Goal: Task Accomplishment & Management: Use online tool/utility

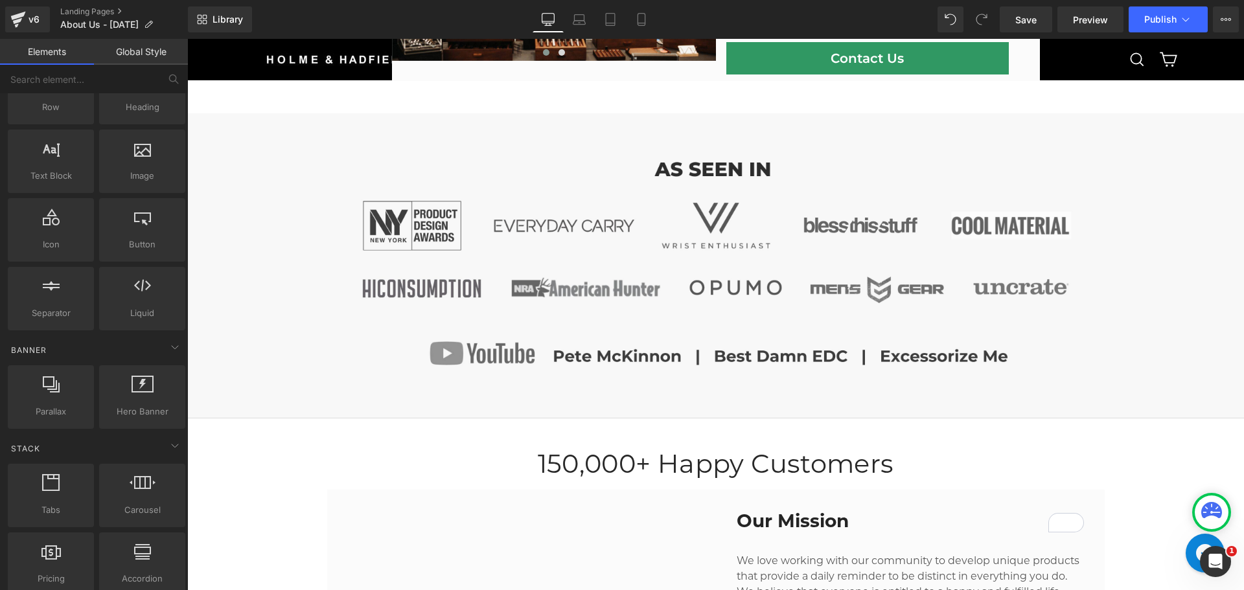
scroll to position [518, 0]
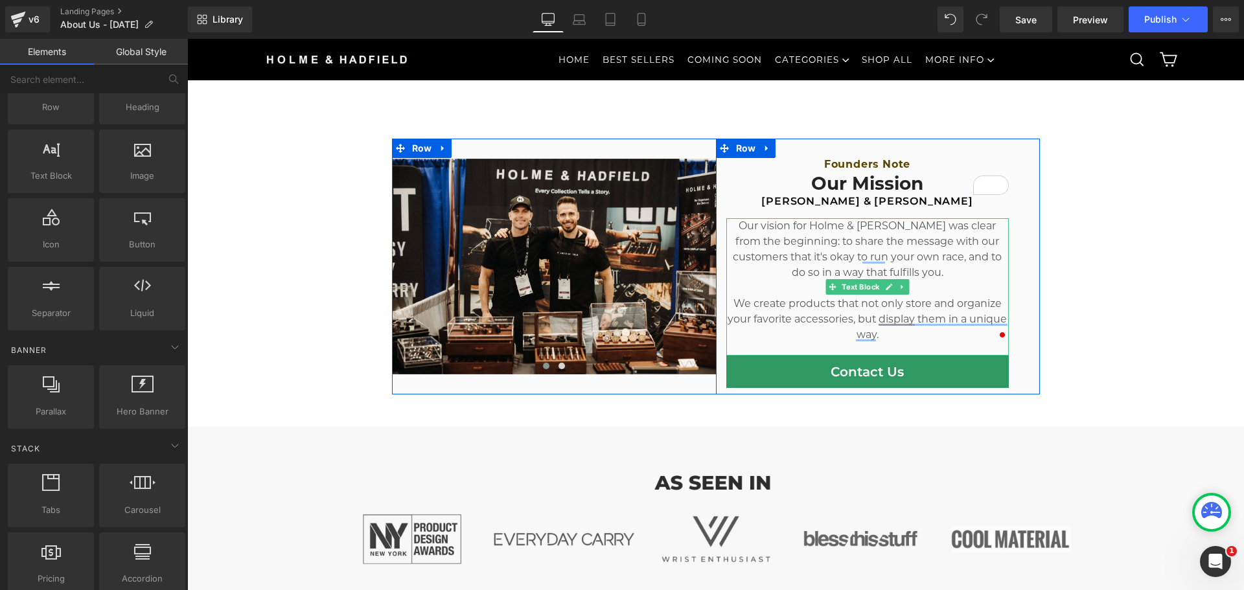
click at [836, 244] on p "Our vision for Holme & [PERSON_NAME] was clear from the beginning: to share the…" at bounding box center [867, 249] width 282 height 62
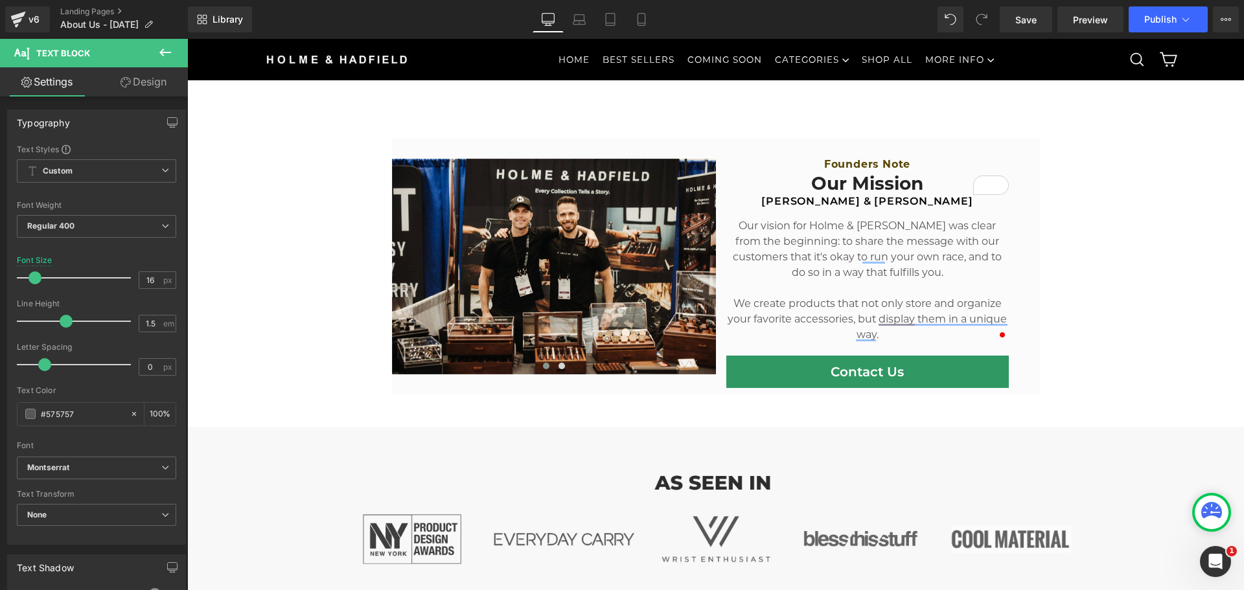
click at [132, 78] on link "Design" at bounding box center [144, 81] width 94 height 29
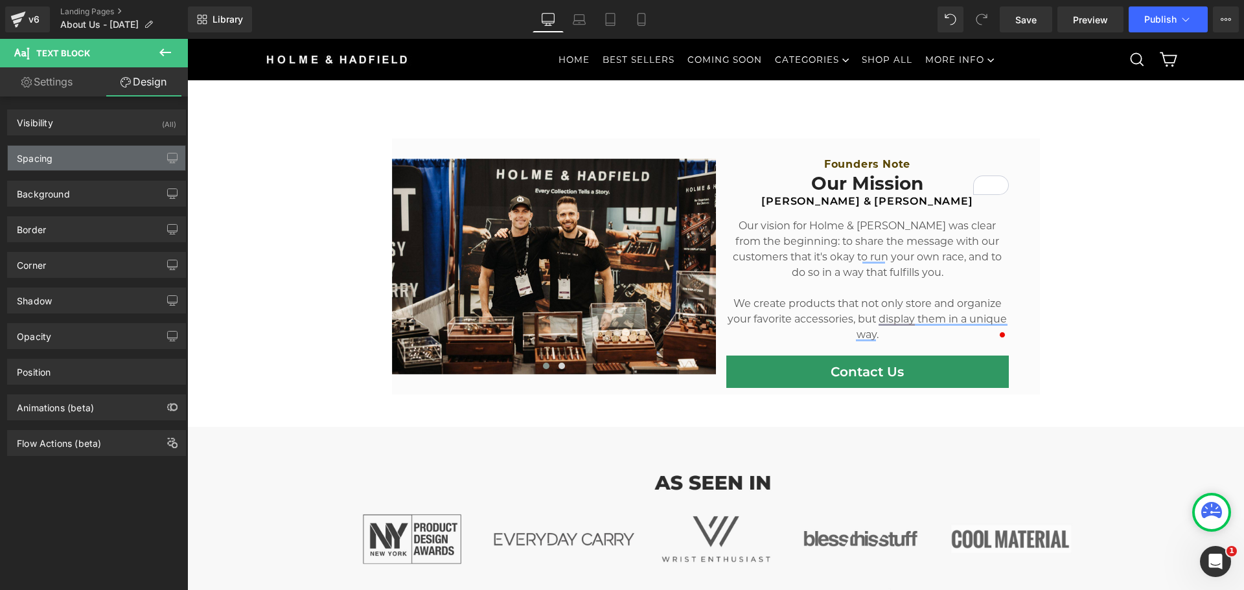
type input "0"
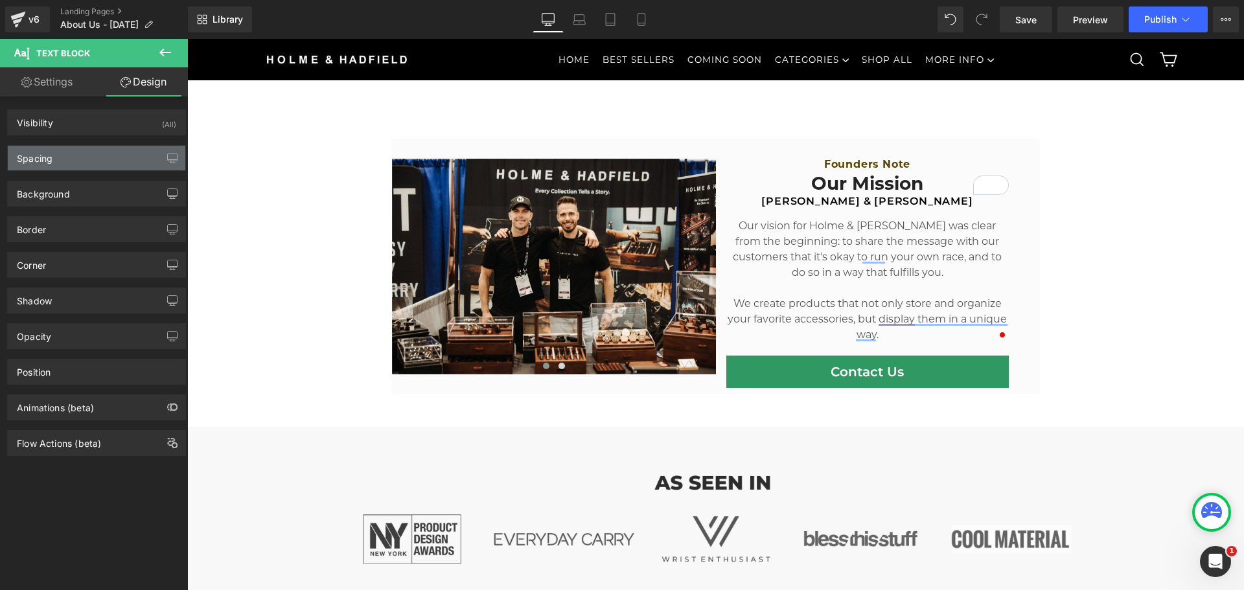
type input "0"
type input "20"
type input "0"
click at [80, 156] on div "Spacing" at bounding box center [96, 158] width 177 height 25
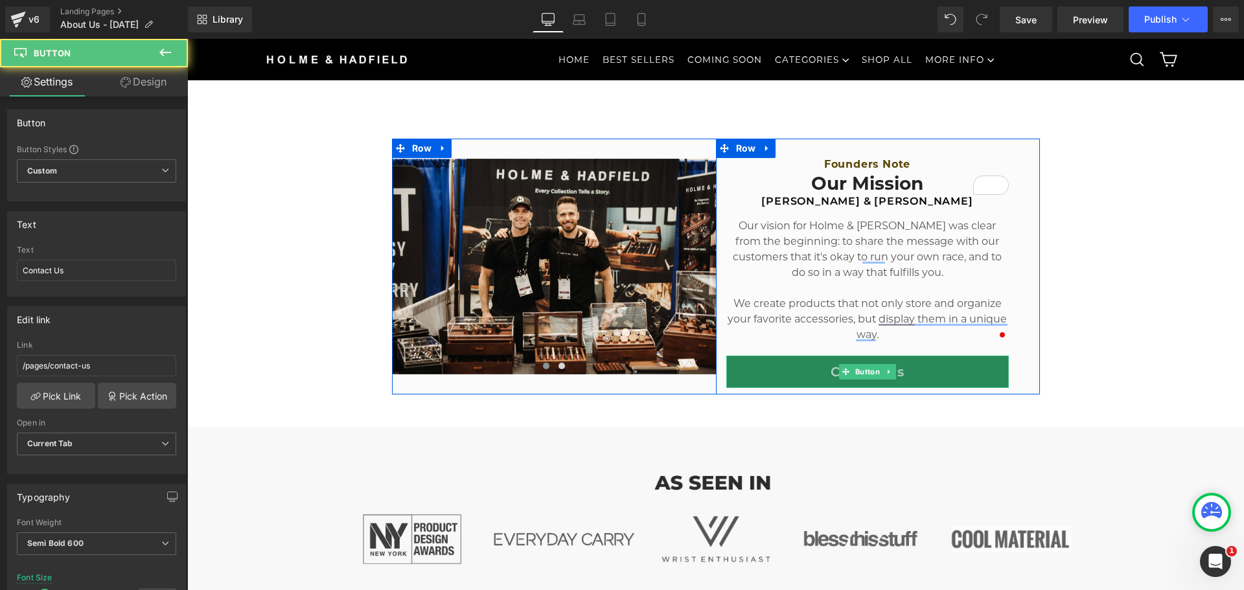
drag, startPoint x: 917, startPoint y: 374, endPoint x: 347, endPoint y: 393, distance: 570.4
click at [917, 374] on link "Contact Us" at bounding box center [867, 372] width 282 height 32
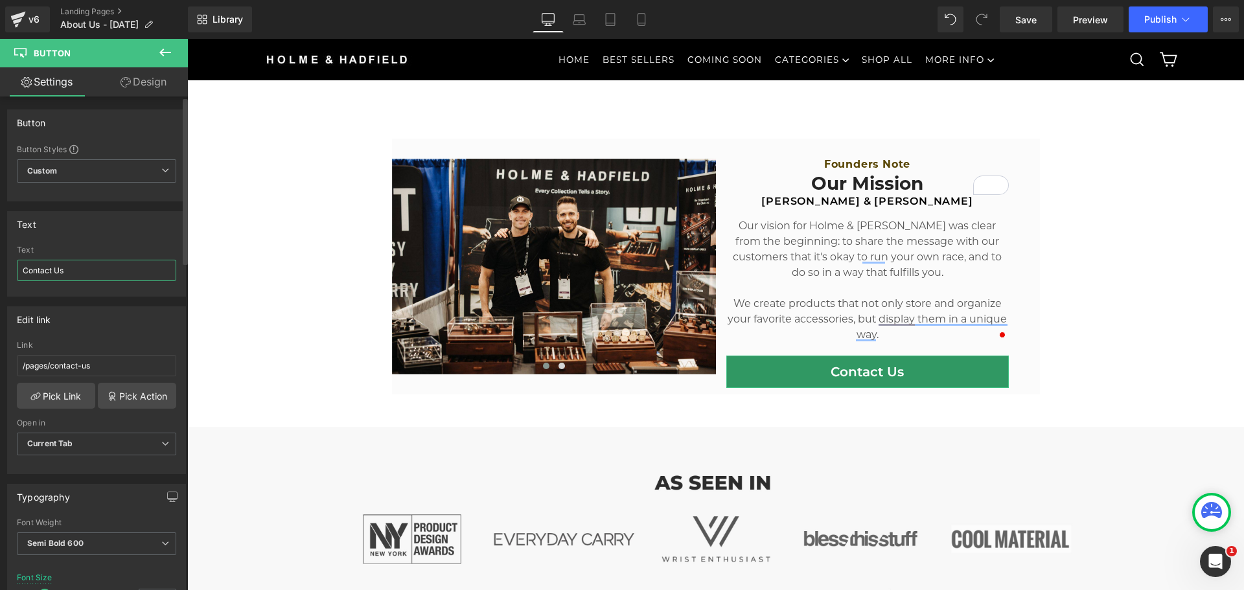
click at [91, 274] on input "Contact Us" at bounding box center [96, 270] width 159 height 21
type input "Shop Now"
type input "SHOP NOW"
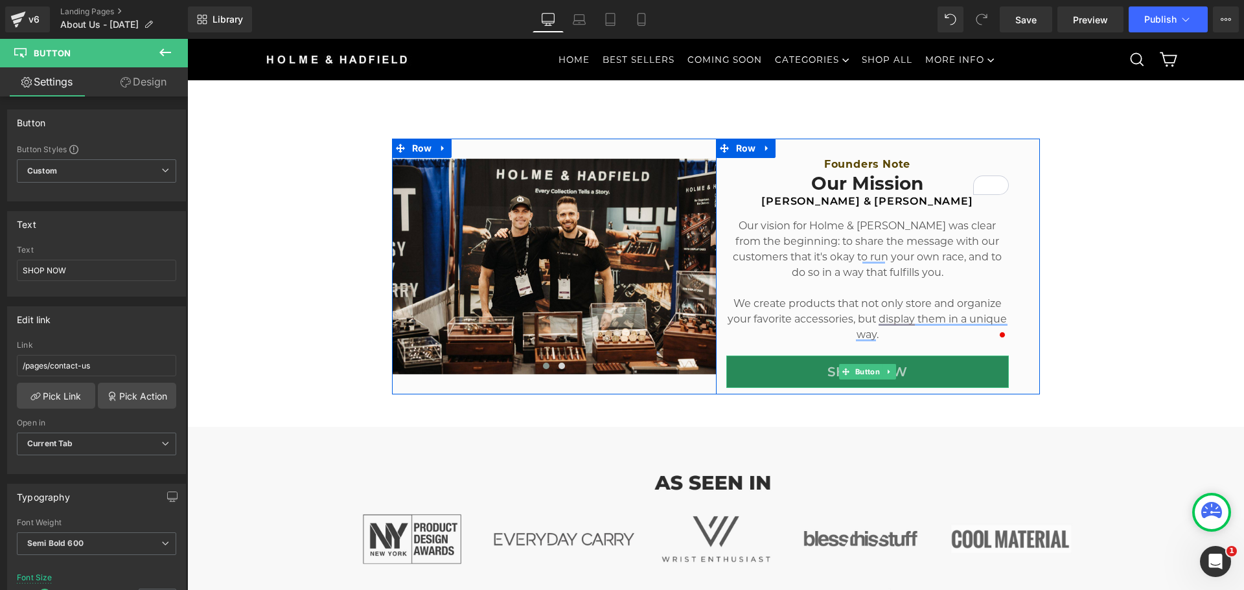
click at [958, 373] on link "SHOP NOW" at bounding box center [867, 372] width 282 height 32
click at [839, 243] on p "Our vision for Holme & [PERSON_NAME] was clear from the beginning: to share the…" at bounding box center [867, 249] width 282 height 62
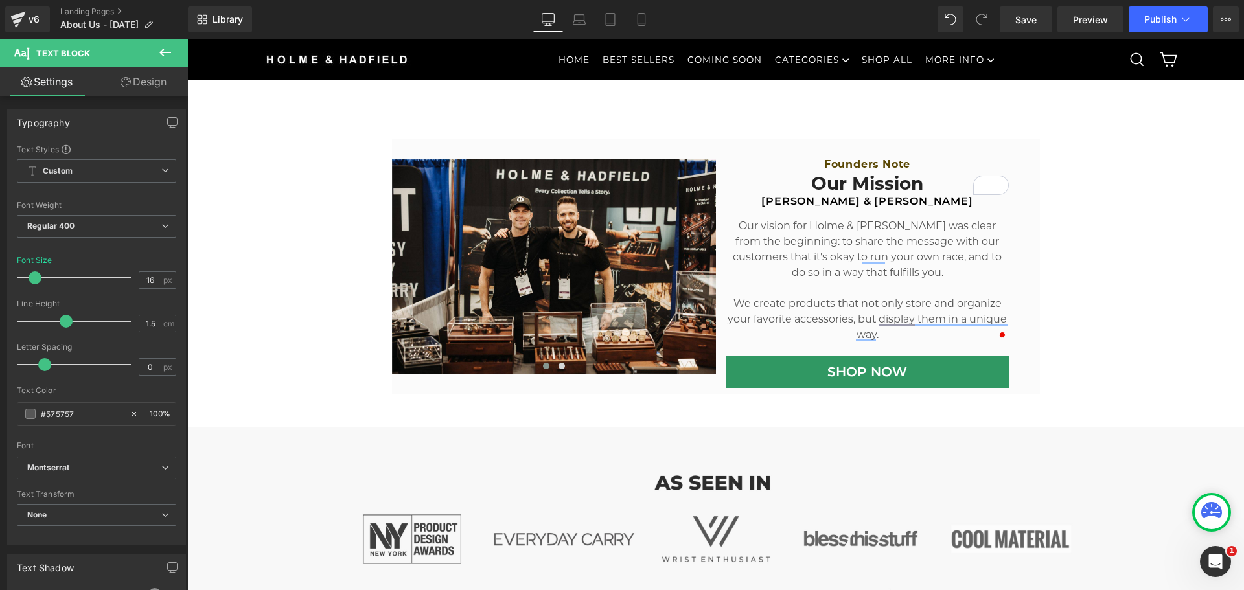
drag, startPoint x: 1127, startPoint y: 301, endPoint x: 1101, endPoint y: 296, distance: 25.7
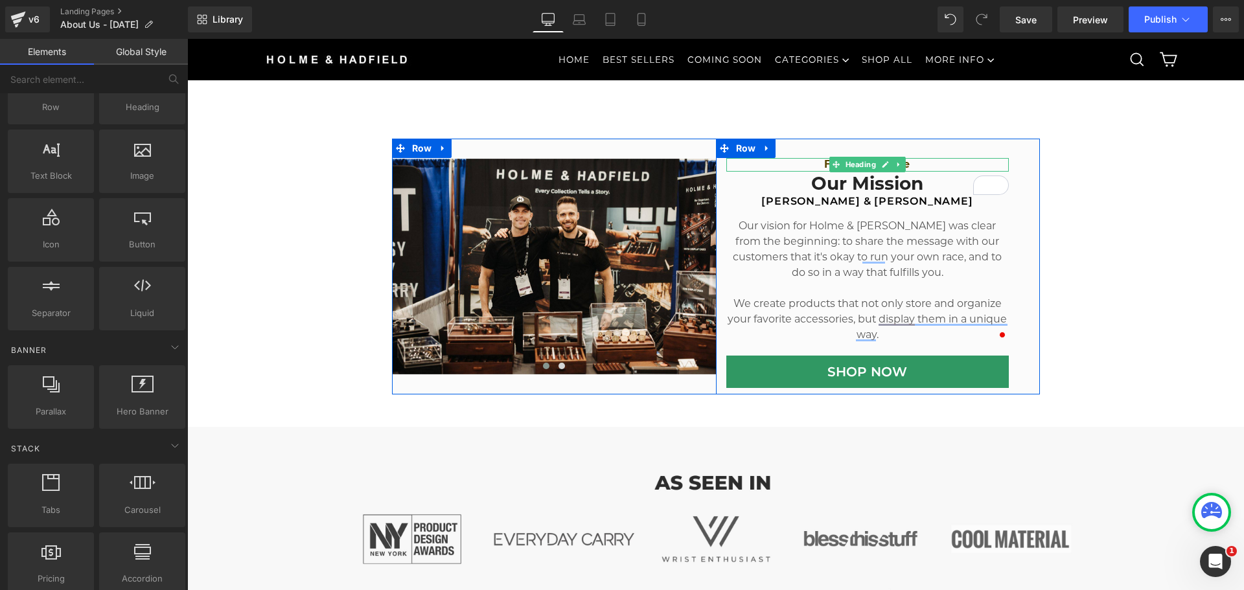
drag, startPoint x: 915, startPoint y: 166, endPoint x: 909, endPoint y: 200, distance: 34.2
click at [915, 166] on h2 "Founders Note" at bounding box center [867, 165] width 282 height 14
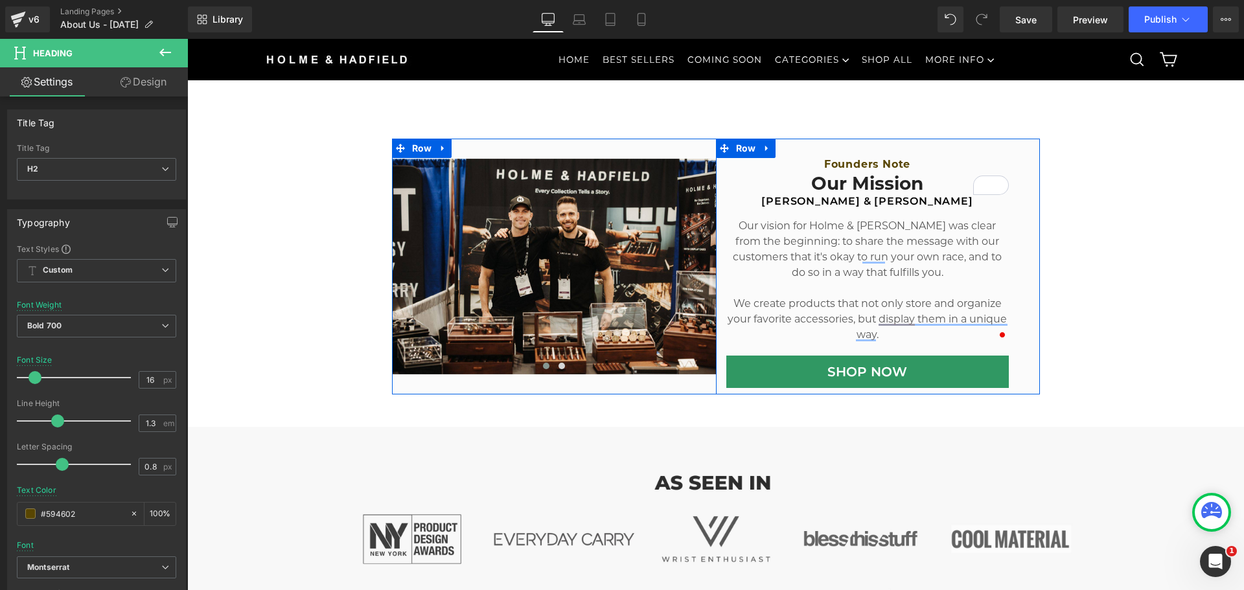
drag, startPoint x: 784, startPoint y: 198, endPoint x: 897, endPoint y: 203, distance: 112.9
click at [784, 198] on div "IAN HOLME & PHIL HADFIELD Heading NaNpx" at bounding box center [867, 202] width 282 height 14
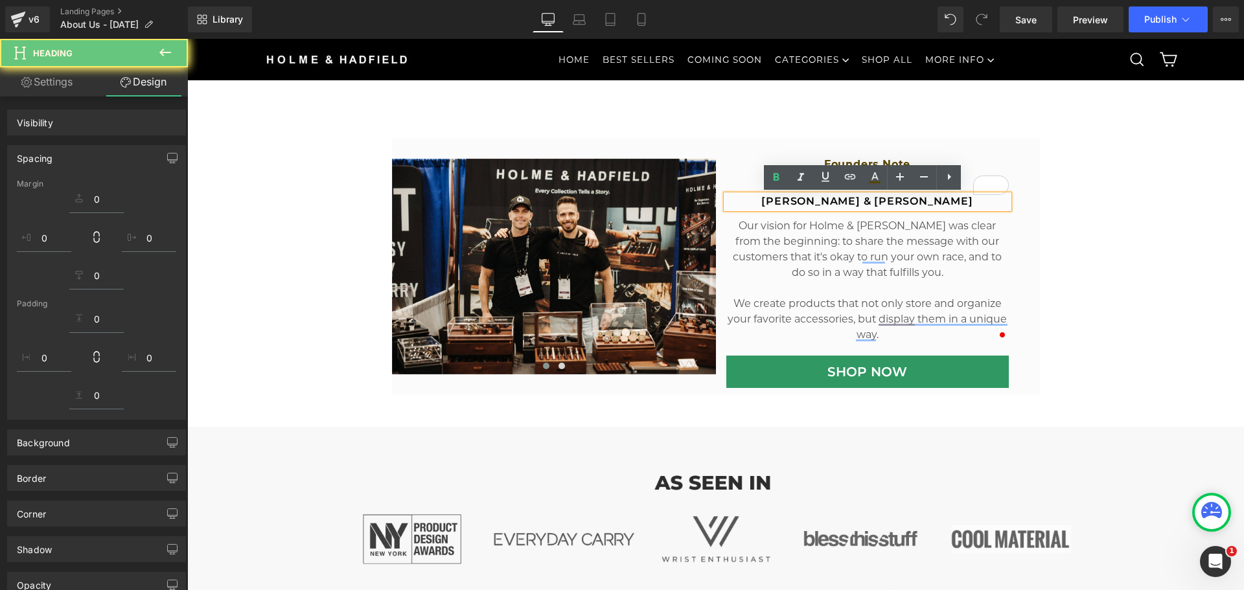
click at [917, 251] on p "Our vision for Holme & [PERSON_NAME] was clear from the beginning: to share the…" at bounding box center [867, 249] width 282 height 62
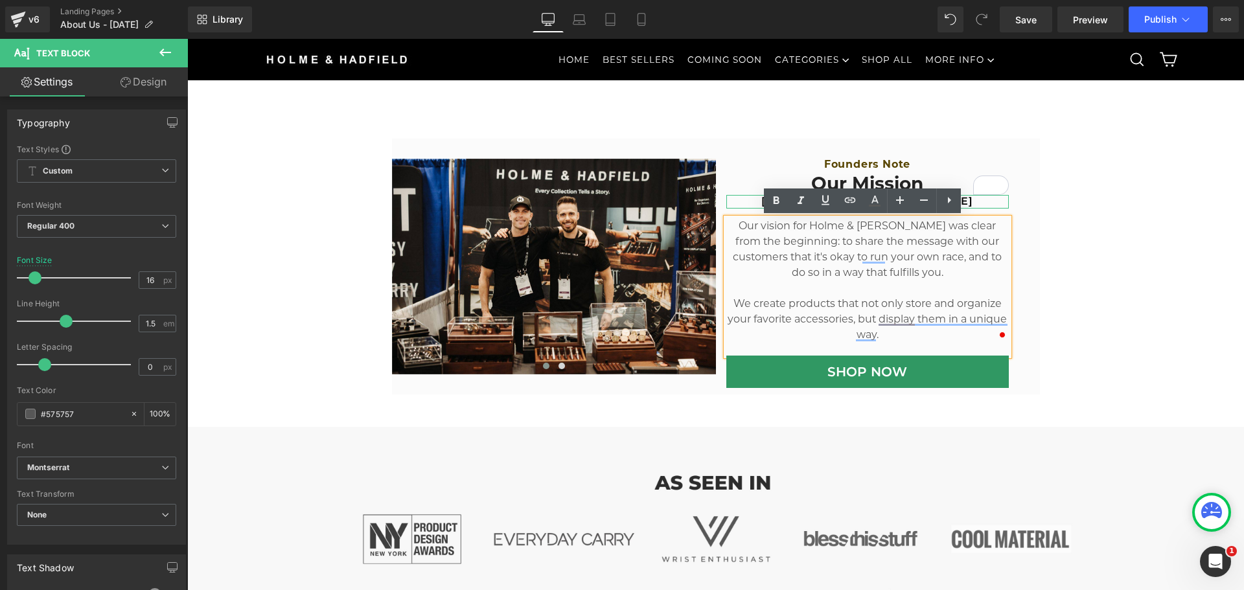
click at [970, 205] on h2 "[PERSON_NAME] & [PERSON_NAME]" at bounding box center [867, 202] width 282 height 14
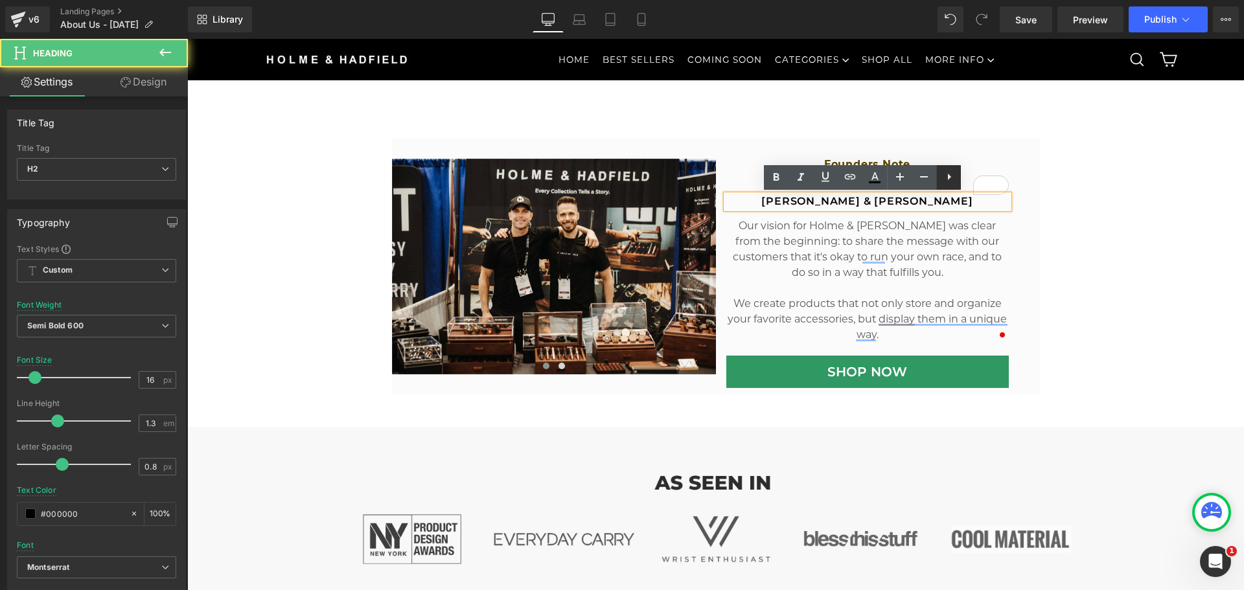
click at [946, 177] on icon at bounding box center [949, 177] width 16 height 16
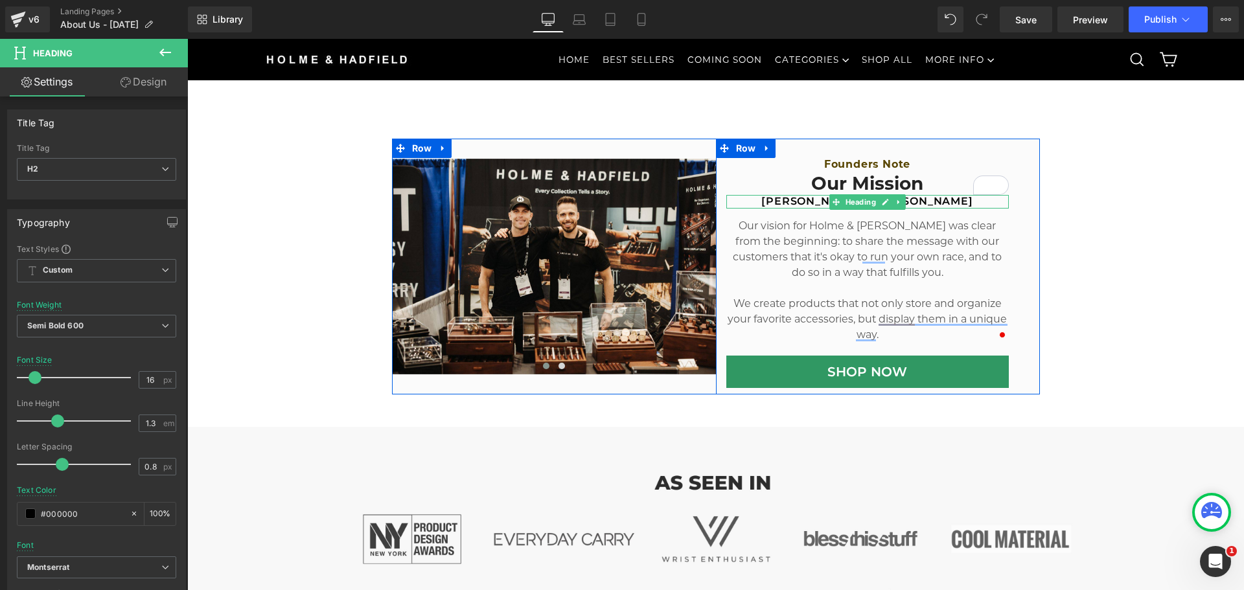
click at [746, 203] on h2 "[PERSON_NAME] & [PERSON_NAME]" at bounding box center [867, 202] width 282 height 14
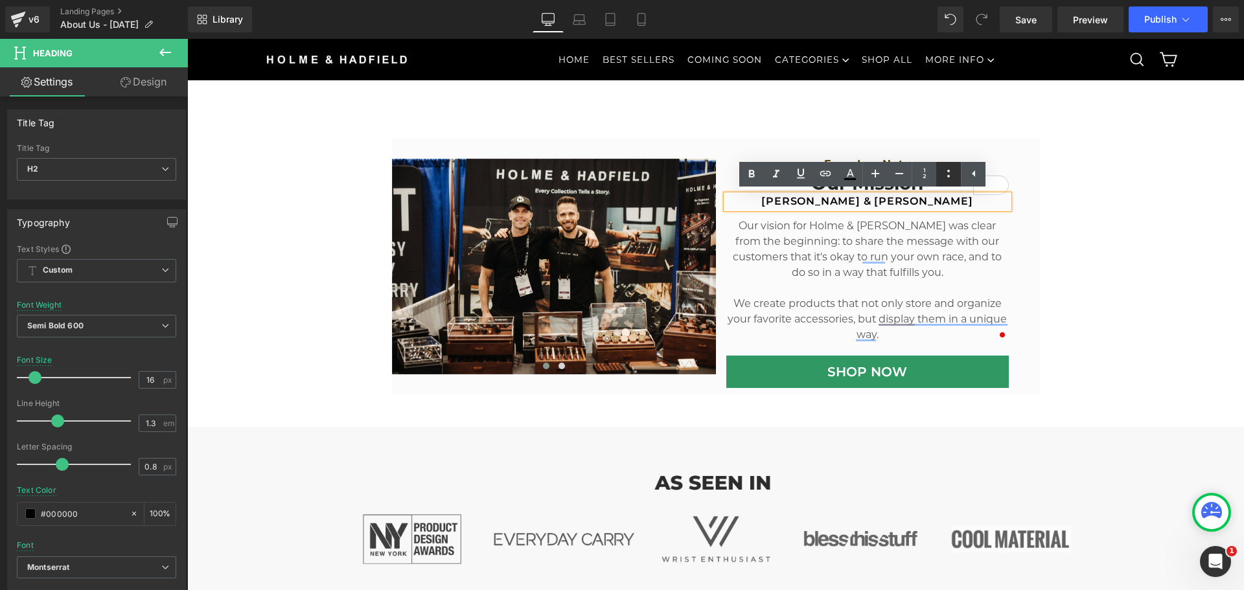
click at [955, 177] on icon at bounding box center [949, 174] width 16 height 16
click at [783, 259] on p "Our vision for Holme & [PERSON_NAME] was clear from the beginning: to share the…" at bounding box center [867, 249] width 282 height 62
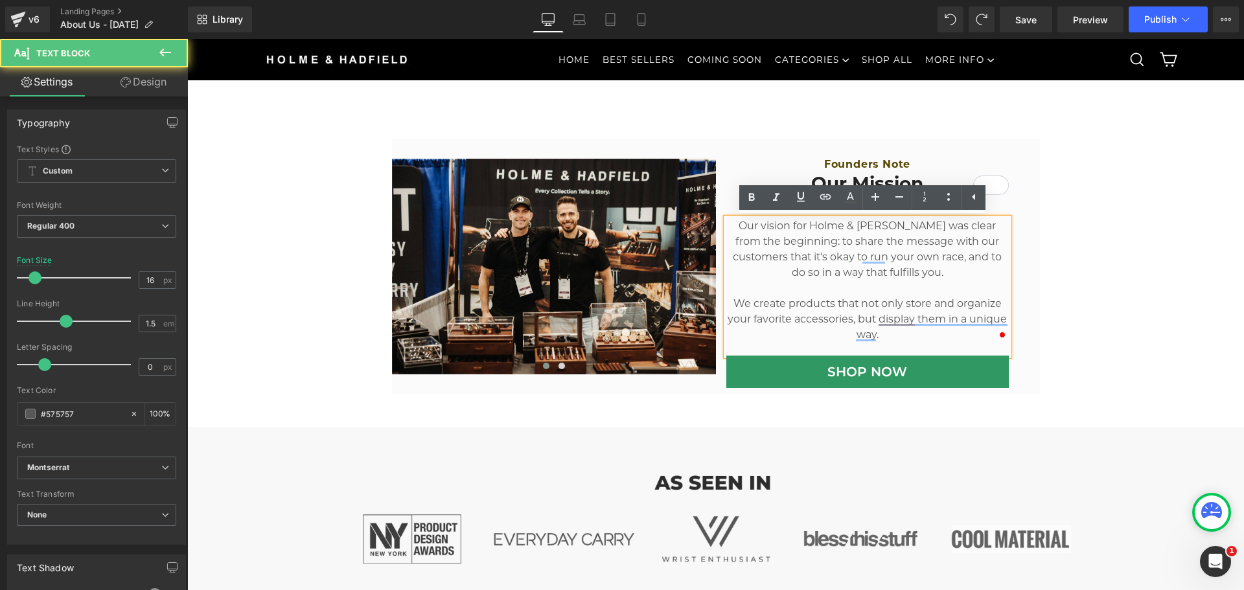
click at [187, 39] on div at bounding box center [187, 39] width 0 height 0
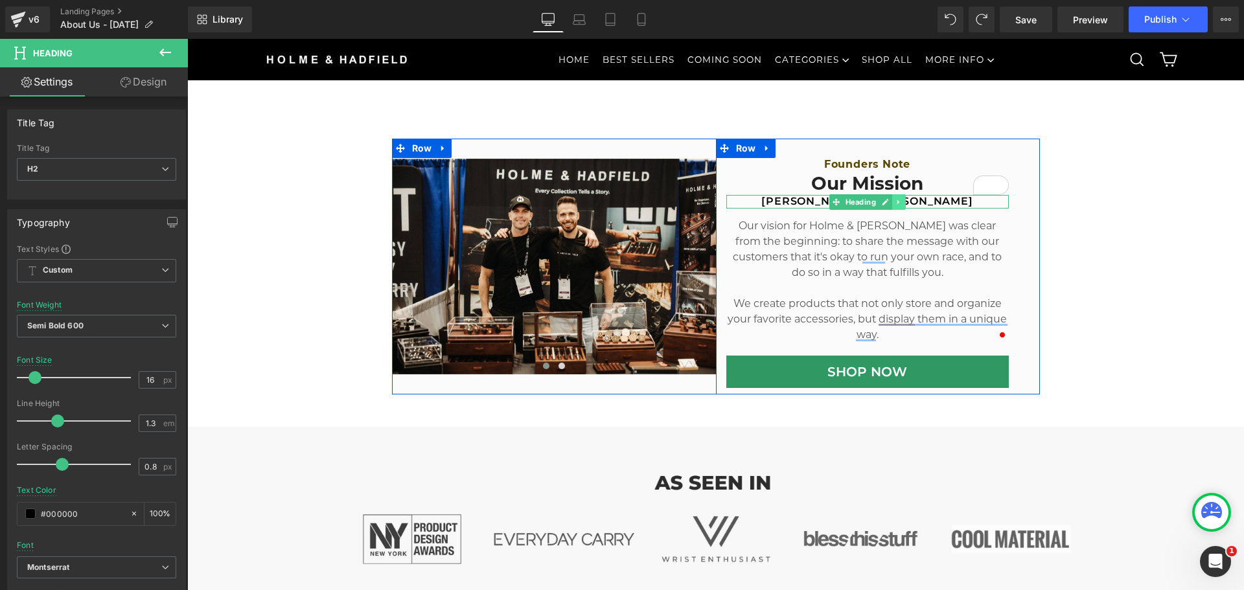
click at [895, 200] on icon at bounding box center [898, 202] width 7 height 8
click at [888, 203] on icon at bounding box center [891, 201] width 7 height 7
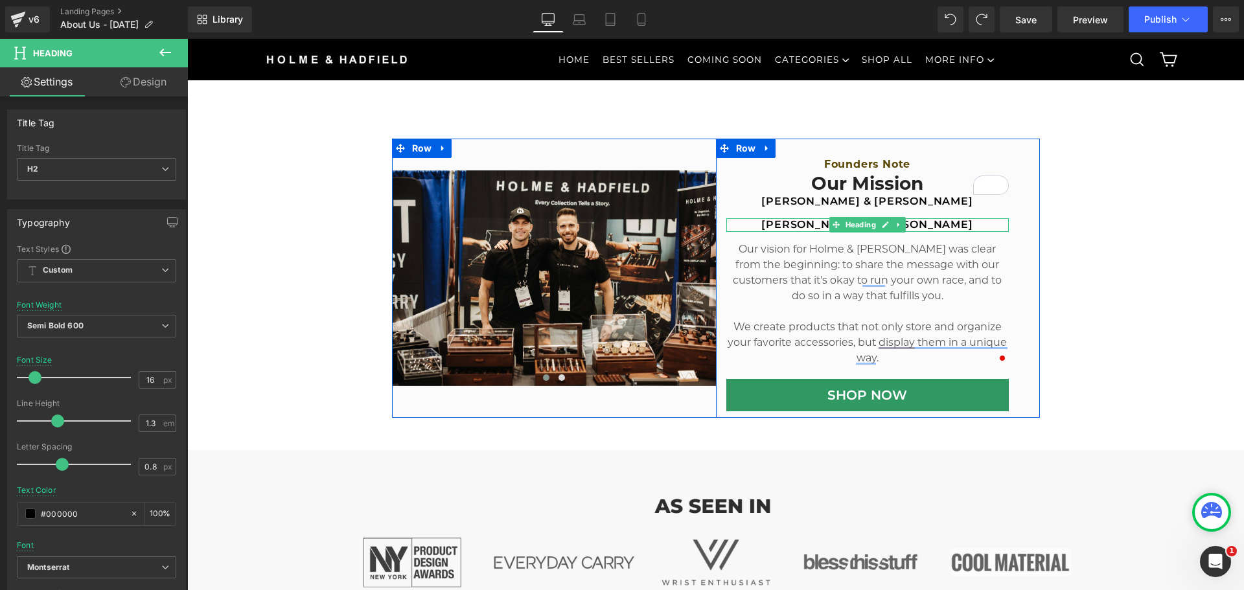
click at [781, 223] on h2 "[PERSON_NAME] & [PERSON_NAME]" at bounding box center [867, 225] width 282 height 14
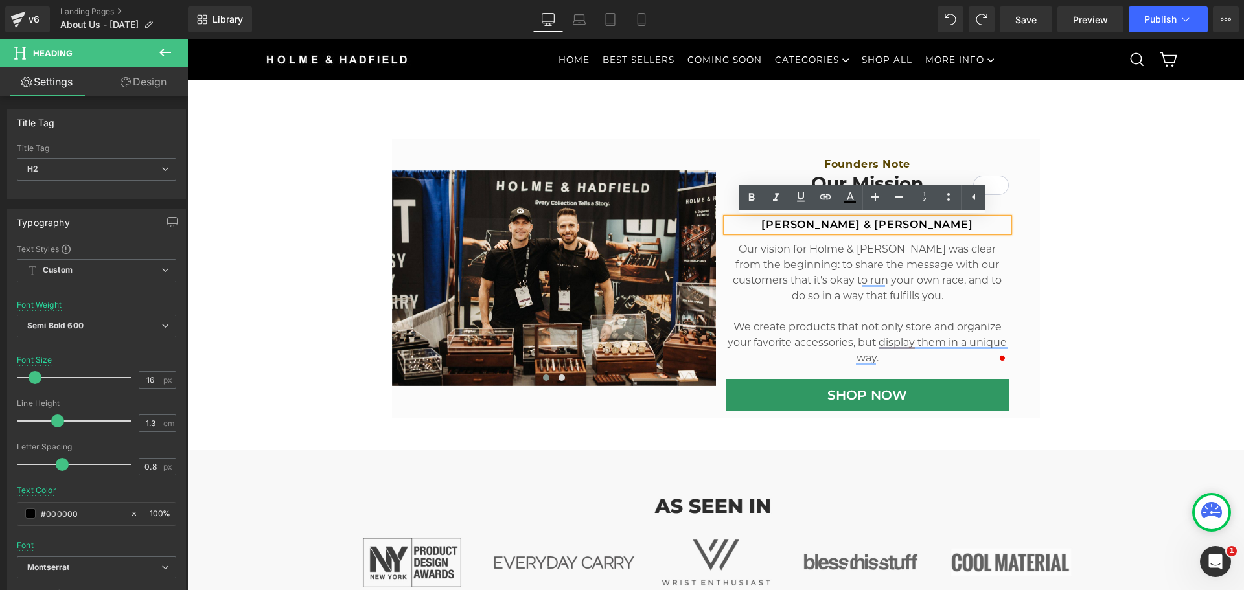
click at [933, 253] on p "Our vision for Holme & [PERSON_NAME] was clear from the beginning: to share the…" at bounding box center [867, 273] width 282 height 62
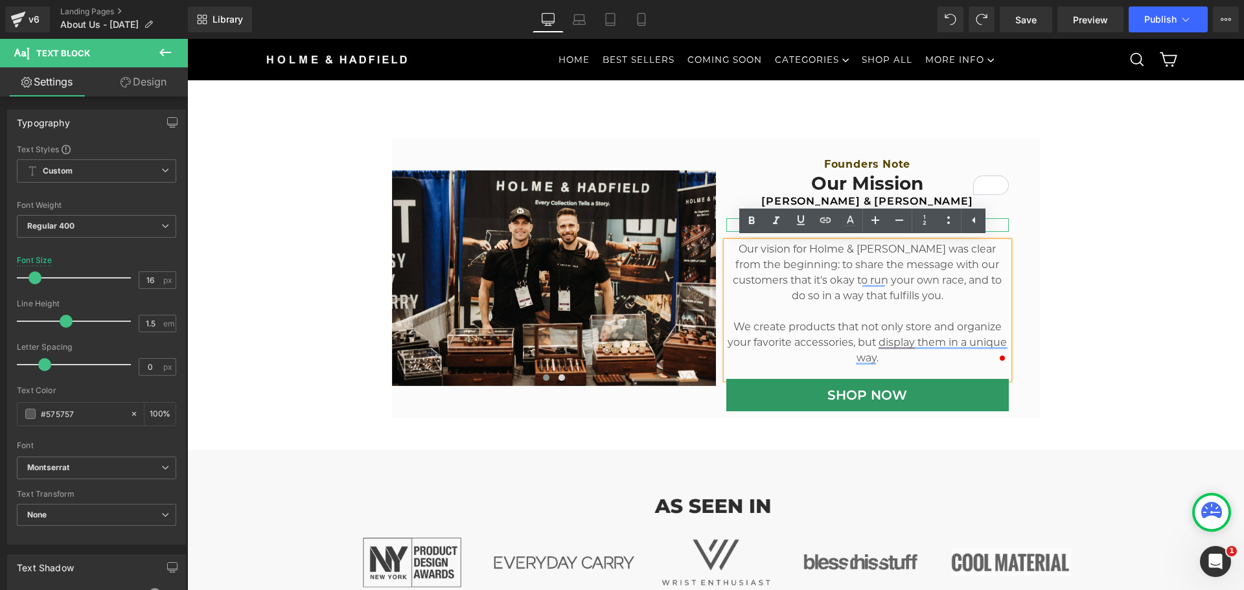
click at [727, 224] on h2 "[PERSON_NAME] & [PERSON_NAME]" at bounding box center [867, 225] width 282 height 14
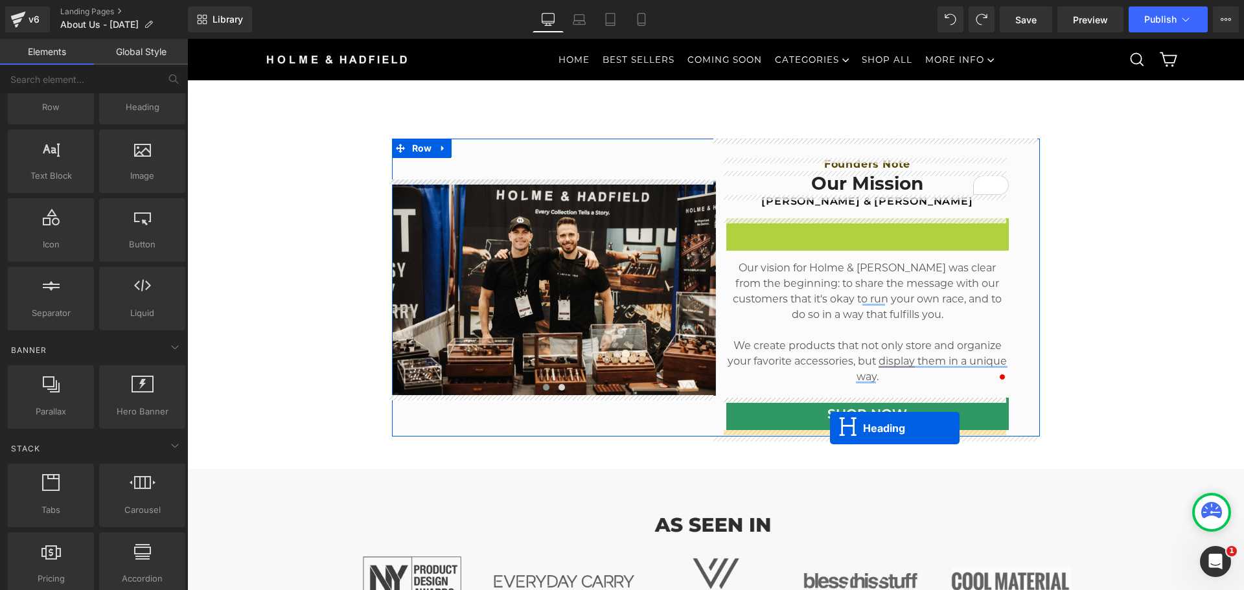
drag, startPoint x: 830, startPoint y: 225, endPoint x: 841, endPoint y: 428, distance: 203.0
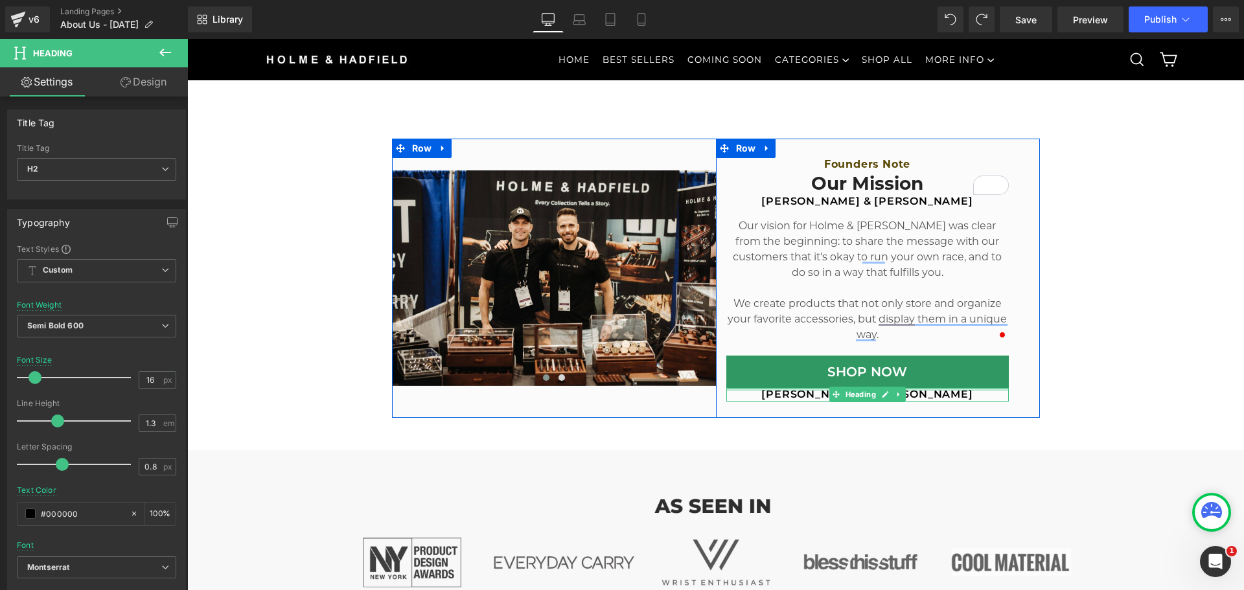
click at [794, 391] on div at bounding box center [867, 389] width 282 height 3
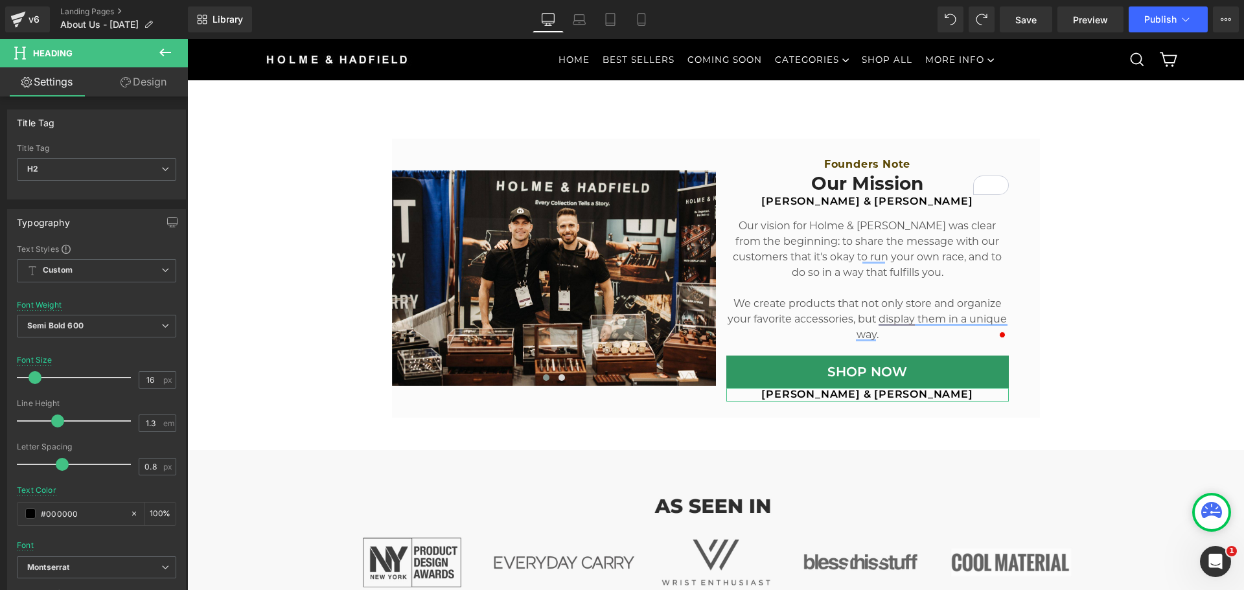
click at [125, 81] on icon at bounding box center [125, 82] width 10 height 10
click at [0, 0] on div "Spacing" at bounding box center [0, 0] width 0 height 0
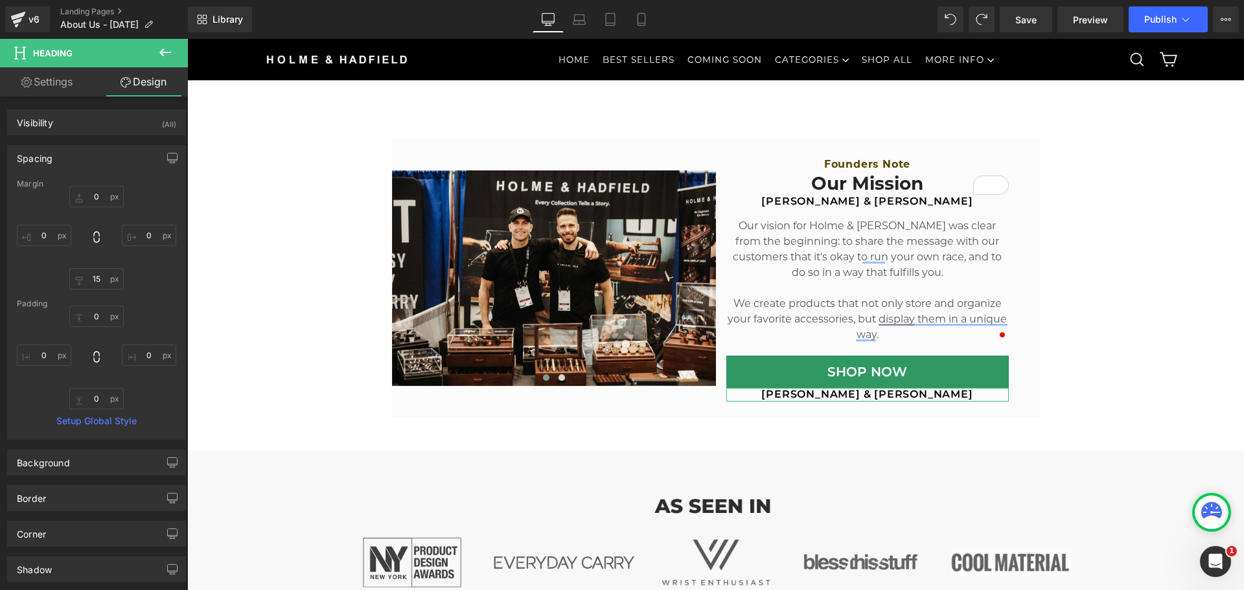
type input "0"
type input "15"
type input "0"
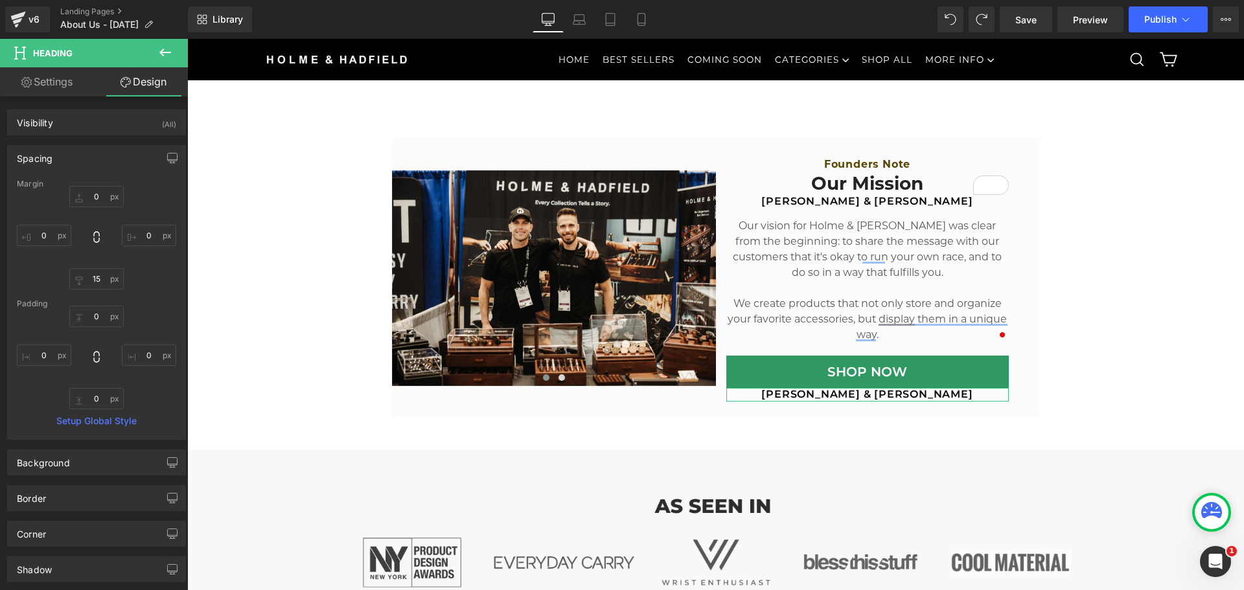
type input "0"
click at [95, 280] on input "15" at bounding box center [96, 278] width 54 height 21
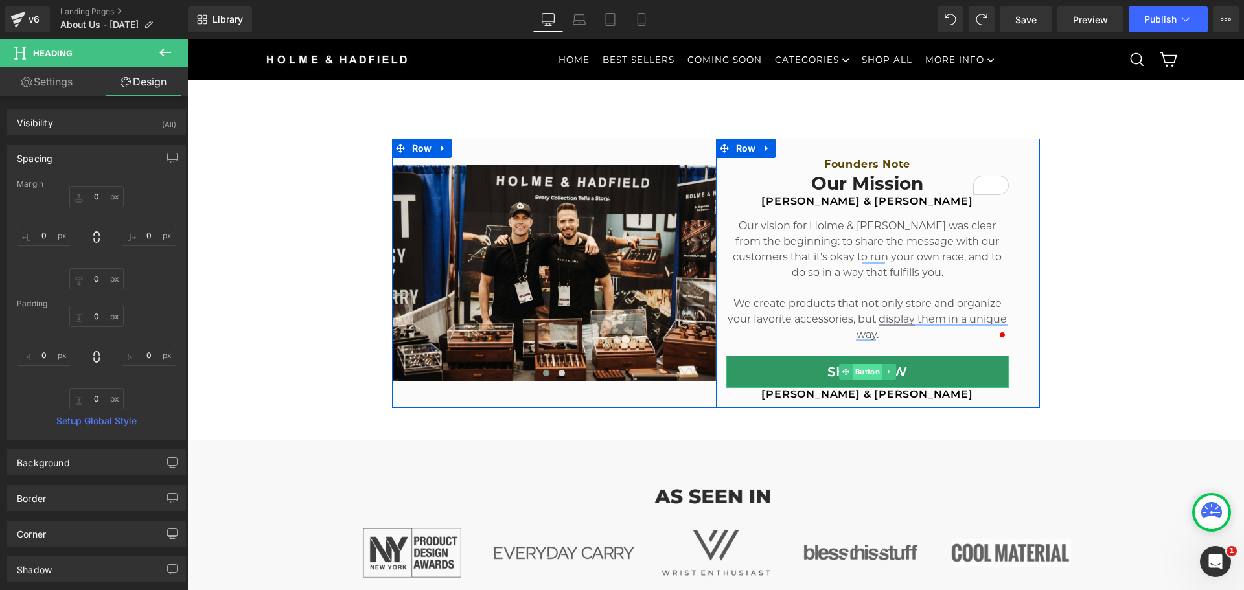
click at [853, 369] on span "Button" at bounding box center [867, 372] width 30 height 16
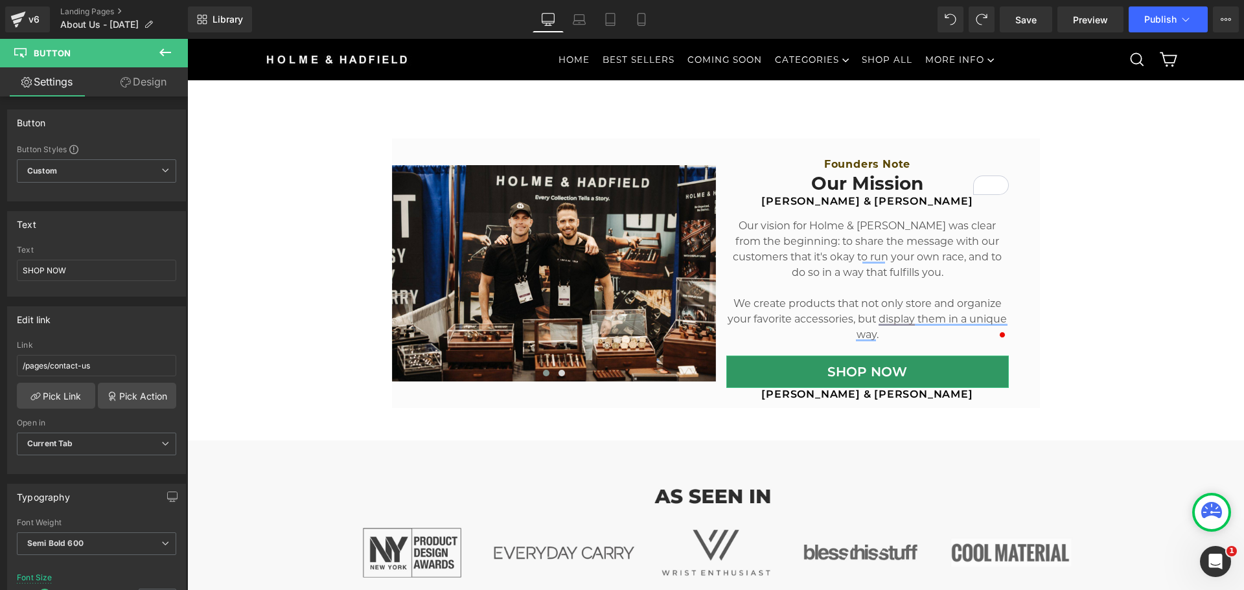
drag, startPoint x: 120, startPoint y: 79, endPoint x: 79, endPoint y: 162, distance: 92.7
click at [120, 79] on icon at bounding box center [125, 82] width 10 height 10
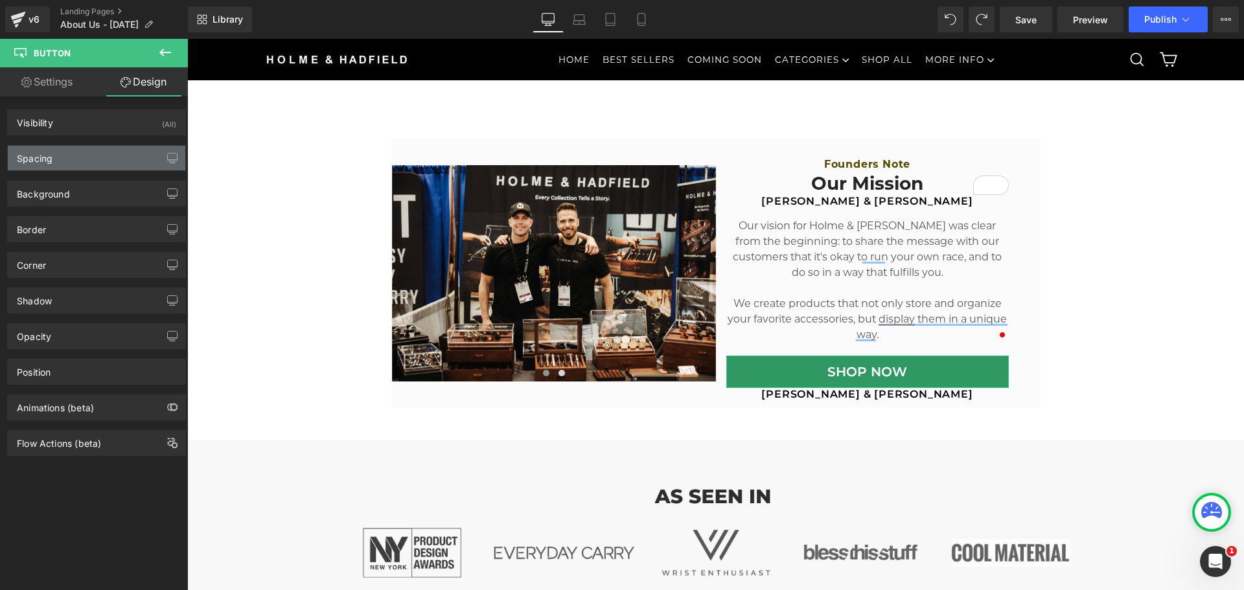
click at [79, 159] on div "Spacing" at bounding box center [96, 158] width 177 height 25
type input "0"
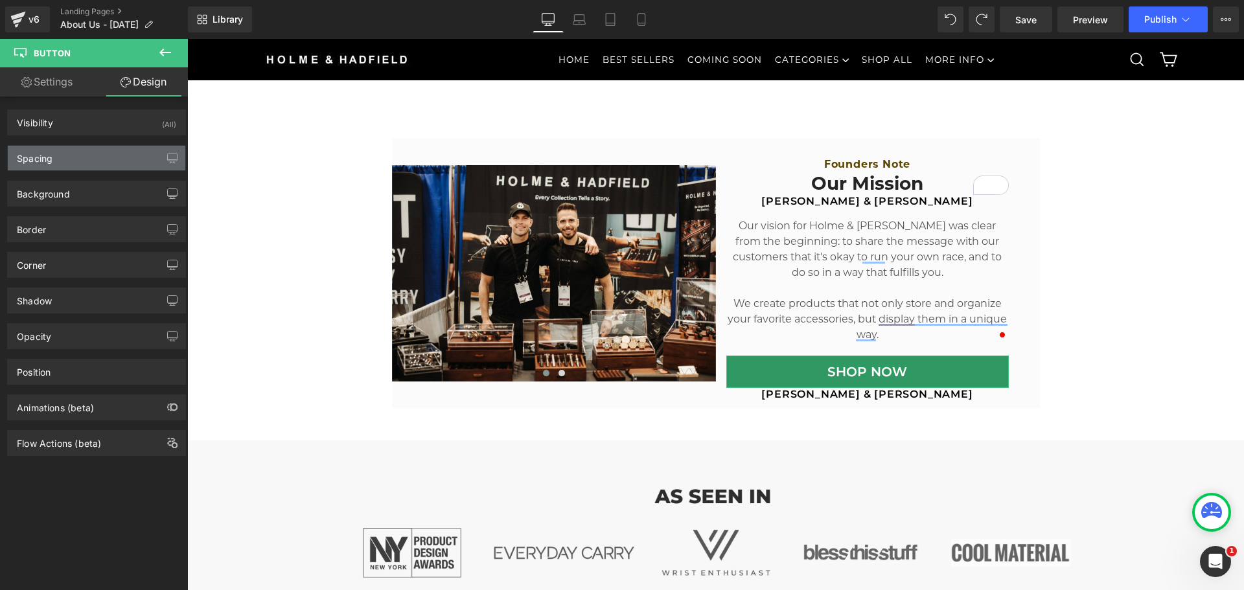
type input "10"
type input "20"
type input "10"
type input "20"
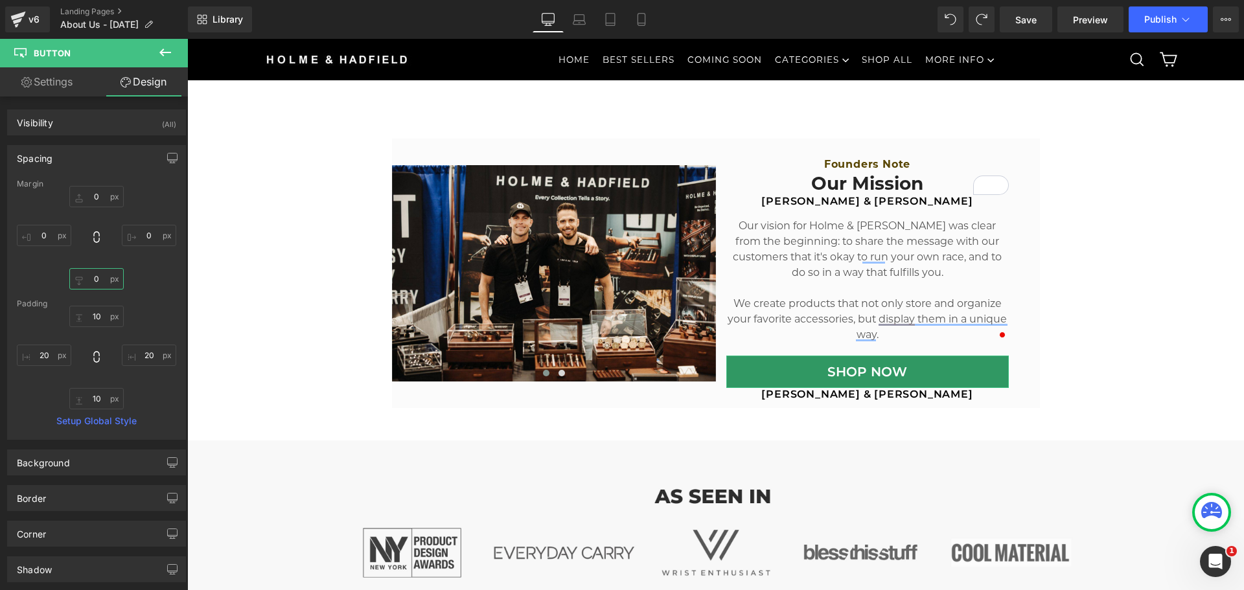
click at [91, 278] on input "0" at bounding box center [96, 278] width 54 height 21
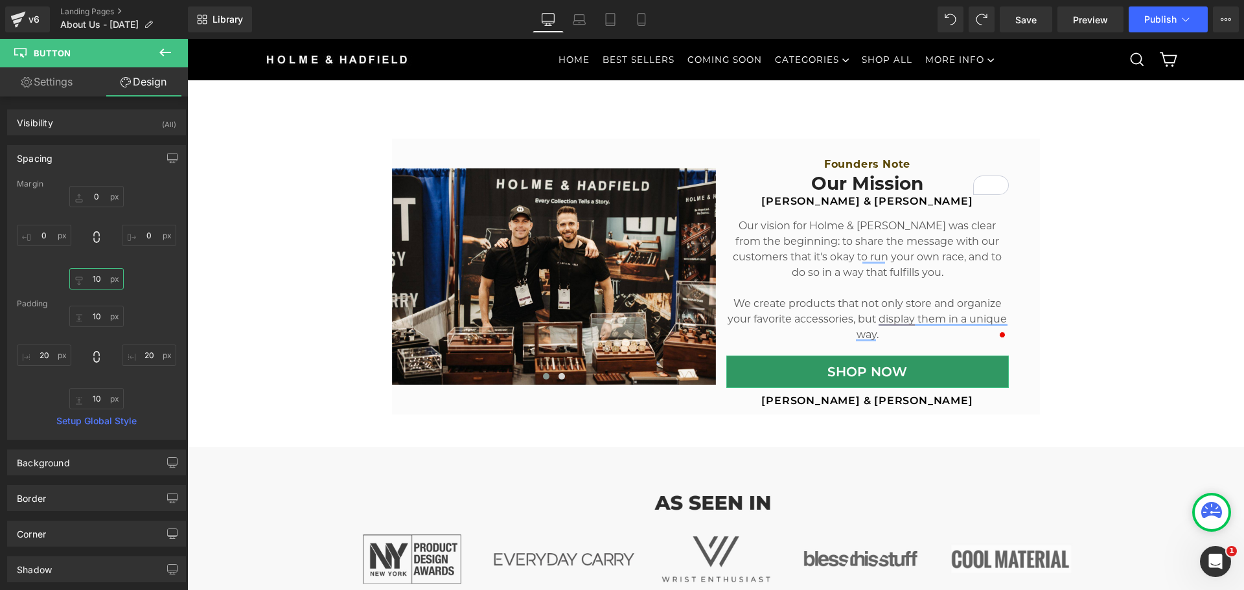
type input "1"
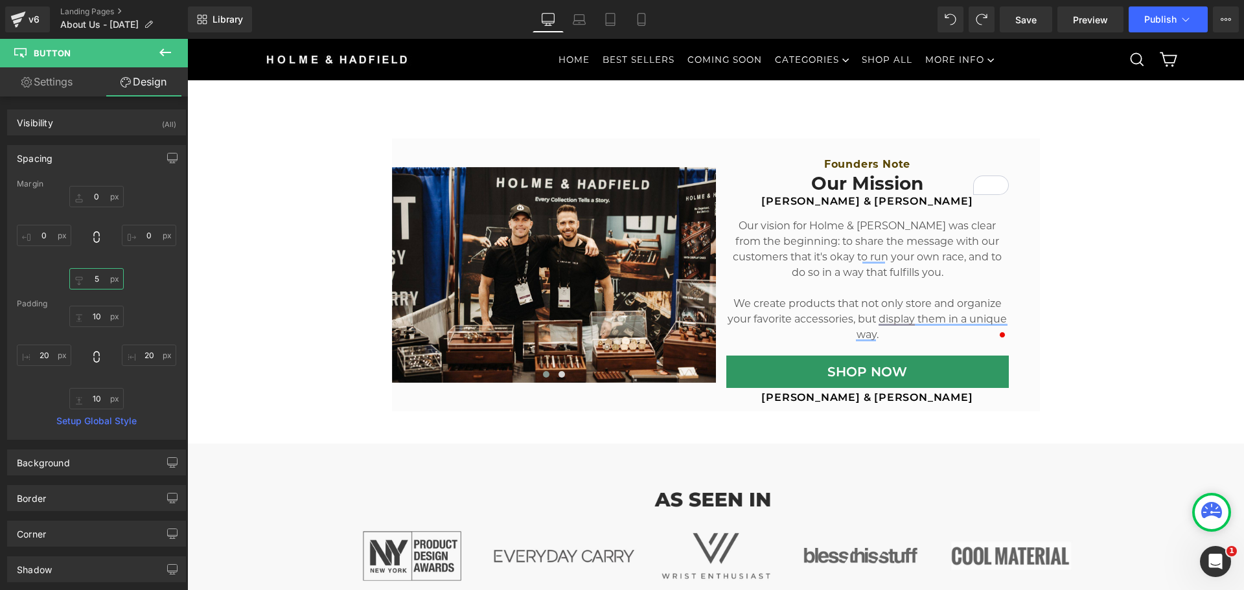
type input "5"
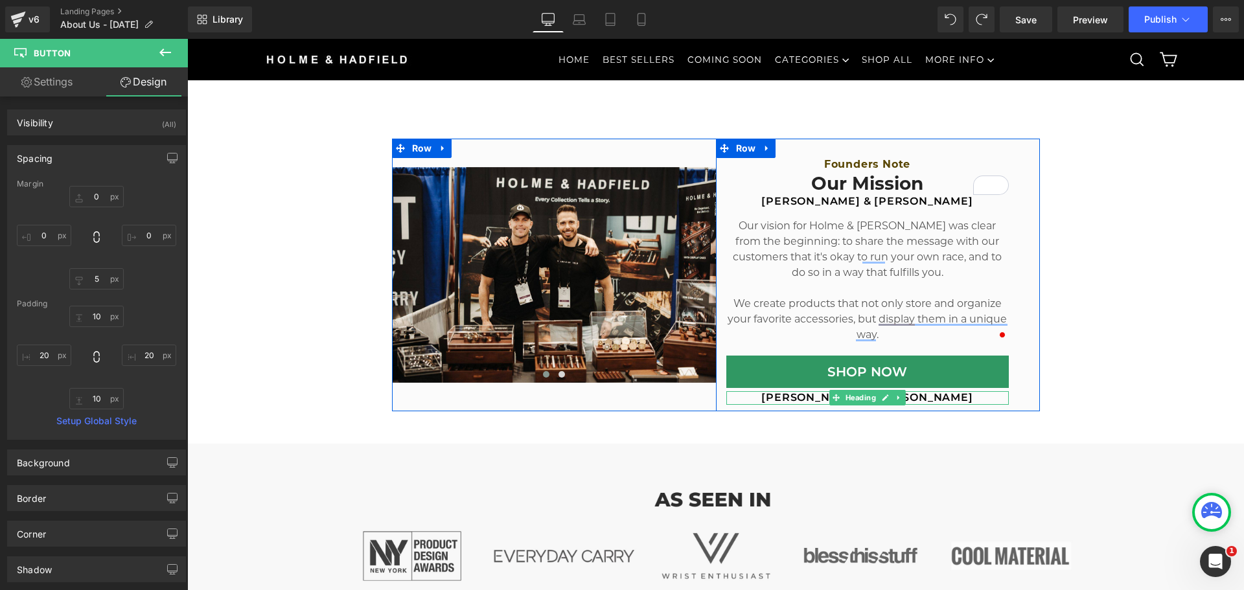
click at [764, 396] on h2 "[PERSON_NAME] & [PERSON_NAME]" at bounding box center [867, 398] width 282 height 14
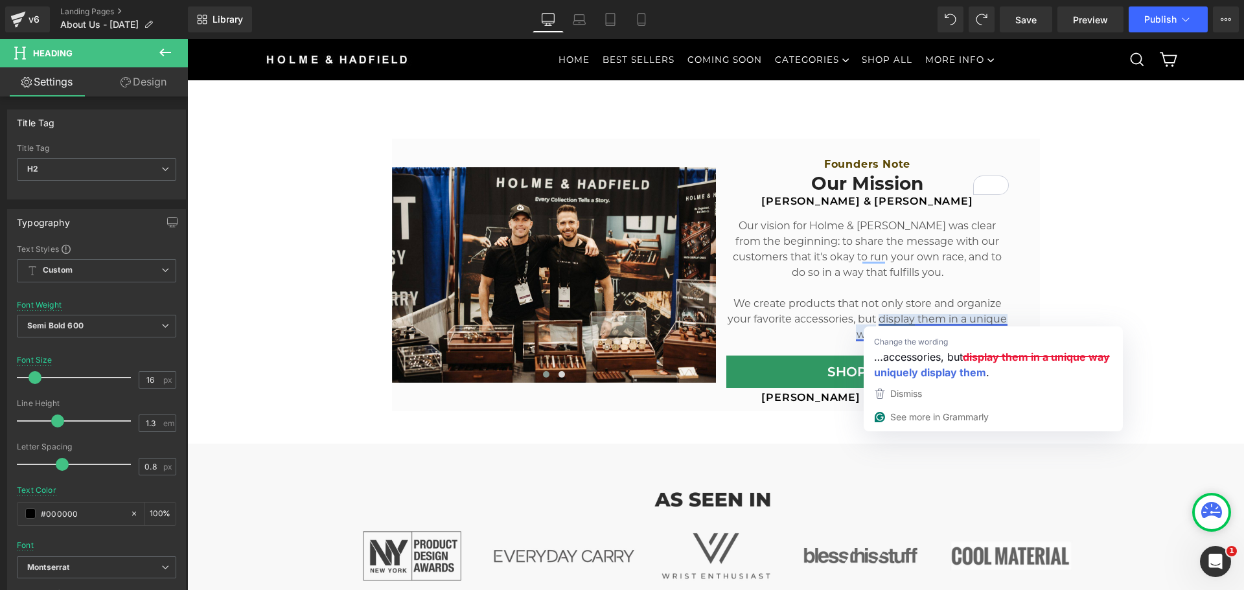
drag, startPoint x: 781, startPoint y: 404, endPoint x: 772, endPoint y: 396, distance: 12.4
click at [187, 39] on div at bounding box center [187, 39] width 0 height 0
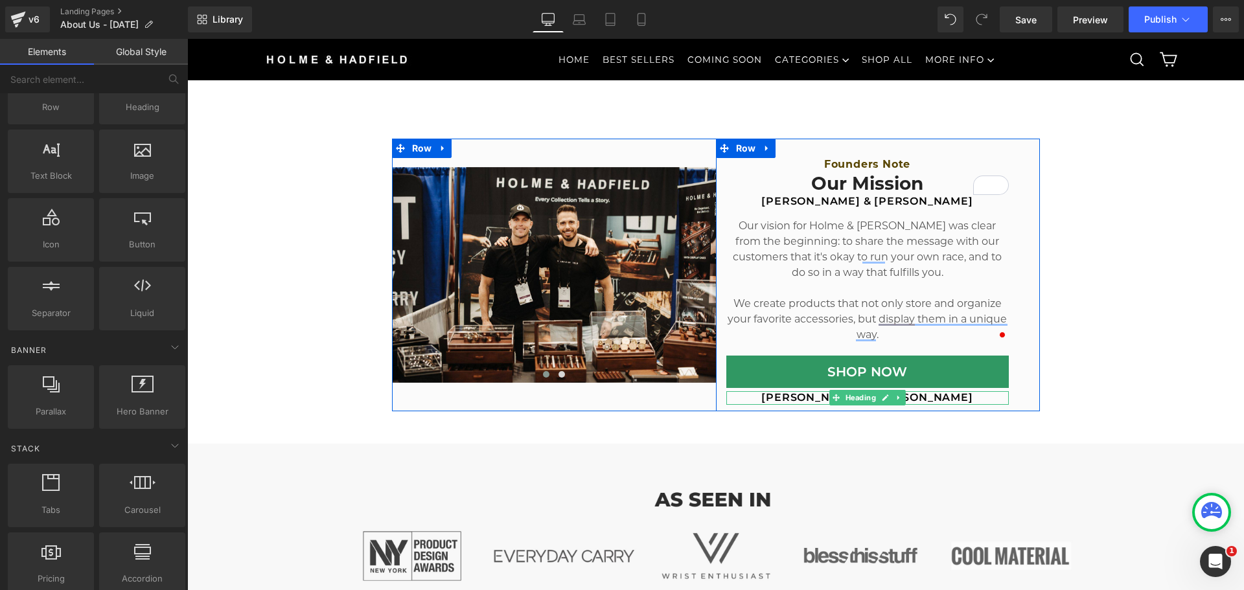
click at [805, 399] on h2 "[PERSON_NAME] & [PERSON_NAME]" at bounding box center [867, 398] width 282 height 14
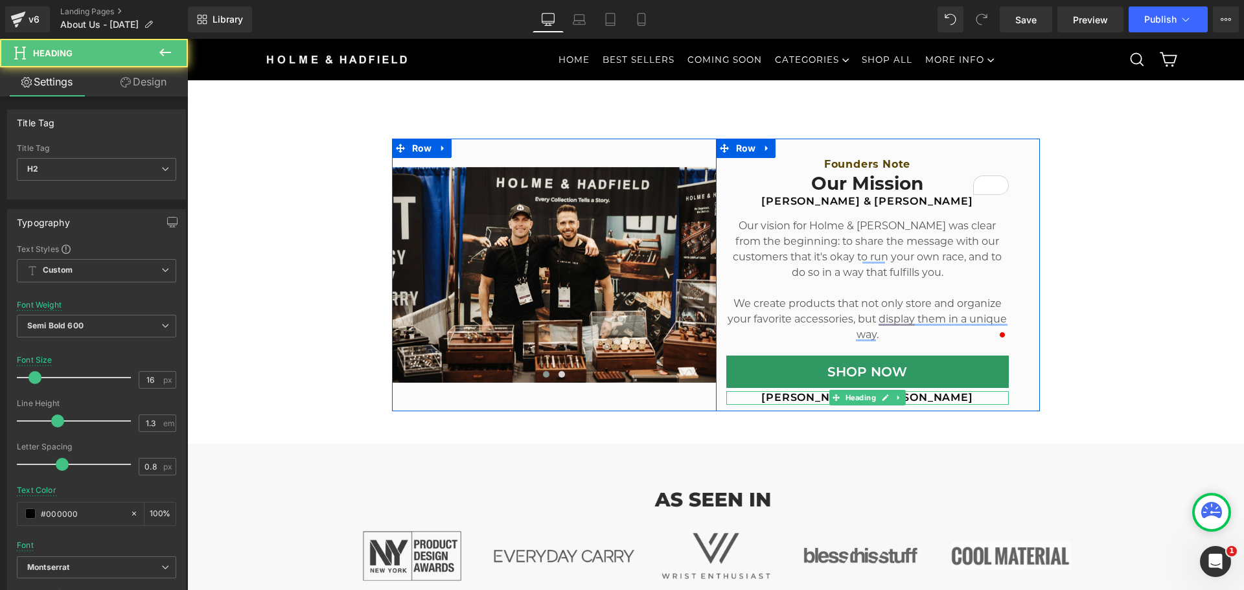
click at [789, 395] on h2 "[PERSON_NAME] & [PERSON_NAME]" at bounding box center [867, 398] width 282 height 14
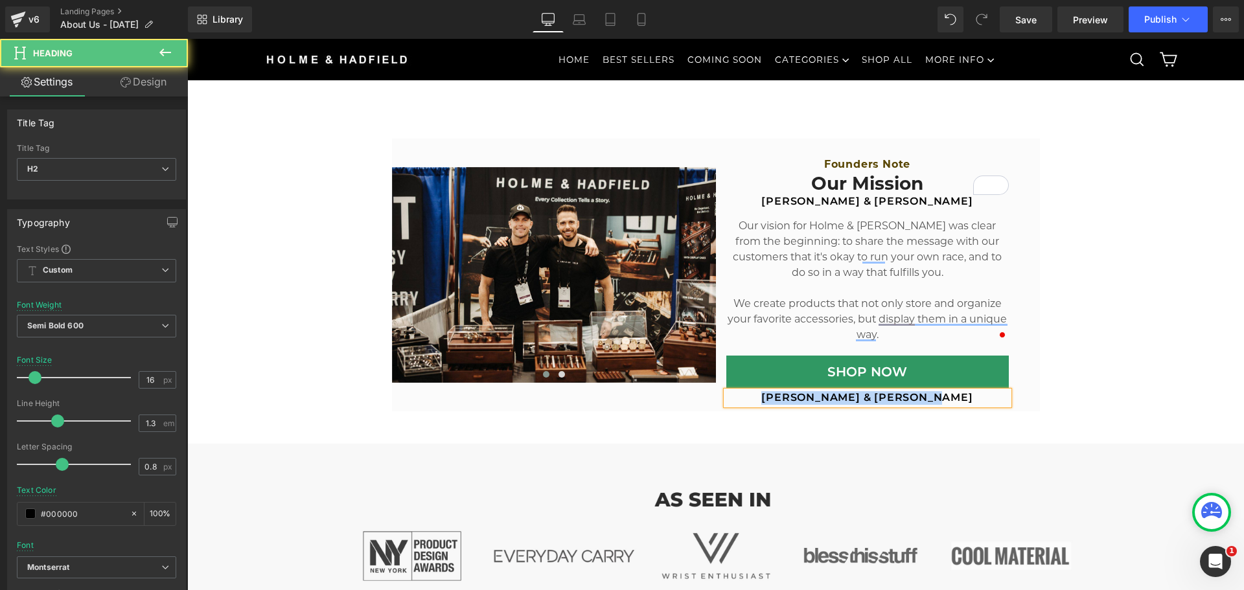
paste div "To enrich screen reader interactions, please activate Accessibility in Grammarl…"
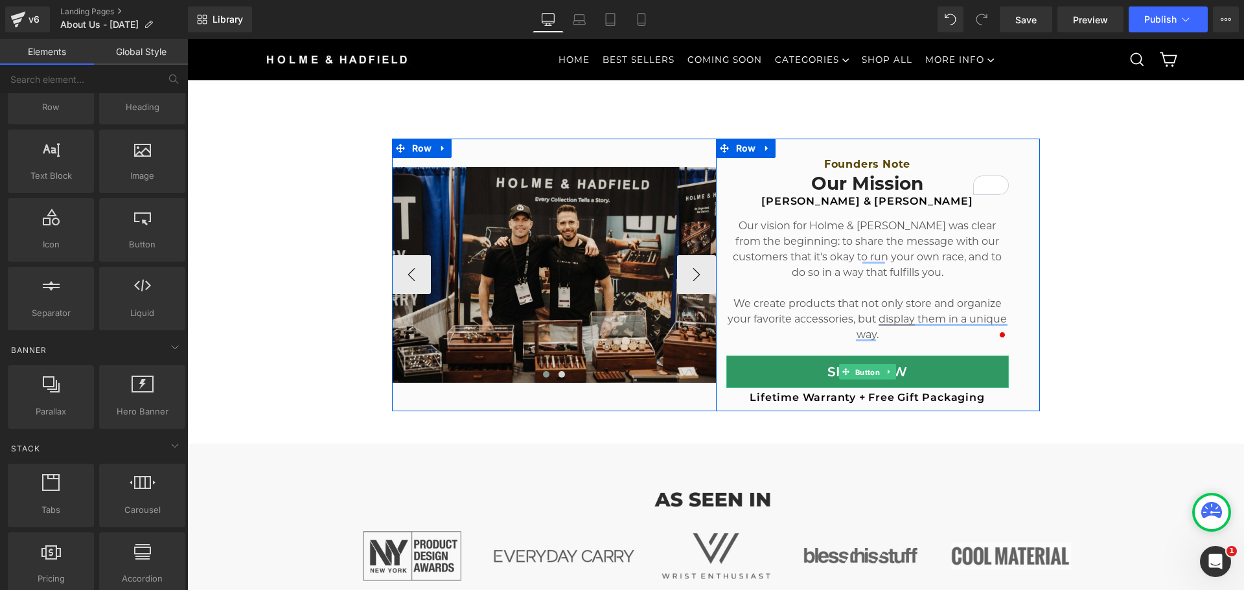
drag, startPoint x: 859, startPoint y: 372, endPoint x: 428, endPoint y: 345, distance: 432.3
click at [859, 372] on span "Button" at bounding box center [867, 373] width 30 height 16
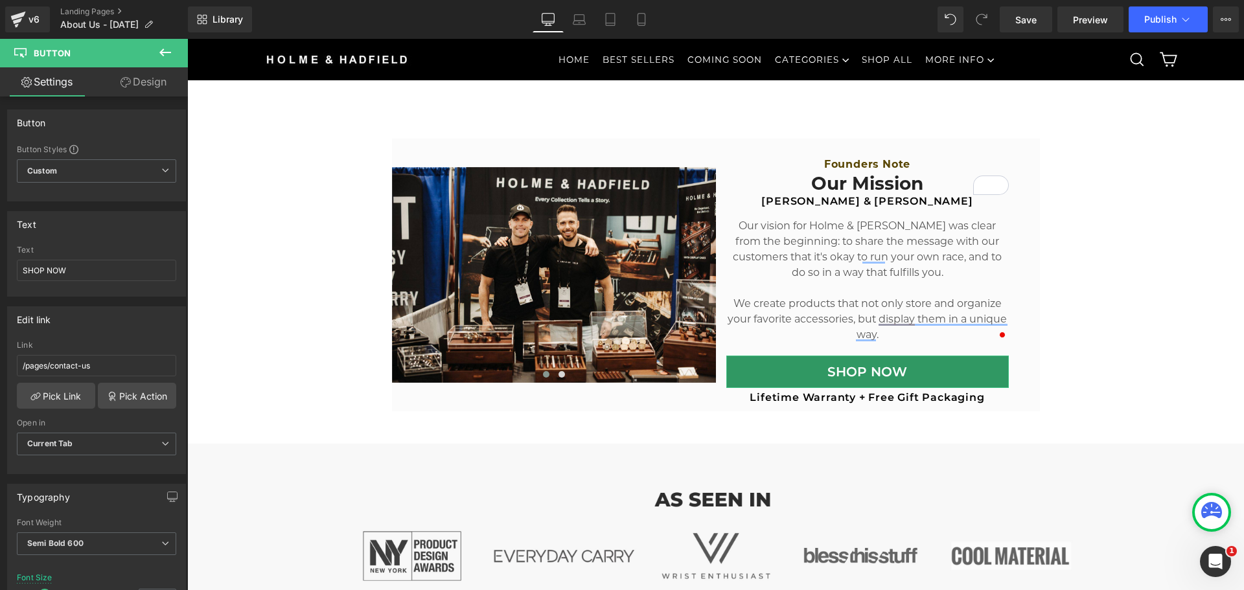
click at [144, 86] on link "Design" at bounding box center [144, 81] width 94 height 29
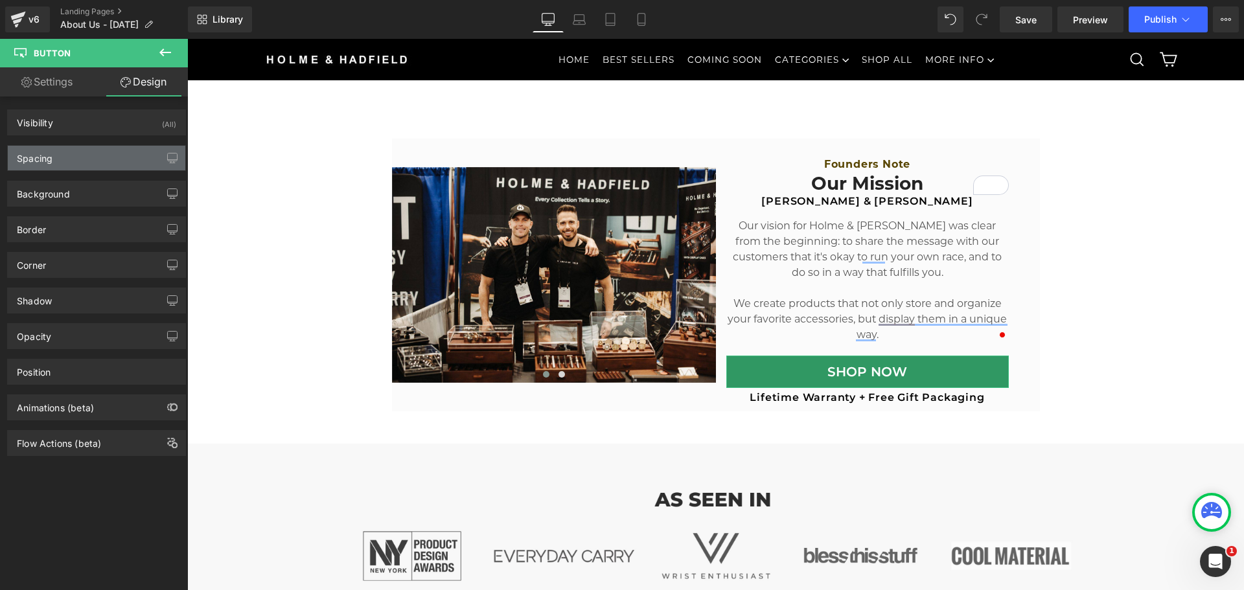
click at [44, 163] on div "Spacing" at bounding box center [35, 155] width 36 height 18
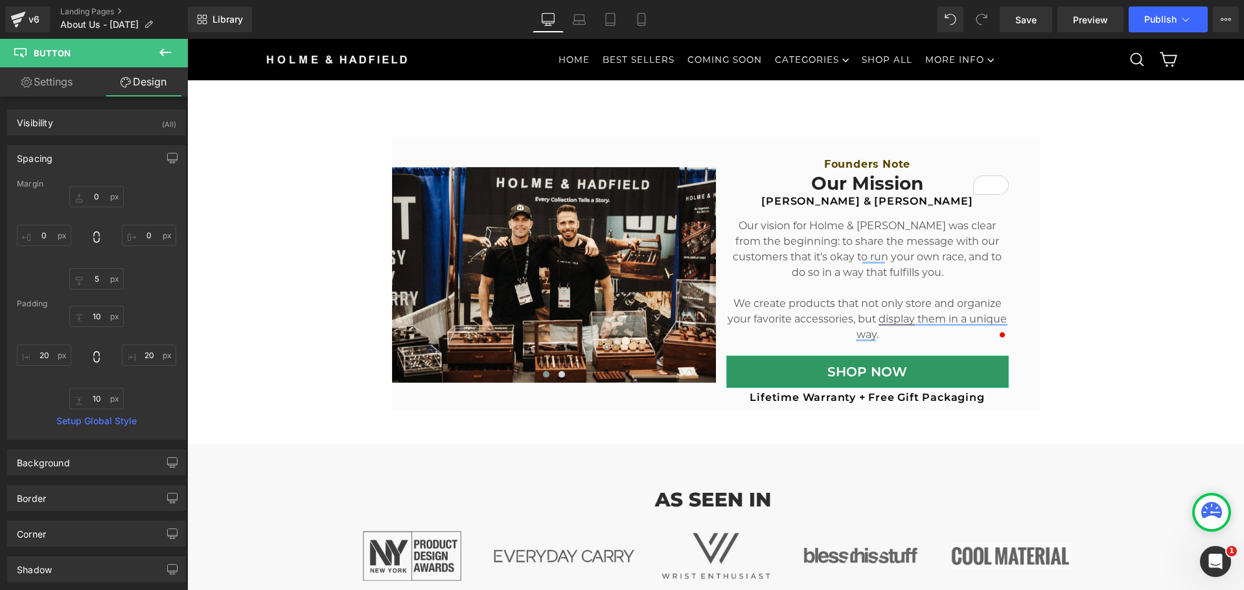
type input "0"
type input "5"
type input "0"
type input "10"
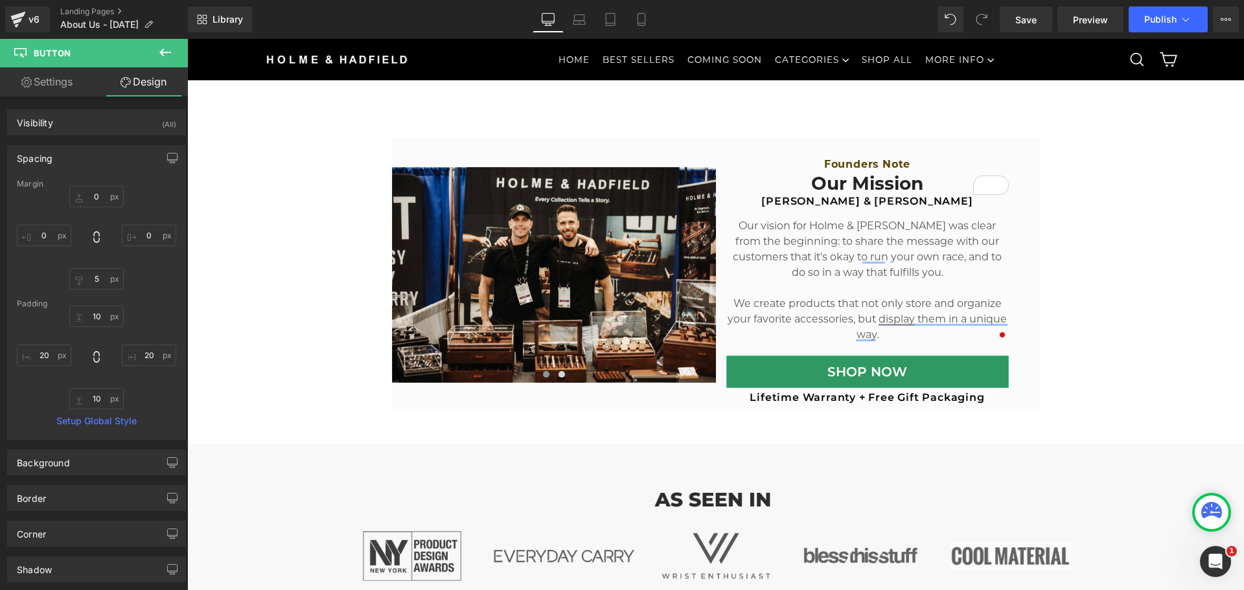
type input "20"
type input "10"
type input "20"
click at [91, 278] on input "5" at bounding box center [96, 278] width 54 height 21
type input "10"
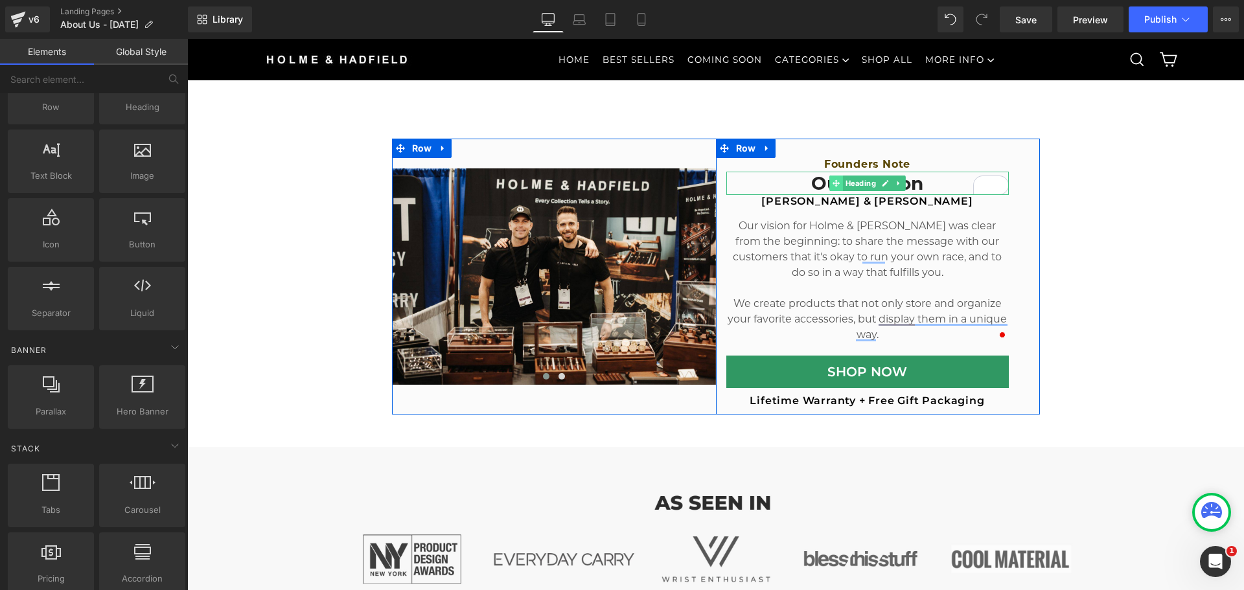
click at [830, 188] on span at bounding box center [836, 184] width 14 height 16
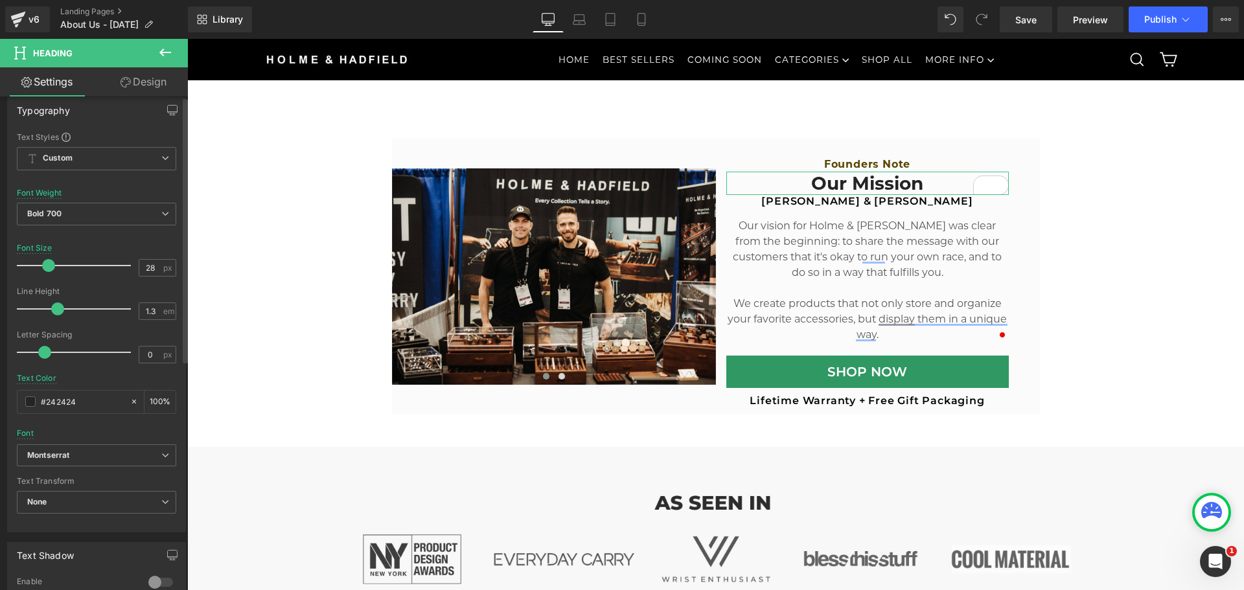
scroll to position [324, 0]
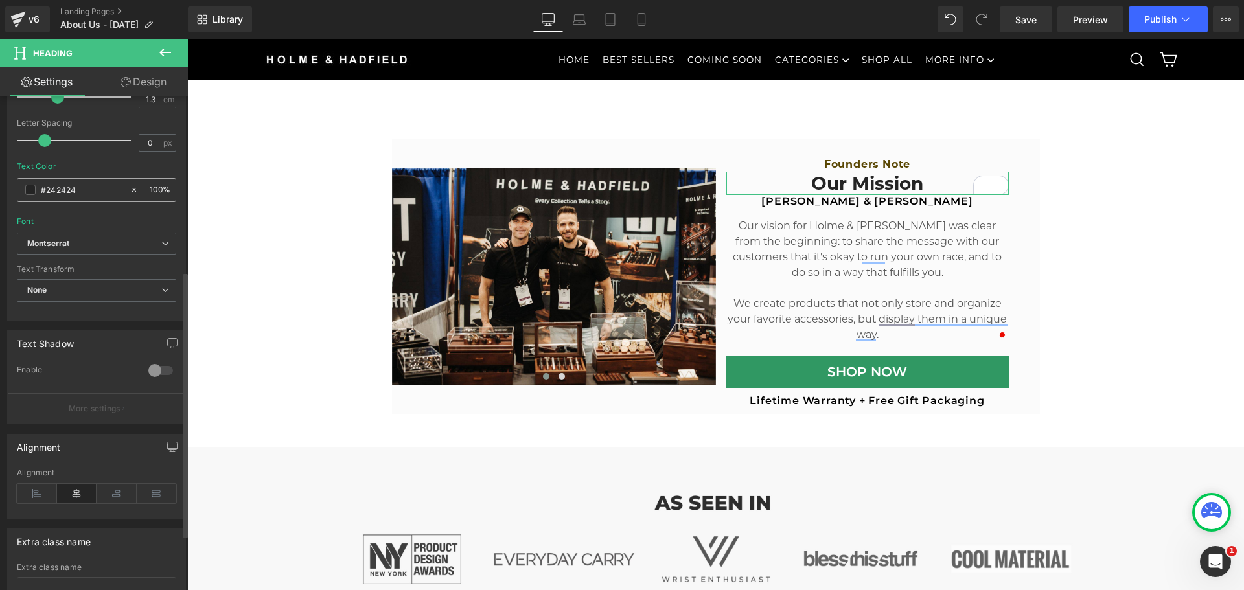
click at [79, 192] on input "#242424" at bounding box center [82, 190] width 83 height 14
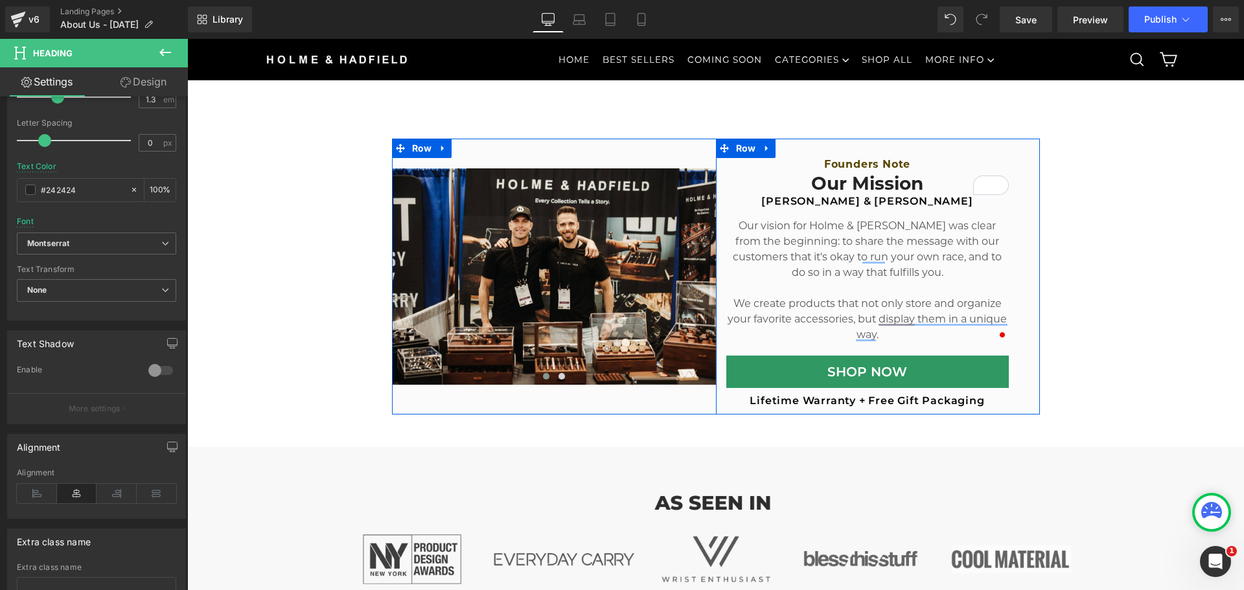
drag, startPoint x: 761, startPoint y: 406, endPoint x: 767, endPoint y: 403, distance: 6.7
click at [761, 406] on div "Lifetime Warranty + Free Gift Packaging Heading" at bounding box center [867, 402] width 282 height 14
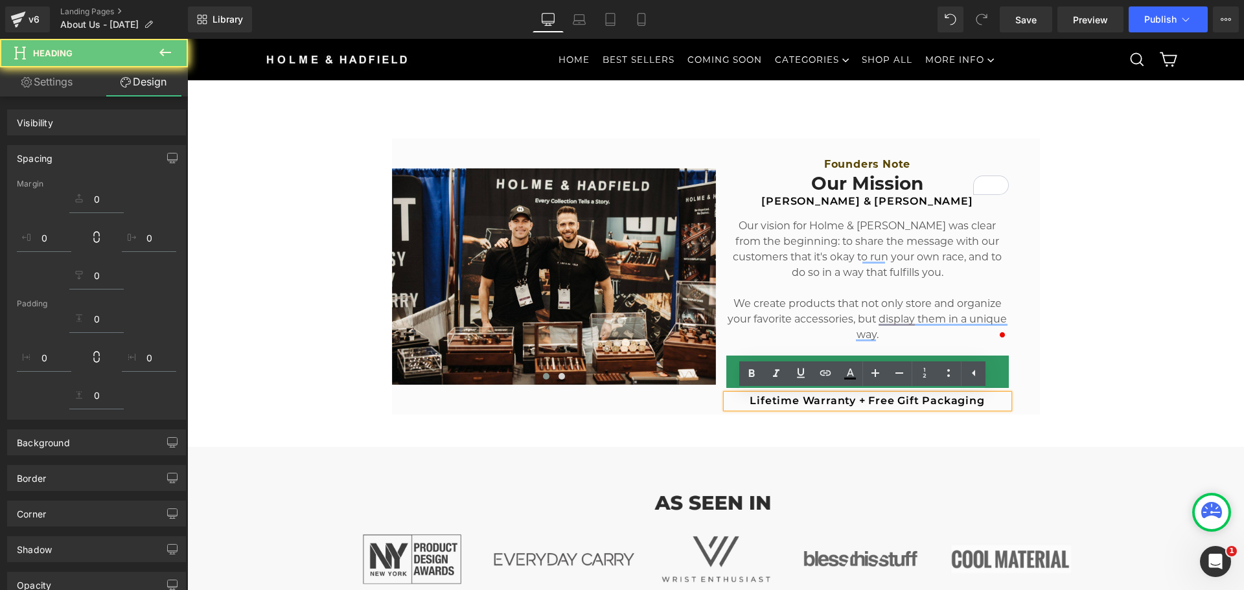
click at [786, 400] on h2 "Lifetime Warranty + Free Gift Packaging" at bounding box center [867, 402] width 282 height 14
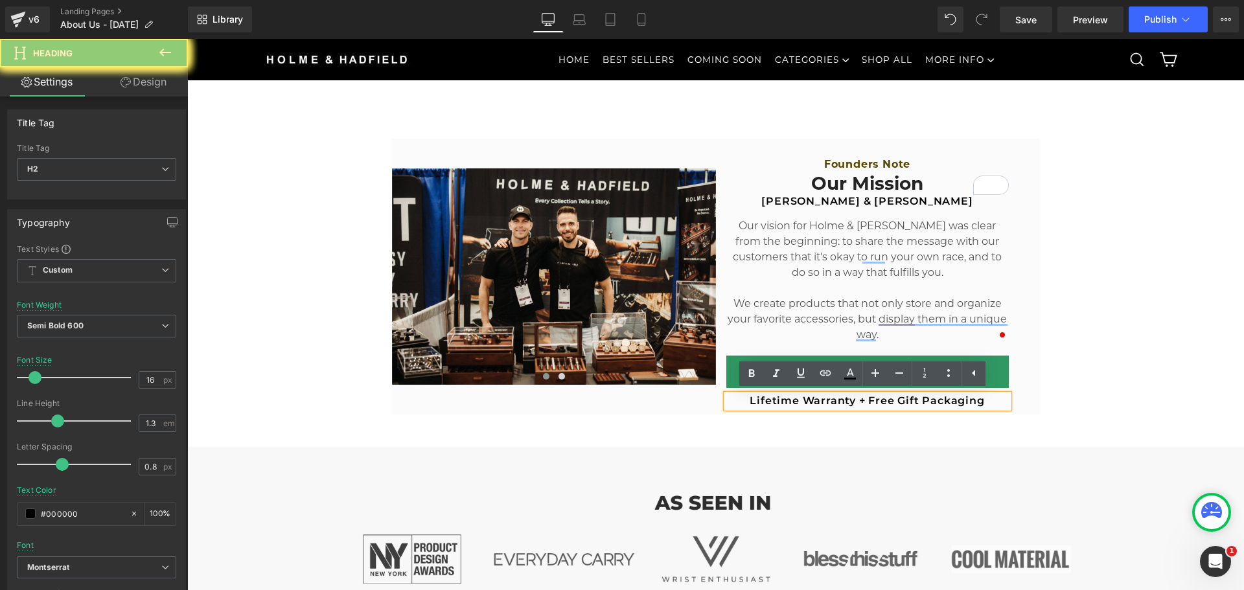
click at [777, 400] on h2 "Lifetime Warranty + Free Gift Packaging" at bounding box center [867, 402] width 282 height 14
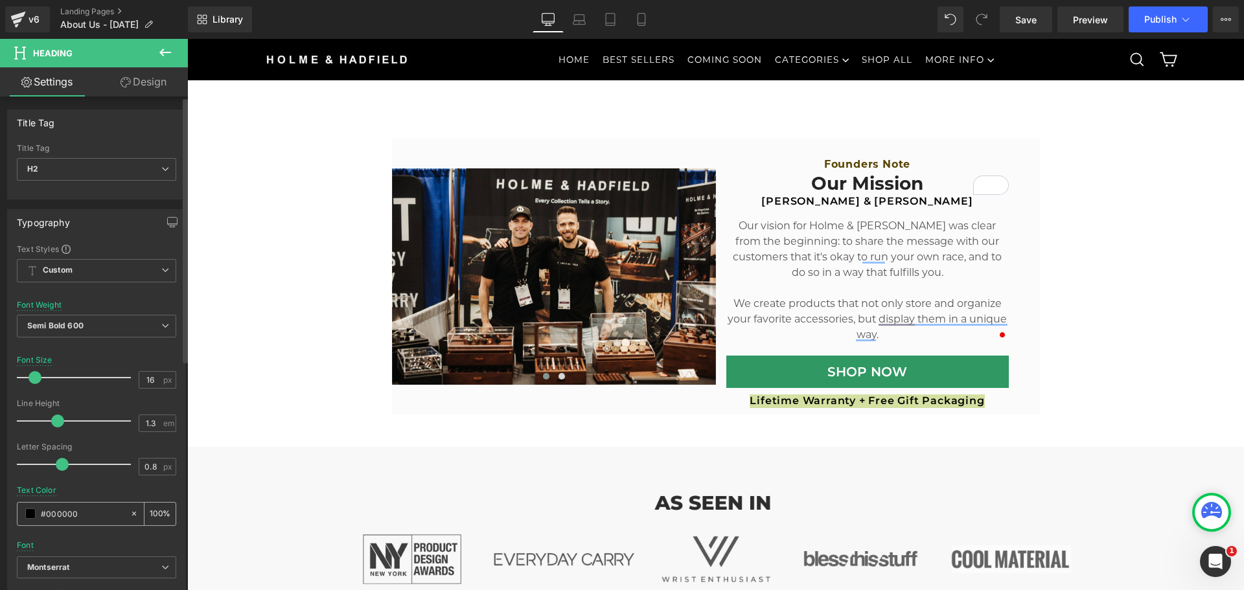
click at [63, 505] on div "#000000" at bounding box center [73, 514] width 112 height 23
click at [71, 518] on input "#000000" at bounding box center [82, 514] width 83 height 14
paste input "242424"
type input "#242424"
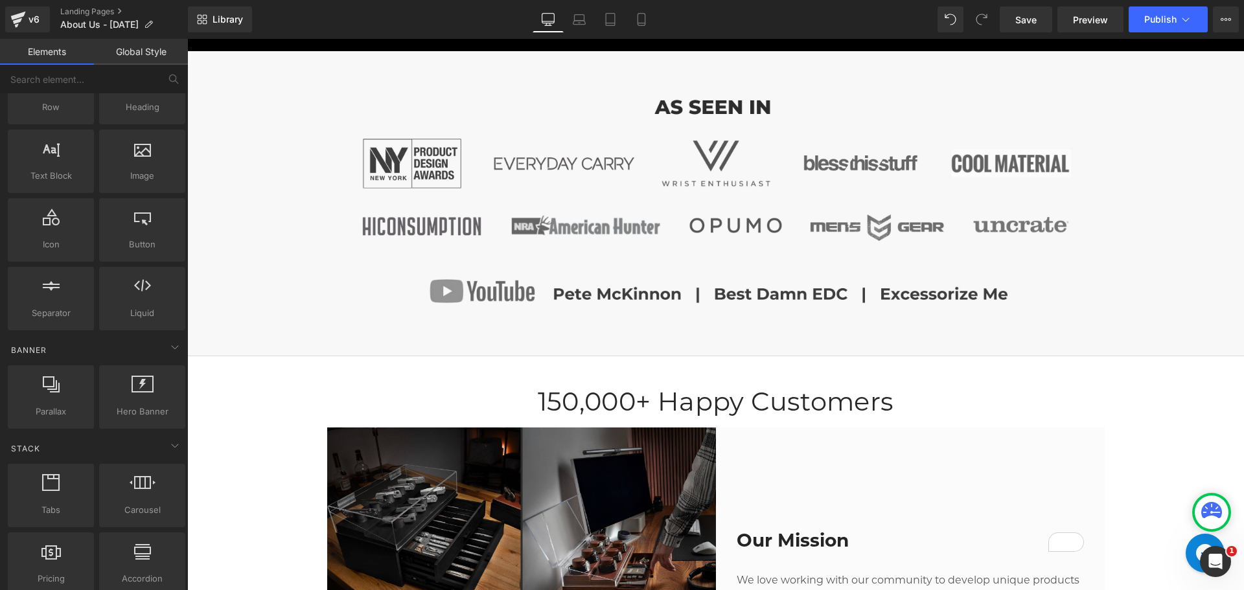
scroll to position [1101, 0]
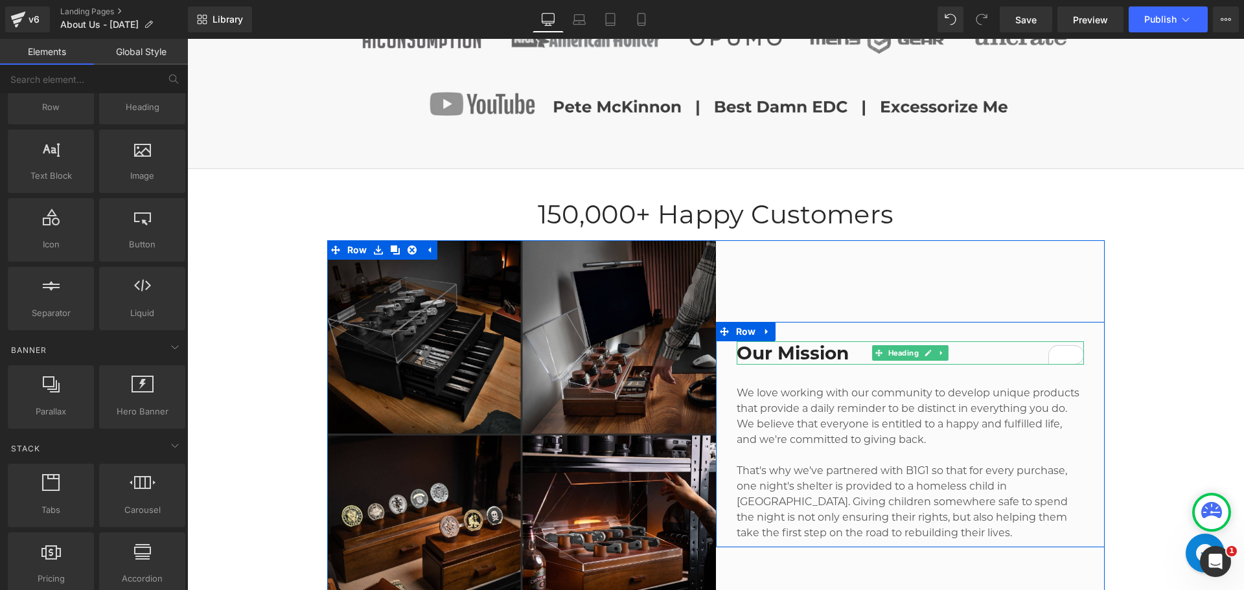
click at [781, 350] on h2 "Our Mission" at bounding box center [910, 352] width 347 height 23
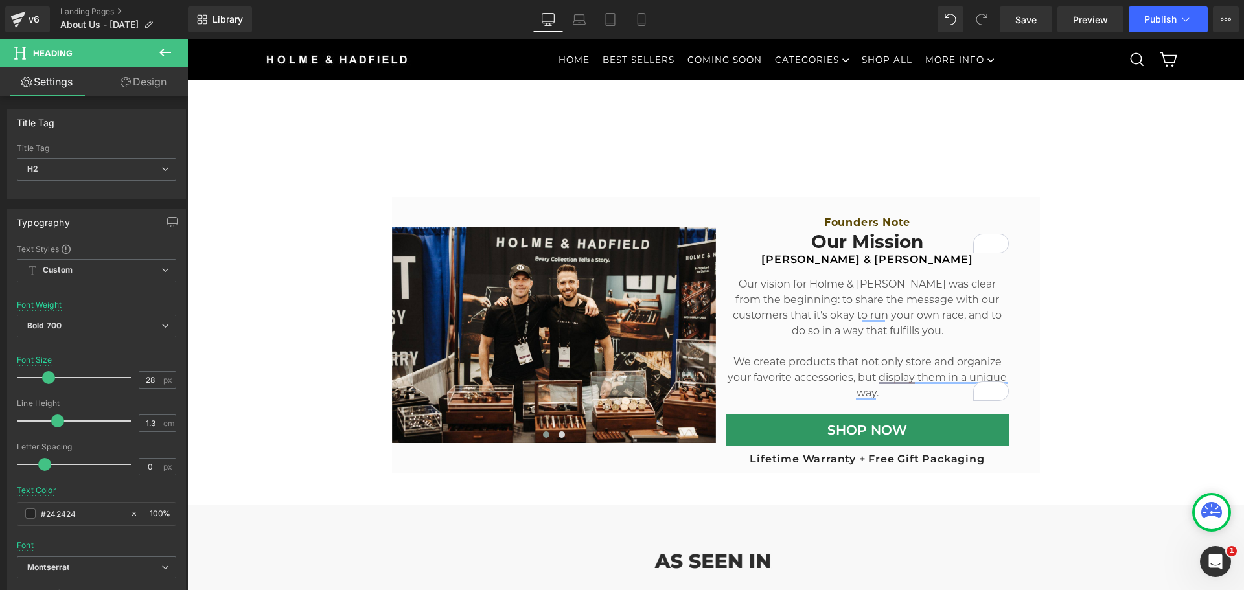
scroll to position [453, 0]
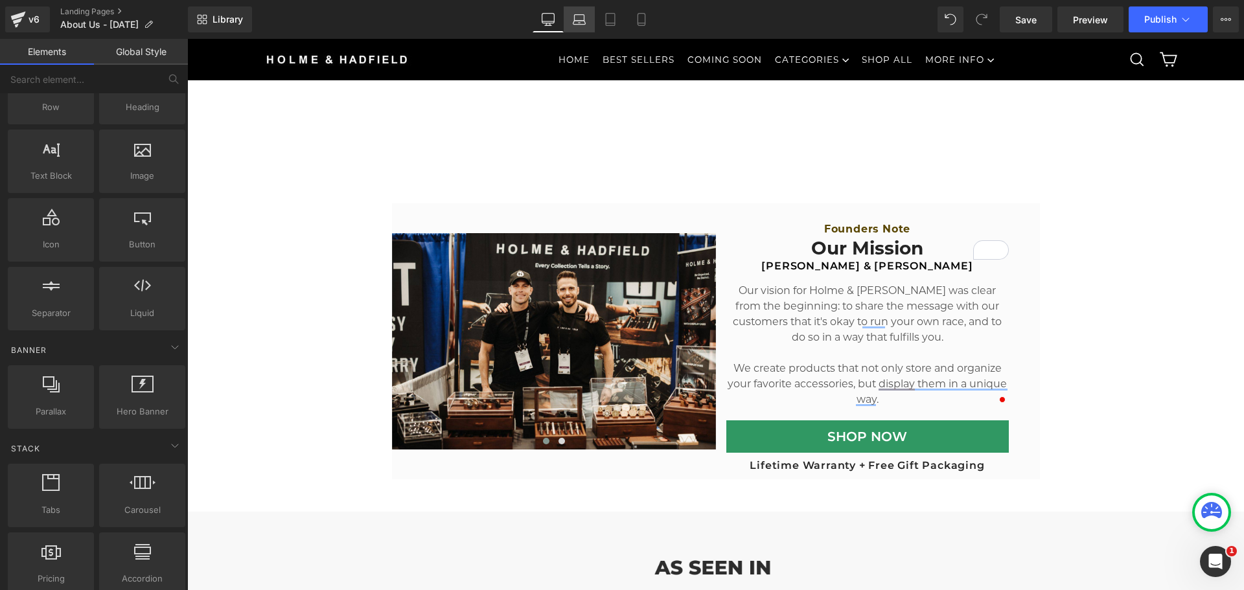
click at [578, 17] on icon at bounding box center [579, 19] width 13 height 13
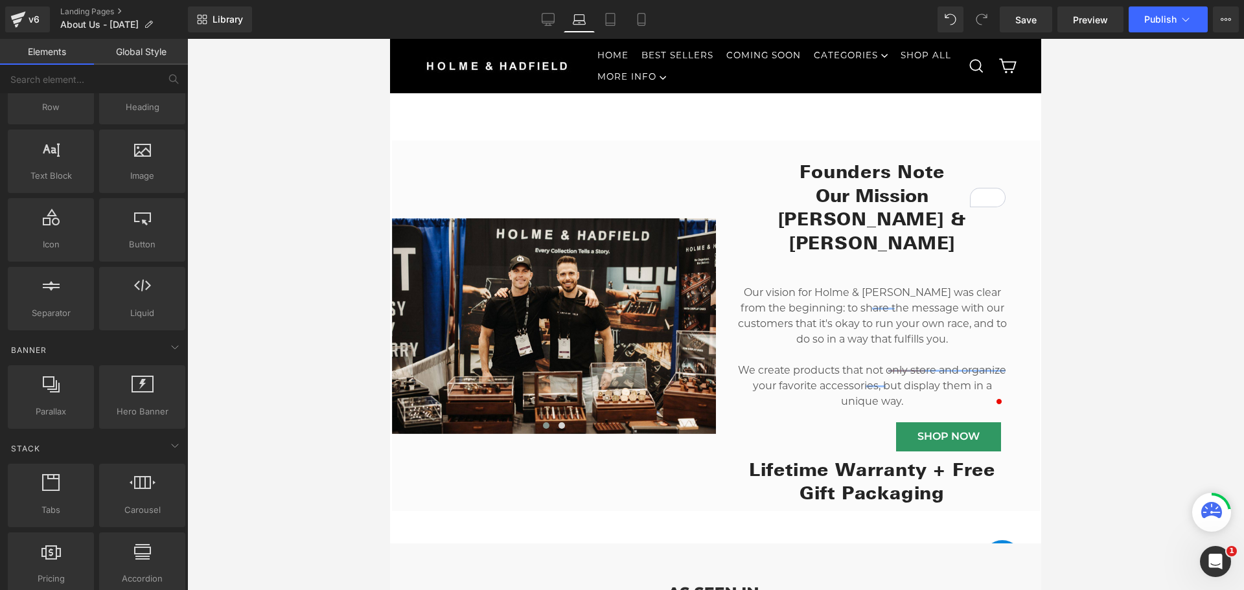
scroll to position [550, 0]
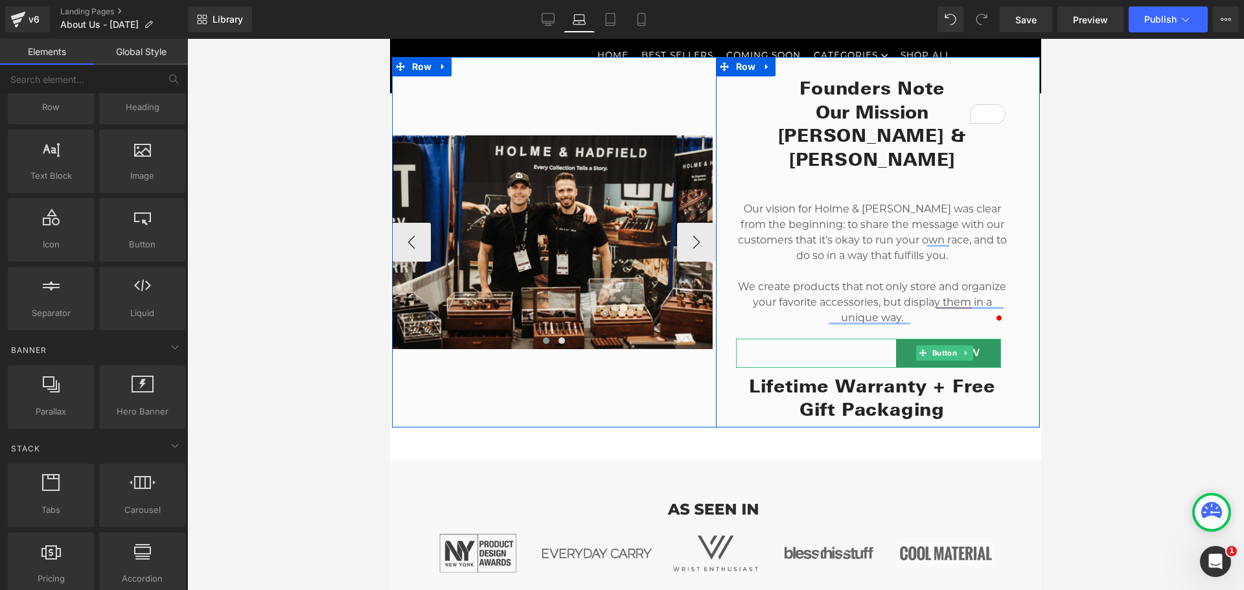
drag, startPoint x: 875, startPoint y: 343, endPoint x: 414, endPoint y: 337, distance: 461.3
click at [875, 343] on div "SHOP NOW" at bounding box center [868, 353] width 265 height 29
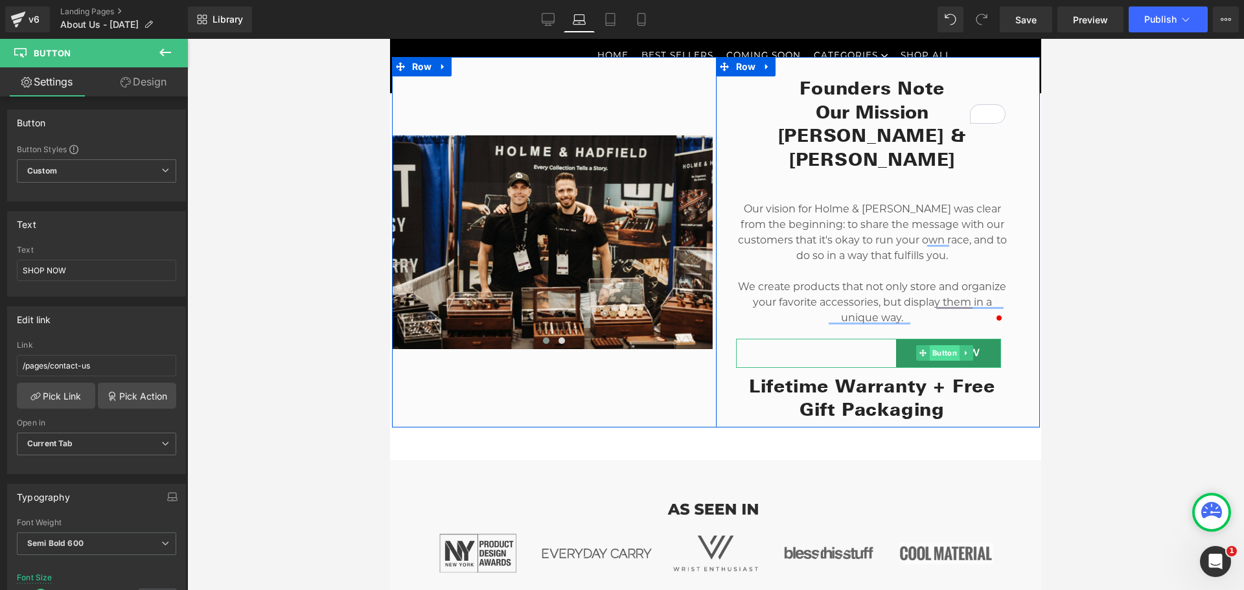
click at [937, 345] on span "Button" at bounding box center [945, 353] width 30 height 16
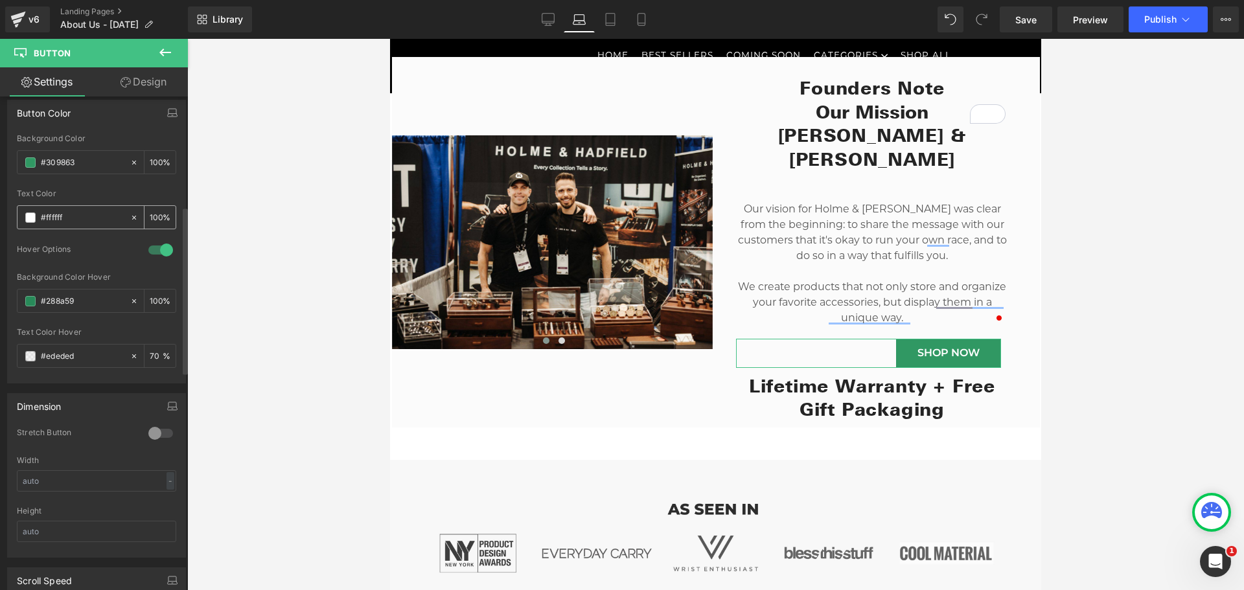
scroll to position [648, 0]
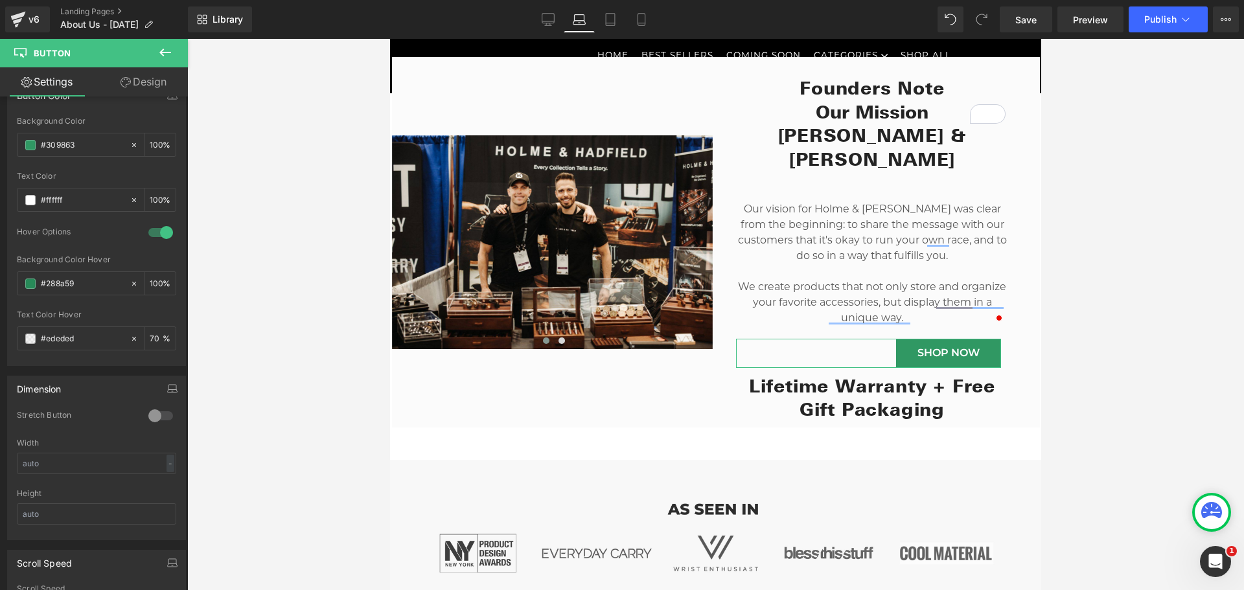
click at [133, 82] on link "Design" at bounding box center [144, 81] width 94 height 29
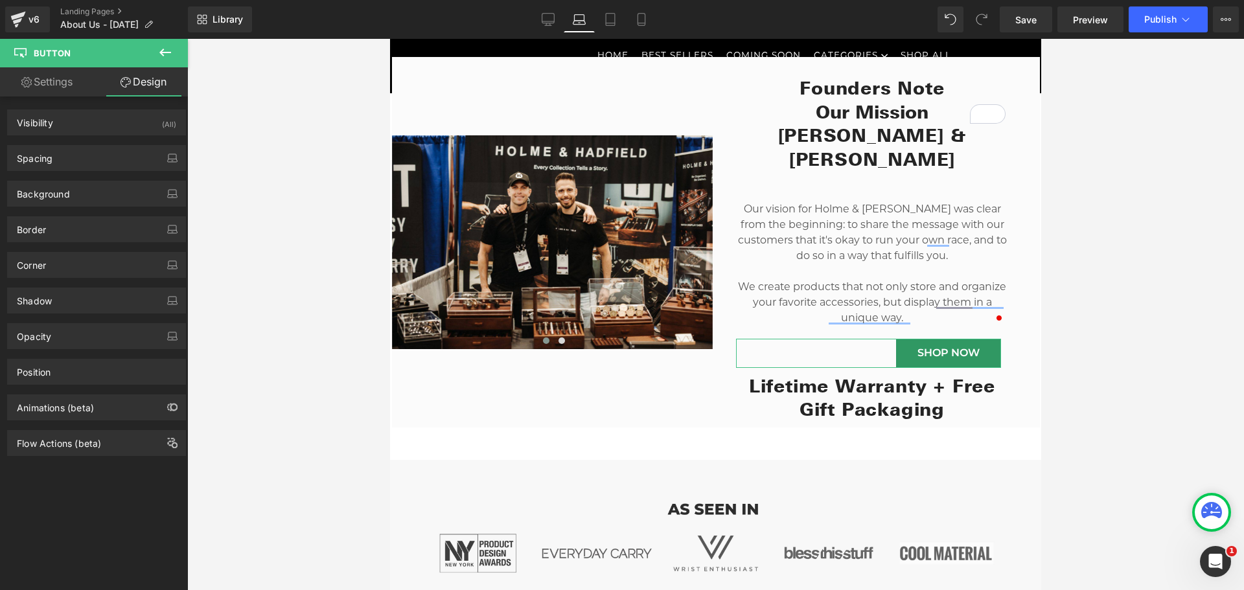
click at [63, 84] on link "Settings" at bounding box center [47, 81] width 94 height 29
type input "100"
type input "70"
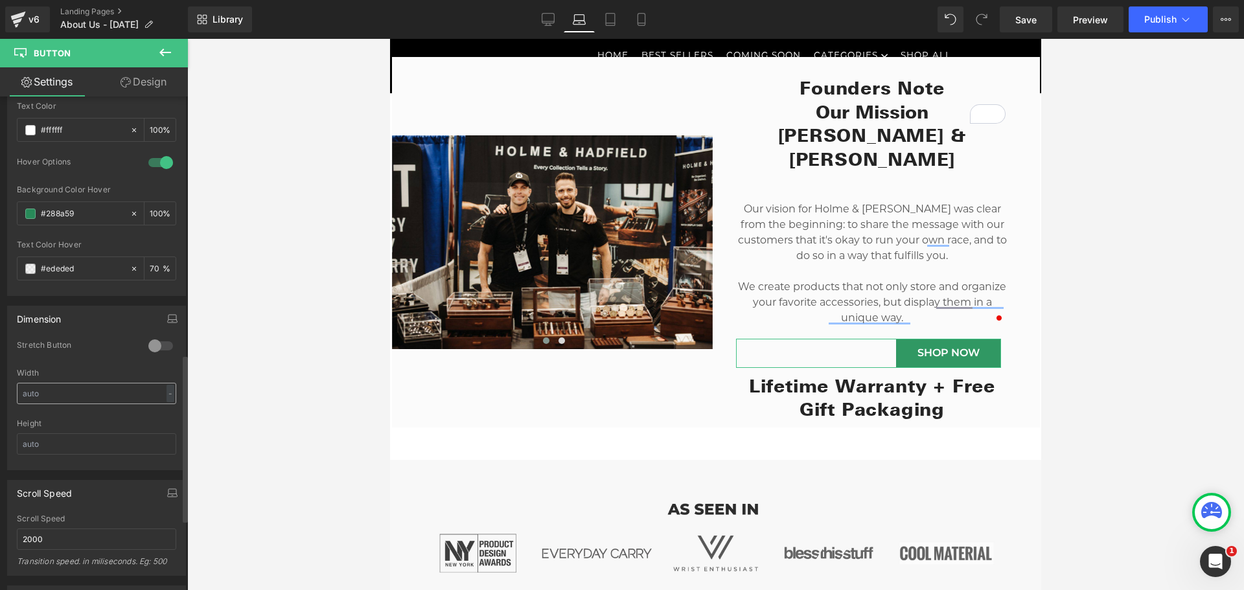
scroll to position [712, 0]
click at [149, 351] on div at bounding box center [160, 351] width 31 height 21
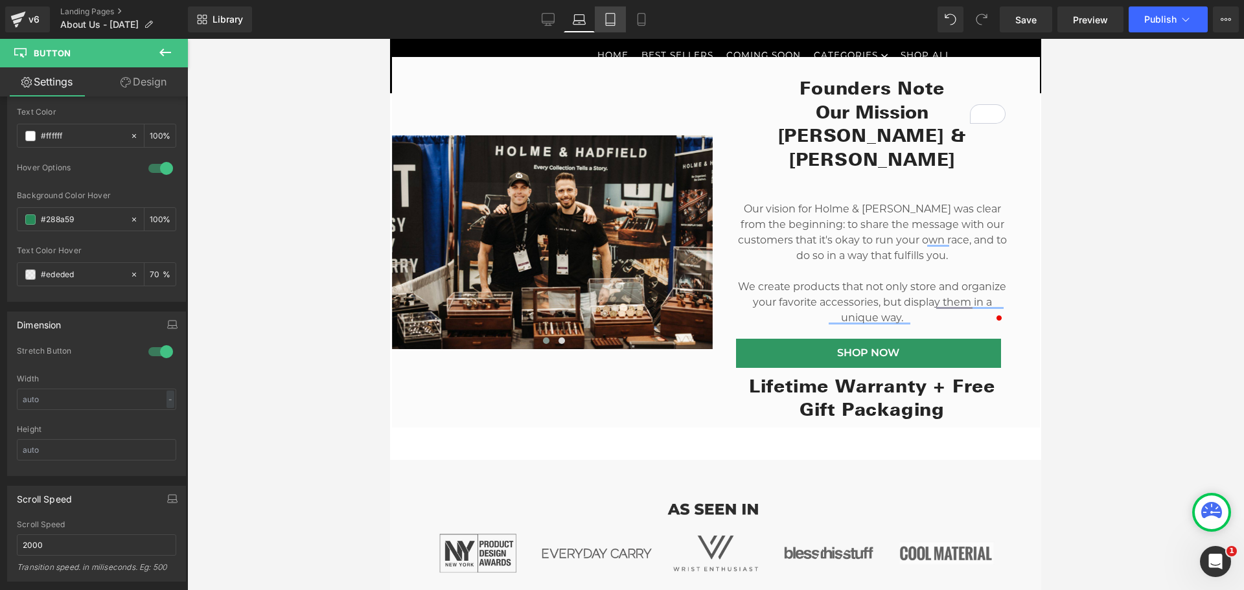
click at [610, 19] on icon at bounding box center [610, 19] width 13 height 13
type input "14"
type input "100"
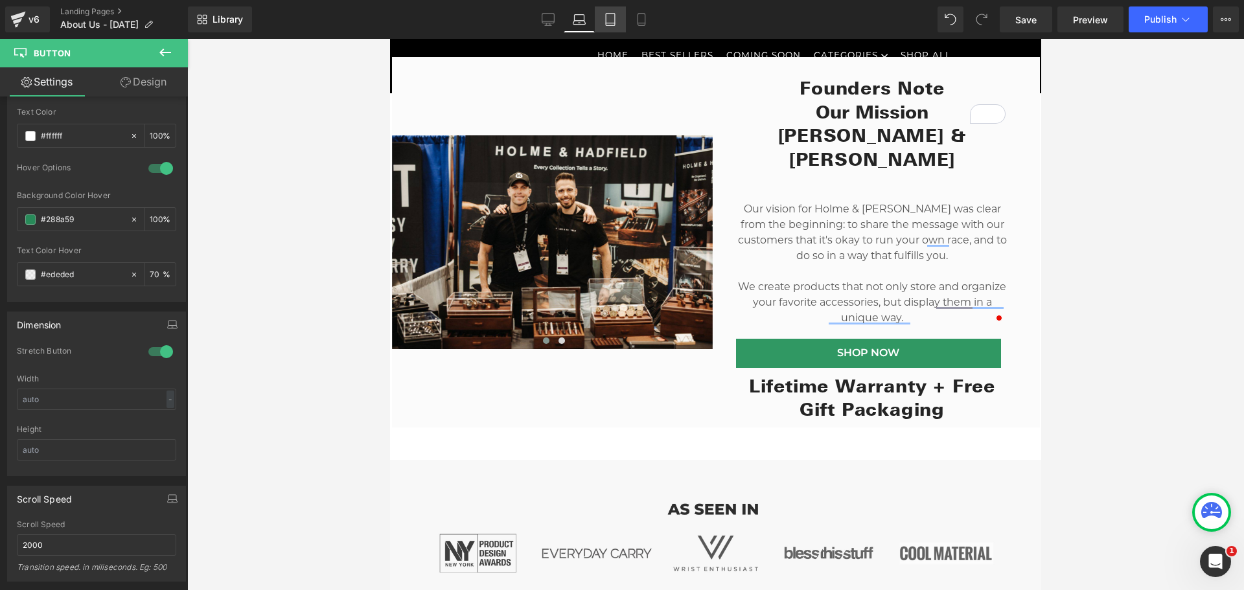
type input "70"
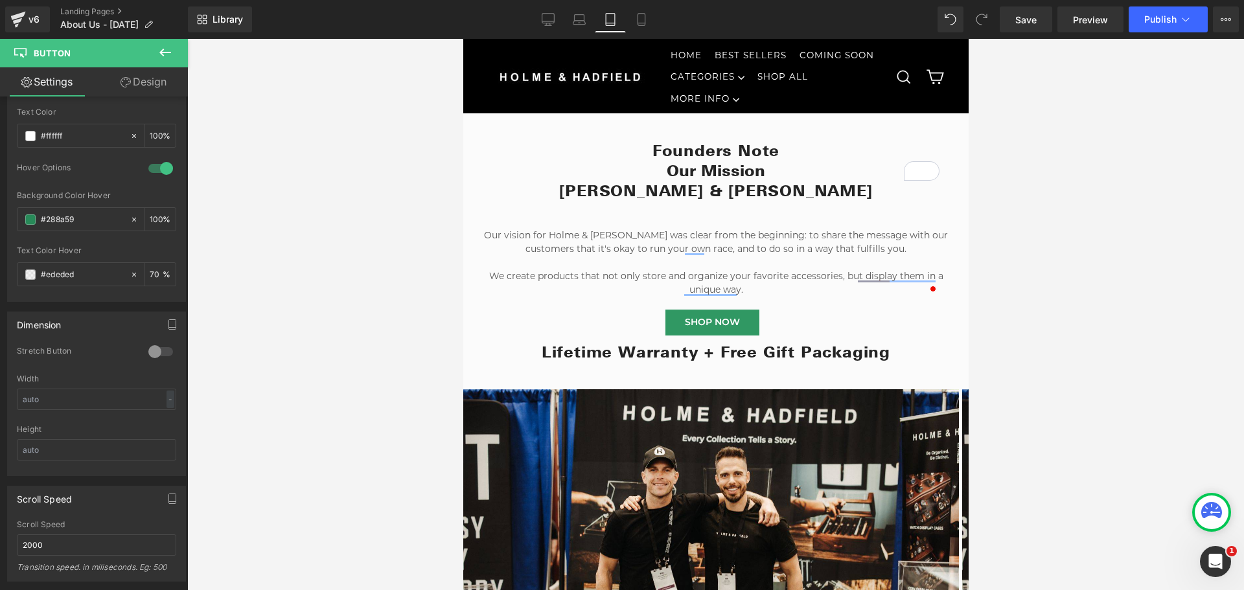
scroll to position [518, 0]
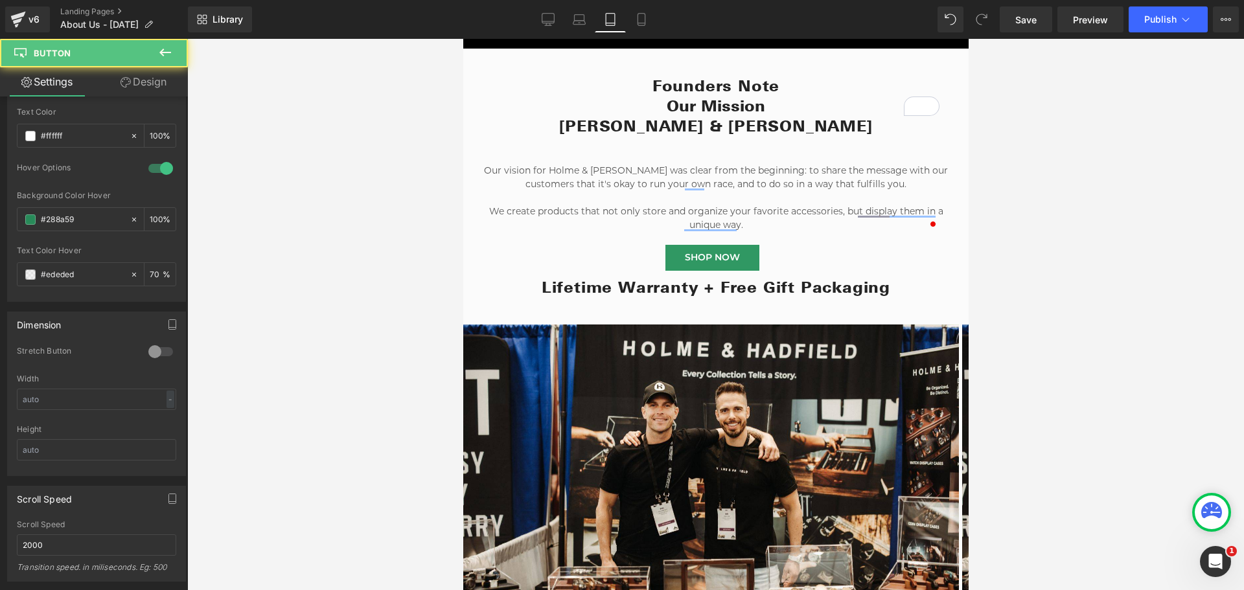
click at [759, 245] on div "SHOP NOW" at bounding box center [711, 258] width 459 height 26
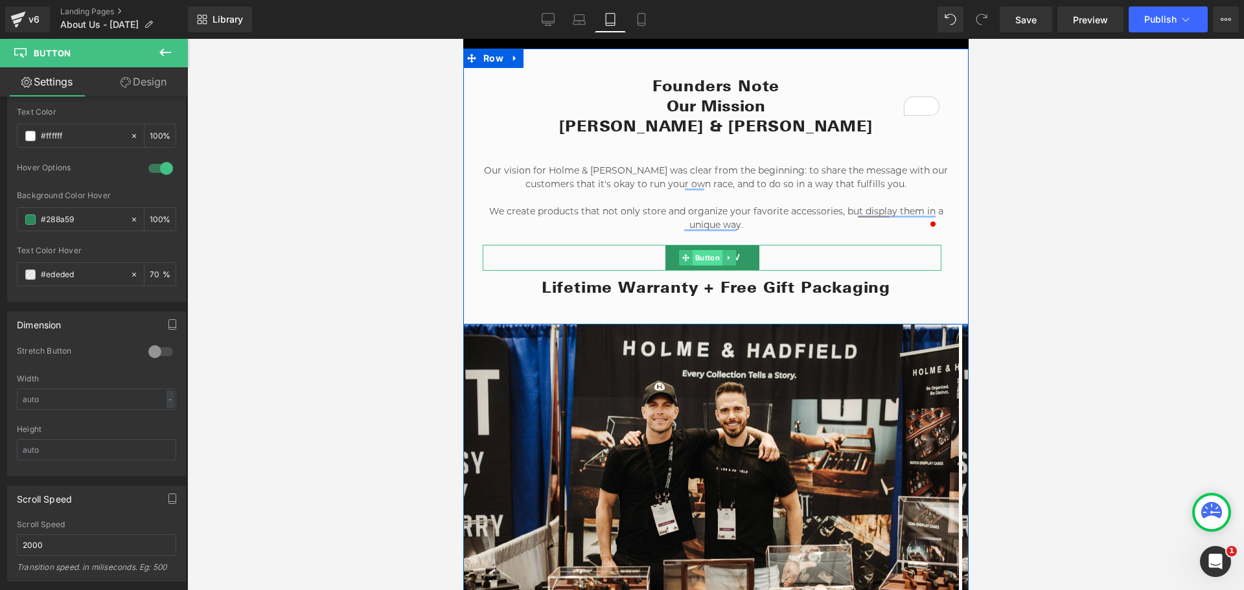
click at [709, 250] on span "Button" at bounding box center [706, 258] width 30 height 16
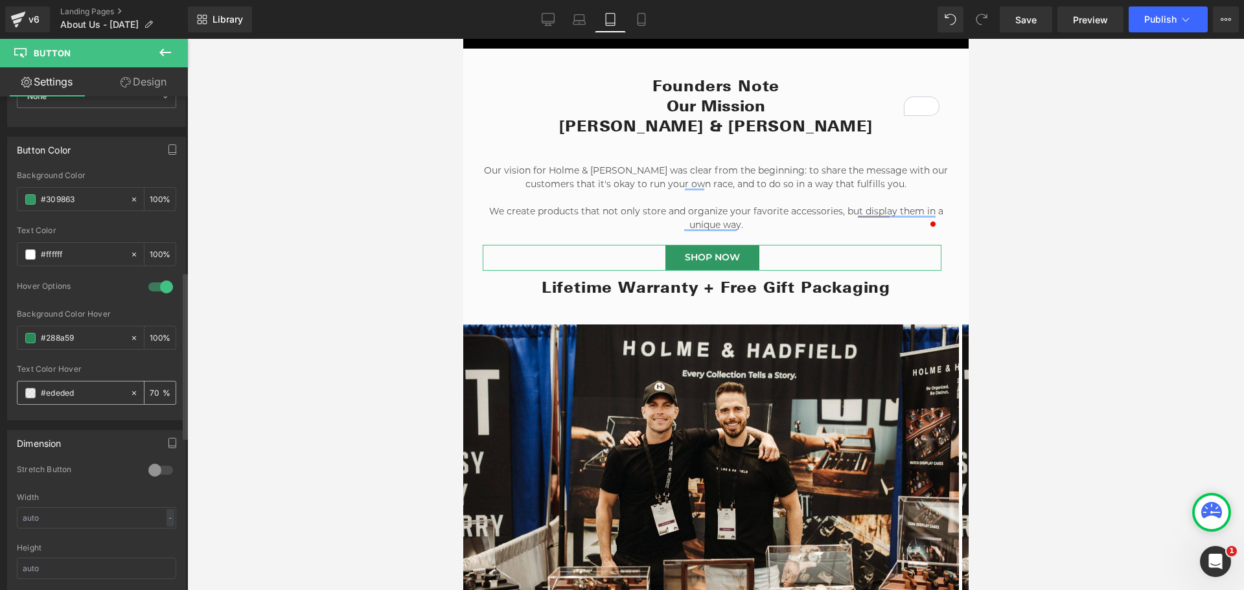
scroll to position [777, 0]
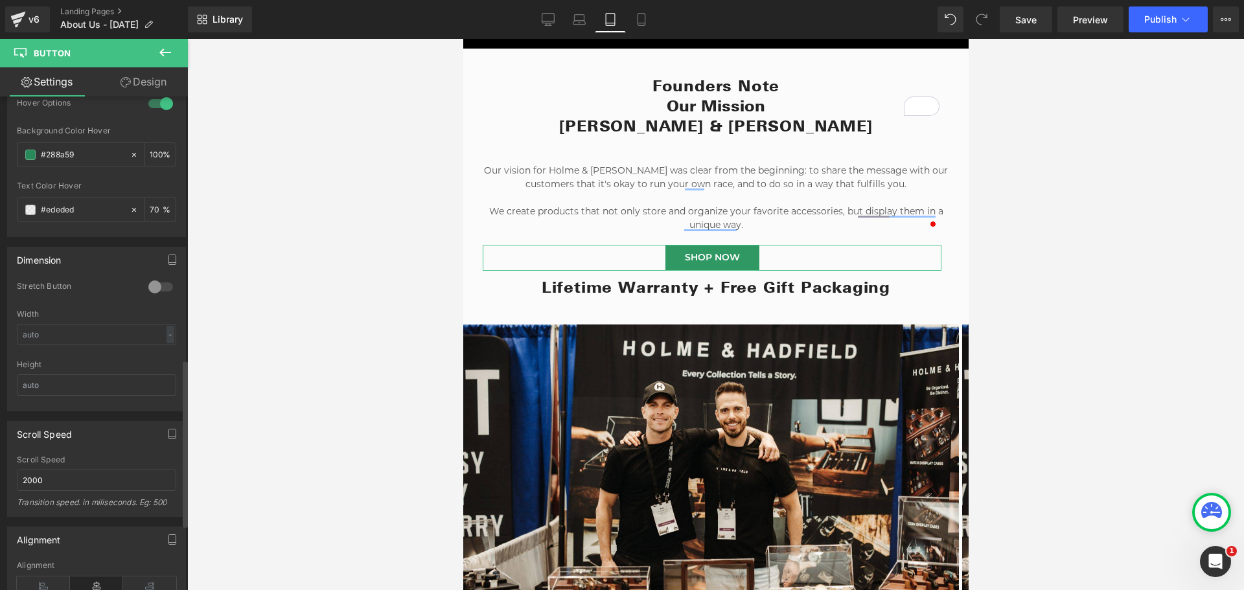
click at [149, 286] on div at bounding box center [160, 287] width 31 height 21
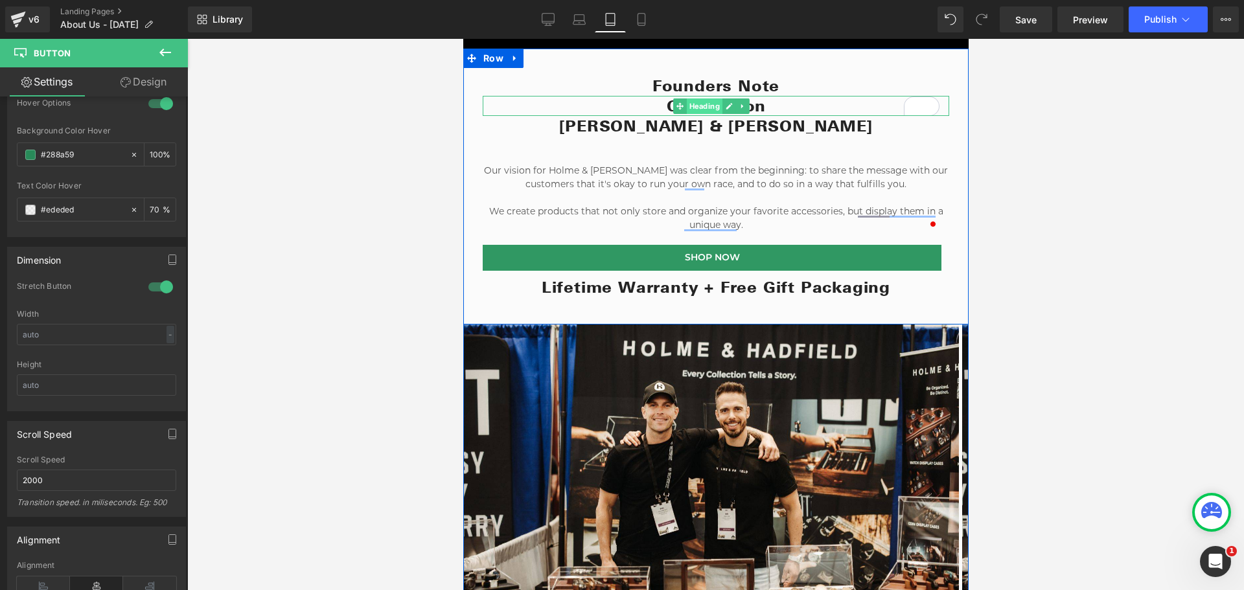
click at [704, 100] on span "Heading" at bounding box center [703, 106] width 36 height 16
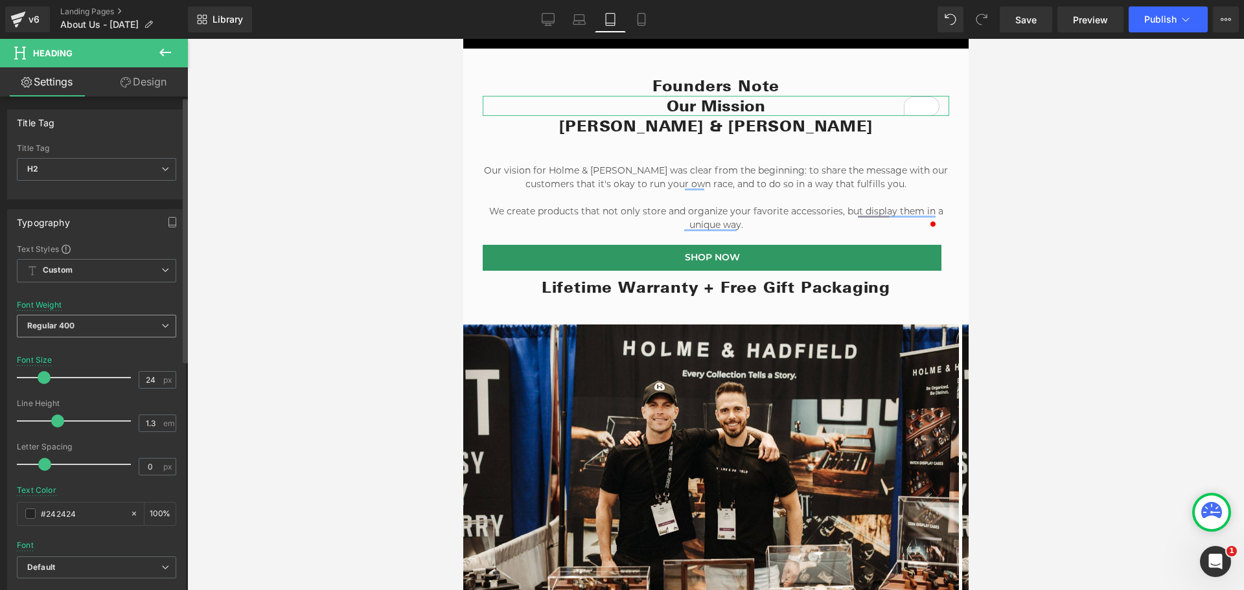
click at [108, 323] on span "Regular 400" at bounding box center [96, 326] width 159 height 23
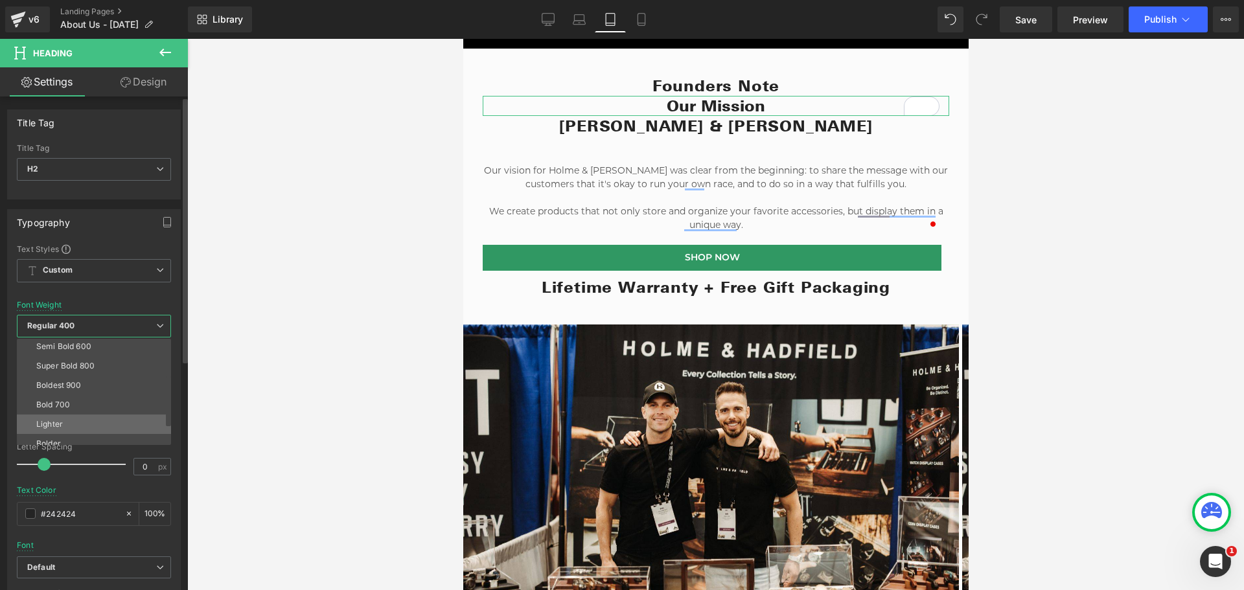
scroll to position [108, 0]
click at [80, 399] on li "Bold 700" at bounding box center [97, 396] width 160 height 19
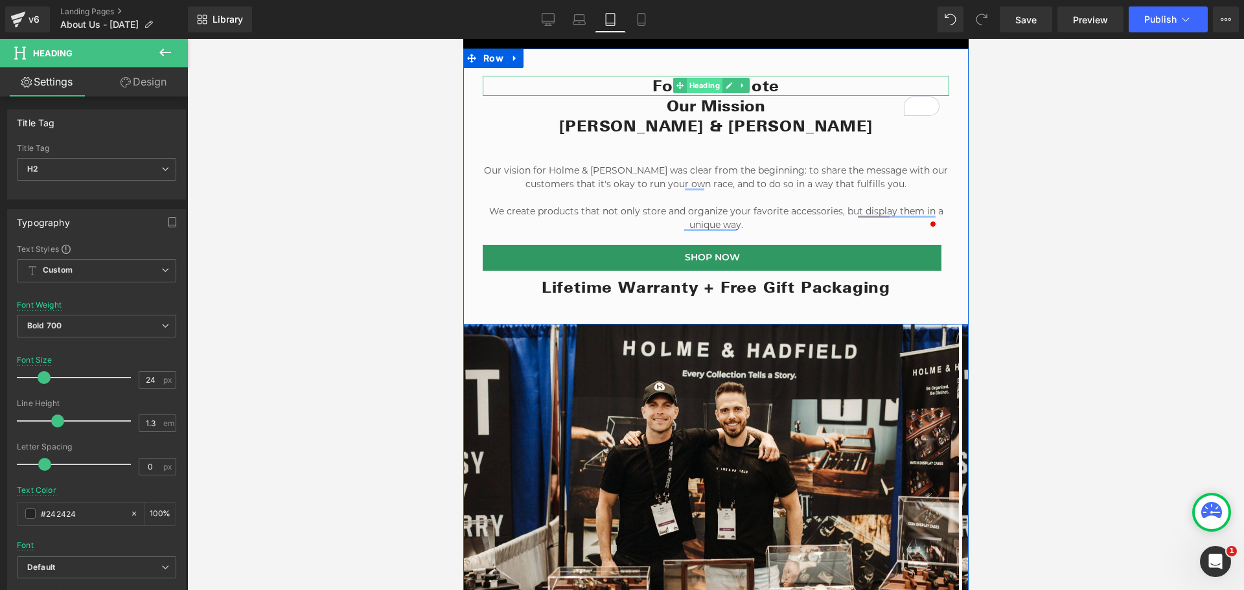
click at [696, 79] on span "Heading" at bounding box center [703, 86] width 36 height 16
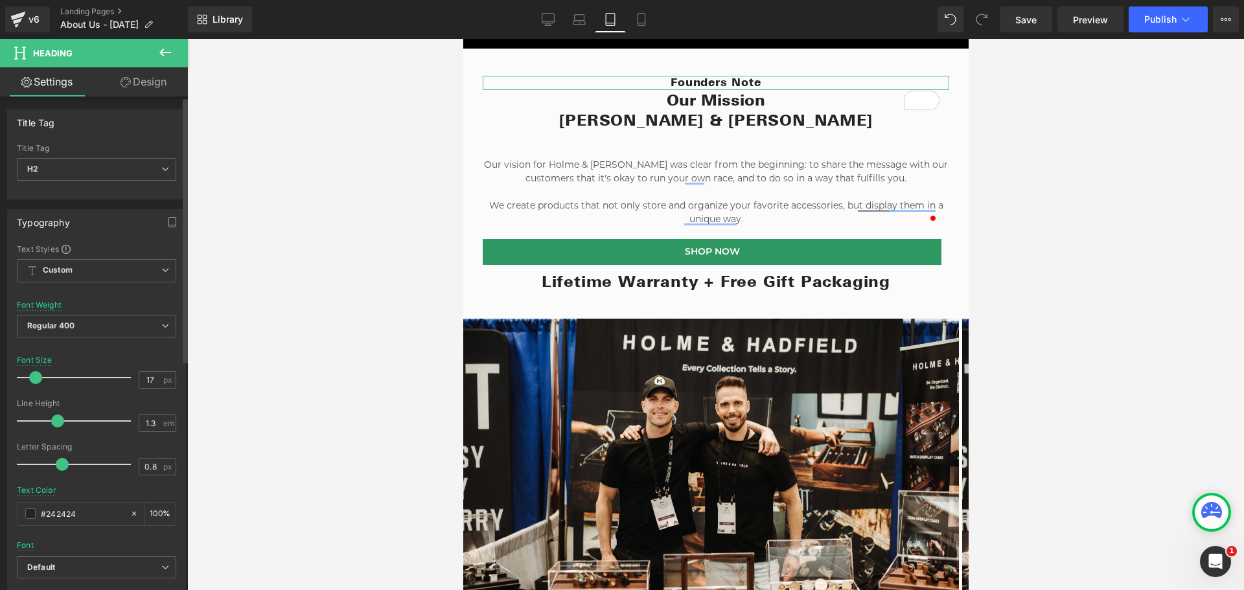
type input "16"
drag, startPoint x: 44, startPoint y: 376, endPoint x: 308, endPoint y: 312, distance: 271.2
click at [35, 371] on div at bounding box center [77, 378] width 108 height 26
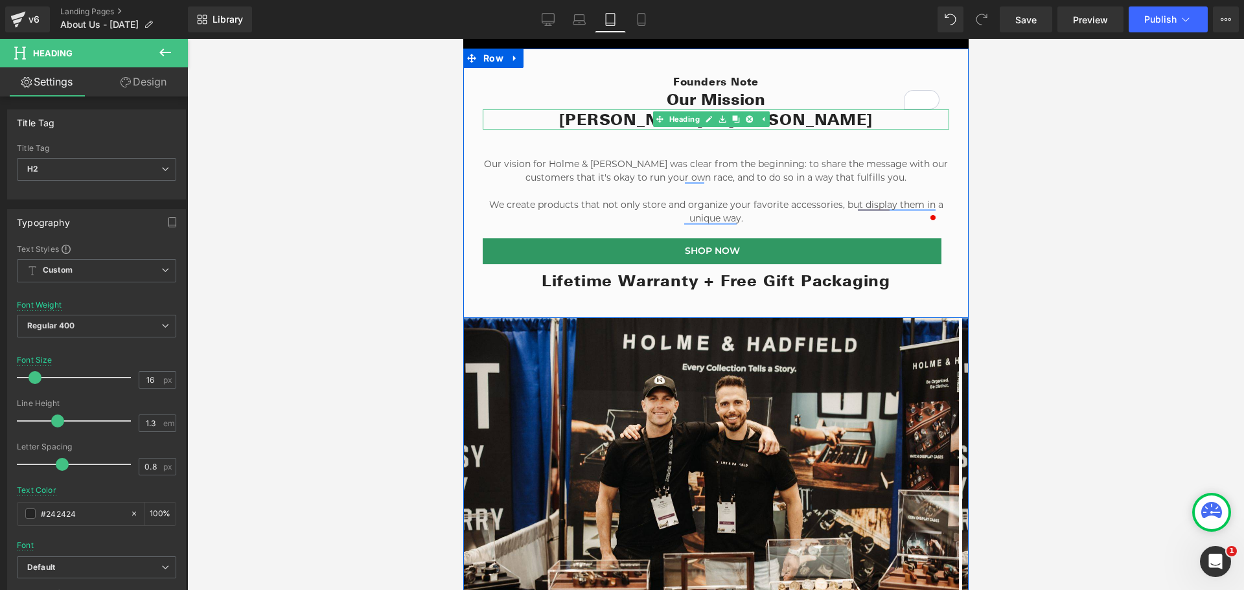
drag, startPoint x: 613, startPoint y: 117, endPoint x: 720, endPoint y: 119, distance: 106.9
click at [613, 115] on h2 "[PERSON_NAME] & [PERSON_NAME]" at bounding box center [715, 119] width 466 height 20
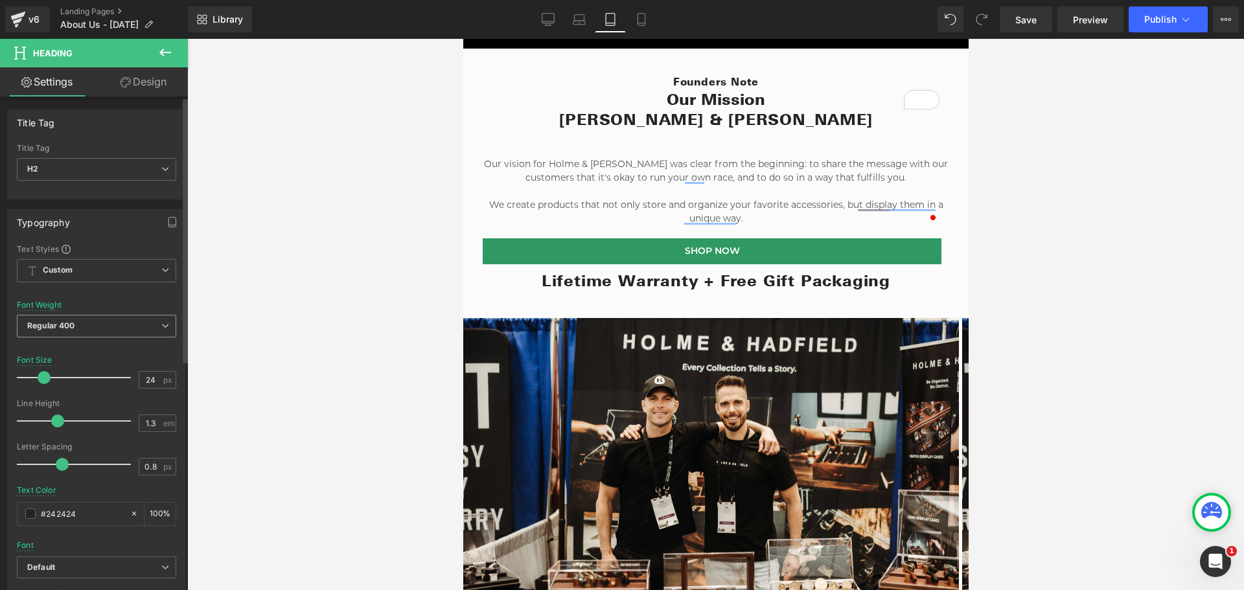
click at [138, 328] on span "Regular 400" at bounding box center [96, 326] width 159 height 23
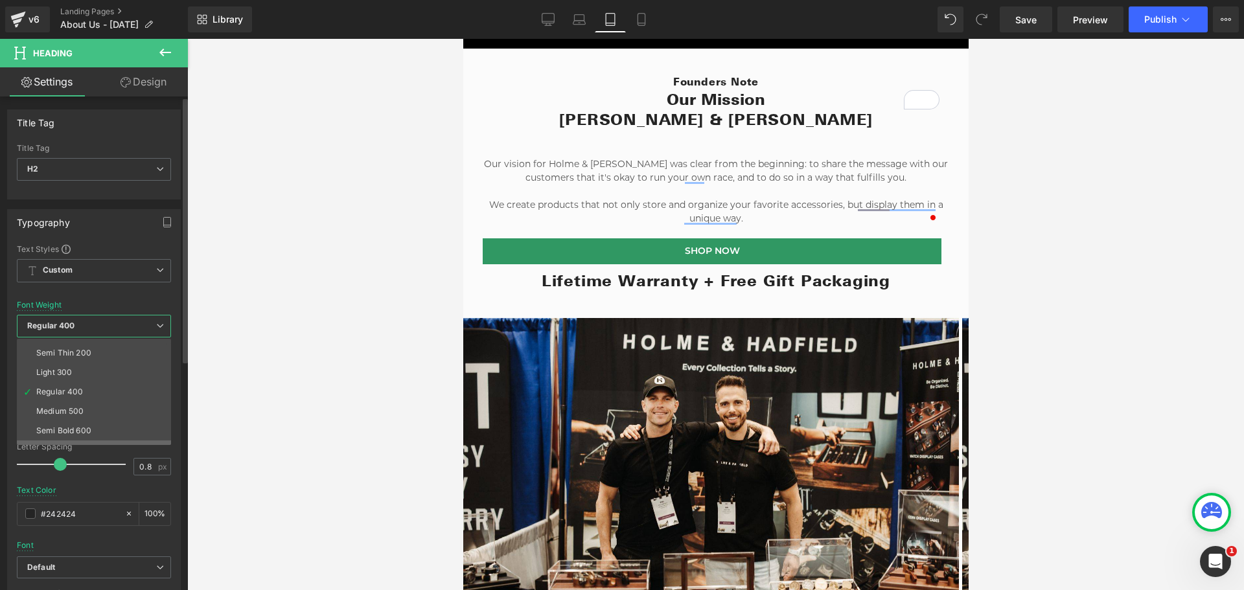
scroll to position [65, 0]
click at [86, 377] on div "Semi Bold 600" at bounding box center [63, 380] width 55 height 9
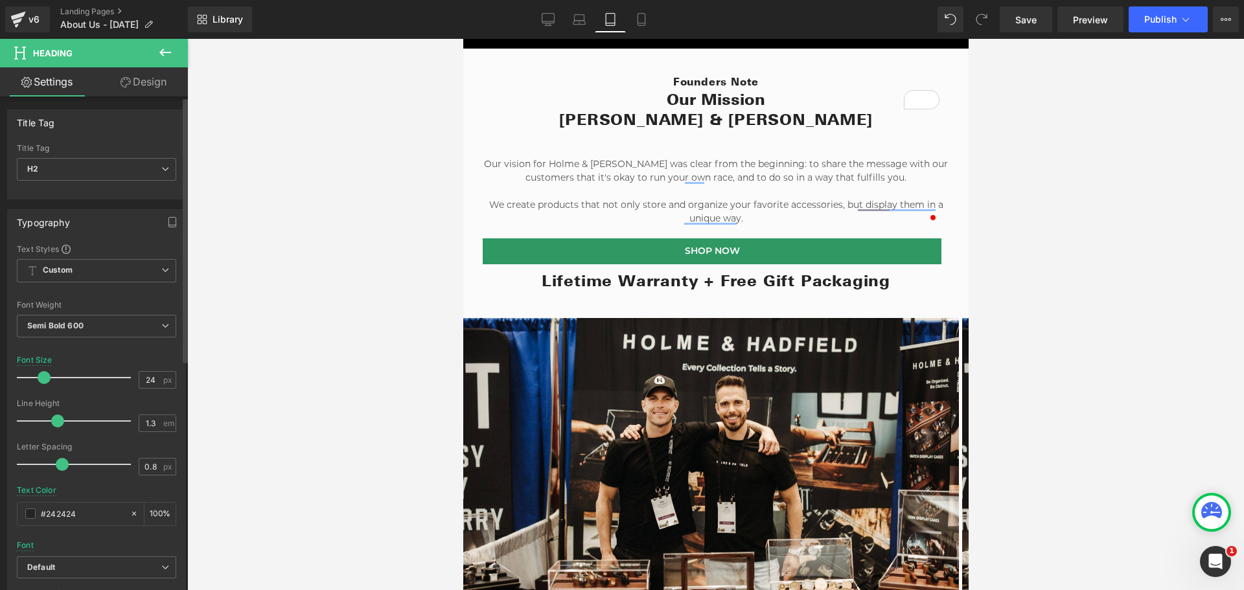
click at [59, 464] on span at bounding box center [62, 464] width 13 height 13
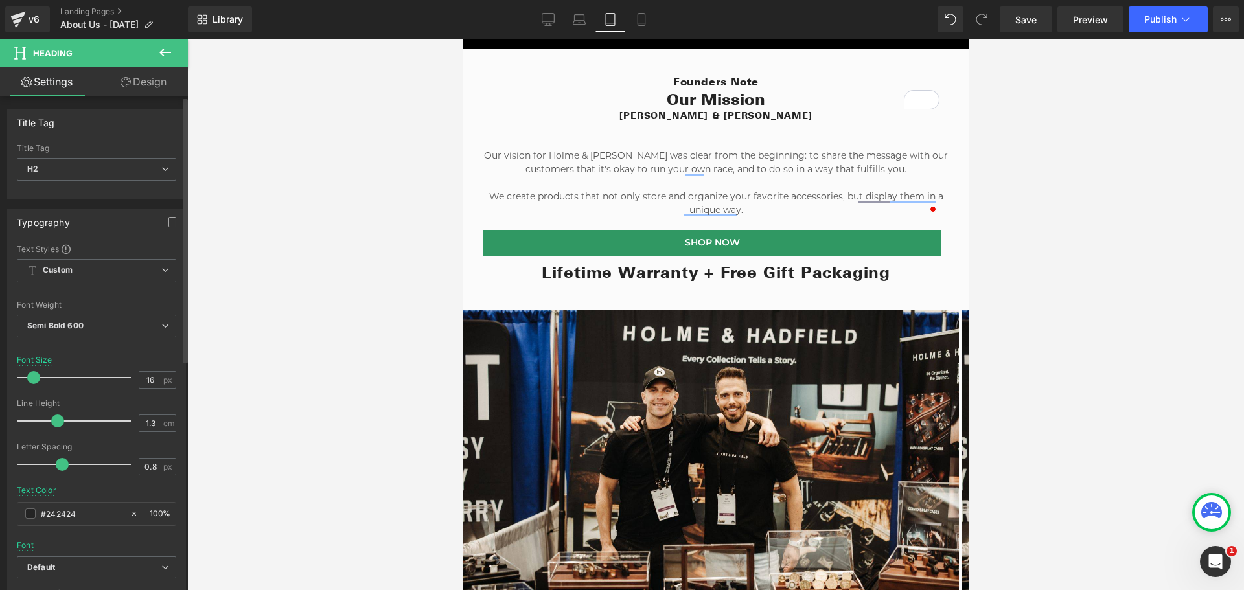
type input "17"
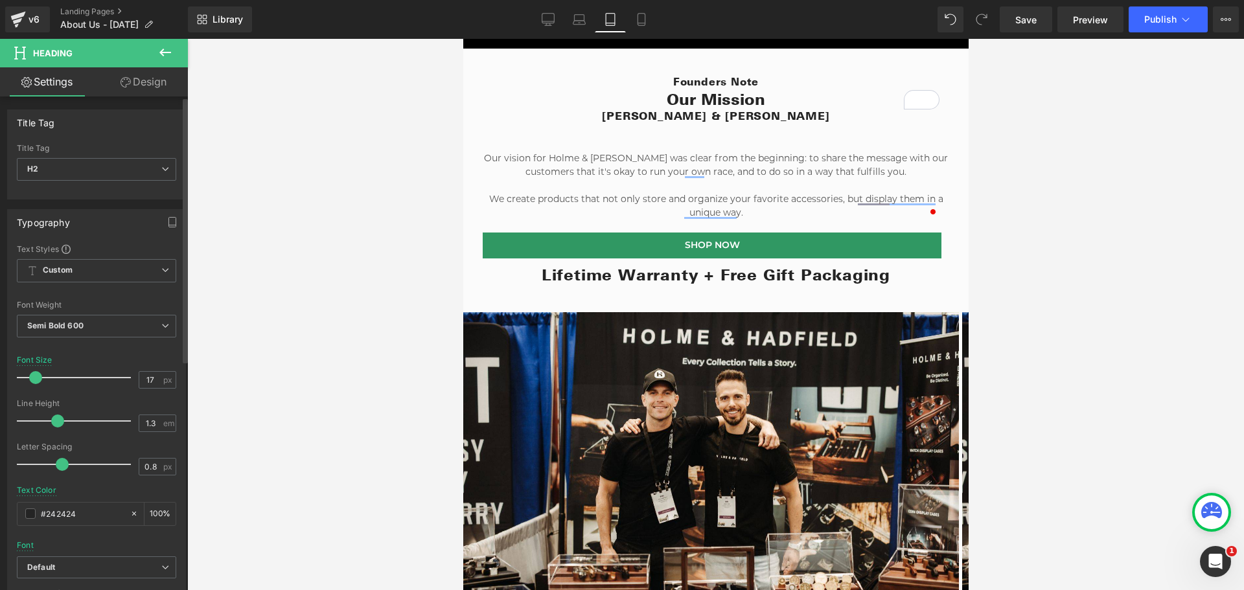
drag, startPoint x: 43, startPoint y: 377, endPoint x: 36, endPoint y: 376, distance: 7.2
click at [36, 376] on span at bounding box center [35, 377] width 13 height 13
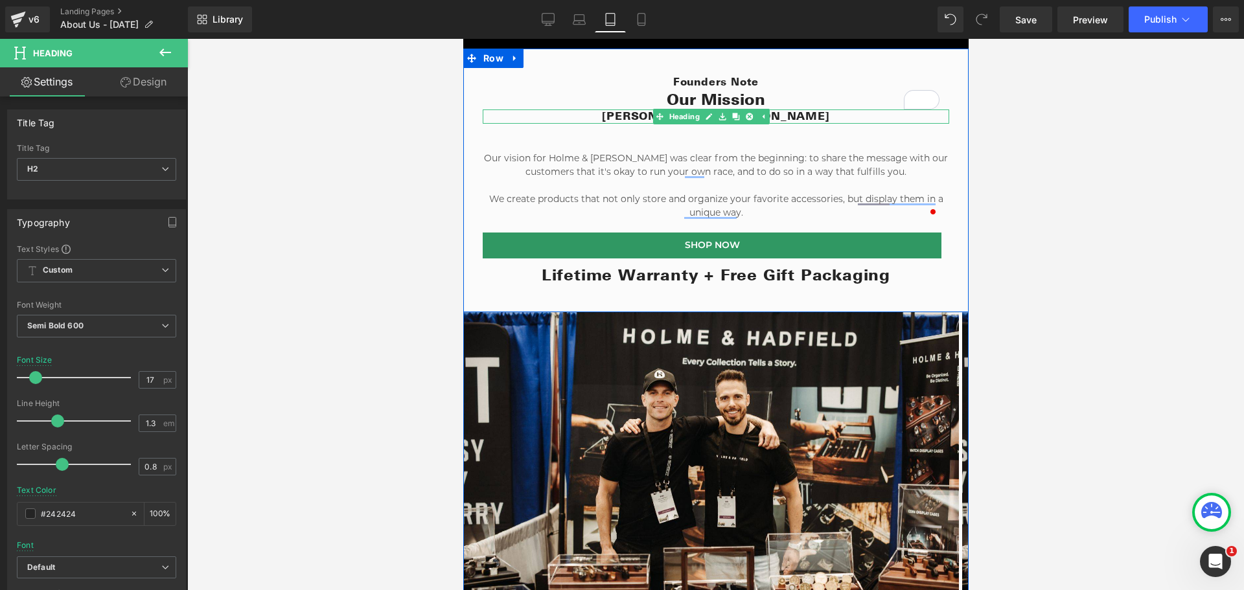
click at [819, 110] on h2 "[PERSON_NAME] & [PERSON_NAME]" at bounding box center [715, 116] width 466 height 14
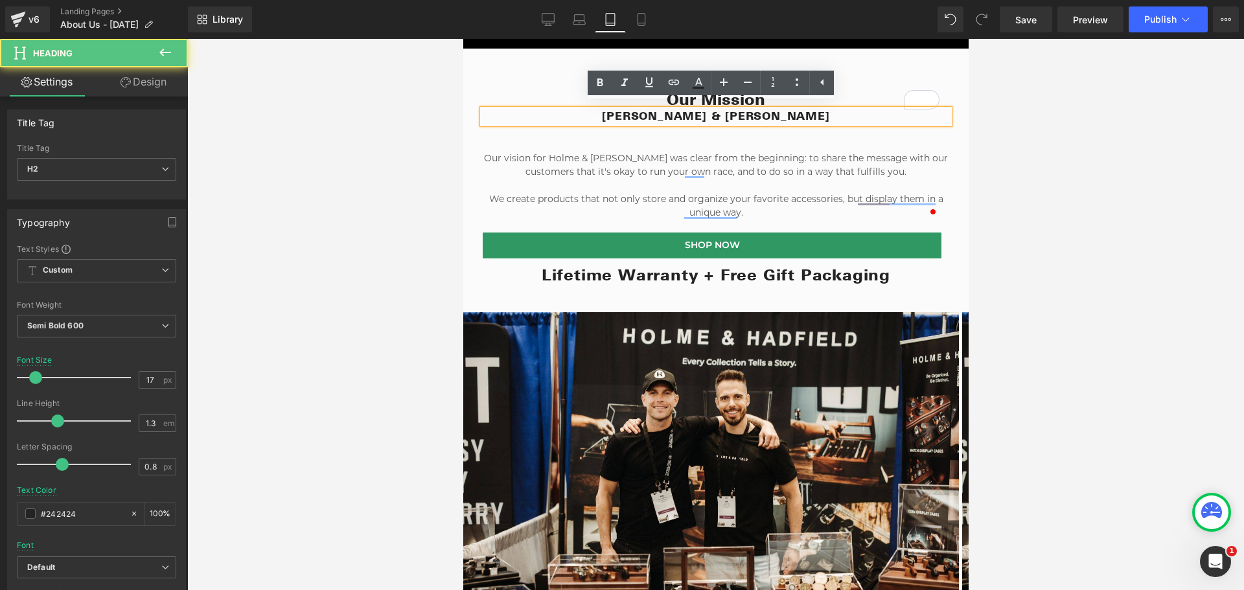
click at [802, 134] on div "Our vision for Holme & Hadfield was clear from the beginning: to share the mess…" at bounding box center [715, 182] width 466 height 99
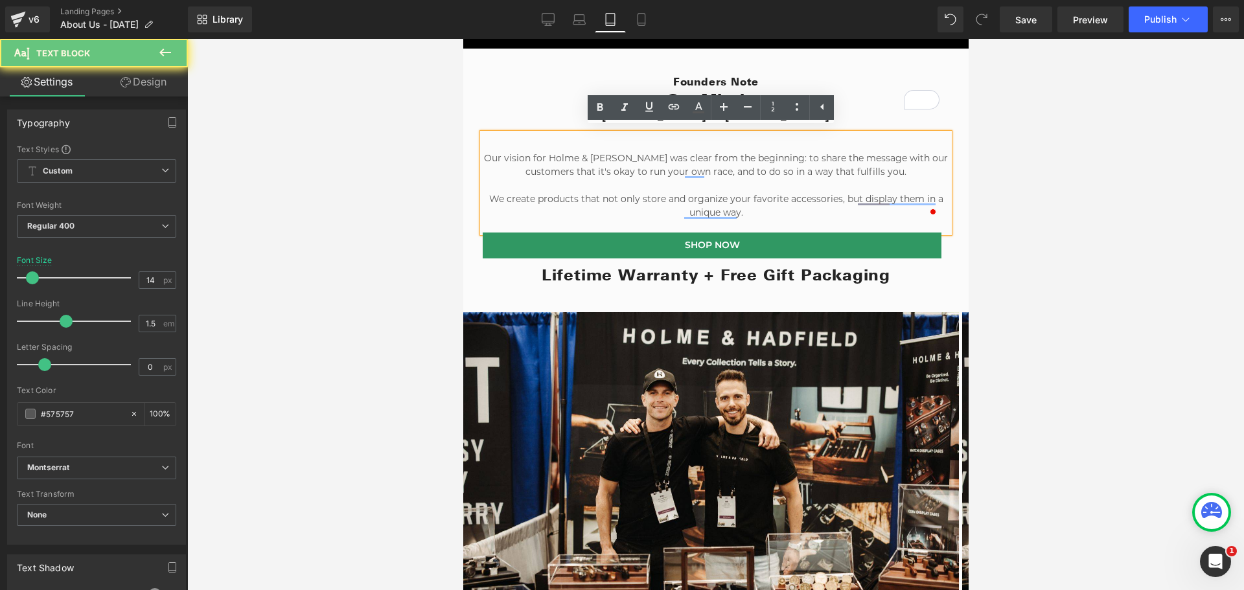
click at [785, 165] on p "Our vision for Holme & [PERSON_NAME] was clear from the beginning: to share the…" at bounding box center [715, 165] width 466 height 27
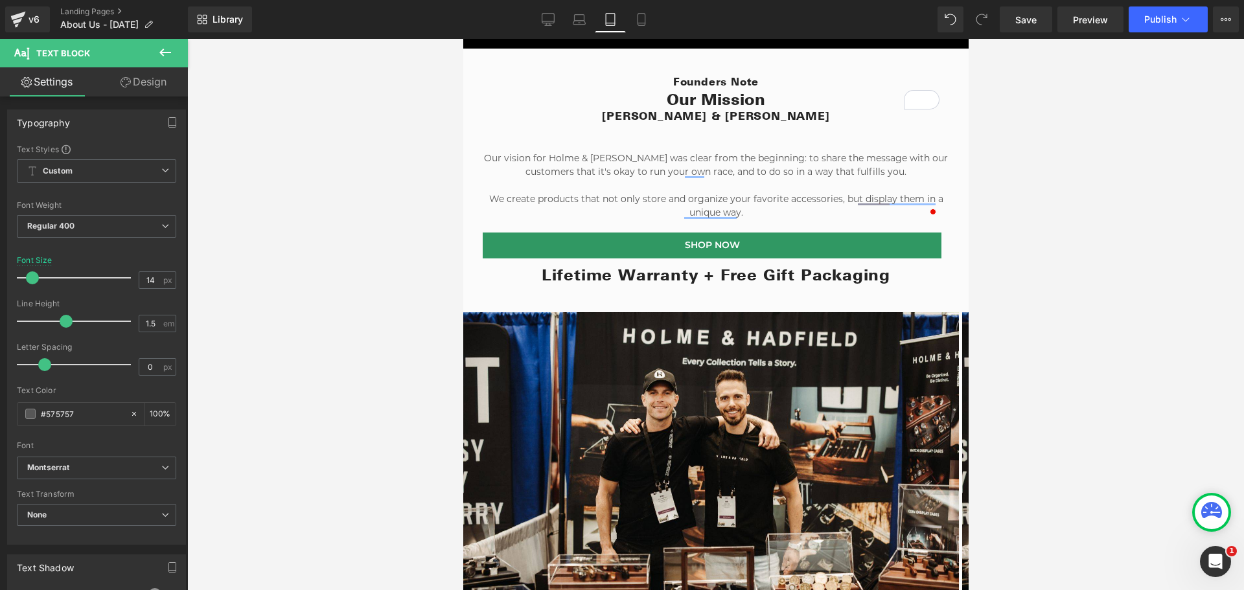
click at [144, 67] on link "Design" at bounding box center [144, 81] width 94 height 29
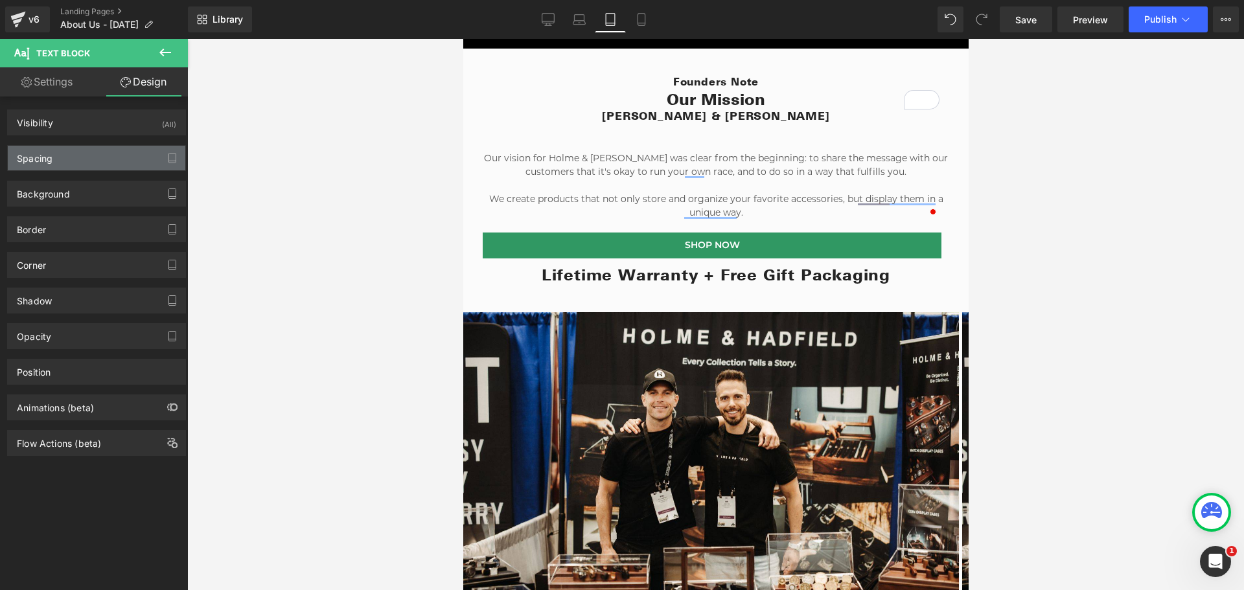
click at [74, 163] on div "Spacing" at bounding box center [96, 158] width 177 height 25
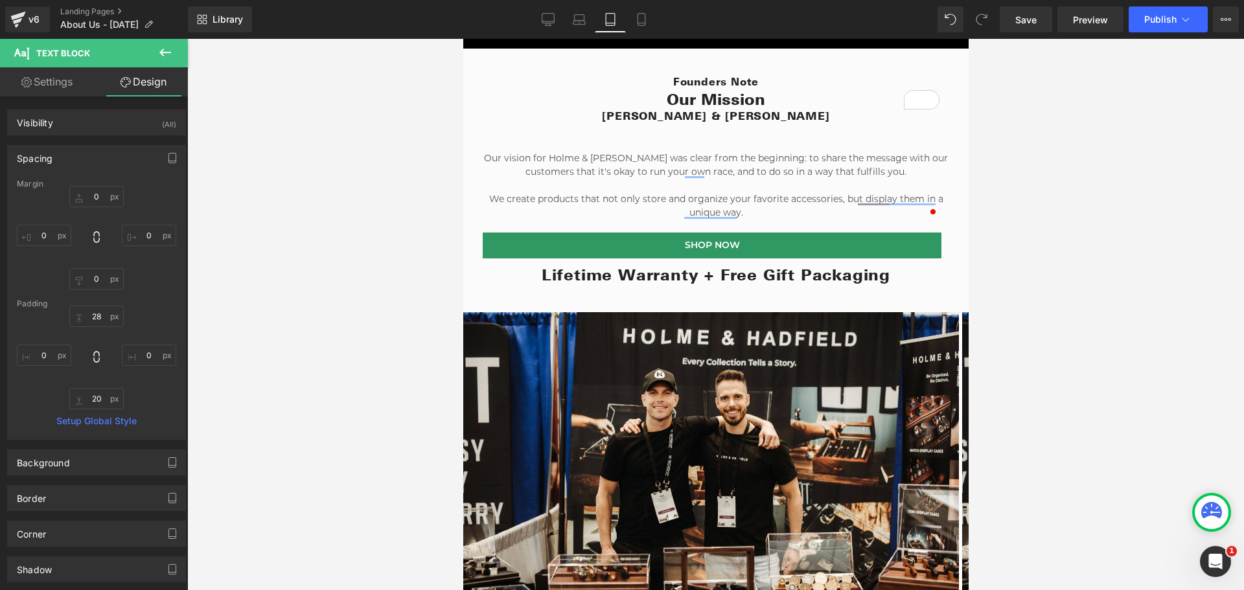
type input "0"
type input "28"
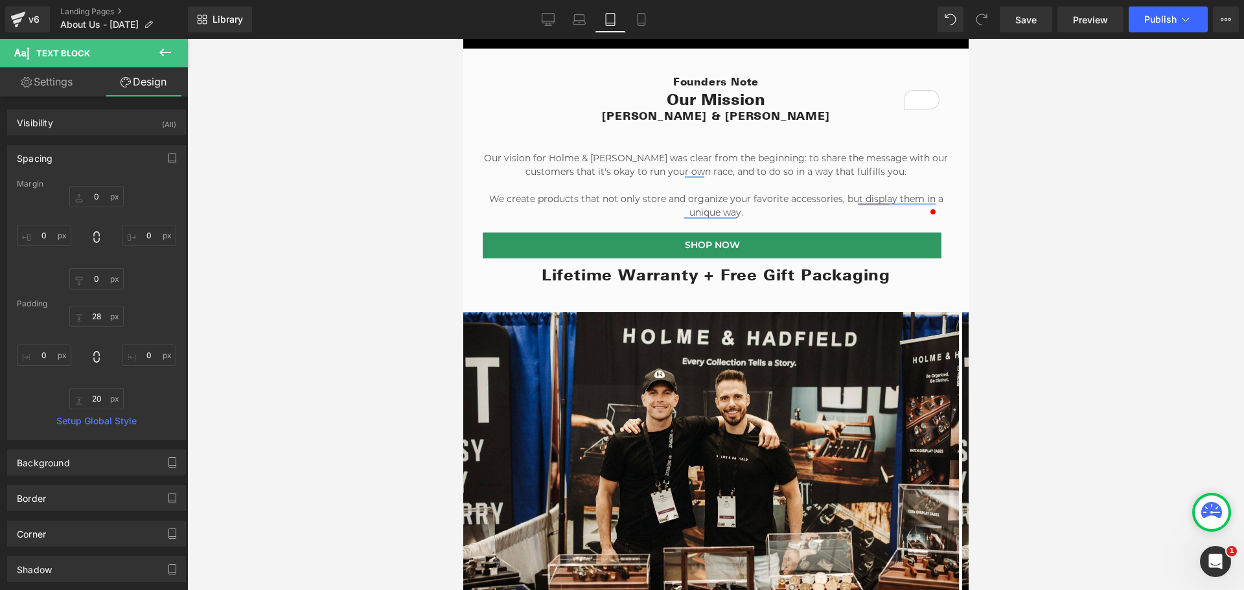
type input "0"
type input "20"
type input "0"
click at [93, 315] on input "28" at bounding box center [96, 316] width 54 height 21
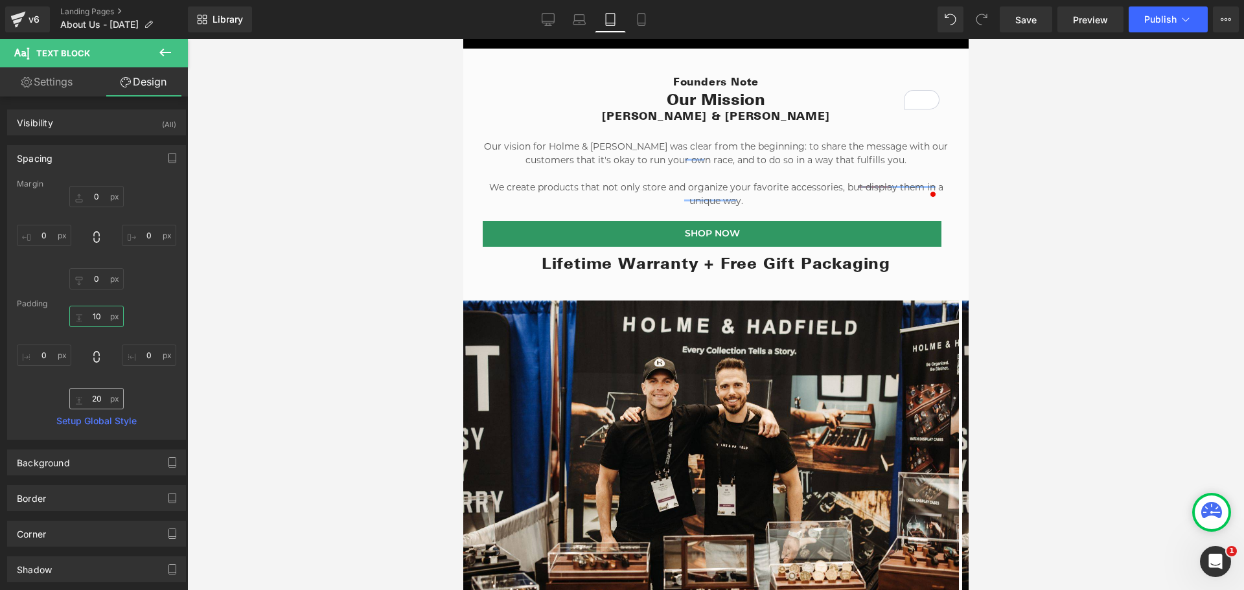
type input "10"
click at [93, 391] on input "20" at bounding box center [96, 398] width 54 height 21
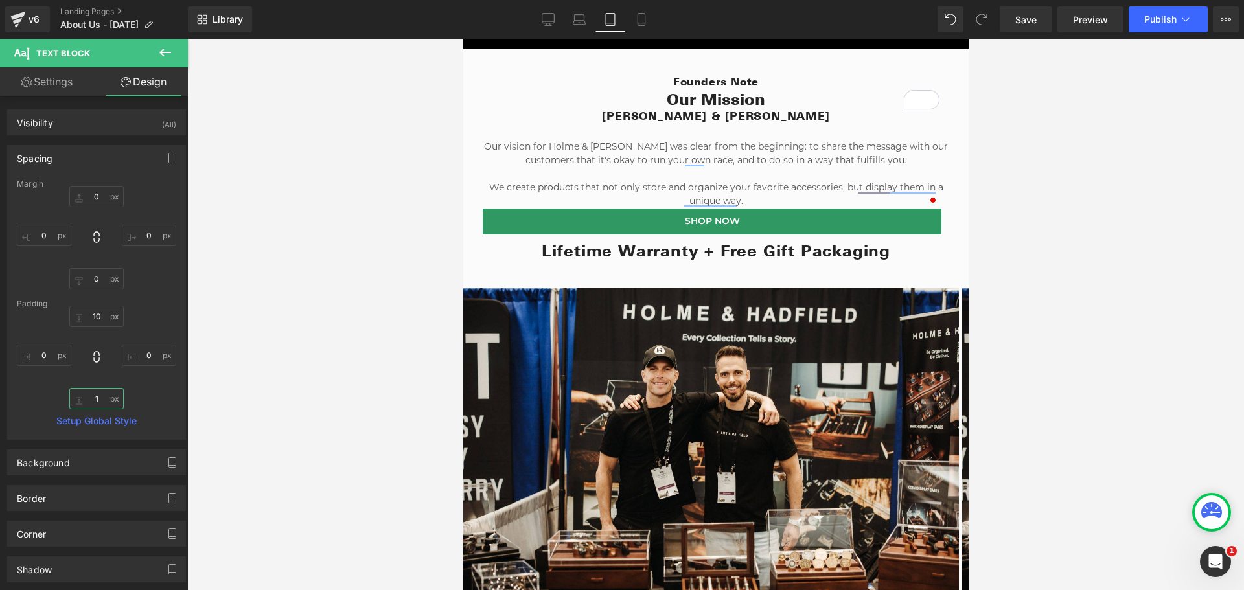
type input "10"
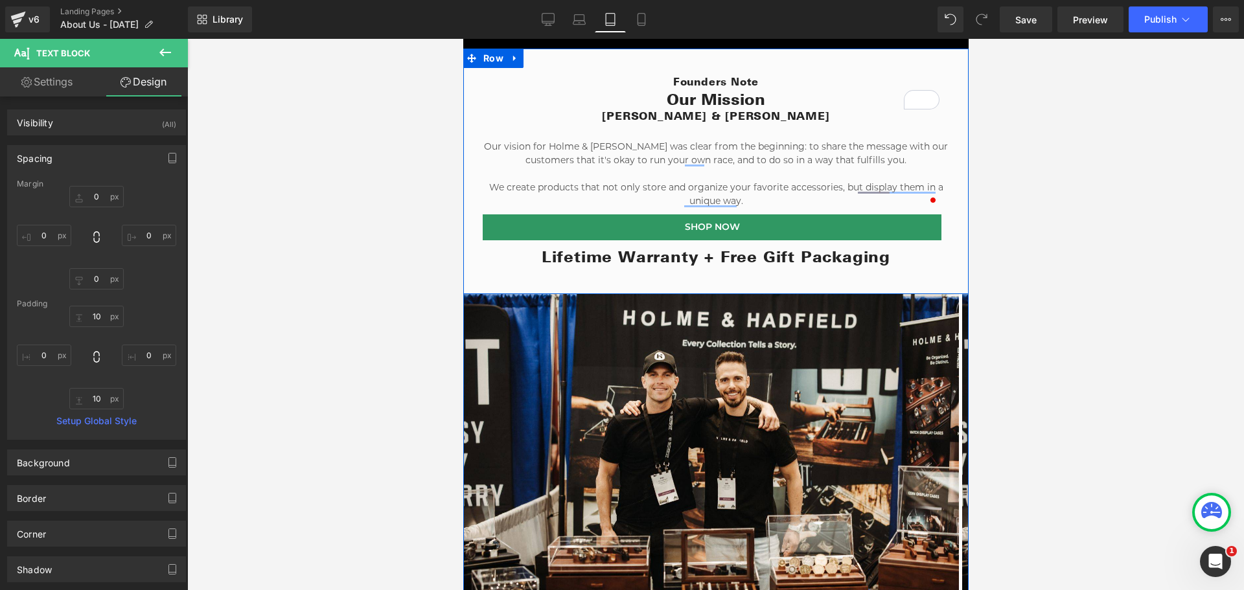
click at [614, 109] on h2 "[PERSON_NAME] & [PERSON_NAME]" at bounding box center [715, 116] width 466 height 14
click at [616, 111] on h2 "[PERSON_NAME] & [PERSON_NAME]" at bounding box center [715, 116] width 466 height 14
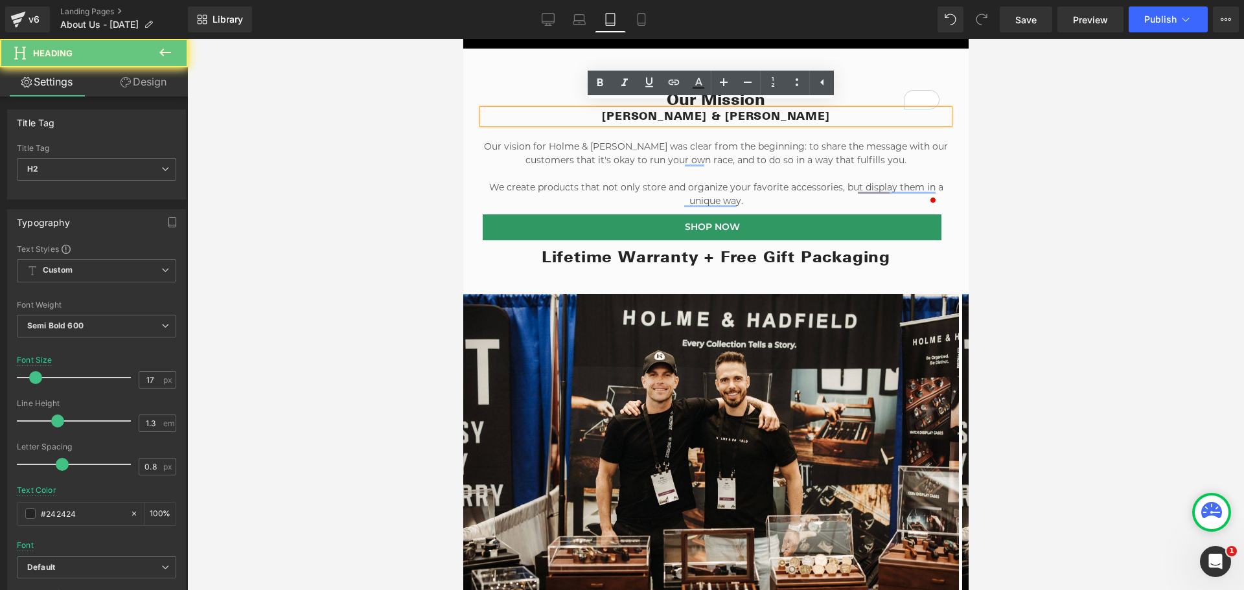
click at [577, 118] on h2 "[PERSON_NAME] & [PERSON_NAME]" at bounding box center [715, 116] width 466 height 14
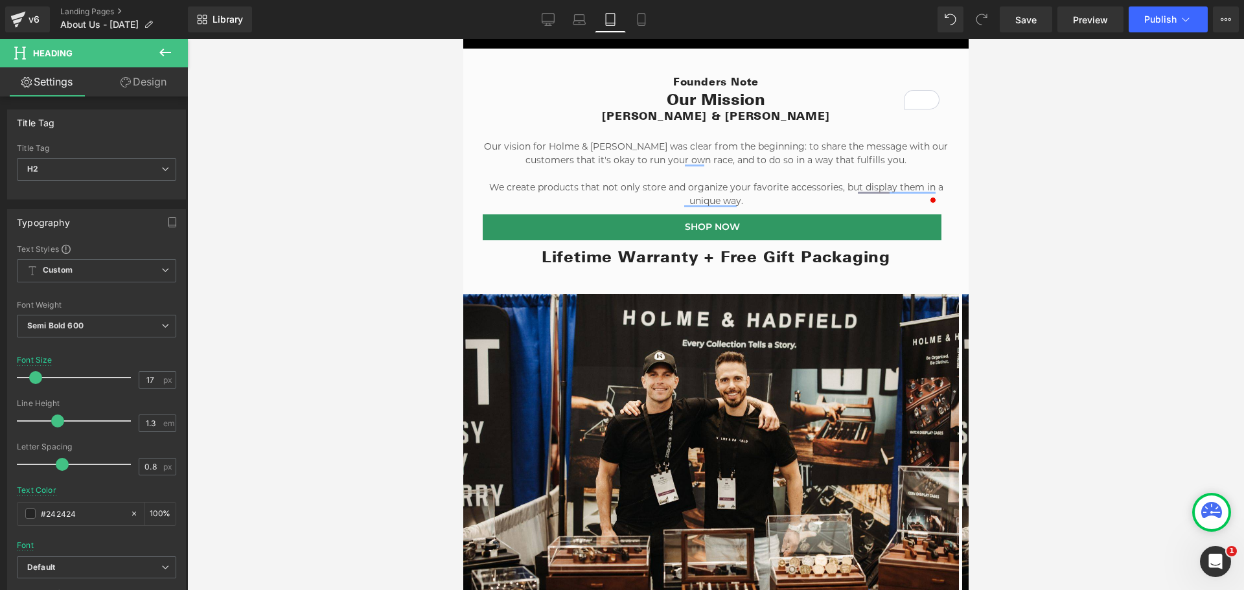
drag, startPoint x: 132, startPoint y: 86, endPoint x: 76, endPoint y: 161, distance: 93.0
click at [132, 86] on link "Design" at bounding box center [144, 81] width 94 height 29
click at [0, 0] on div "Spacing" at bounding box center [0, 0] width 0 height 0
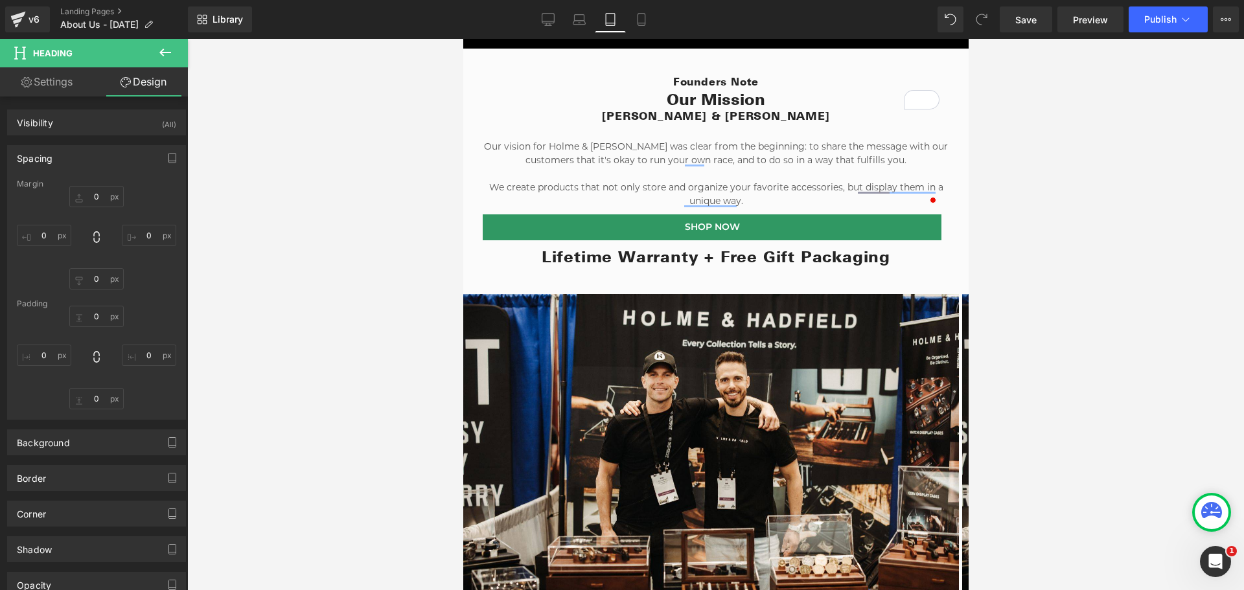
type input "0"
type input "15"
type input "0"
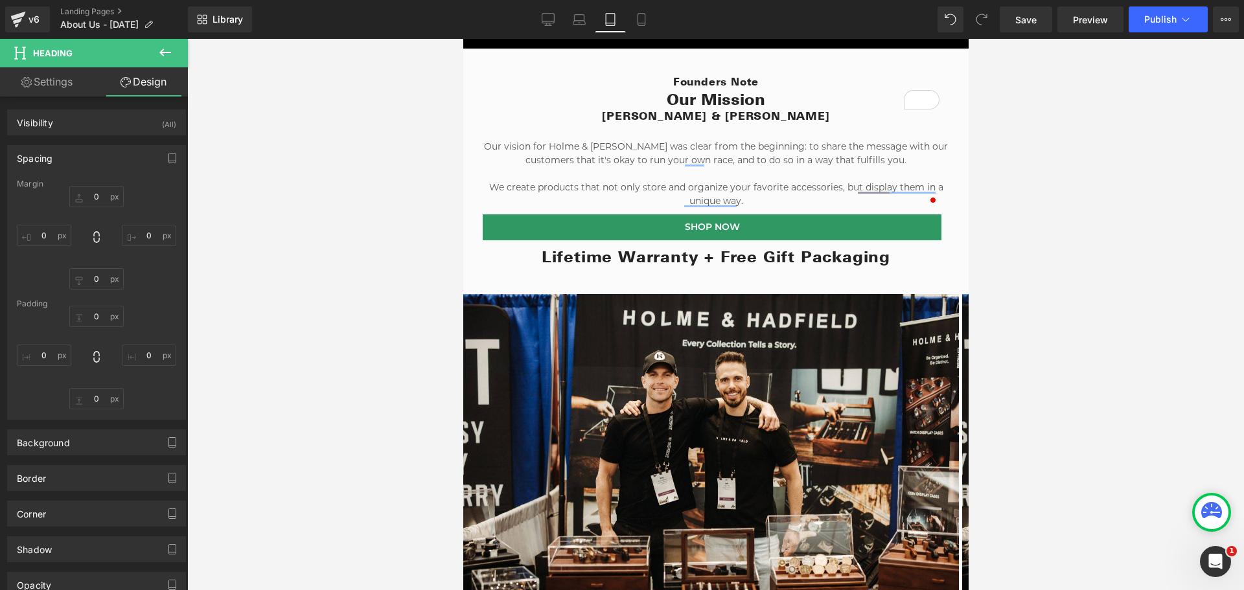
type input "0"
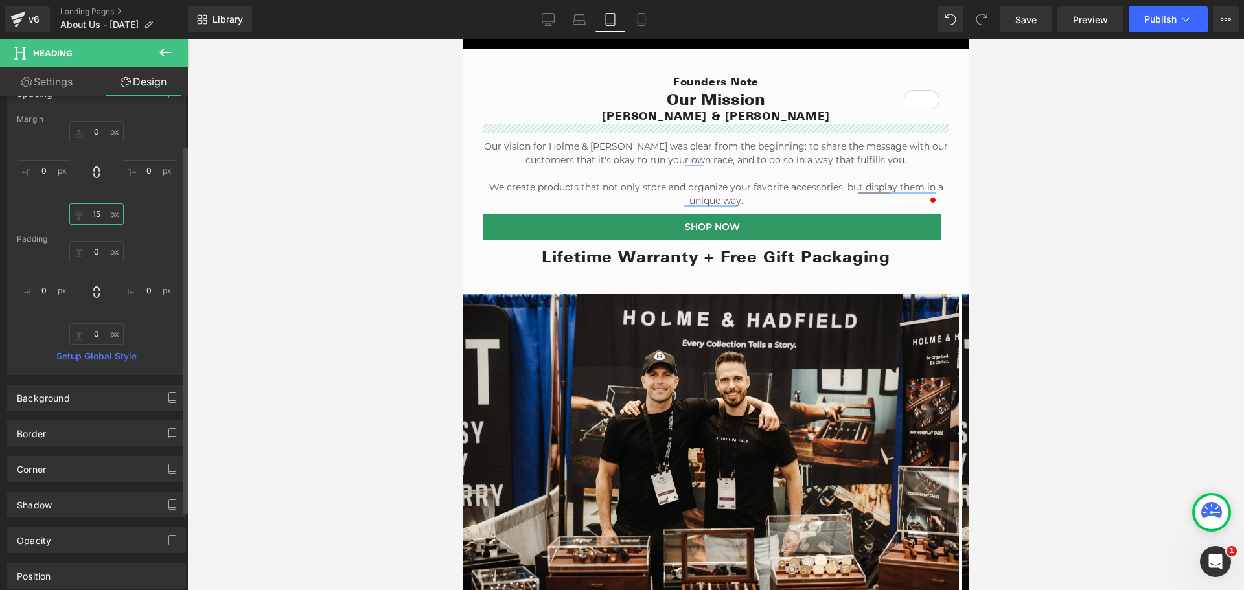
click at [95, 210] on input "15" at bounding box center [96, 213] width 54 height 21
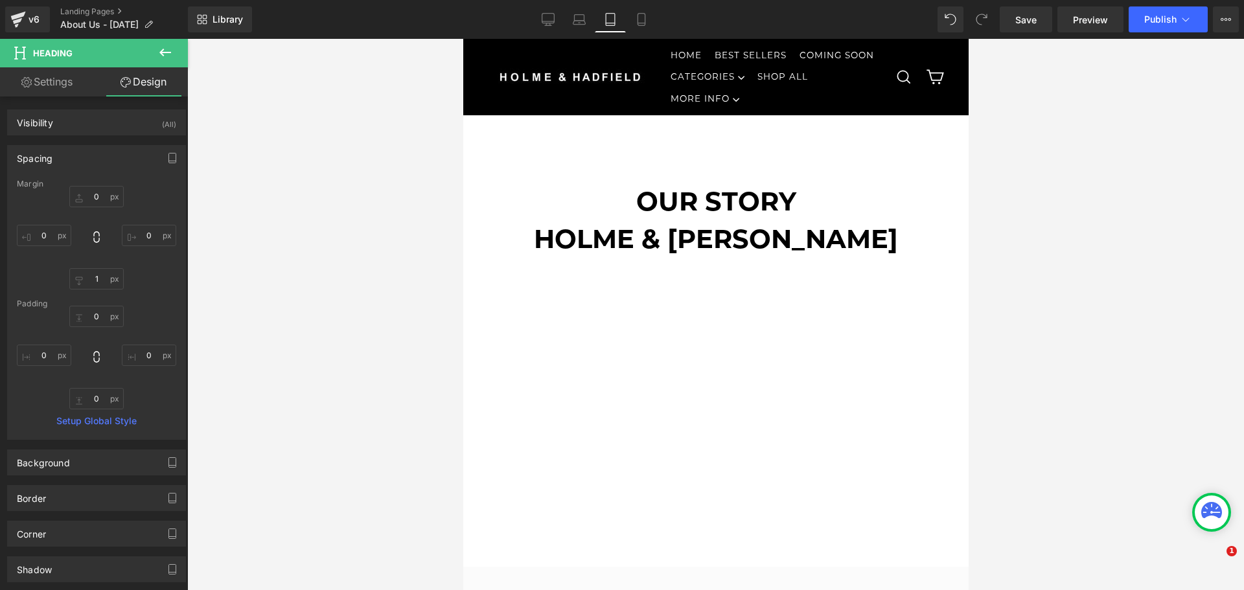
type input "10"
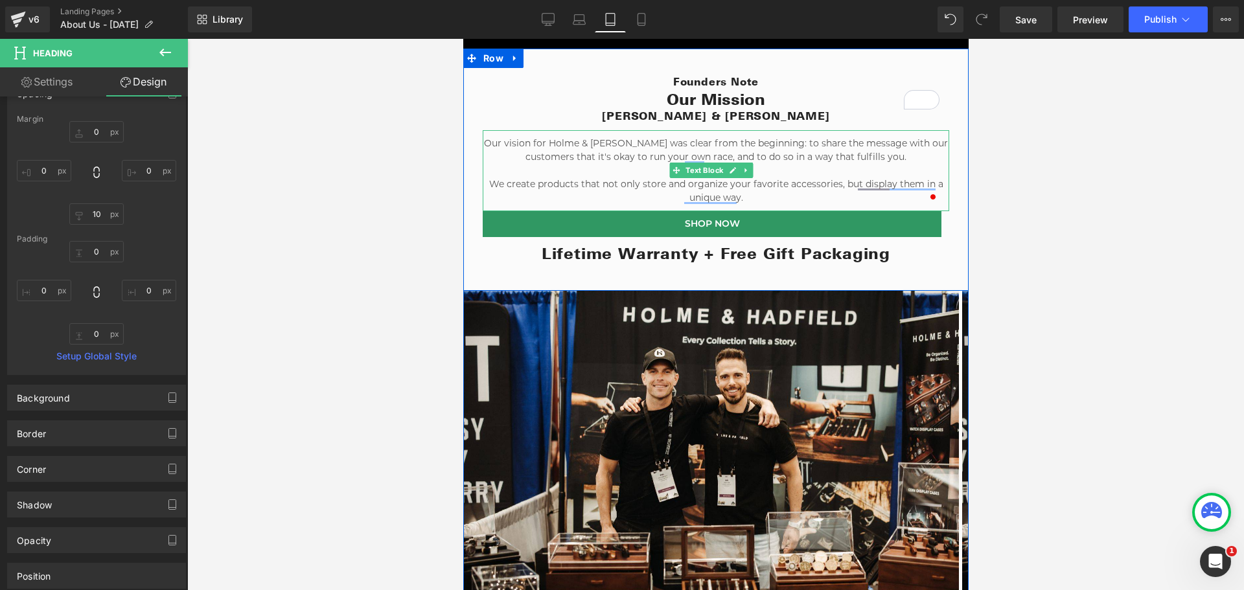
click at [637, 164] on p "To enrich screen reader interactions, please activate Accessibility in Grammarl…" at bounding box center [715, 171] width 466 height 14
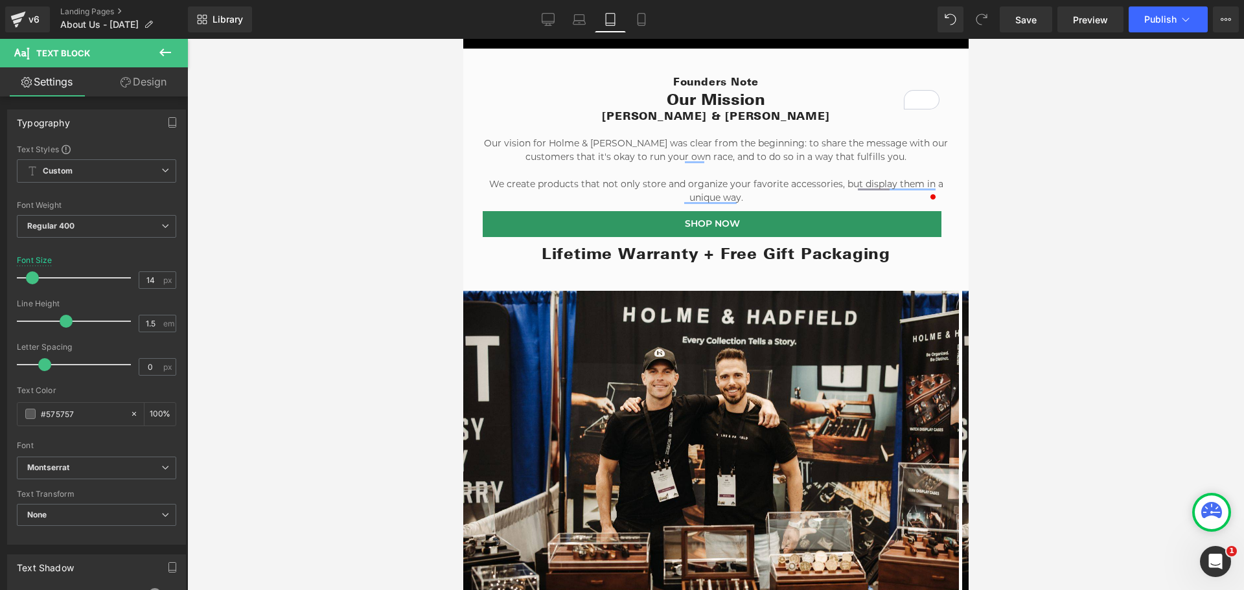
click at [126, 81] on icon at bounding box center [125, 82] width 10 height 10
click at [0, 0] on div "Spacing" at bounding box center [0, 0] width 0 height 0
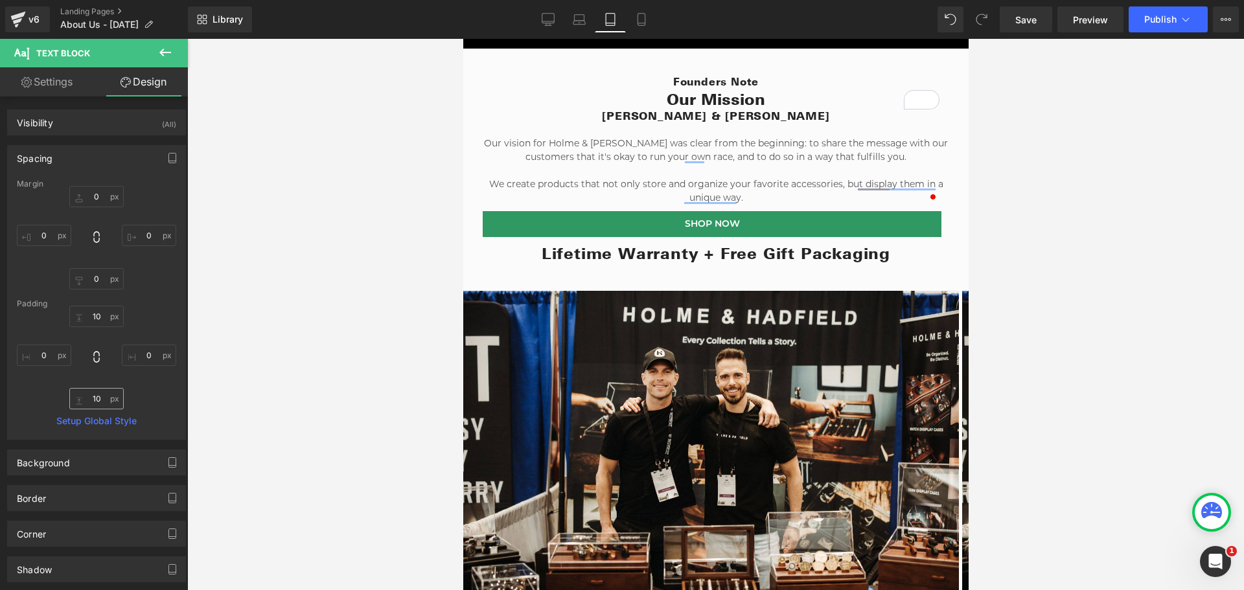
type input "0"
type input "10"
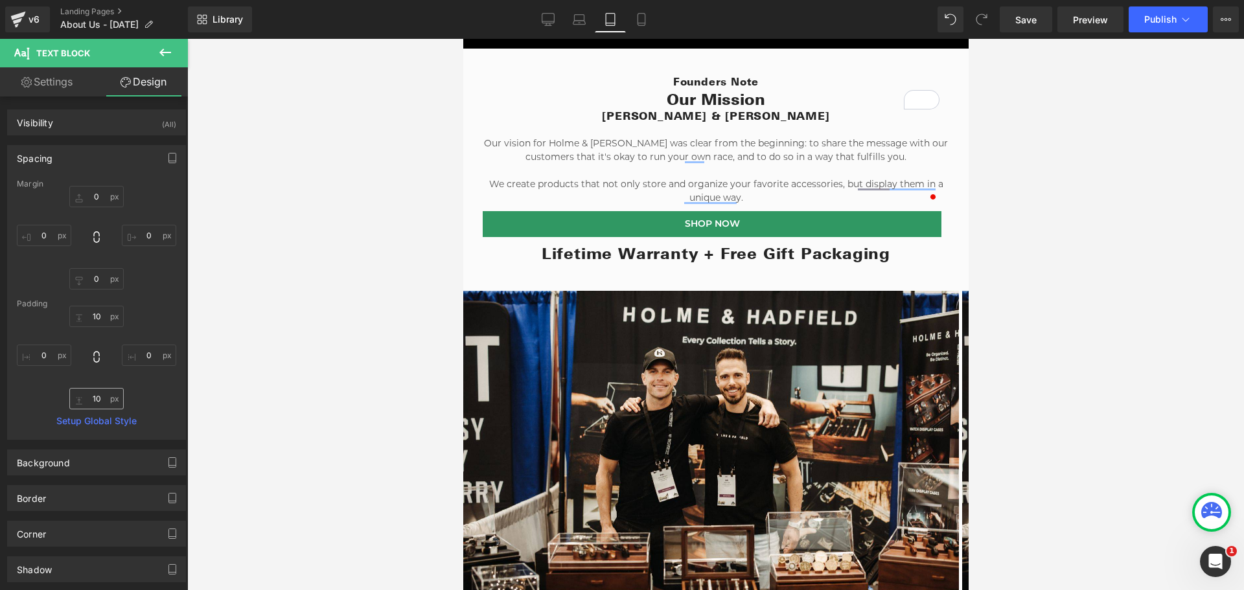
type input "0"
type input "10"
type input "0"
click at [102, 280] on input "0" at bounding box center [96, 278] width 54 height 21
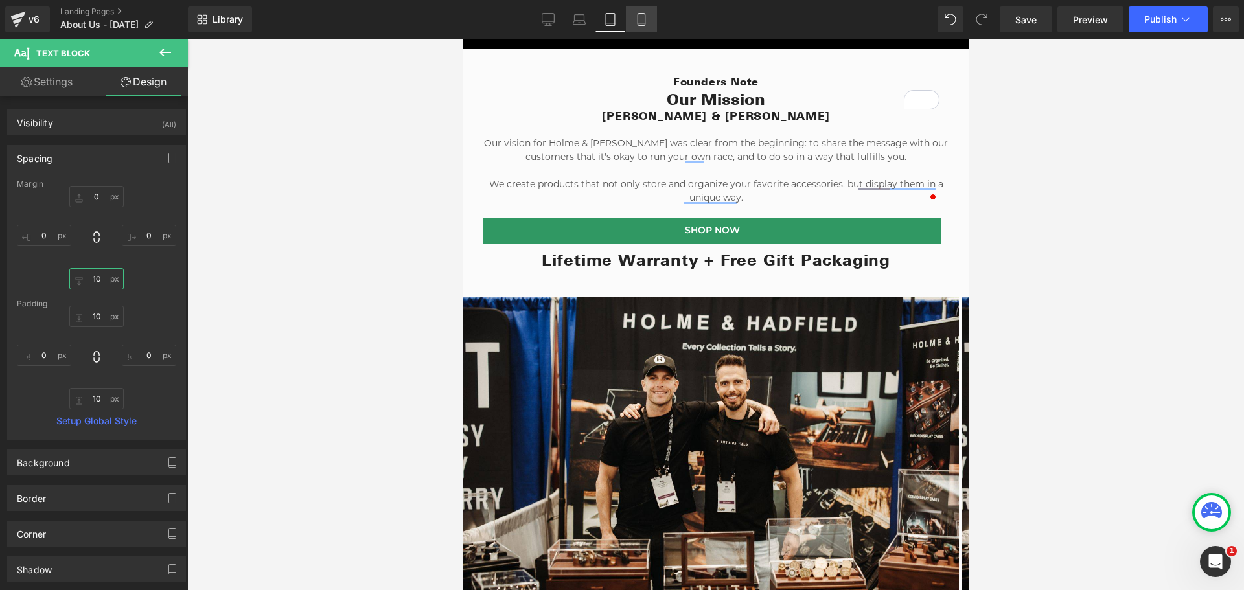
type input "10"
click at [645, 20] on icon at bounding box center [640, 20] width 7 height 12
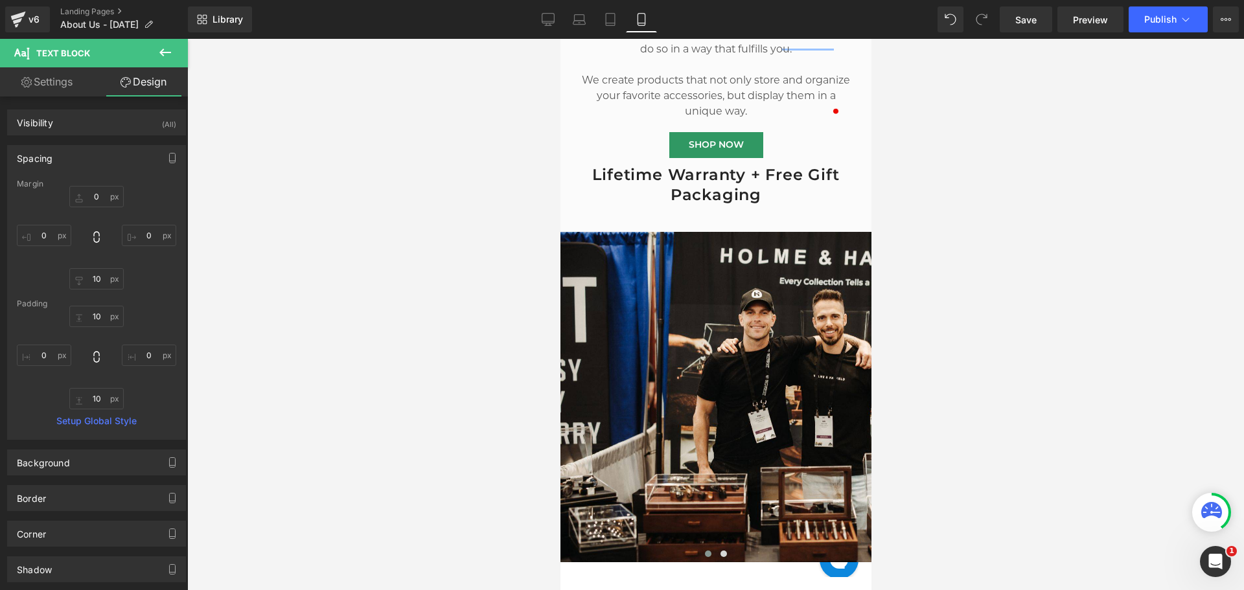
type input "0"
type input "28"
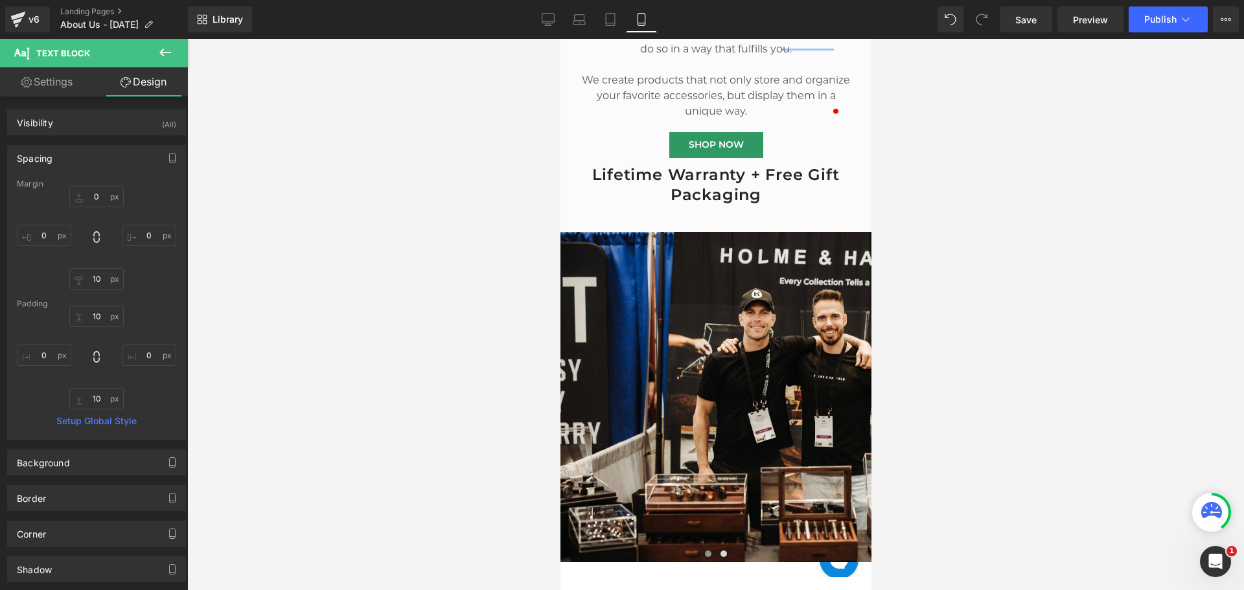
type input "0"
type input "20"
type input "0"
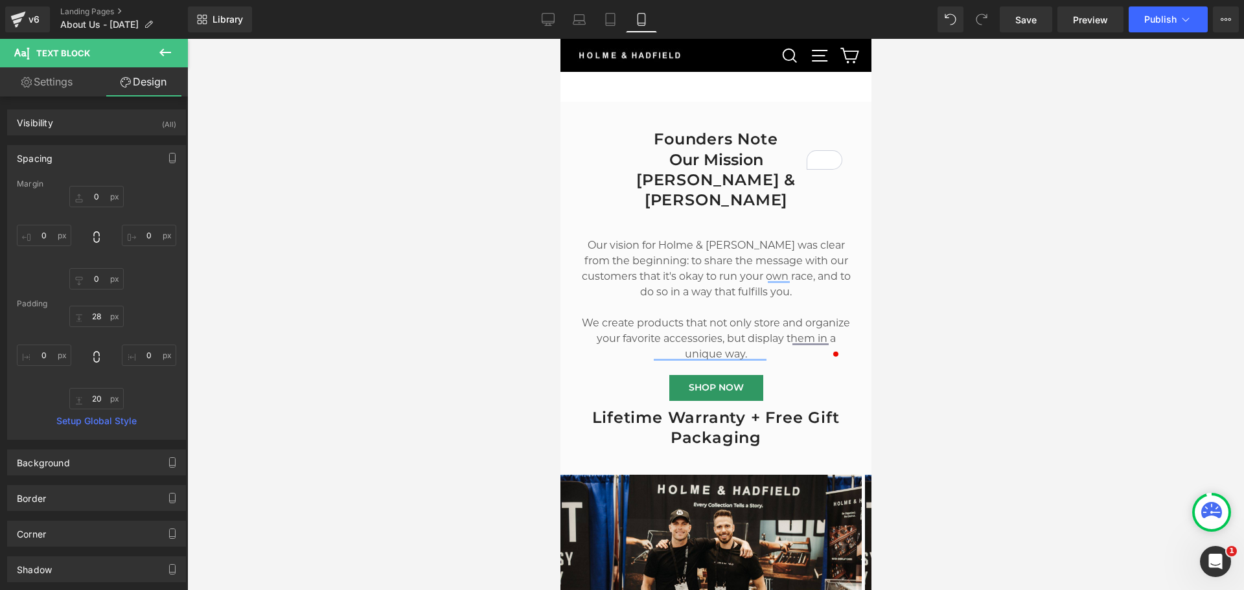
scroll to position [269, 0]
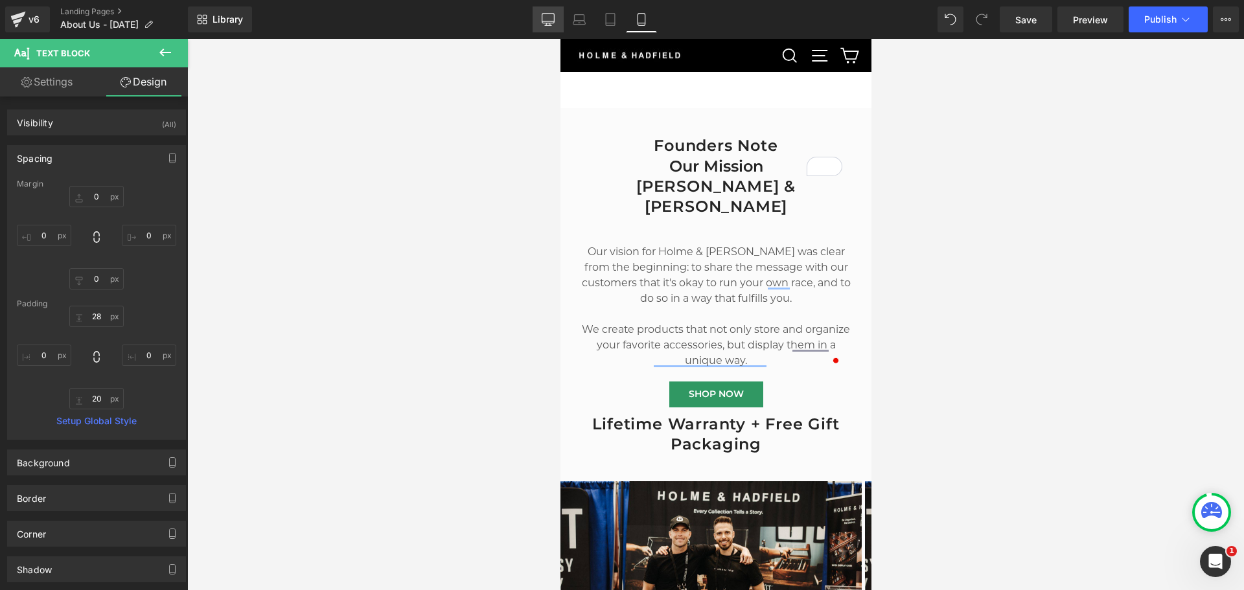
click at [552, 22] on icon at bounding box center [548, 19] width 13 height 13
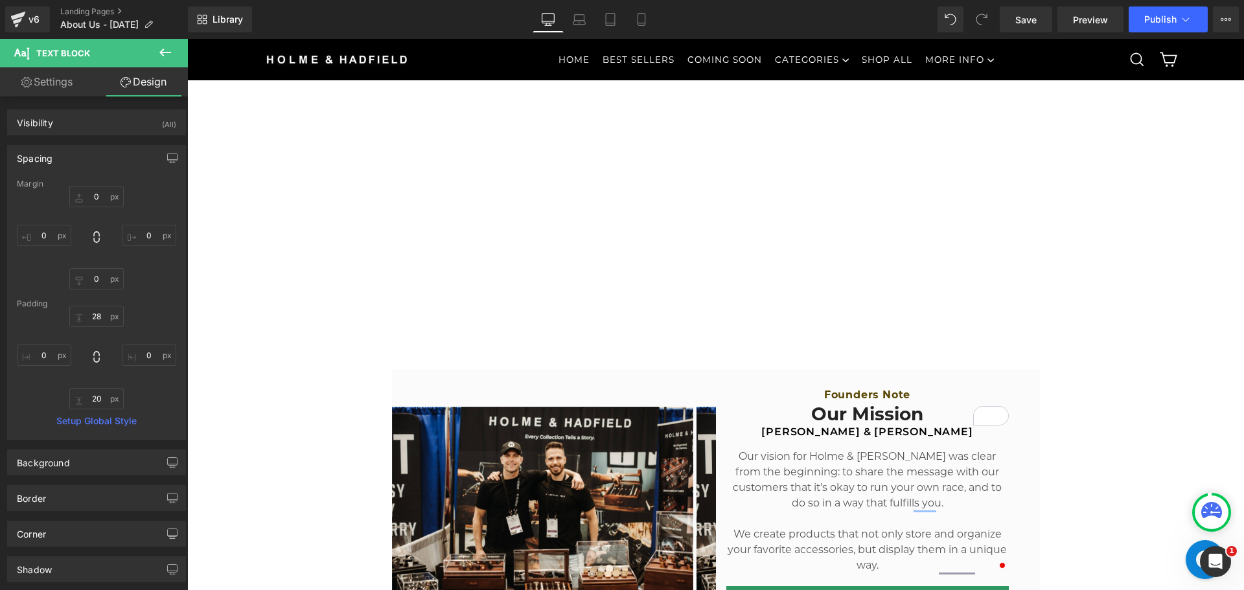
type input "0"
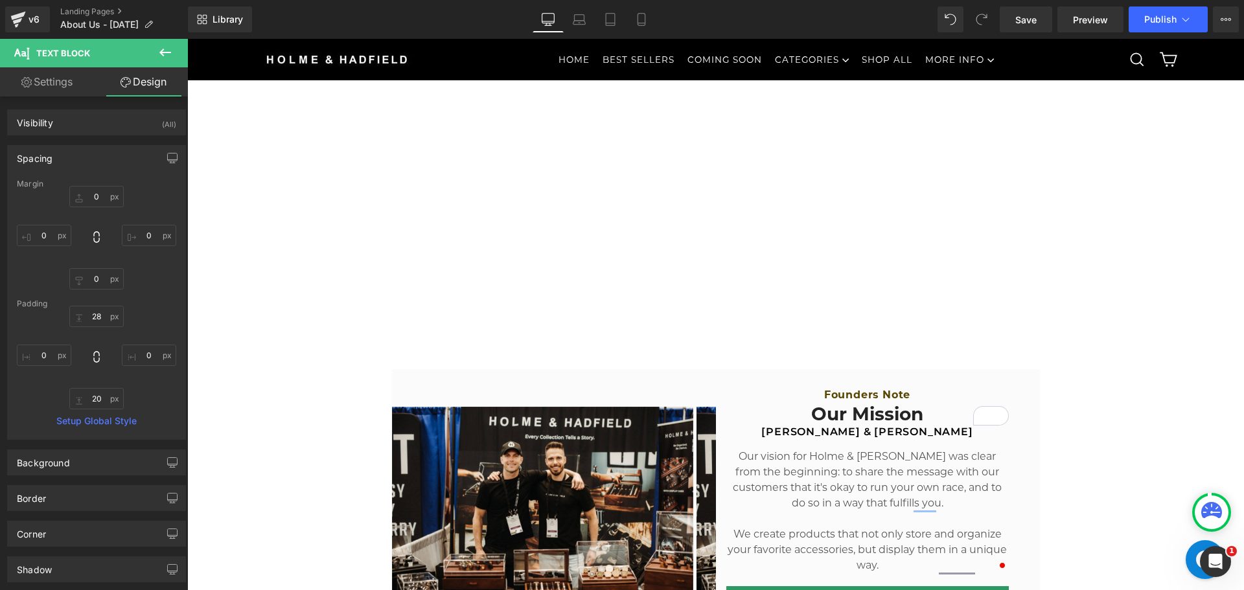
type input "0"
type input "20"
type input "0"
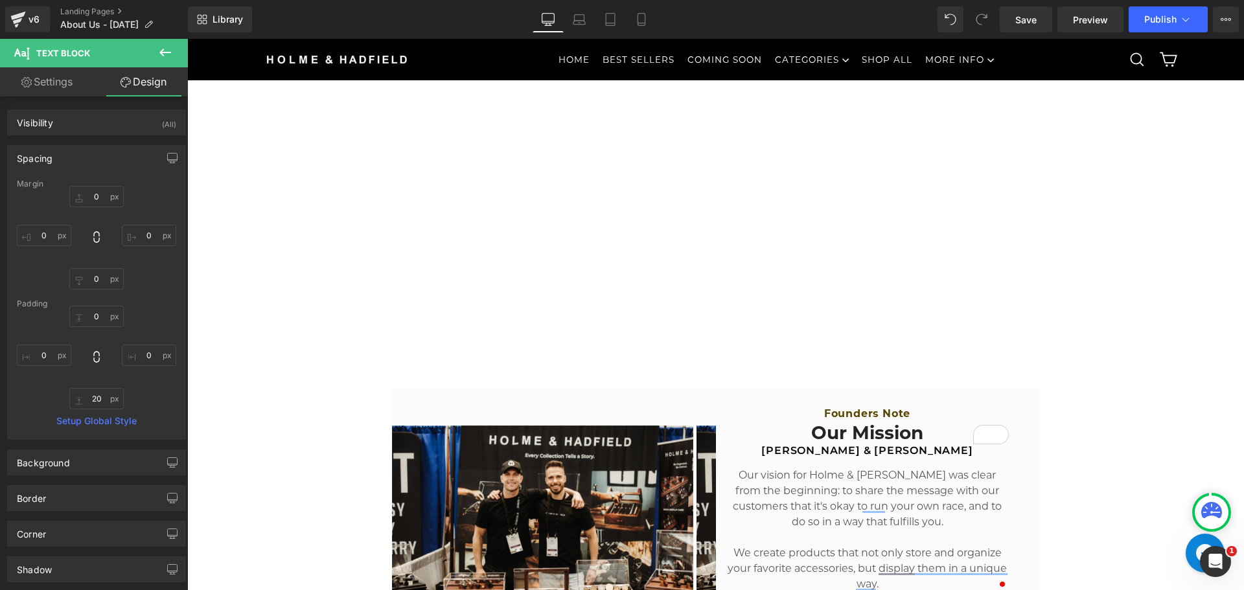
scroll to position [518, 0]
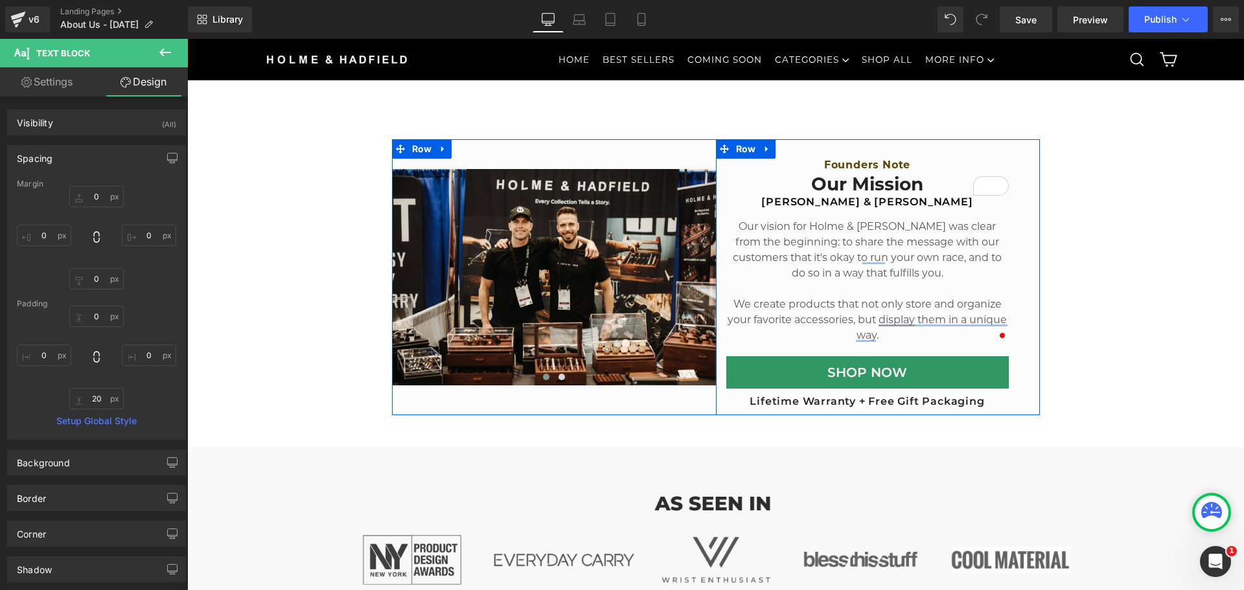
click at [769, 402] on h2 "Lifetime Warranty + Free Gift Packaging" at bounding box center [867, 402] width 282 height 14
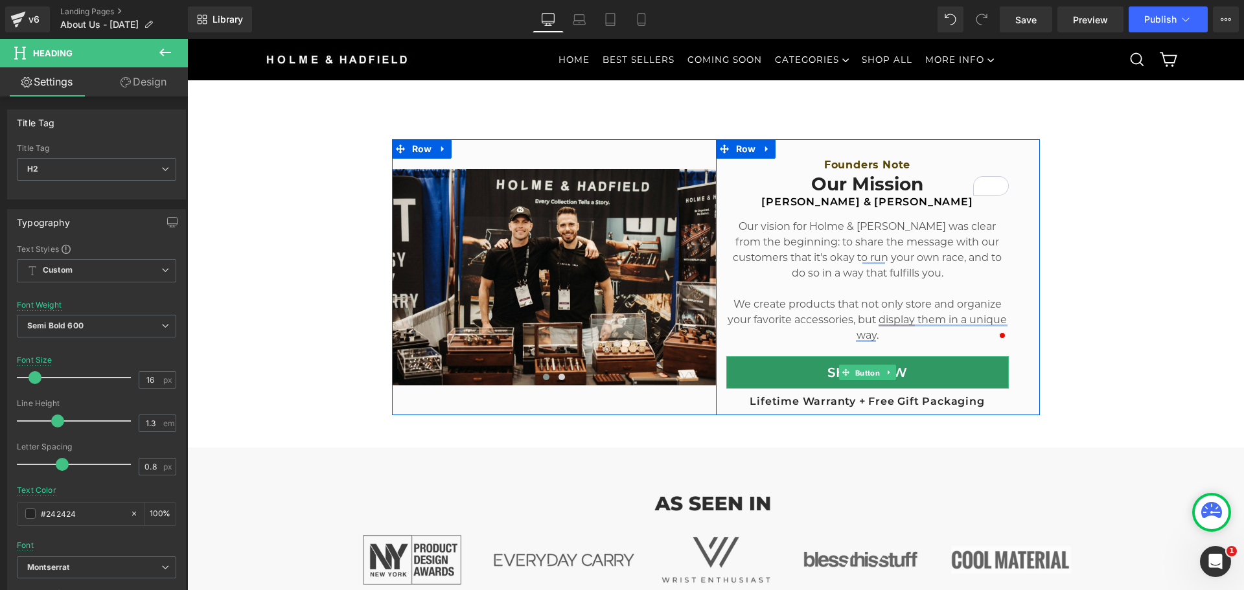
drag, startPoint x: 854, startPoint y: 372, endPoint x: 214, endPoint y: 365, distance: 639.4
click at [854, 372] on span "Button" at bounding box center [867, 373] width 30 height 16
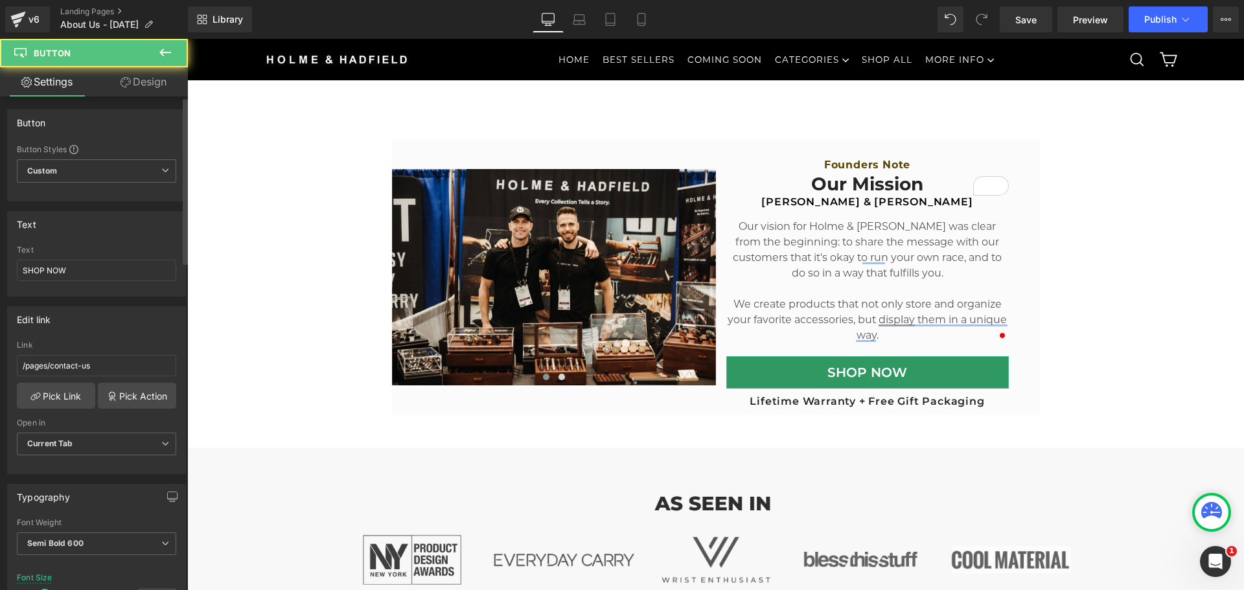
scroll to position [65, 0]
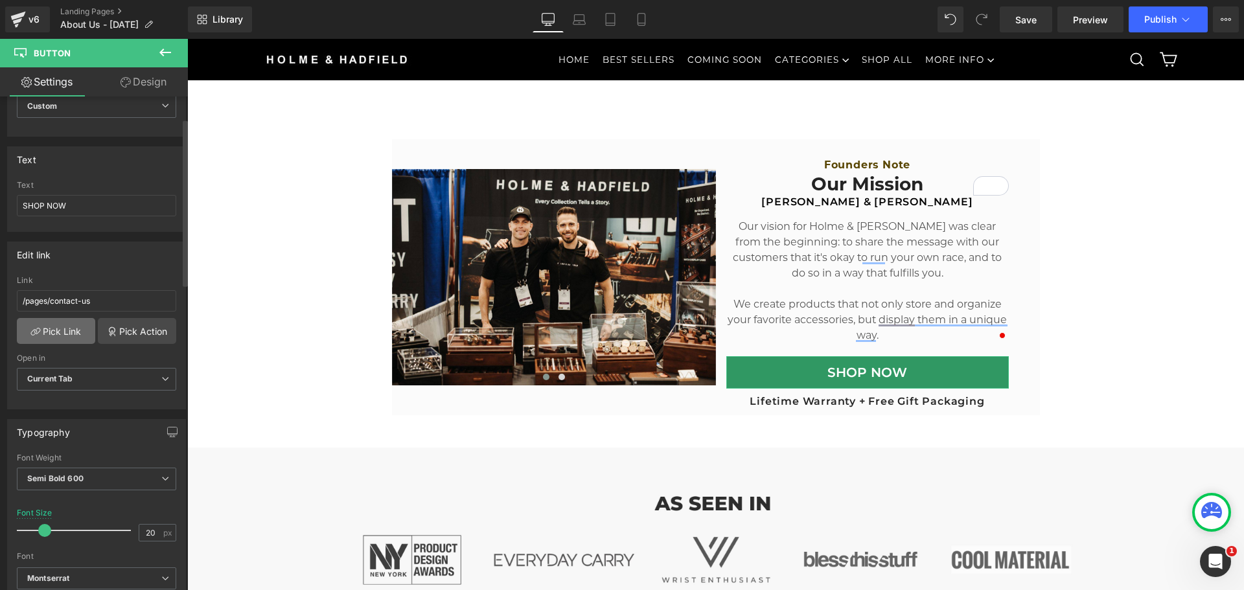
click at [47, 335] on link "Pick Link" at bounding box center [56, 331] width 78 height 26
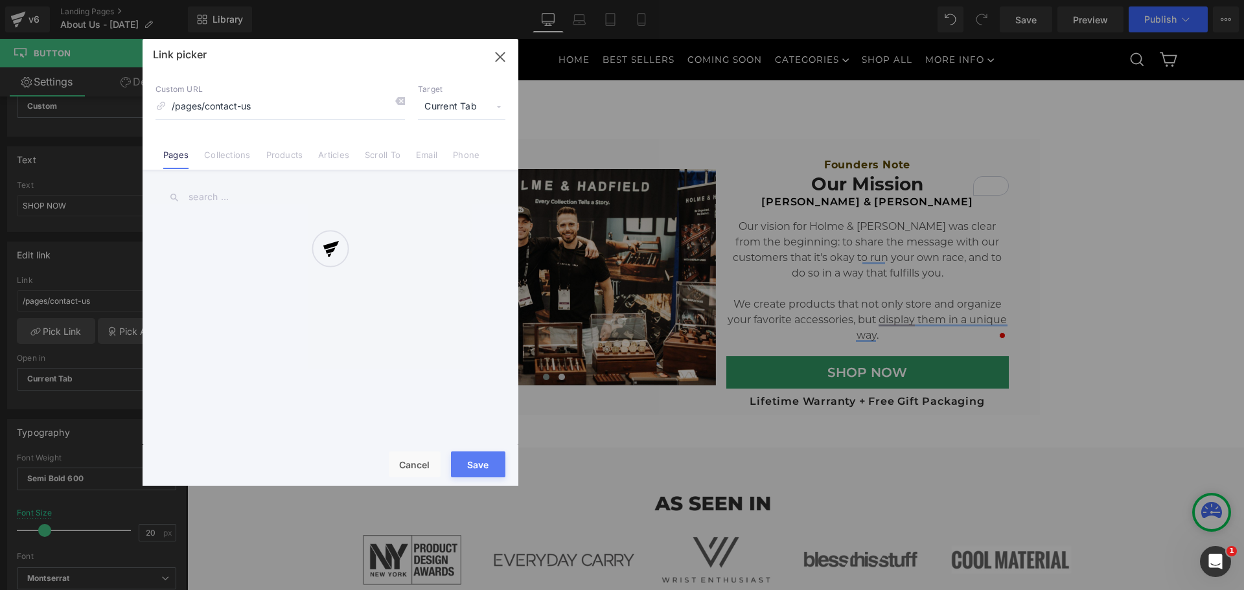
click at [218, 155] on div at bounding box center [331, 262] width 376 height 447
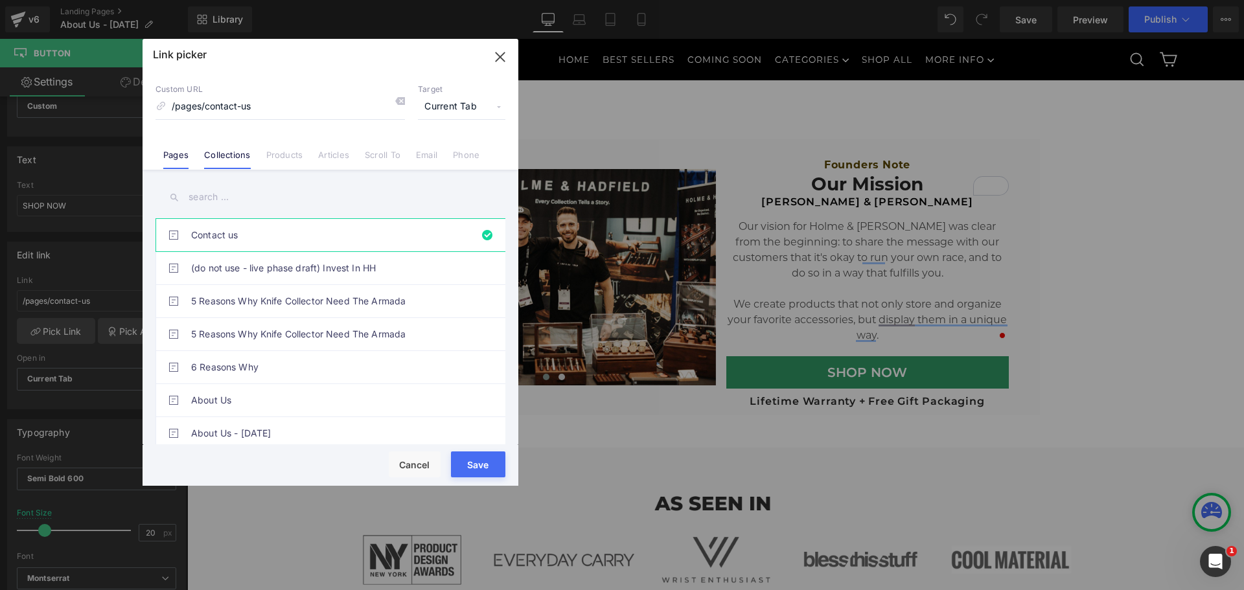
click at [220, 157] on link "Collections" at bounding box center [227, 159] width 46 height 19
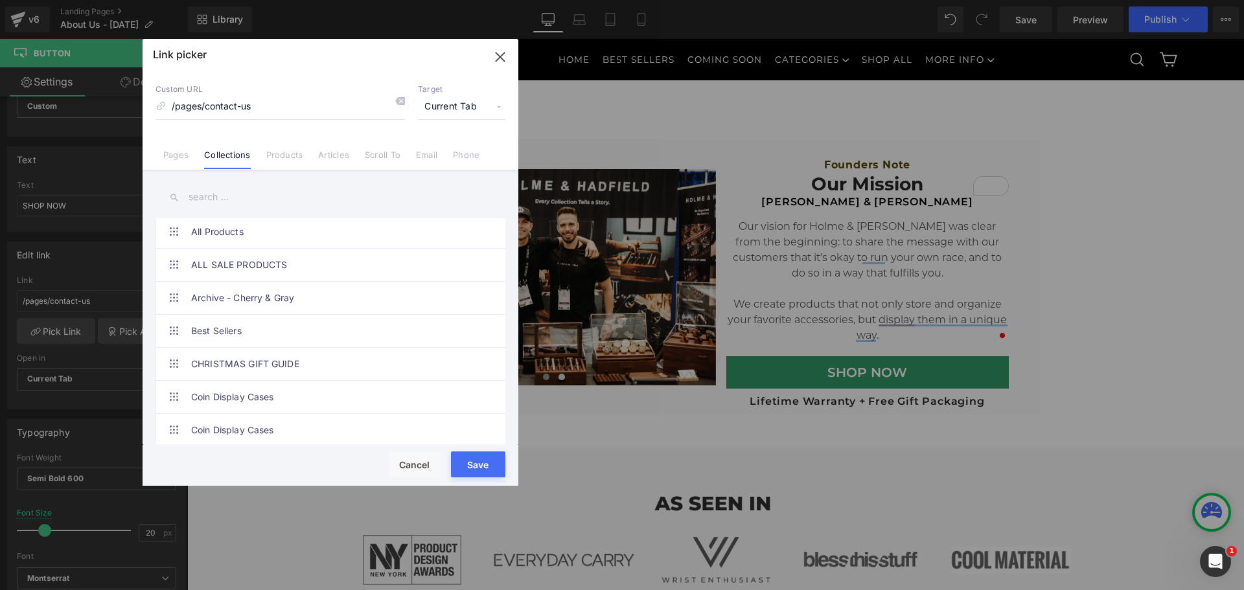
scroll to position [194, 0]
click at [246, 195] on input "text" at bounding box center [330, 197] width 350 height 29
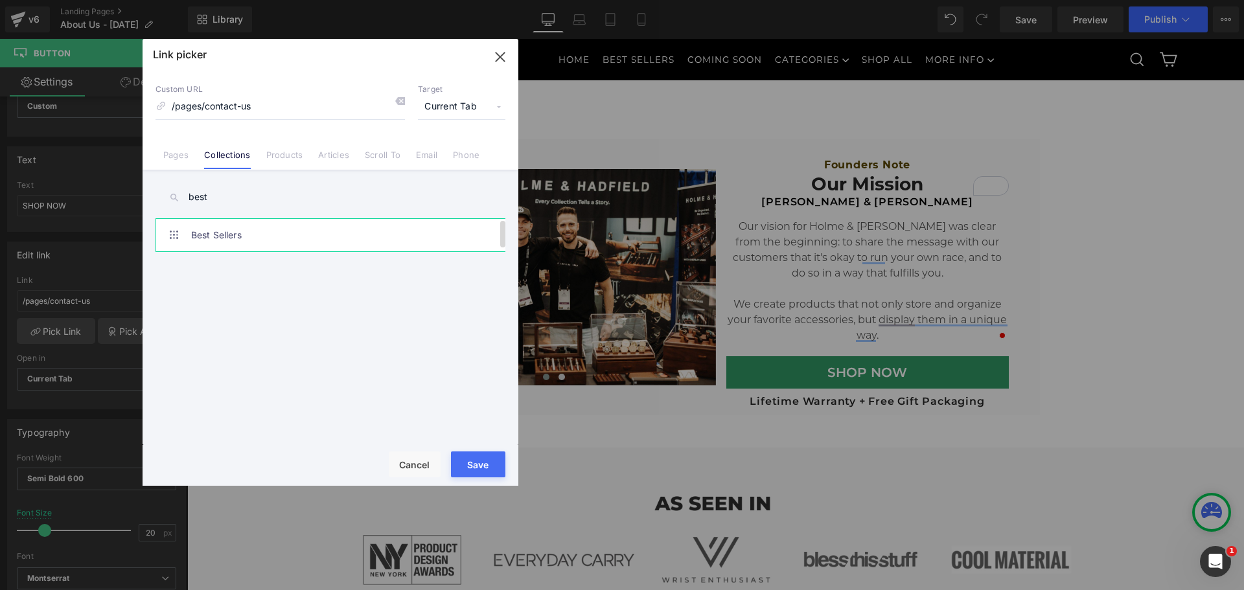
type input "best"
drag, startPoint x: 213, startPoint y: 236, endPoint x: 232, endPoint y: 242, distance: 19.7
click at [213, 236] on link "Best Sellers" at bounding box center [333, 235] width 285 height 32
type input "/collections/best-sellers-1"
click at [487, 465] on button "Save" at bounding box center [478, 465] width 54 height 26
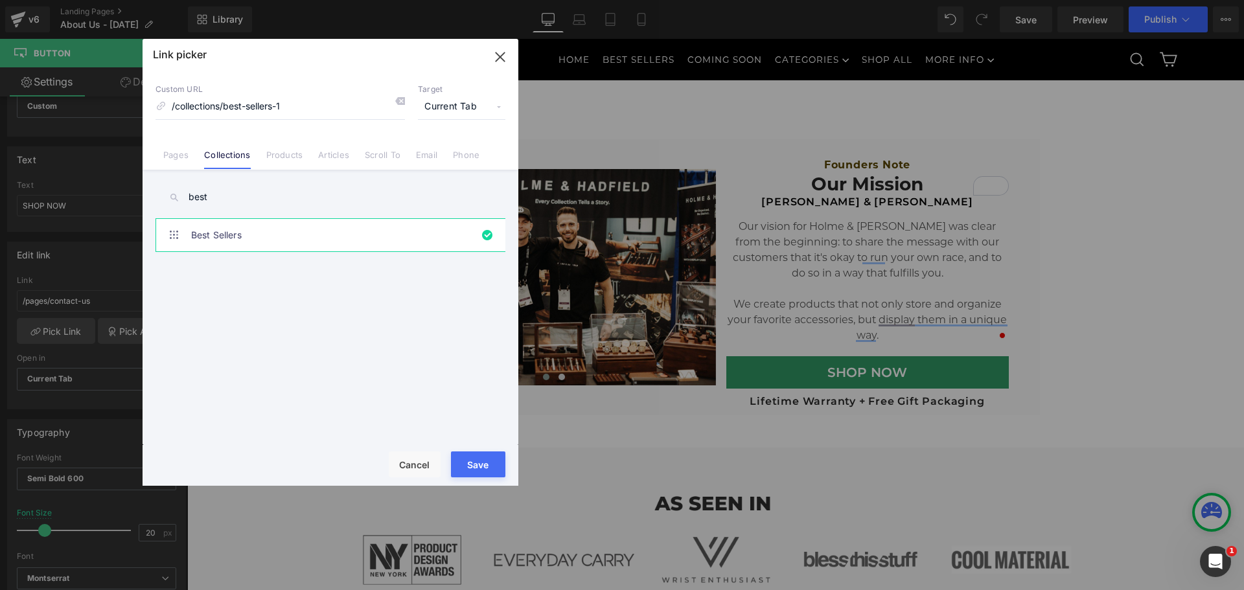
type input "/collections/best-sellers-1"
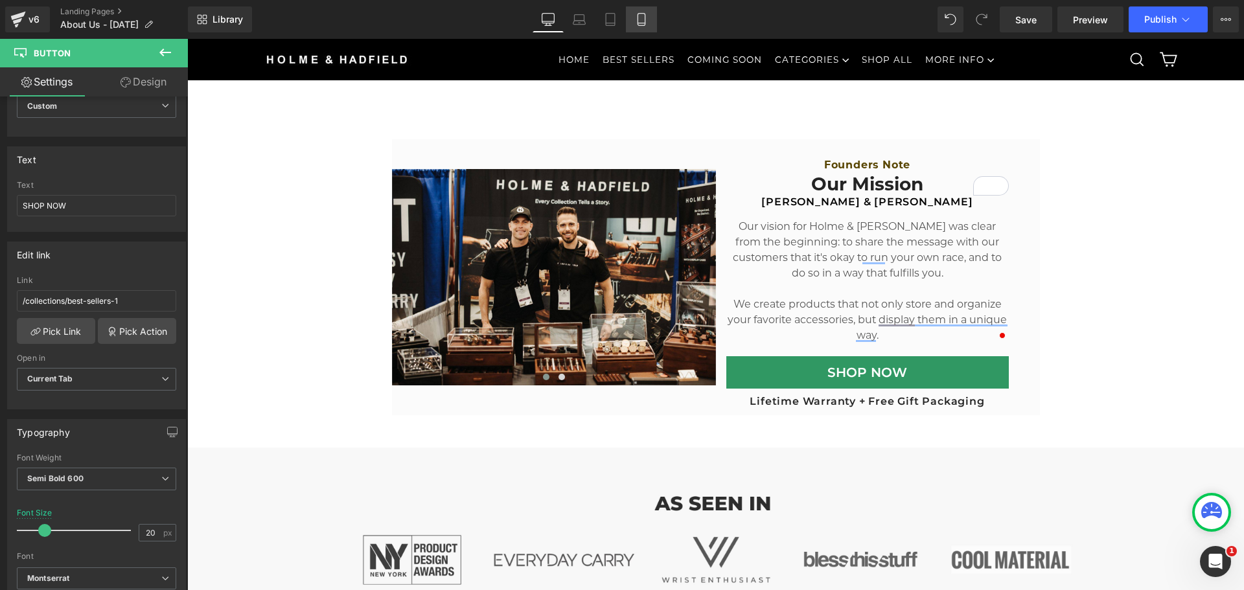
click at [643, 23] on icon at bounding box center [640, 23] width 7 height 0
type input "14"
type input "100"
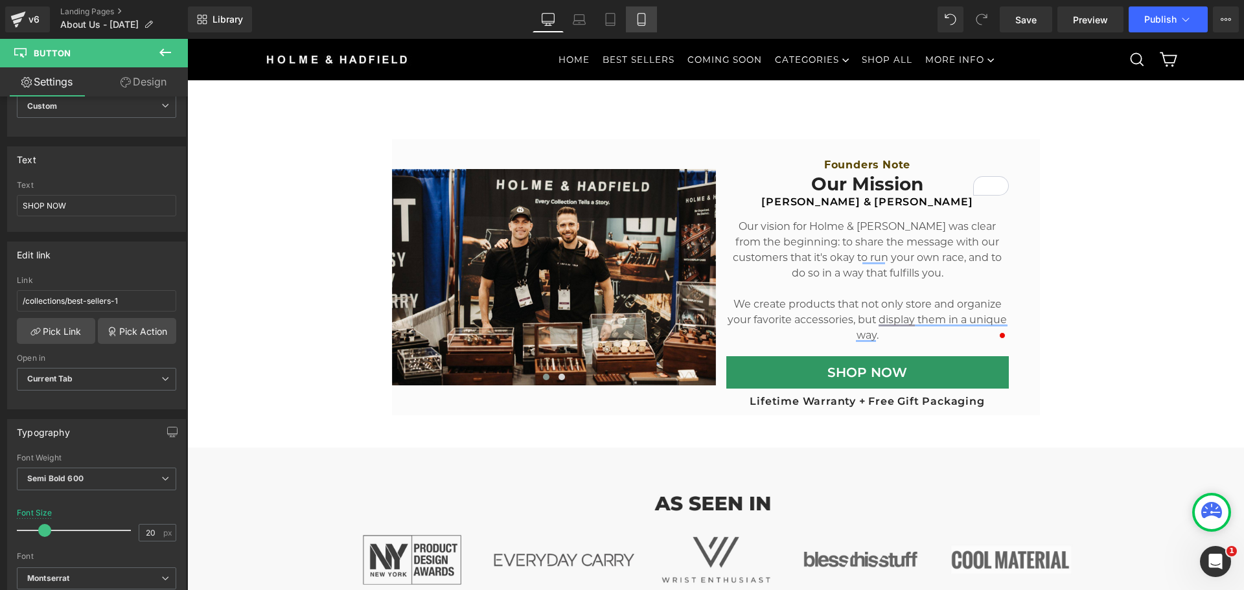
type input "70"
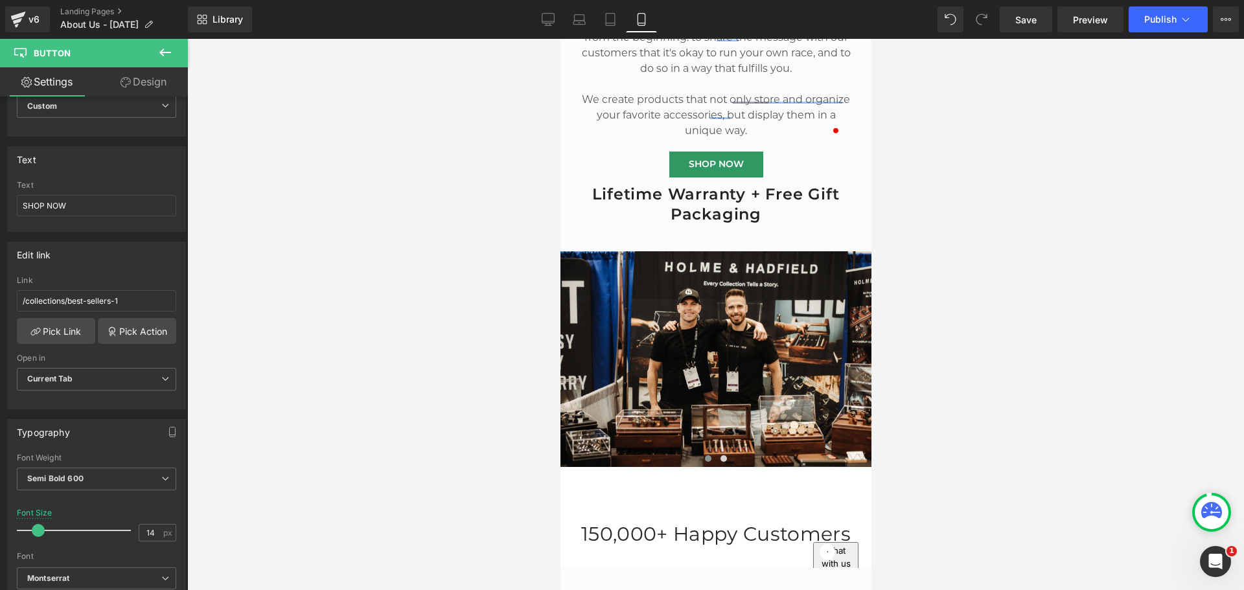
scroll to position [287, 0]
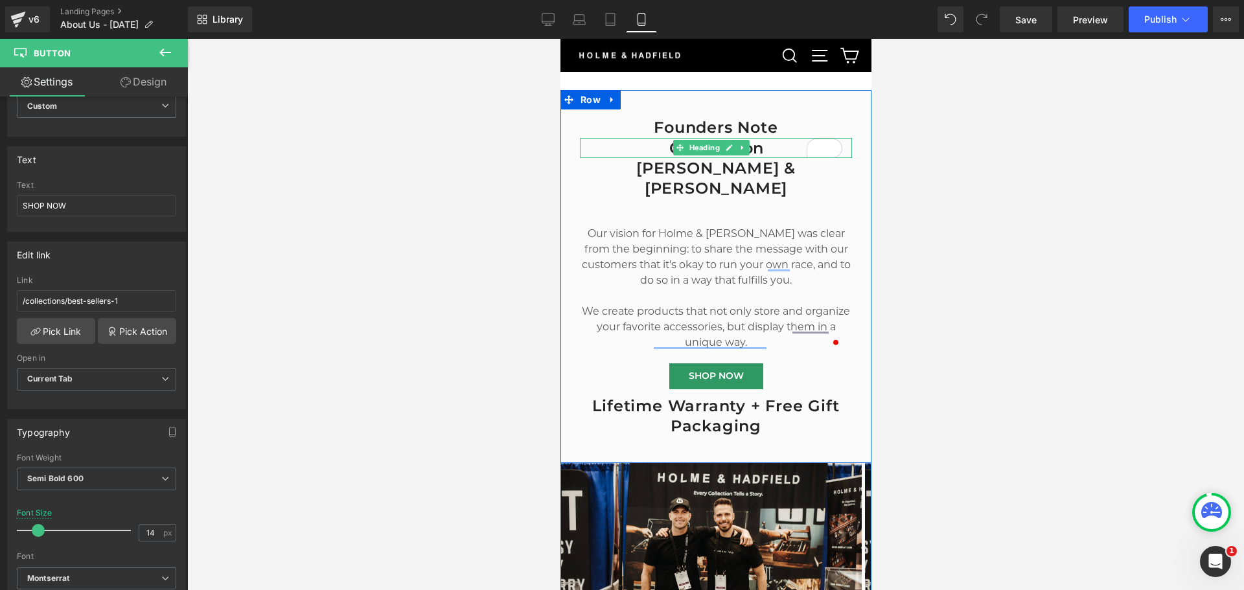
drag, startPoint x: 680, startPoint y: 142, endPoint x: 588, endPoint y: 155, distance: 93.0
click at [680, 144] on icon at bounding box center [678, 147] width 7 height 7
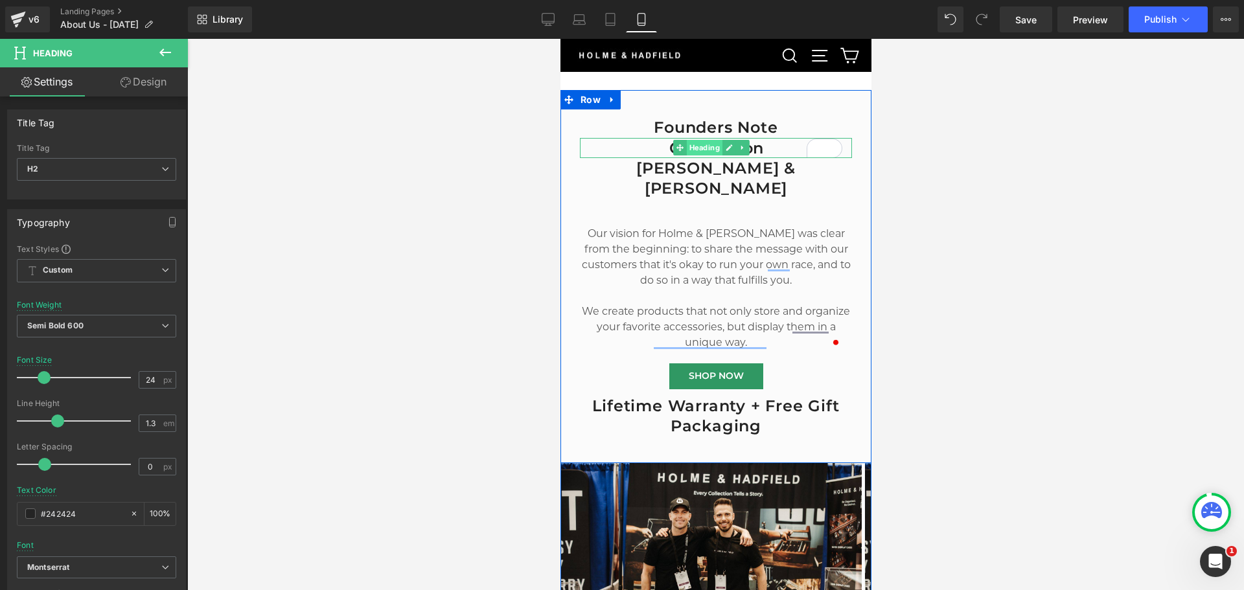
click at [695, 144] on span "Heading" at bounding box center [703, 148] width 36 height 16
click at [708, 141] on span "Heading" at bounding box center [703, 149] width 36 height 16
drag, startPoint x: 699, startPoint y: 124, endPoint x: 1073, endPoint y: 260, distance: 398.4
click at [699, 124] on span "Heading" at bounding box center [703, 128] width 36 height 16
click at [707, 120] on span "Heading" at bounding box center [703, 128] width 36 height 16
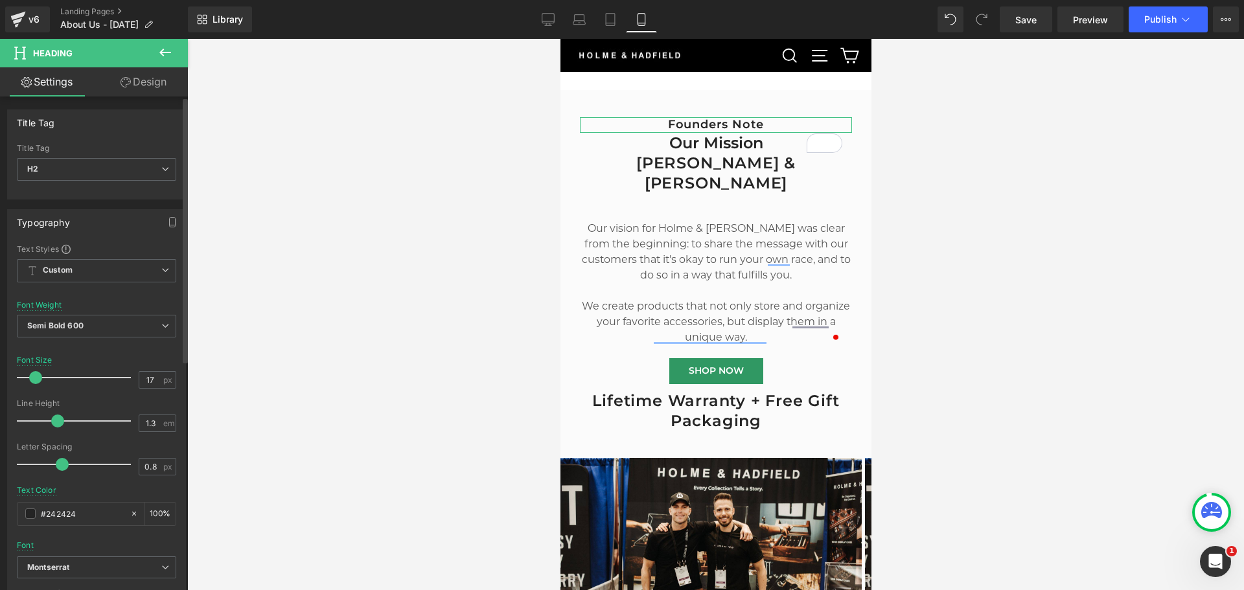
type input "16"
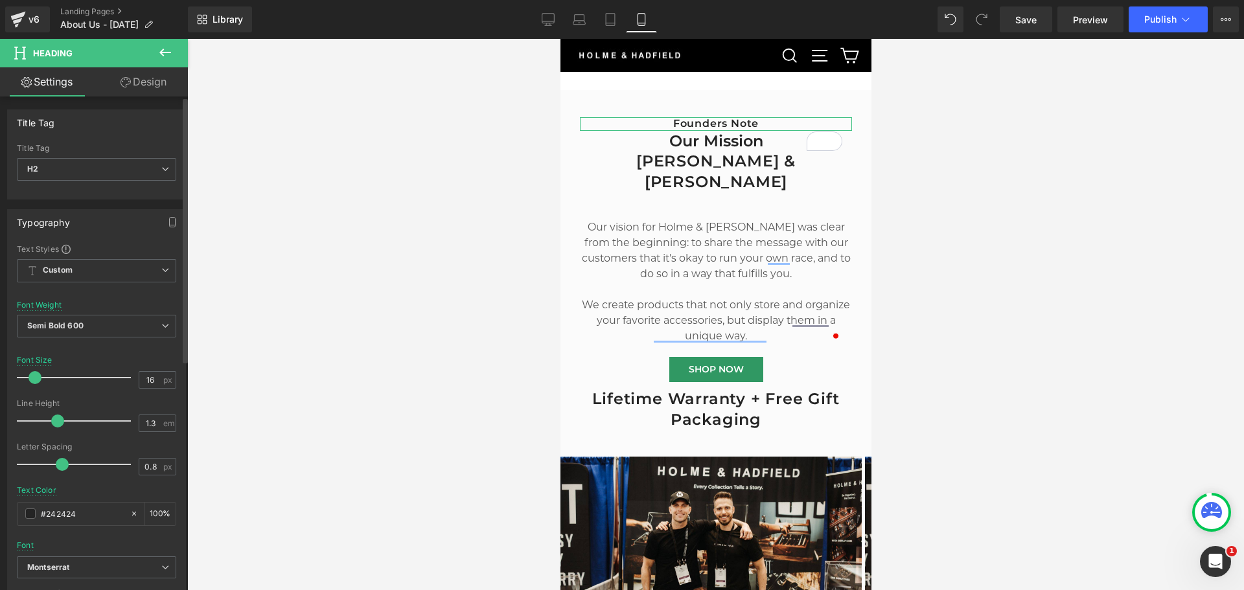
drag, startPoint x: 40, startPoint y: 380, endPoint x: 31, endPoint y: 379, distance: 9.2
click at [31, 379] on span at bounding box center [35, 377] width 13 height 13
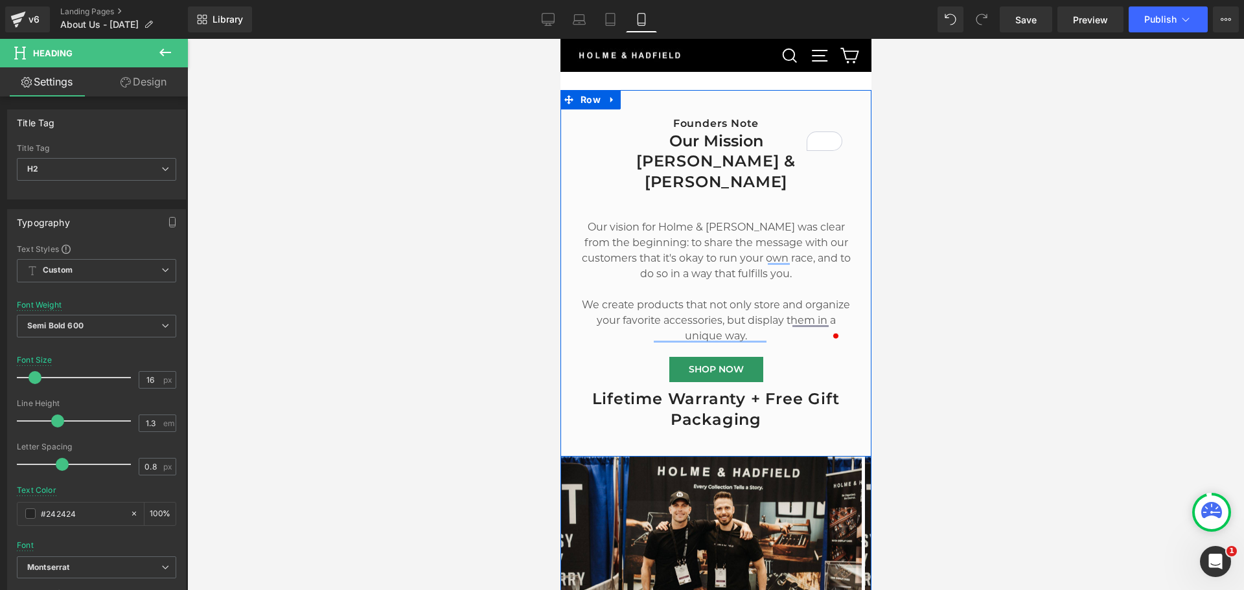
click at [611, 154] on h2 "[PERSON_NAME] & [PERSON_NAME]" at bounding box center [715, 171] width 272 height 40
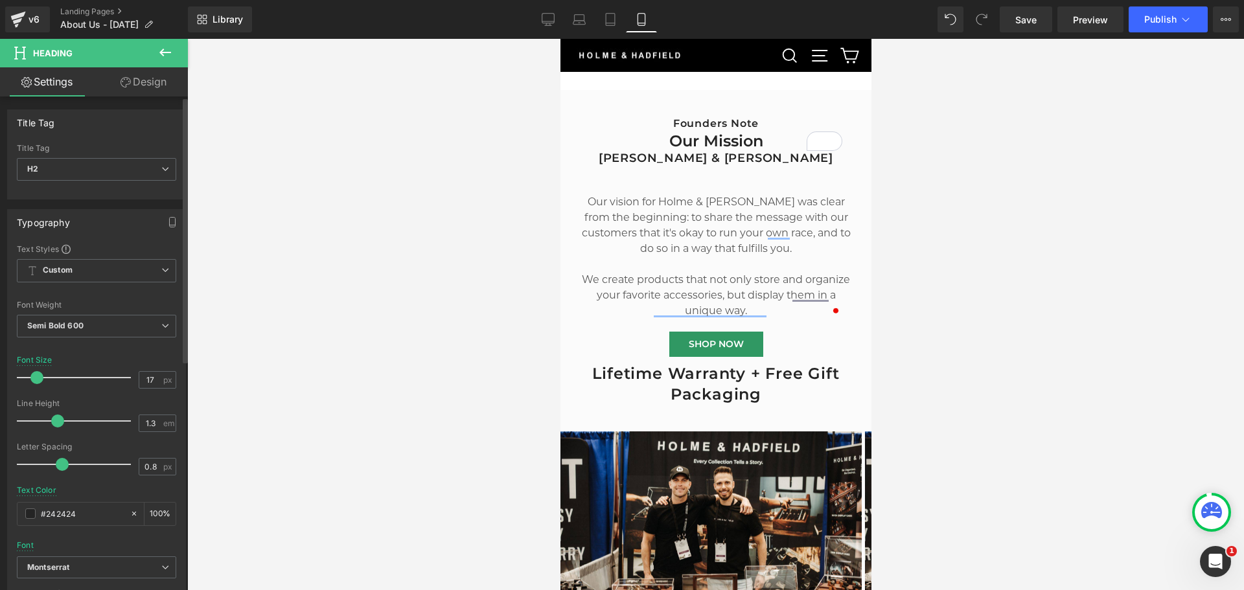
type input "16"
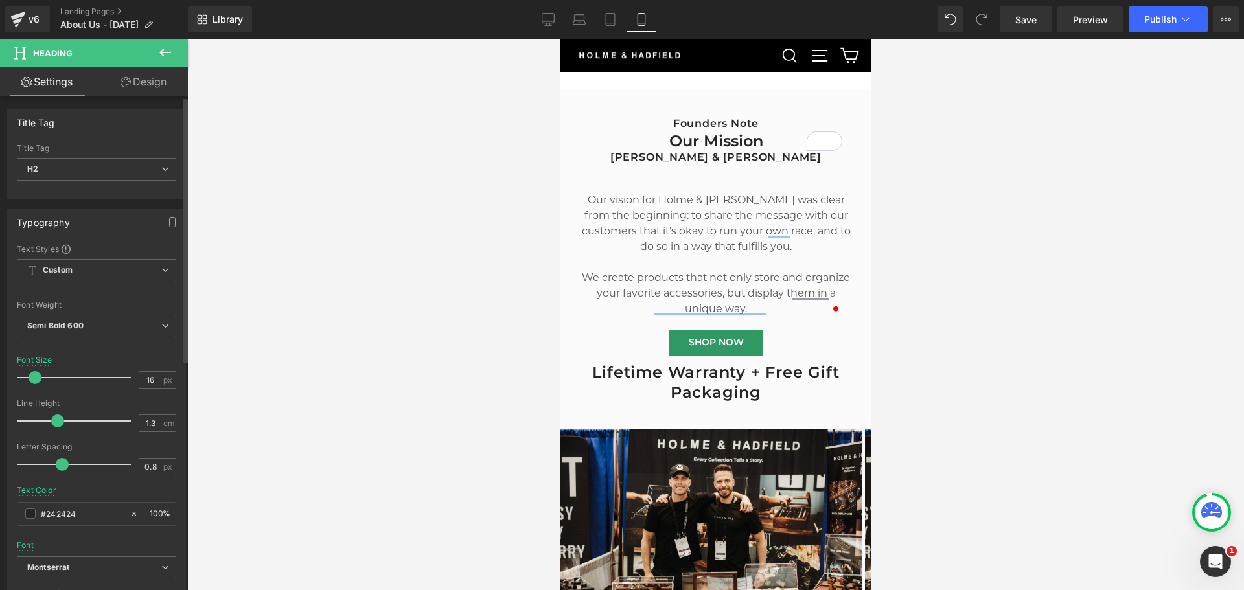
drag, startPoint x: 43, startPoint y: 375, endPoint x: 34, endPoint y: 374, distance: 8.5
click at [34, 374] on span at bounding box center [35, 377] width 13 height 13
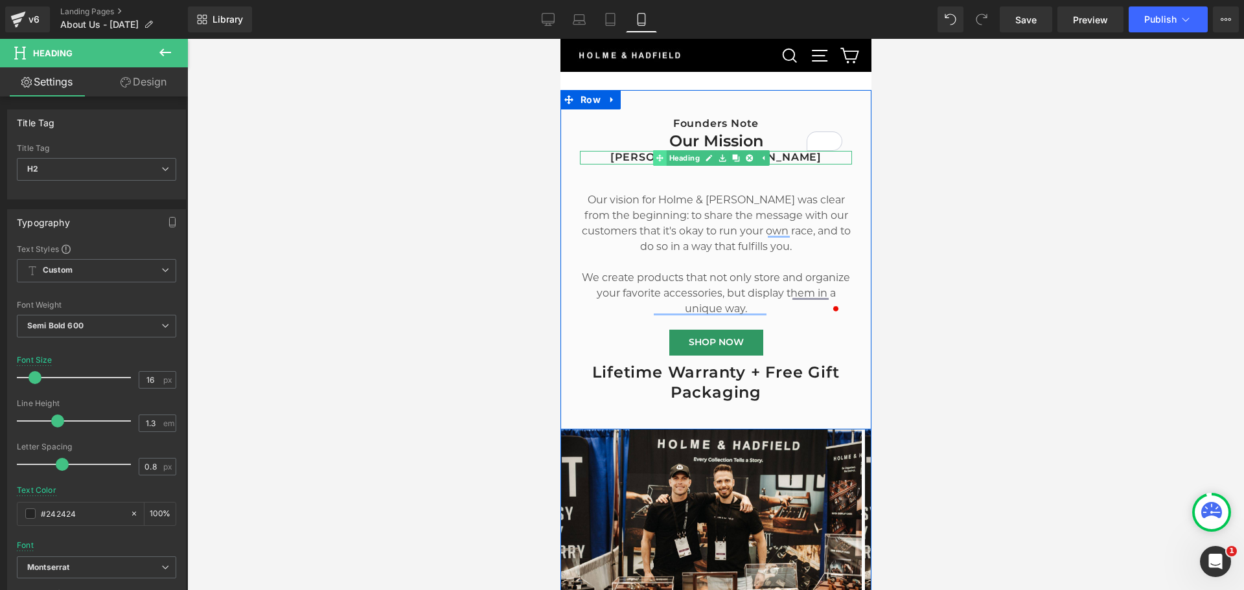
click at [685, 151] on link "Heading" at bounding box center [676, 158] width 49 height 16
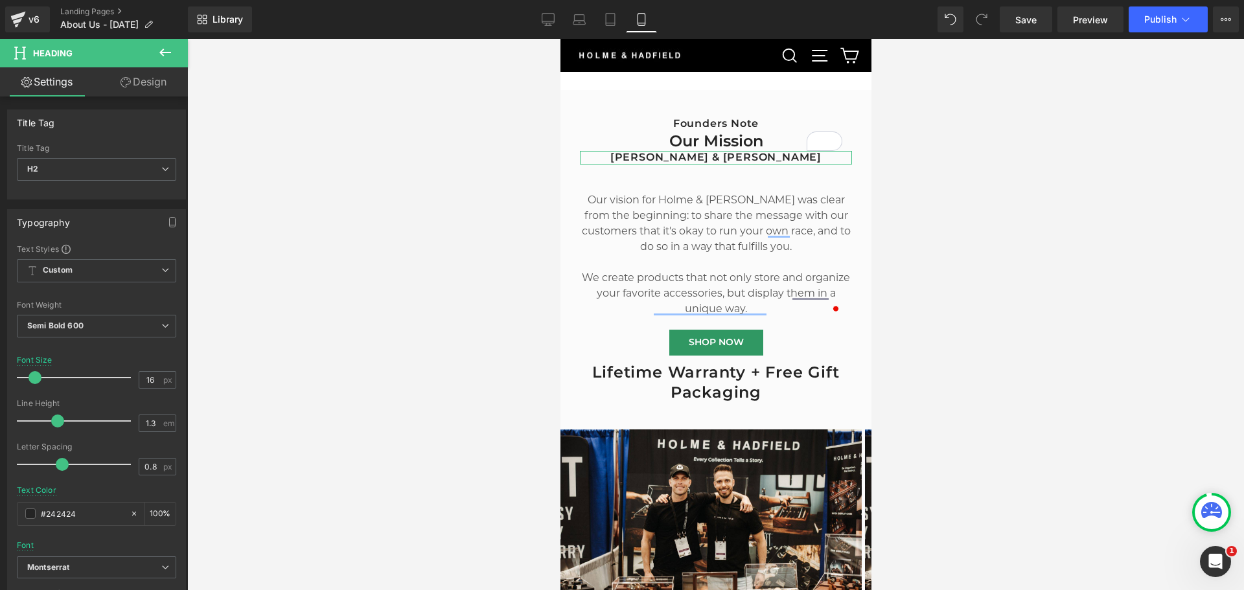
click at [128, 78] on icon at bounding box center [125, 82] width 10 height 10
click at [0, 0] on div "Spacing" at bounding box center [0, 0] width 0 height 0
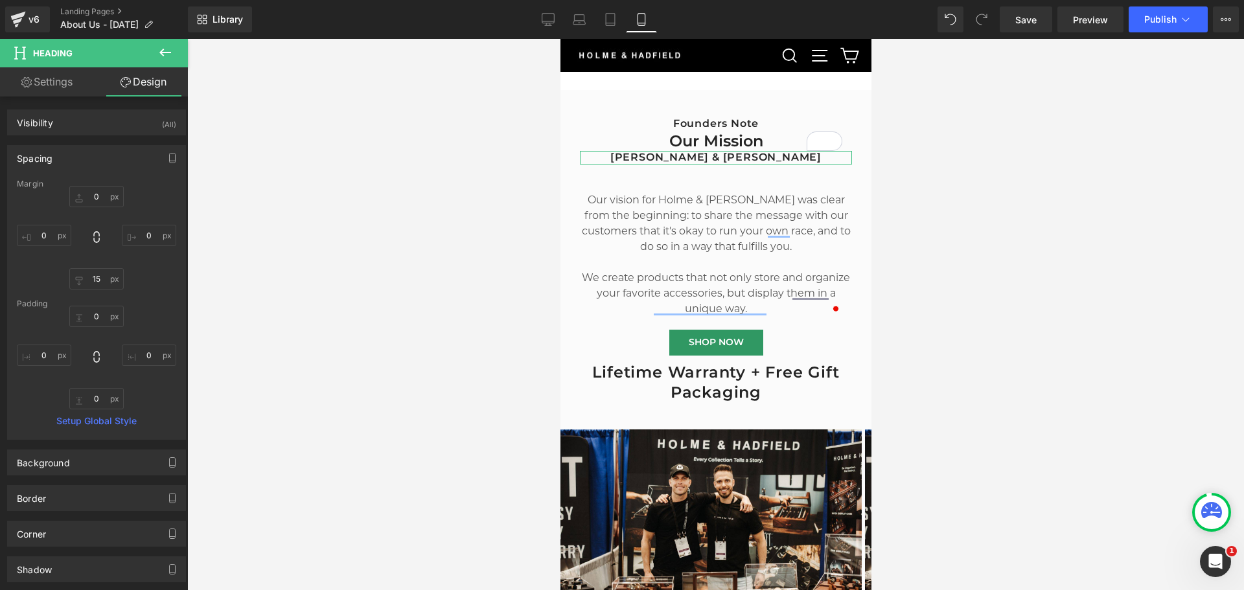
type input "0"
type input "15"
type input "0"
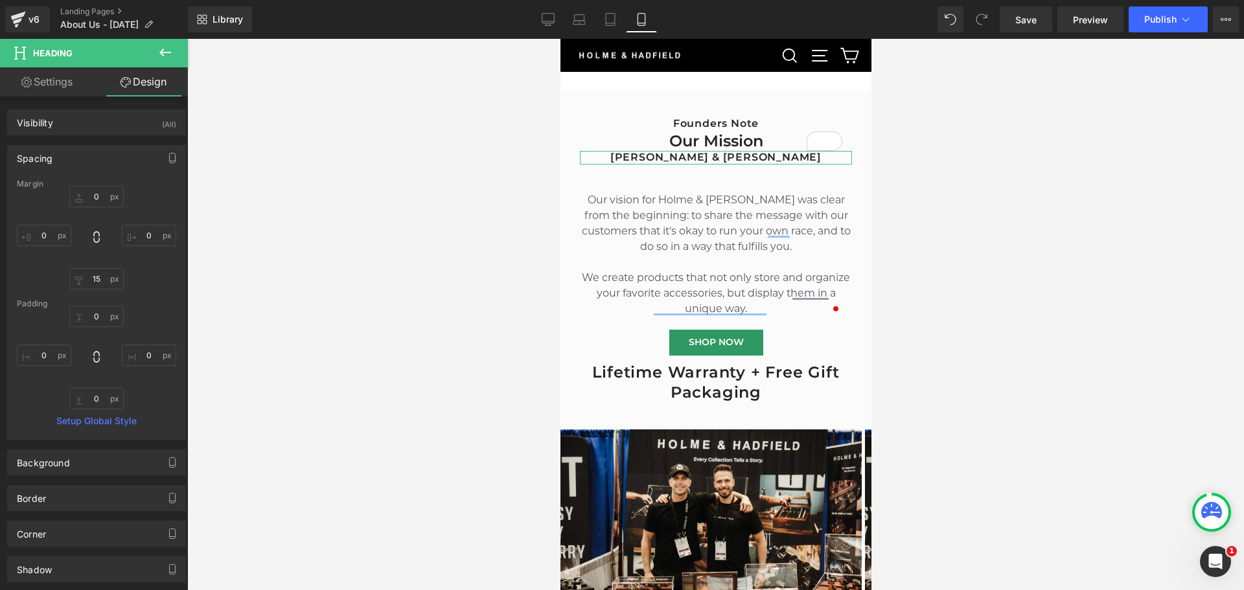
type input "0"
click at [95, 279] on input "15" at bounding box center [96, 278] width 54 height 21
type input "5"
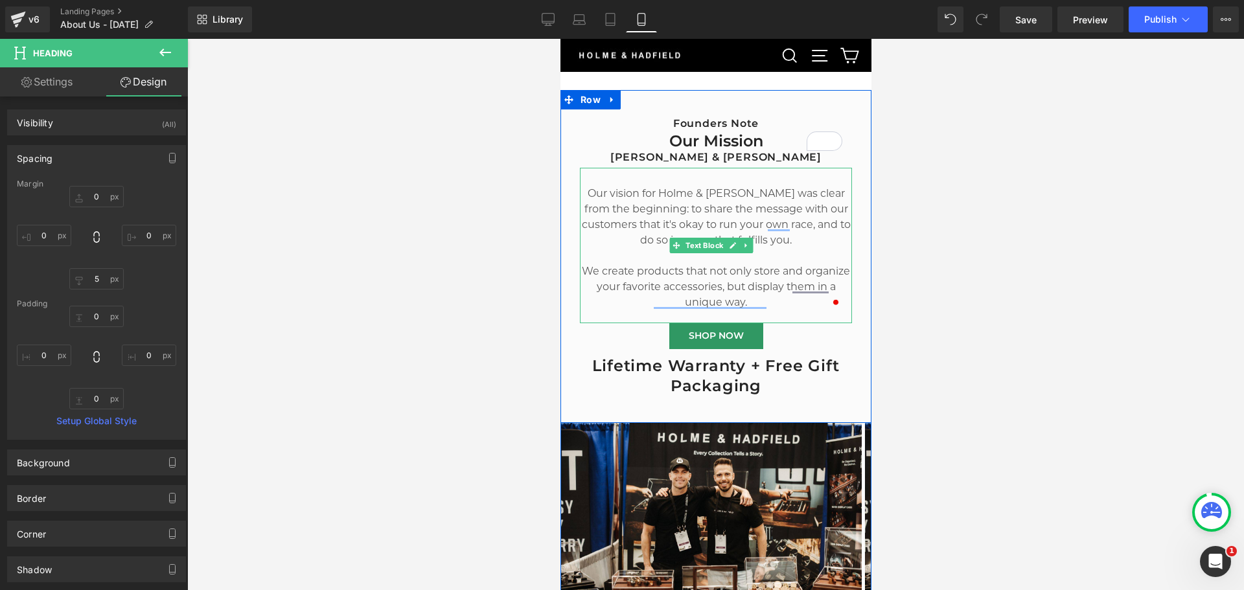
click at [720, 209] on p "Our vision for Holme & [PERSON_NAME] was clear from the beginning: to share the…" at bounding box center [715, 217] width 272 height 62
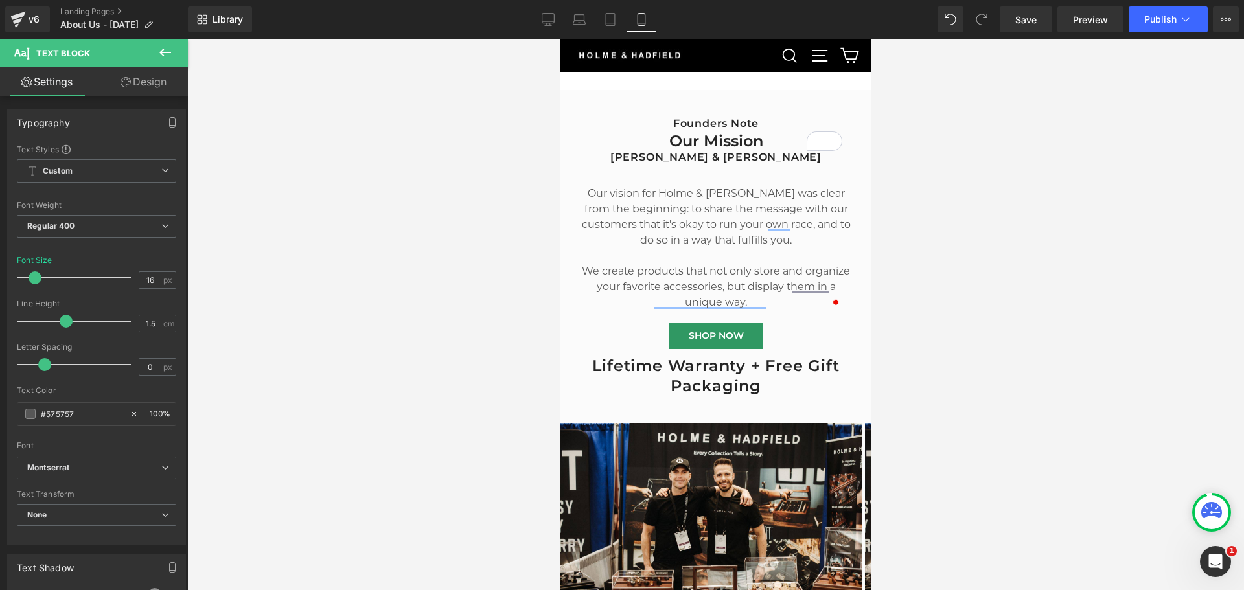
click at [128, 87] on link "Design" at bounding box center [144, 81] width 94 height 29
click at [0, 0] on div "Spacing" at bounding box center [0, 0] width 0 height 0
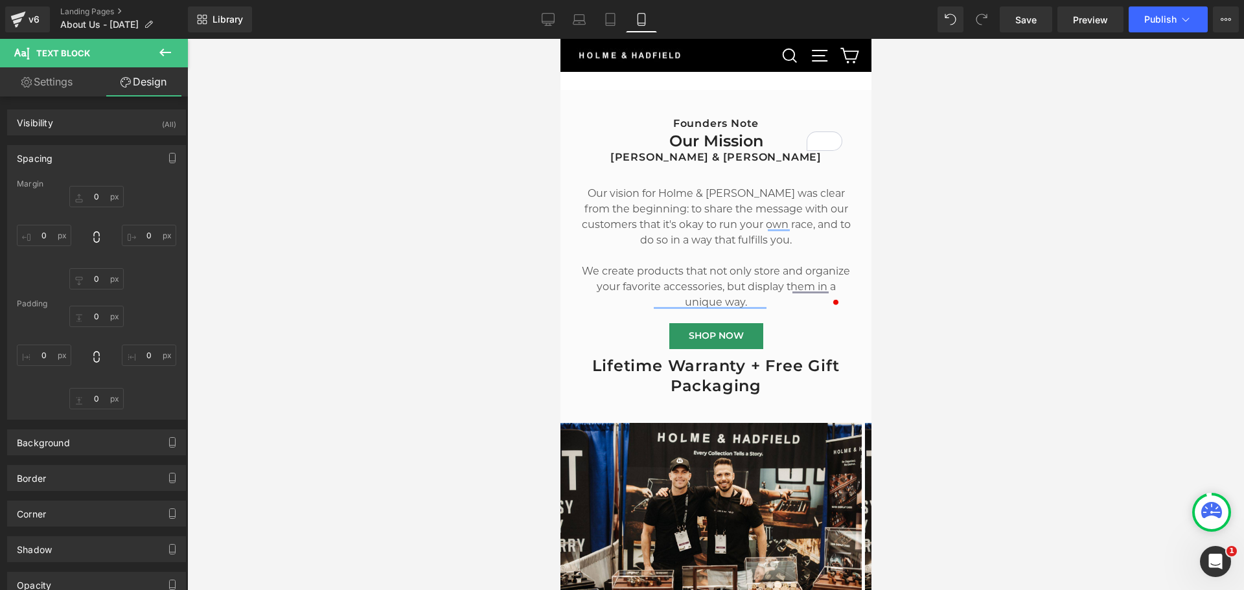
type input "0"
type input "28"
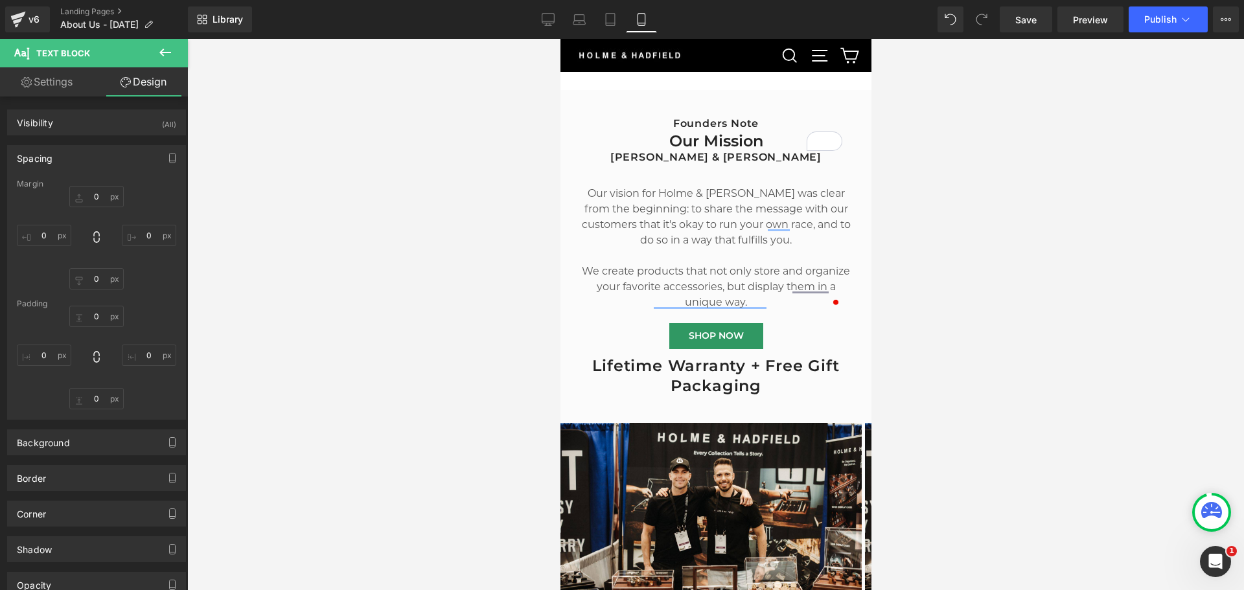
type input "0"
type input "20"
type input "0"
click at [98, 318] on input "28" at bounding box center [96, 316] width 54 height 21
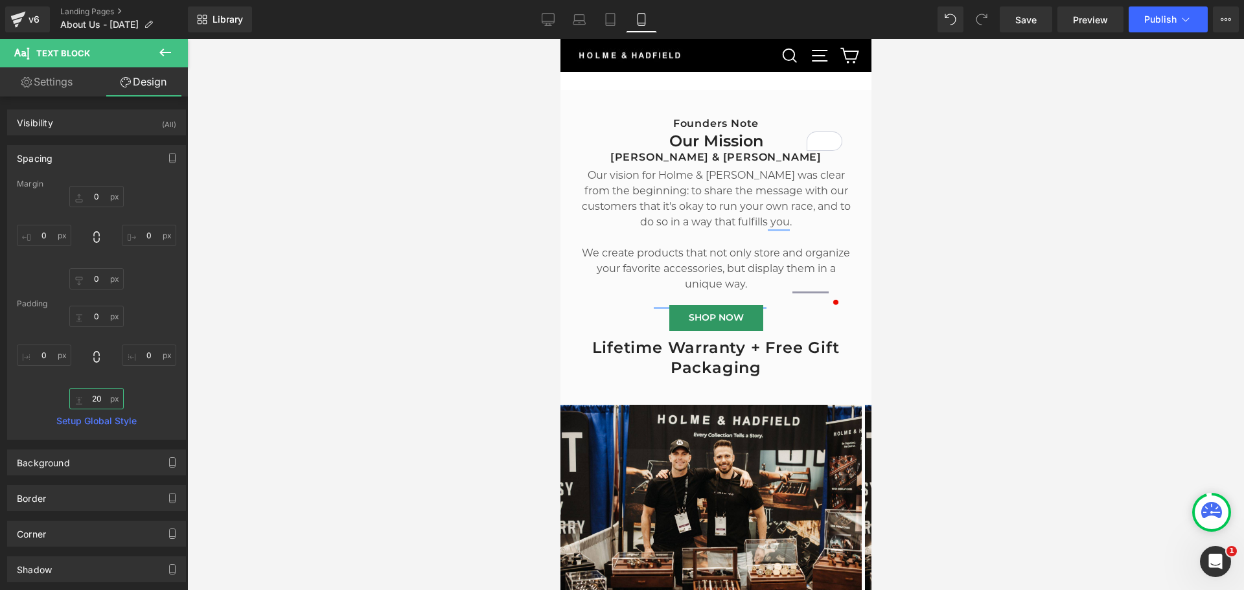
click at [95, 398] on input "20" at bounding box center [96, 398] width 54 height 21
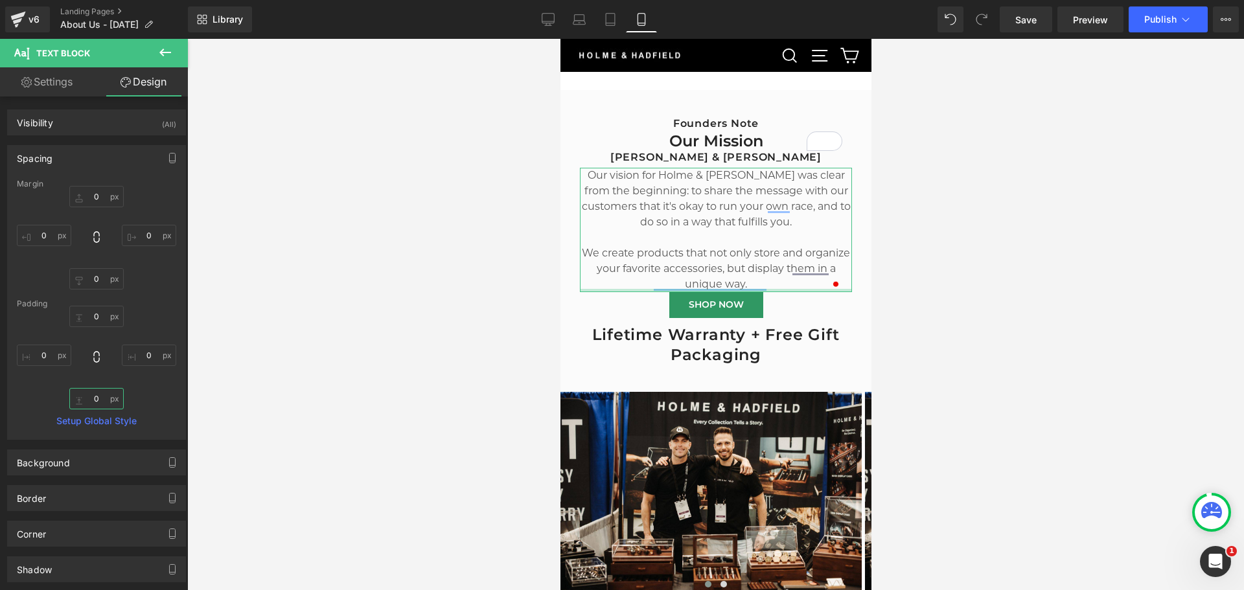
click at [95, 398] on input "text" at bounding box center [96, 398] width 54 height 21
click at [95, 279] on input "0" at bounding box center [96, 278] width 54 height 21
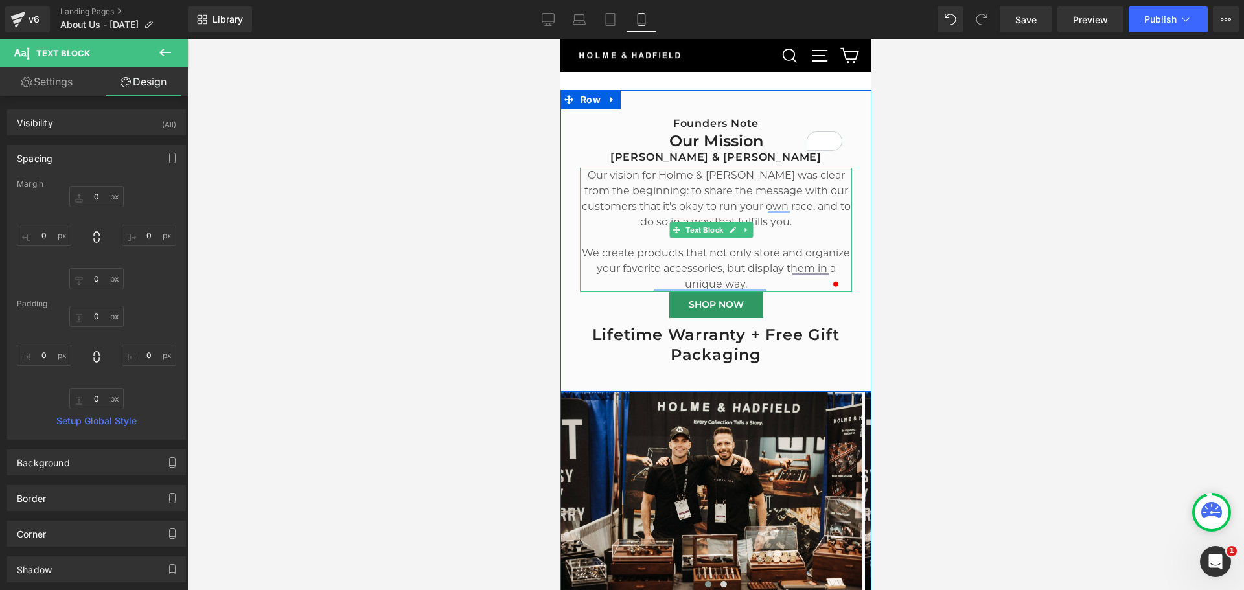
click at [691, 209] on p "Our vision for Holme & [PERSON_NAME] was clear from the beginning: to share the…" at bounding box center [715, 199] width 272 height 62
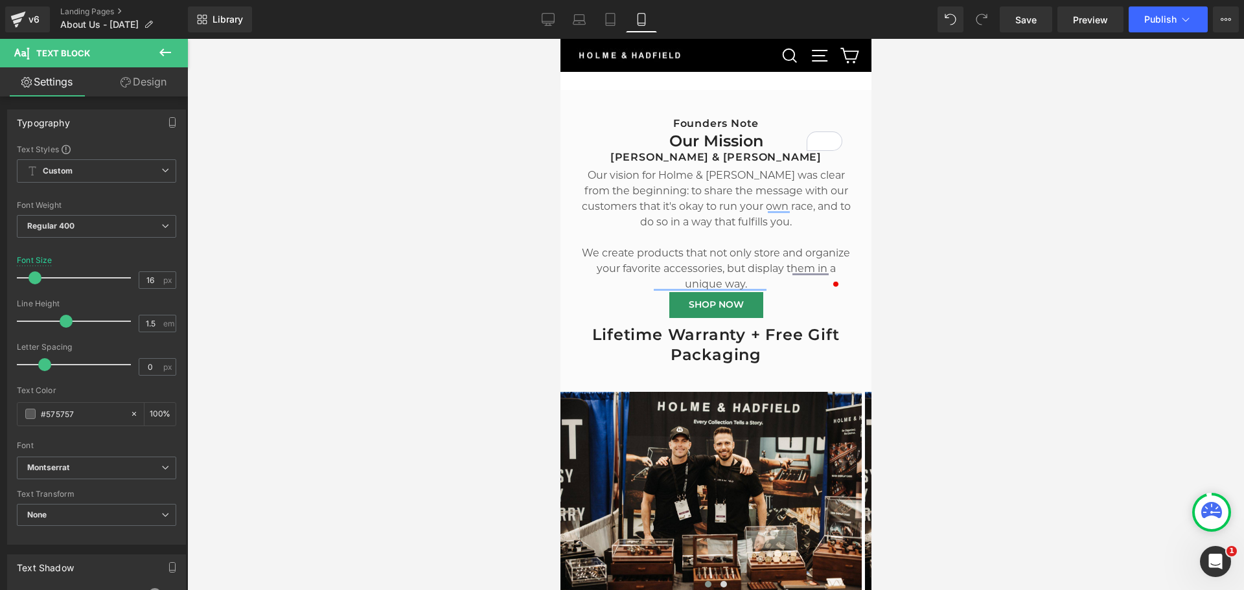
drag, startPoint x: 959, startPoint y: 274, endPoint x: 308, endPoint y: 266, distance: 651.7
click at [959, 274] on div at bounding box center [715, 314] width 1057 height 551
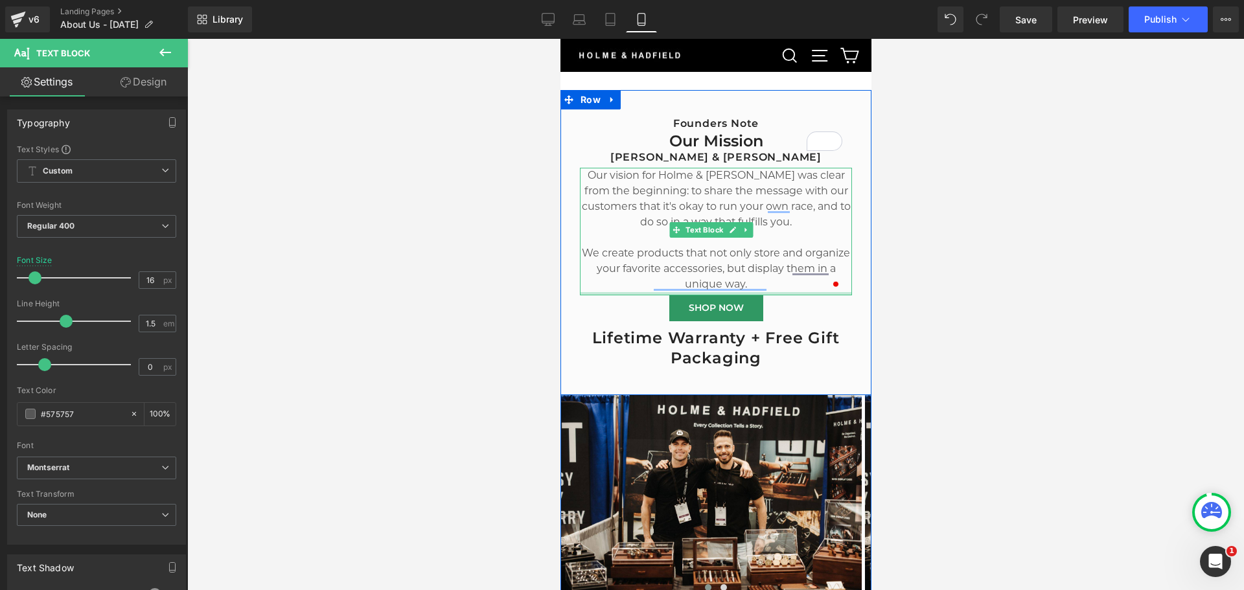
click at [718, 292] on div at bounding box center [715, 293] width 272 height 3
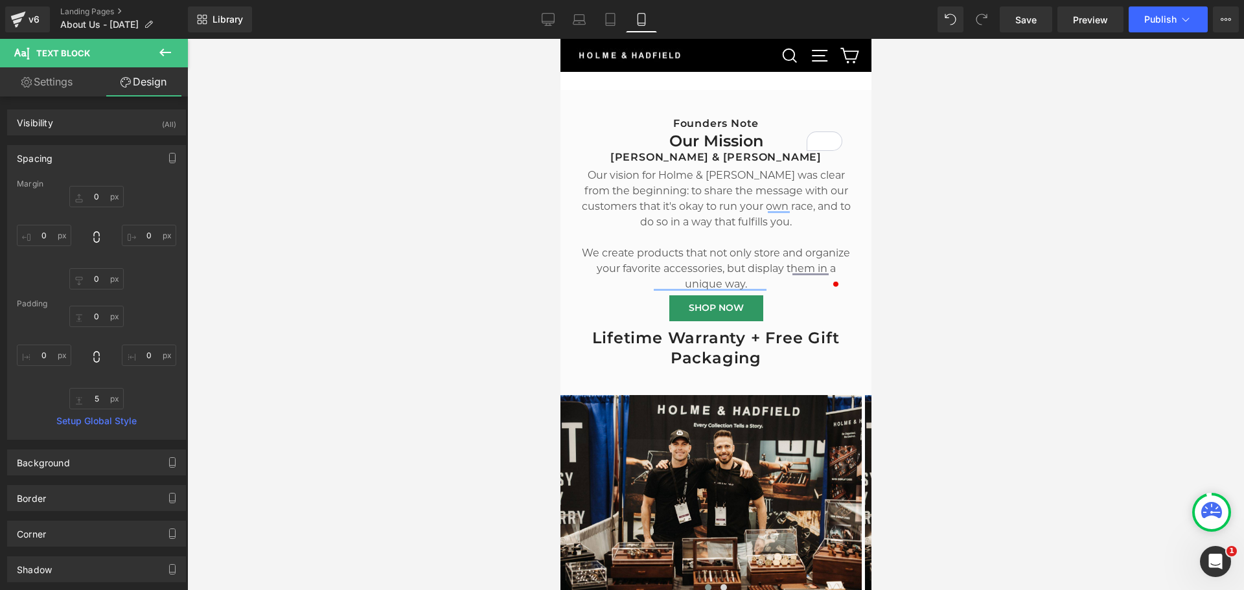
click at [1093, 267] on div at bounding box center [715, 314] width 1057 height 551
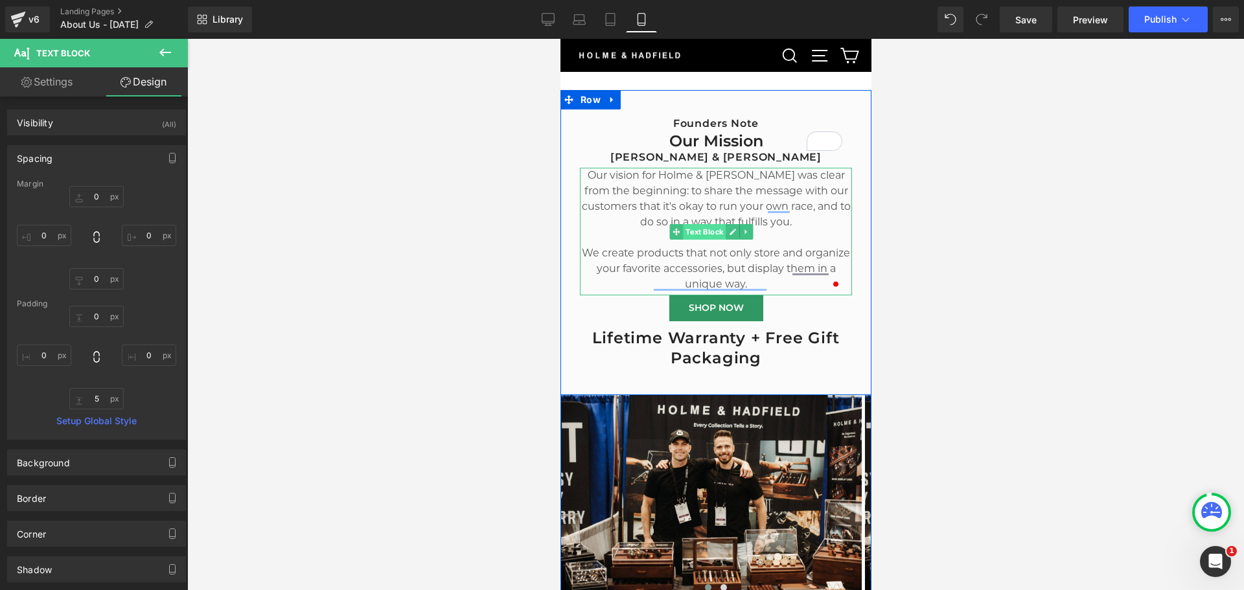
click at [705, 224] on span "Text Block" at bounding box center [703, 232] width 43 height 16
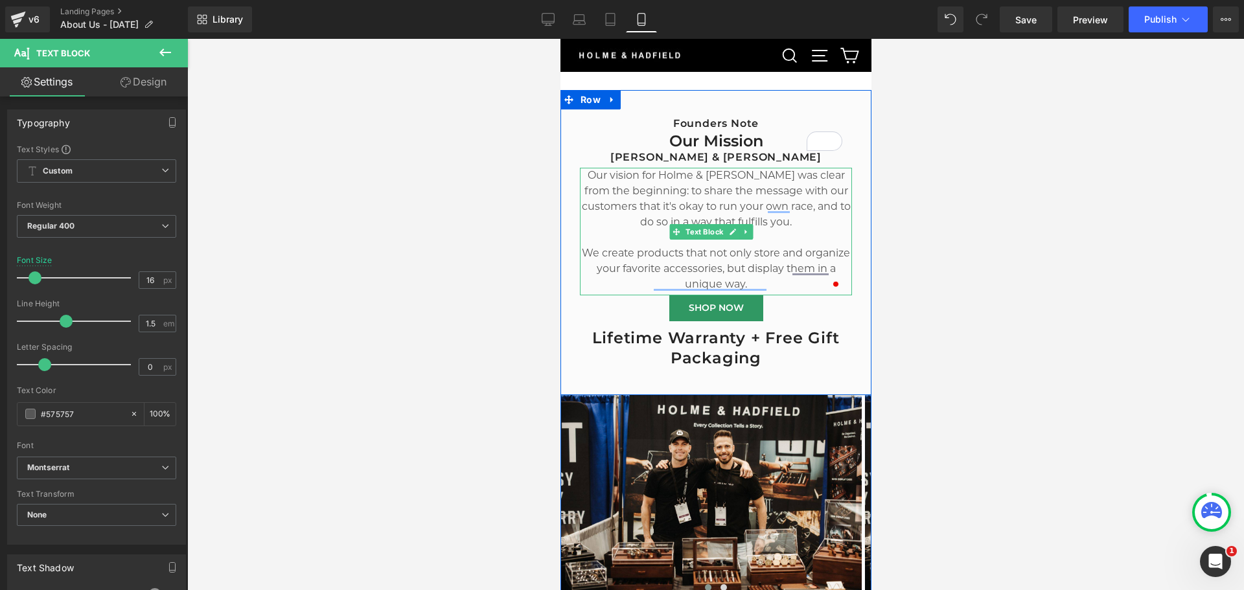
click at [688, 192] on p "Our vision for Holme & [PERSON_NAME] was clear from the beginning: to share the…" at bounding box center [715, 199] width 272 height 62
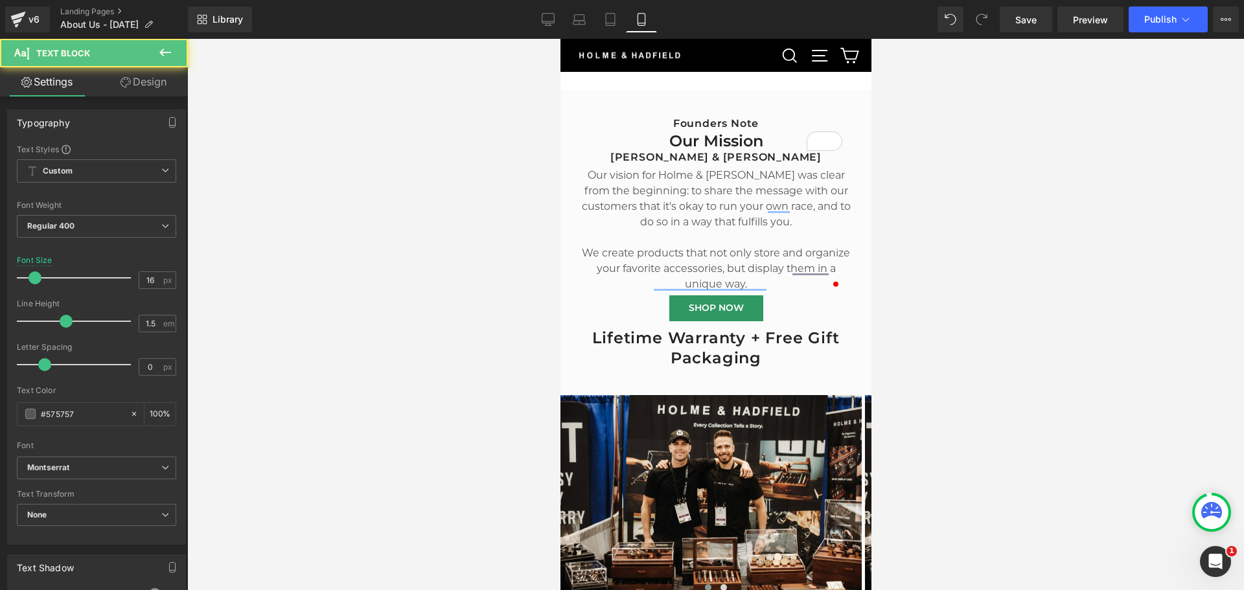
drag, startPoint x: 128, startPoint y: 78, endPoint x: 69, endPoint y: 168, distance: 107.6
click at [128, 78] on icon at bounding box center [125, 82] width 10 height 10
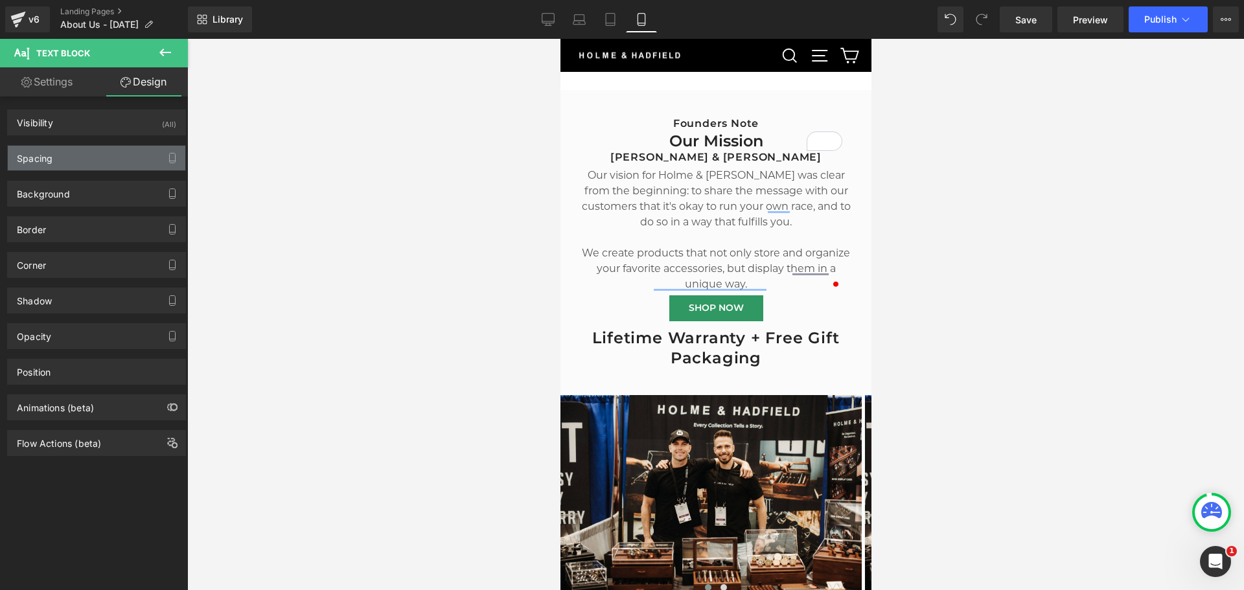
click at [69, 162] on div "Spacing" at bounding box center [96, 158] width 177 height 25
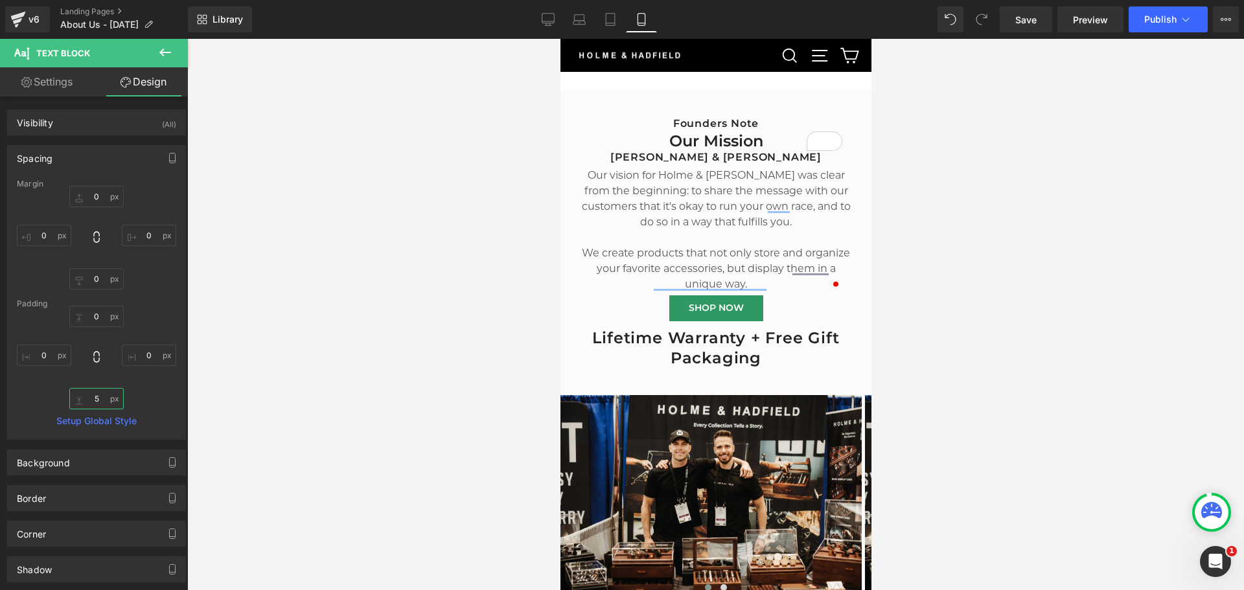
click at [100, 391] on input "5" at bounding box center [96, 398] width 54 height 21
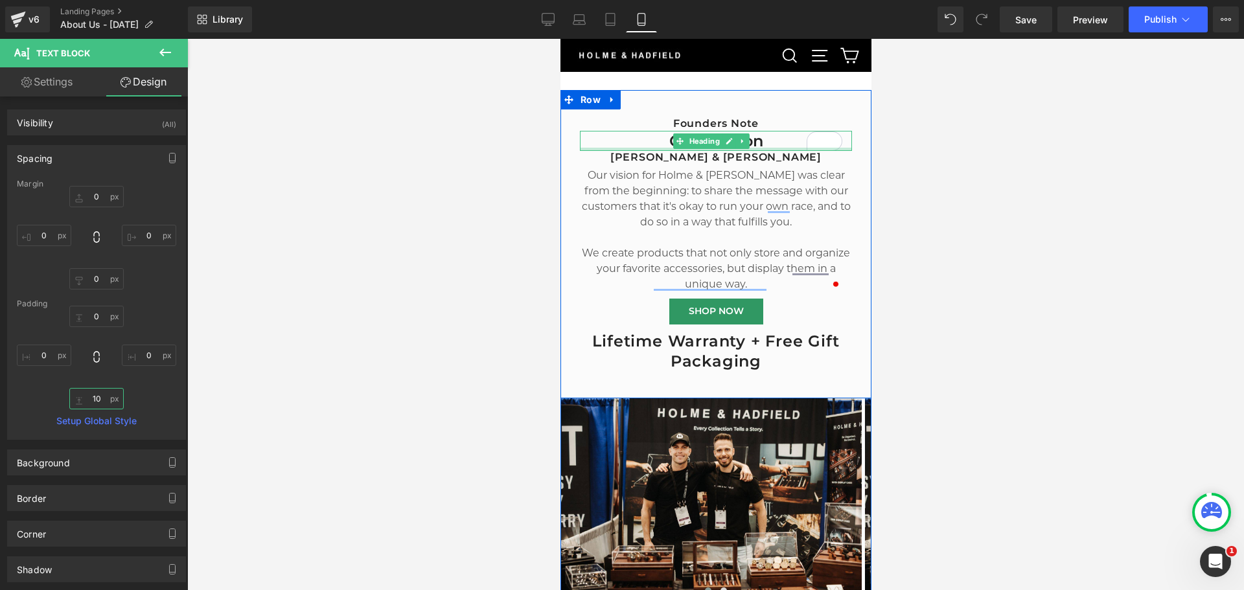
type input "10"
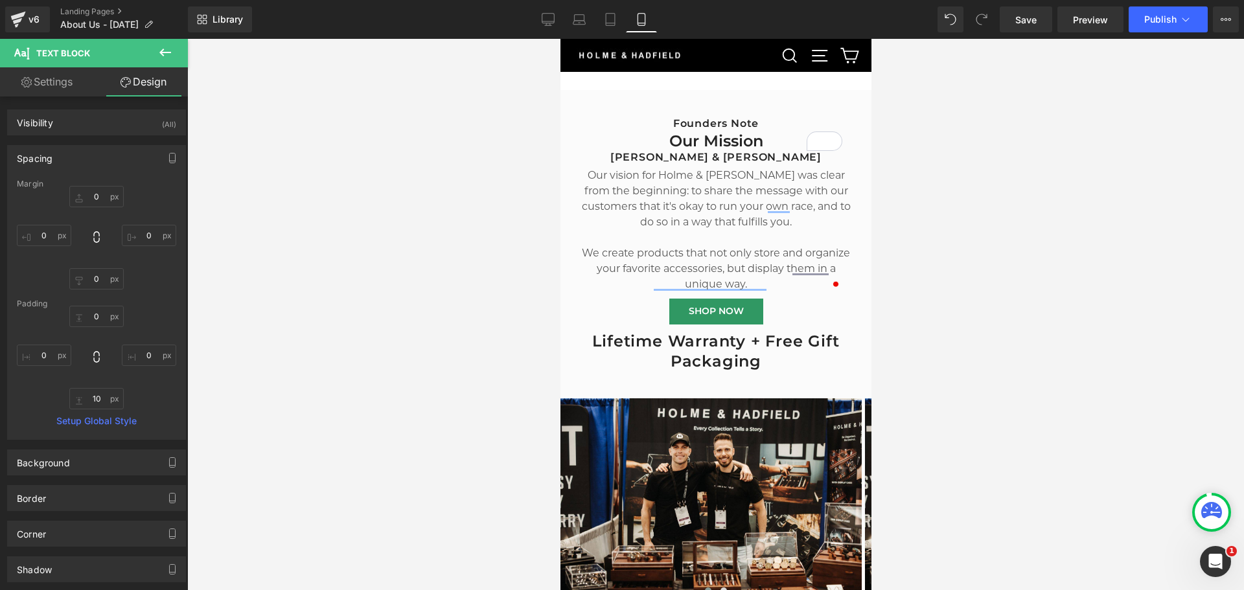
click at [1036, 170] on div at bounding box center [715, 314] width 1057 height 551
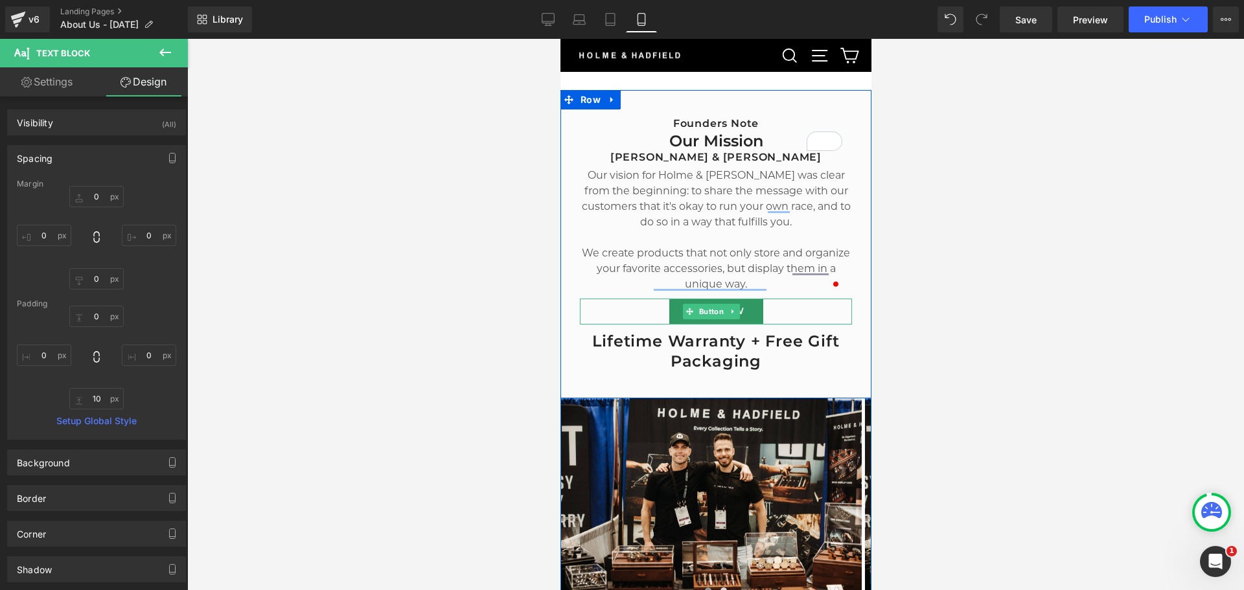
click at [766, 312] on div "SHOP NOW" at bounding box center [715, 312] width 272 height 26
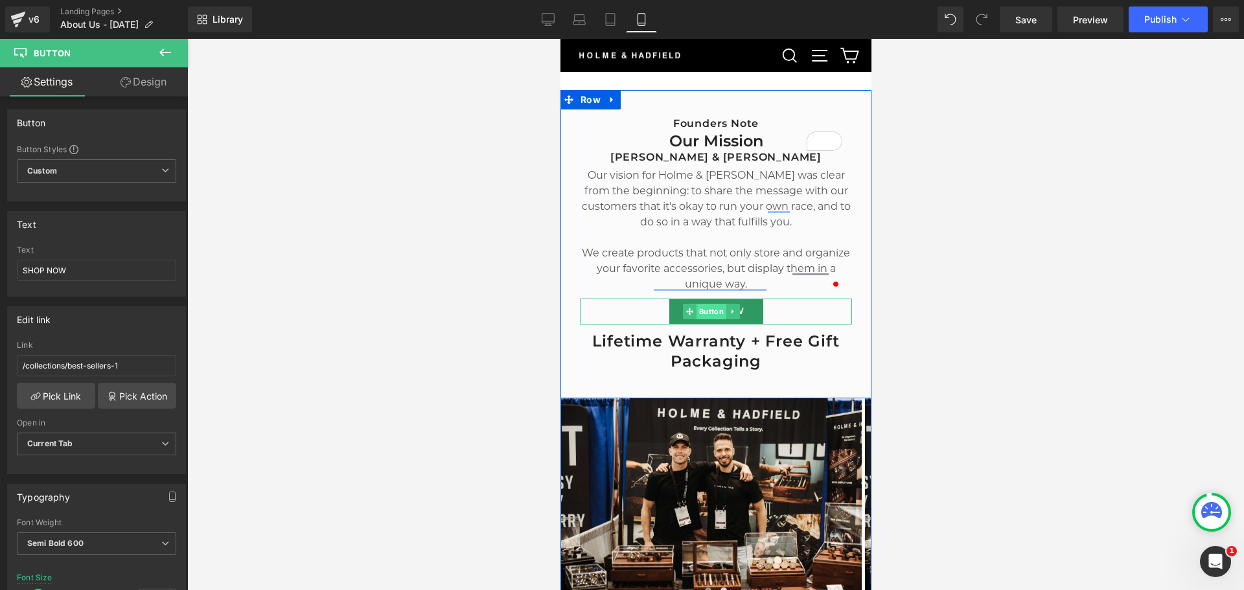
click at [704, 304] on span "Button" at bounding box center [710, 312] width 30 height 16
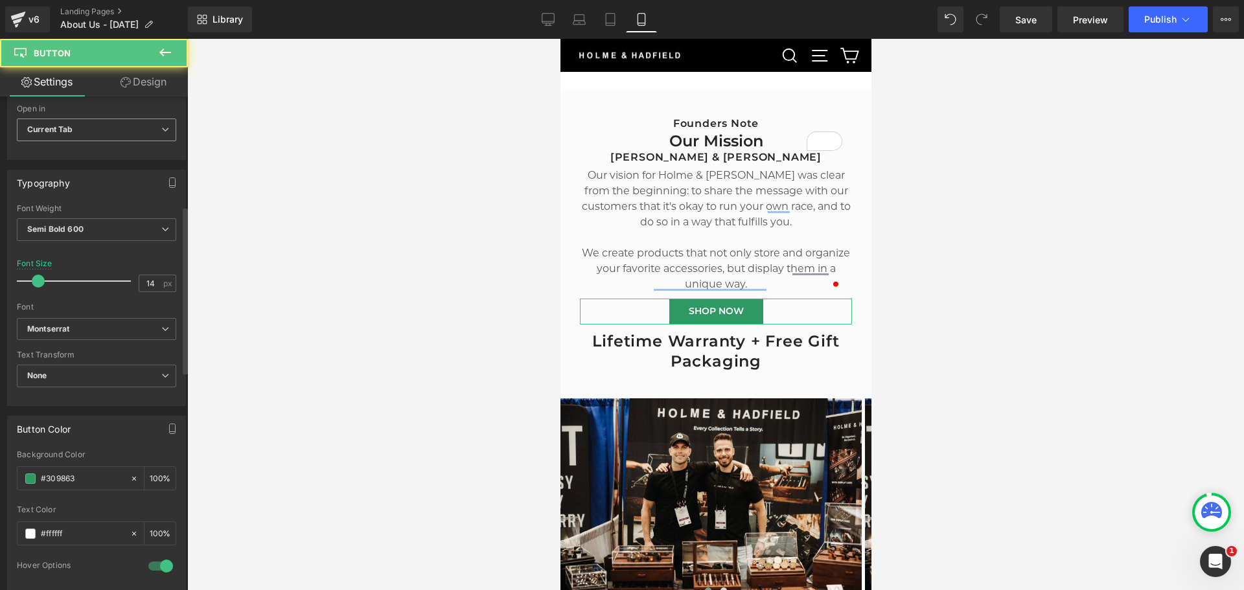
scroll to position [324, 0]
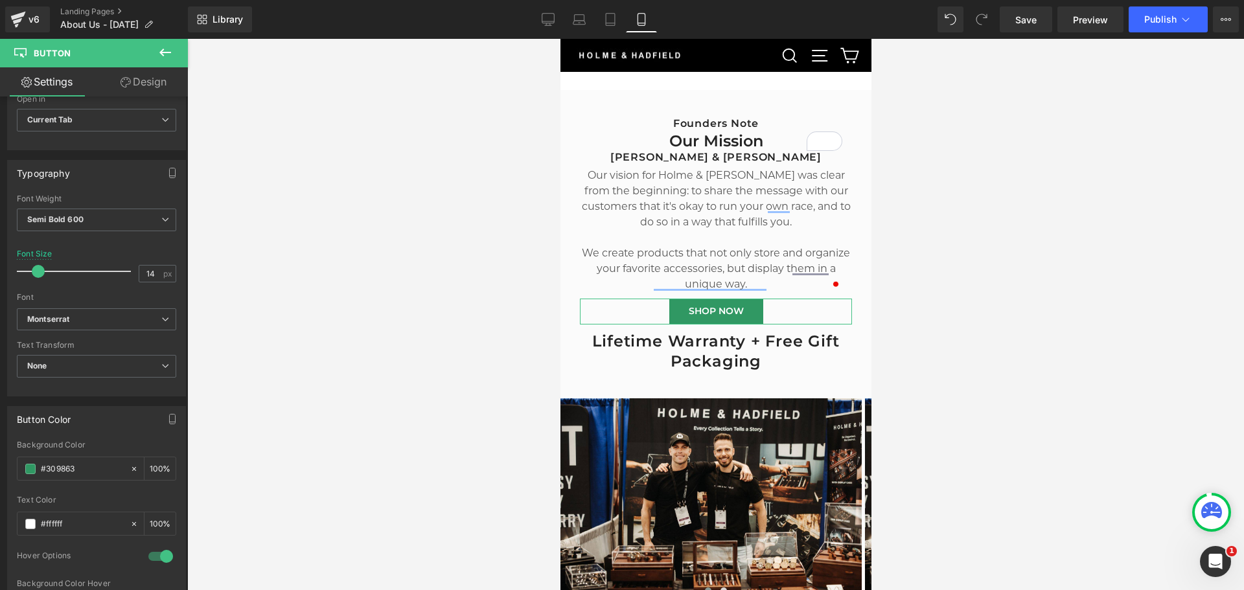
click at [120, 79] on icon at bounding box center [125, 82] width 10 height 10
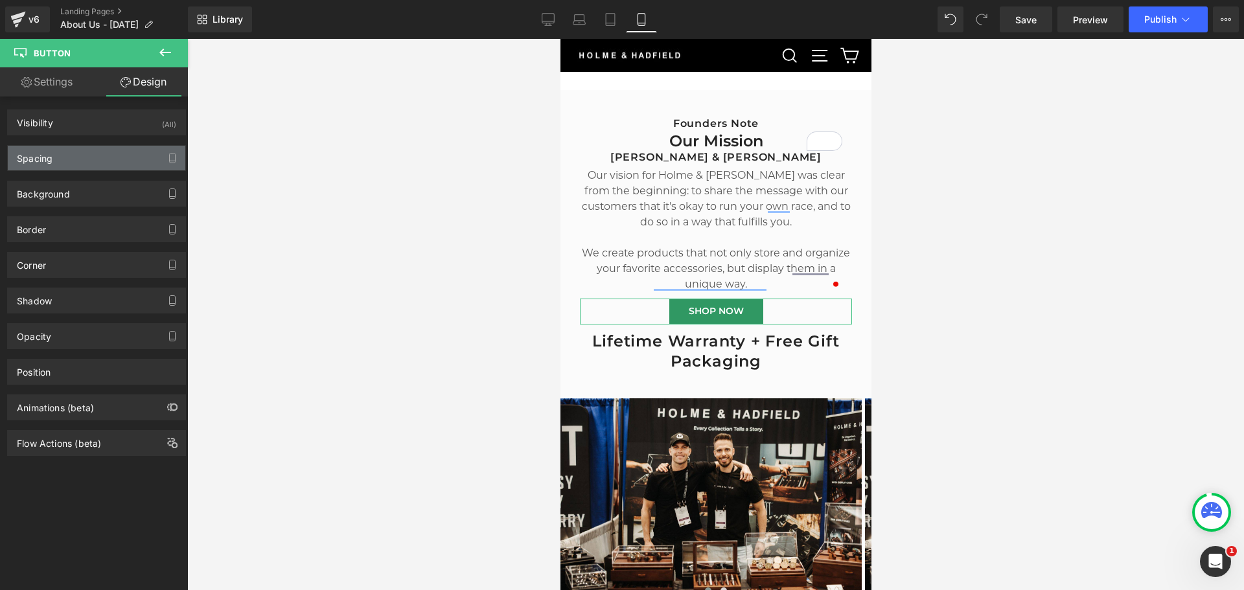
click at [50, 160] on div "Spacing" at bounding box center [35, 155] width 36 height 18
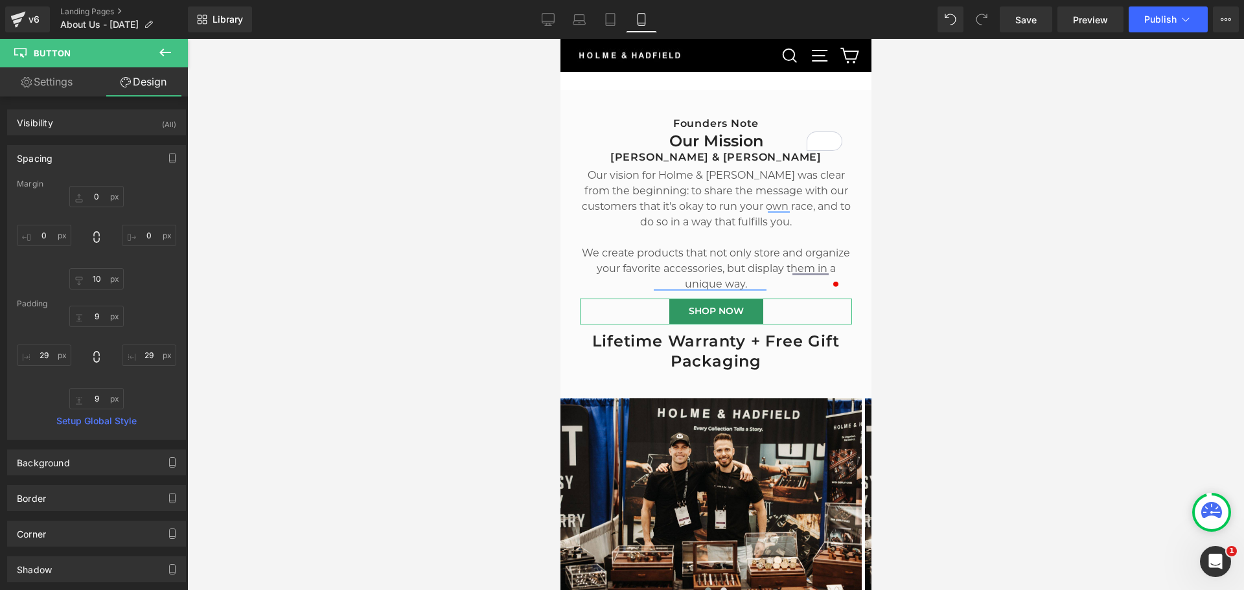
type input "0"
type input "10"
type input "0"
type input "9"
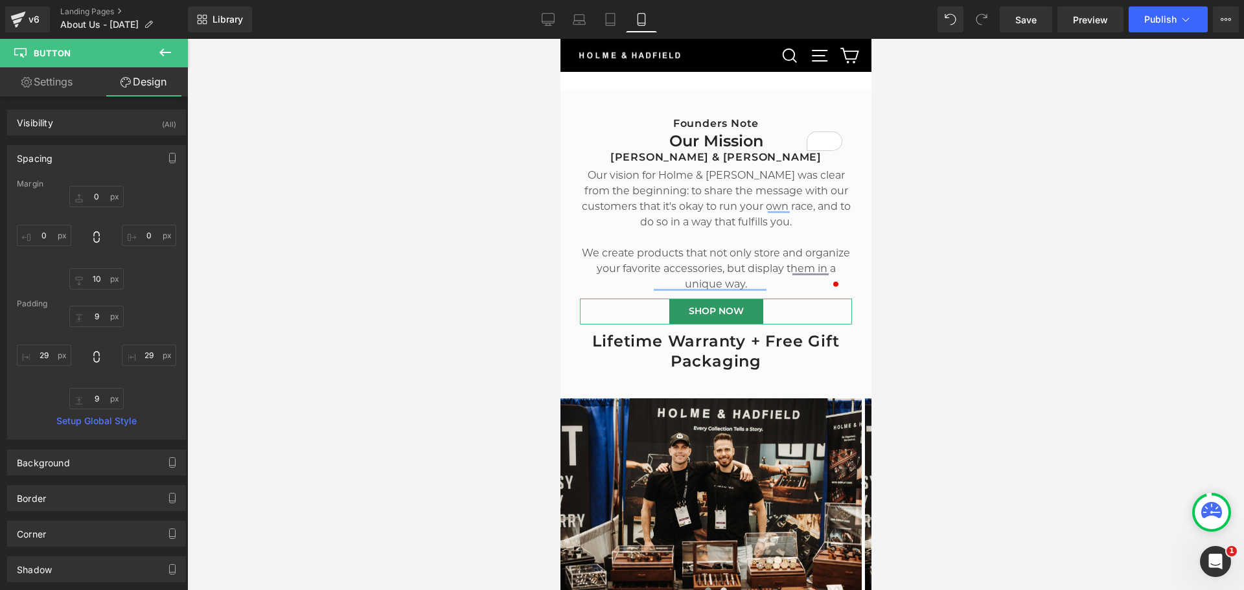
type input "29"
type input "9"
type input "29"
click at [54, 87] on link "Settings" at bounding box center [47, 81] width 94 height 29
type input "100"
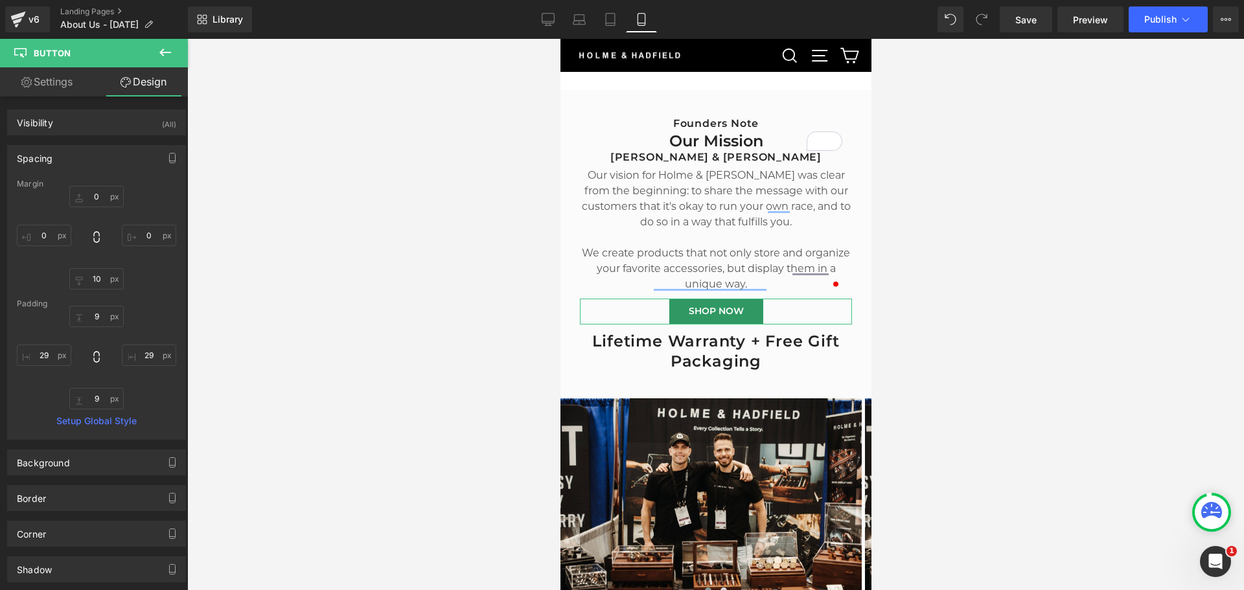
type input "100"
type input "70"
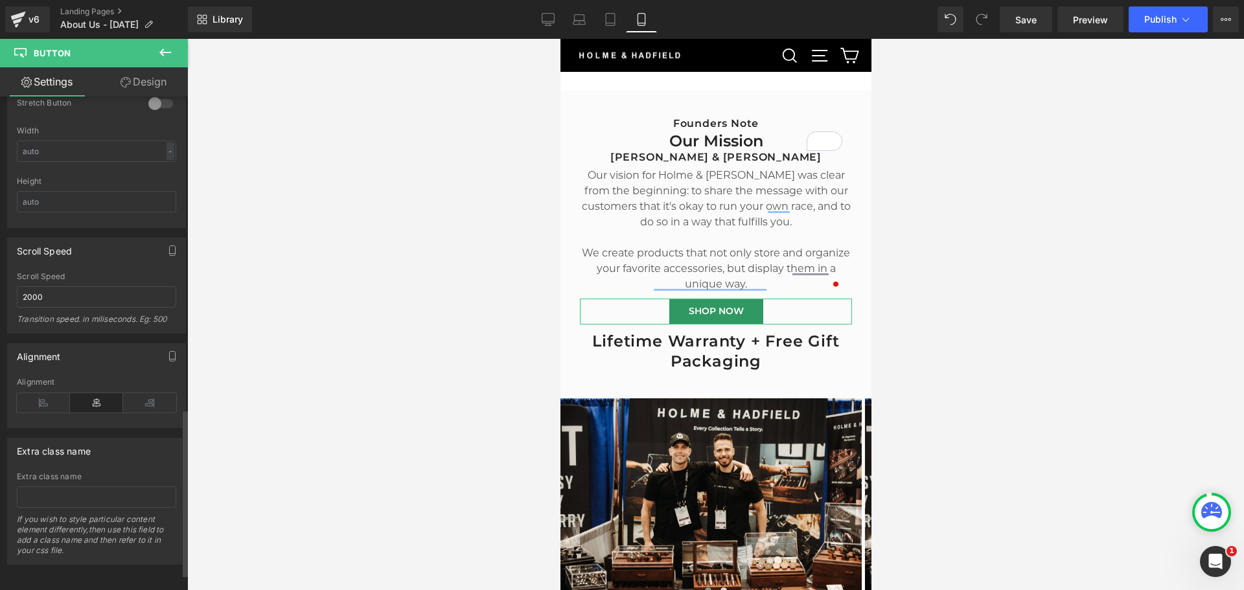
scroll to position [906, 0]
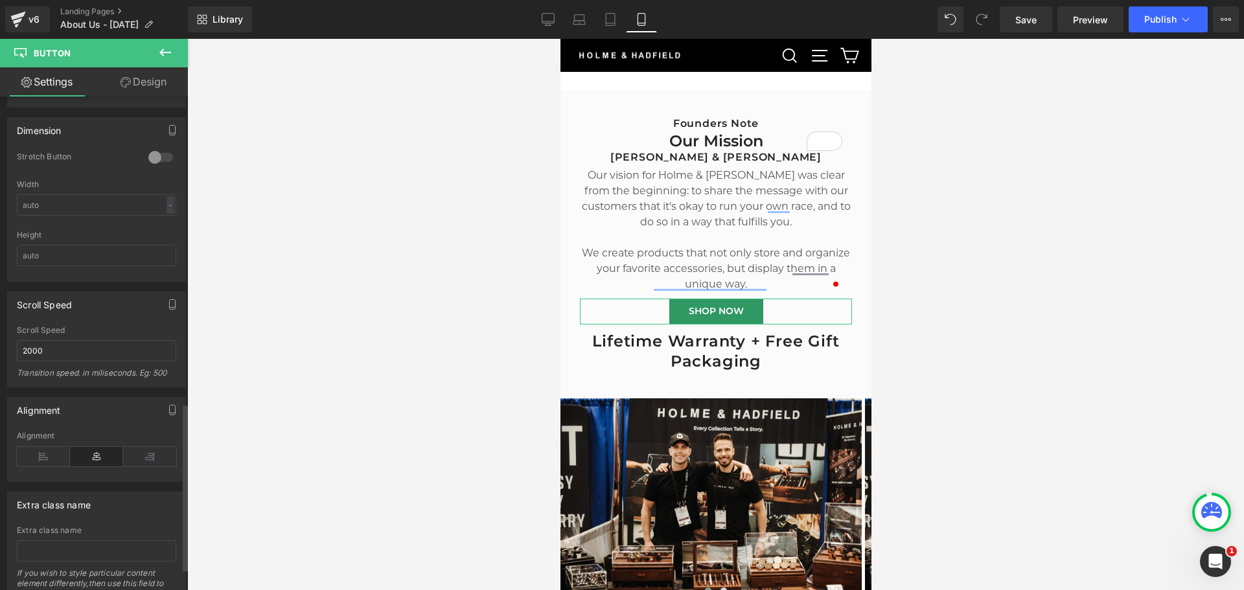
click at [152, 157] on div at bounding box center [160, 157] width 31 height 21
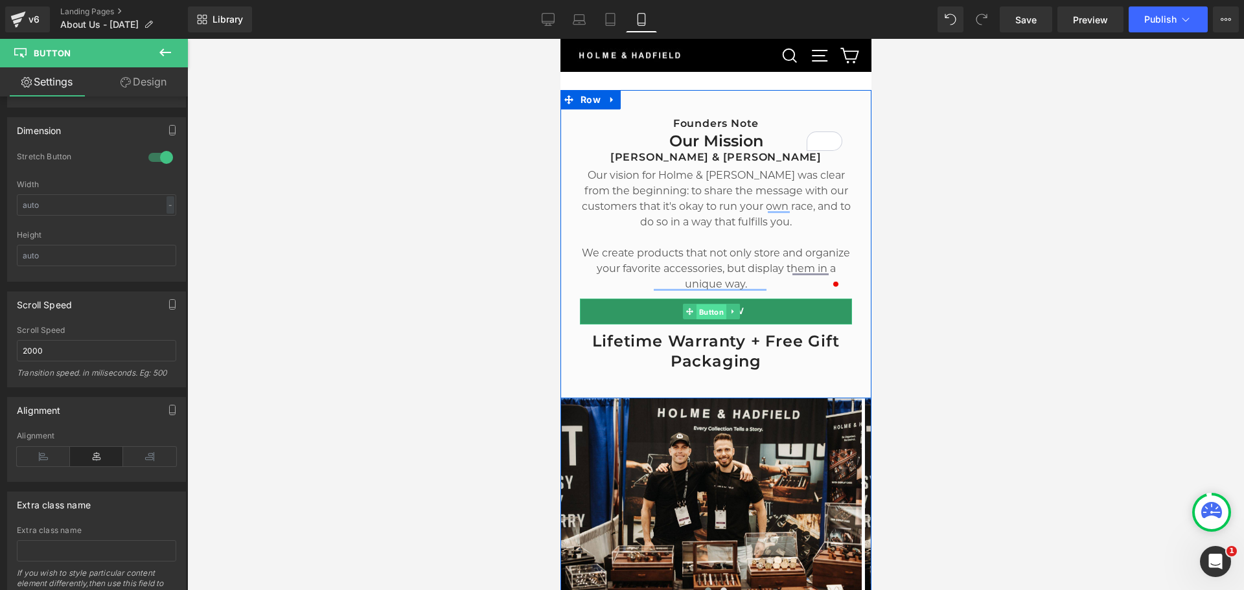
click at [709, 304] on span "Button" at bounding box center [710, 312] width 30 height 16
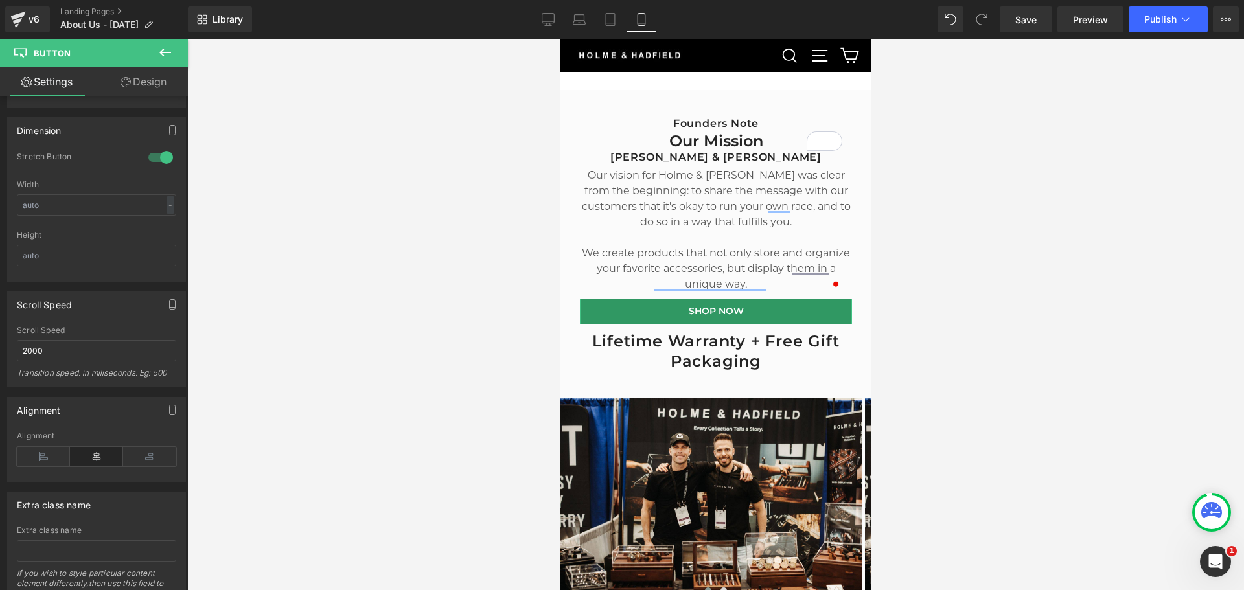
click at [51, 88] on link "Settings" at bounding box center [47, 81] width 94 height 29
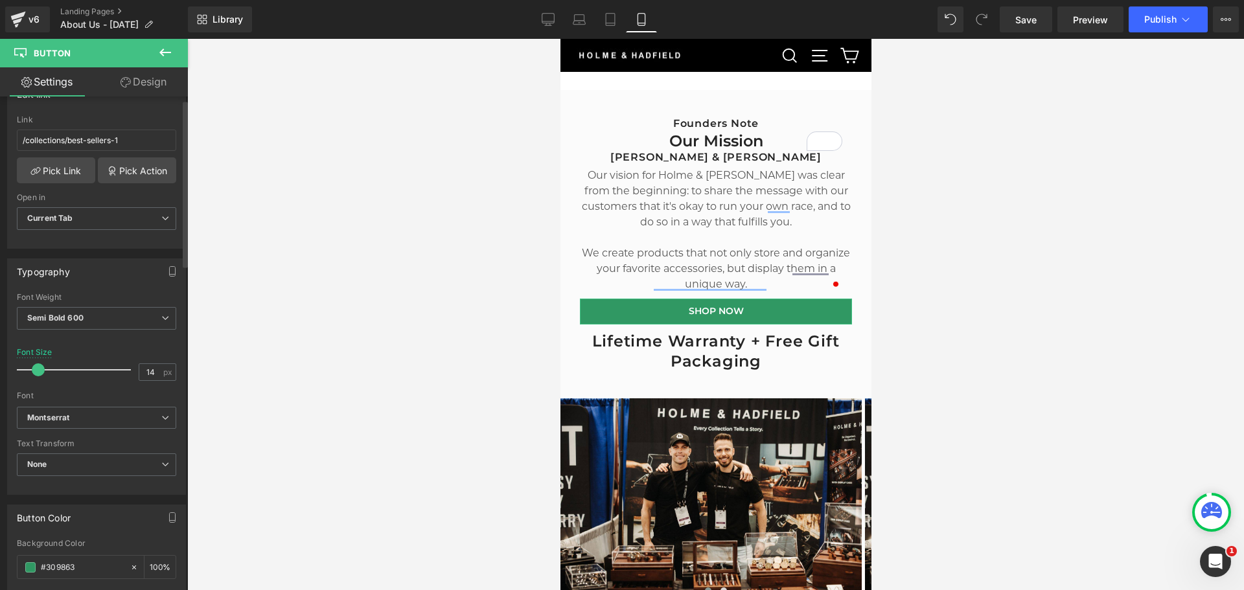
scroll to position [259, 0]
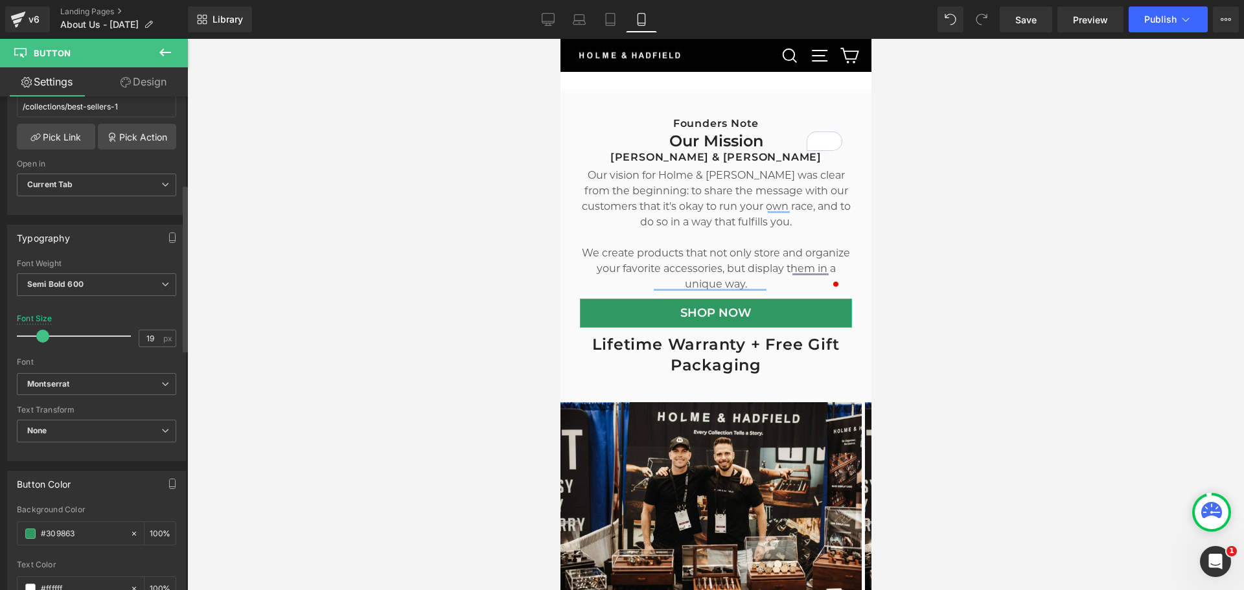
type input "20"
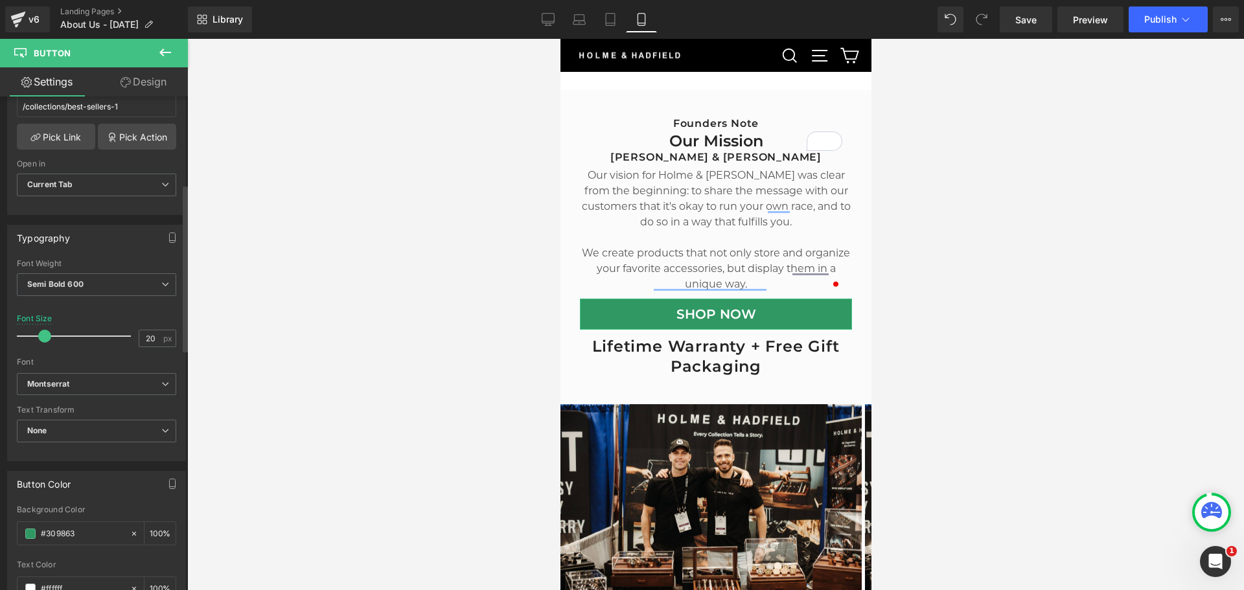
click at [43, 336] on span at bounding box center [44, 336] width 13 height 13
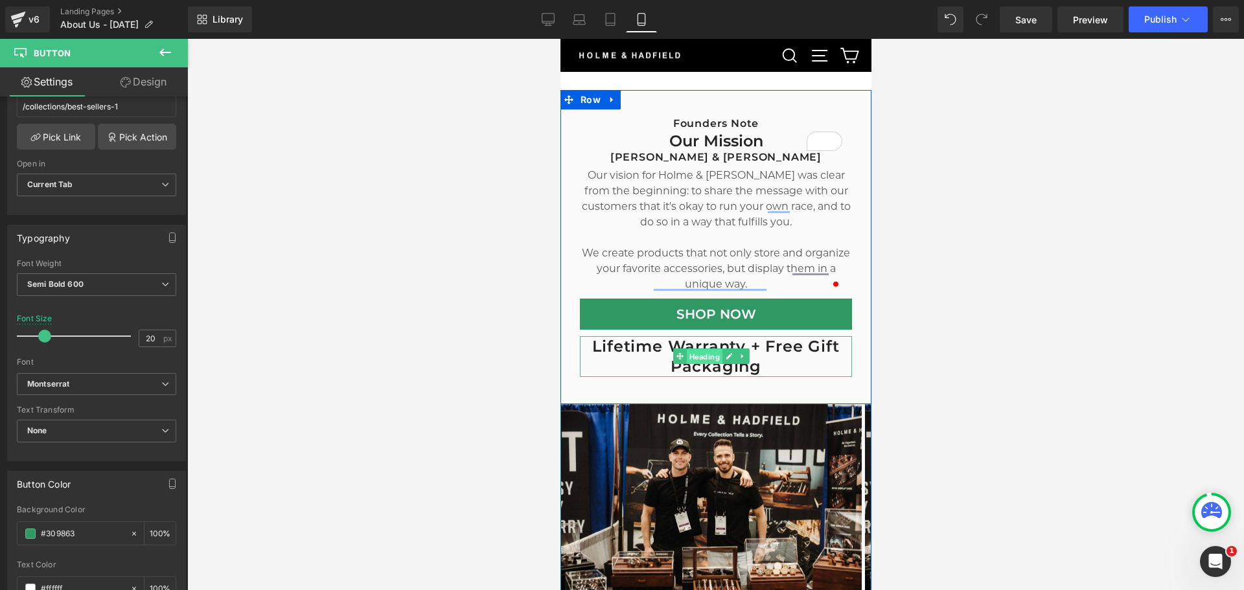
click at [705, 349] on span "Heading" at bounding box center [703, 357] width 36 height 16
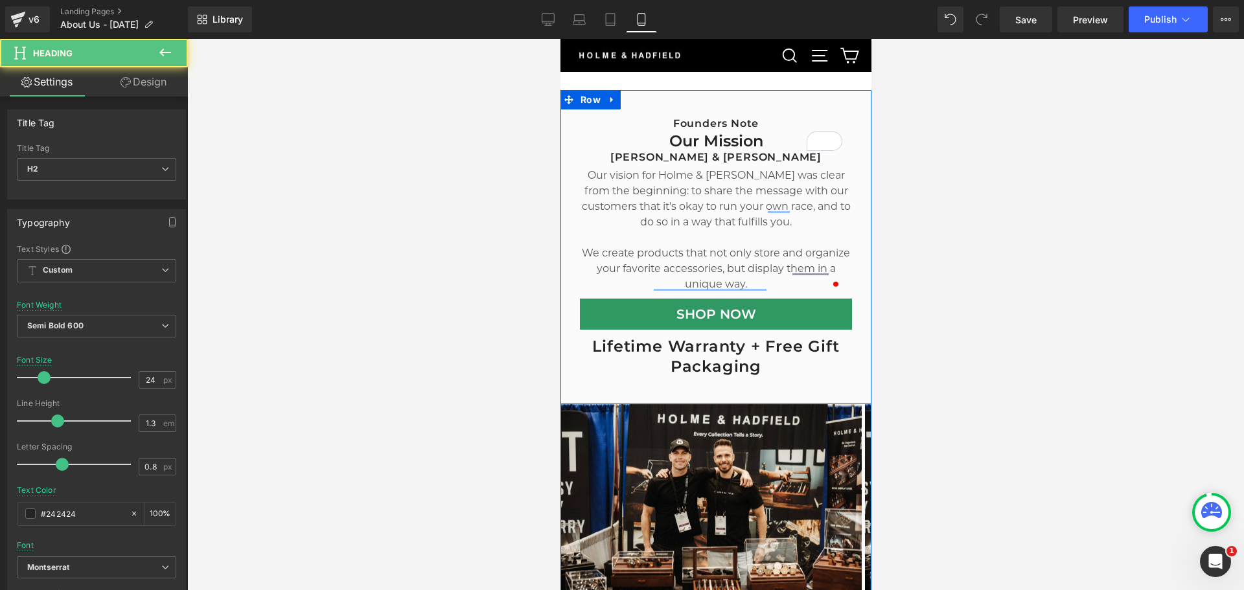
drag, startPoint x: 710, startPoint y: 240, endPoint x: 696, endPoint y: 258, distance: 23.1
click at [710, 246] on p "We create products that not only store and organize your favorite accessories, …" at bounding box center [715, 269] width 272 height 47
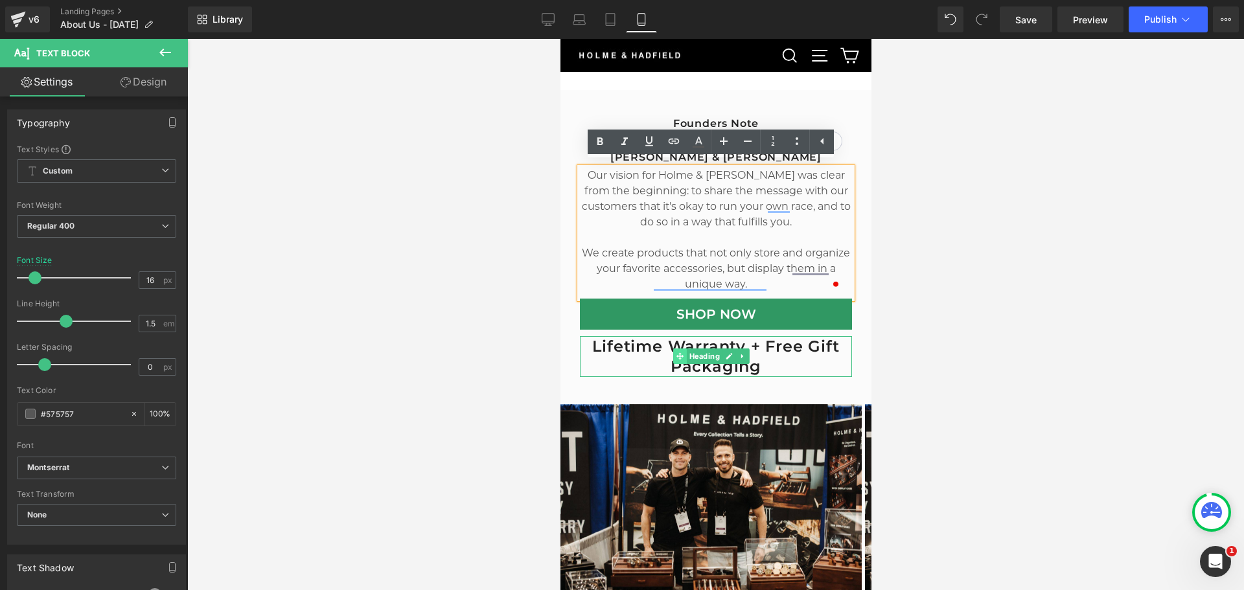
click at [677, 352] on icon at bounding box center [678, 356] width 7 height 8
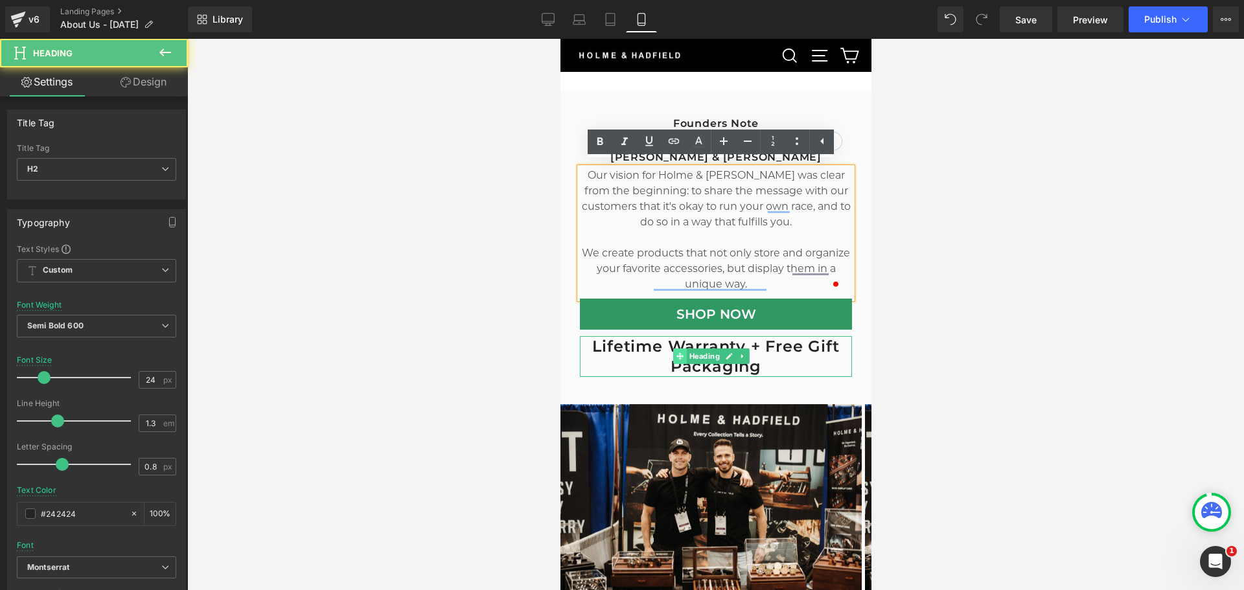
drag, startPoint x: 702, startPoint y: 351, endPoint x: 685, endPoint y: 350, distance: 16.9
click at [702, 351] on span "Heading" at bounding box center [703, 357] width 36 height 16
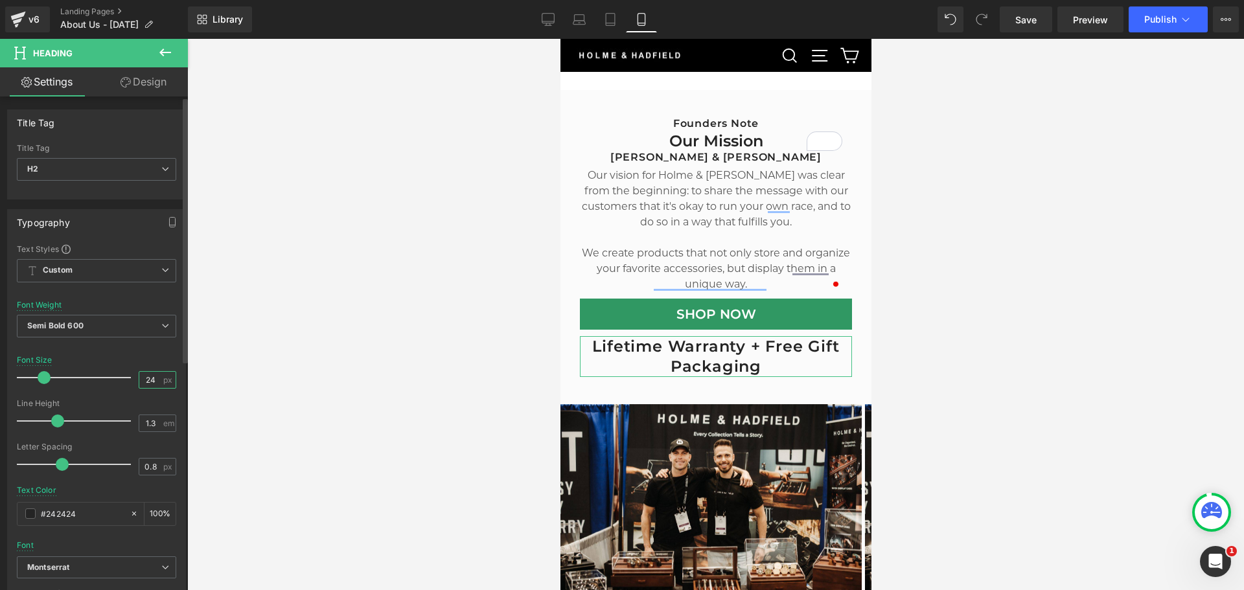
click at [146, 383] on input "24" at bounding box center [150, 380] width 23 height 16
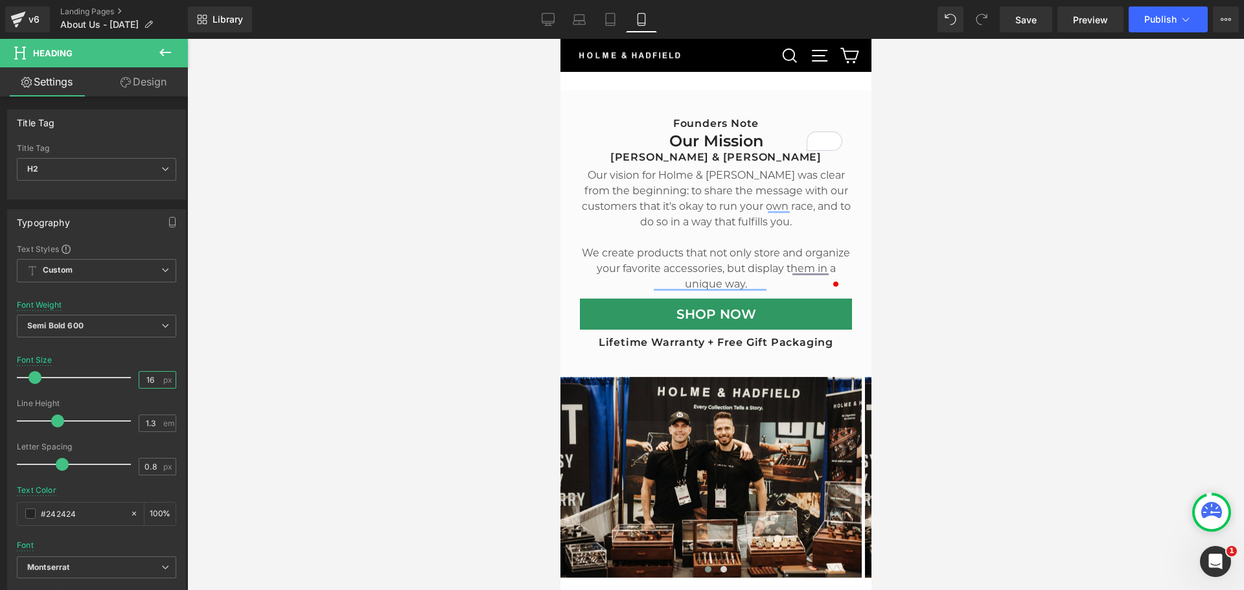
type input "16"
click at [1014, 302] on div at bounding box center [715, 314] width 1057 height 551
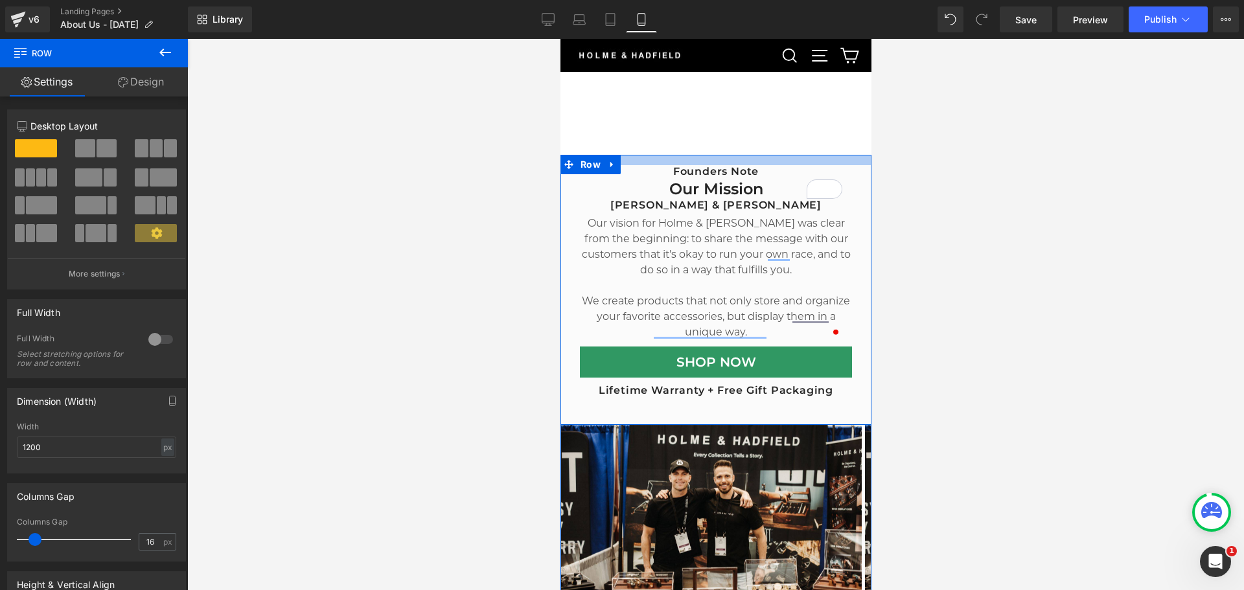
drag, startPoint x: 718, startPoint y: 164, endPoint x: 718, endPoint y: 147, distance: 16.8
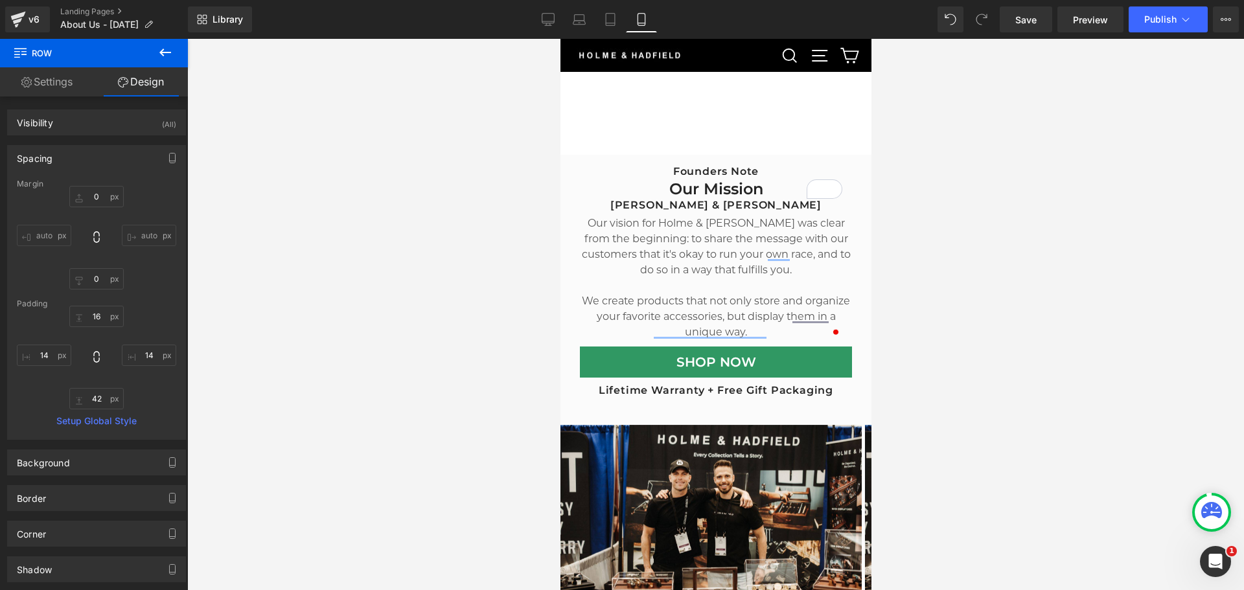
click at [989, 349] on div at bounding box center [715, 314] width 1057 height 551
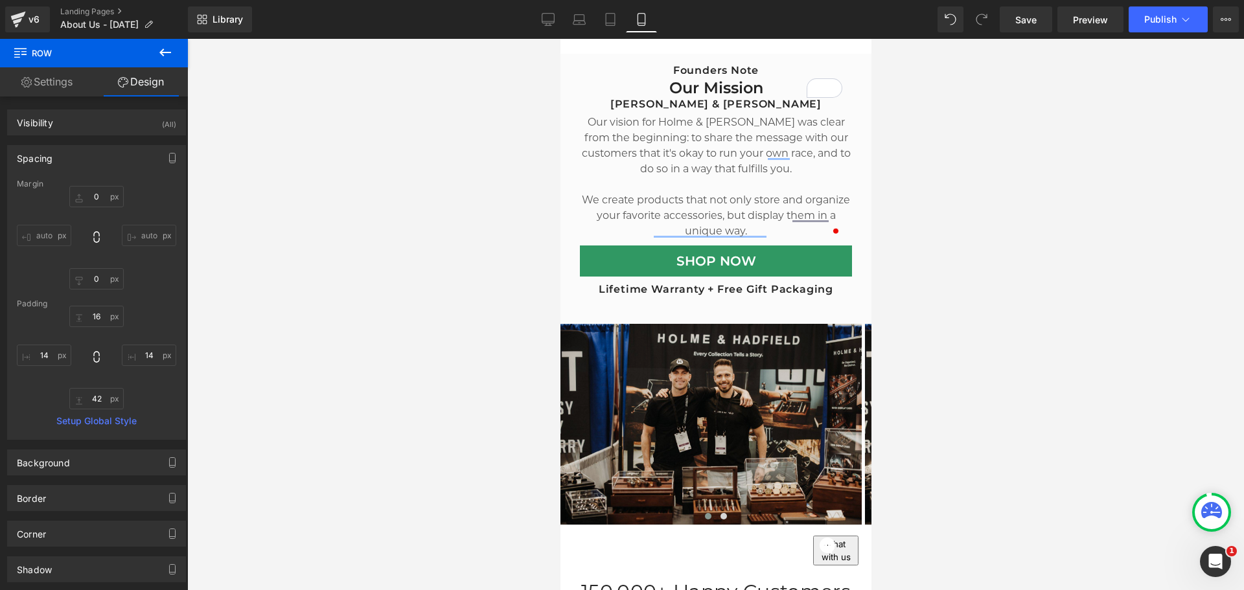
scroll to position [352, 0]
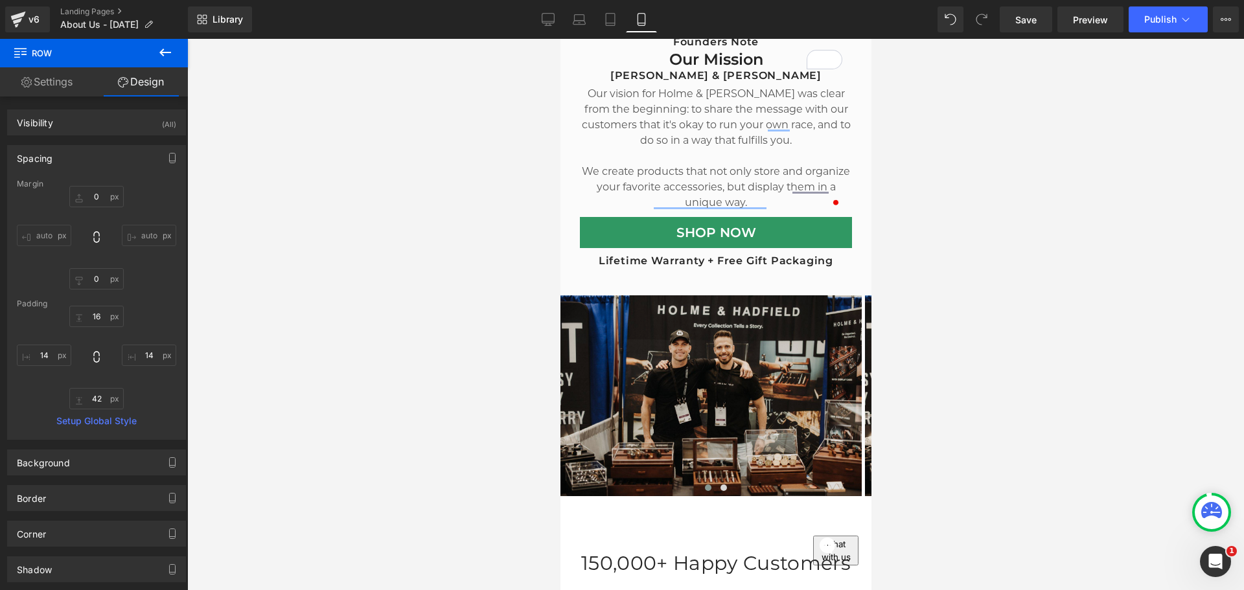
drag, startPoint x: 697, startPoint y: 378, endPoint x: 698, endPoint y: 385, distance: 6.6
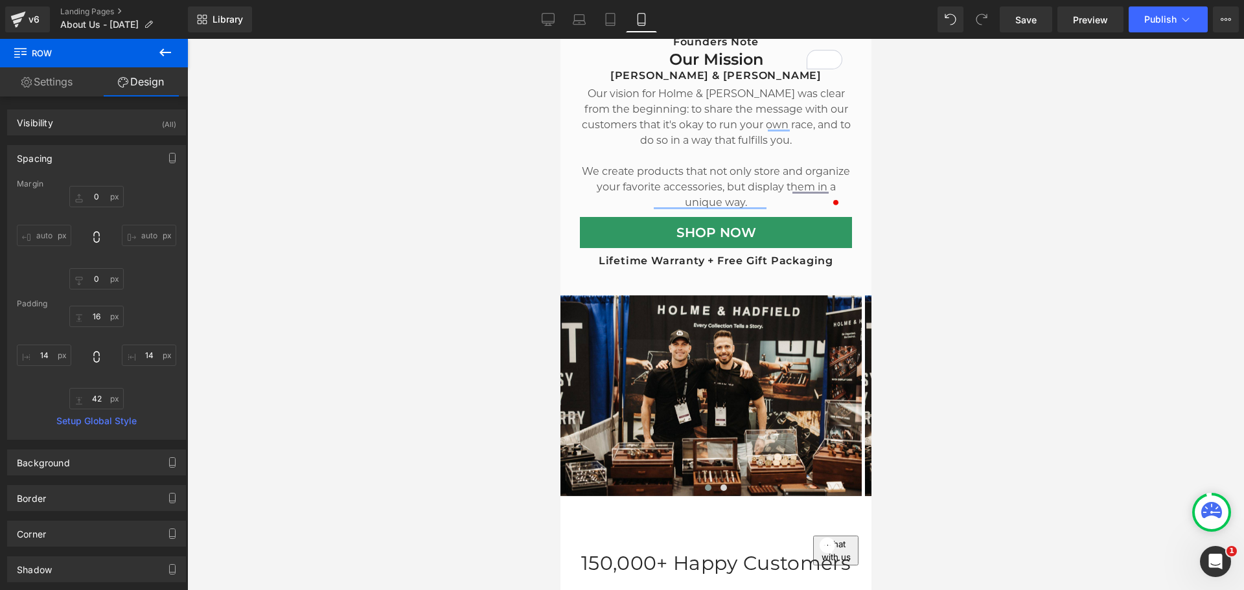
click at [697, 378] on img at bounding box center [710, 395] width 301 height 201
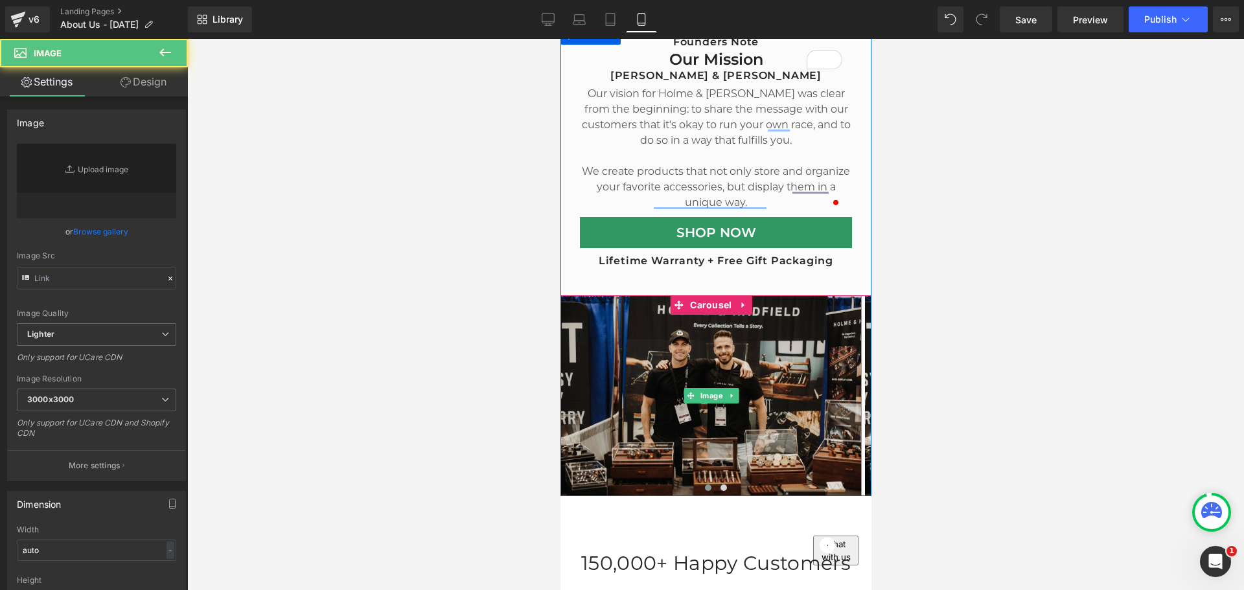
type input "https://ucarecdn.com/47667466-ced8-44be-8e90-7e74eb75d1c4/-/format/auto/-/previ…"
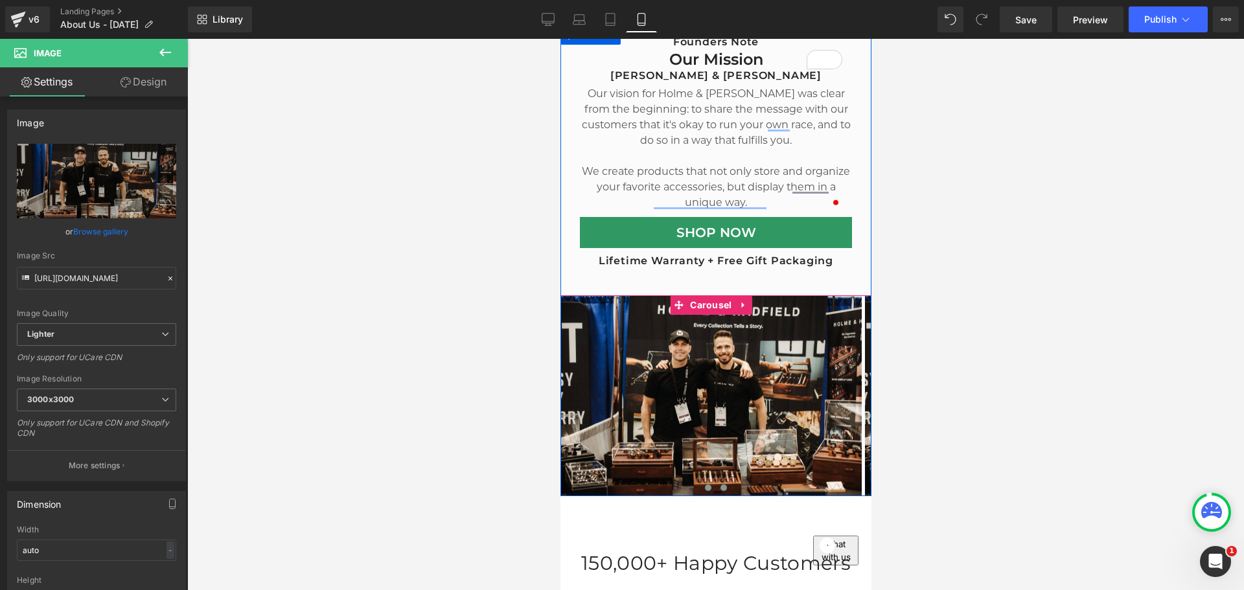
click at [720, 485] on span at bounding box center [723, 488] width 6 height 6
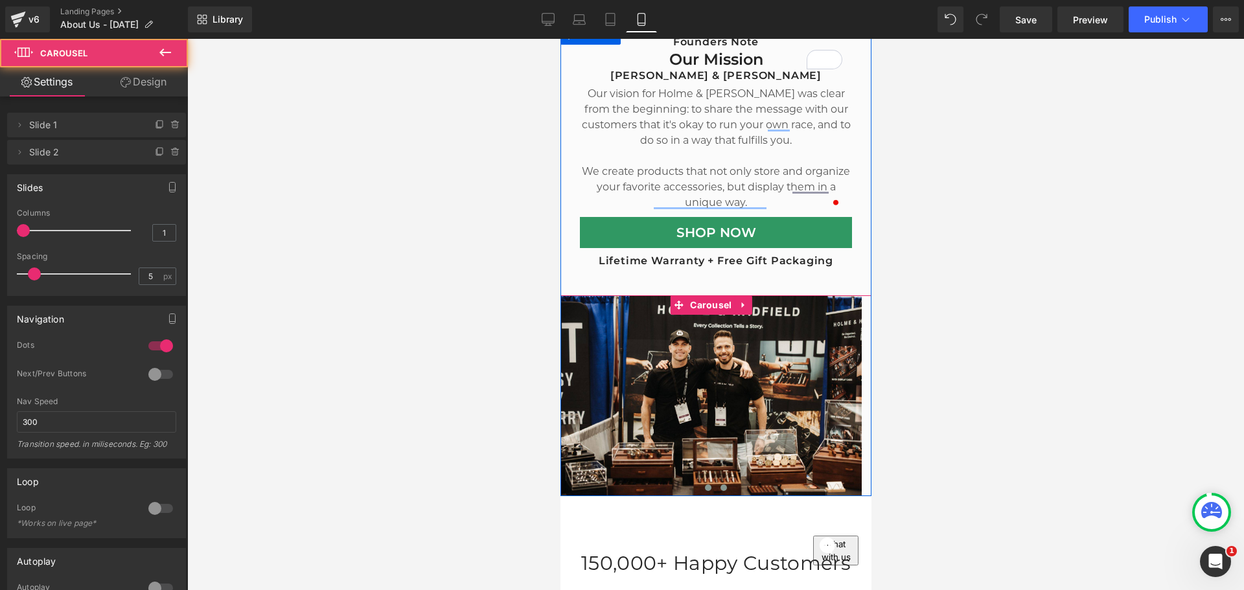
click at [704, 485] on span at bounding box center [707, 488] width 6 height 6
click at [720, 485] on span at bounding box center [723, 488] width 6 height 6
click at [705, 481] on button at bounding box center [708, 487] width 16 height 13
click at [720, 485] on span at bounding box center [723, 488] width 6 height 6
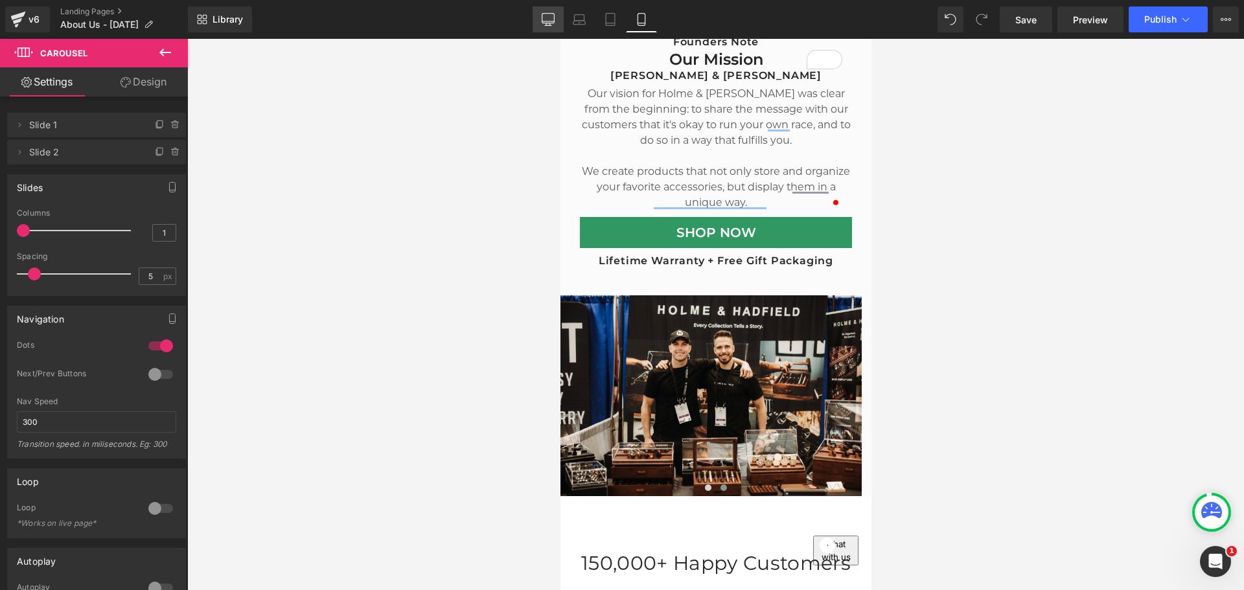
click at [545, 23] on icon at bounding box center [548, 19] width 12 height 10
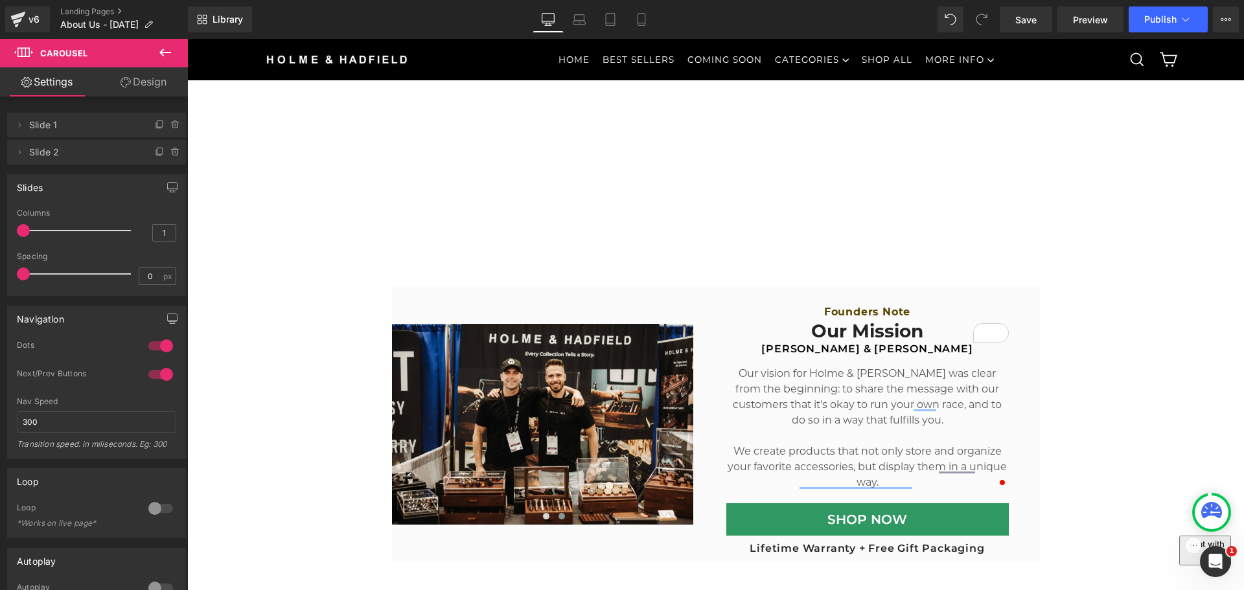
scroll to position [386, 0]
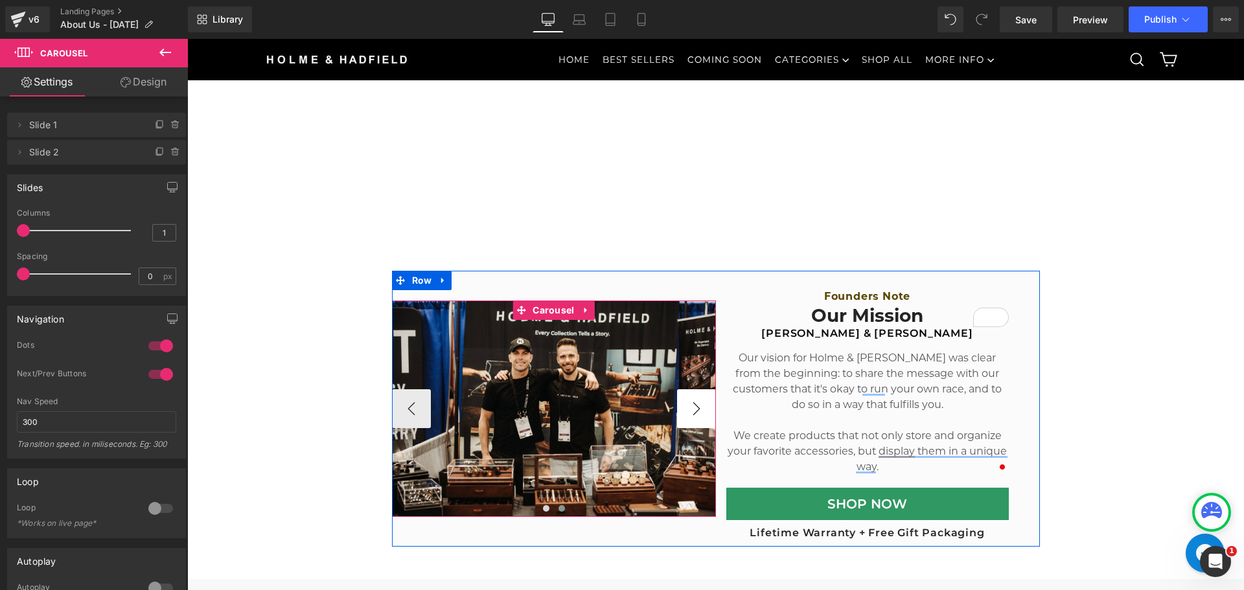
click at [690, 418] on button "›" at bounding box center [696, 408] width 39 height 39
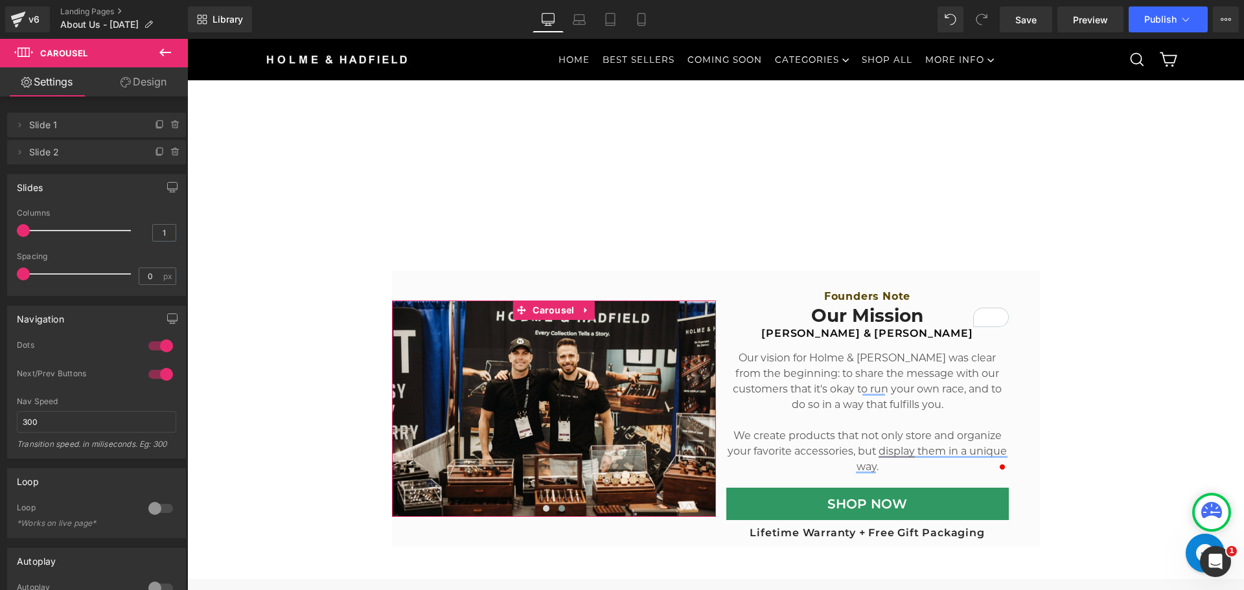
drag, startPoint x: 133, startPoint y: 89, endPoint x: 73, endPoint y: 155, distance: 89.4
click at [133, 89] on link "Design" at bounding box center [144, 81] width 94 height 29
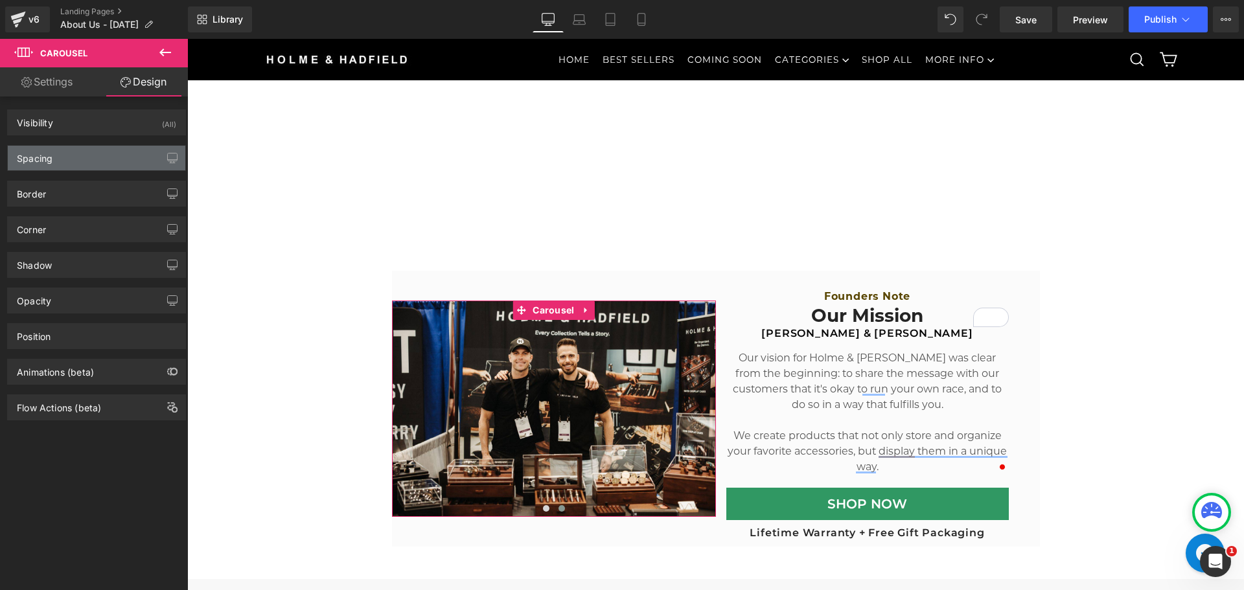
click at [73, 155] on div "Spacing" at bounding box center [96, 158] width 177 height 25
type input "0"
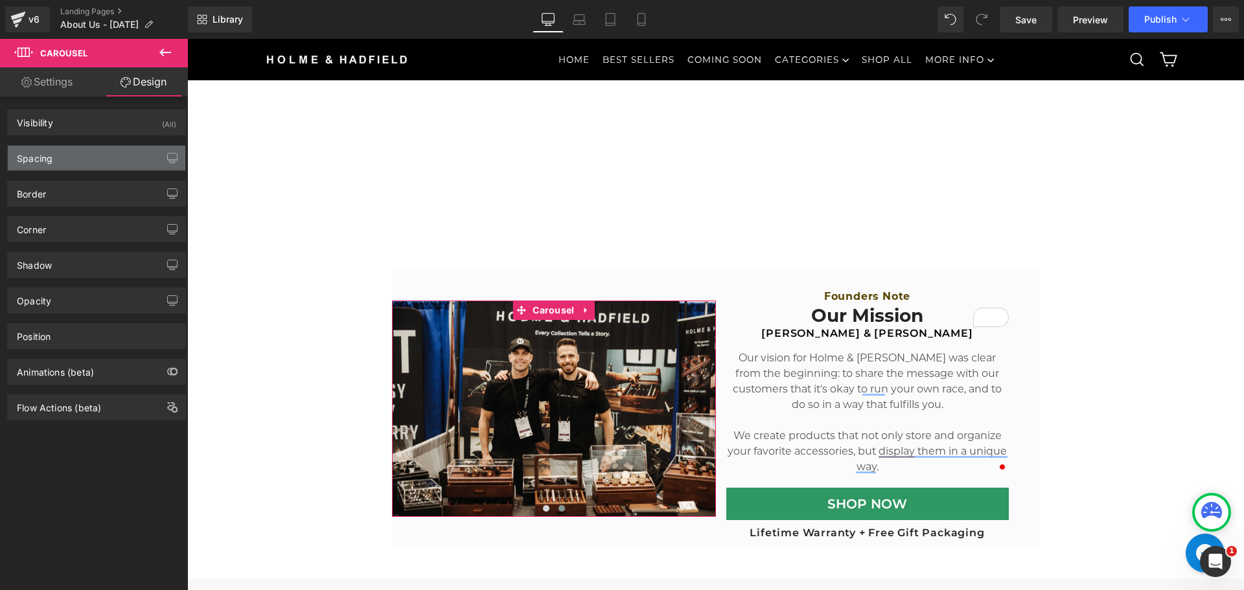
type input "0"
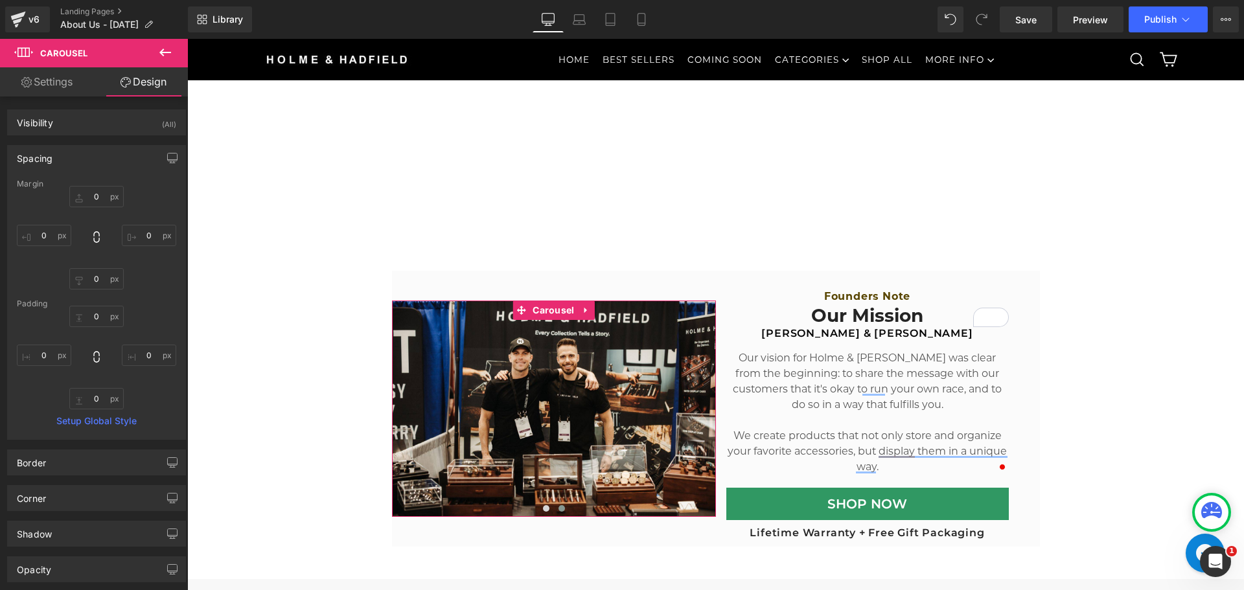
click at [71, 151] on div "Spacing" at bounding box center [96, 158] width 177 height 25
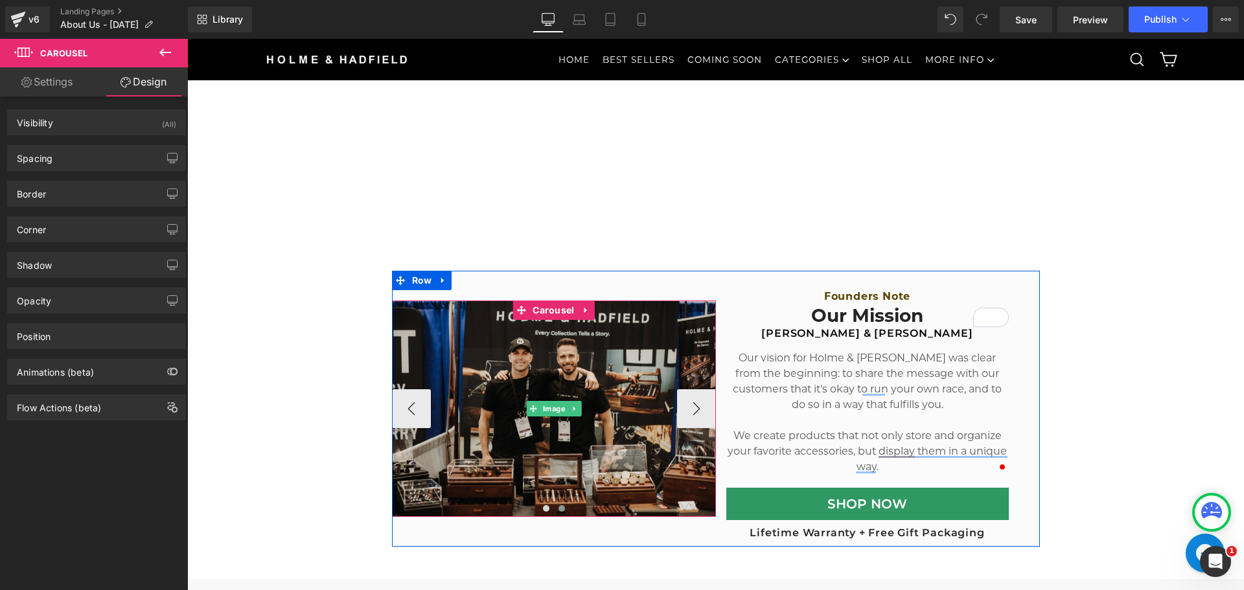
click at [595, 360] on img at bounding box center [554, 409] width 324 height 216
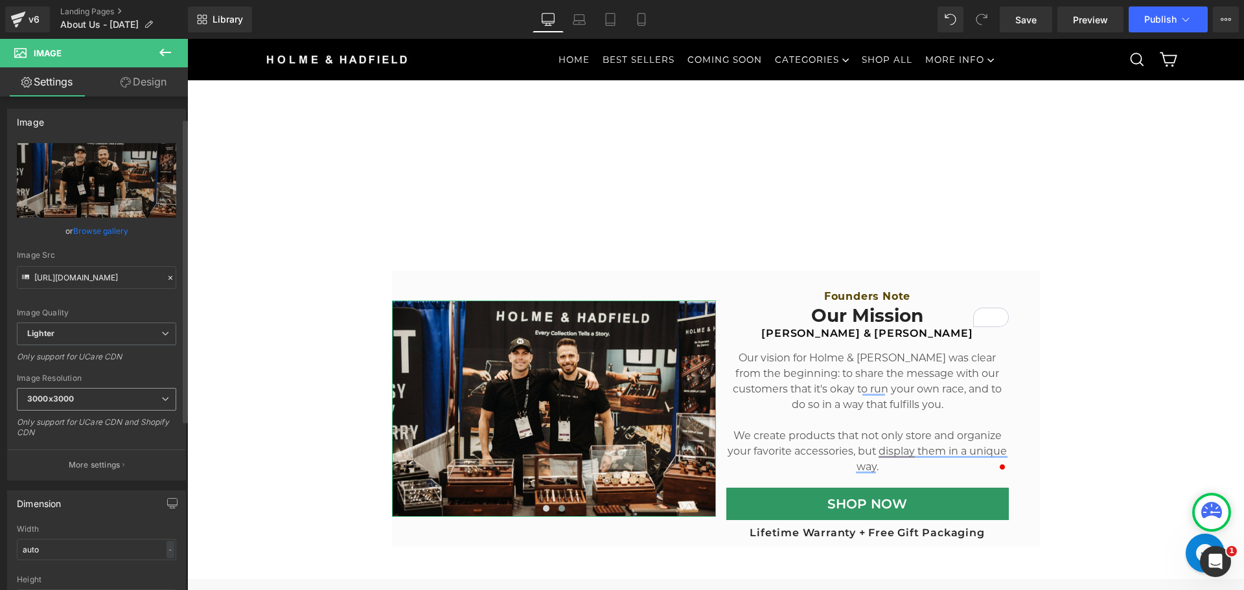
scroll to position [0, 0]
click at [95, 467] on p "More settings" at bounding box center [95, 466] width 52 height 12
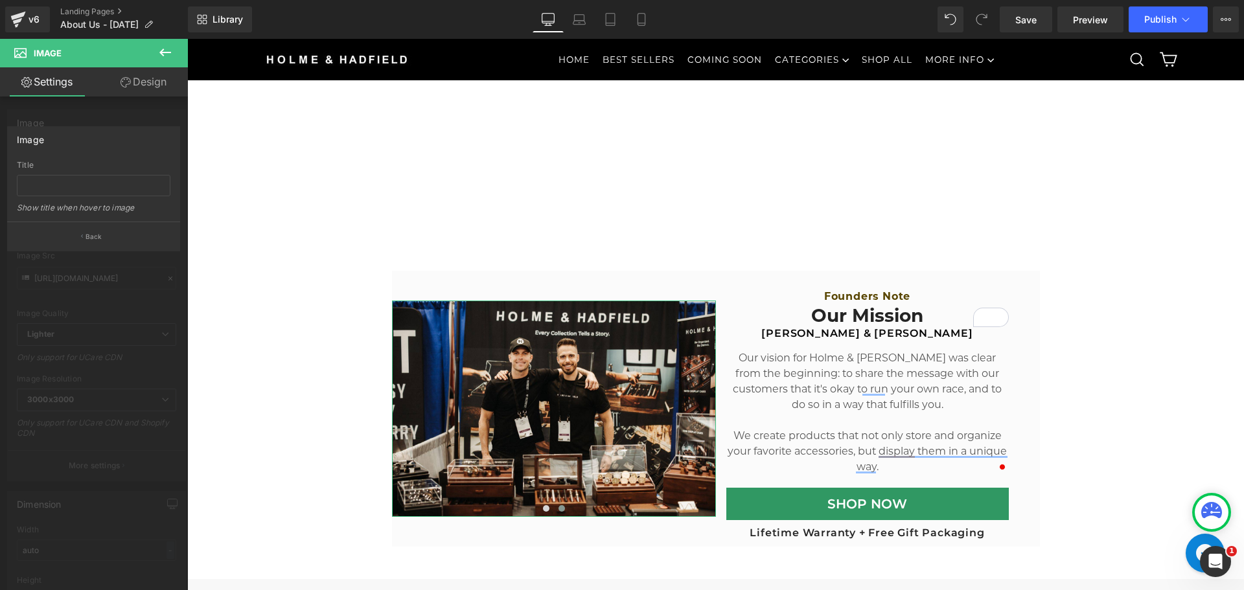
click at [65, 104] on div at bounding box center [94, 318] width 188 height 558
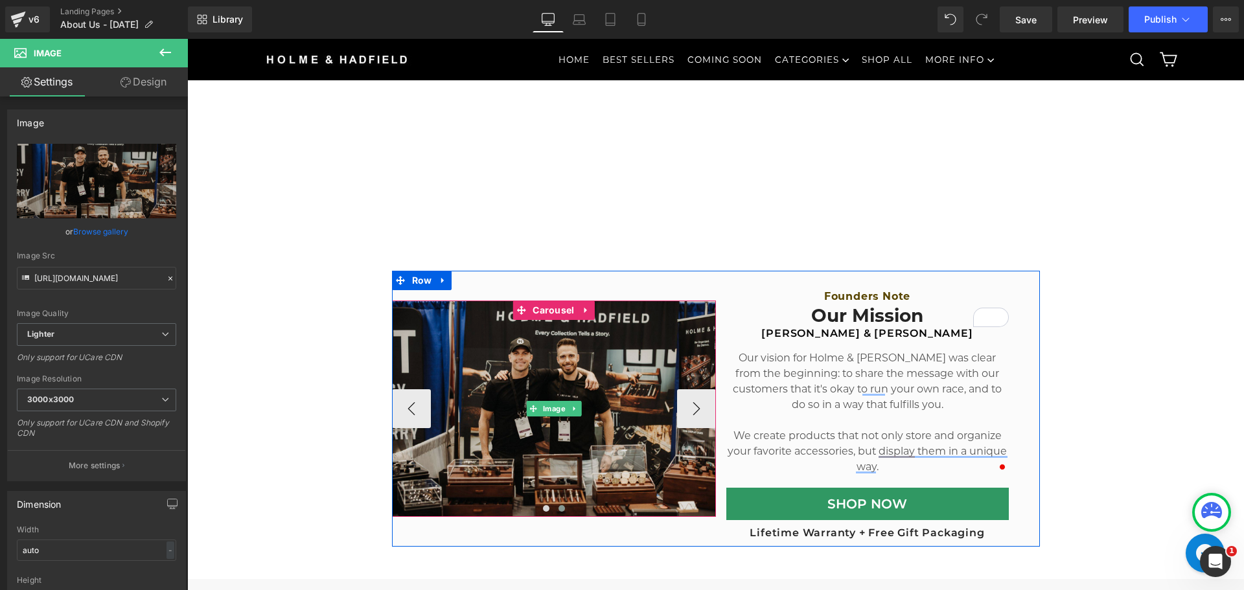
click at [581, 380] on img at bounding box center [554, 409] width 324 height 216
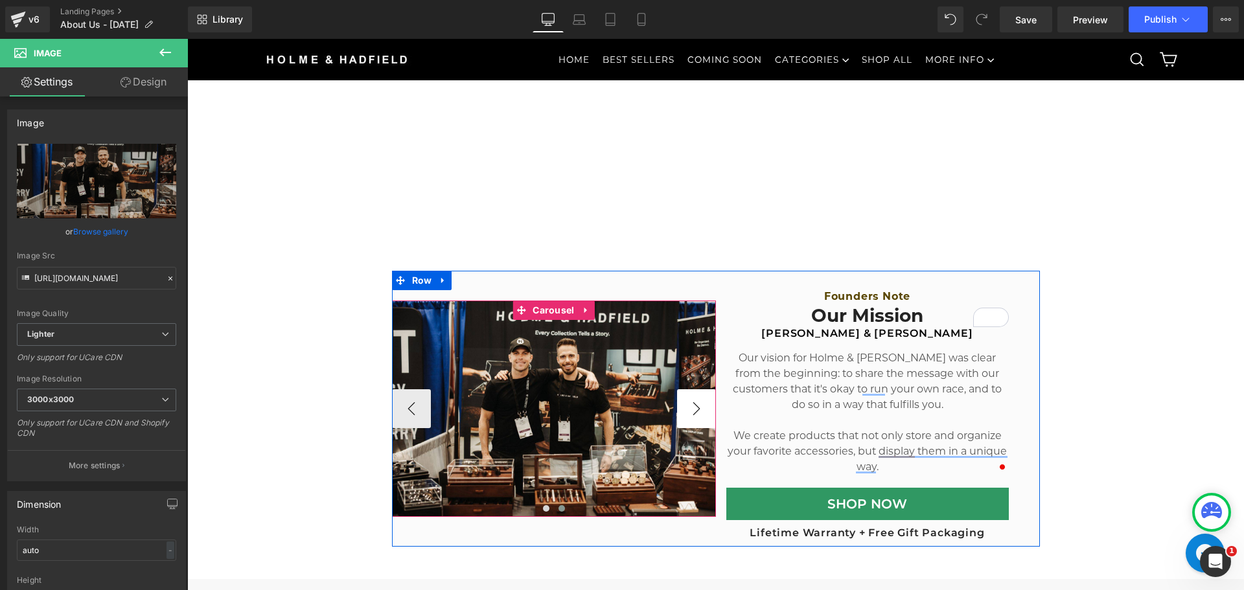
click at [691, 408] on button "›" at bounding box center [696, 408] width 39 height 39
click at [403, 414] on button "‹" at bounding box center [411, 408] width 39 height 39
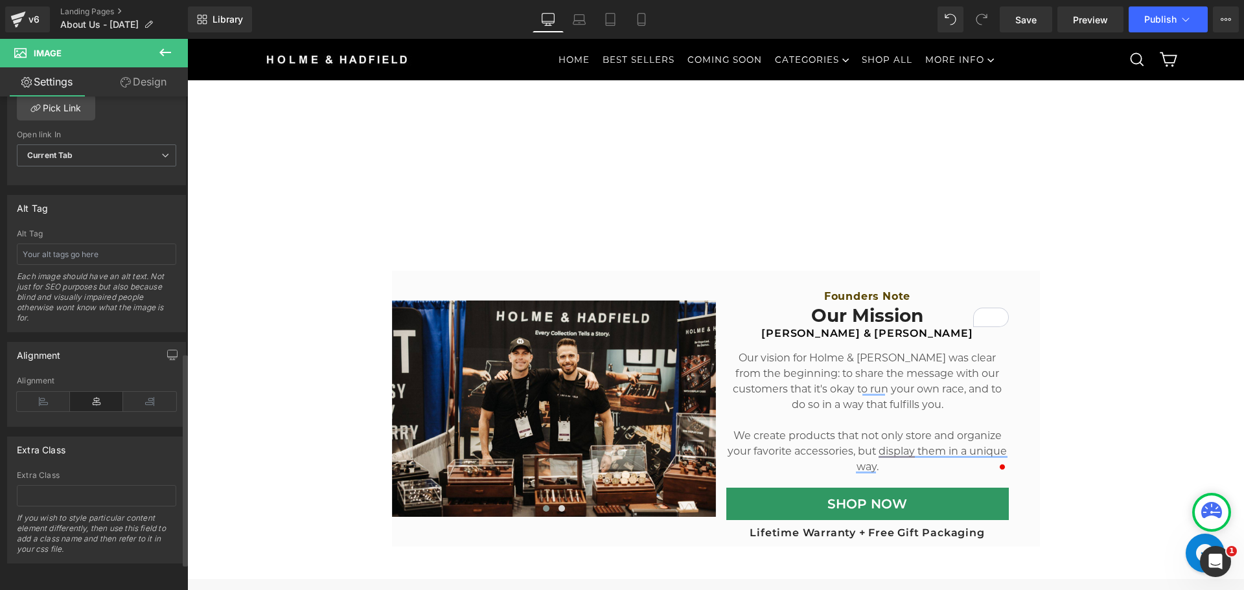
scroll to position [657, 0]
click at [128, 80] on icon at bounding box center [125, 82] width 10 height 10
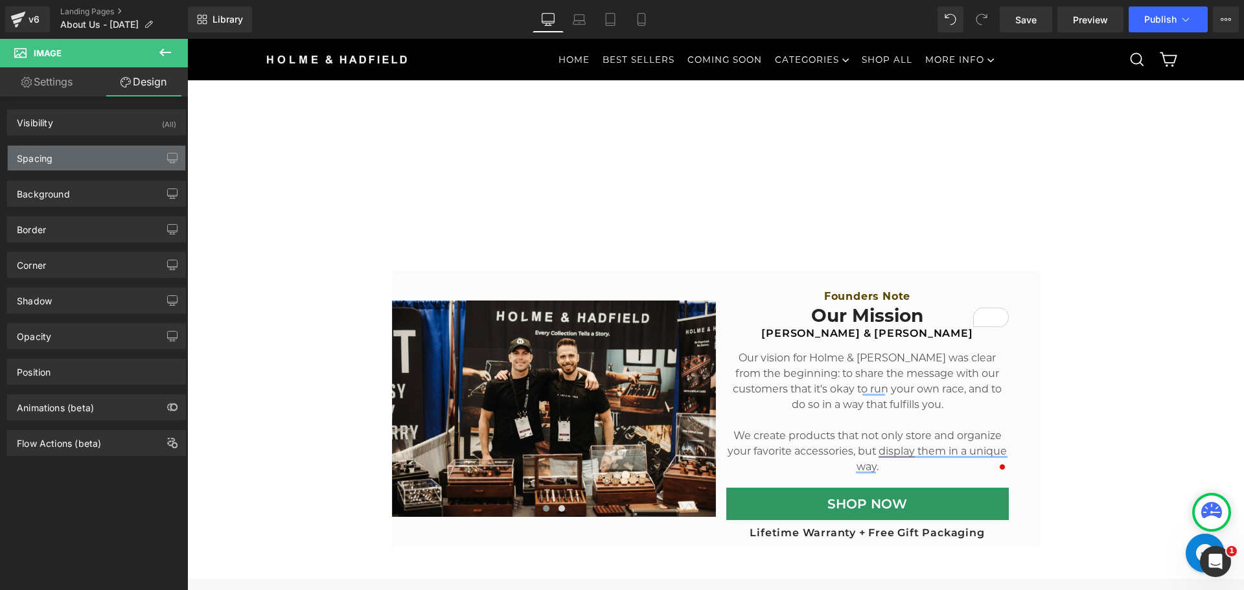
click at [82, 160] on div "Spacing" at bounding box center [96, 158] width 177 height 25
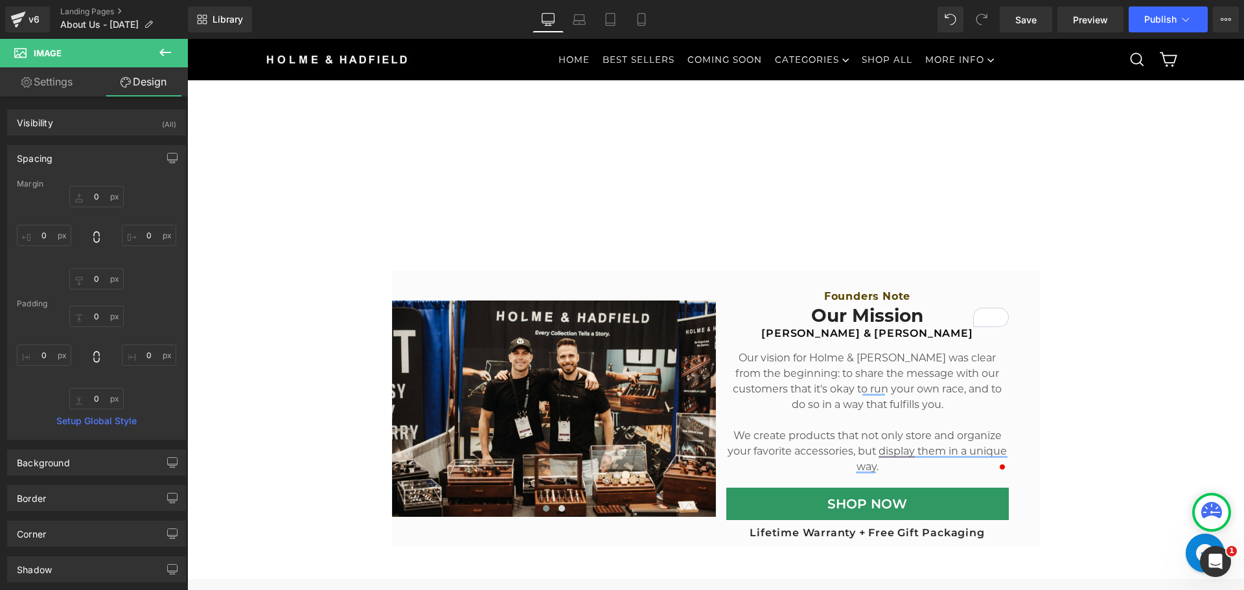
type input "0"
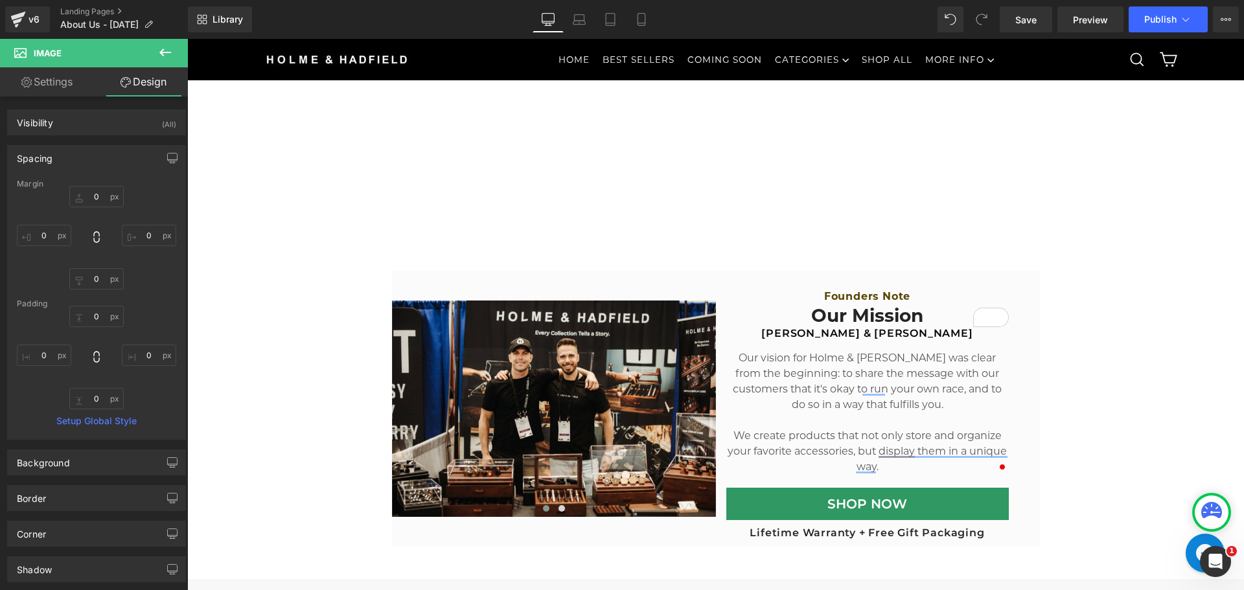
type input "0"
click at [54, 458] on div "Background" at bounding box center [43, 459] width 53 height 18
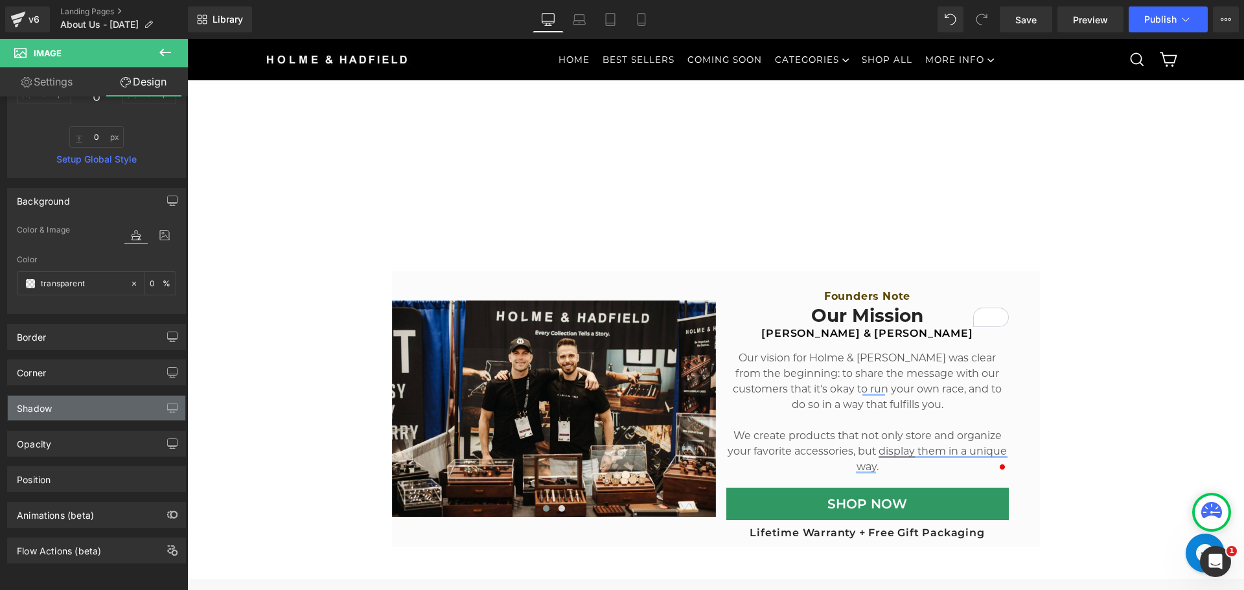
scroll to position [271, 0]
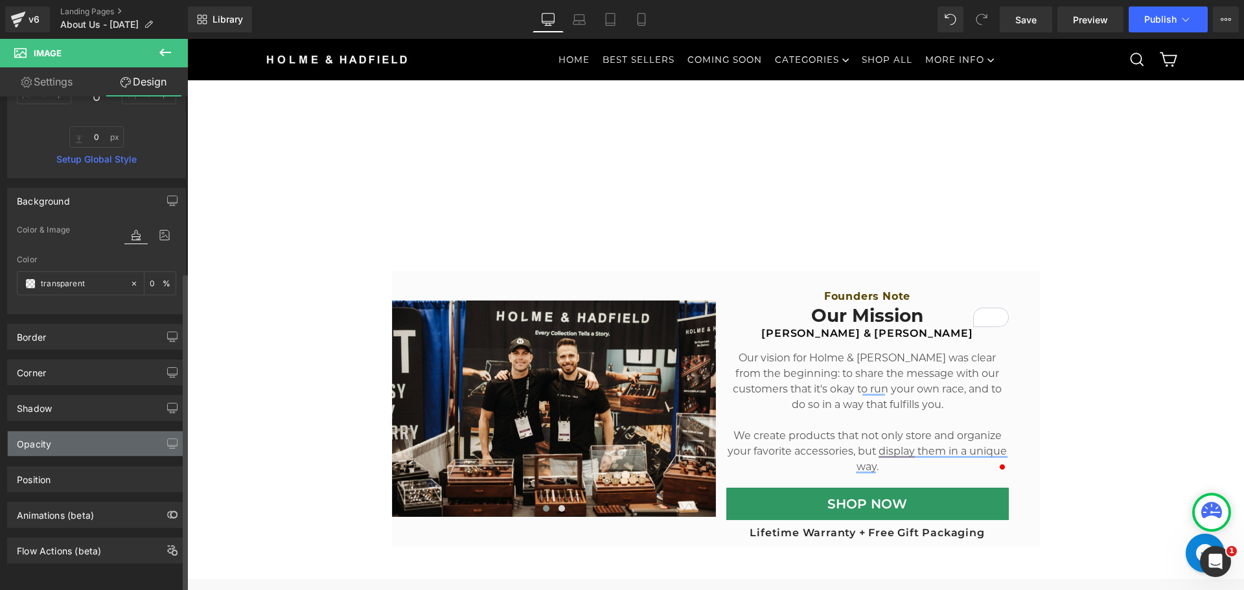
click at [89, 437] on div "Opacity" at bounding box center [96, 443] width 177 height 25
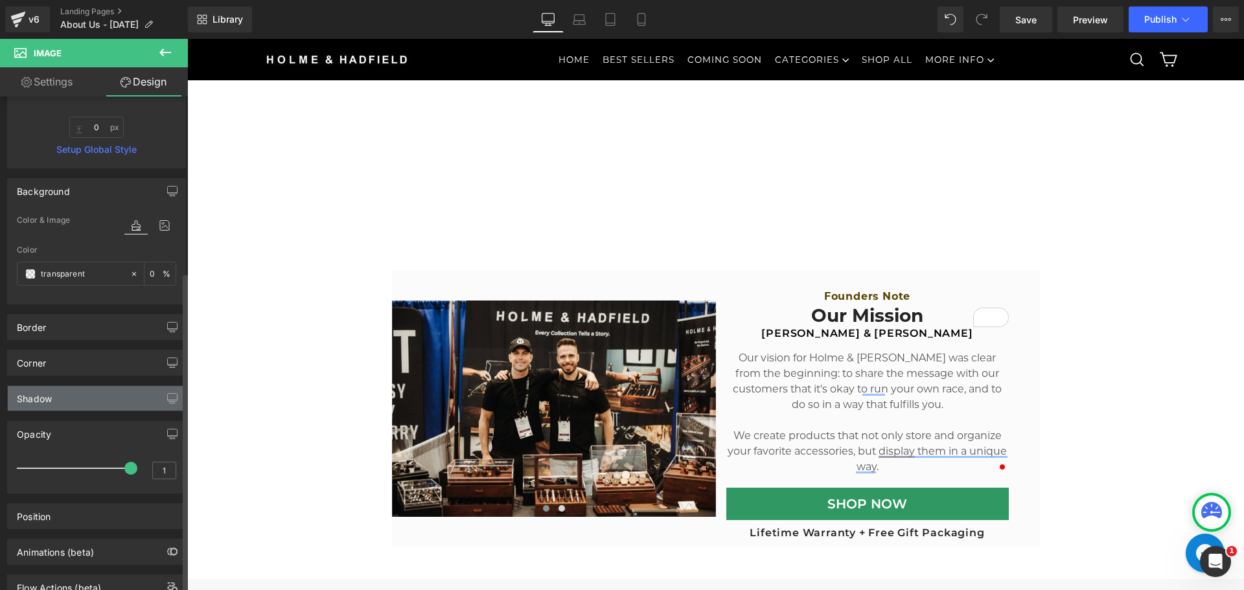
click at [80, 405] on div "Shadow" at bounding box center [96, 398] width 177 height 25
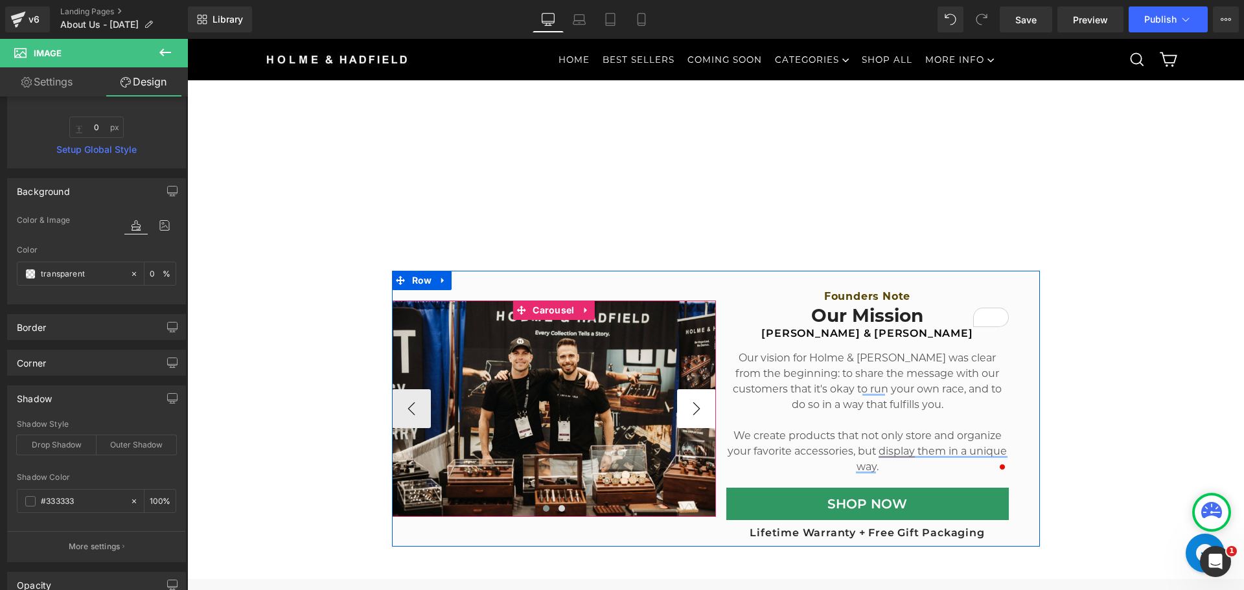
click at [678, 409] on button "›" at bounding box center [696, 408] width 39 height 39
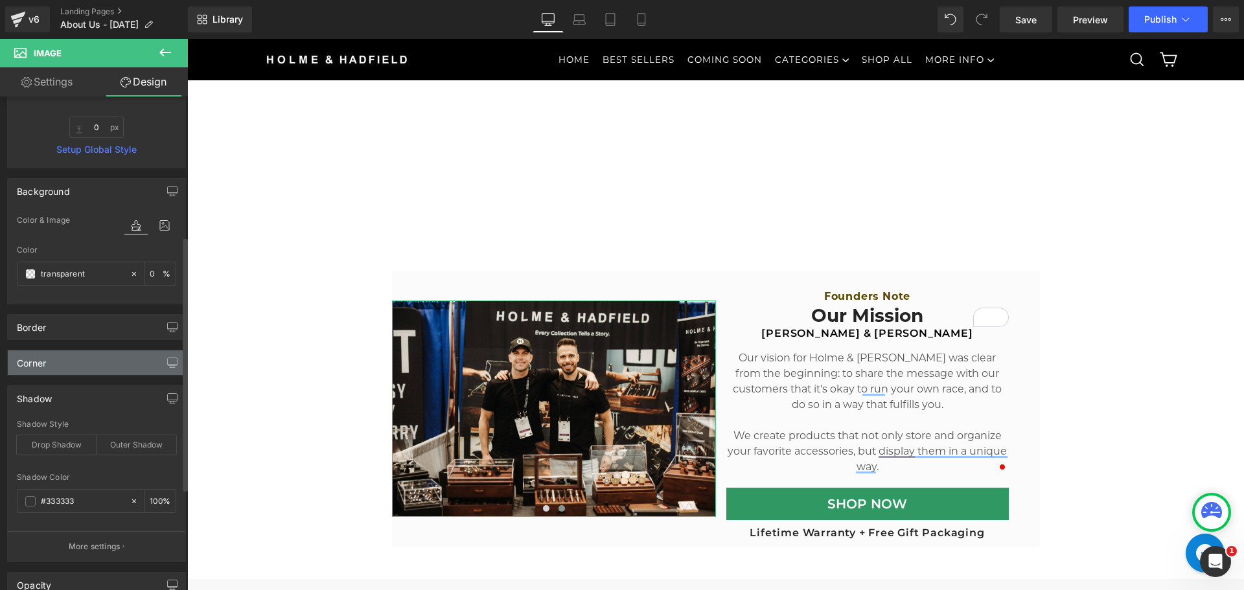
click at [63, 365] on div "Corner" at bounding box center [96, 362] width 177 height 25
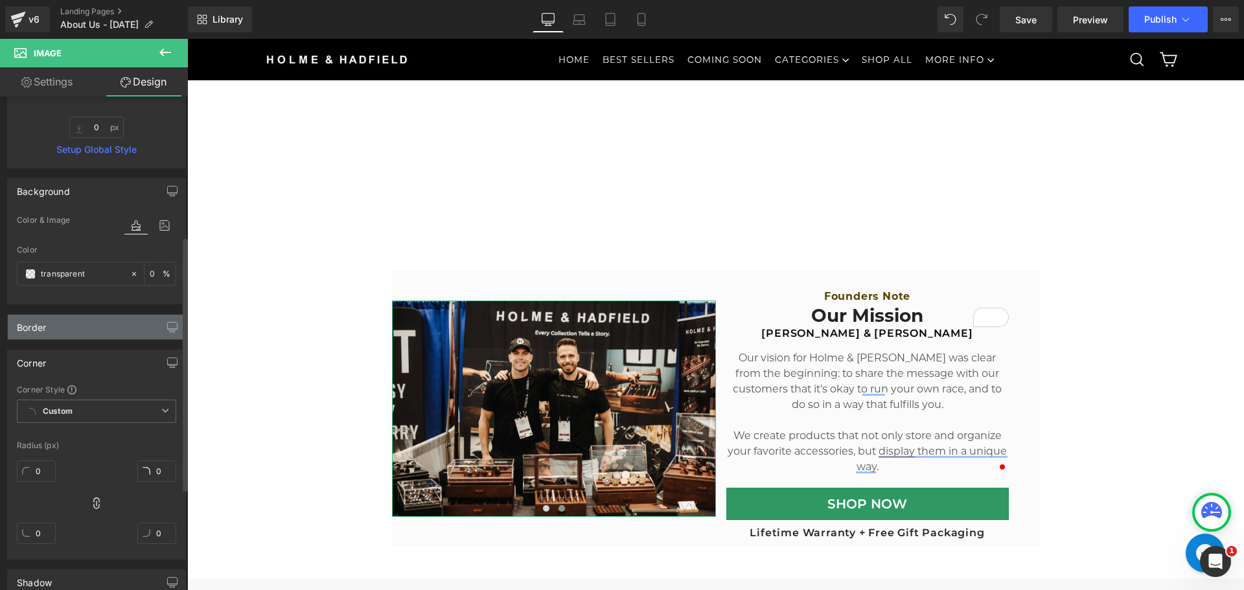
click at [59, 323] on div "Border" at bounding box center [96, 327] width 177 height 25
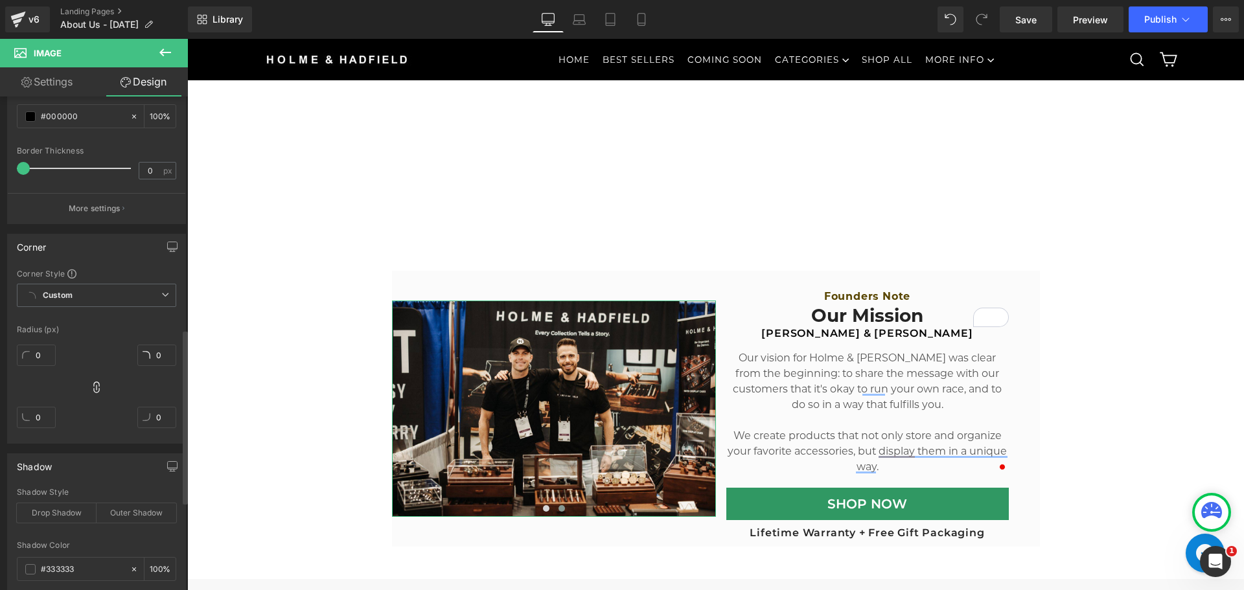
scroll to position [908, 0]
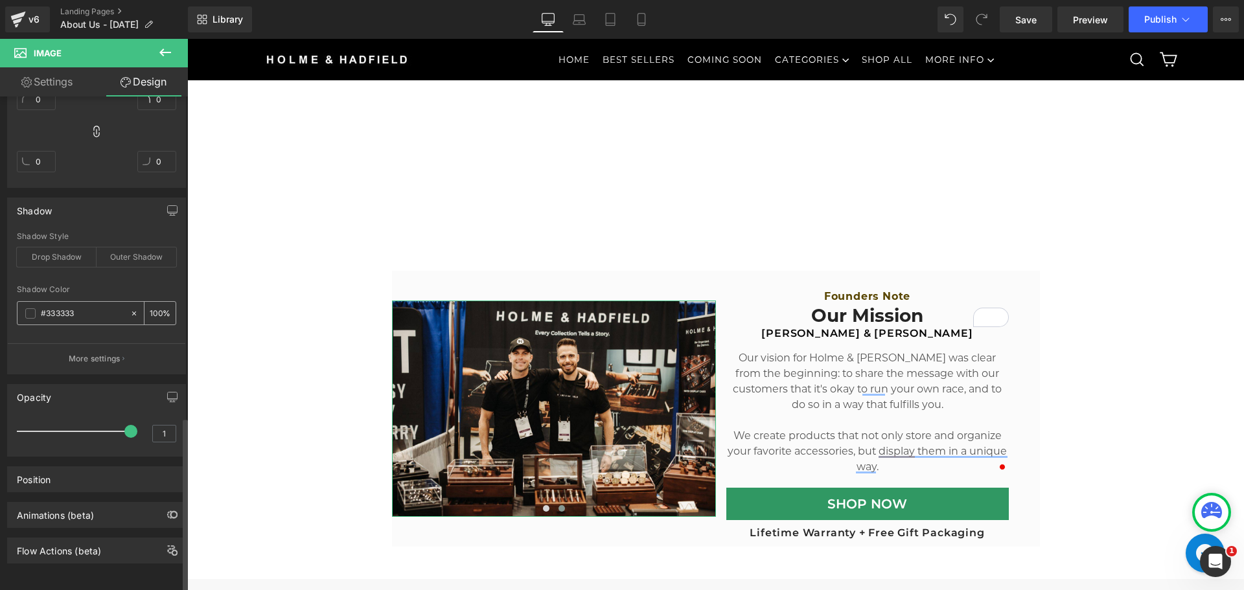
click at [22, 306] on div "#333333" at bounding box center [73, 313] width 112 height 23
click at [28, 309] on div "#333333" at bounding box center [73, 313] width 112 height 23
click at [29, 308] on span at bounding box center [30, 313] width 10 height 10
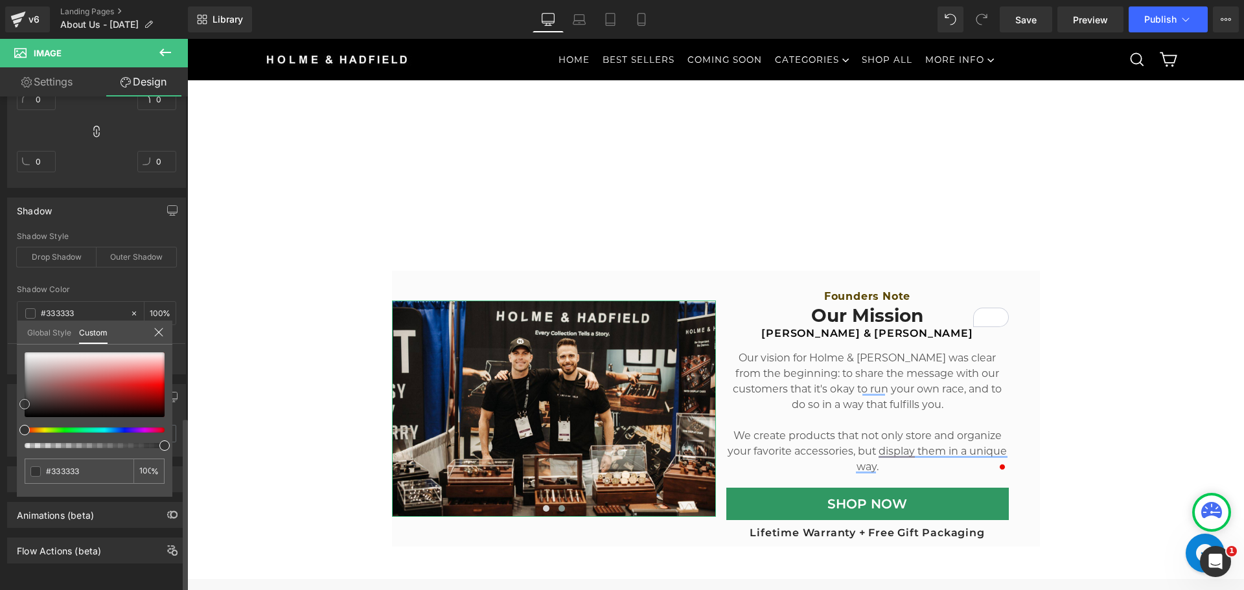
type input "#b54444"
type input "#b34040"
drag, startPoint x: 122, startPoint y: 388, endPoint x: 152, endPoint y: 386, distance: 29.9
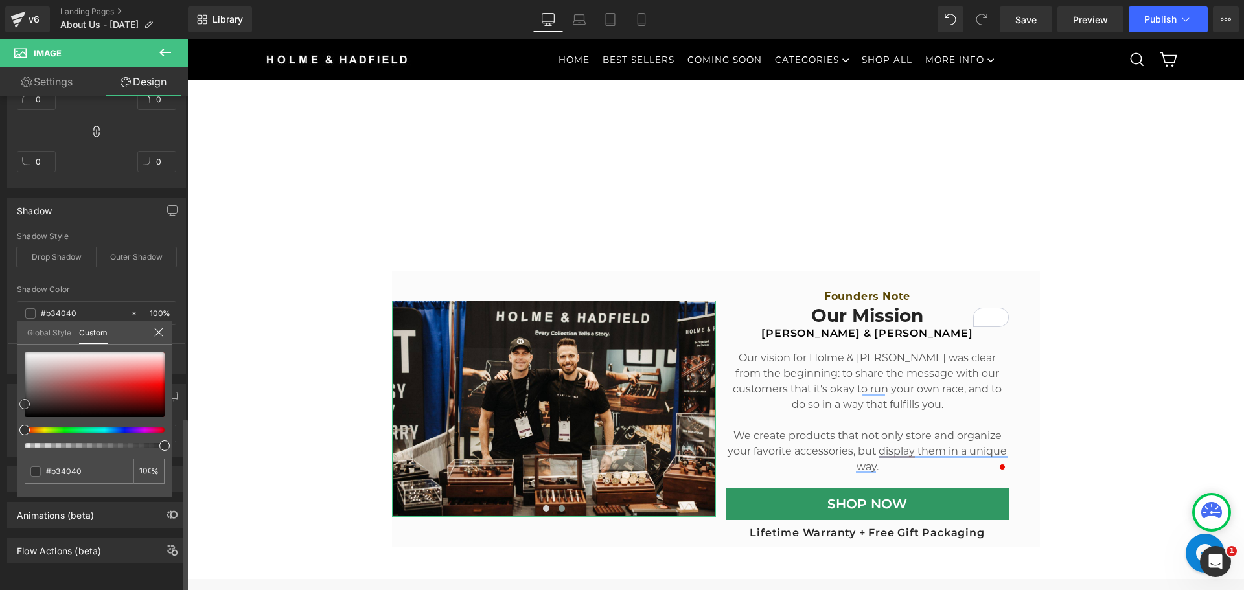
click at [152, 388] on div at bounding box center [95, 384] width 140 height 65
type input "#d20d0d"
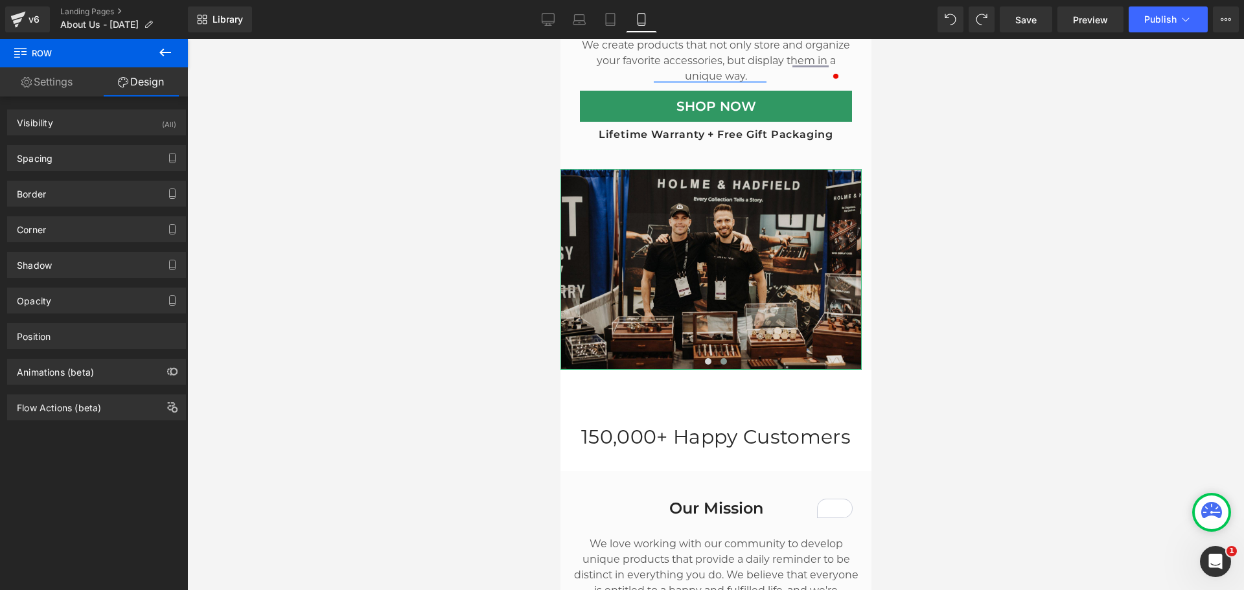
scroll to position [490, 0]
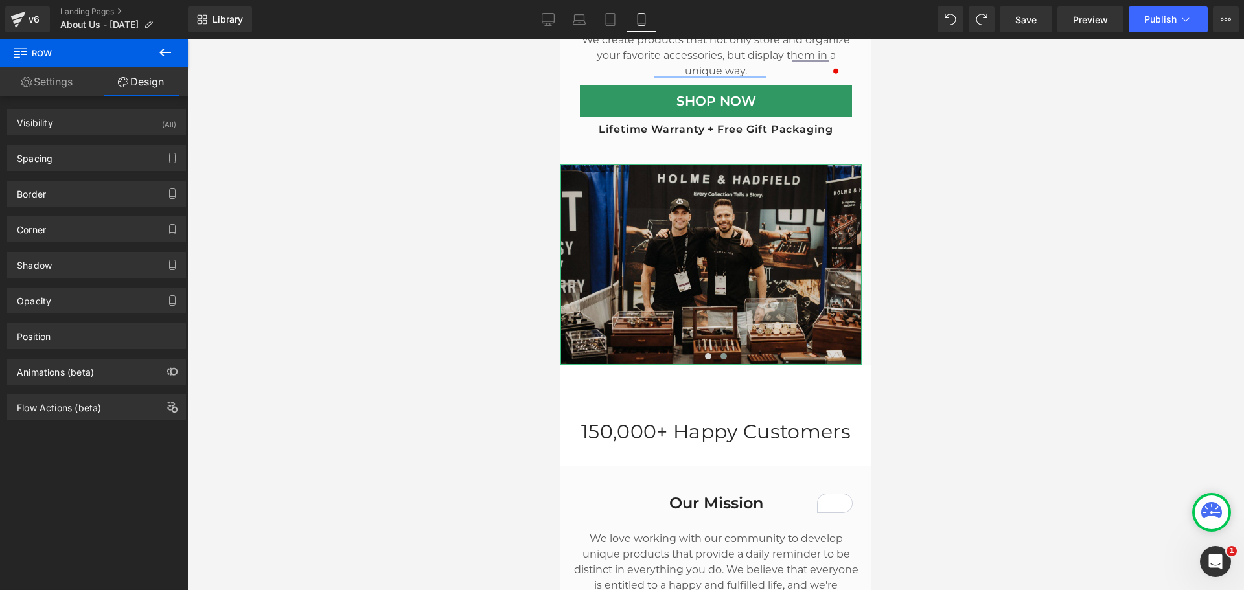
click at [709, 235] on img at bounding box center [710, 264] width 301 height 201
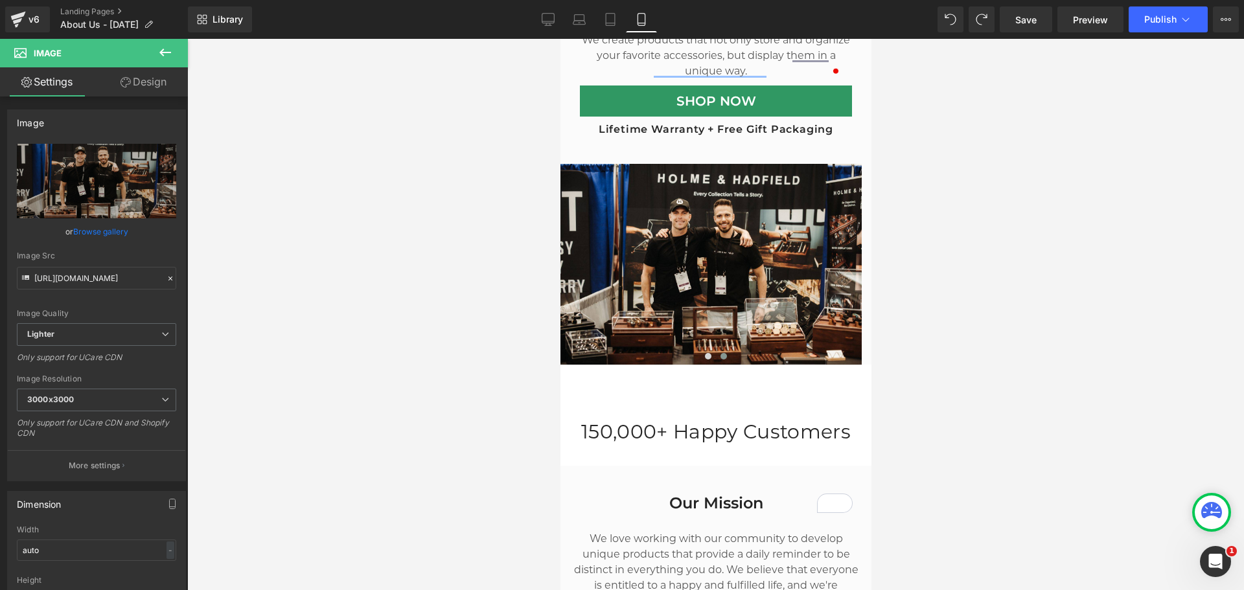
click at [152, 57] on button at bounding box center [165, 53] width 45 height 29
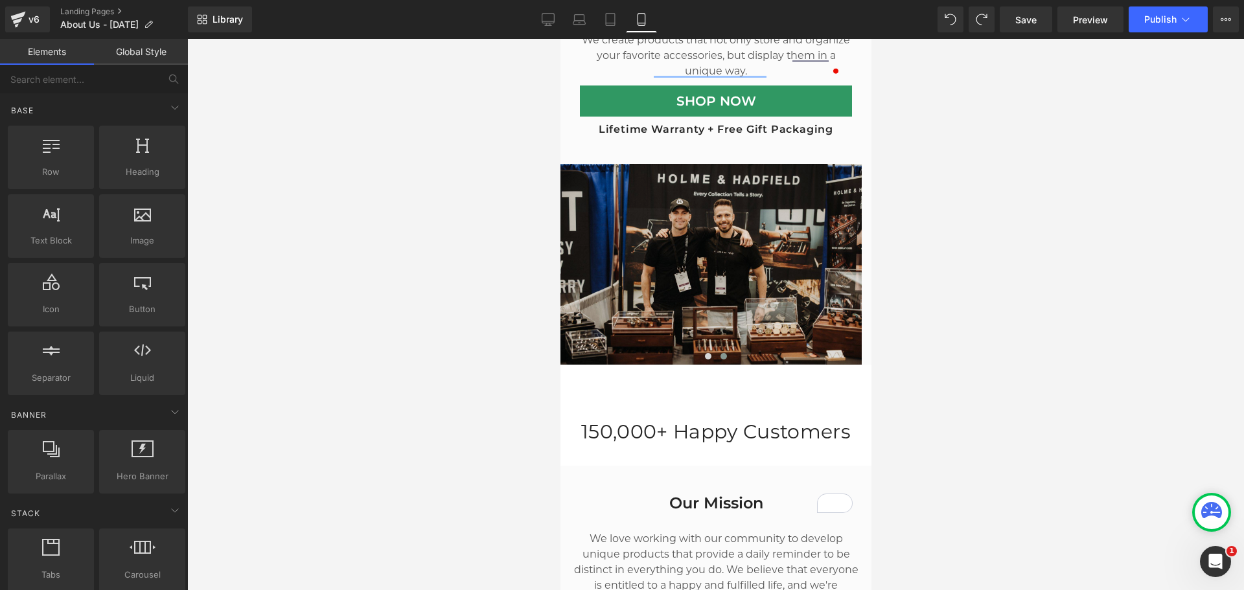
click at [696, 240] on img at bounding box center [710, 264] width 301 height 201
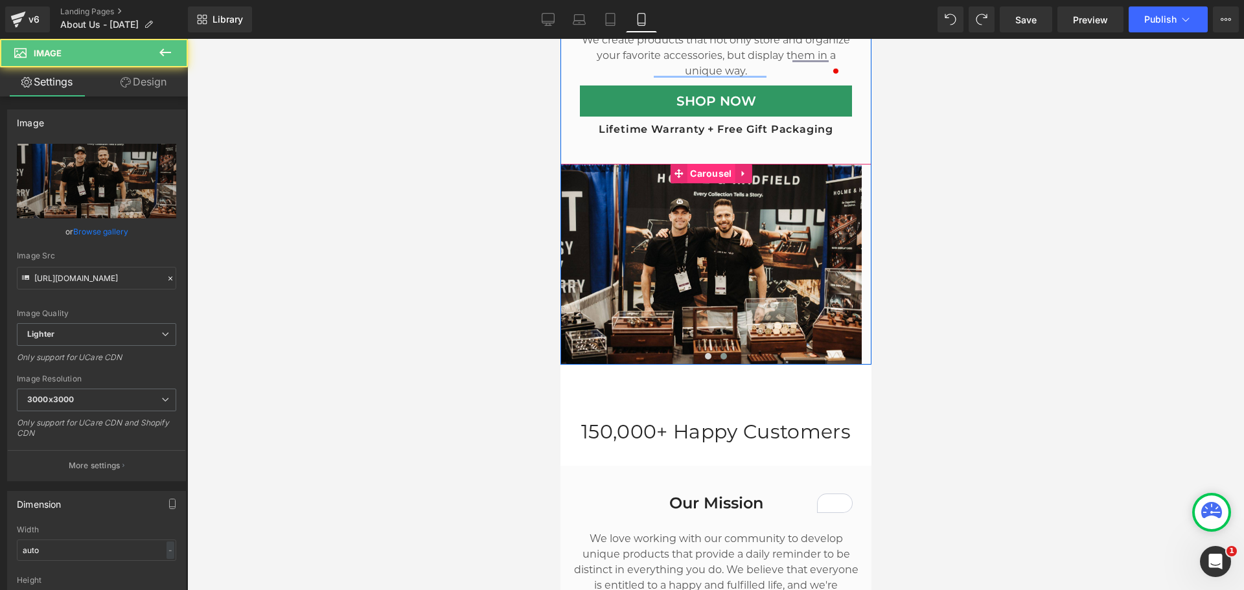
click at [699, 172] on span "Carousel" at bounding box center [710, 173] width 48 height 19
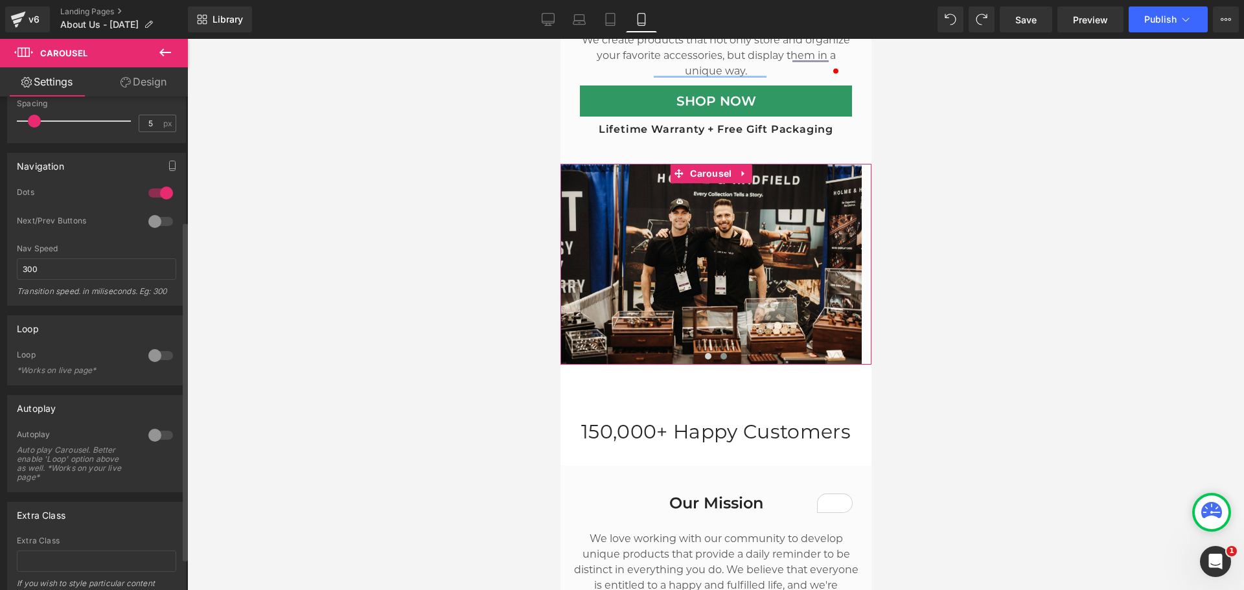
scroll to position [98, 0]
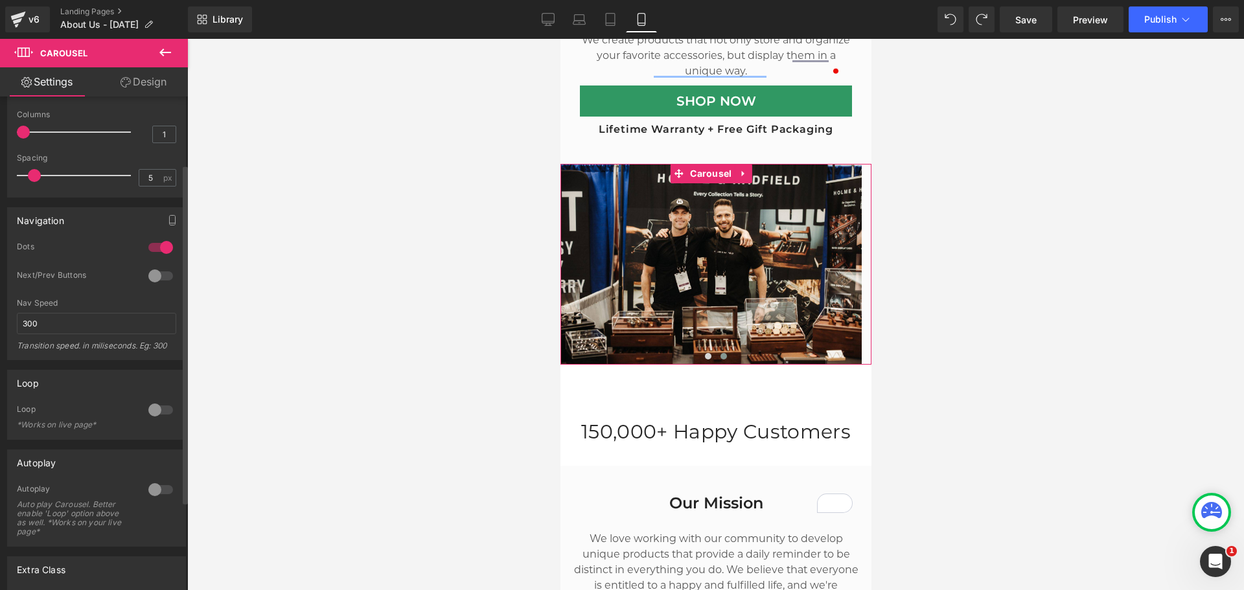
click at [147, 411] on div at bounding box center [160, 410] width 31 height 21
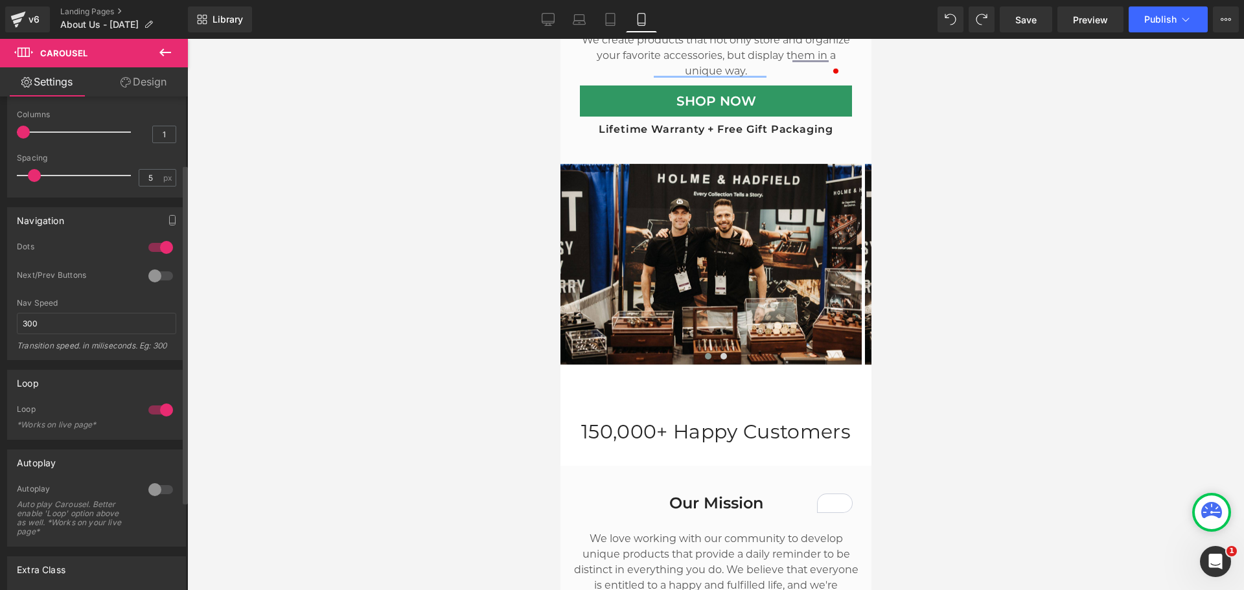
click at [152, 409] on div at bounding box center [160, 410] width 31 height 21
click at [154, 407] on div at bounding box center [160, 410] width 31 height 21
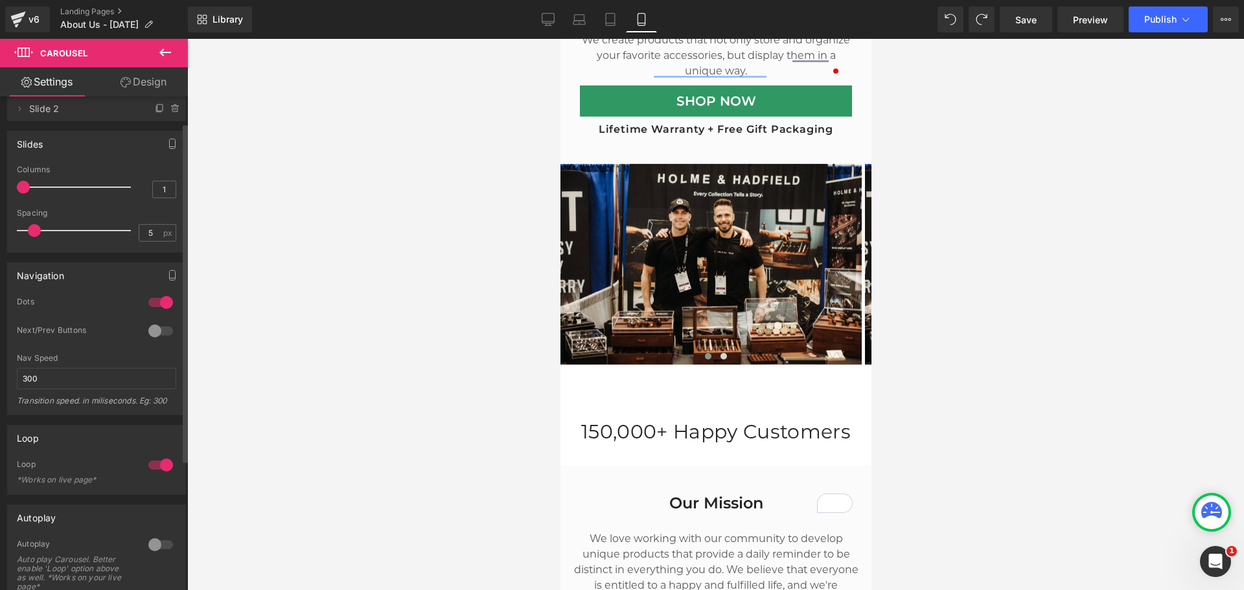
scroll to position [34, 0]
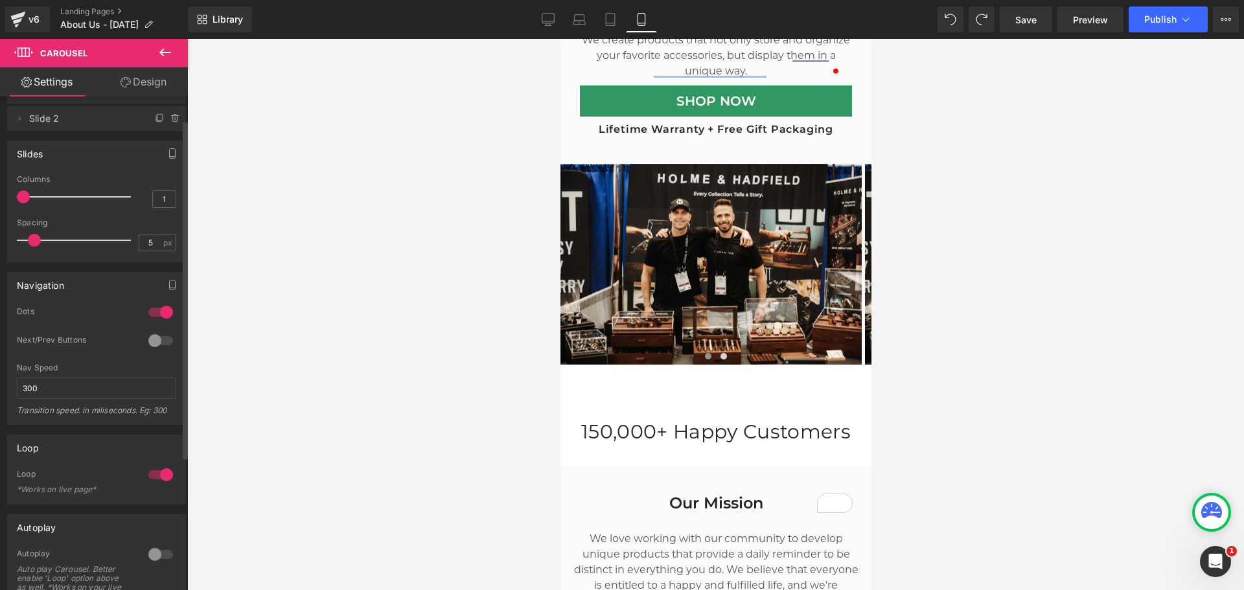
click at [152, 339] on div at bounding box center [160, 340] width 31 height 21
click at [151, 342] on div at bounding box center [160, 340] width 31 height 21
click at [157, 341] on div at bounding box center [160, 340] width 31 height 21
click at [148, 341] on div at bounding box center [160, 340] width 31 height 21
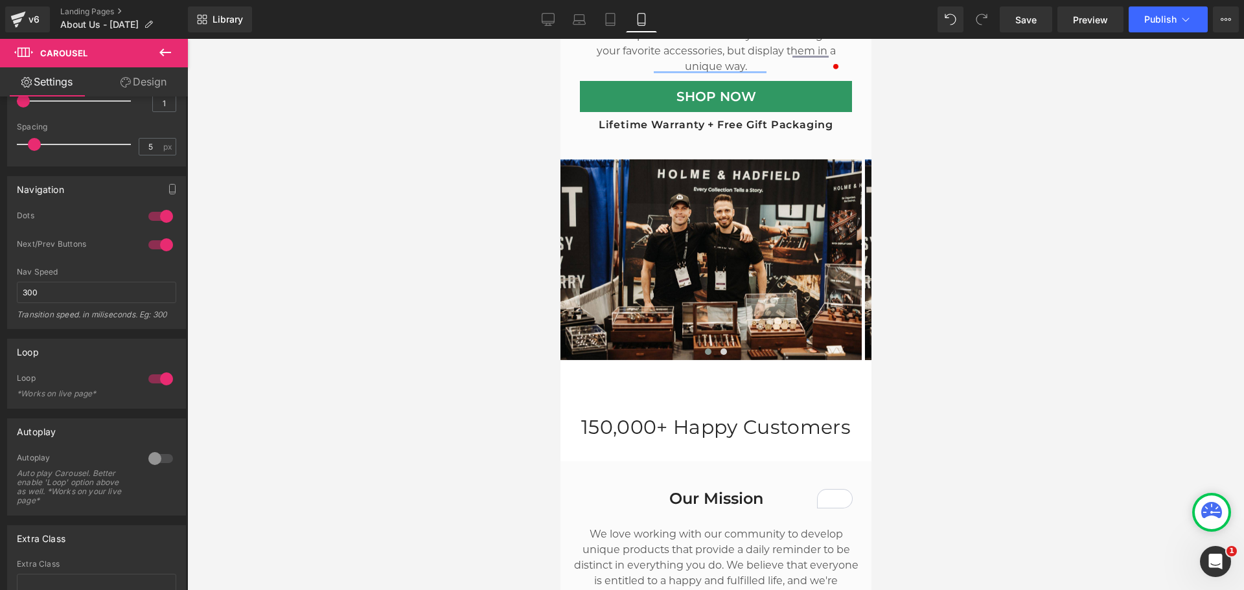
scroll to position [490, 0]
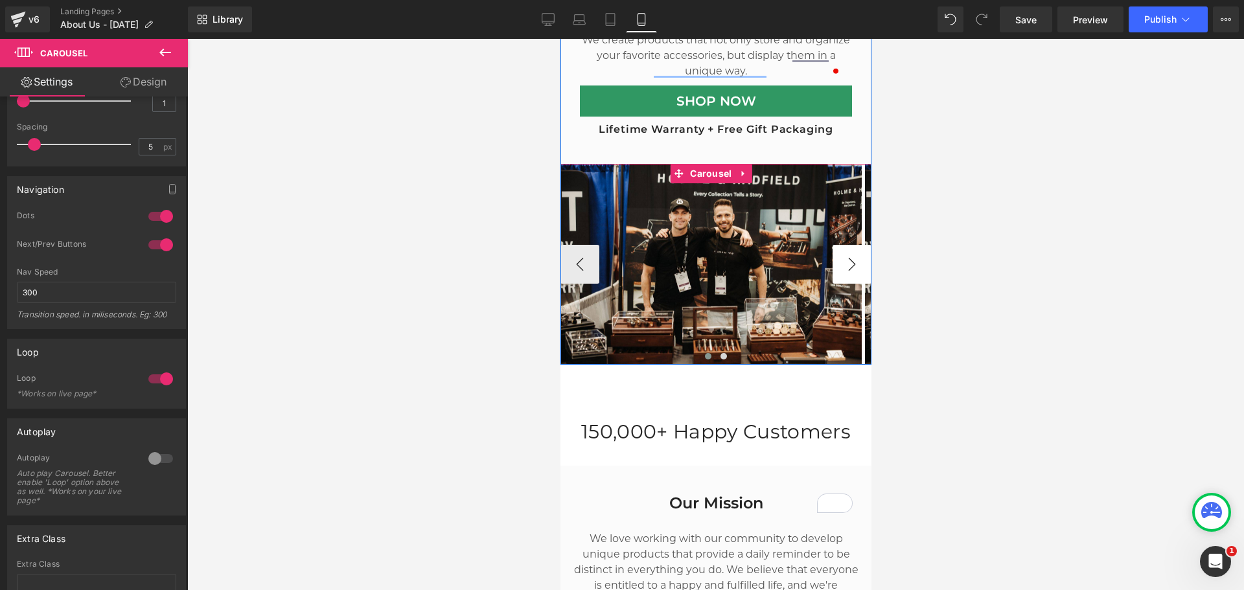
click at [840, 259] on button "›" at bounding box center [851, 264] width 39 height 39
click at [586, 257] on button "‹" at bounding box center [579, 264] width 39 height 39
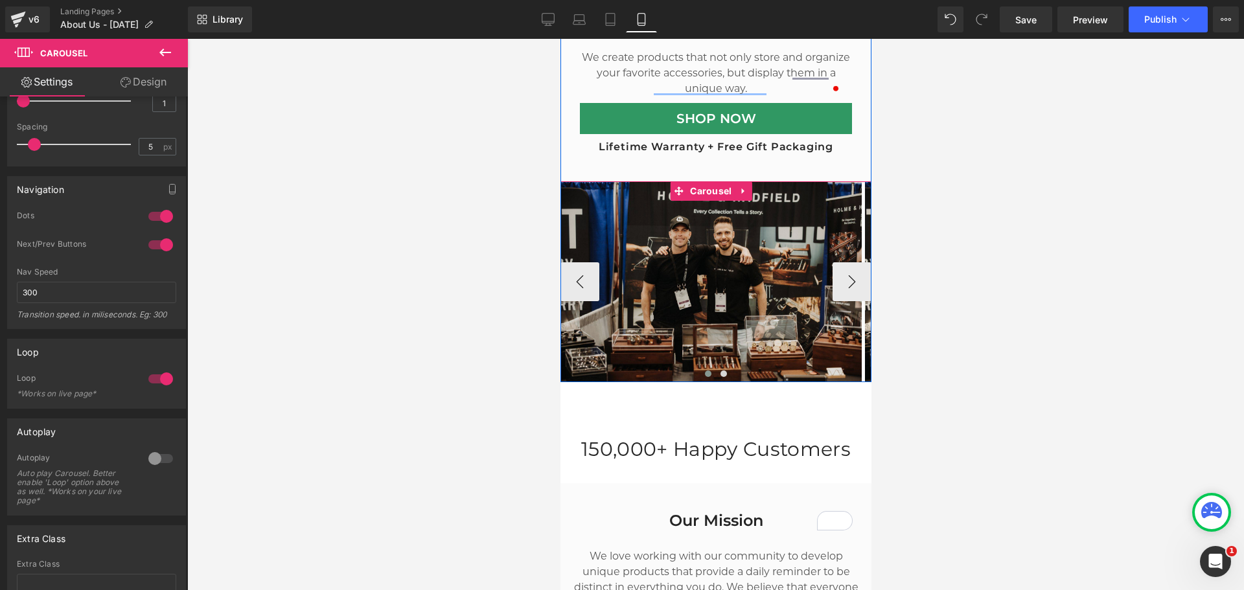
scroll to position [425, 0]
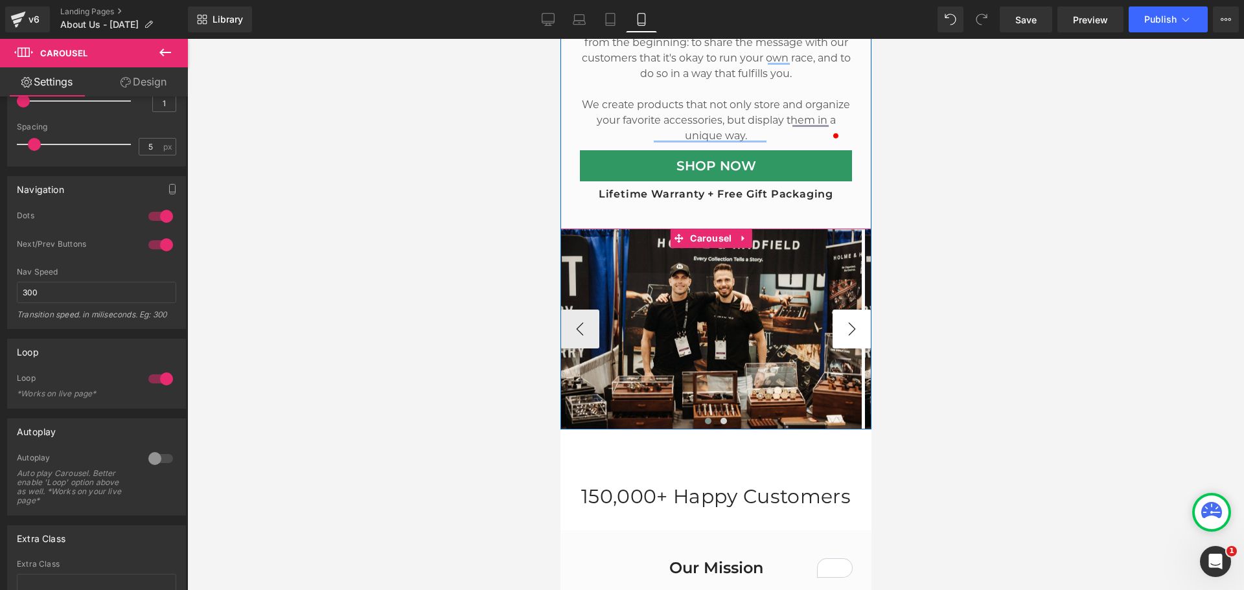
click at [835, 315] on button "›" at bounding box center [851, 329] width 39 height 39
click at [694, 293] on img at bounding box center [710, 329] width 301 height 201
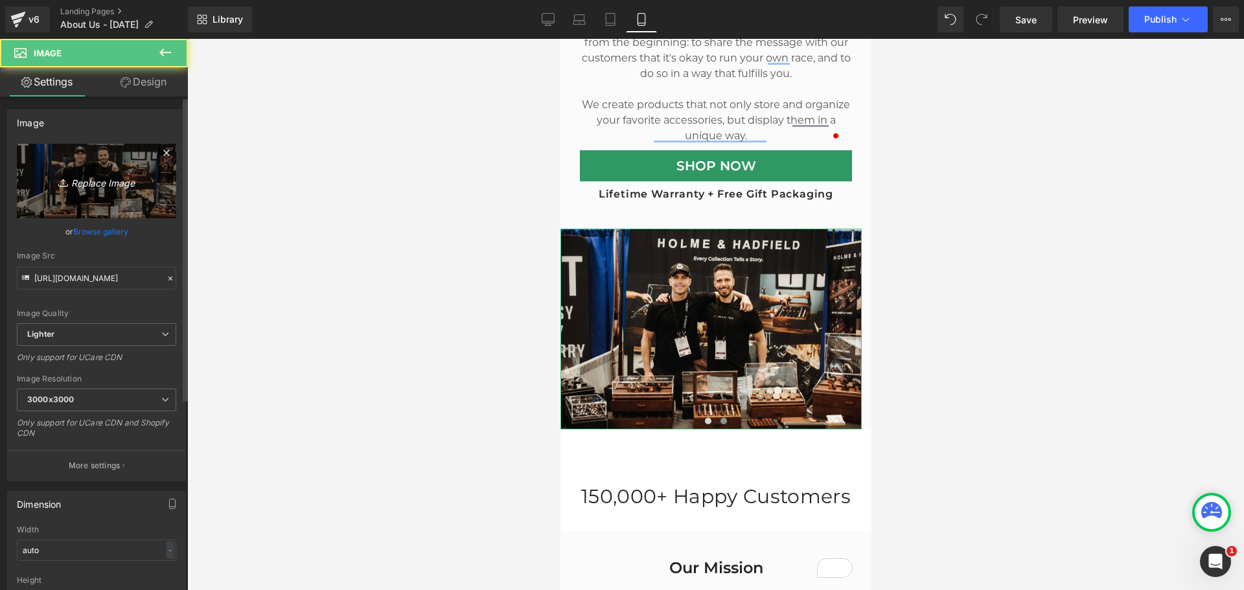
click at [89, 155] on link "Replace Image" at bounding box center [96, 181] width 159 height 74
type input "C:\fakepath\PDP Lander - Hero 35.jpg"
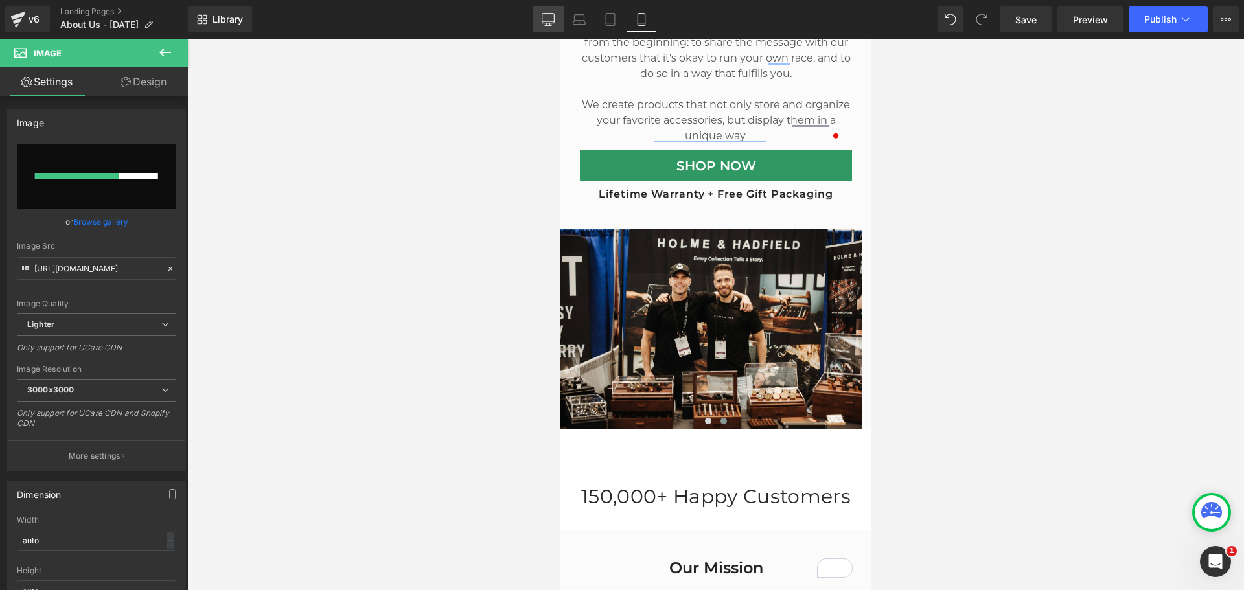
click at [554, 21] on icon at bounding box center [548, 21] width 12 height 0
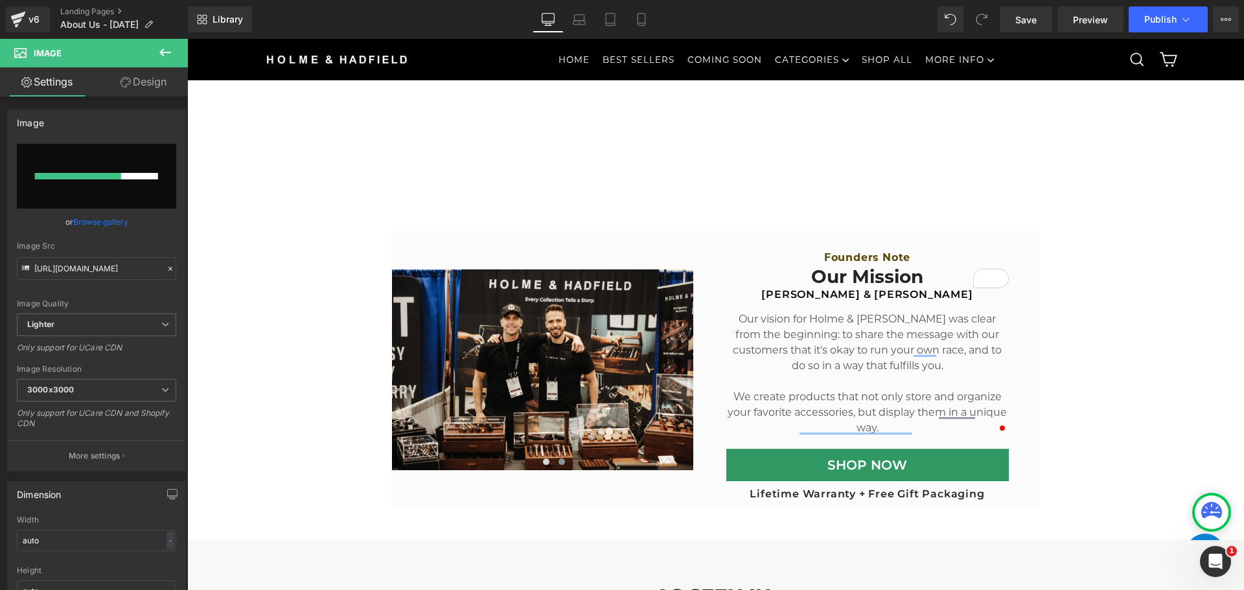
scroll to position [453, 0]
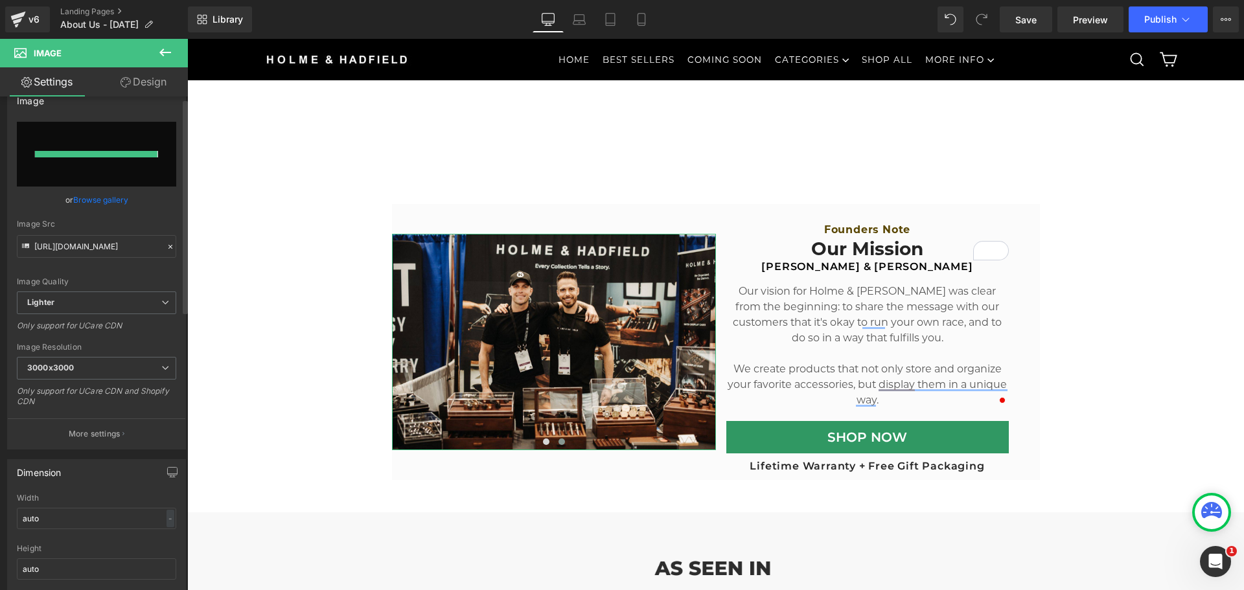
type input "[URL][DOMAIN_NAME]"
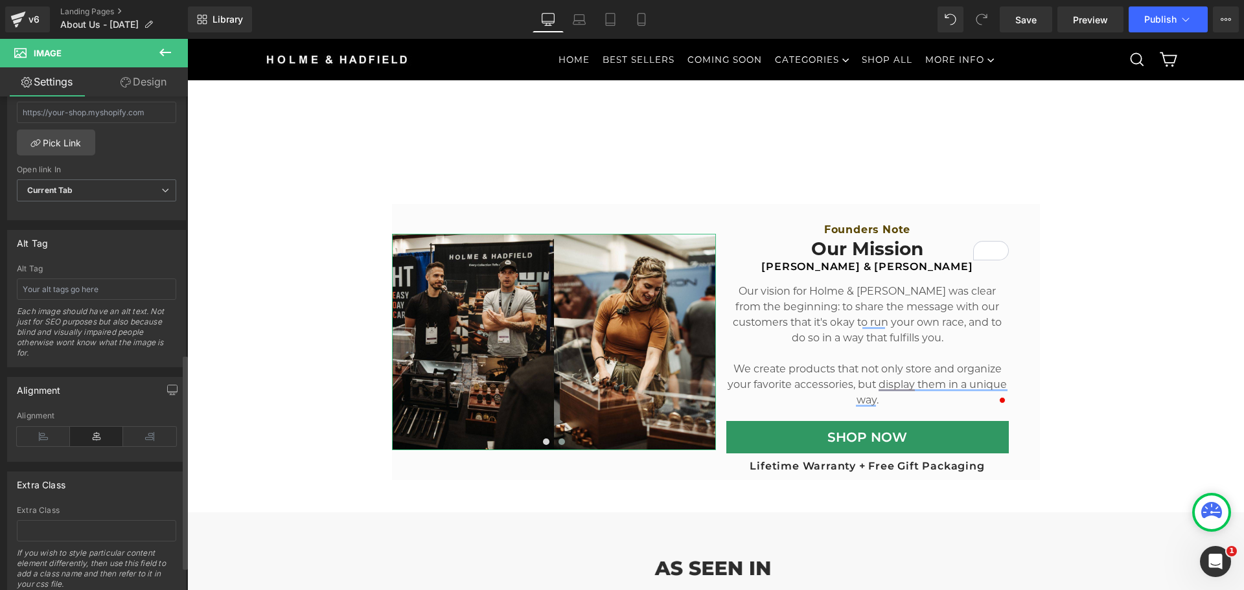
scroll to position [657, 0]
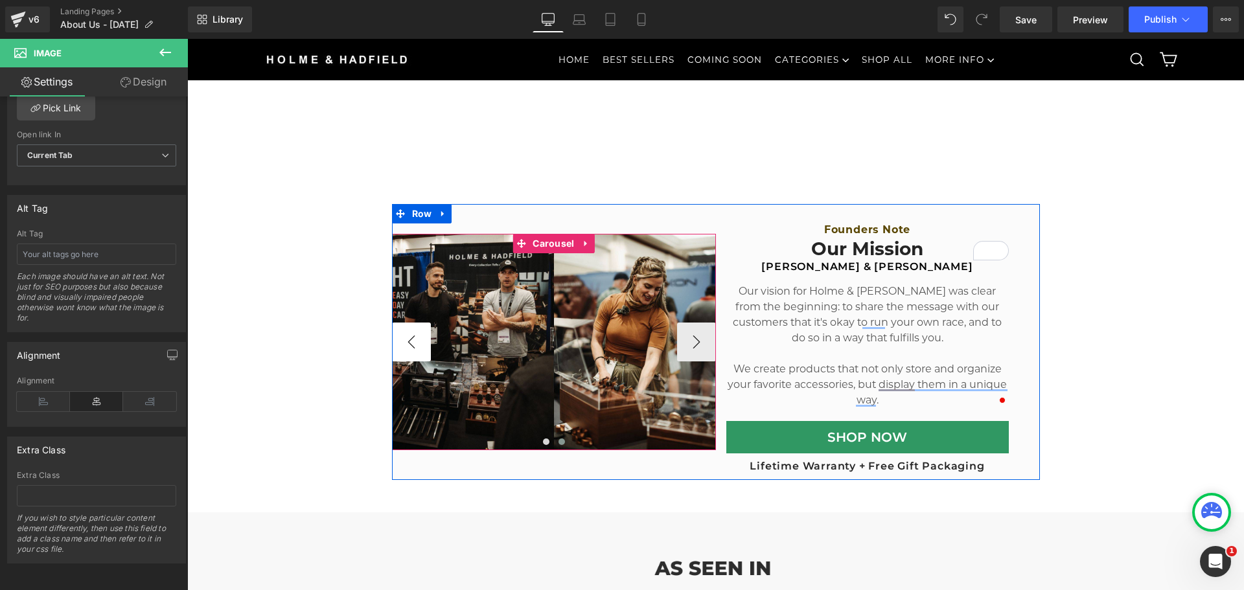
click at [404, 340] on button "‹" at bounding box center [411, 342] width 39 height 39
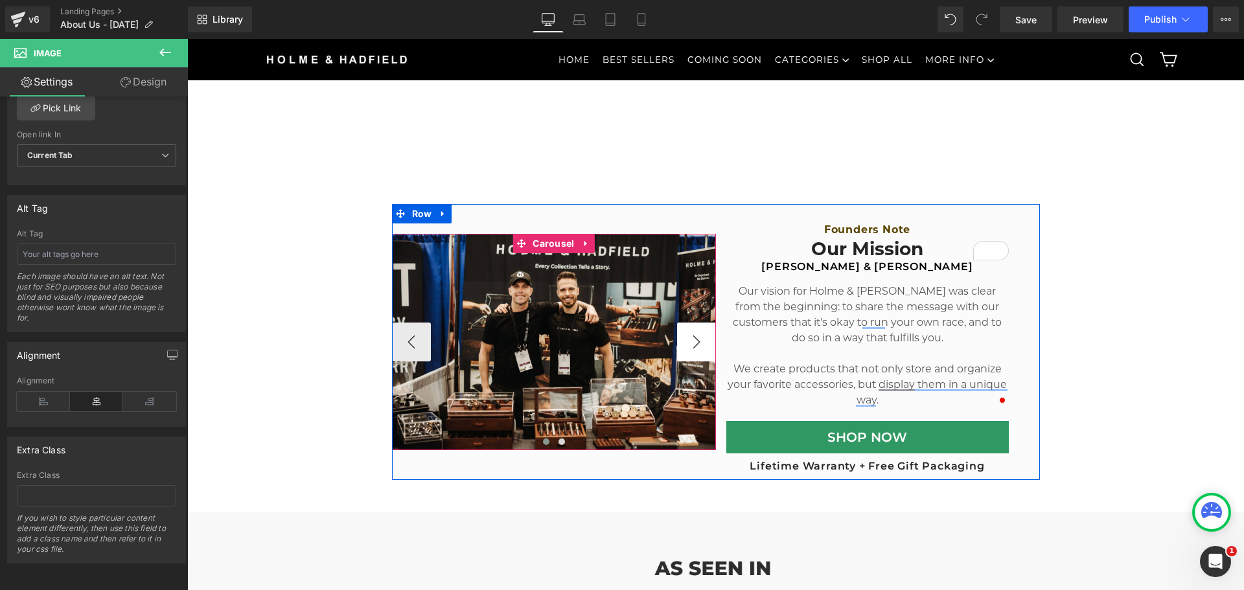
click at [693, 347] on button "›" at bounding box center [696, 342] width 39 height 39
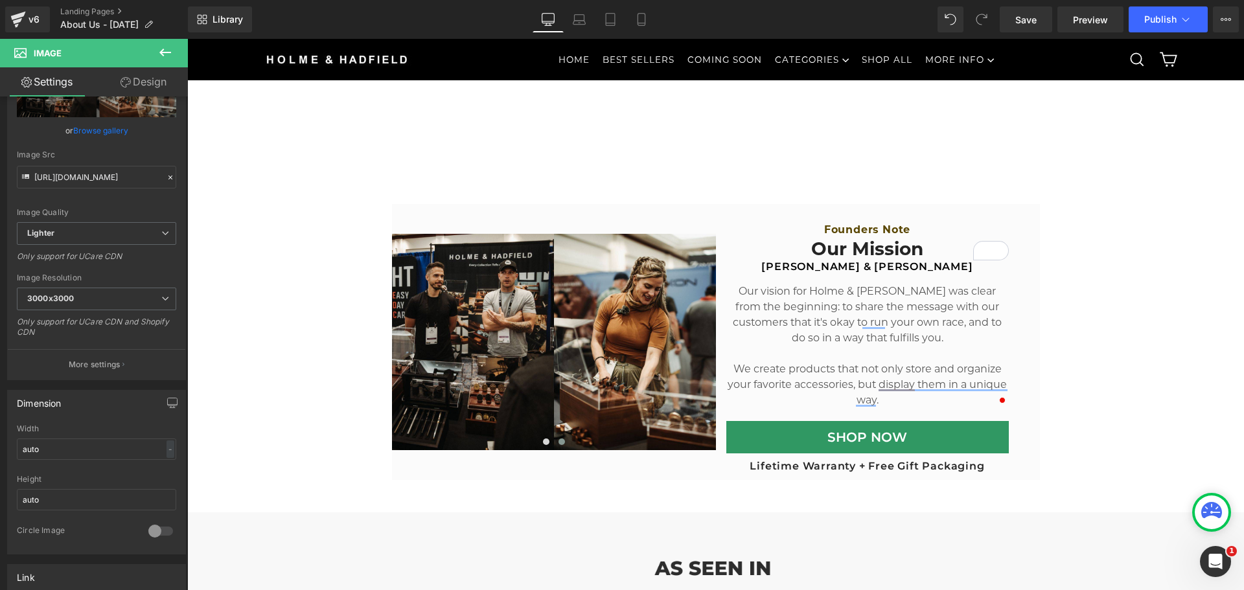
scroll to position [74, 0]
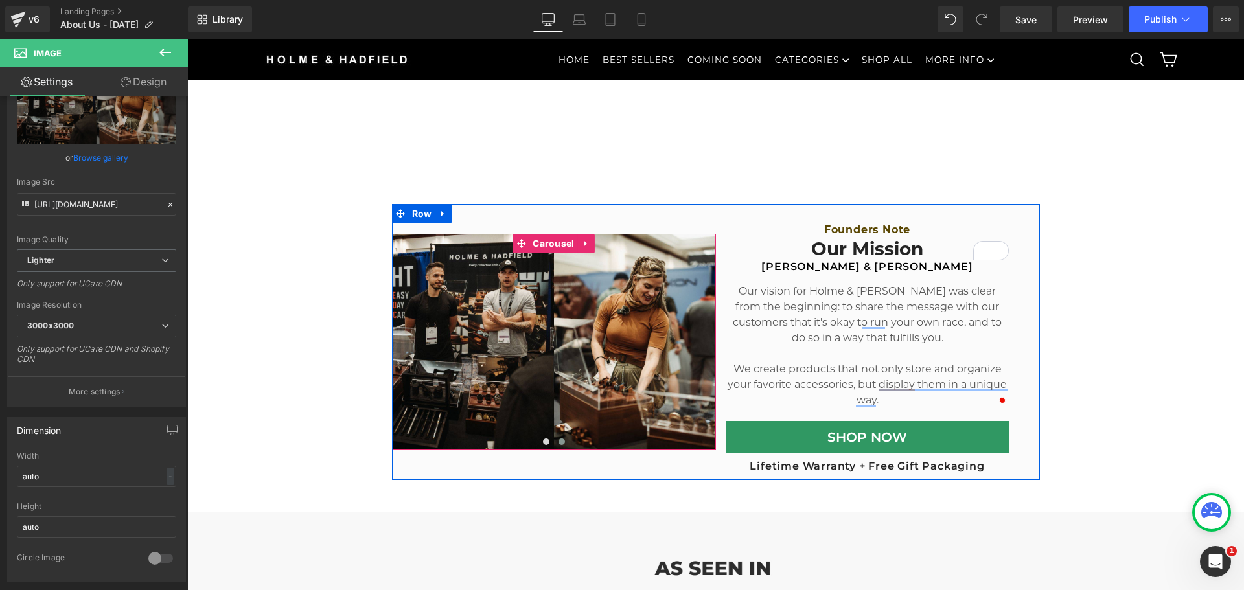
drag, startPoint x: 531, startPoint y: 237, endPoint x: 269, endPoint y: 235, distance: 261.7
click at [531, 237] on span "Carousel" at bounding box center [553, 243] width 48 height 19
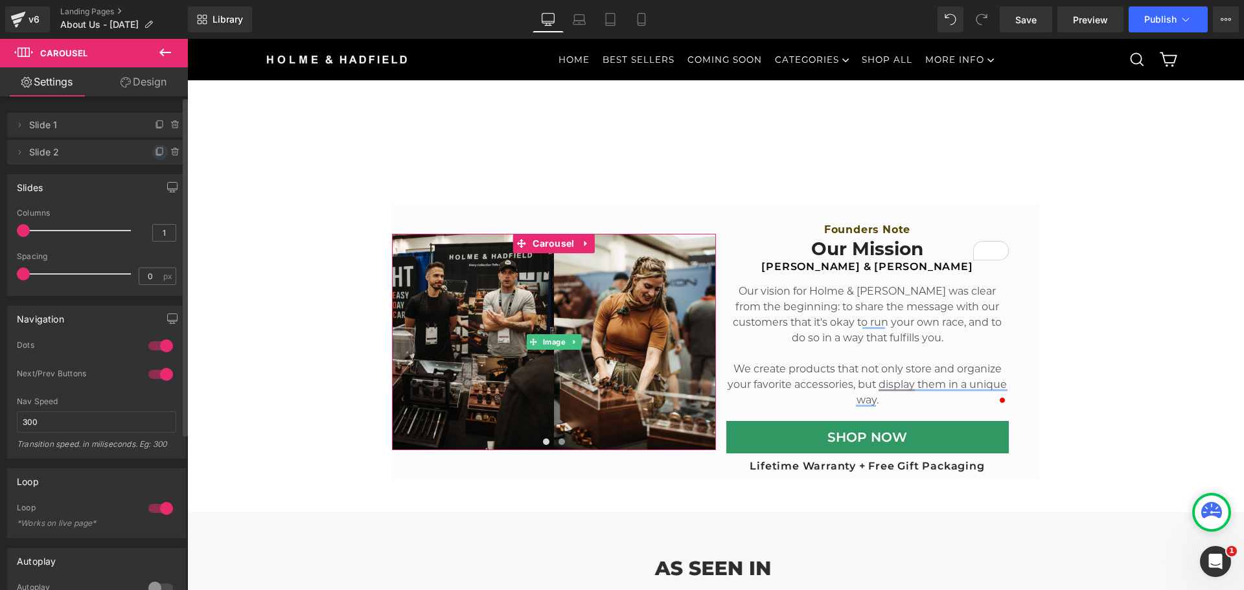
click at [155, 150] on icon at bounding box center [160, 152] width 10 height 10
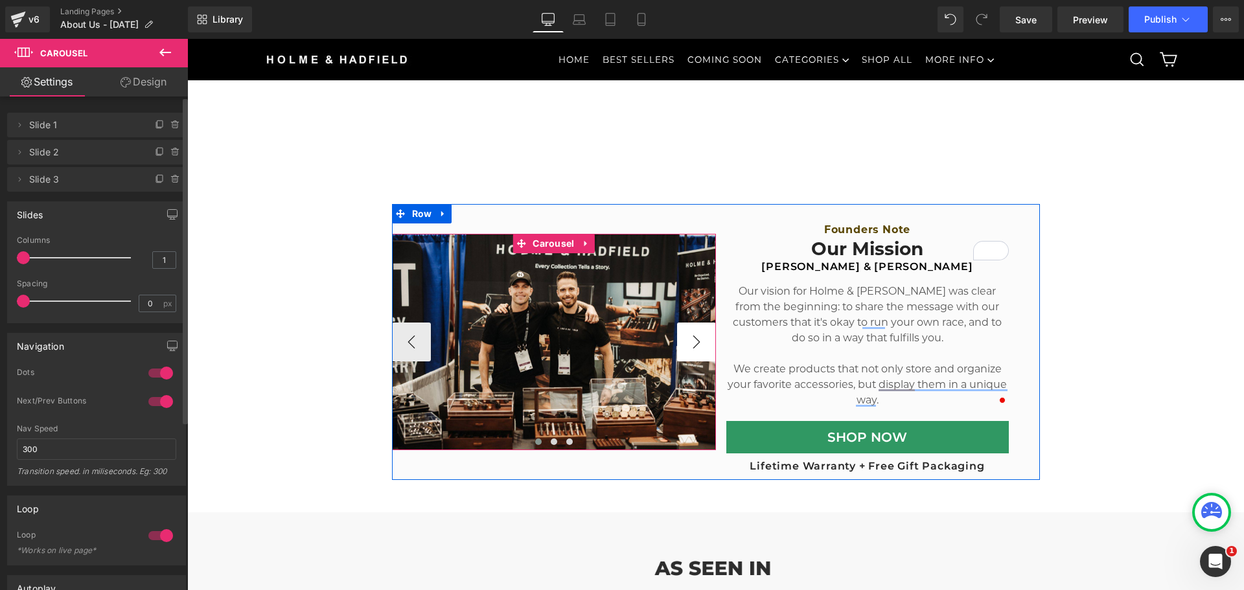
click at [689, 352] on button "›" at bounding box center [696, 342] width 39 height 39
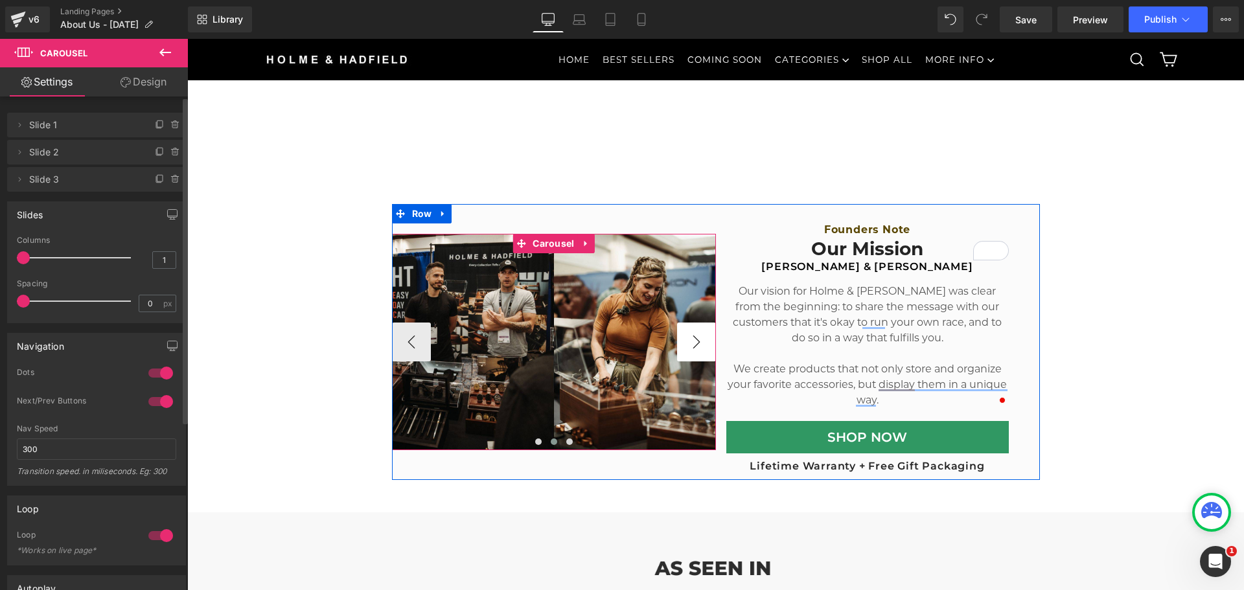
click at [689, 352] on button "›" at bounding box center [696, 342] width 39 height 39
click at [560, 340] on span "Image" at bounding box center [554, 342] width 28 height 16
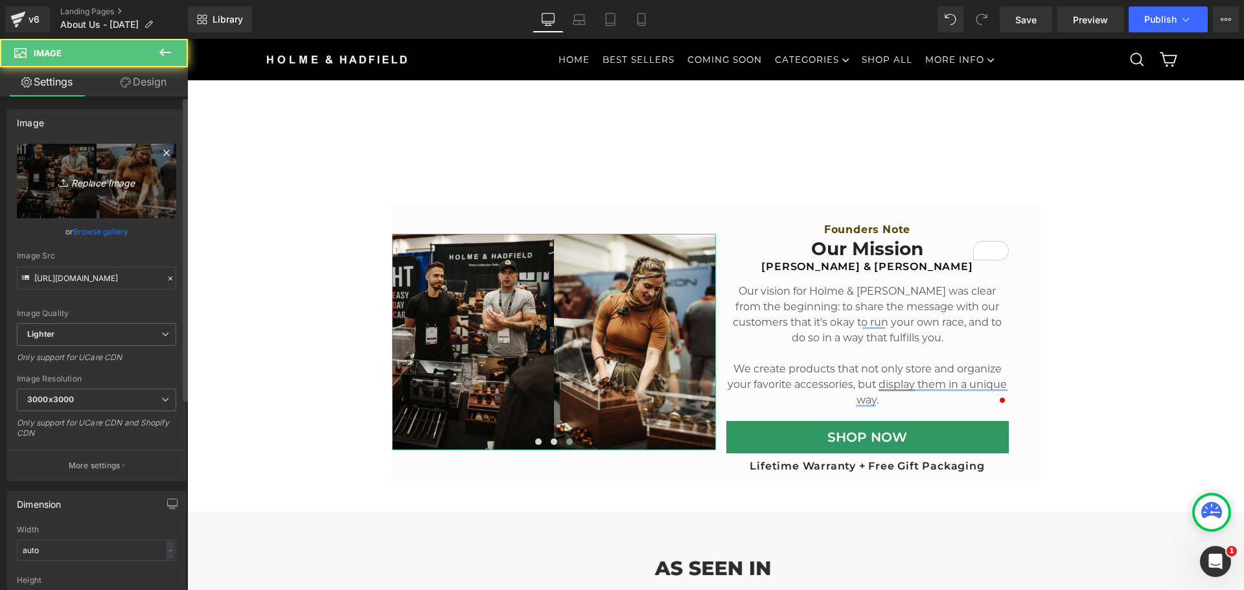
click at [64, 155] on link "Replace Image" at bounding box center [96, 181] width 159 height 74
type input "C:\fakepath\PDP Lander - Hero 36.jpg"
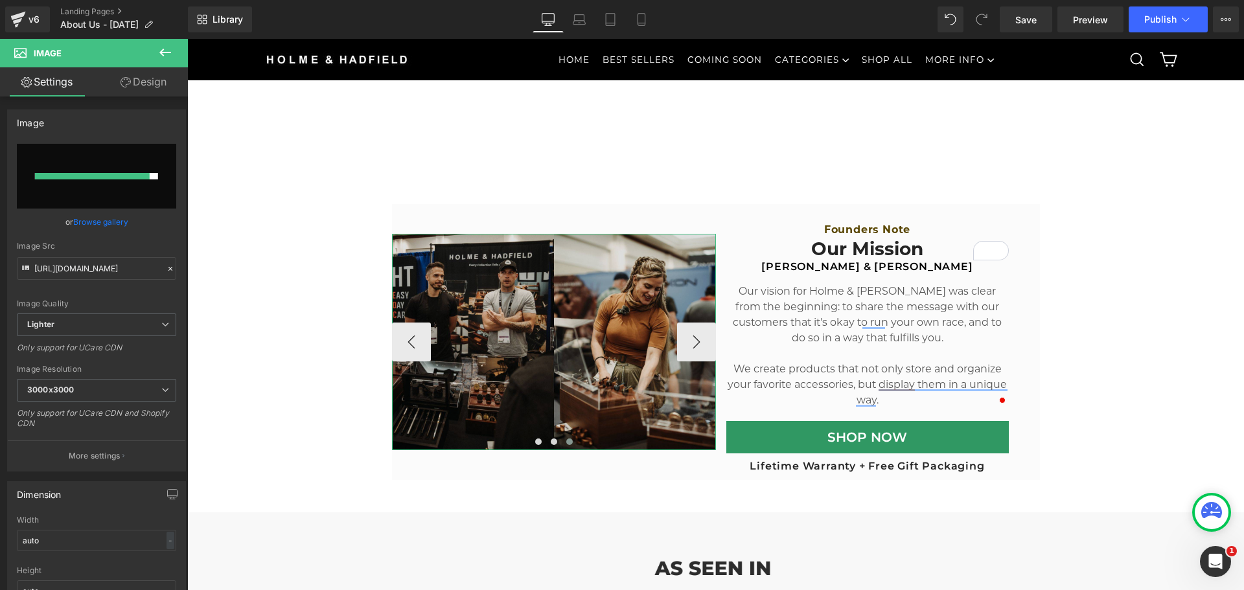
type input "[URL][DOMAIN_NAME]"
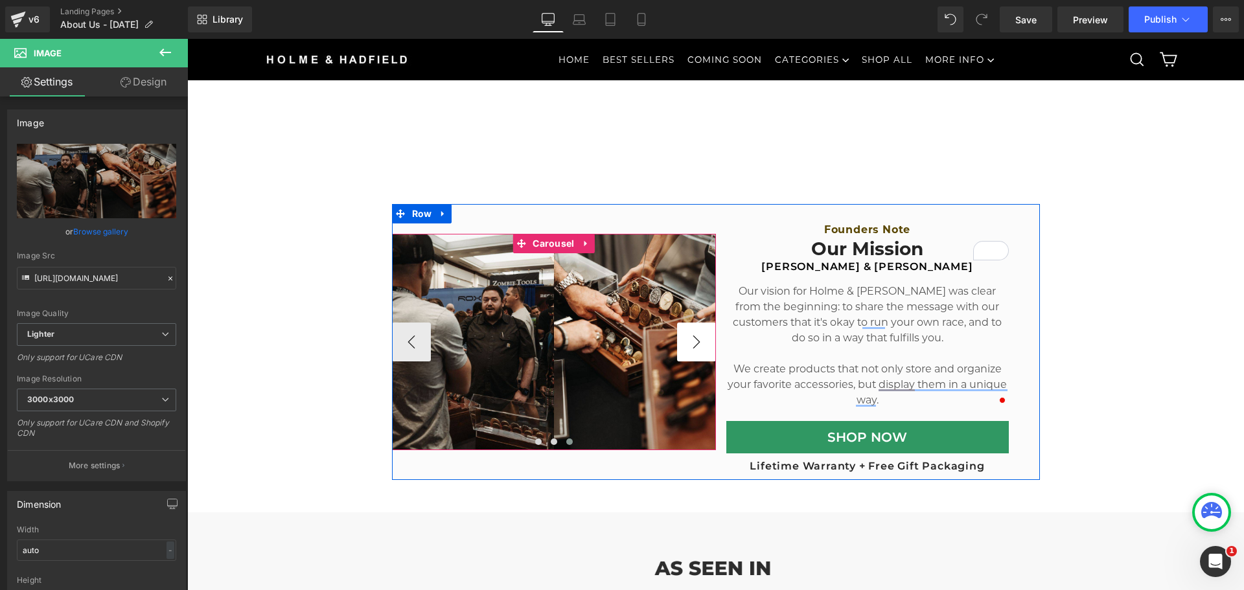
click at [691, 345] on button "›" at bounding box center [696, 342] width 39 height 39
click at [681, 341] on button "›" at bounding box center [696, 342] width 39 height 39
click at [679, 339] on button "›" at bounding box center [696, 342] width 39 height 39
click at [395, 337] on button "‹" at bounding box center [411, 342] width 39 height 39
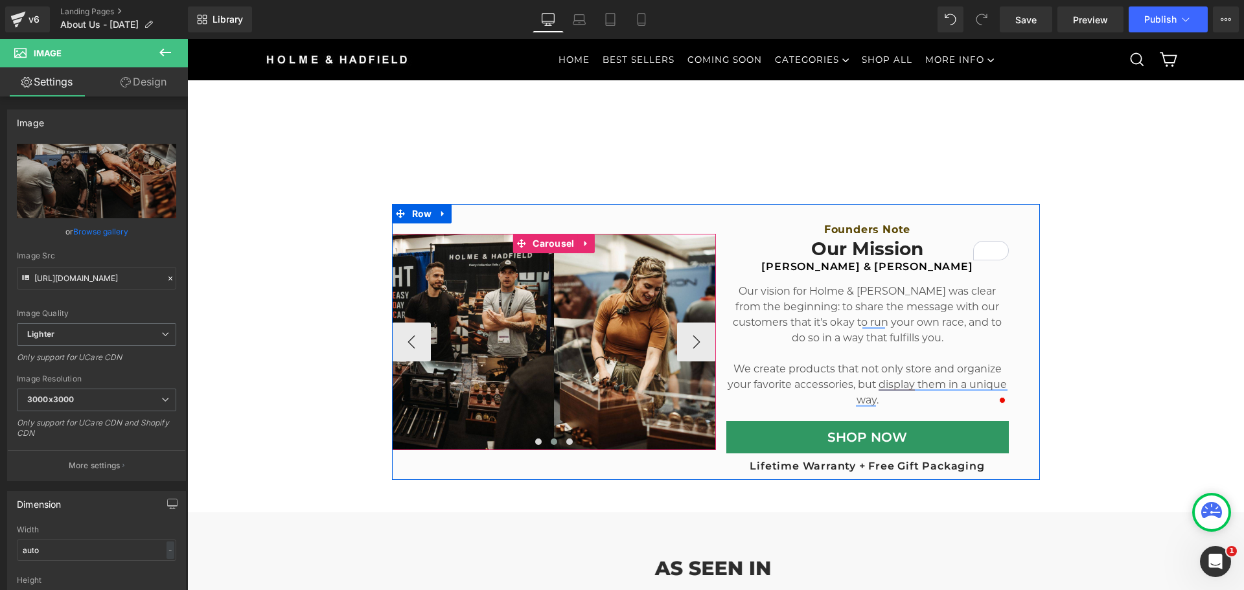
drag, startPoint x: 692, startPoint y: 341, endPoint x: 528, endPoint y: 309, distance: 167.6
click at [692, 341] on button "›" at bounding box center [696, 342] width 39 height 39
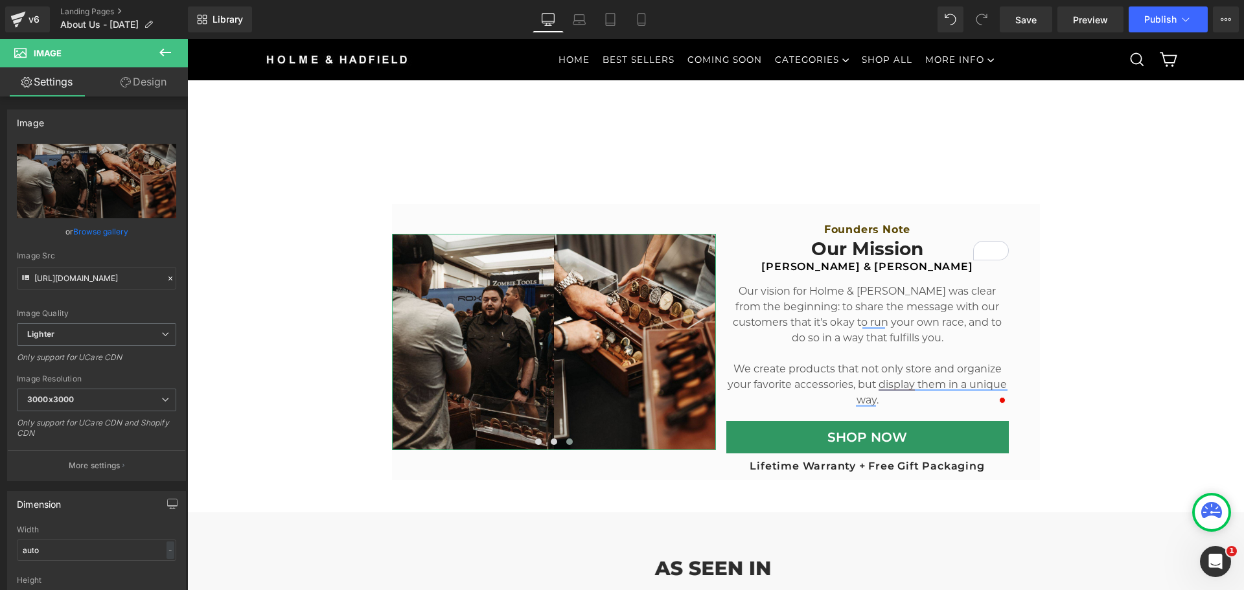
click at [137, 83] on link "Design" at bounding box center [144, 81] width 94 height 29
click at [61, 84] on link "Settings" at bounding box center [47, 81] width 94 height 29
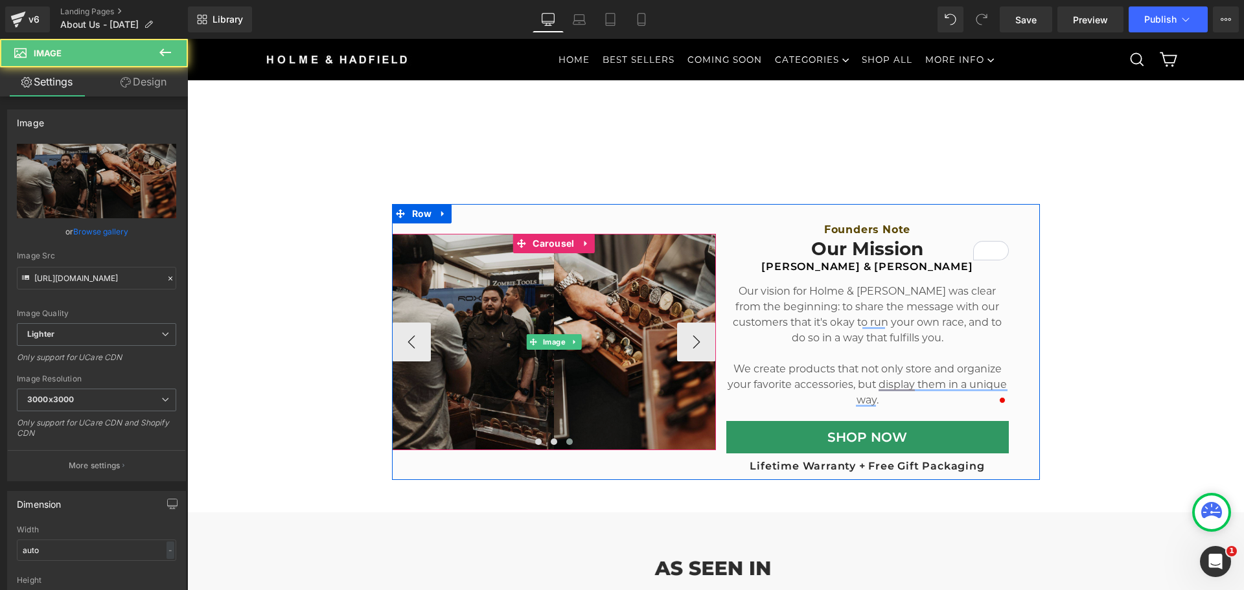
click at [591, 343] on img at bounding box center [554, 342] width 324 height 216
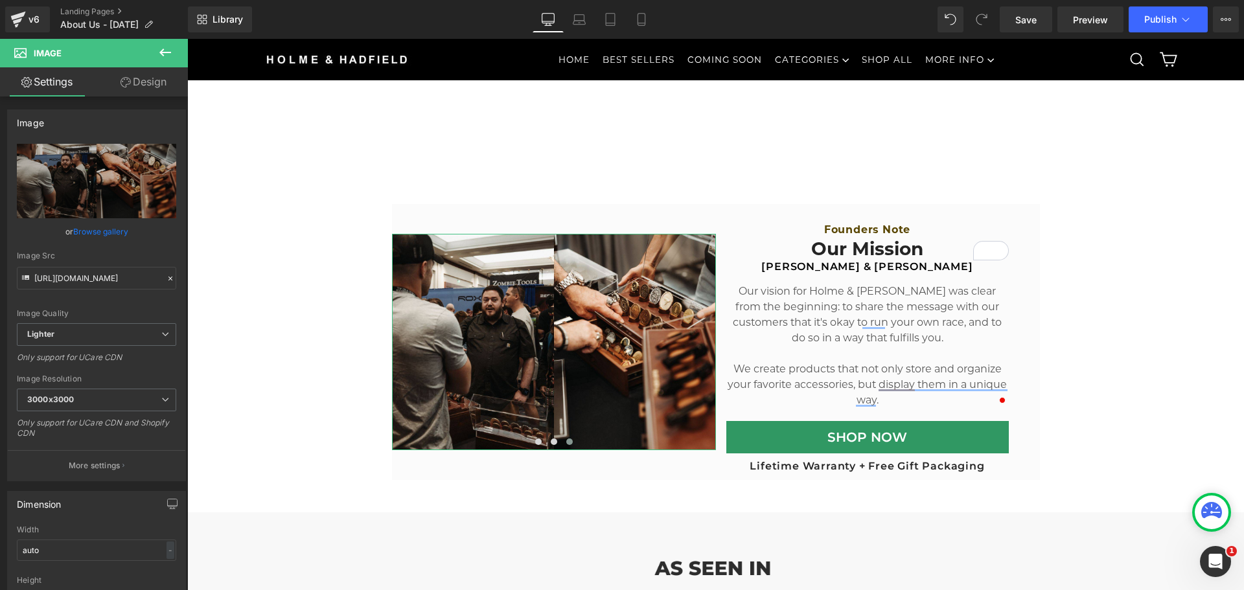
click at [128, 91] on link "Design" at bounding box center [144, 81] width 94 height 29
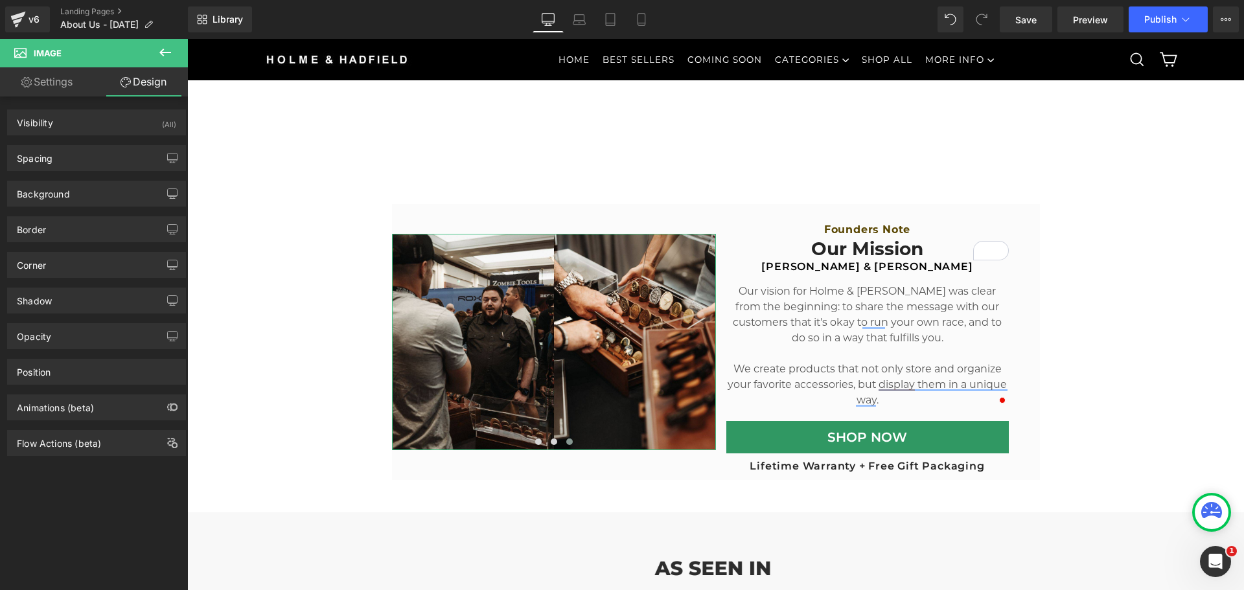
click at [39, 86] on link "Settings" at bounding box center [47, 81] width 94 height 29
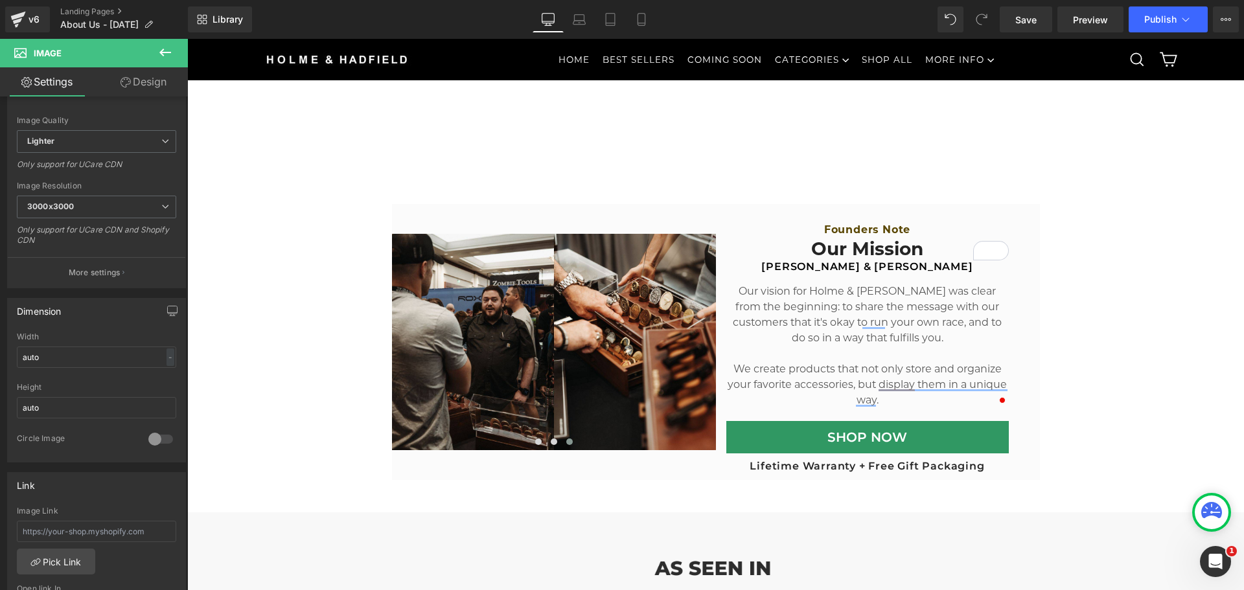
scroll to position [194, 0]
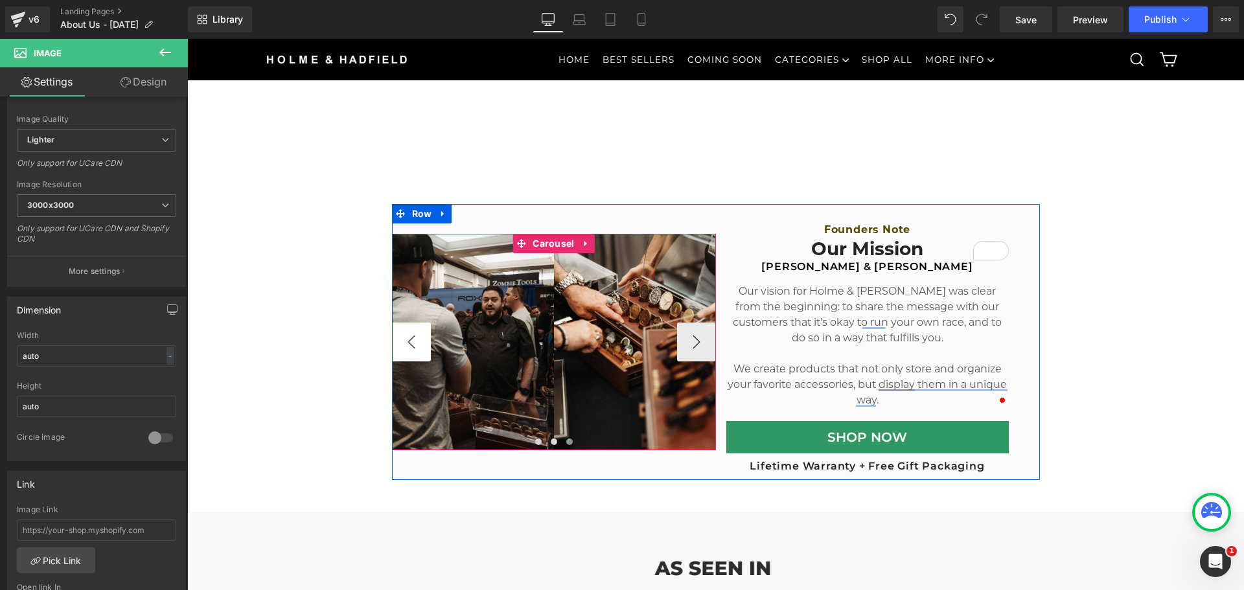
click at [399, 337] on button "‹" at bounding box center [411, 342] width 39 height 39
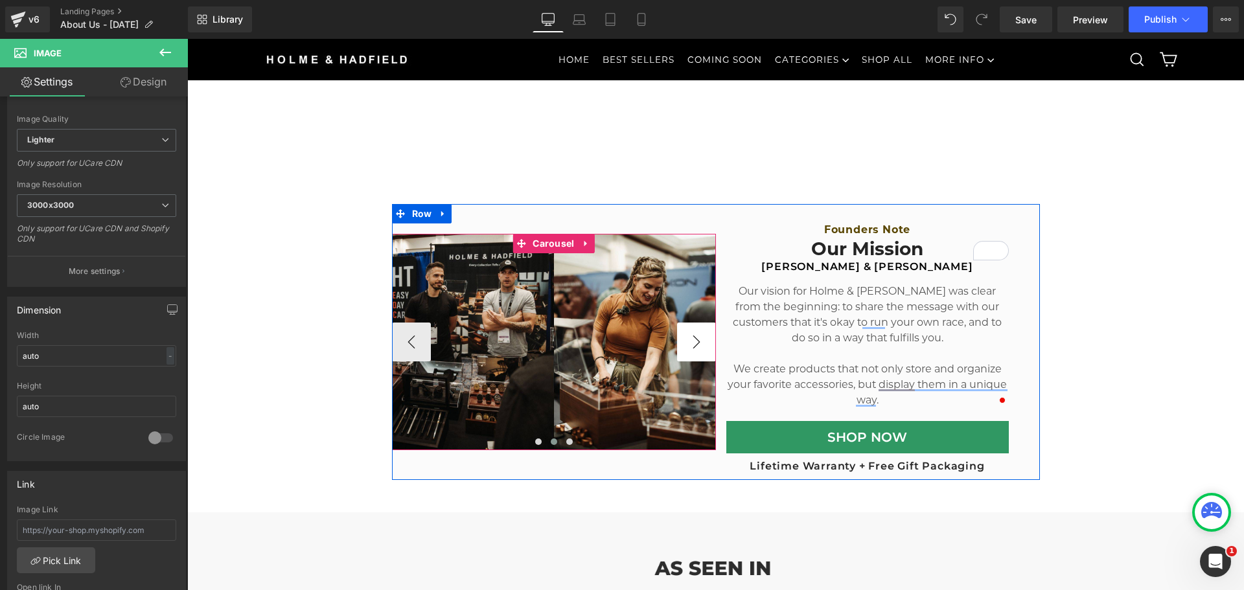
click at [681, 337] on button "›" at bounding box center [696, 342] width 39 height 39
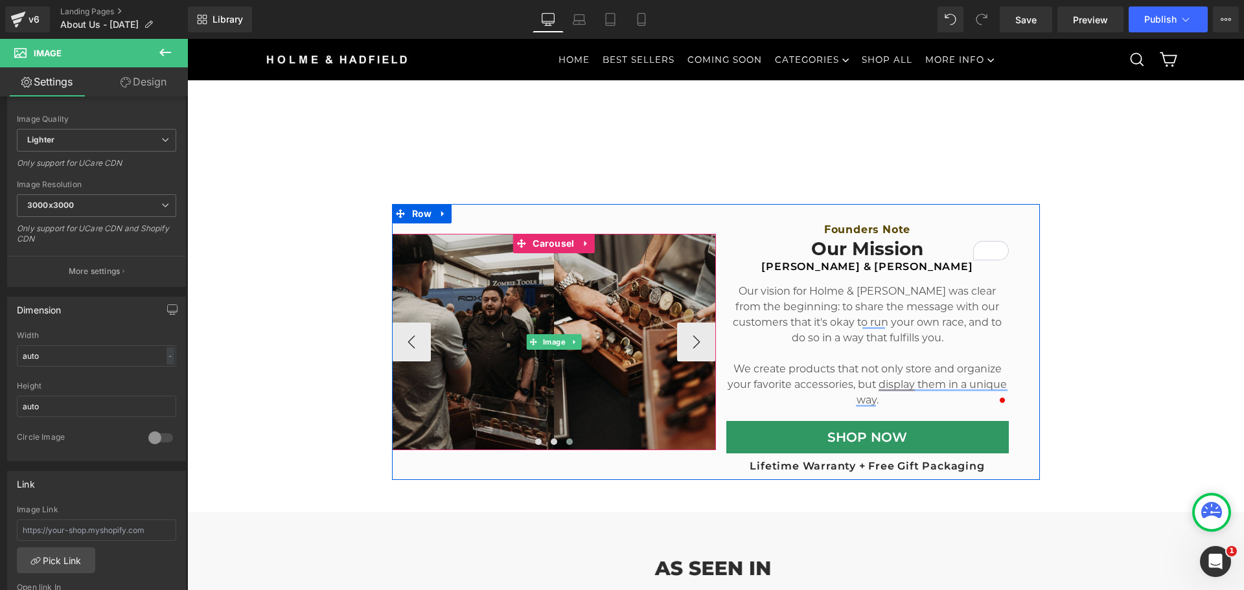
click at [588, 292] on img at bounding box center [554, 342] width 324 height 216
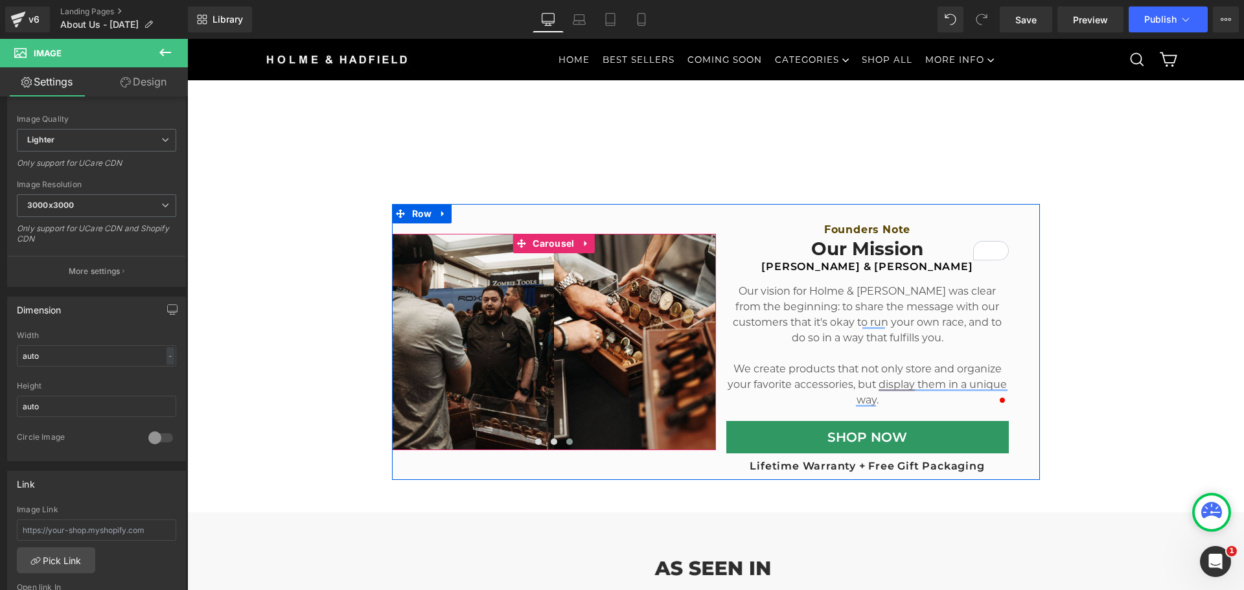
drag, startPoint x: 553, startPoint y: 238, endPoint x: 312, endPoint y: 233, distance: 241.0
click at [553, 238] on span "Carousel" at bounding box center [553, 243] width 48 height 19
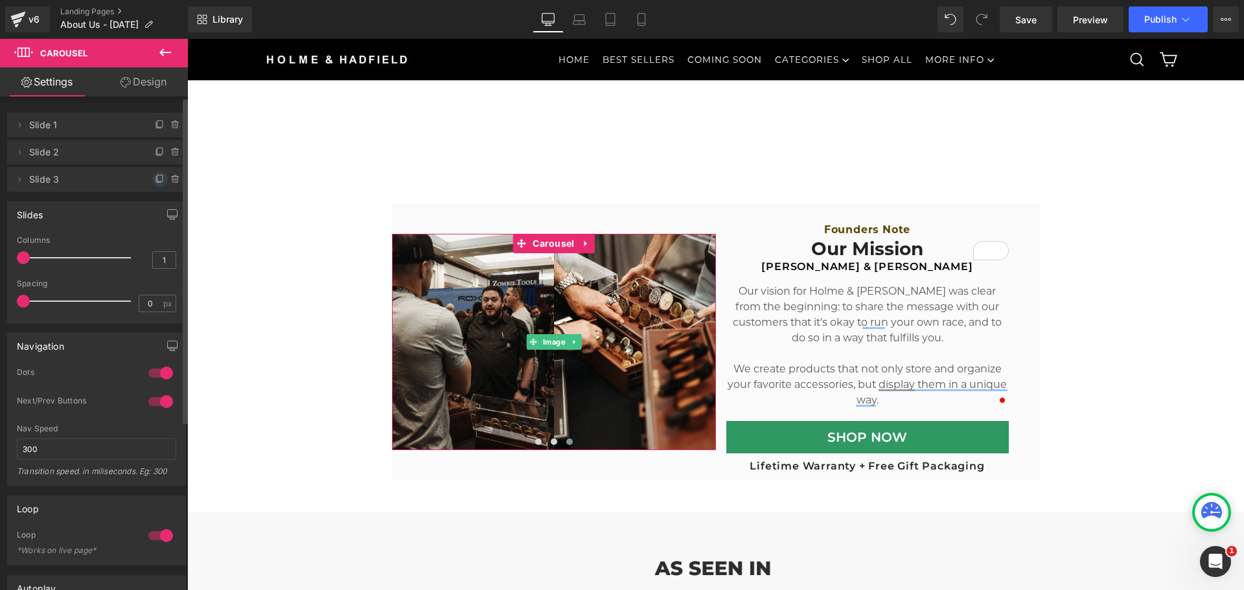
click at [152, 176] on span at bounding box center [160, 180] width 16 height 16
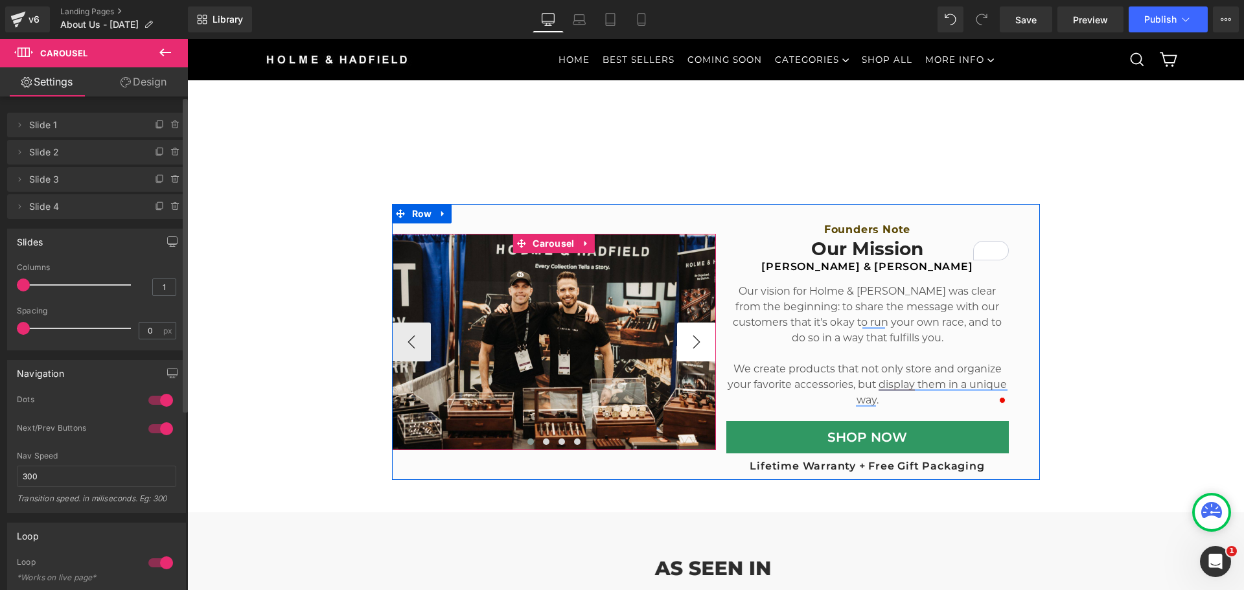
click at [681, 340] on button "›" at bounding box center [696, 342] width 39 height 39
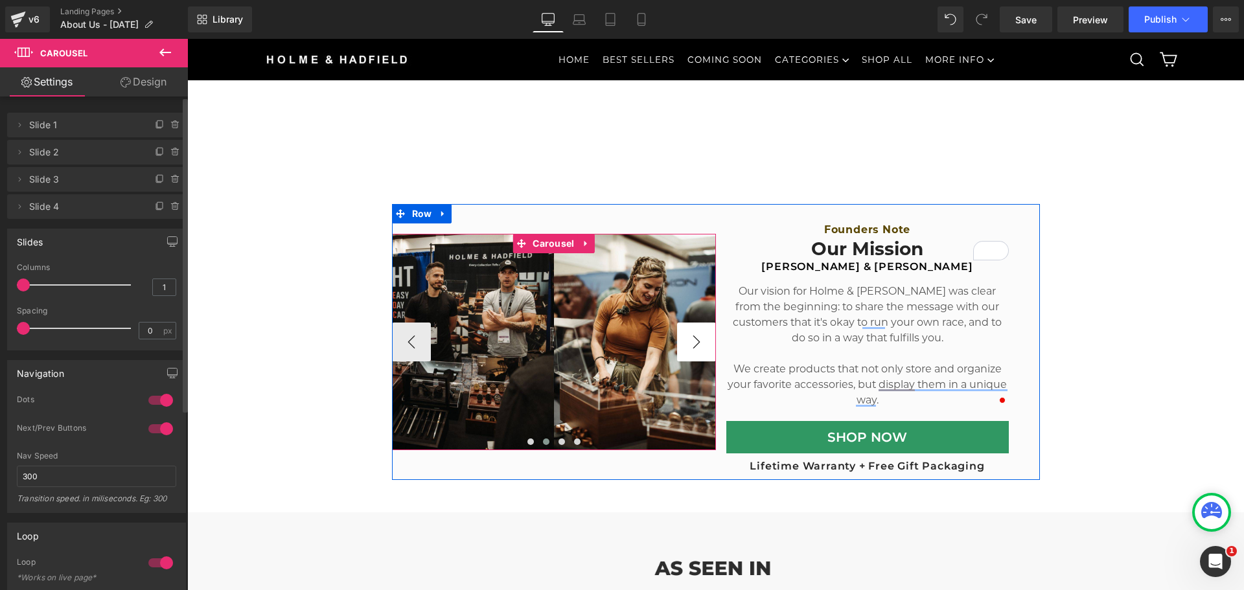
click at [683, 339] on button "›" at bounding box center [696, 342] width 39 height 39
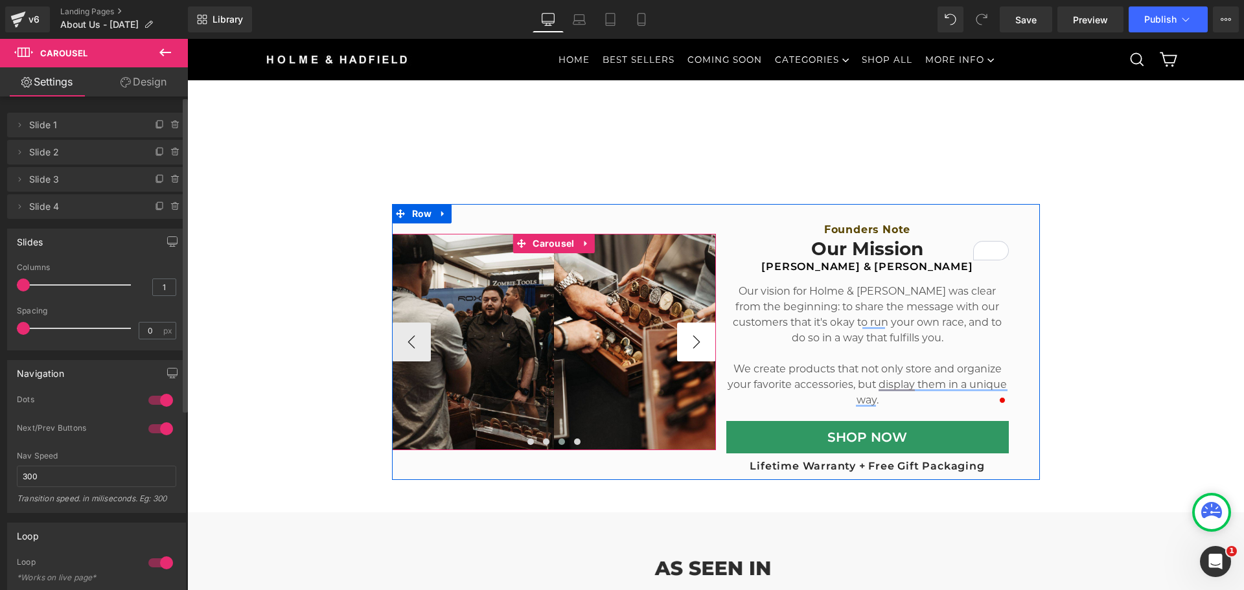
click at [683, 339] on button "›" at bounding box center [696, 342] width 39 height 39
click at [544, 303] on img at bounding box center [554, 342] width 324 height 216
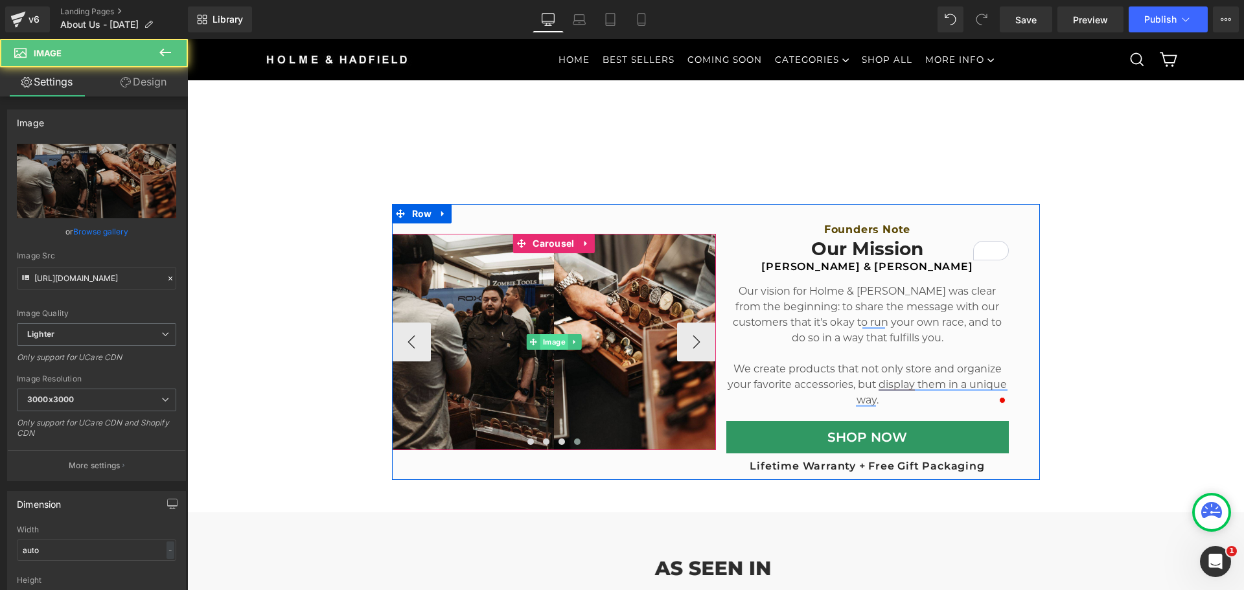
click at [544, 336] on span "Image" at bounding box center [554, 342] width 28 height 16
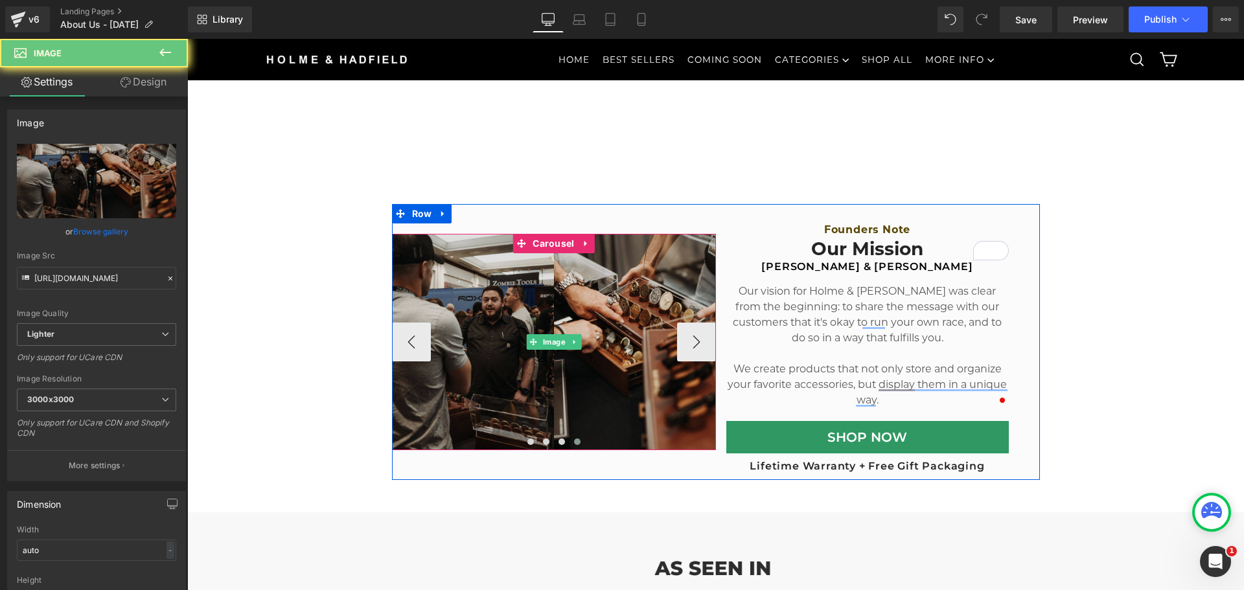
click at [536, 293] on img at bounding box center [554, 342] width 324 height 216
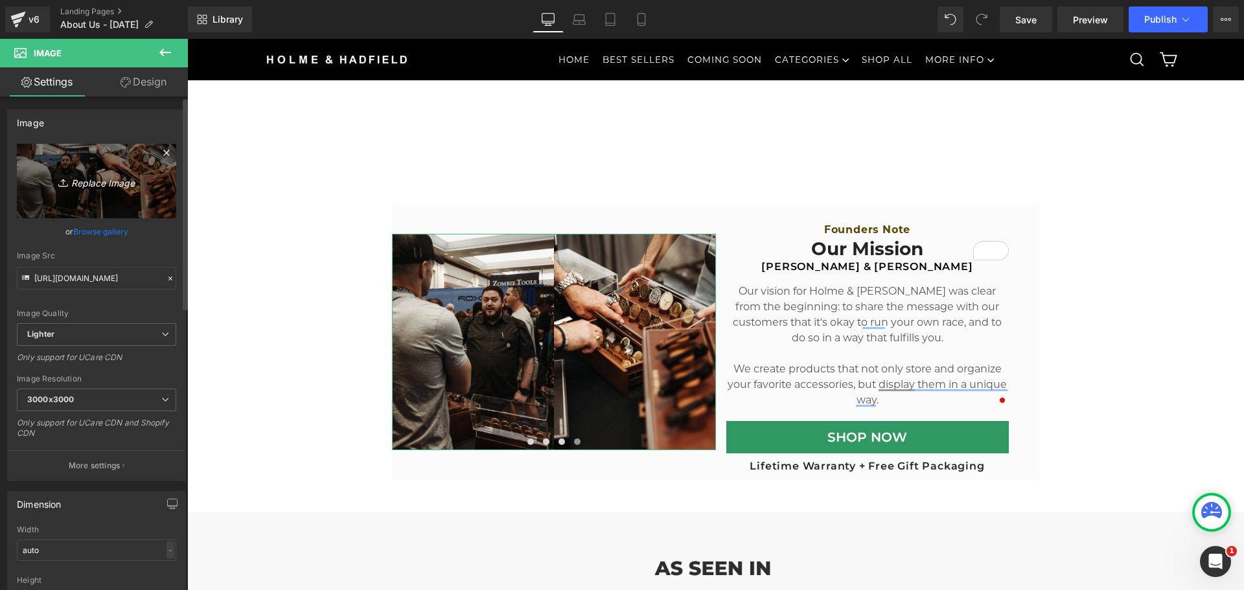
click at [81, 165] on link "Replace Image" at bounding box center [96, 181] width 159 height 74
type input "C:\fakepath\PDP Lander - Hero 37.jpg"
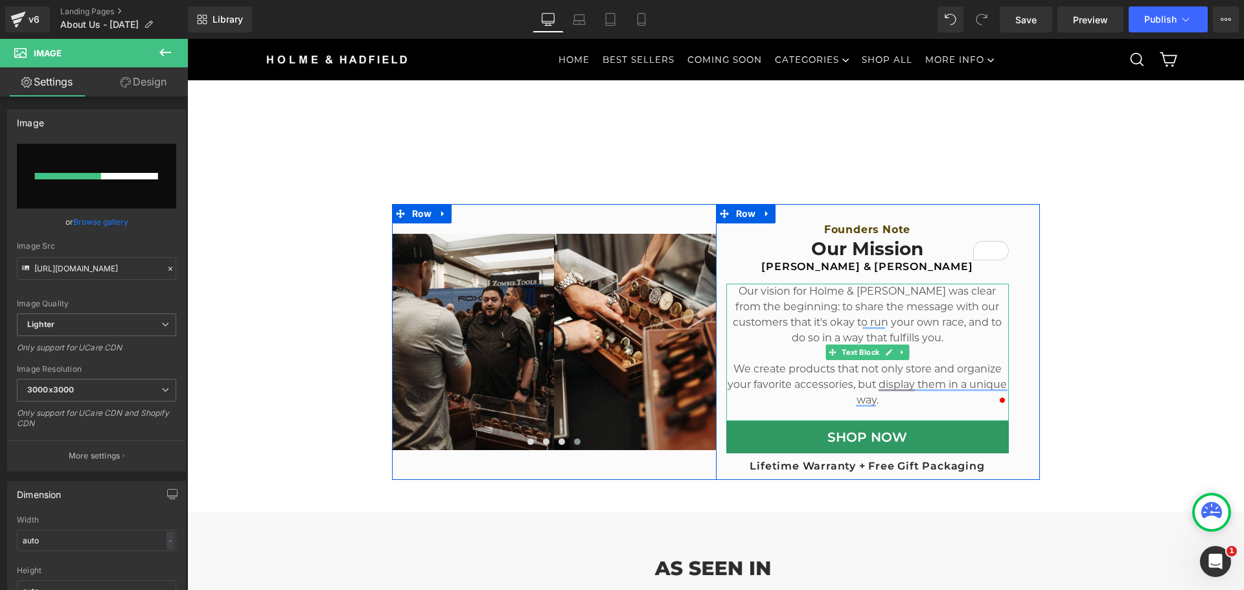
click at [786, 313] on p "Our vision for Holme & [PERSON_NAME] was clear from the beginning: to share the…" at bounding box center [867, 315] width 282 height 62
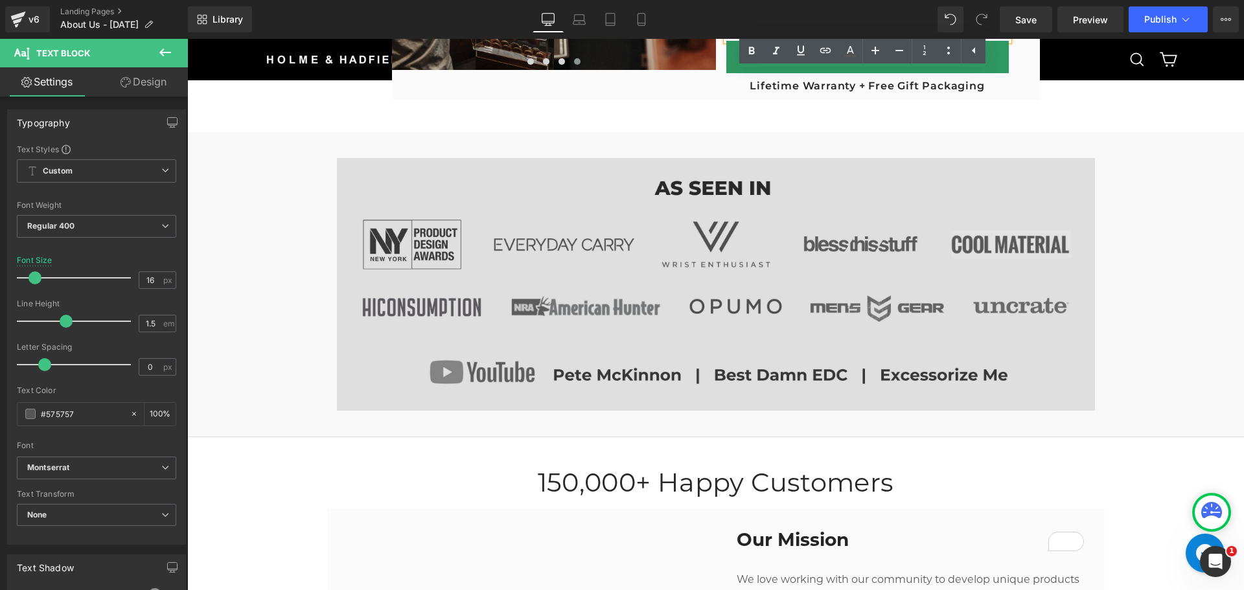
scroll to position [1036, 0]
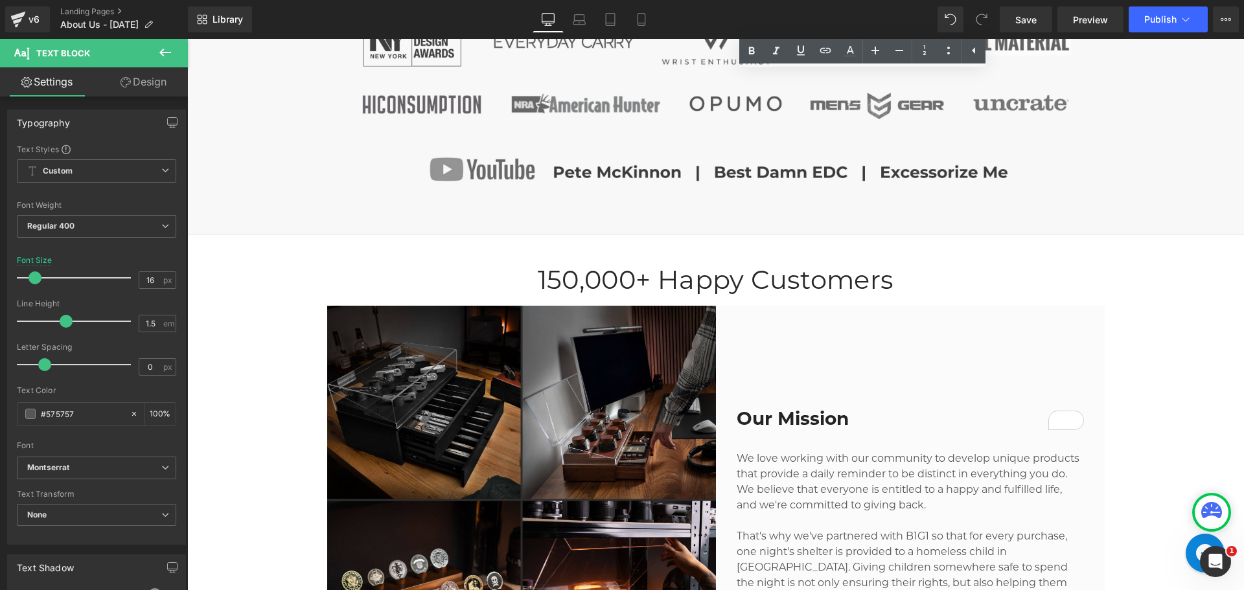
click at [838, 478] on p "We love working with our community to develop unique products that provide a da…" at bounding box center [910, 482] width 347 height 62
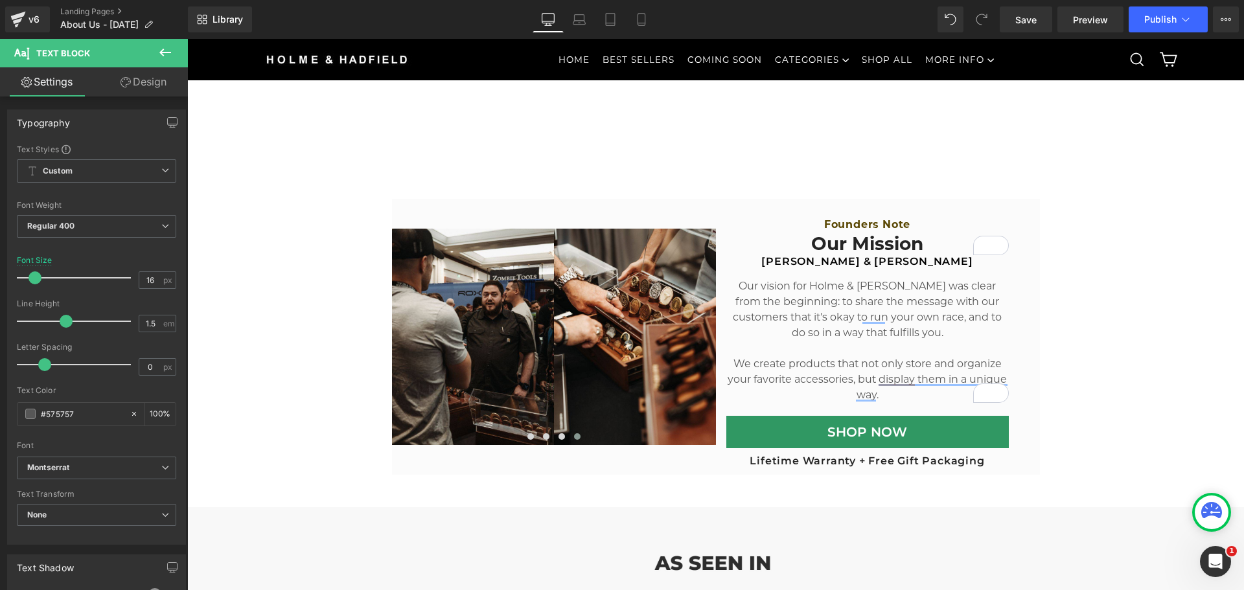
scroll to position [453, 0]
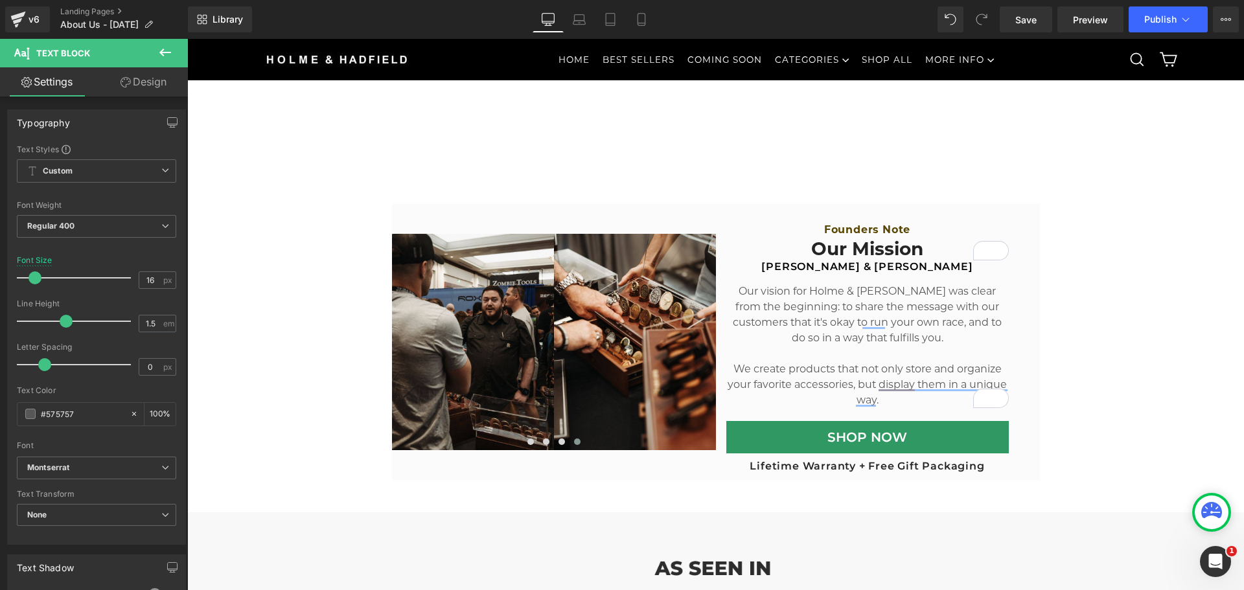
click at [802, 290] on p "Our vision for Holme & [PERSON_NAME] was clear from the beginning: to share the…" at bounding box center [867, 315] width 282 height 62
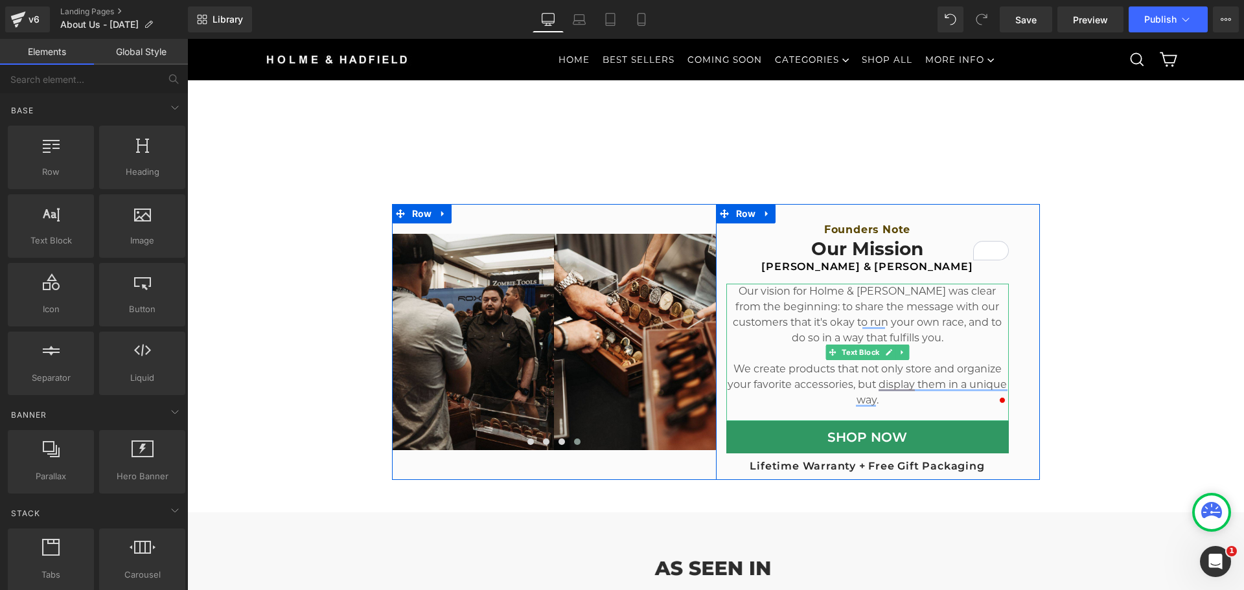
click at [851, 300] on p "Our vision for Holme & [PERSON_NAME] was clear from the beginning: to share the…" at bounding box center [867, 315] width 282 height 62
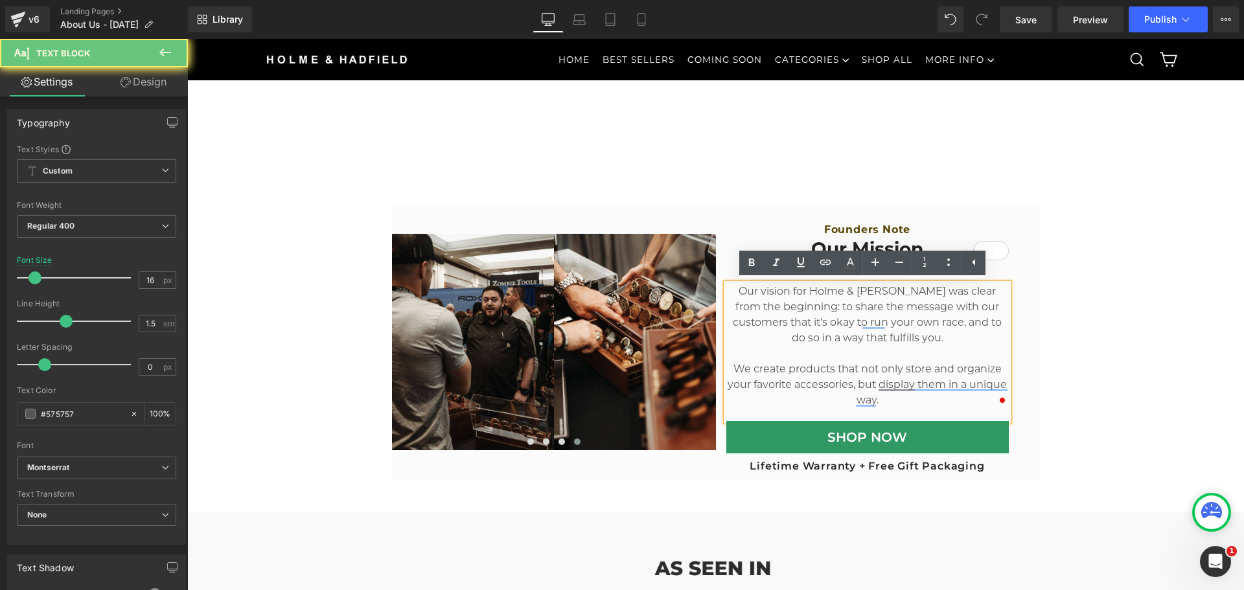
click at [755, 354] on p "To enrich screen reader interactions, please activate Accessibility in Grammarl…" at bounding box center [867, 354] width 282 height 16
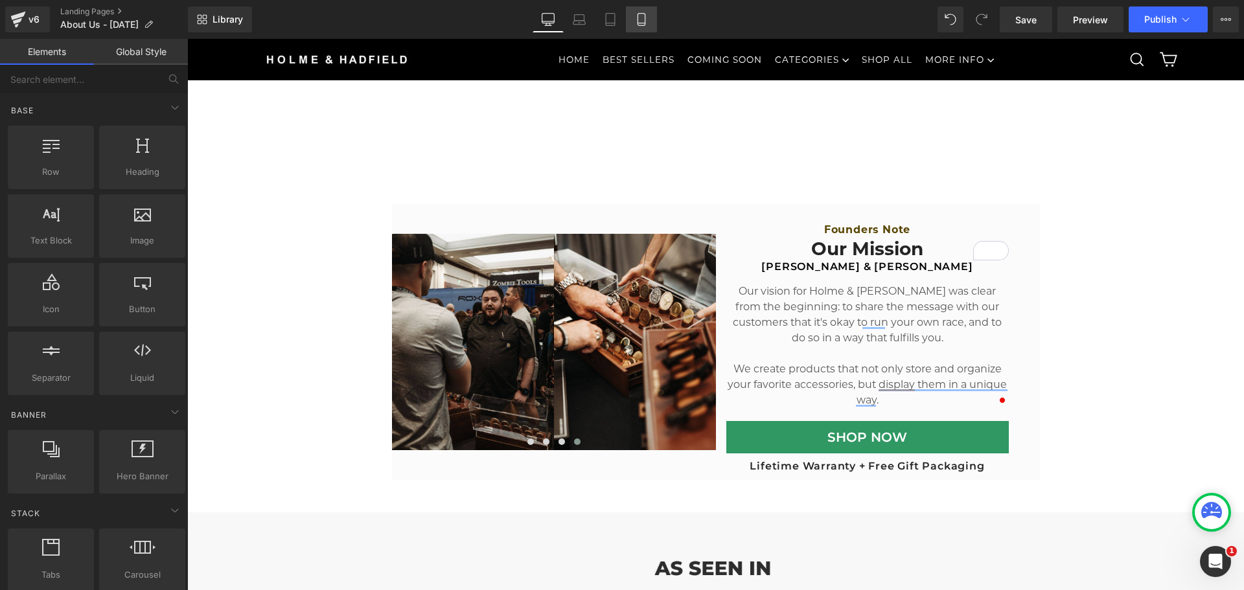
click at [636, 22] on icon at bounding box center [641, 19] width 13 height 13
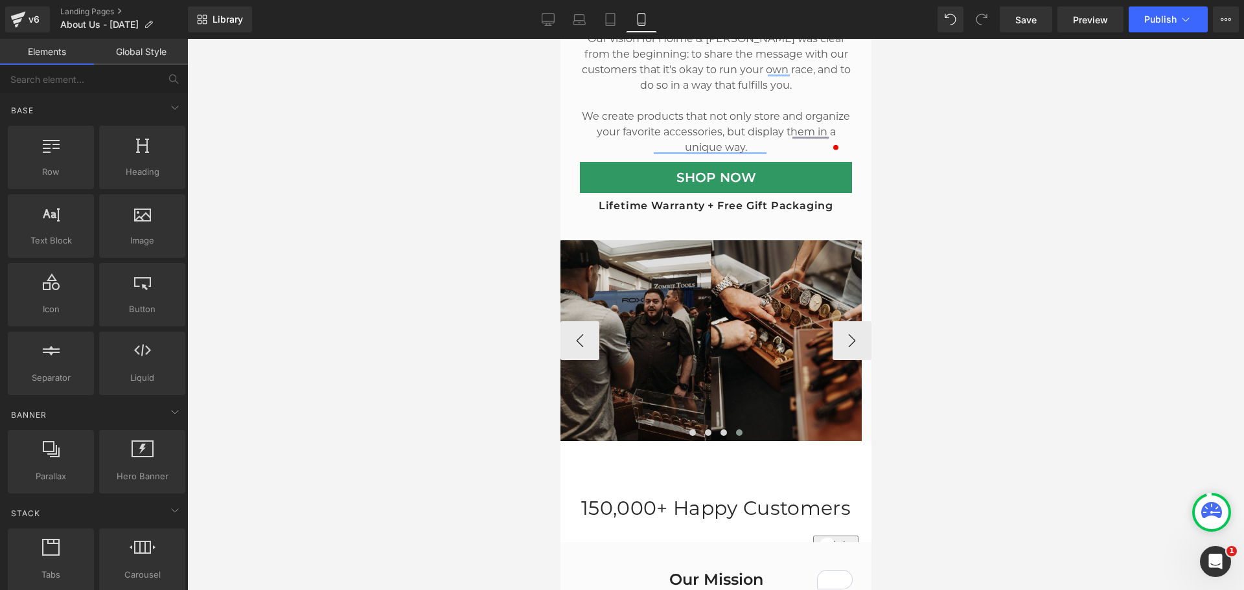
scroll to position [324, 0]
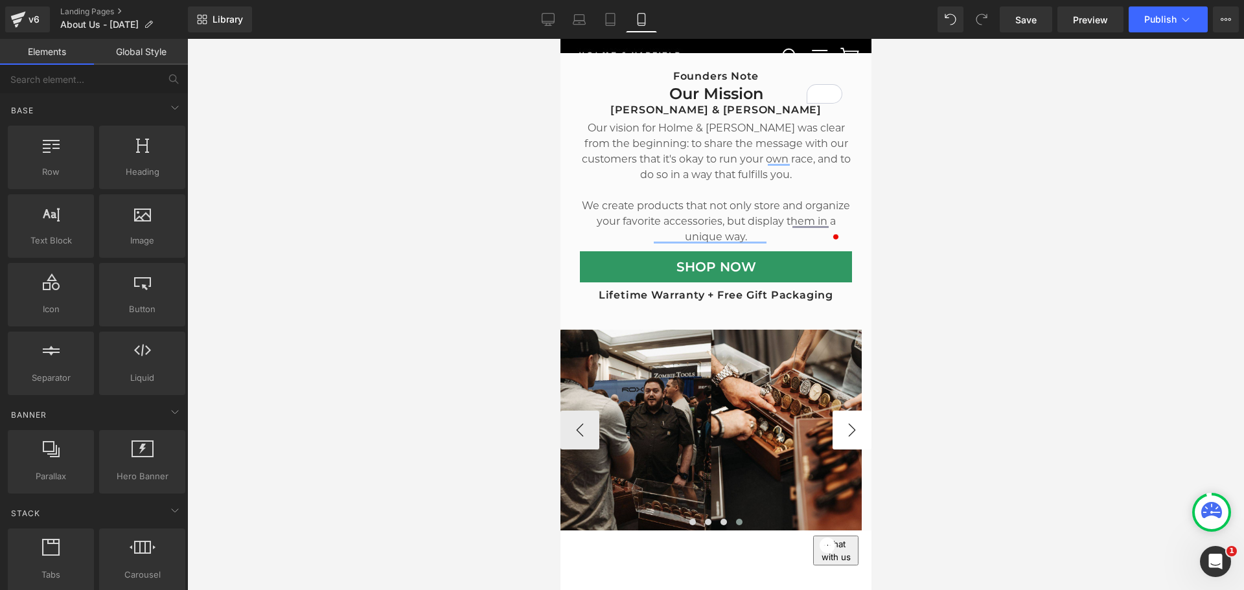
click at [849, 422] on button "›" at bounding box center [851, 430] width 39 height 39
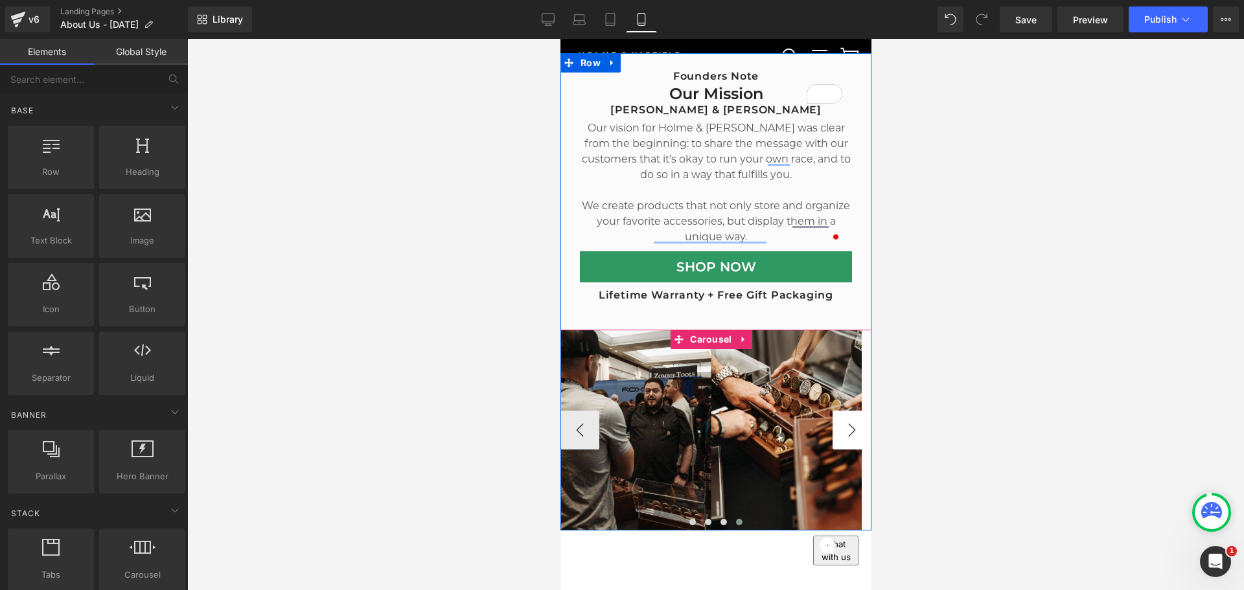
click at [846, 424] on button "›" at bounding box center [851, 430] width 39 height 39
click at [577, 416] on button "‹" at bounding box center [579, 430] width 39 height 39
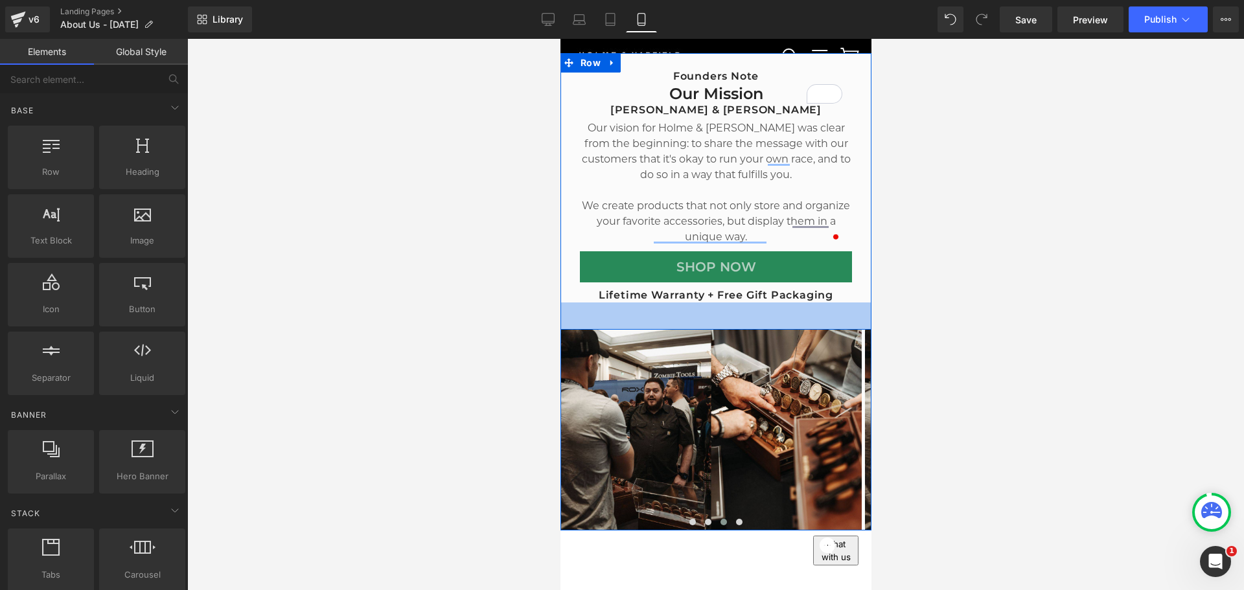
drag, startPoint x: 663, startPoint y: 310, endPoint x: 609, endPoint y: 266, distance: 69.5
click at [663, 310] on div "42px" at bounding box center [715, 316] width 311 height 27
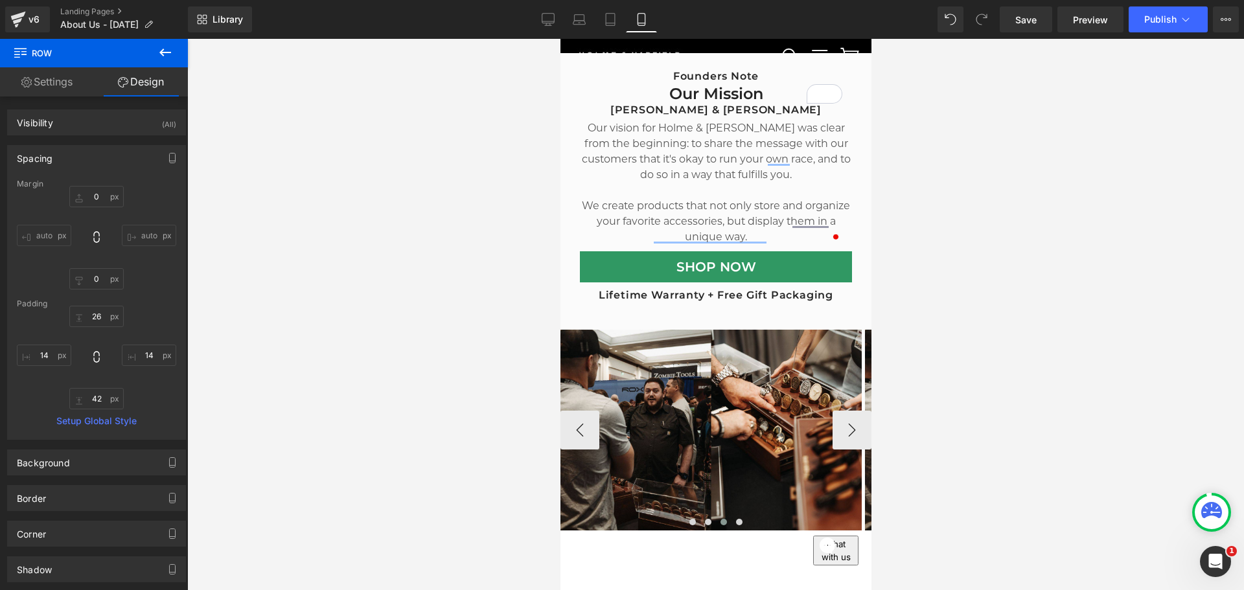
click at [806, 374] on img at bounding box center [710, 430] width 301 height 201
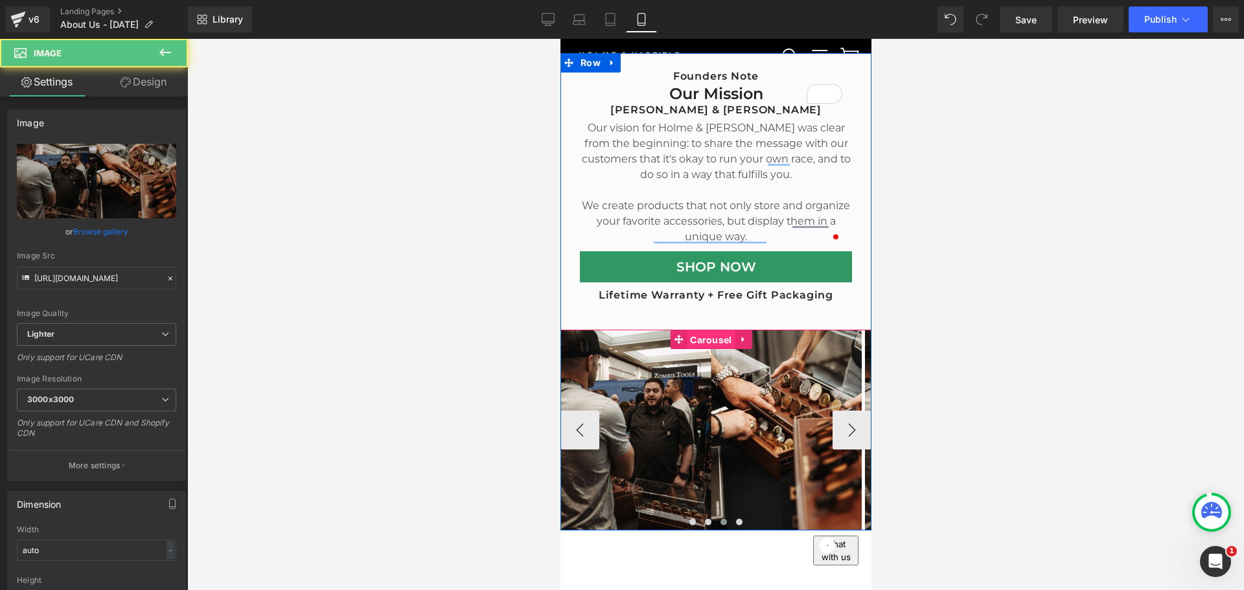
click at [703, 336] on span "Carousel" at bounding box center [710, 339] width 48 height 19
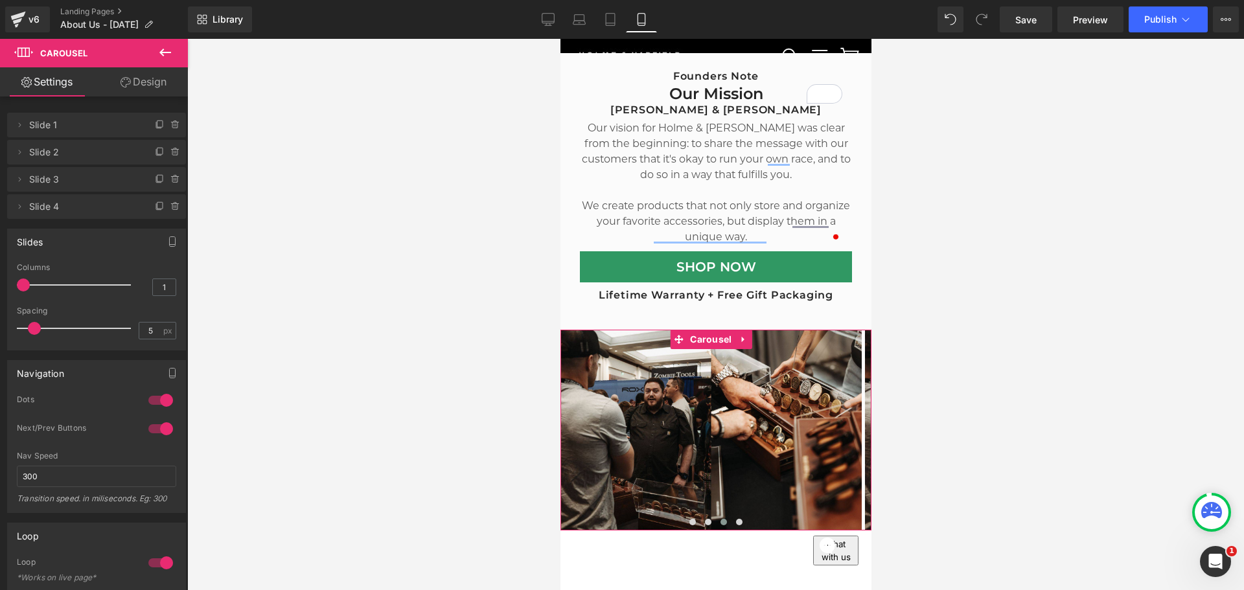
drag, startPoint x: 134, startPoint y: 73, endPoint x: 60, endPoint y: 157, distance: 112.0
click at [134, 73] on link "Design" at bounding box center [144, 81] width 94 height 29
click at [0, 0] on div "Spacing" at bounding box center [0, 0] width 0 height 0
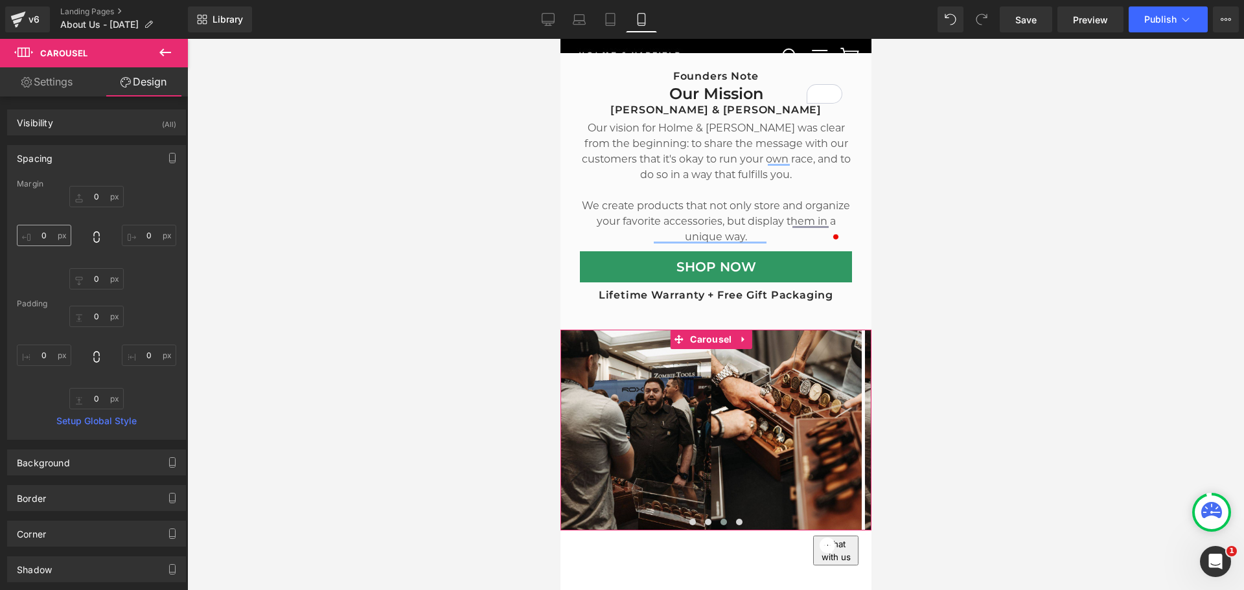
type input "0"
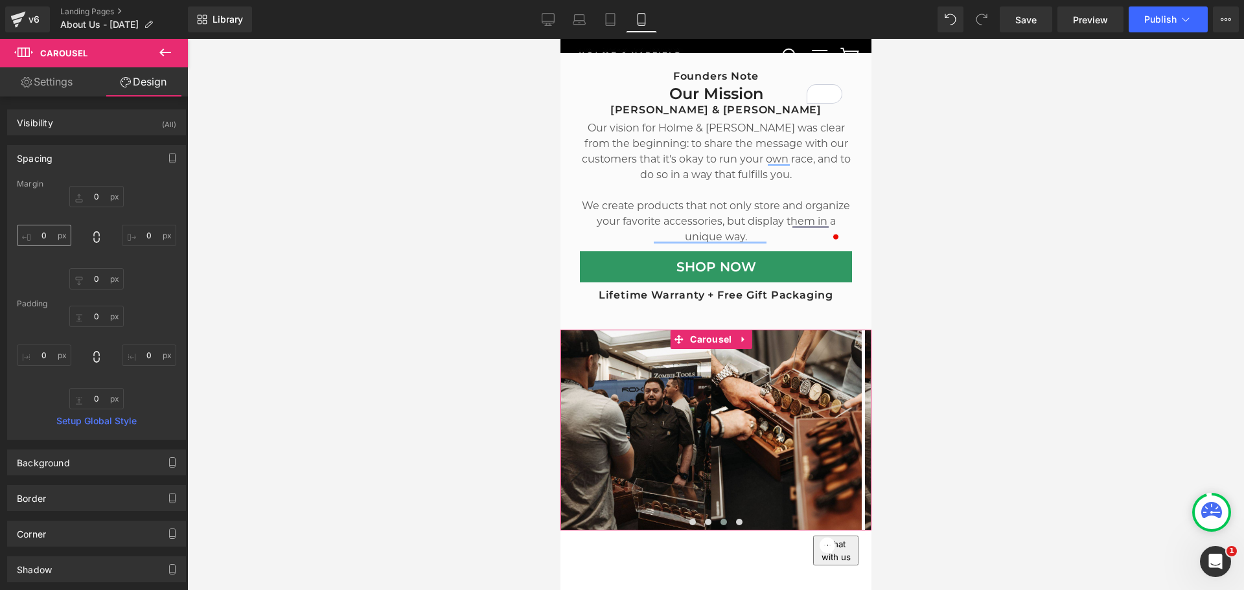
type input "0"
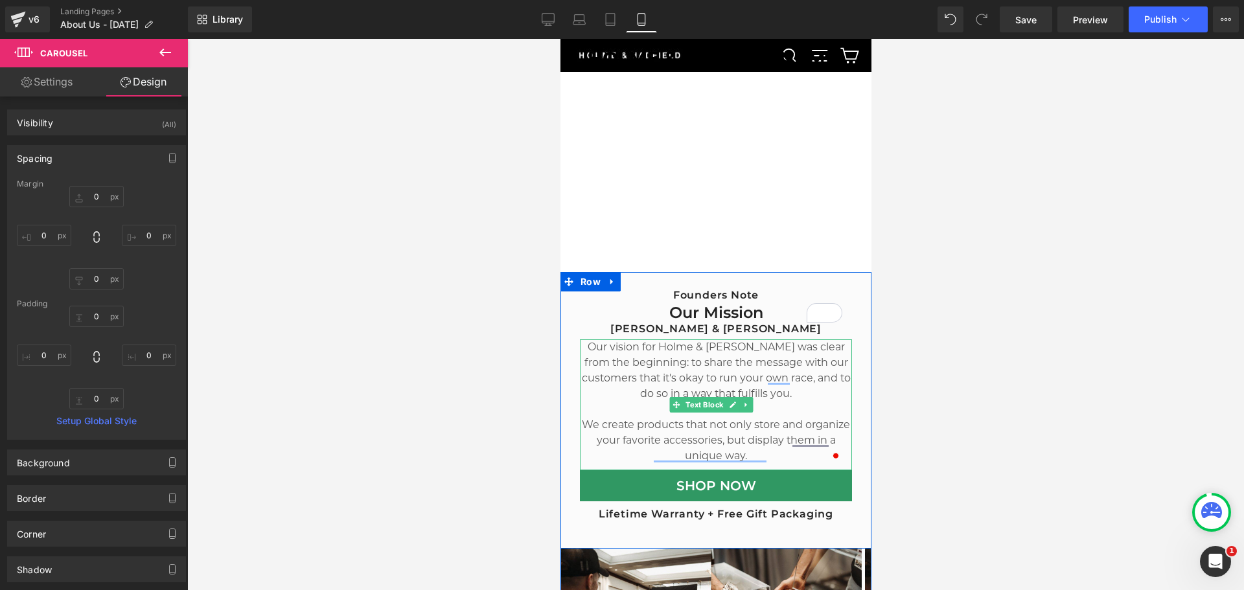
scroll to position [65, 0]
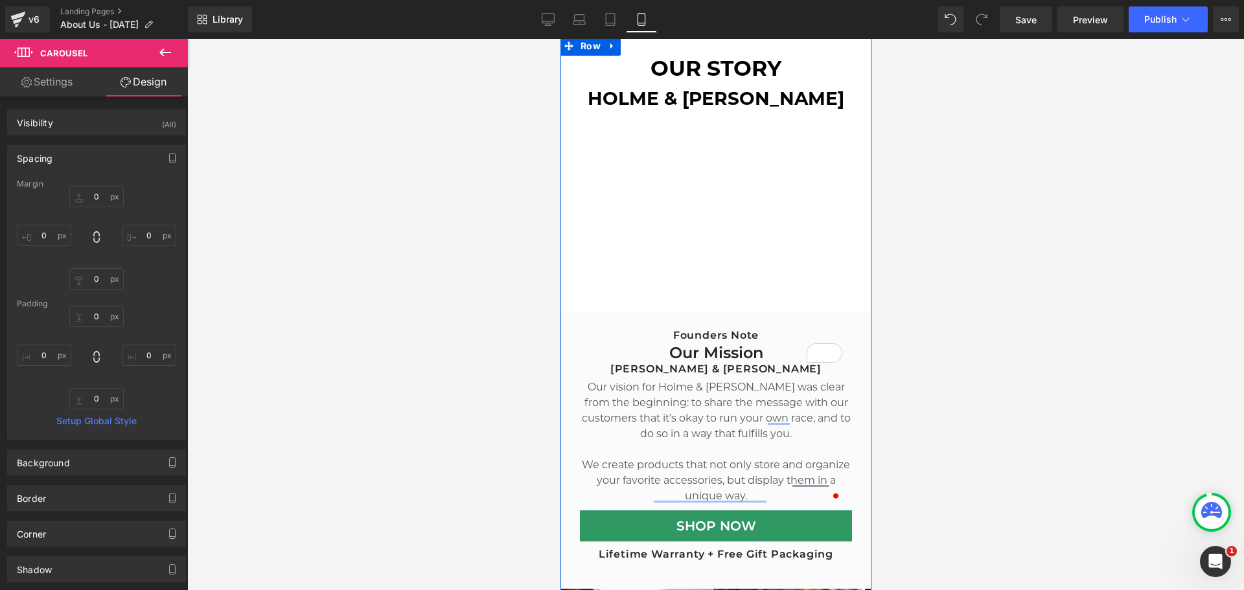
click at [565, 192] on div "Youtube" at bounding box center [715, 217] width 311 height 164
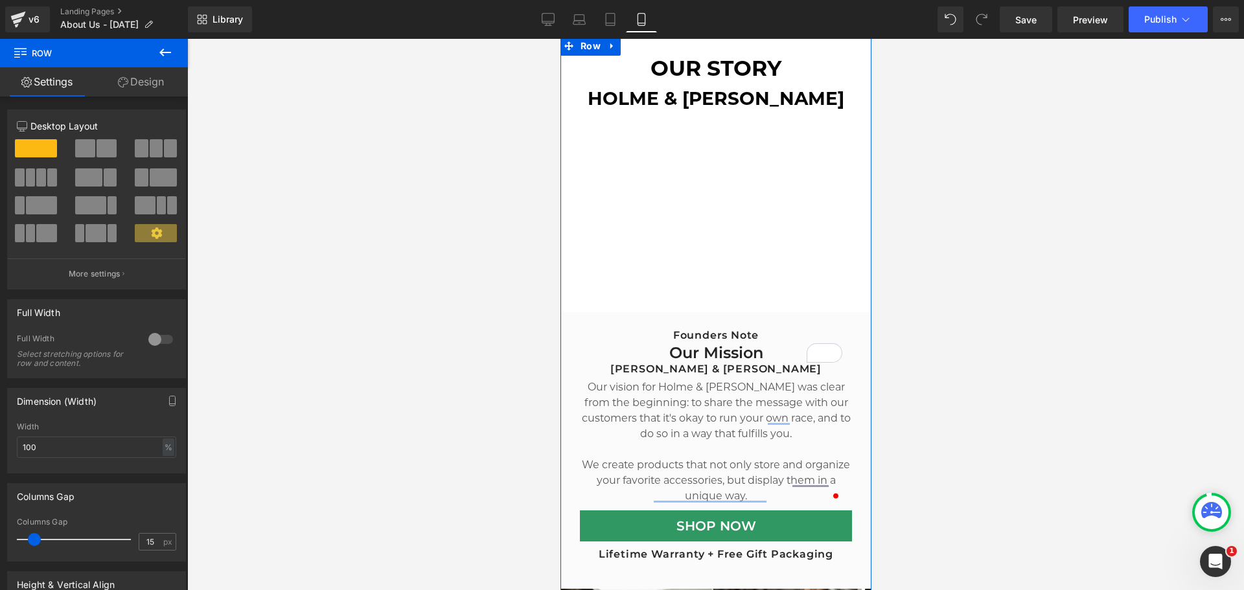
drag, startPoint x: 115, startPoint y: 73, endPoint x: 176, endPoint y: 304, distance: 238.7
click at [115, 73] on link "Design" at bounding box center [141, 81] width 94 height 29
click at [0, 0] on div "Spacing" at bounding box center [0, 0] width 0 height 0
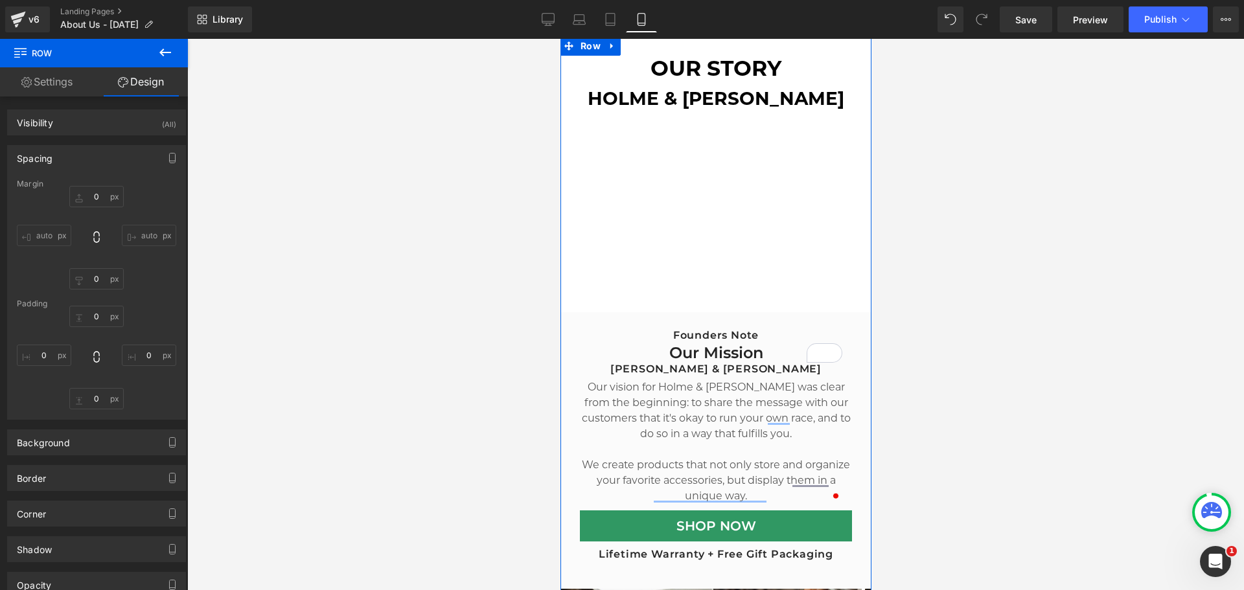
type input "0"
type input "30"
type input "0"
type input "20"
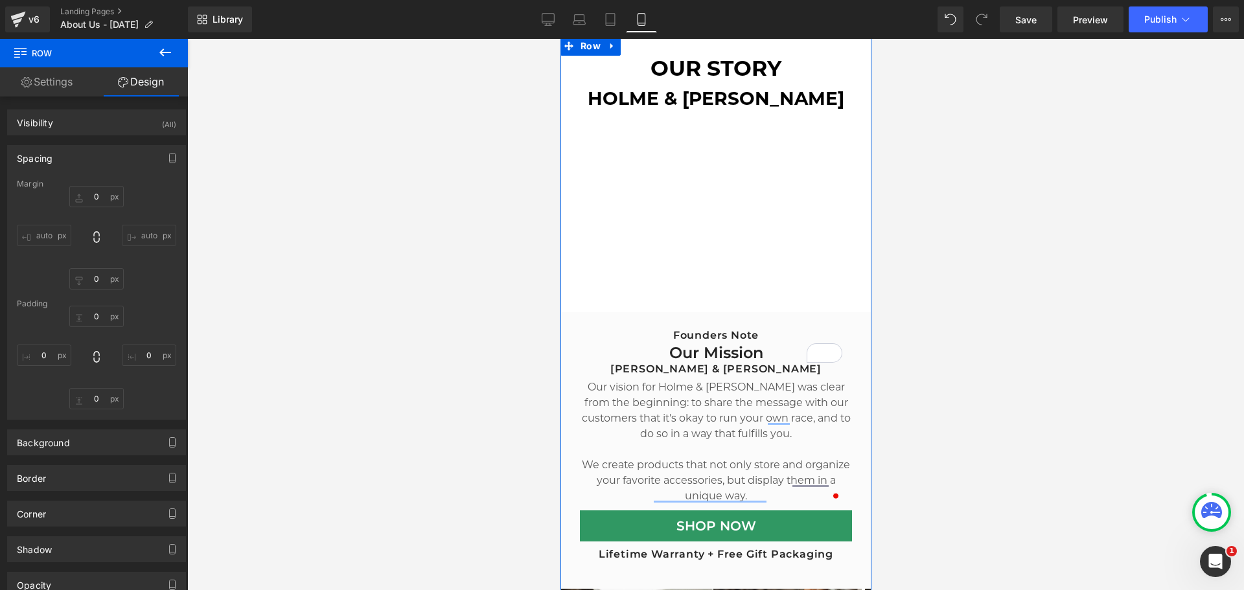
type input "0"
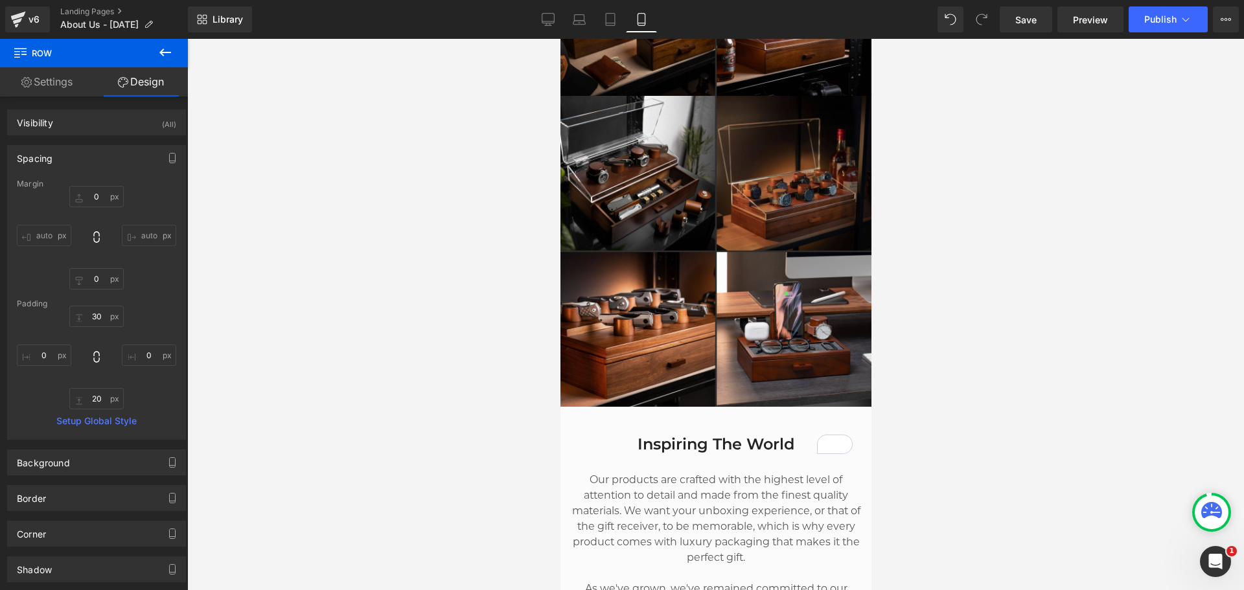
scroll to position [1684, 0]
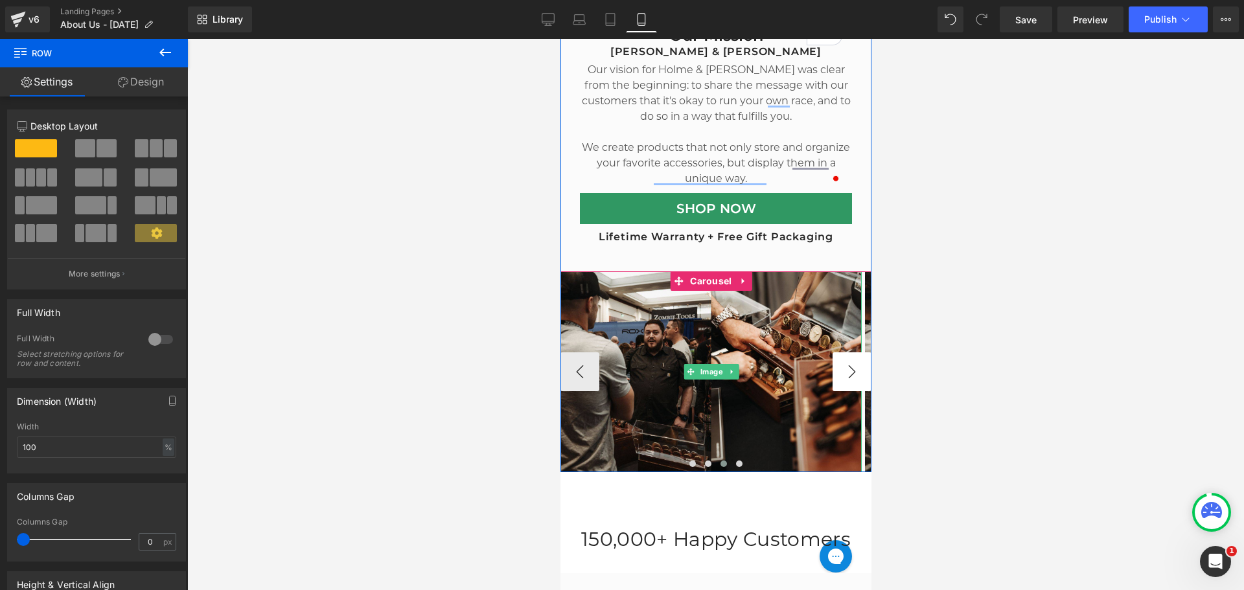
scroll to position [389, 0]
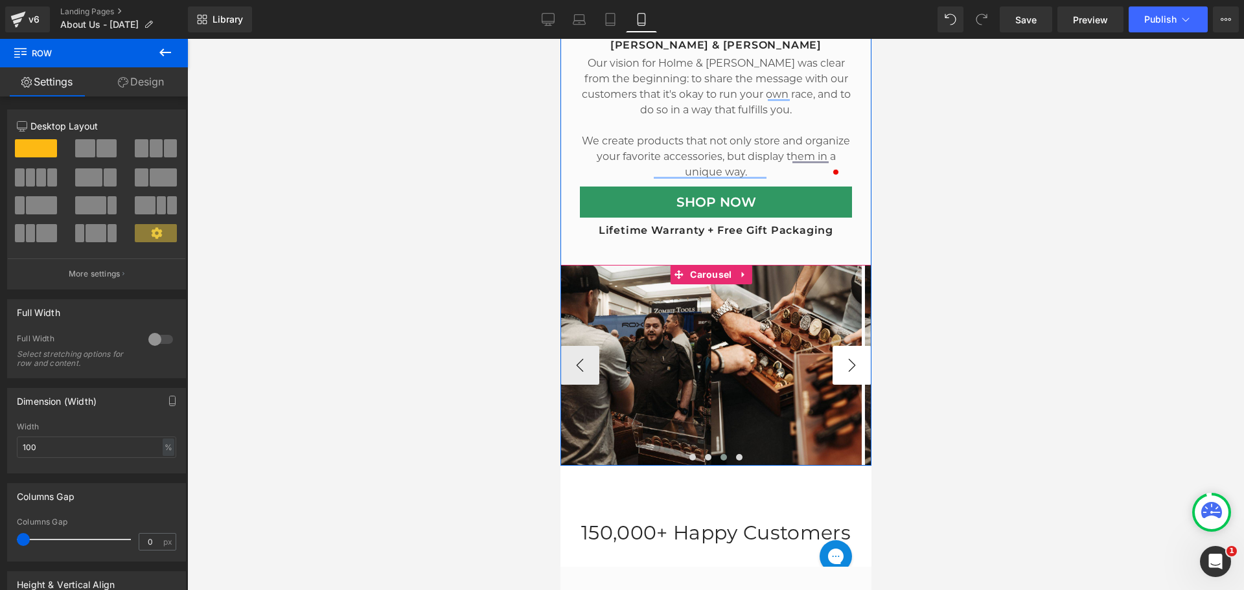
click at [841, 350] on button "›" at bounding box center [851, 365] width 39 height 39
click at [848, 355] on button "›" at bounding box center [851, 365] width 39 height 39
click at [848, 358] on button "›" at bounding box center [851, 365] width 39 height 39
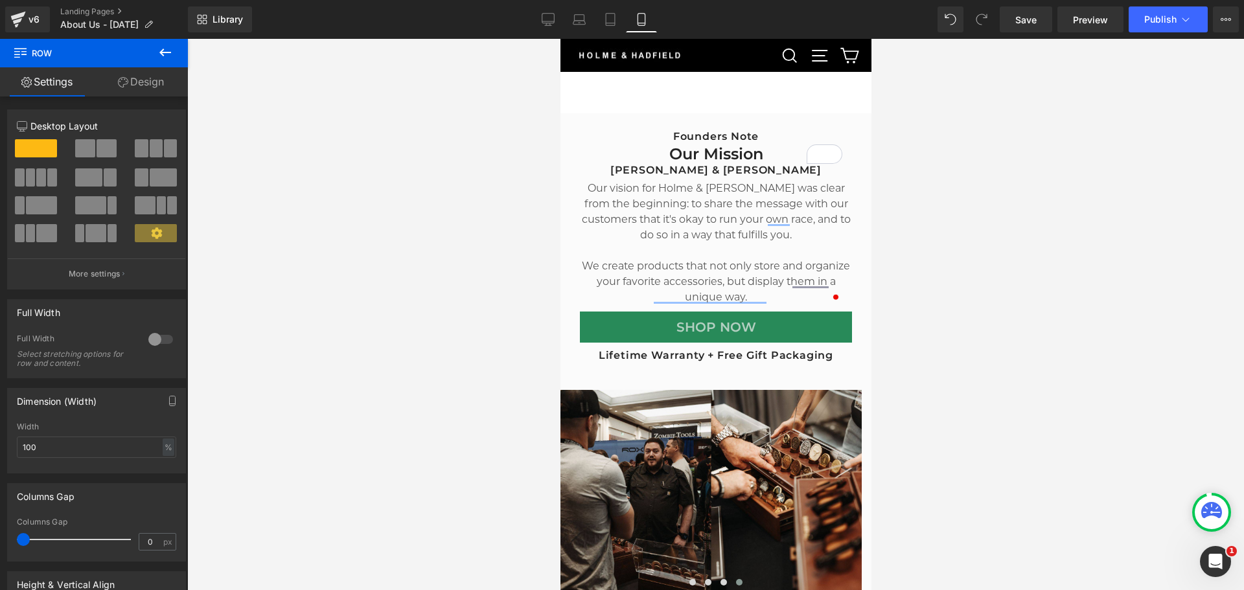
scroll to position [259, 0]
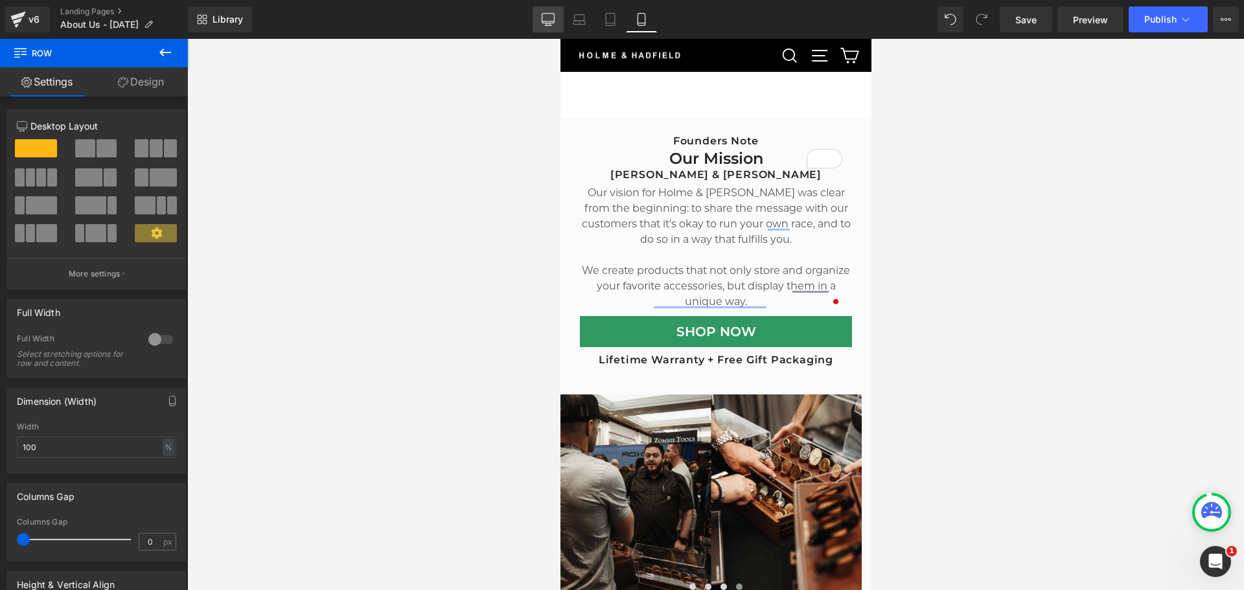
click at [540, 26] on link "Desktop" at bounding box center [547, 19] width 31 height 26
type input "1200"
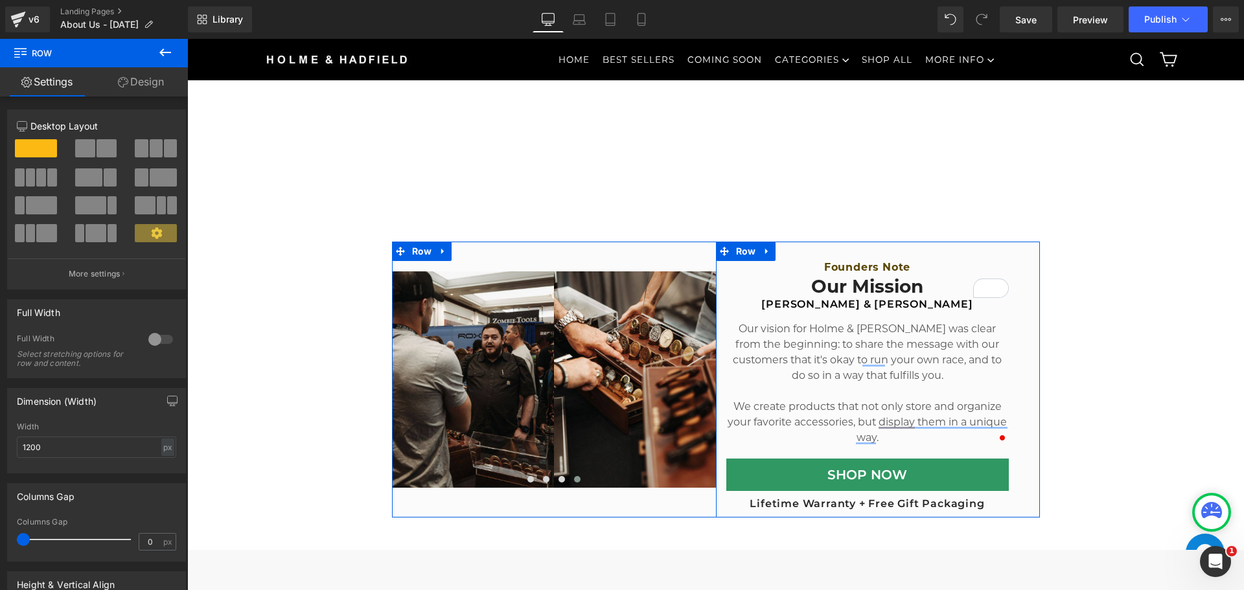
scroll to position [453, 0]
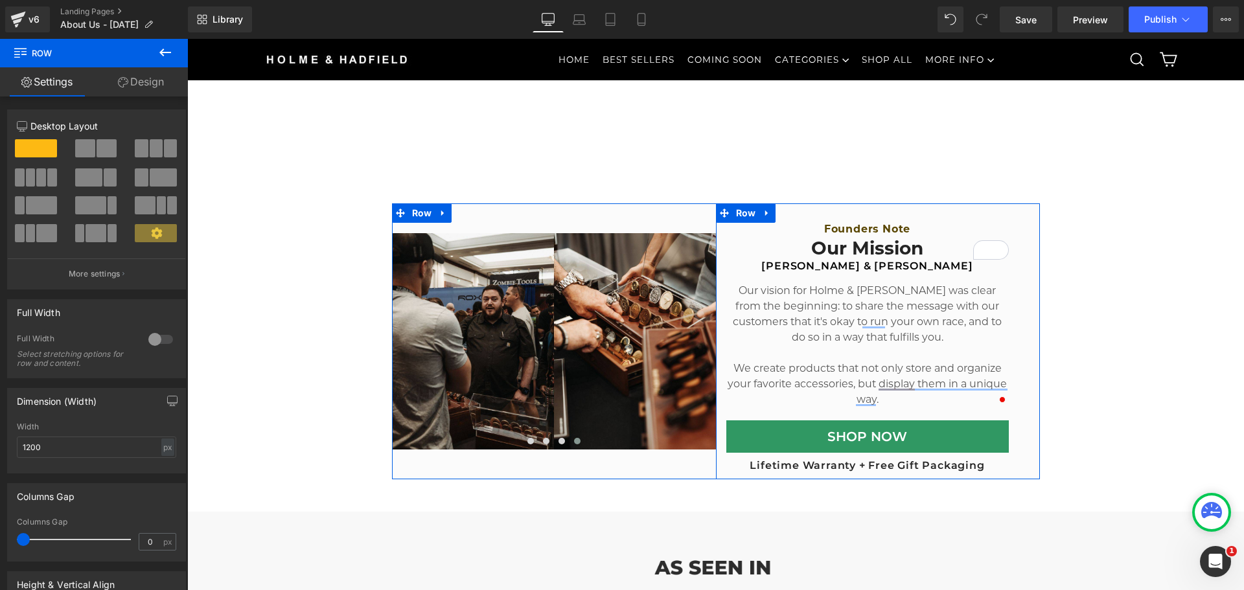
click at [716, 432] on div "Founders Note Heading NaNpx Our Mission Heading [PERSON_NAME] & [PERSON_NAME] H…" at bounding box center [867, 348] width 303 height 250
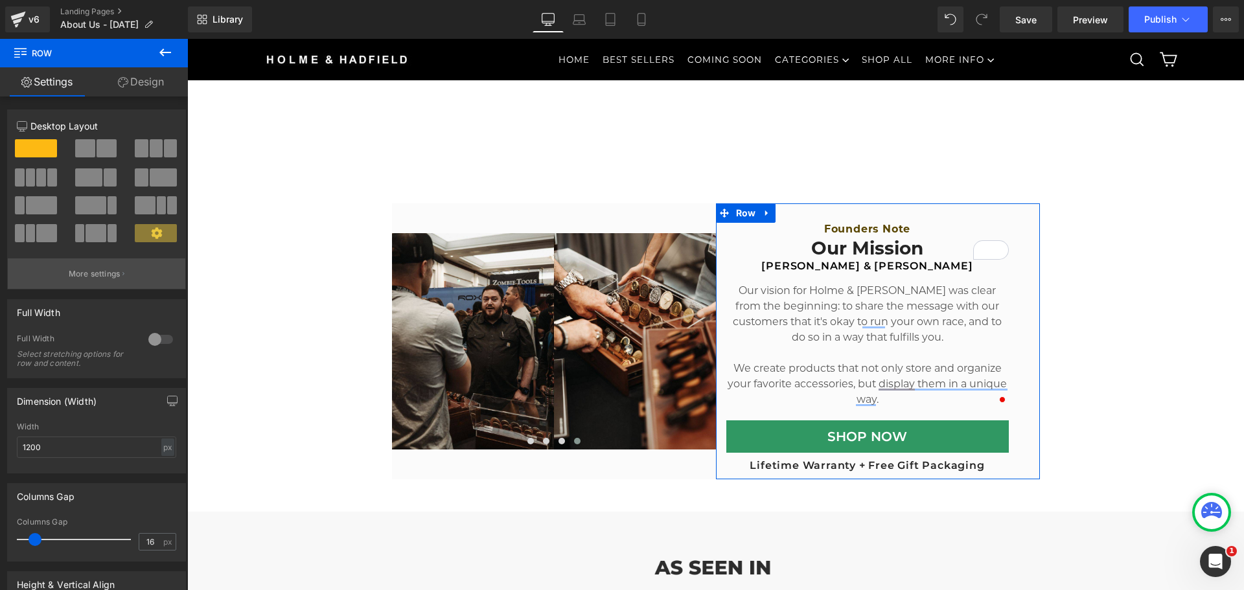
click at [102, 266] on button "More settings" at bounding box center [96, 273] width 177 height 30
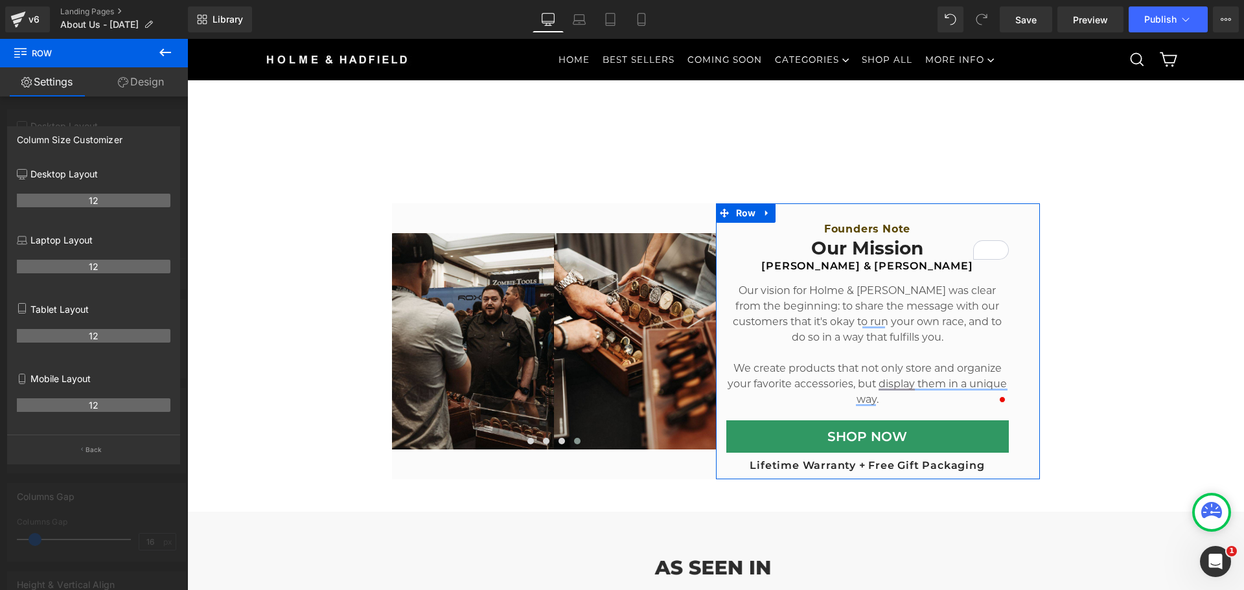
click at [87, 456] on button "Back" at bounding box center [93, 449] width 173 height 29
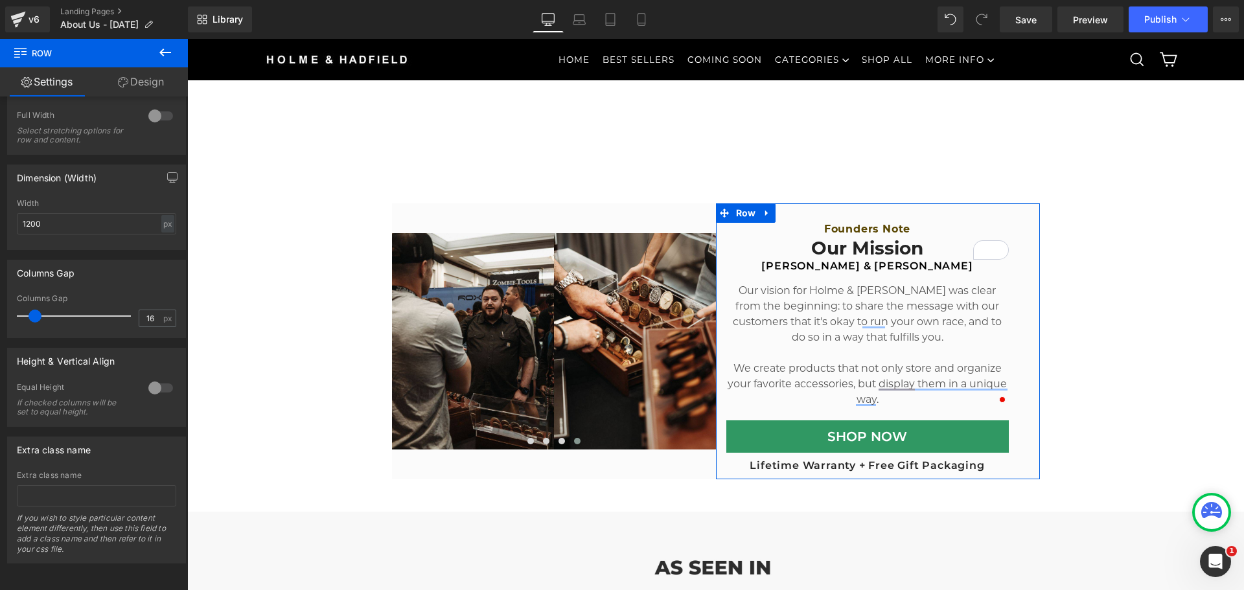
scroll to position [168, 0]
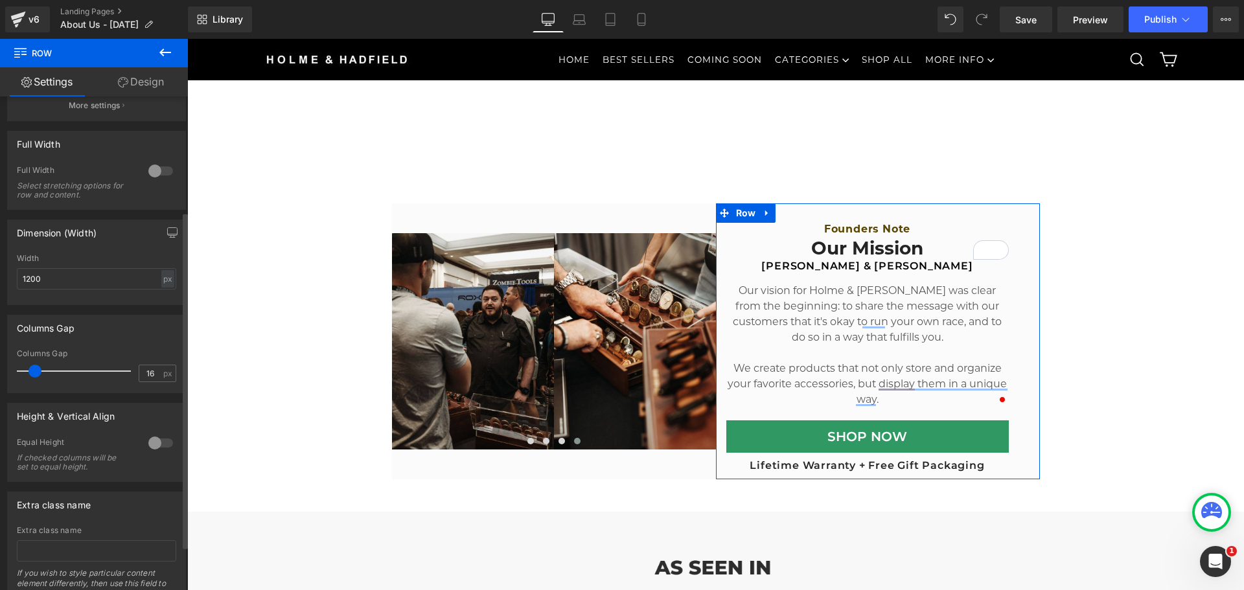
click at [145, 446] on div at bounding box center [160, 443] width 31 height 21
click at [153, 445] on div at bounding box center [160, 443] width 31 height 21
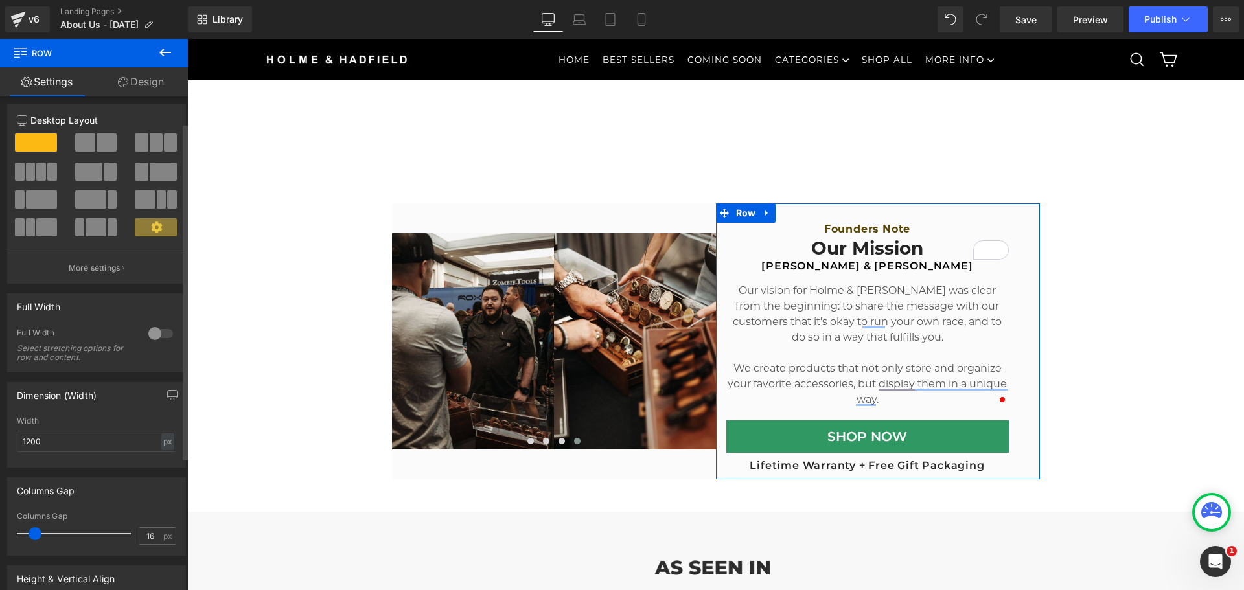
scroll to position [0, 0]
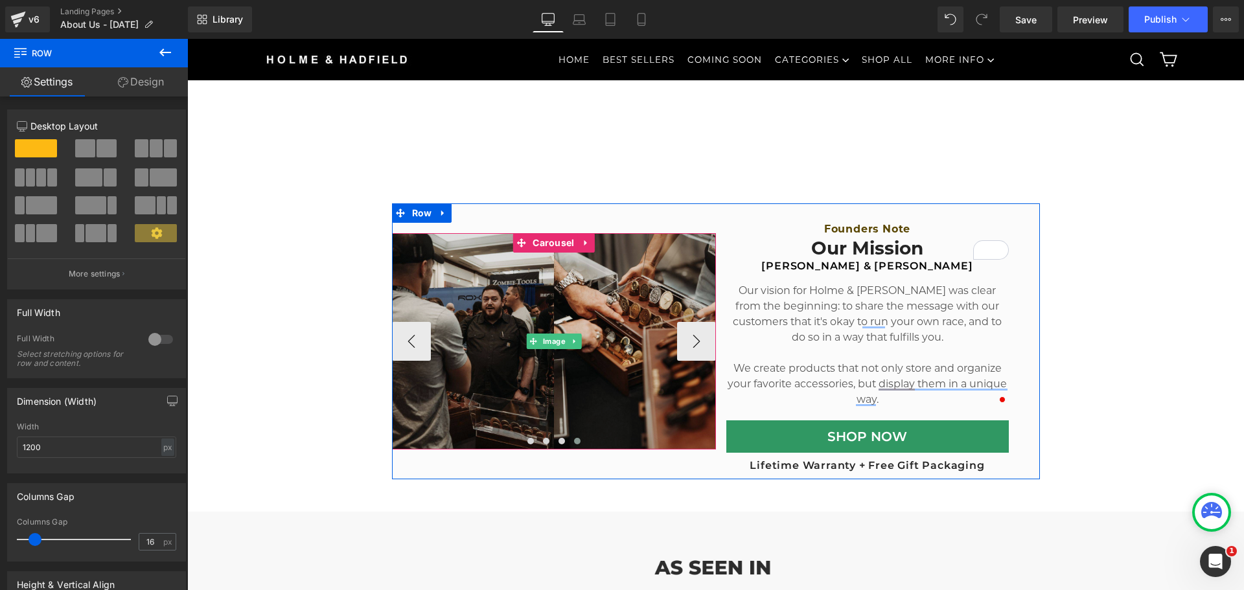
click at [558, 308] on img at bounding box center [554, 341] width 324 height 216
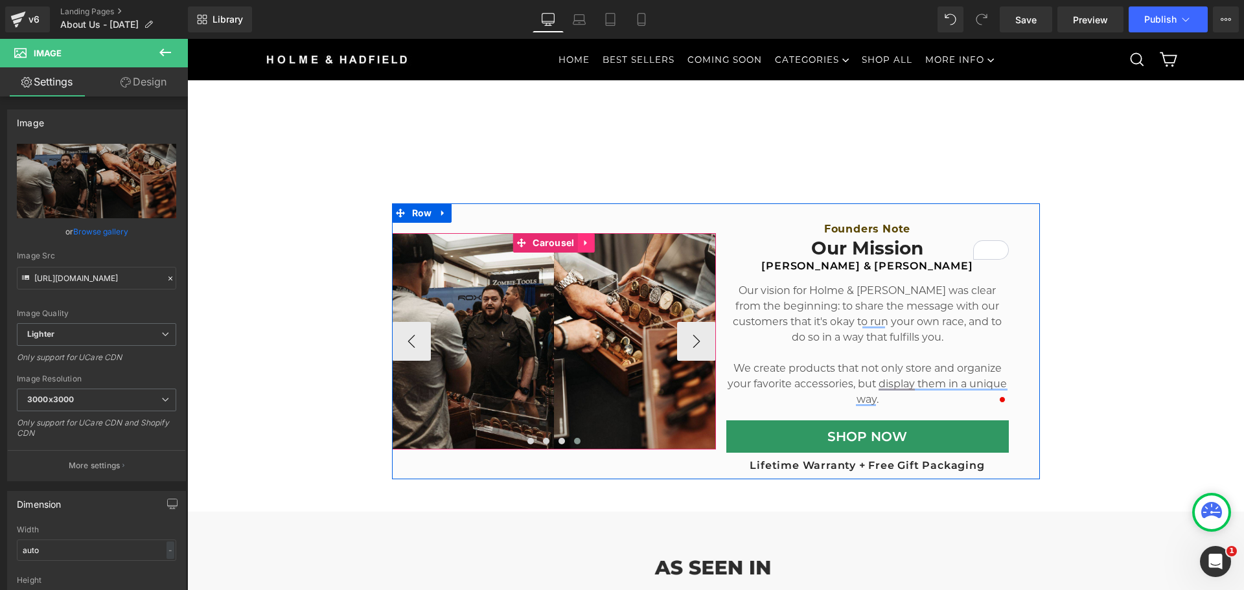
click at [586, 240] on link at bounding box center [586, 242] width 17 height 19
click at [577, 246] on icon at bounding box center [577, 242] width 9 height 9
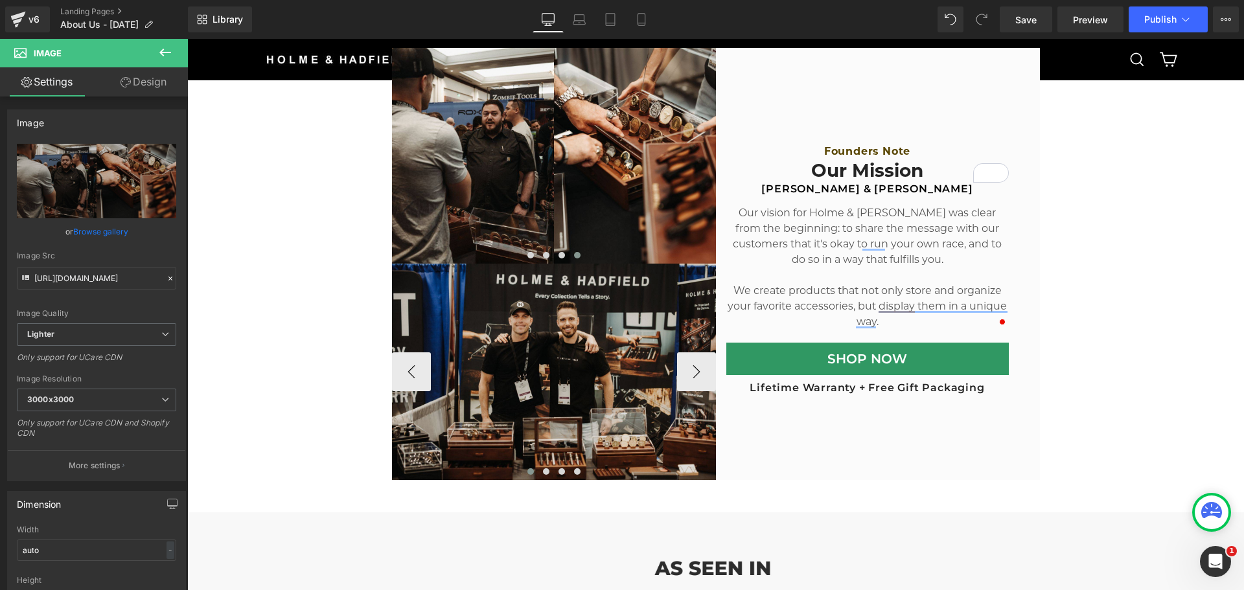
scroll to position [601, 0]
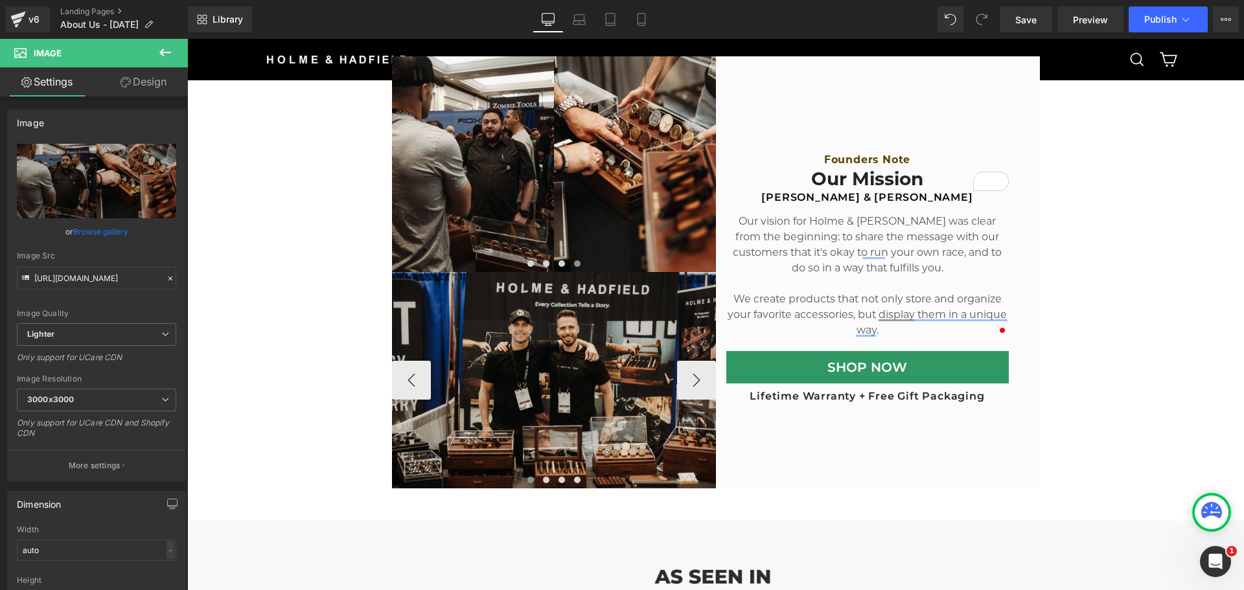
click at [577, 380] on img at bounding box center [554, 380] width 324 height 216
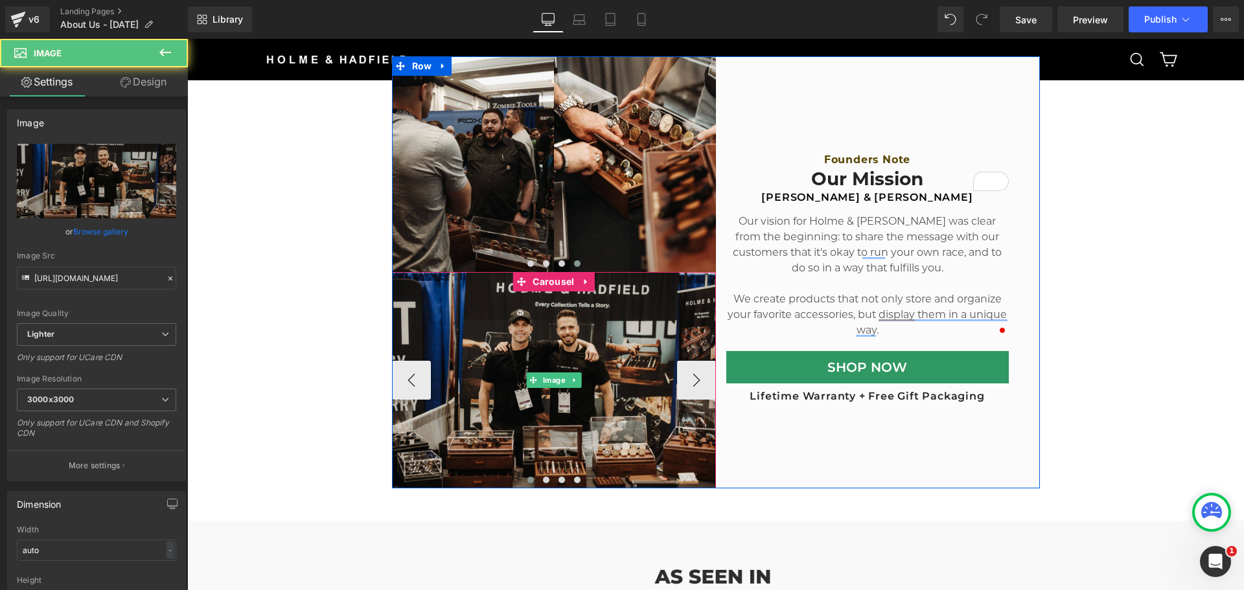
click at [571, 388] on img at bounding box center [554, 380] width 324 height 216
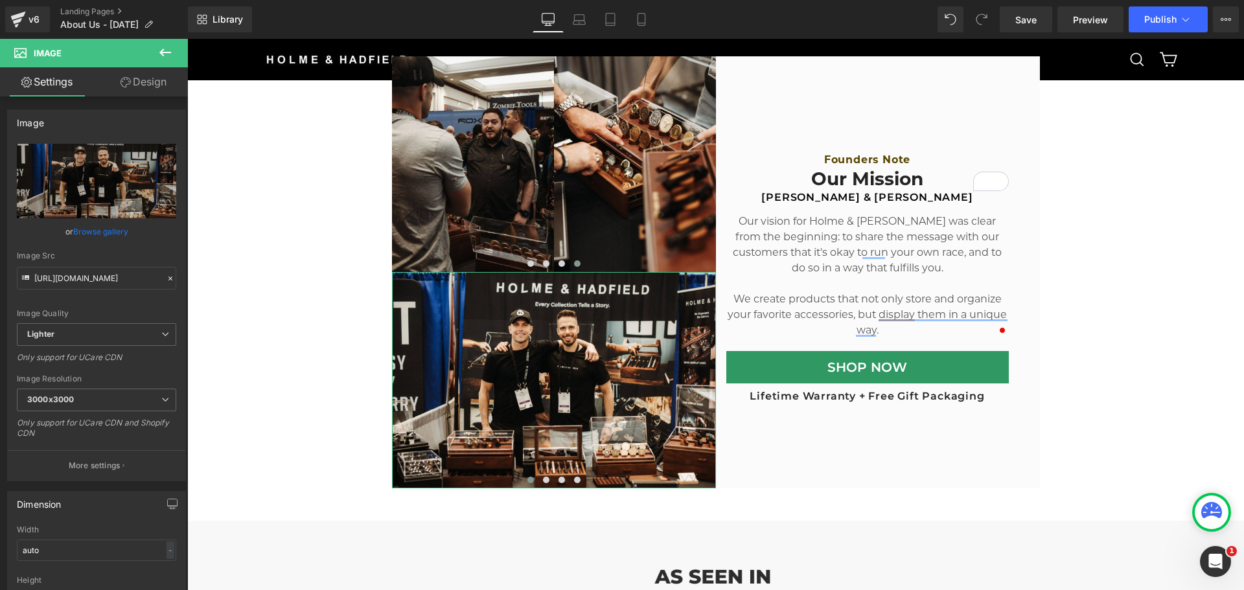
drag, startPoint x: 122, startPoint y: 73, endPoint x: 72, endPoint y: 97, distance: 55.3
click at [120, 73] on link "Design" at bounding box center [144, 81] width 94 height 29
click at [0, 0] on div "Visibility 0|0|0|0 Spacing [GEOGRAPHIC_DATA] [GEOGRAPHIC_DATA] Background Backg…" at bounding box center [0, 0] width 0 height 0
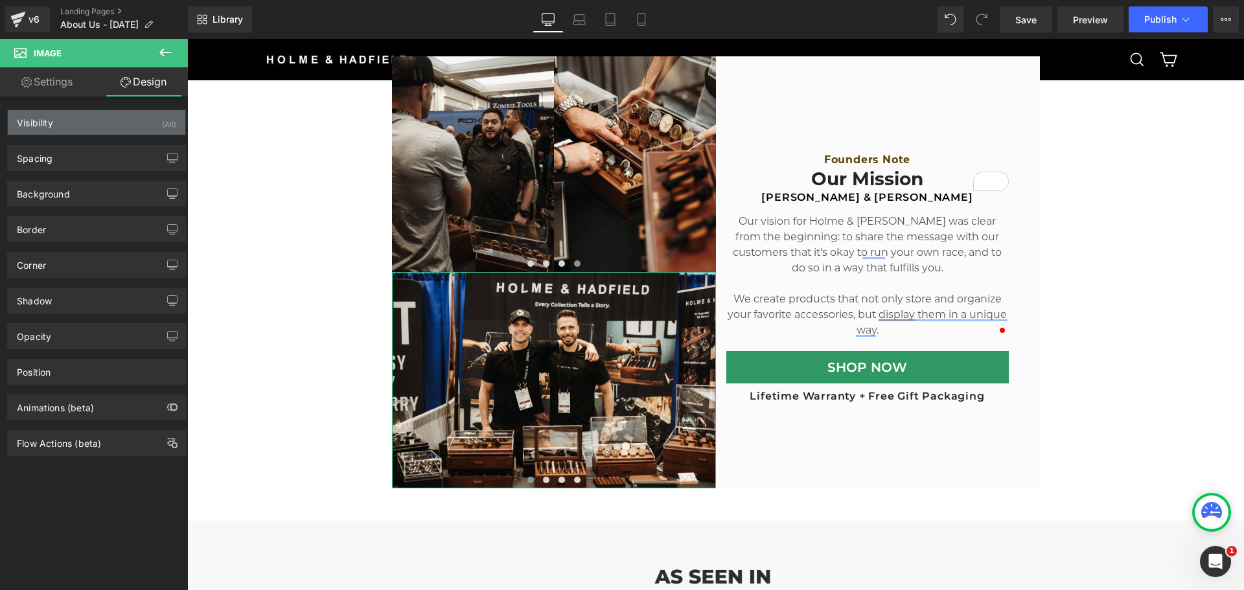
click at [70, 123] on div "Visibility (All)" at bounding box center [96, 122] width 177 height 25
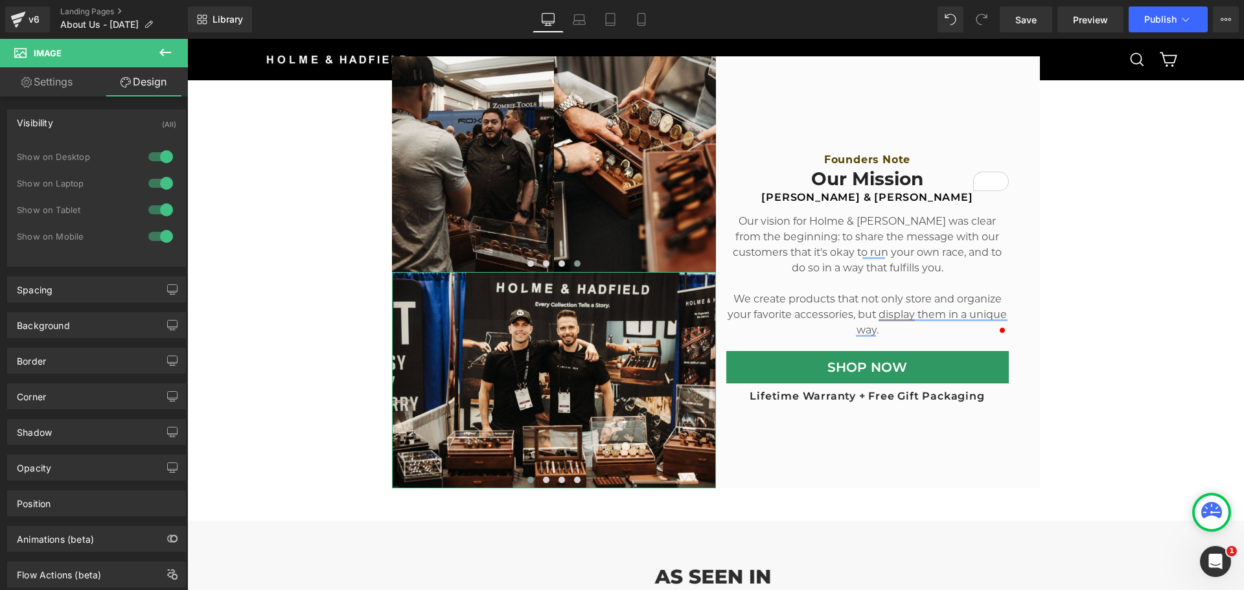
click at [156, 208] on div at bounding box center [160, 210] width 31 height 21
click at [157, 183] on div at bounding box center [160, 183] width 31 height 21
click at [157, 155] on div at bounding box center [160, 156] width 31 height 21
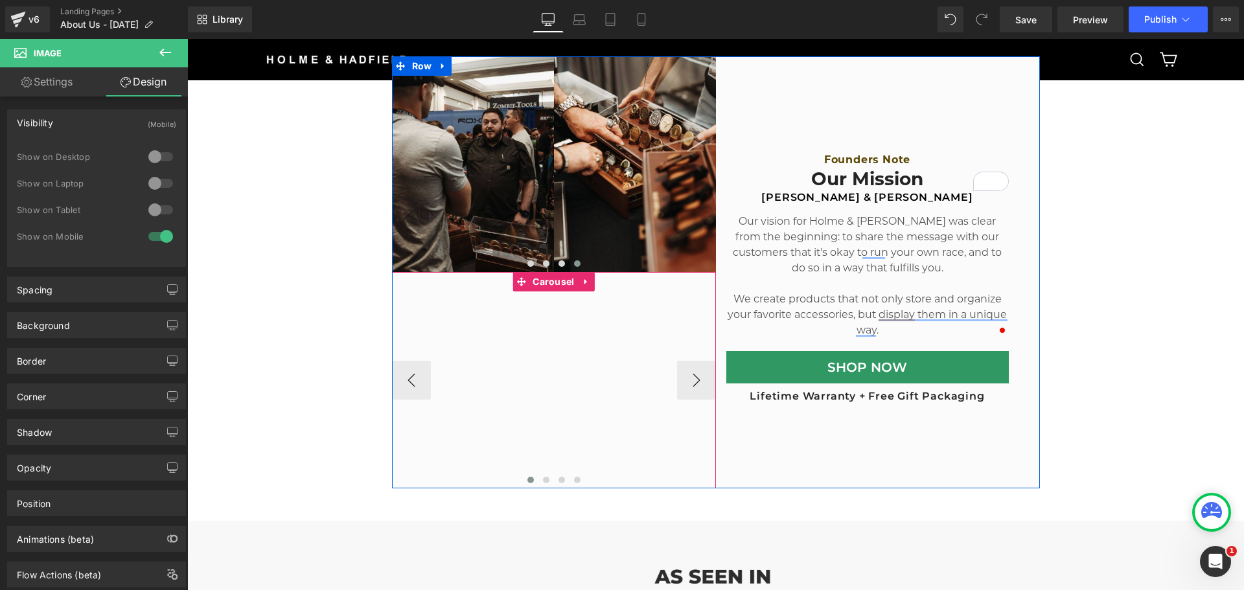
click at [601, 369] on div "Image Image Image Image" at bounding box center [1040, 380] width 1296 height 216
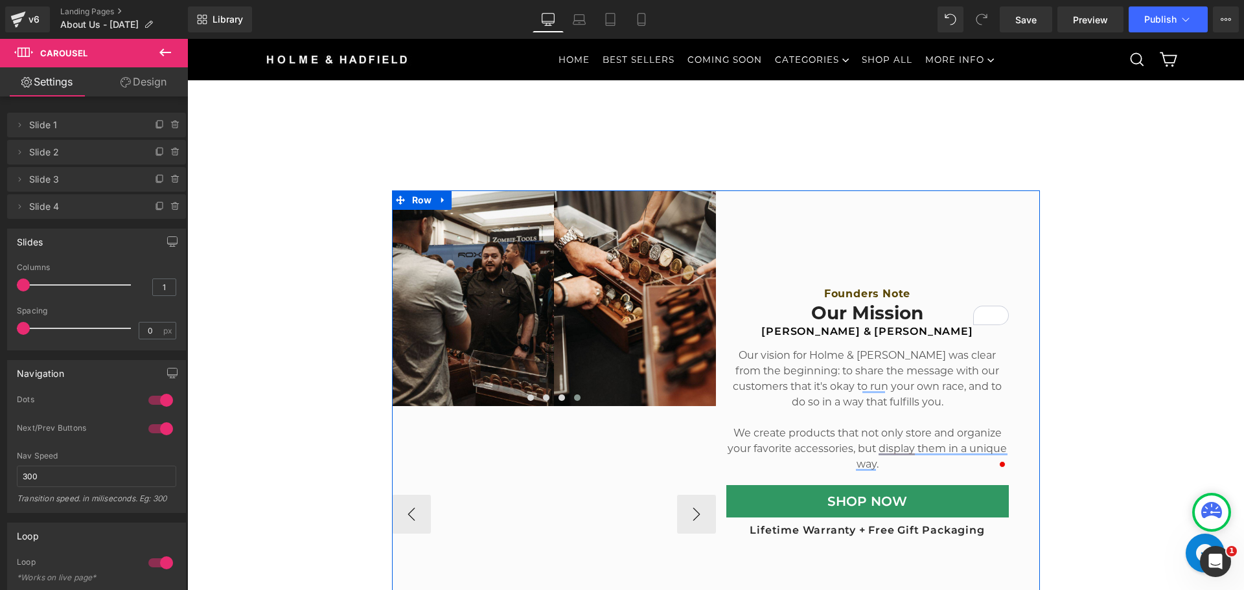
scroll to position [471, 0]
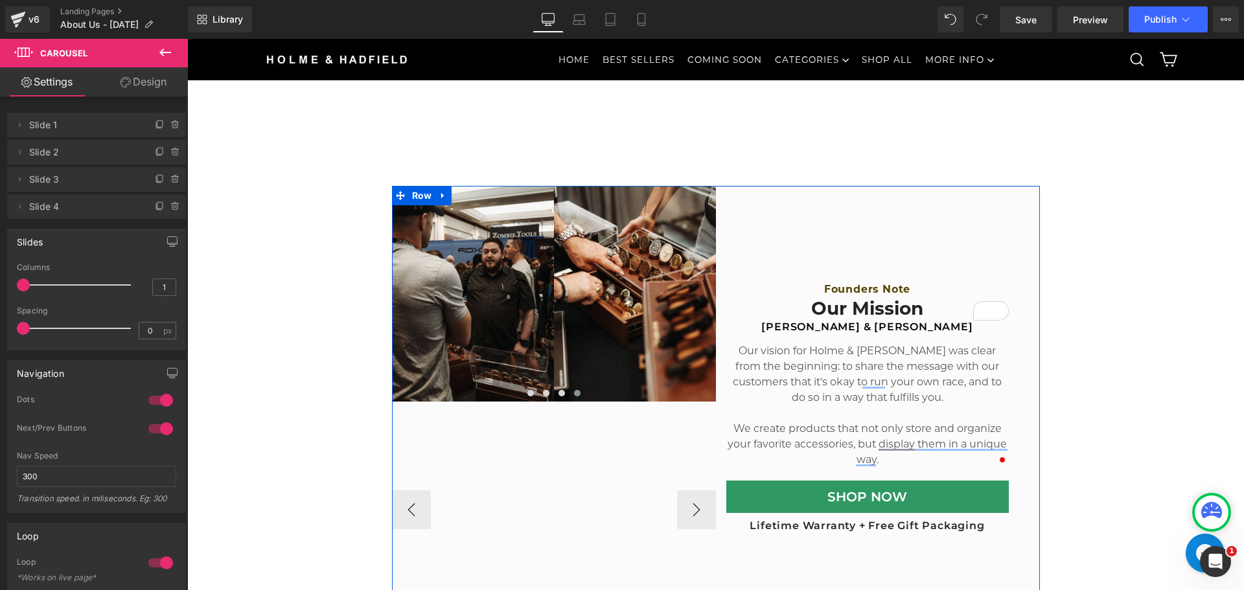
click at [628, 468] on div "Image Image Image Image" at bounding box center [1040, 510] width 1296 height 216
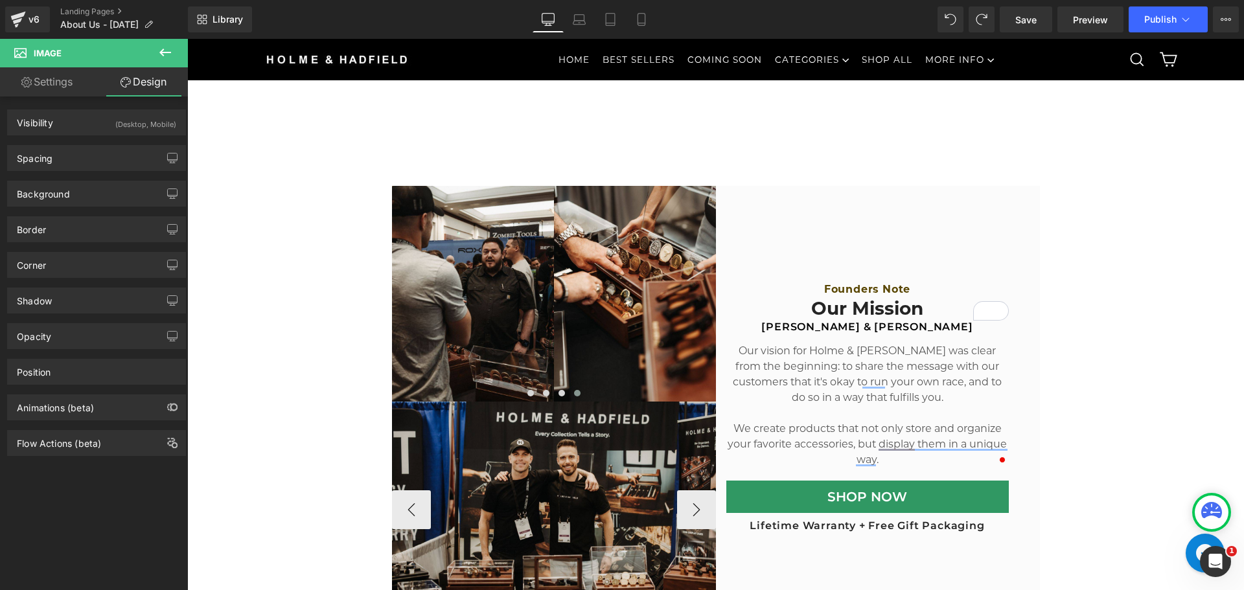
click at [541, 488] on img at bounding box center [554, 510] width 324 height 216
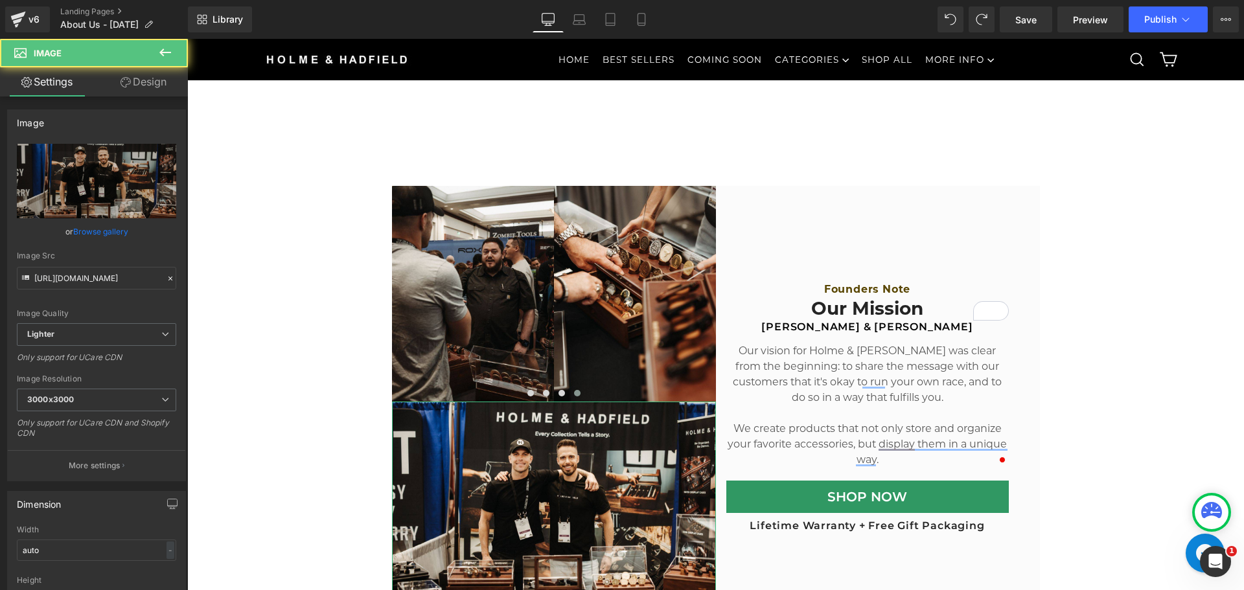
click at [127, 82] on icon at bounding box center [125, 82] width 10 height 10
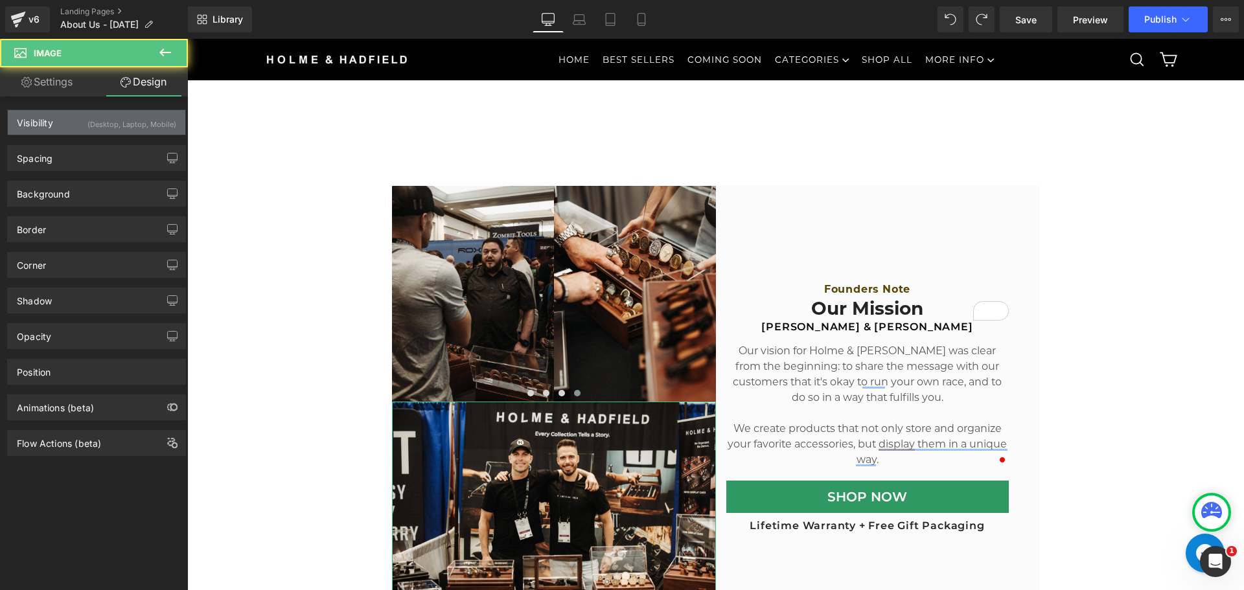
click at [82, 120] on div "Visibility (Desktop, Laptop, Mobile)" at bounding box center [96, 122] width 177 height 25
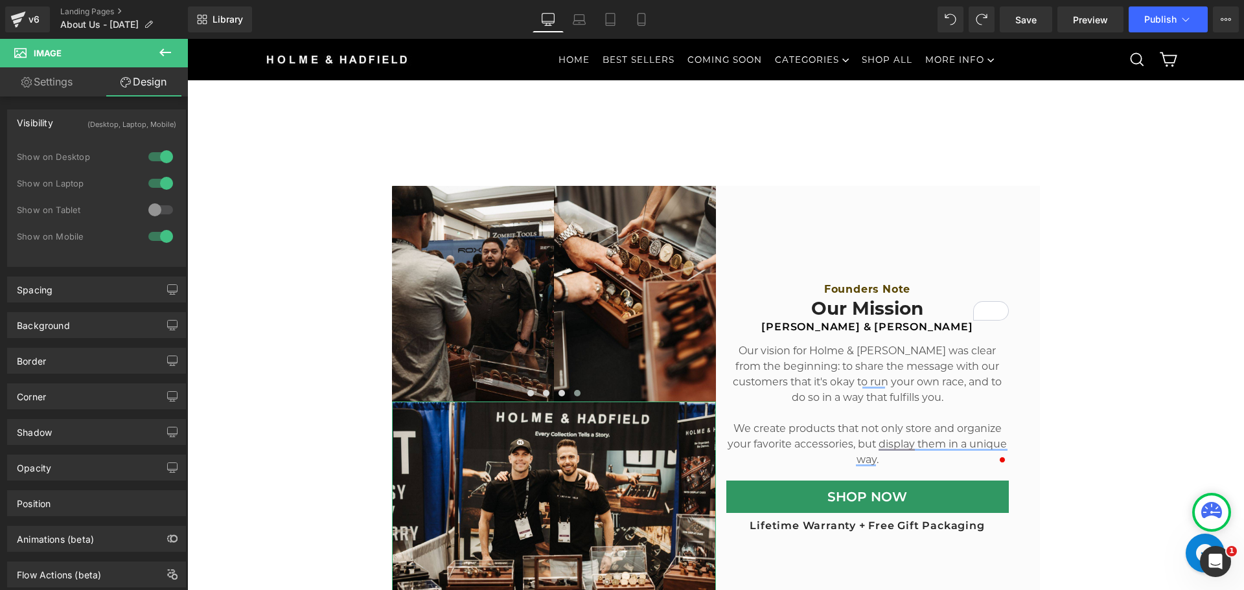
click at [156, 209] on div at bounding box center [160, 210] width 31 height 21
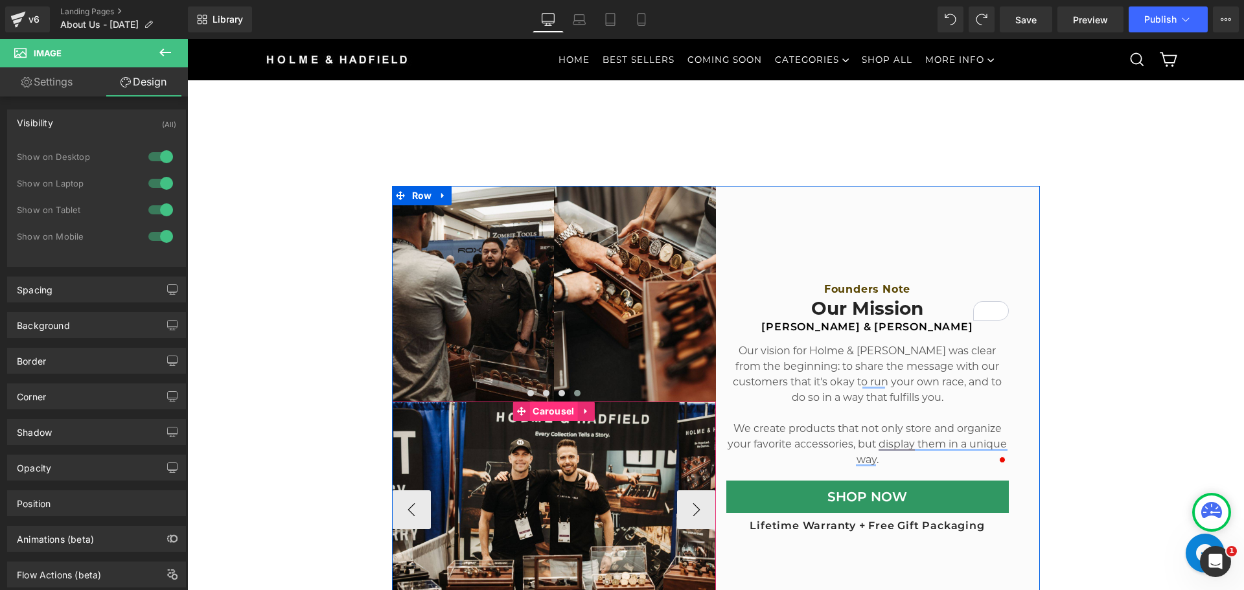
click at [549, 411] on span "Carousel" at bounding box center [553, 411] width 48 height 19
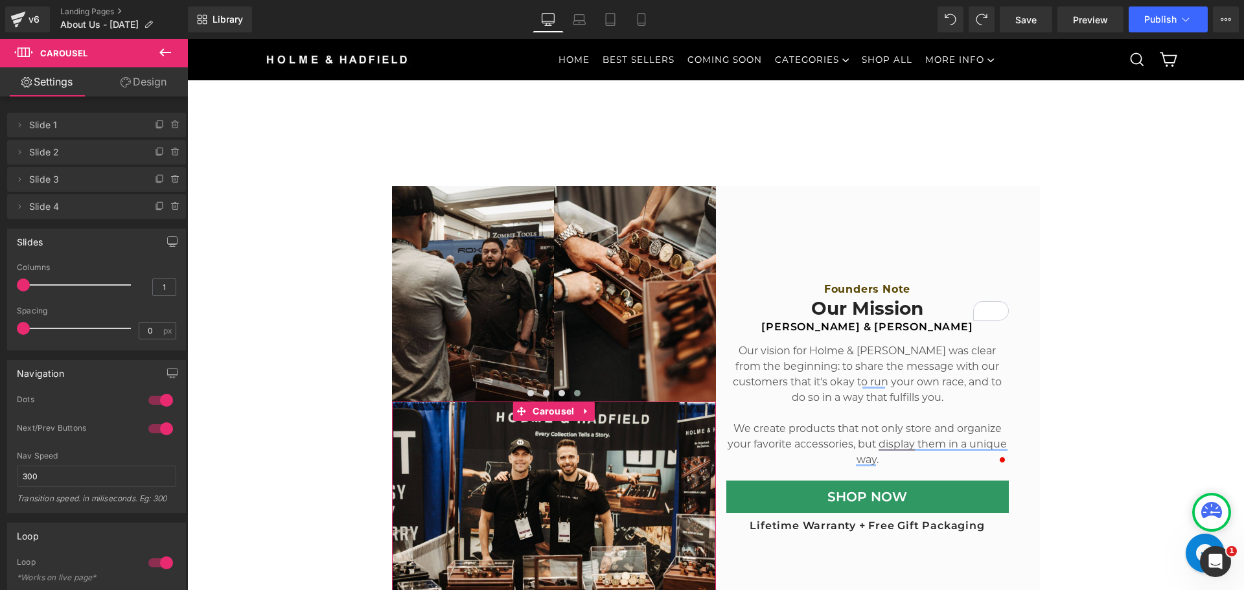
drag, startPoint x: 124, startPoint y: 78, endPoint x: 112, endPoint y: 104, distance: 29.3
click at [124, 78] on icon at bounding box center [125, 82] width 10 height 10
click at [82, 74] on link "Settings" at bounding box center [47, 81] width 94 height 29
click at [105, 130] on span "Slide 1" at bounding box center [83, 125] width 109 height 25
click at [135, 82] on link "Design" at bounding box center [144, 81] width 94 height 29
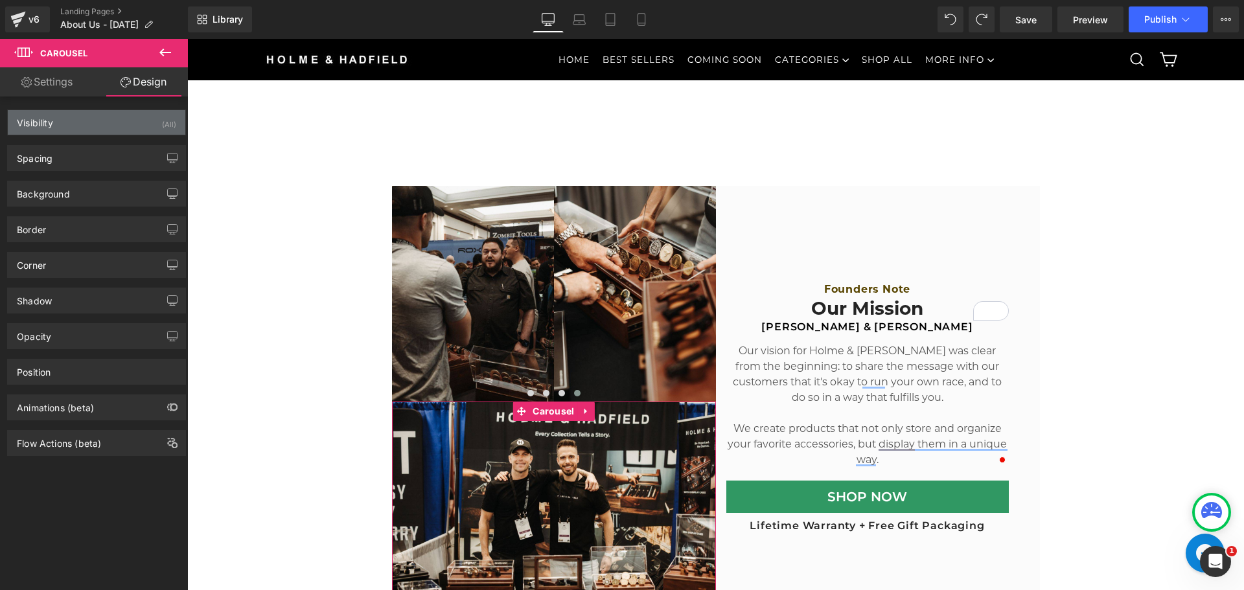
click at [100, 132] on div "Visibility (All)" at bounding box center [96, 122] width 177 height 25
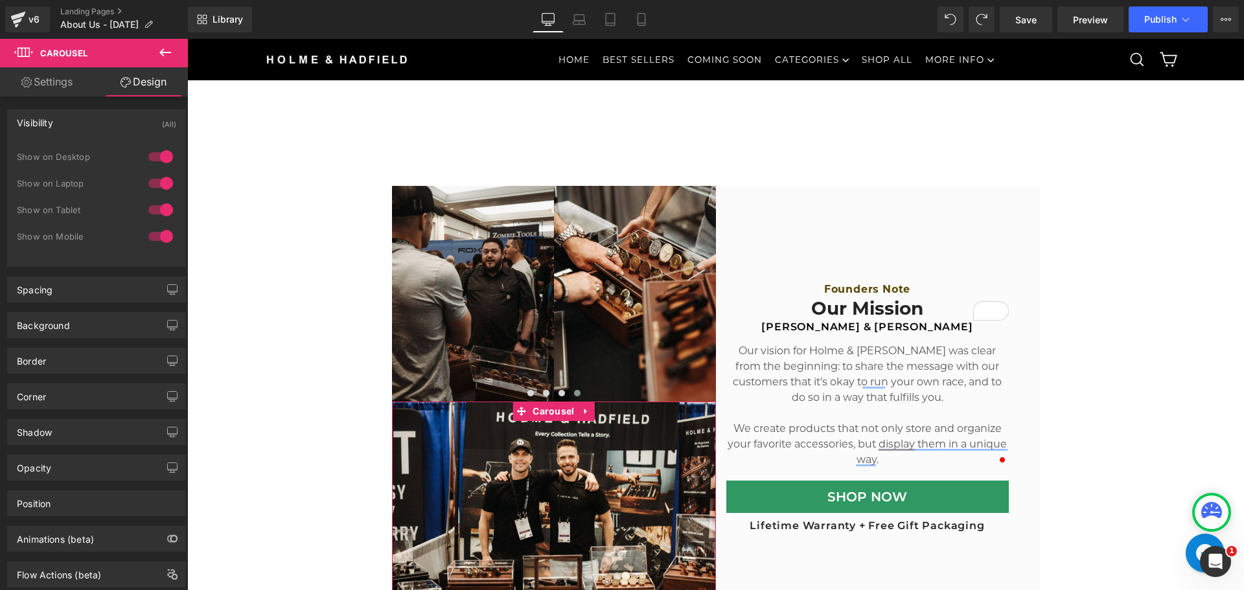
click at [157, 207] on div at bounding box center [160, 210] width 31 height 21
click at [154, 177] on div at bounding box center [160, 183] width 31 height 21
click at [155, 153] on div at bounding box center [160, 156] width 31 height 21
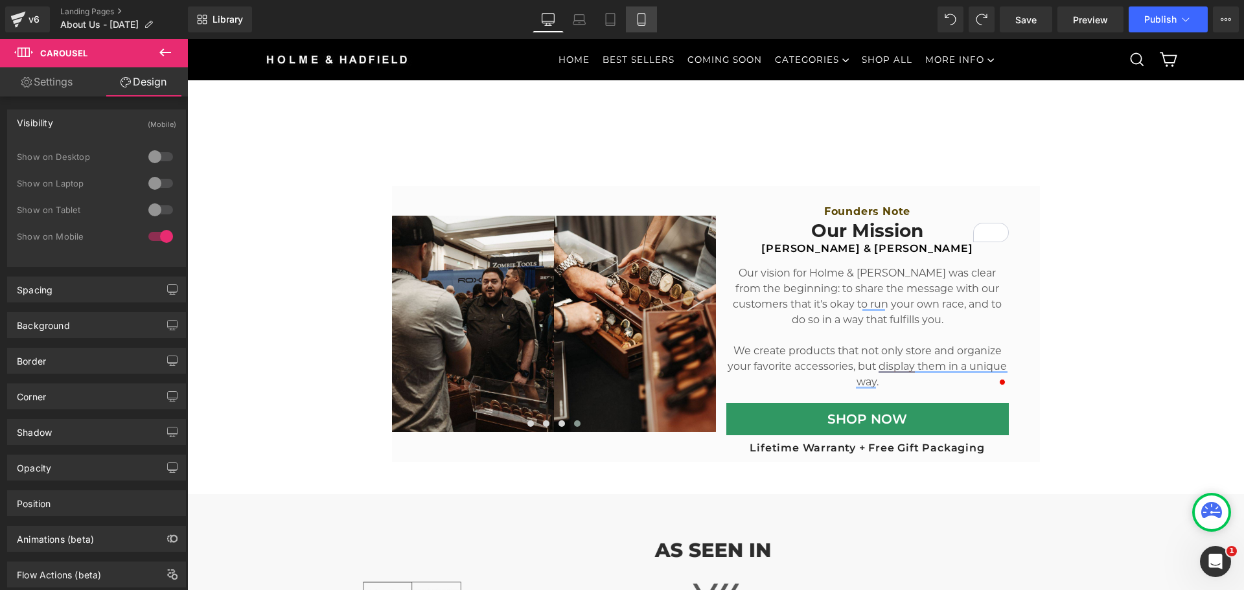
click at [634, 26] on link "Mobile" at bounding box center [641, 19] width 31 height 26
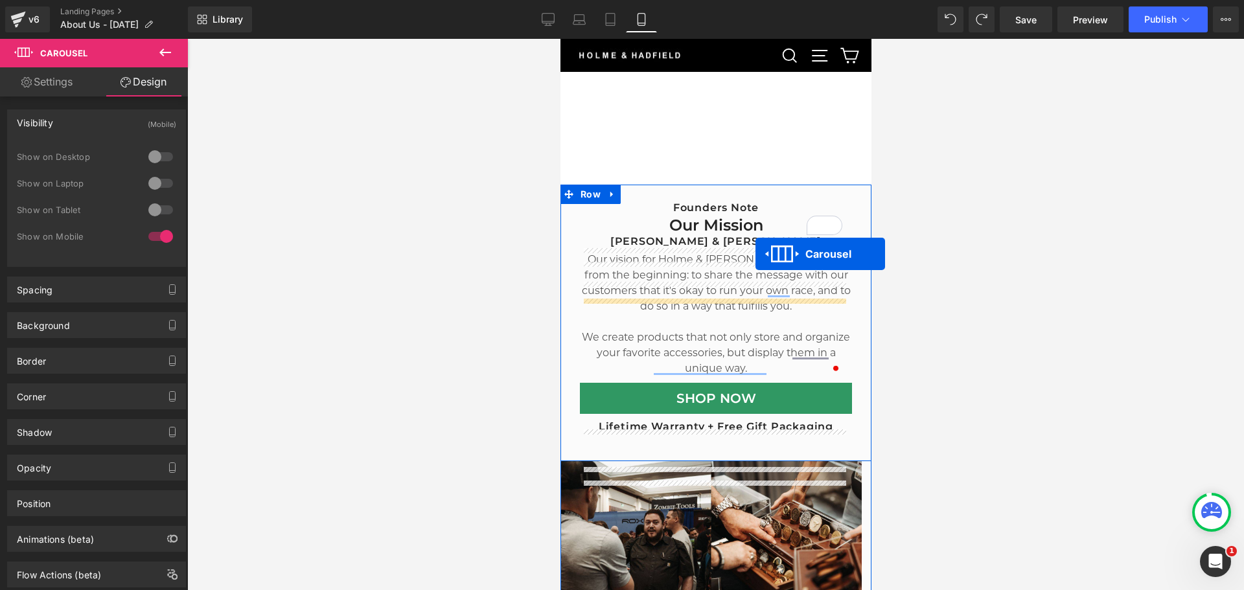
scroll to position [140, 0]
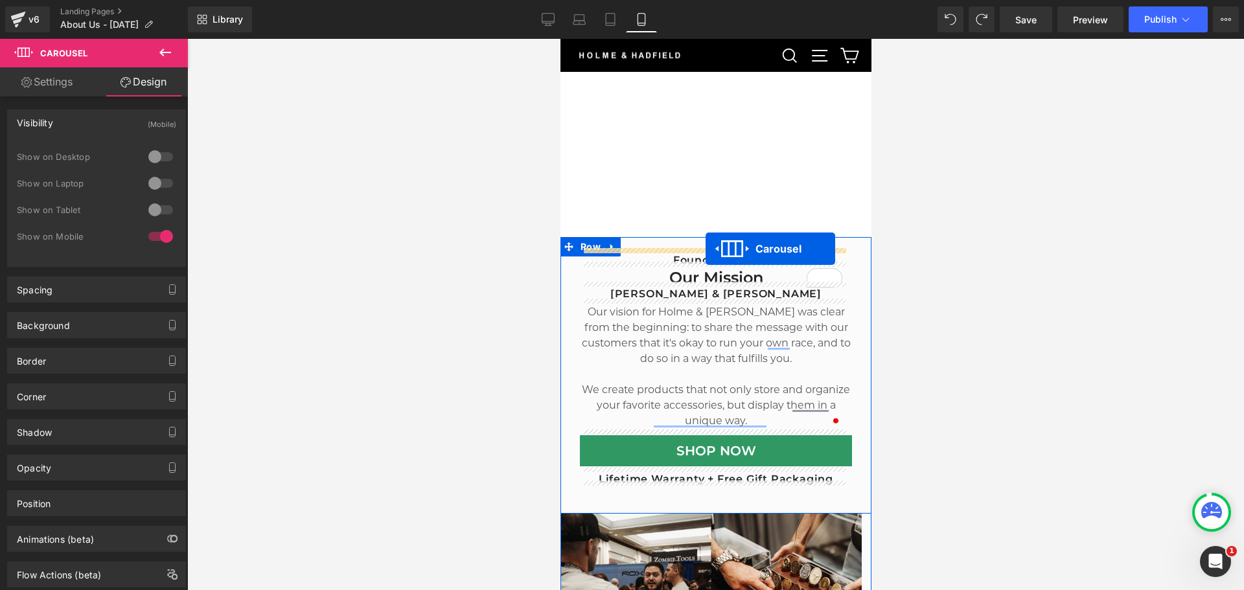
drag, startPoint x: 680, startPoint y: 396, endPoint x: 705, endPoint y: 249, distance: 149.2
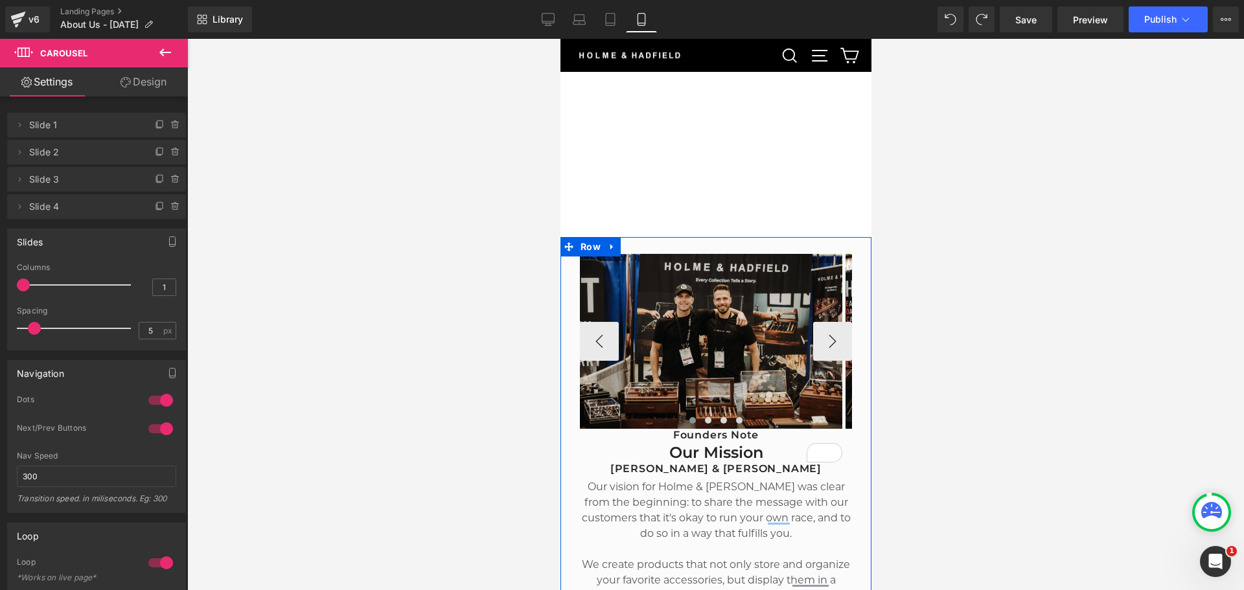
click at [751, 369] on img at bounding box center [710, 341] width 262 height 175
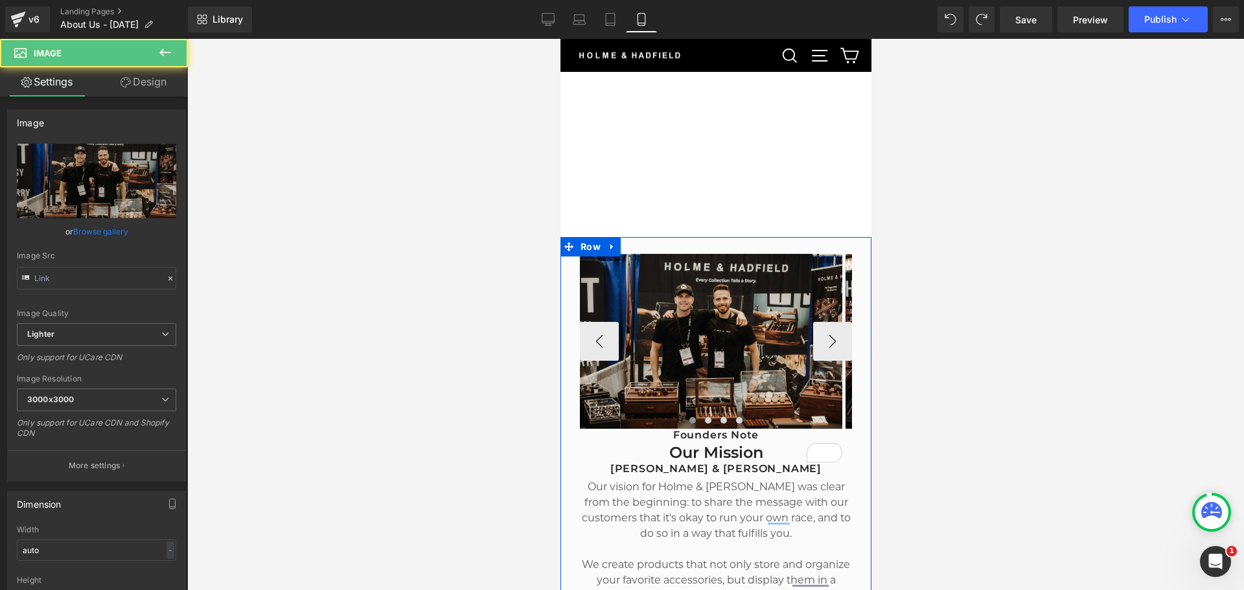
type input "https://ucarecdn.com/47667466-ced8-44be-8e90-7e74eb75d1c4/-/format/auto/-/previ…"
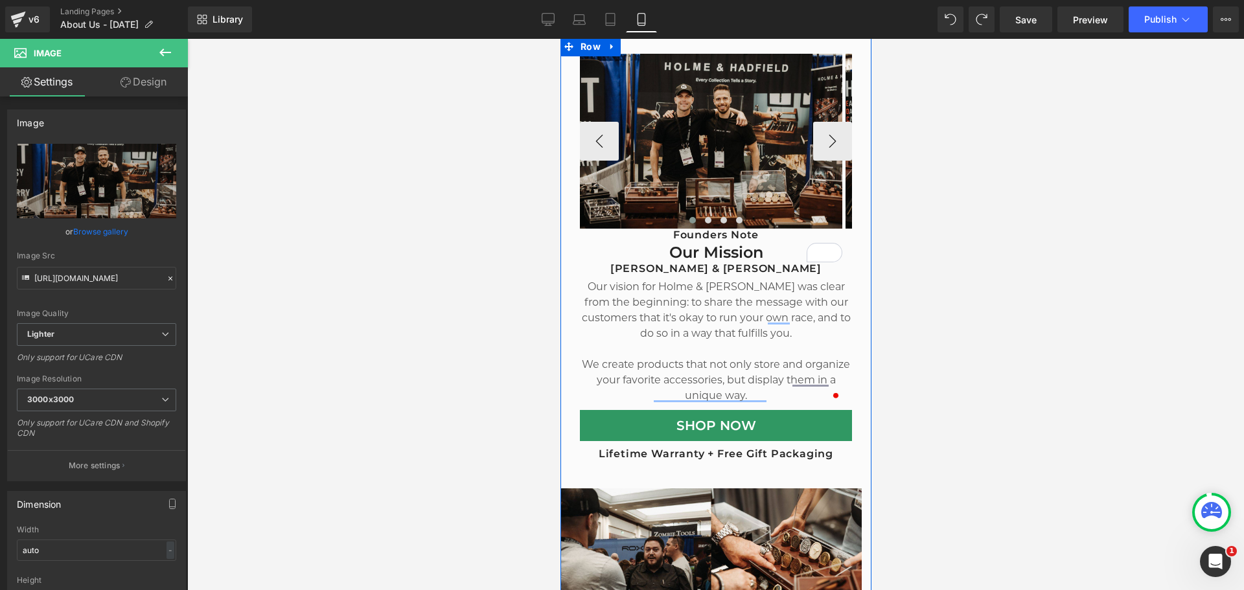
scroll to position [334, 0]
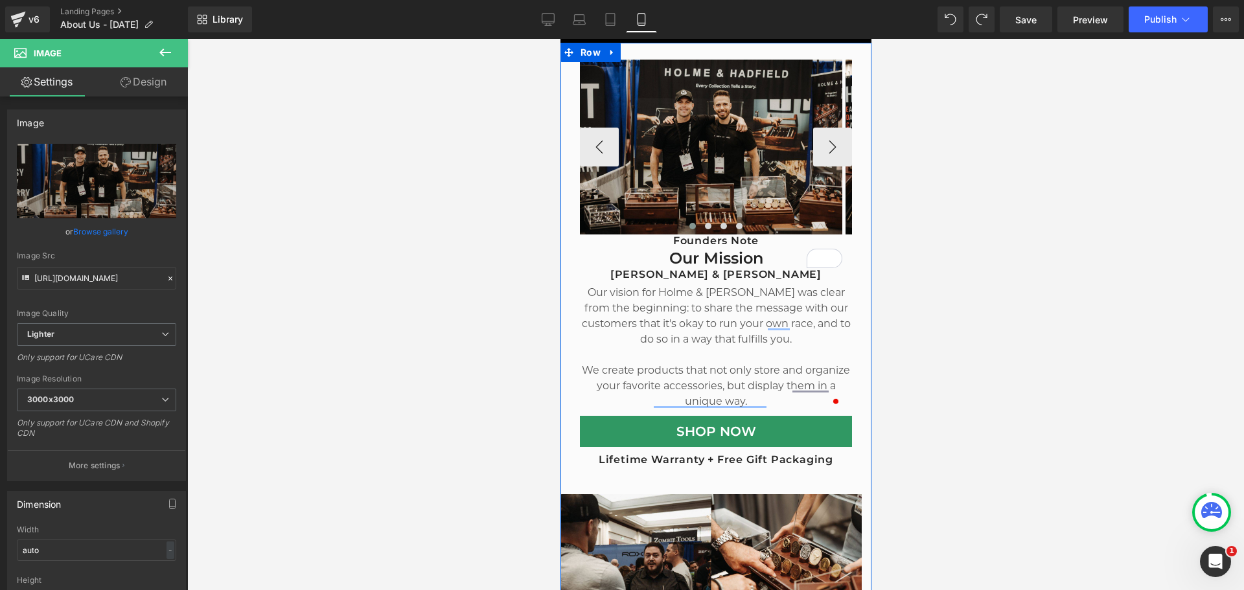
click at [756, 165] on img at bounding box center [710, 147] width 262 height 175
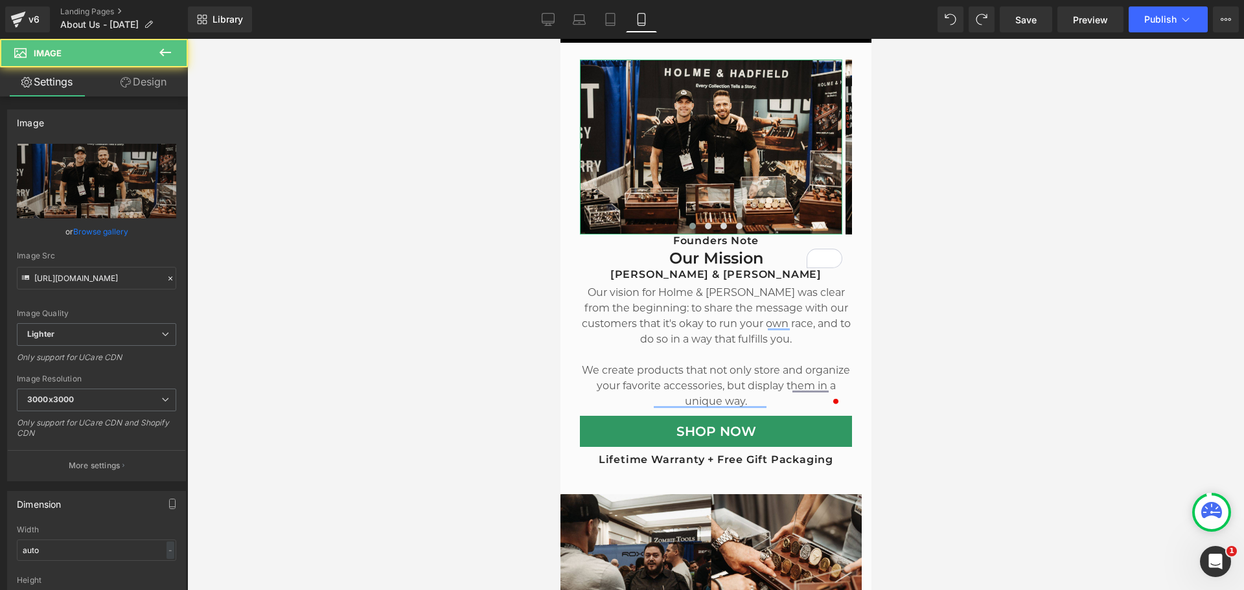
drag, startPoint x: 119, startPoint y: 91, endPoint x: 111, endPoint y: 266, distance: 175.1
click at [119, 91] on link "Design" at bounding box center [144, 81] width 94 height 29
click at [0, 0] on div "Spacing" at bounding box center [0, 0] width 0 height 0
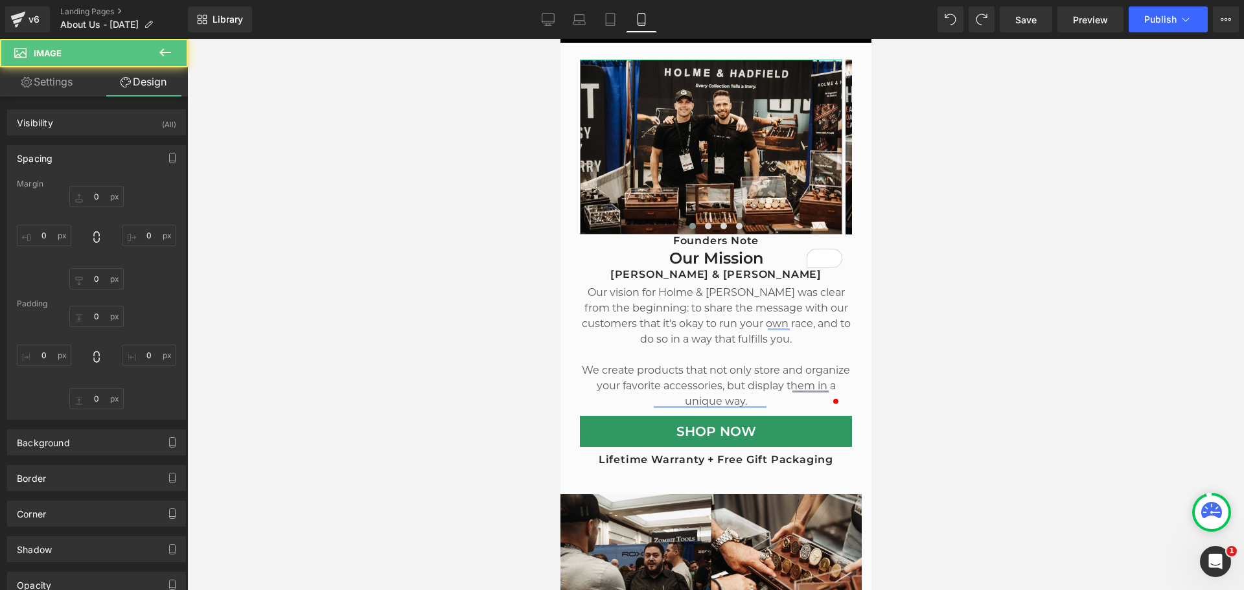
type input "0"
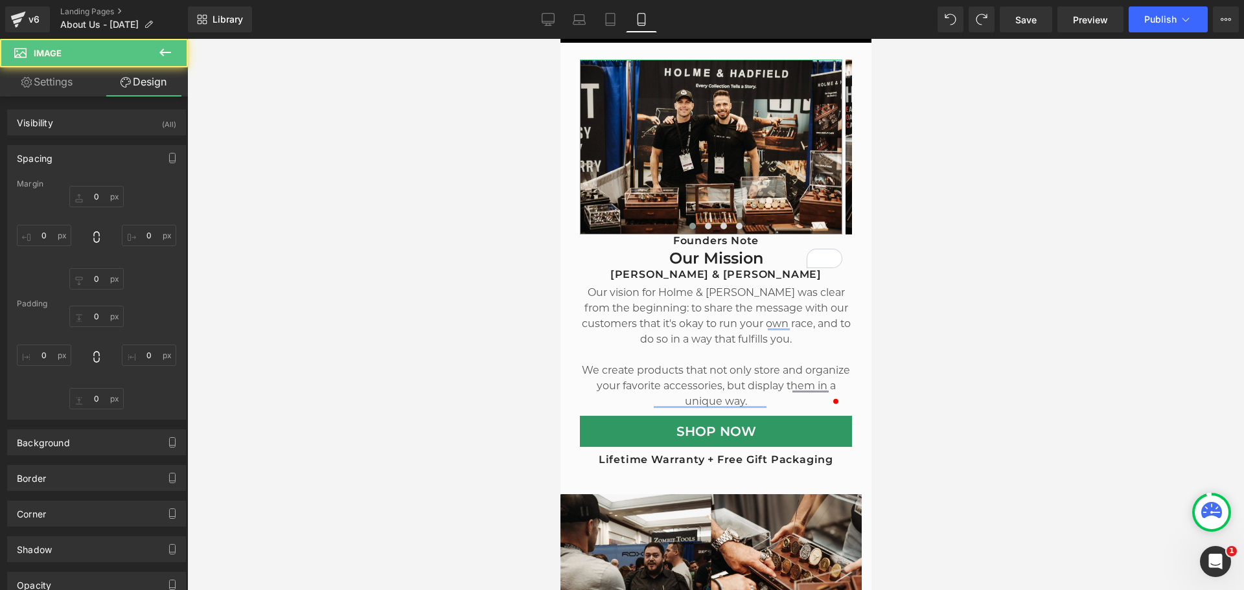
type input "0"
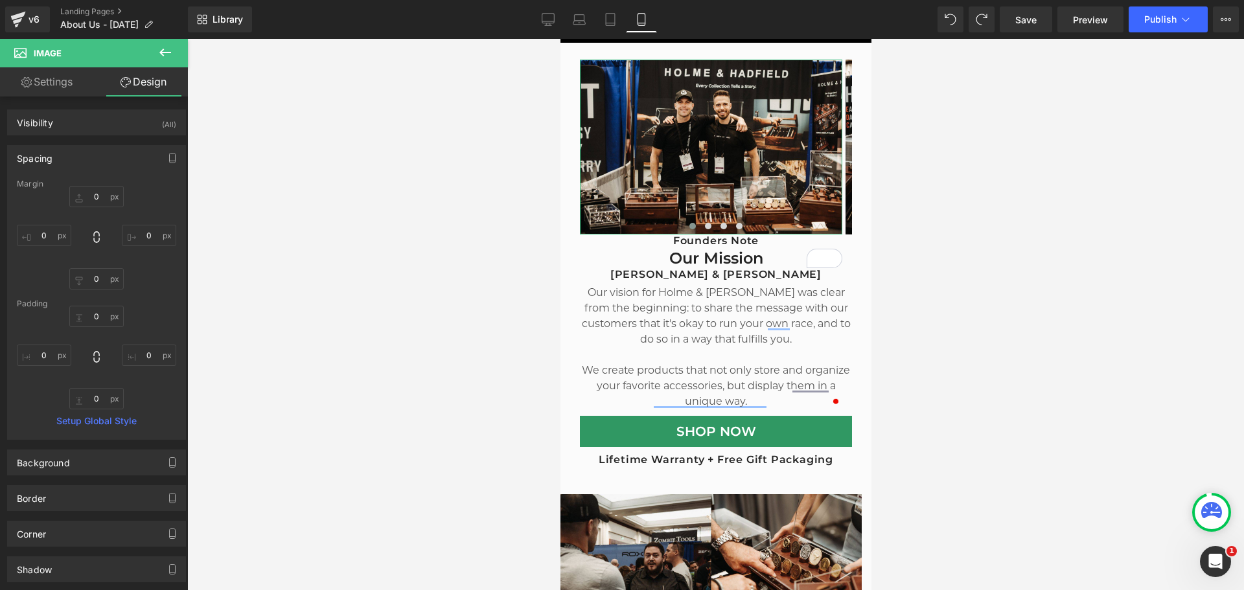
click at [92, 261] on div "0px 0 0px 0 0px 0 0px 0" at bounding box center [96, 238] width 159 height 104
click at [98, 395] on input "0" at bounding box center [96, 398] width 54 height 21
type input "0"
click at [102, 318] on input "0" at bounding box center [96, 316] width 54 height 21
click at [104, 281] on input "0" at bounding box center [96, 278] width 54 height 21
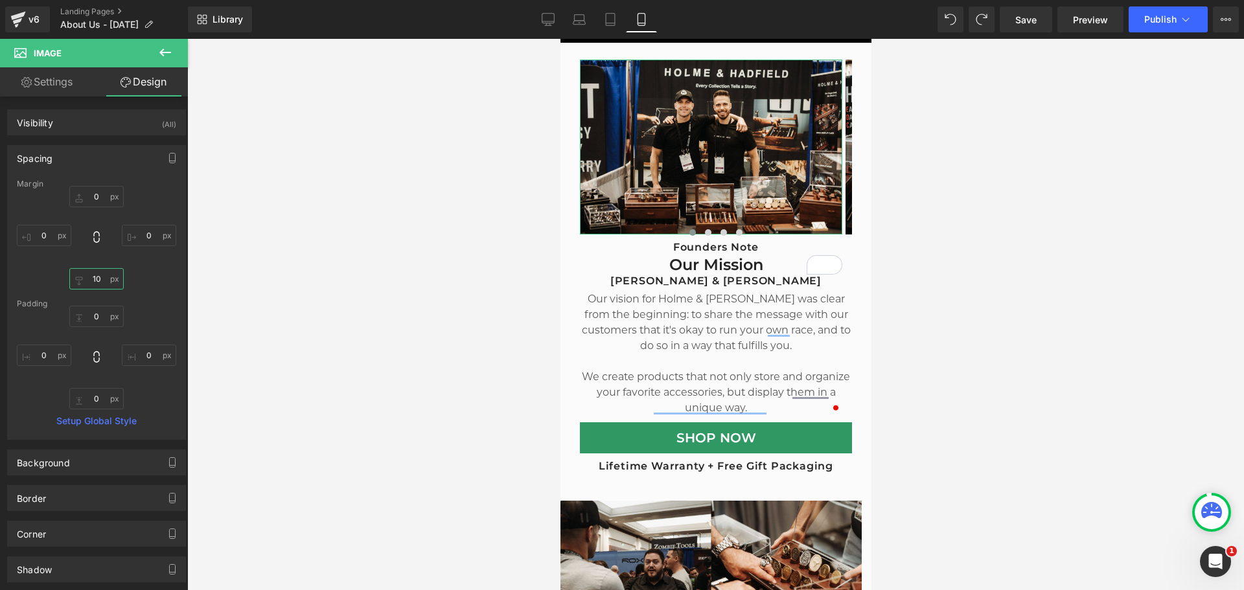
type input "10"
click at [374, 324] on div at bounding box center [715, 314] width 1057 height 551
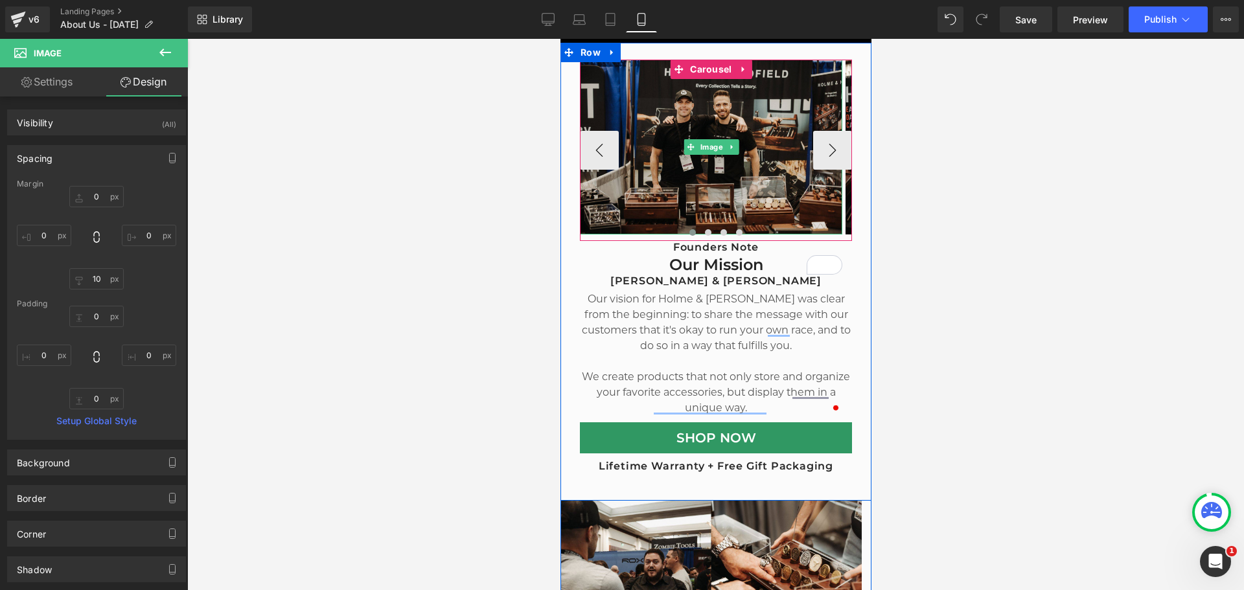
drag, startPoint x: 761, startPoint y: 157, endPoint x: 752, endPoint y: 172, distance: 17.4
click at [761, 157] on img at bounding box center [710, 147] width 262 height 175
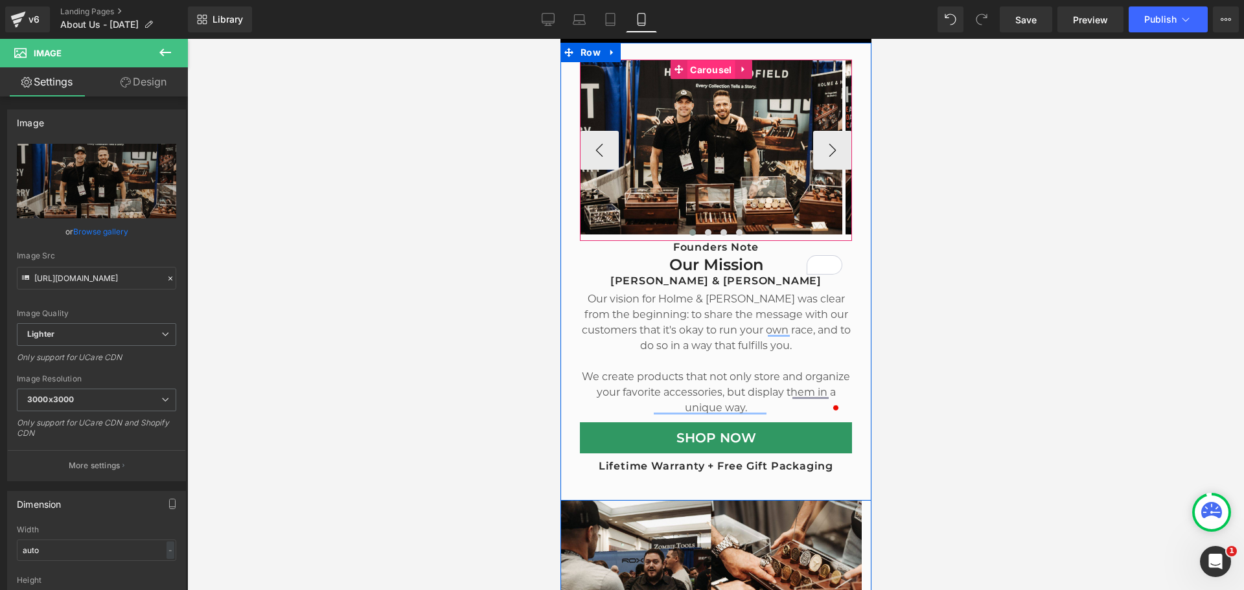
click at [705, 65] on span "Carousel" at bounding box center [710, 69] width 48 height 19
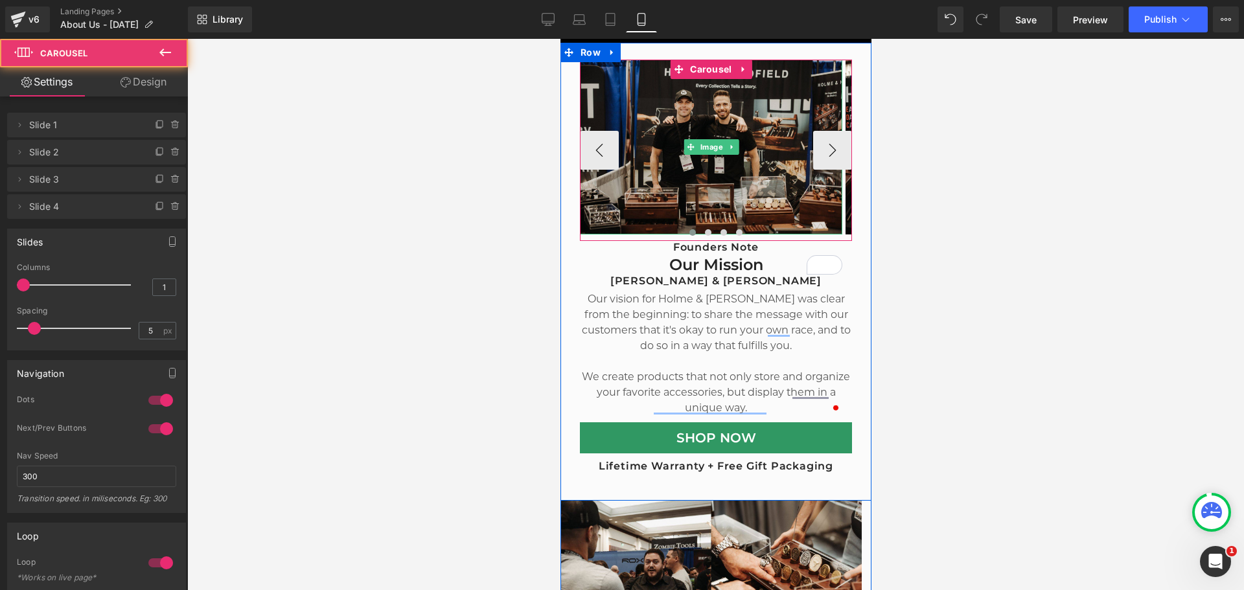
click at [648, 174] on img at bounding box center [710, 147] width 262 height 175
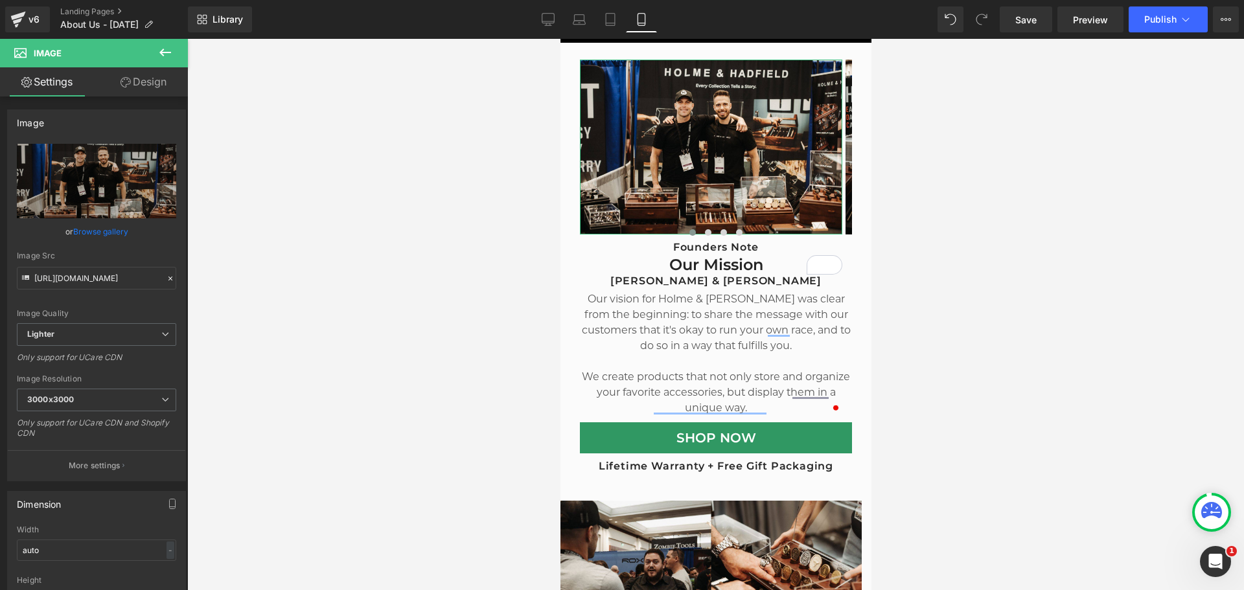
click at [130, 77] on link "Design" at bounding box center [144, 81] width 94 height 29
click at [0, 0] on div "Spacing" at bounding box center [0, 0] width 0 height 0
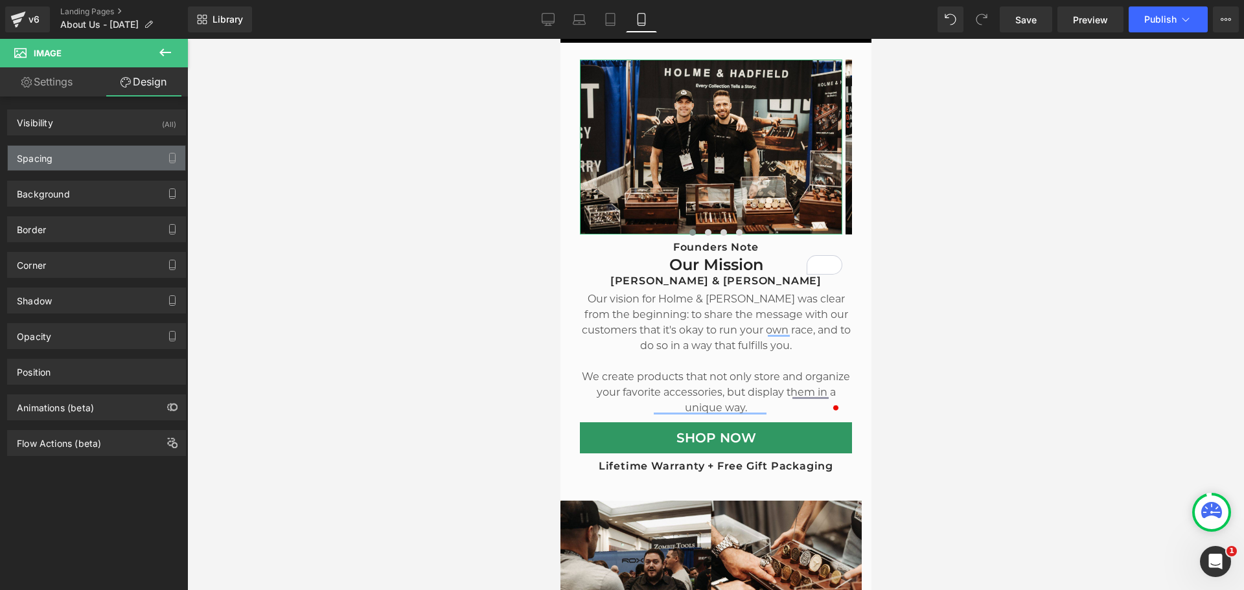
click at [89, 154] on div "Spacing" at bounding box center [96, 158] width 177 height 25
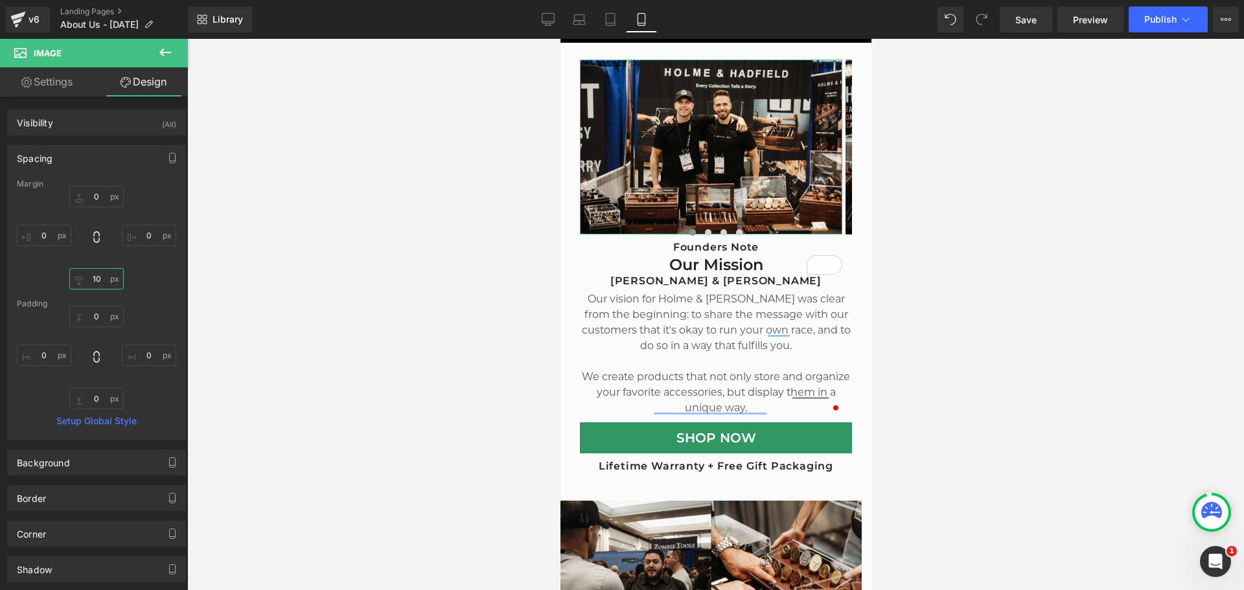
click at [95, 271] on input "10" at bounding box center [96, 278] width 54 height 21
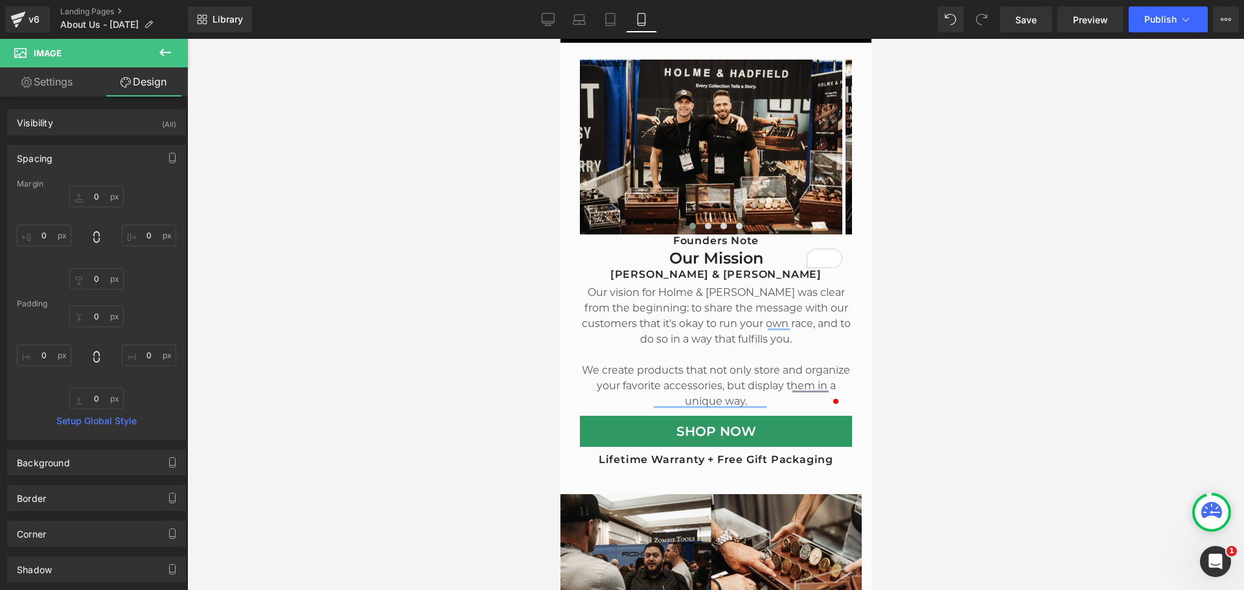
click at [954, 165] on div at bounding box center [715, 314] width 1057 height 551
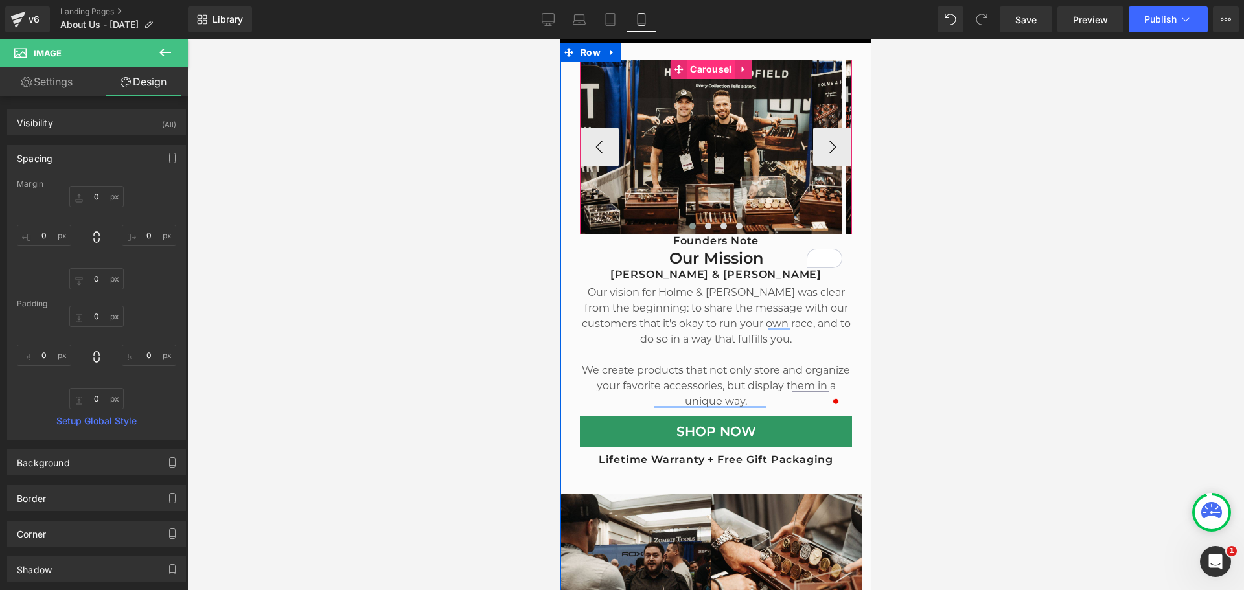
drag, startPoint x: 704, startPoint y: 65, endPoint x: 762, endPoint y: 132, distance: 89.0
click at [704, 65] on span "Carousel" at bounding box center [710, 69] width 48 height 19
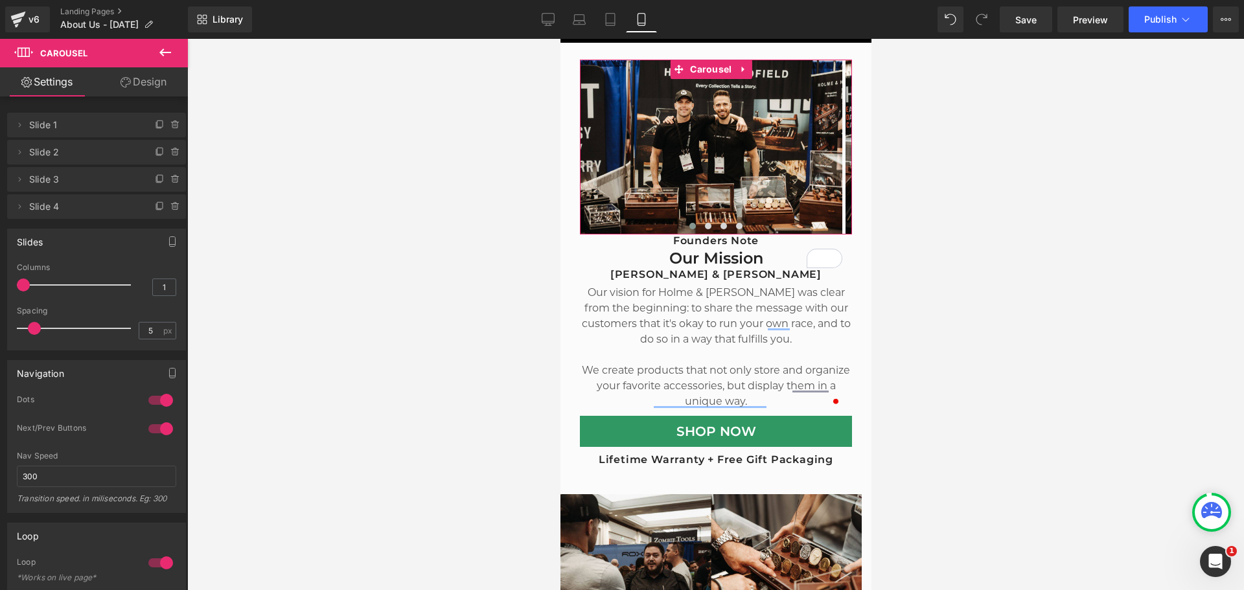
click at [131, 86] on link "Design" at bounding box center [144, 81] width 94 height 29
click at [0, 0] on div "Spacing" at bounding box center [0, 0] width 0 height 0
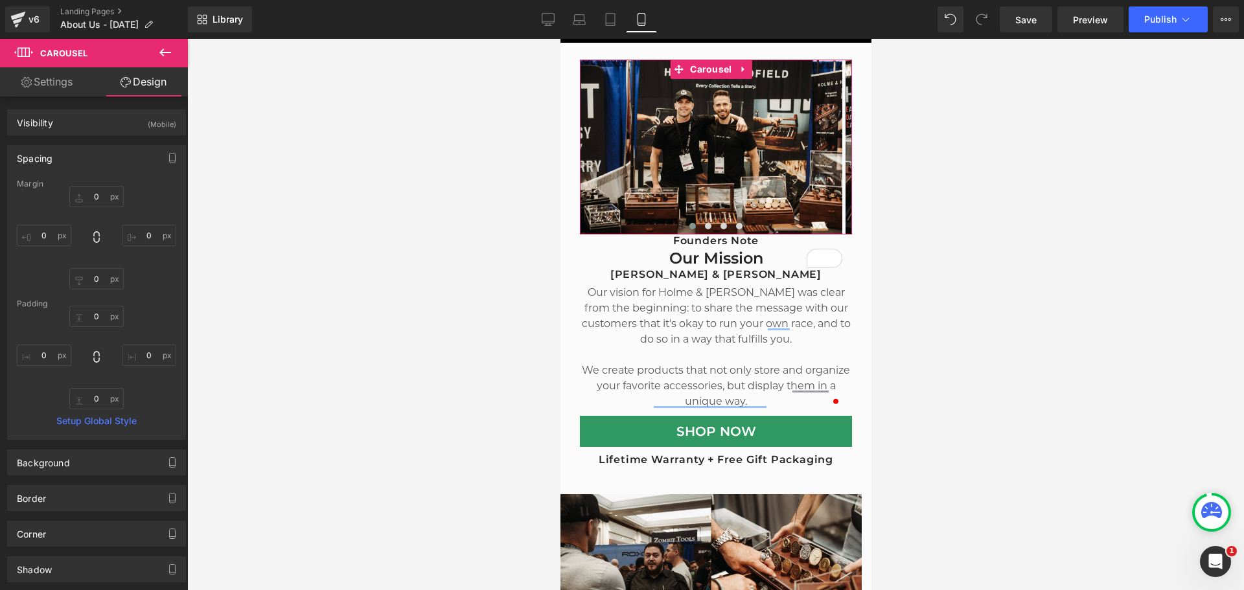
type input "0"
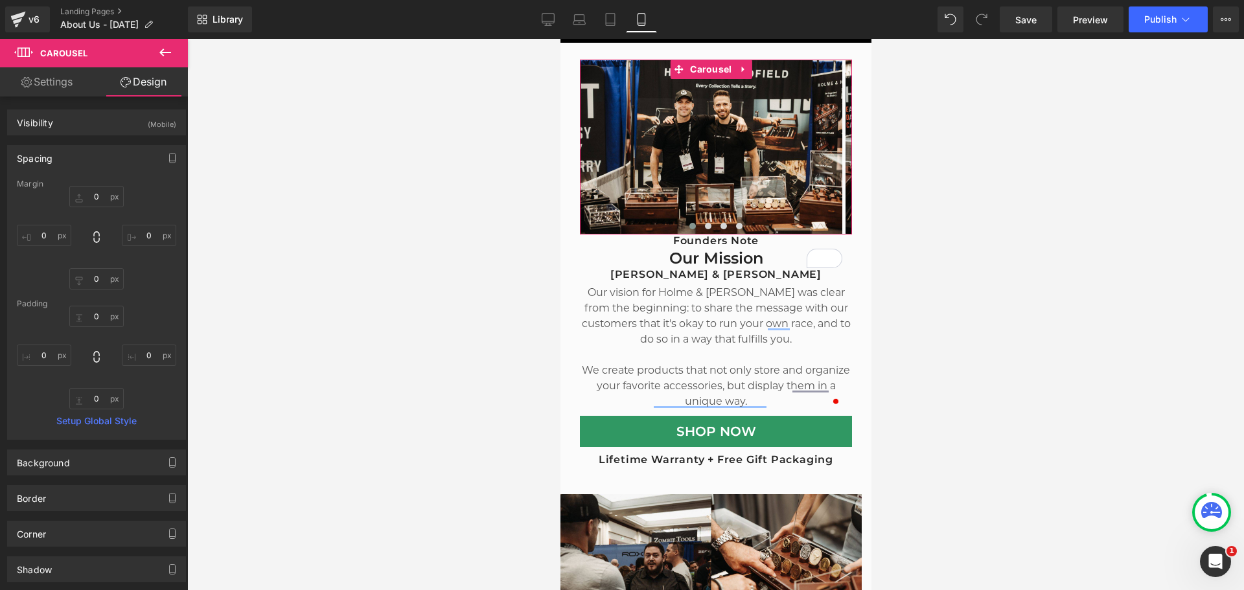
type input "0"
click at [96, 273] on input "0" at bounding box center [96, 278] width 54 height 21
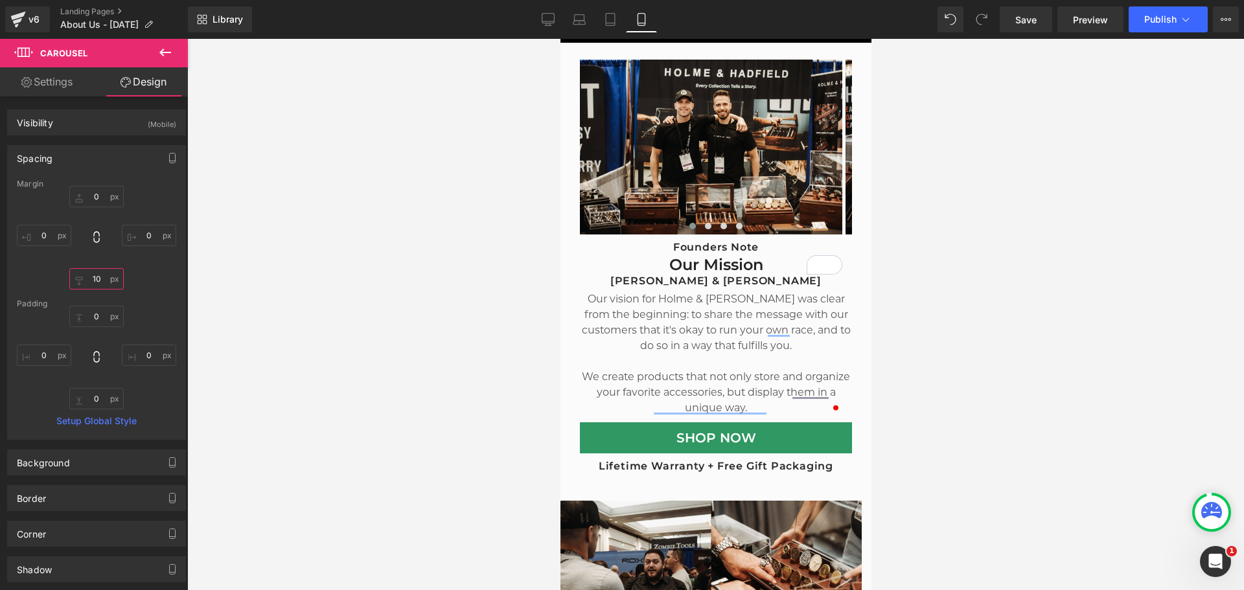
type input "10"
click at [1035, 247] on div at bounding box center [715, 314] width 1057 height 551
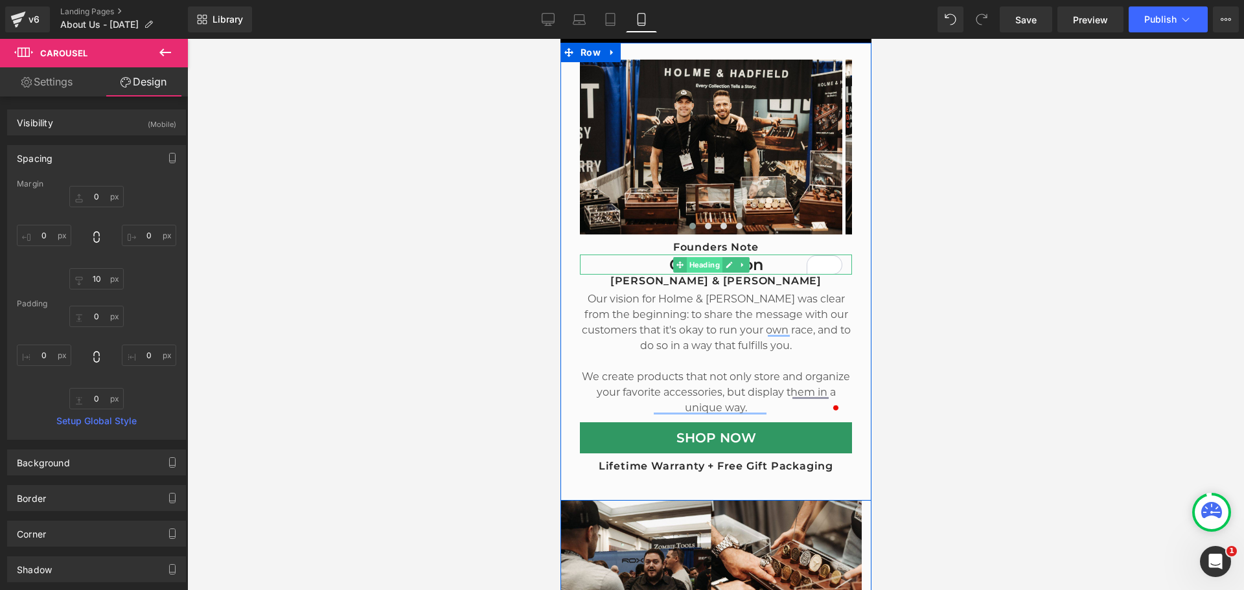
click at [703, 260] on span "Heading" at bounding box center [703, 265] width 36 height 16
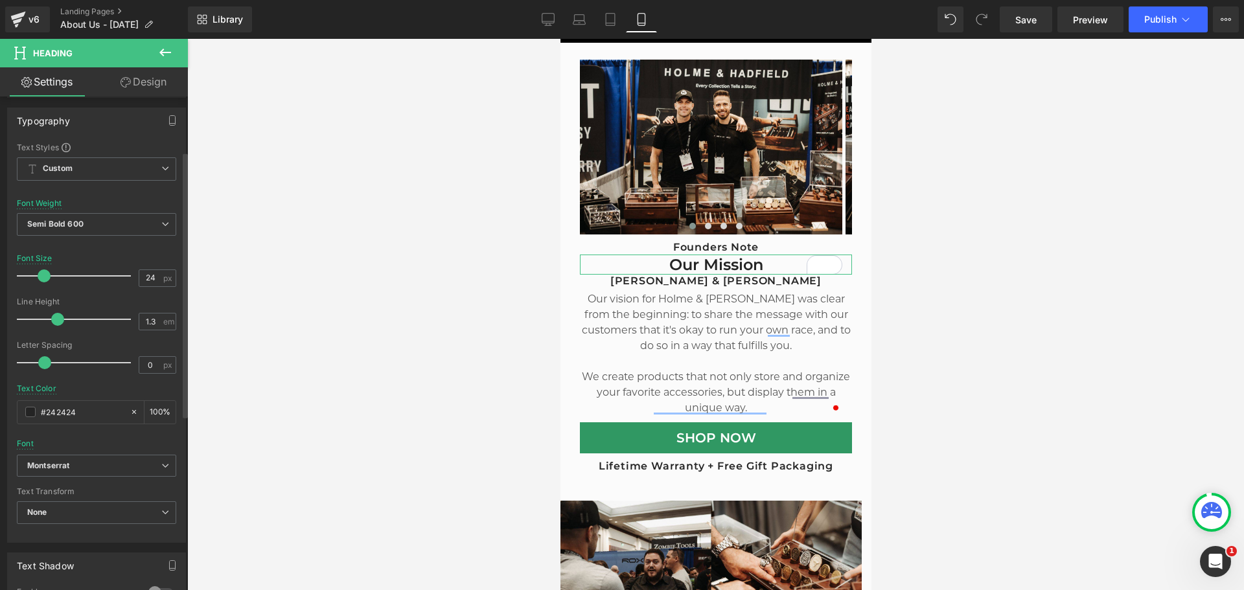
scroll to position [0, 0]
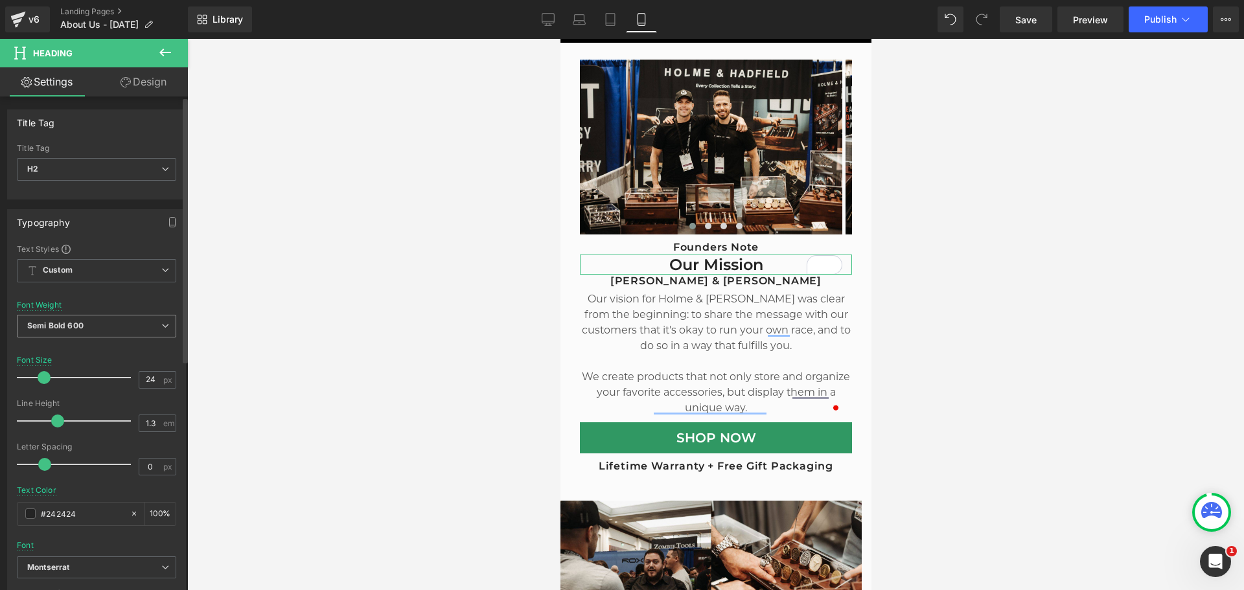
click at [141, 326] on span "Semi Bold 600" at bounding box center [96, 326] width 159 height 23
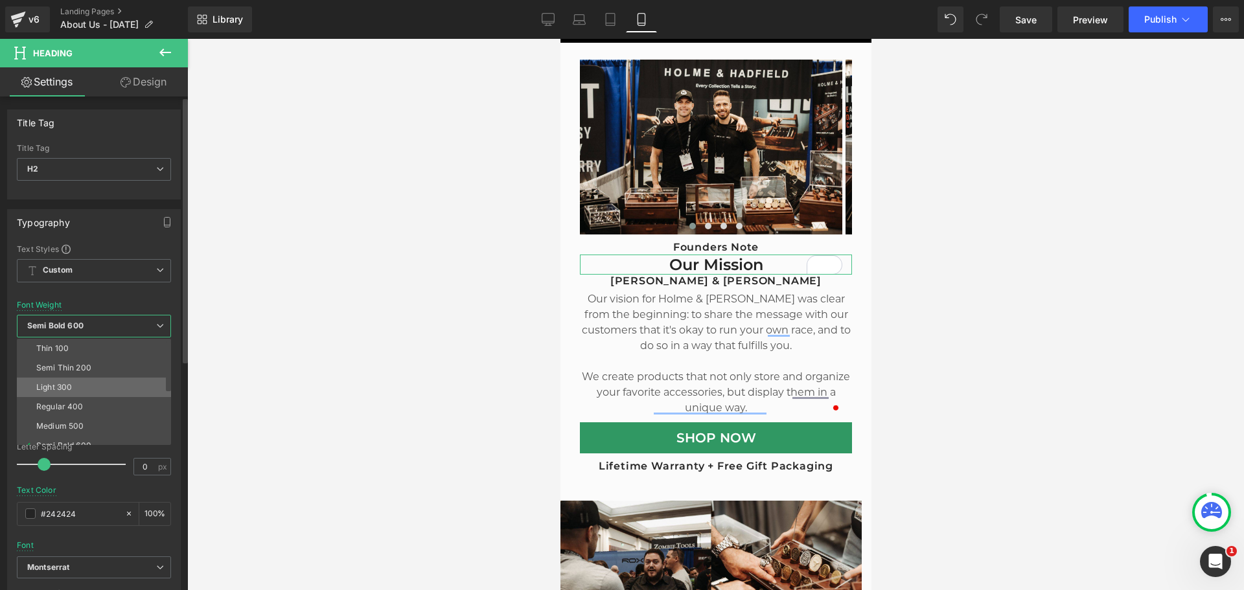
scroll to position [65, 0]
click at [88, 434] on li "Bold 700" at bounding box center [97, 438] width 160 height 19
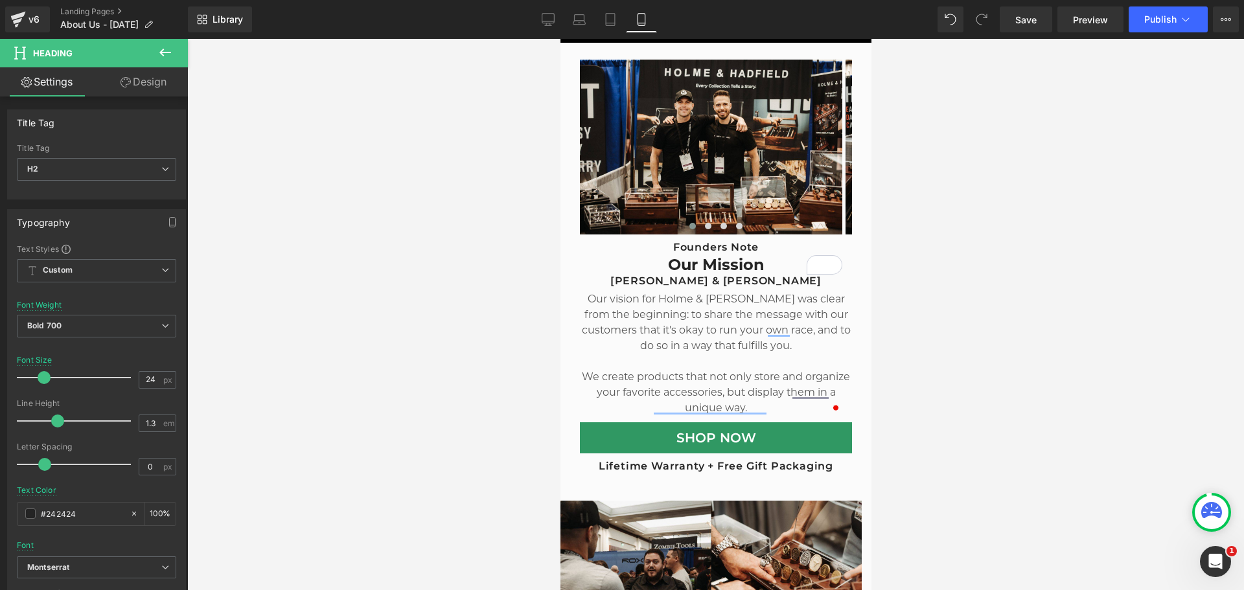
click at [1025, 314] on div at bounding box center [715, 314] width 1057 height 551
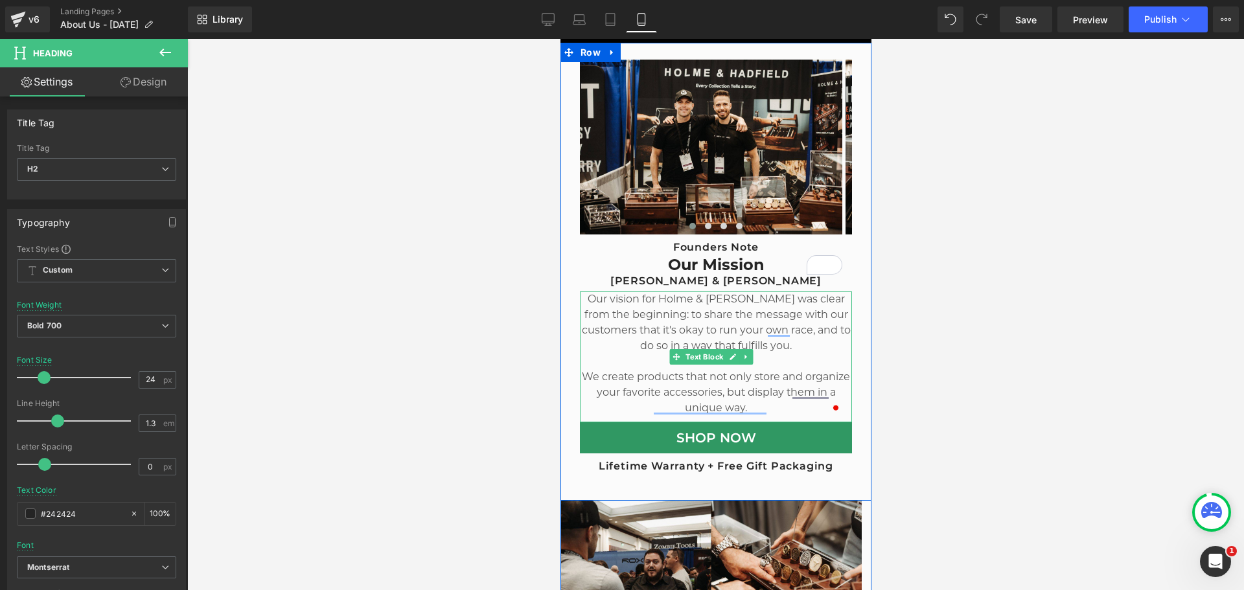
click at [653, 306] on p "Our vision for Holme & [PERSON_NAME] was clear from the beginning: to share the…" at bounding box center [715, 323] width 272 height 62
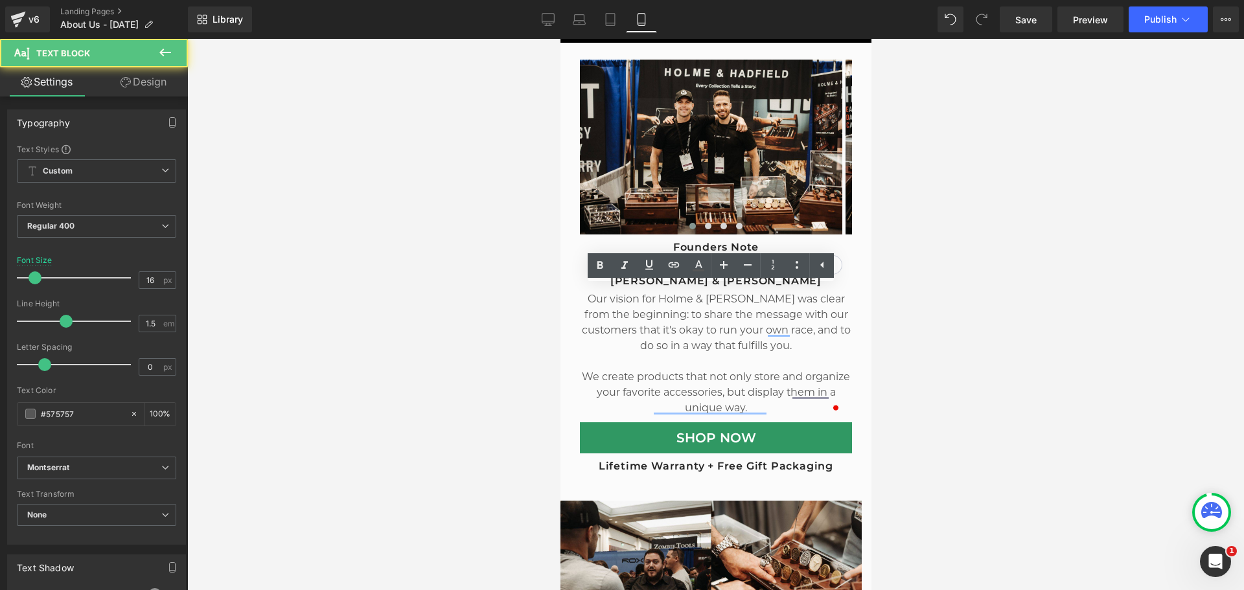
click at [1003, 268] on div at bounding box center [715, 314] width 1057 height 551
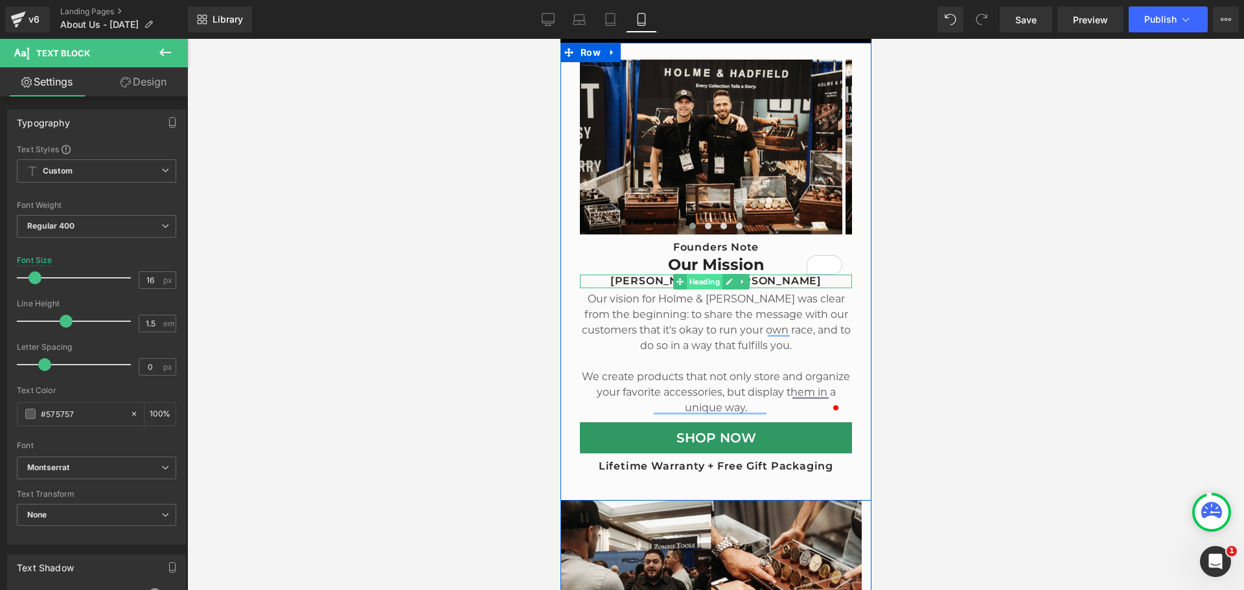
click at [698, 275] on span "Heading" at bounding box center [703, 282] width 36 height 16
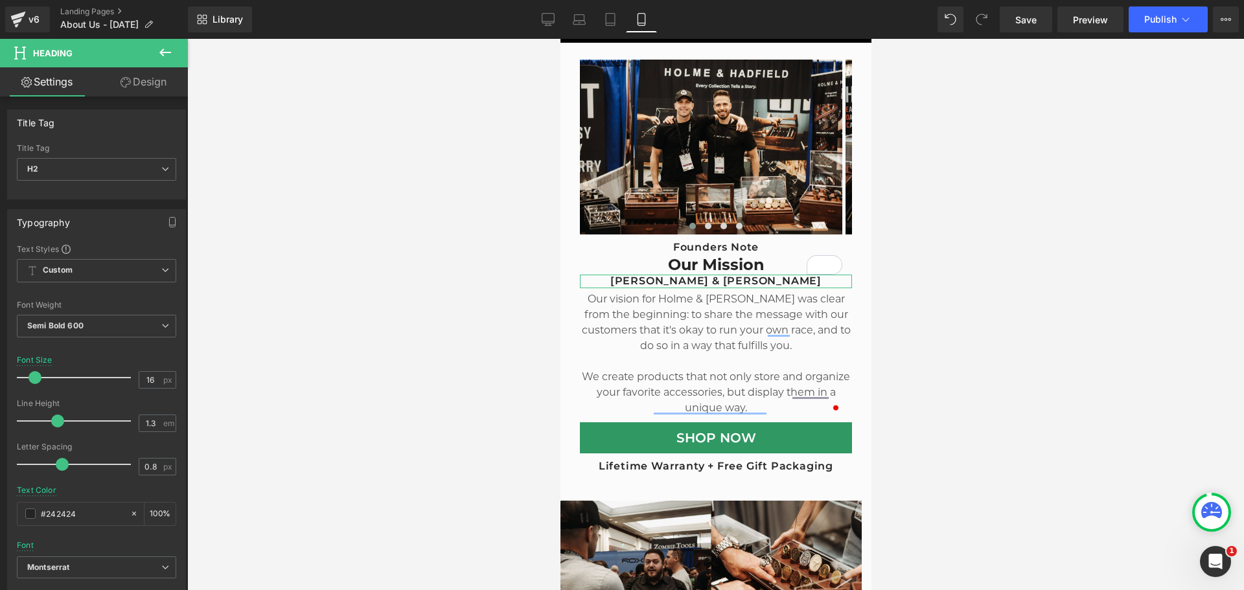
click at [139, 84] on link "Design" at bounding box center [144, 81] width 94 height 29
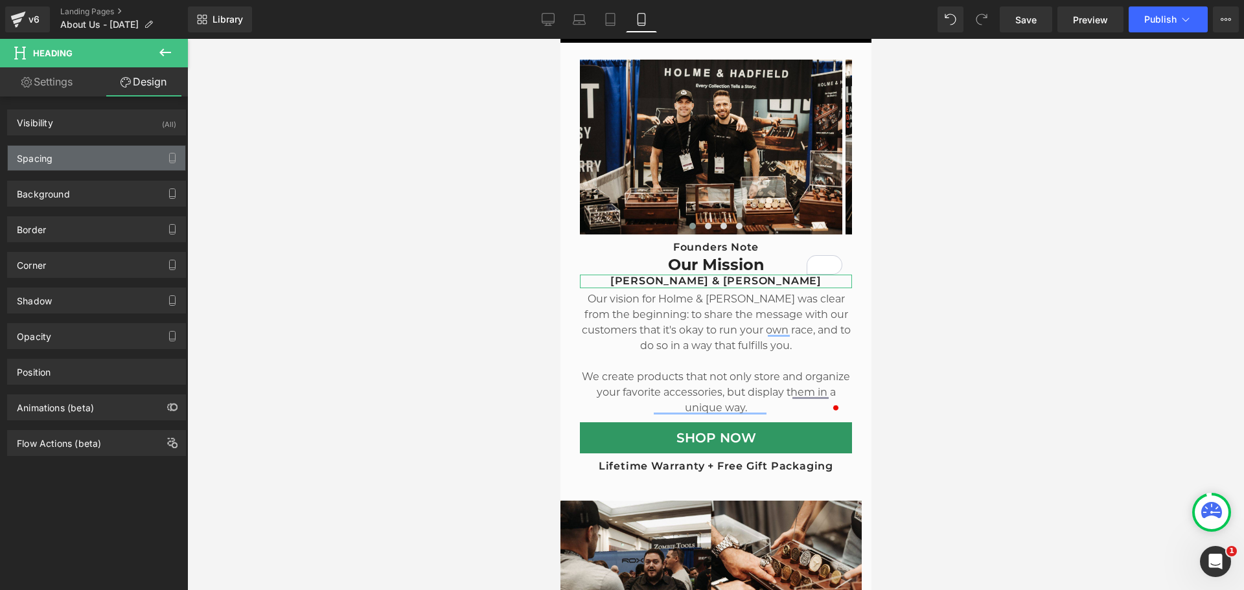
click at [74, 161] on div "Spacing" at bounding box center [96, 158] width 177 height 25
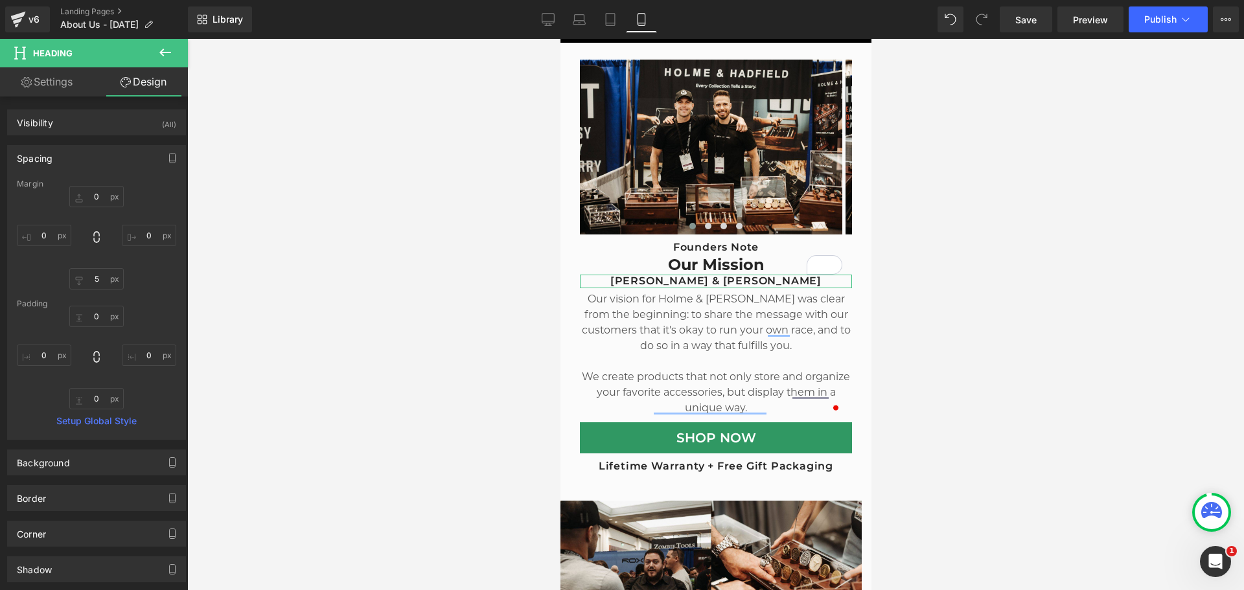
type input "0"
type input "5"
type input "0"
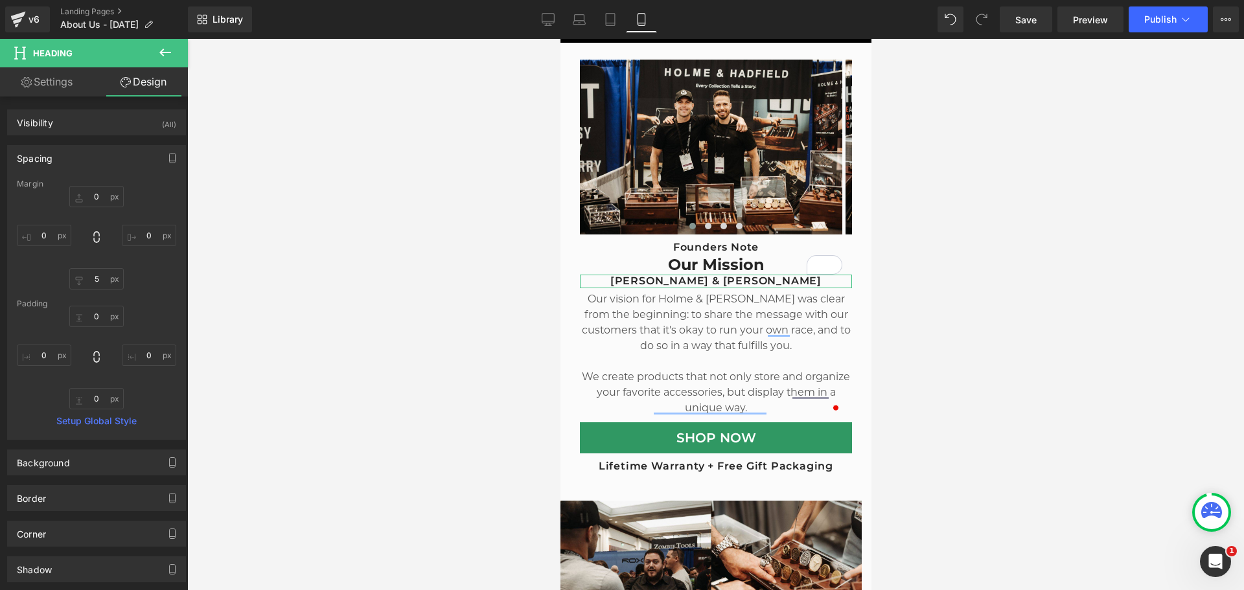
type input "0"
click at [100, 281] on input "5" at bounding box center [96, 278] width 54 height 21
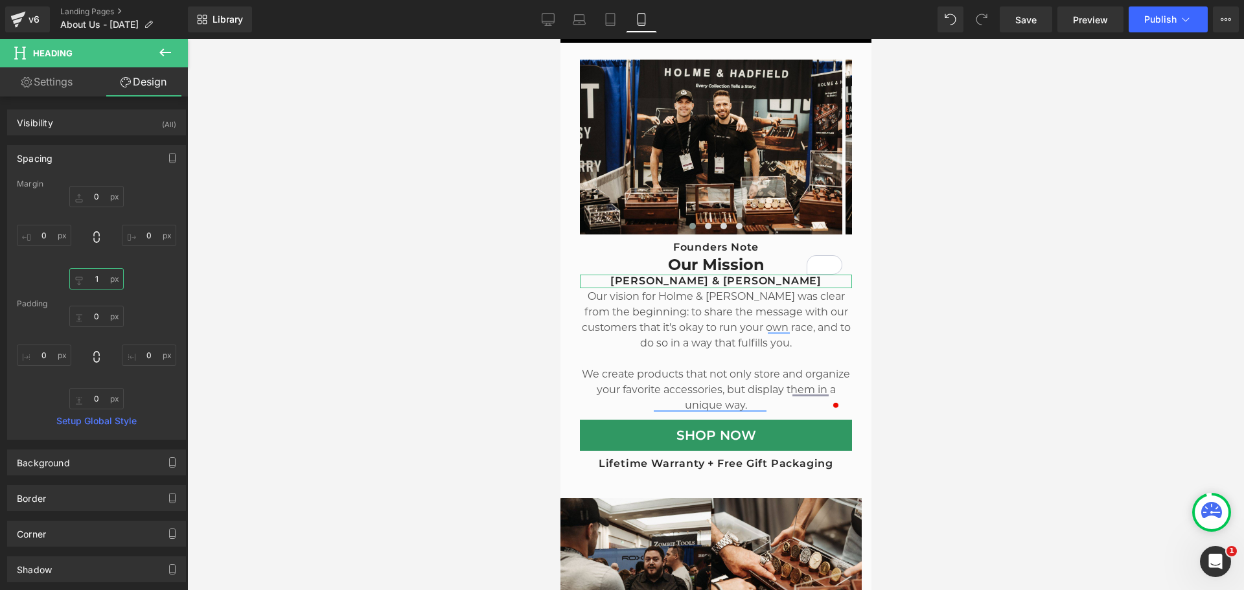
type input "10"
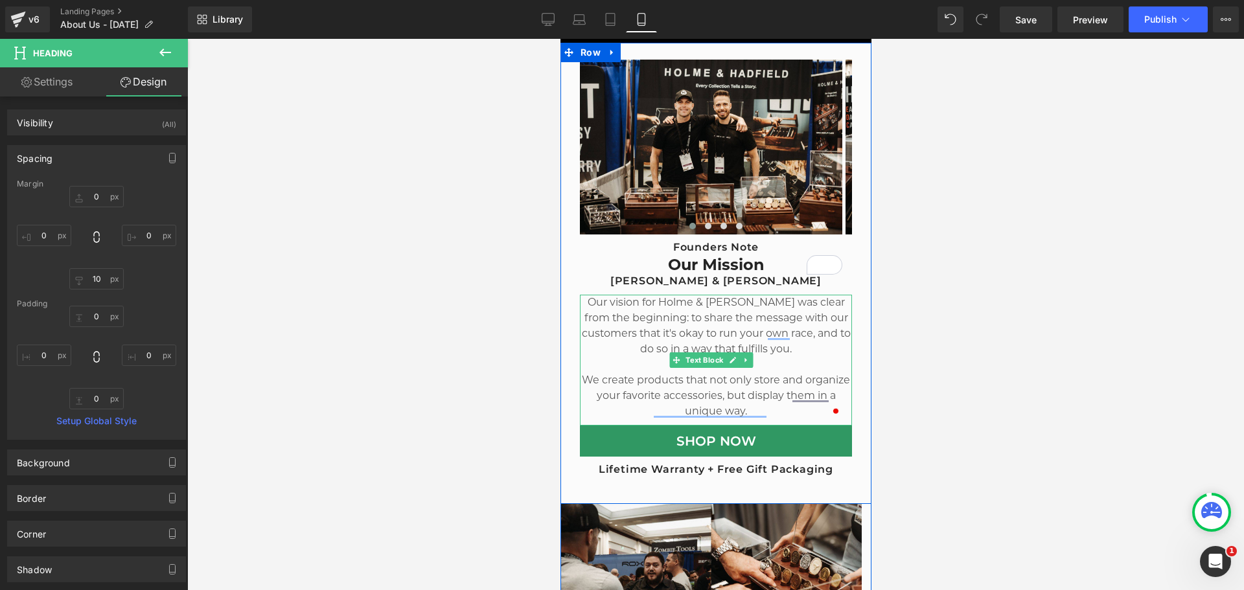
click at [714, 310] on p "Our vision for Holme & [PERSON_NAME] was clear from the beginning: to share the…" at bounding box center [715, 326] width 272 height 62
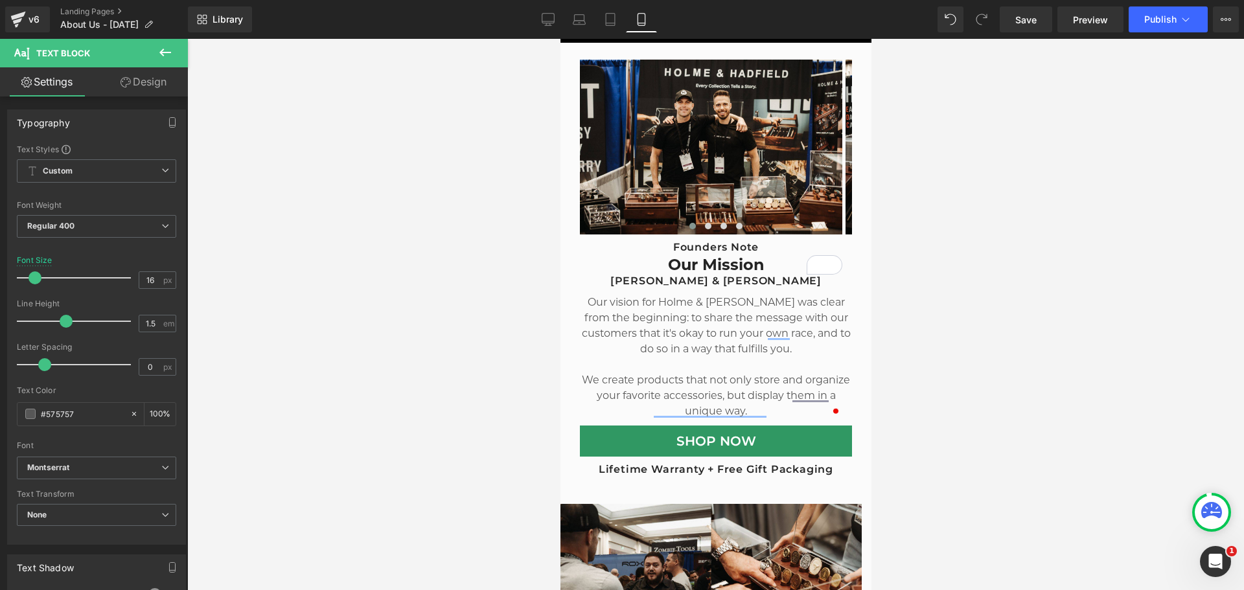
drag, startPoint x: 140, startPoint y: 74, endPoint x: 84, endPoint y: 201, distance: 138.3
click at [140, 74] on link "Design" at bounding box center [144, 81] width 94 height 29
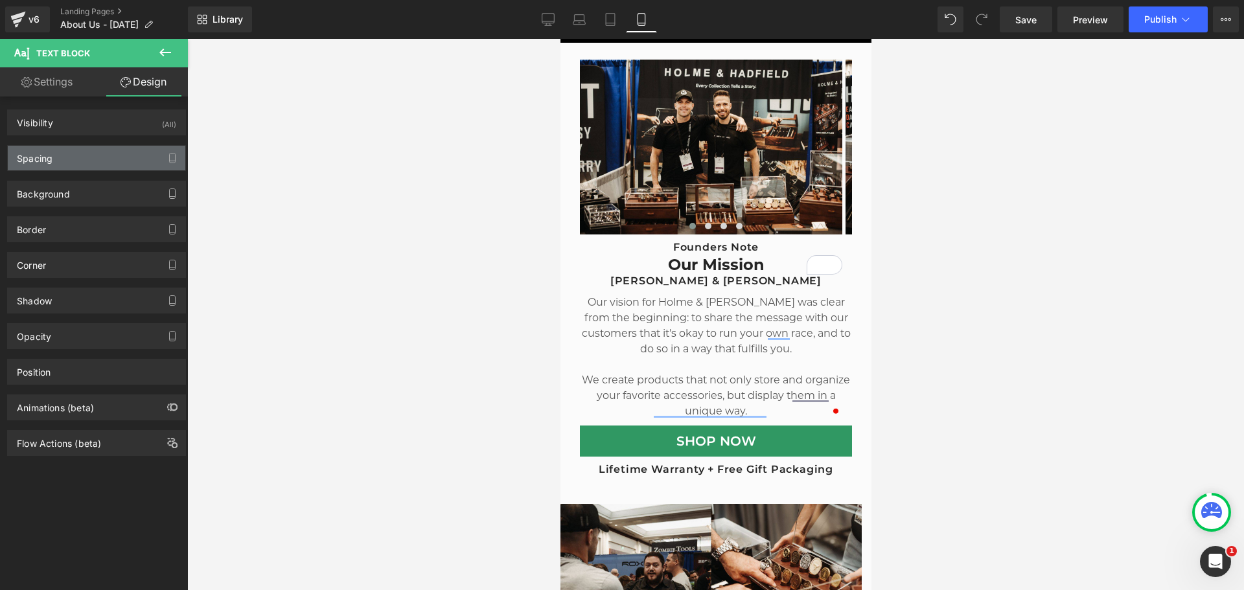
click at [82, 160] on div "Spacing" at bounding box center [96, 158] width 177 height 25
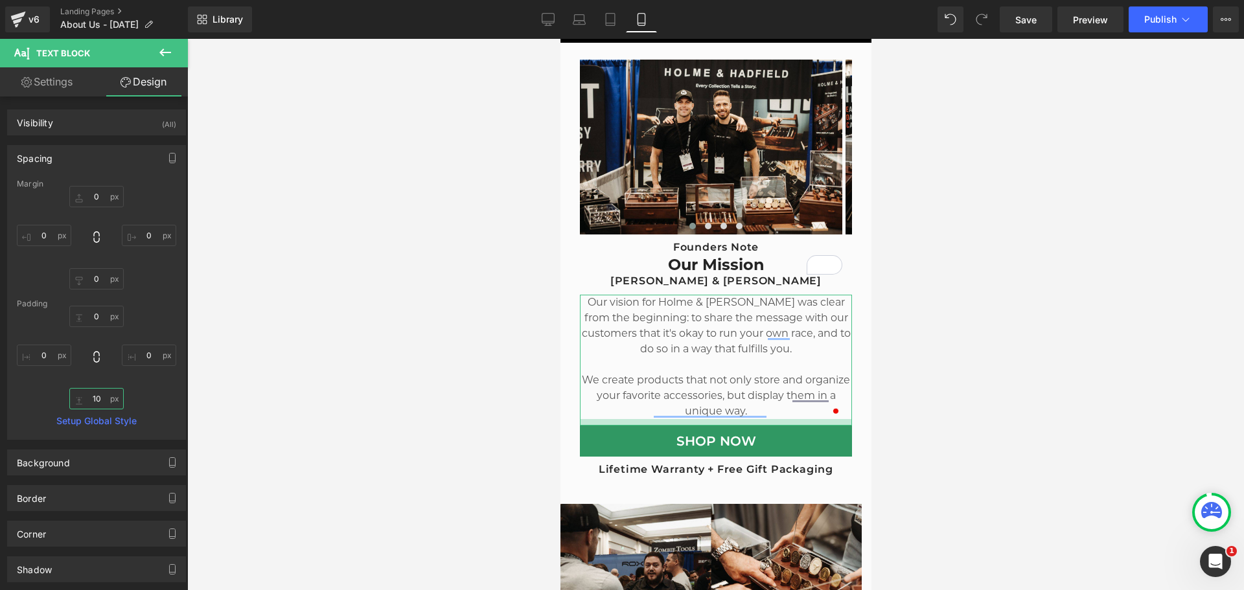
click at [99, 393] on input "10" at bounding box center [96, 398] width 54 height 21
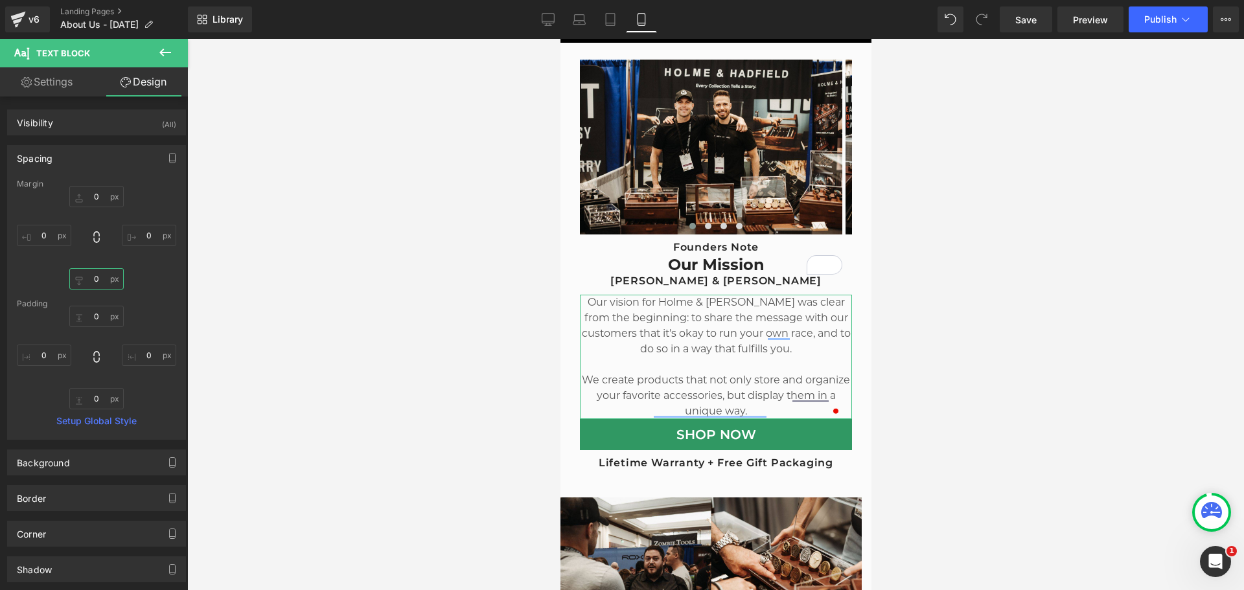
click at [98, 279] on input "0" at bounding box center [96, 278] width 54 height 21
paste input "1"
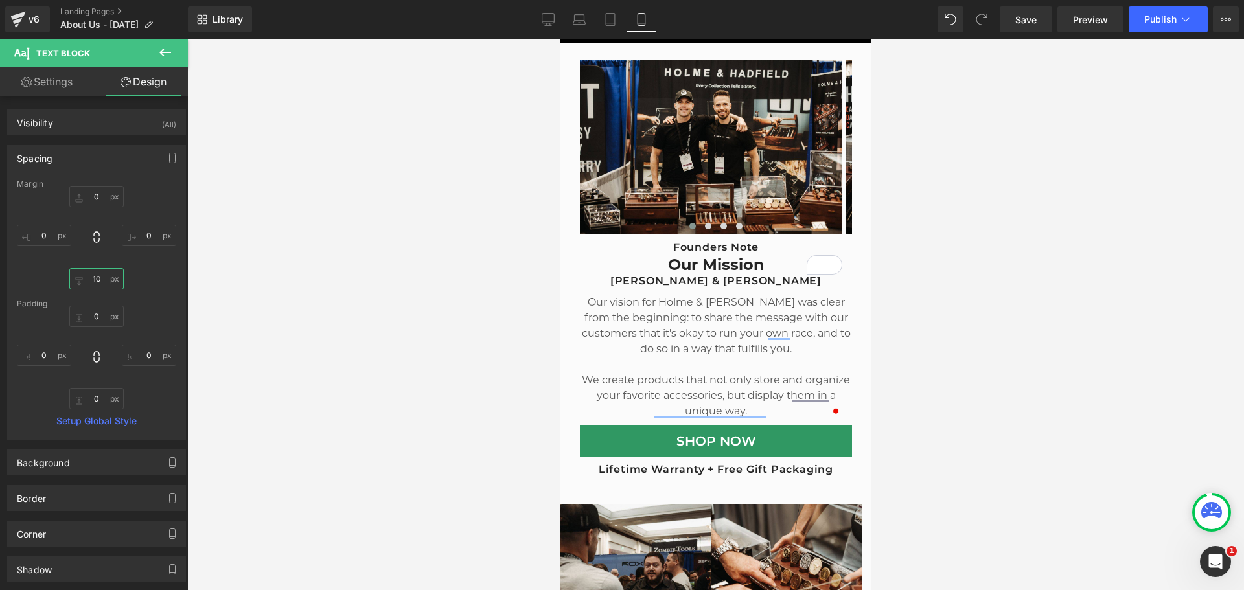
type input "10"
click at [1022, 306] on div at bounding box center [715, 314] width 1057 height 551
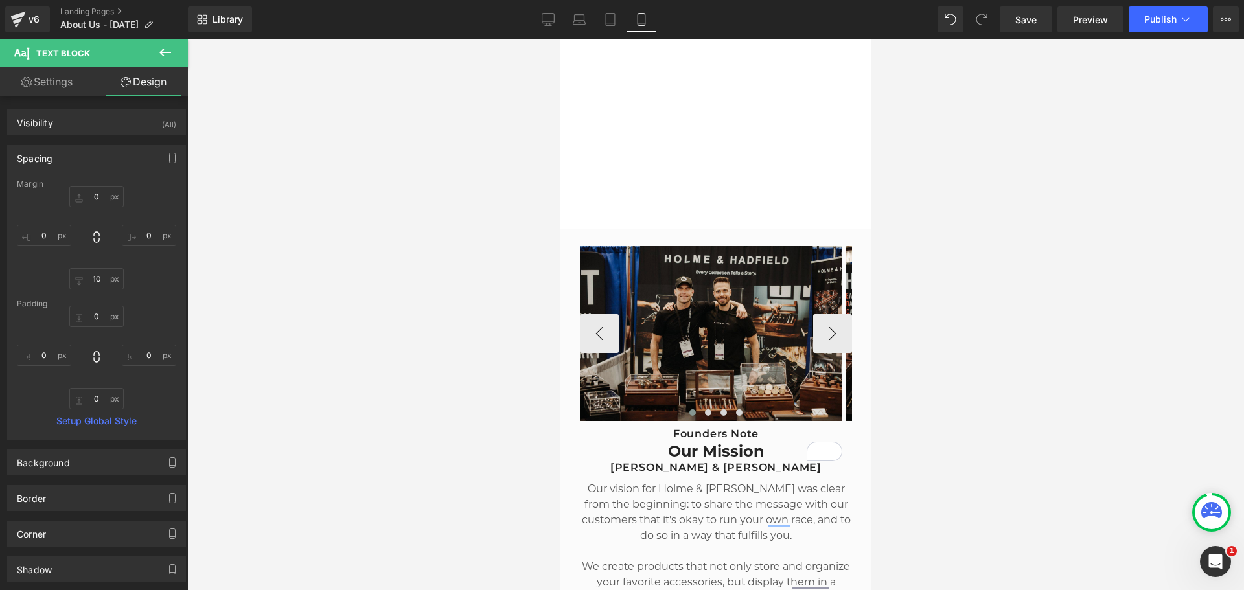
scroll to position [269, 0]
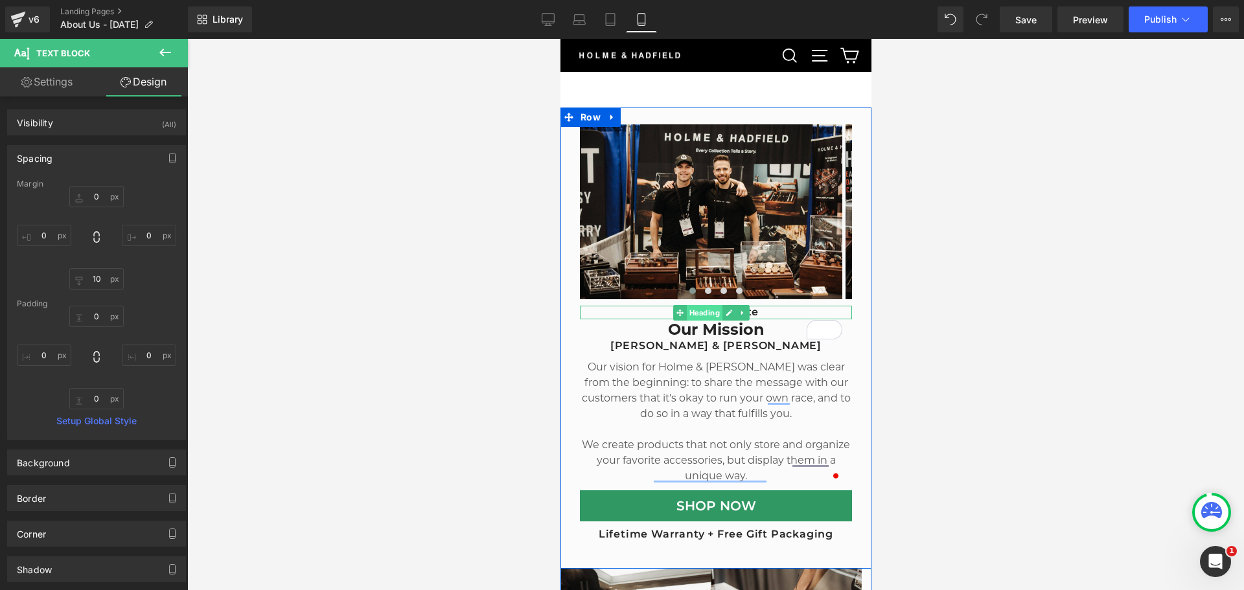
click at [704, 306] on span "Heading" at bounding box center [703, 313] width 36 height 16
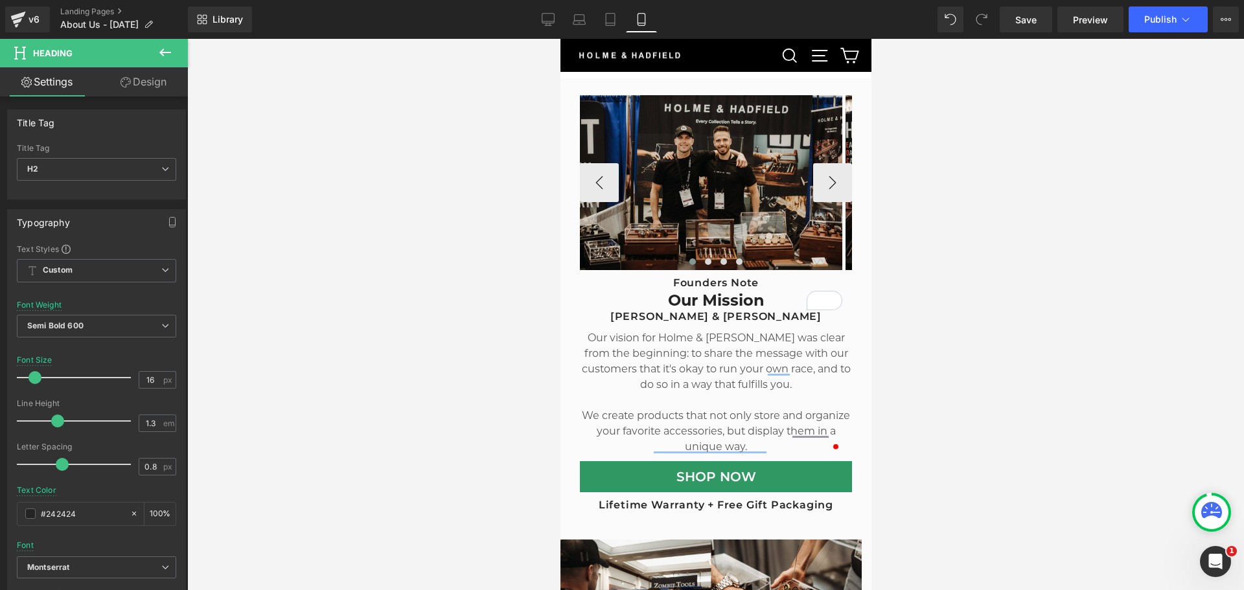
scroll to position [205, 0]
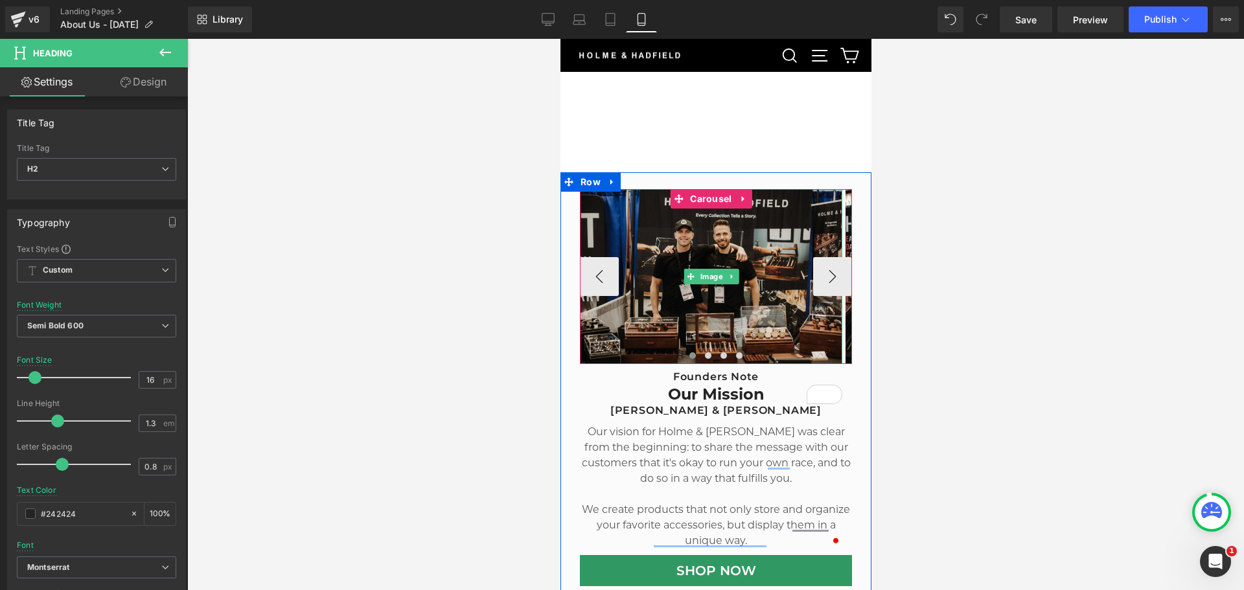
click at [744, 229] on img at bounding box center [710, 276] width 262 height 175
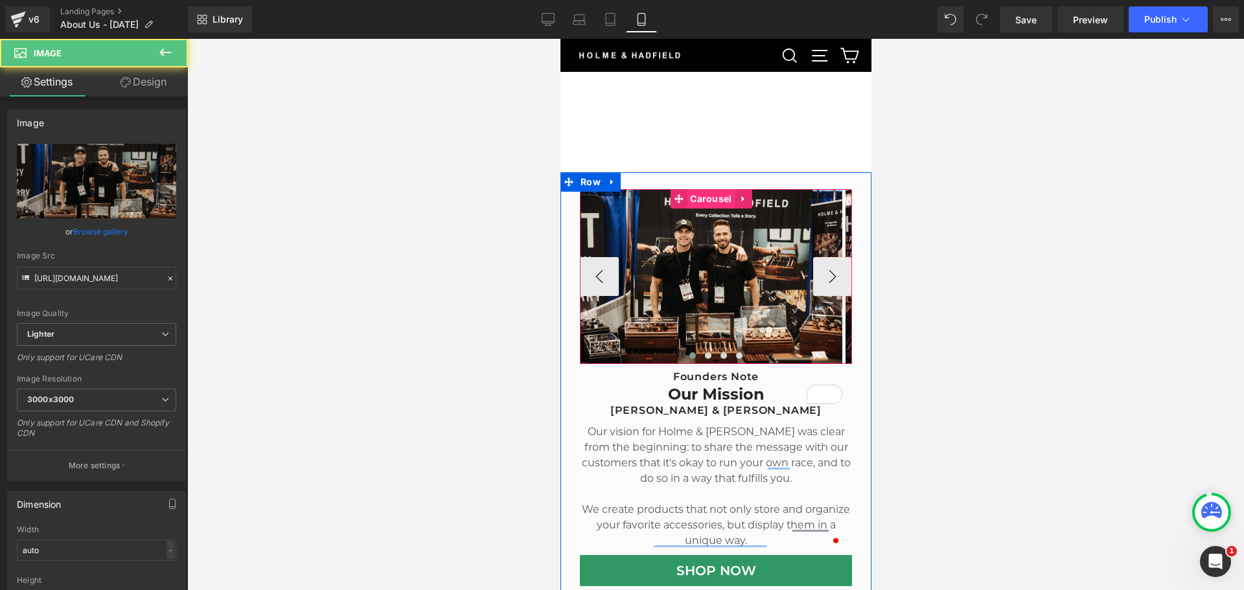
click at [710, 194] on span "Carousel" at bounding box center [710, 198] width 48 height 19
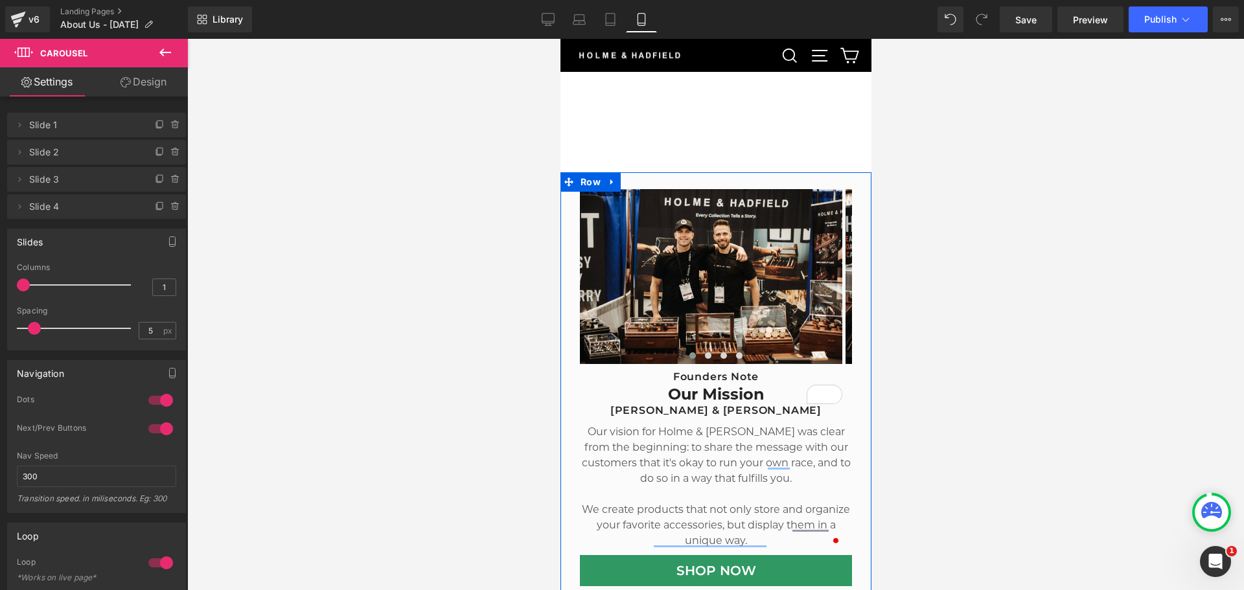
click at [572, 245] on div "Image Image Image Image ‹ › Carousel Founders Note Heading Our Mission Heading …" at bounding box center [715, 397] width 293 height 417
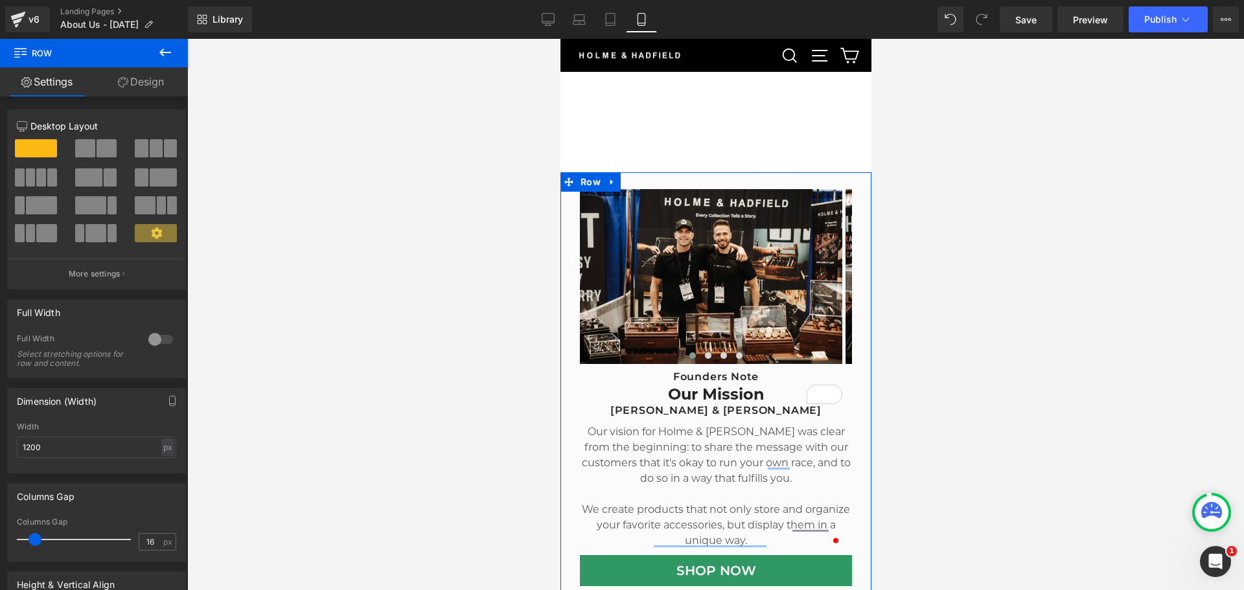
click at [148, 95] on link "Design" at bounding box center [141, 81] width 94 height 29
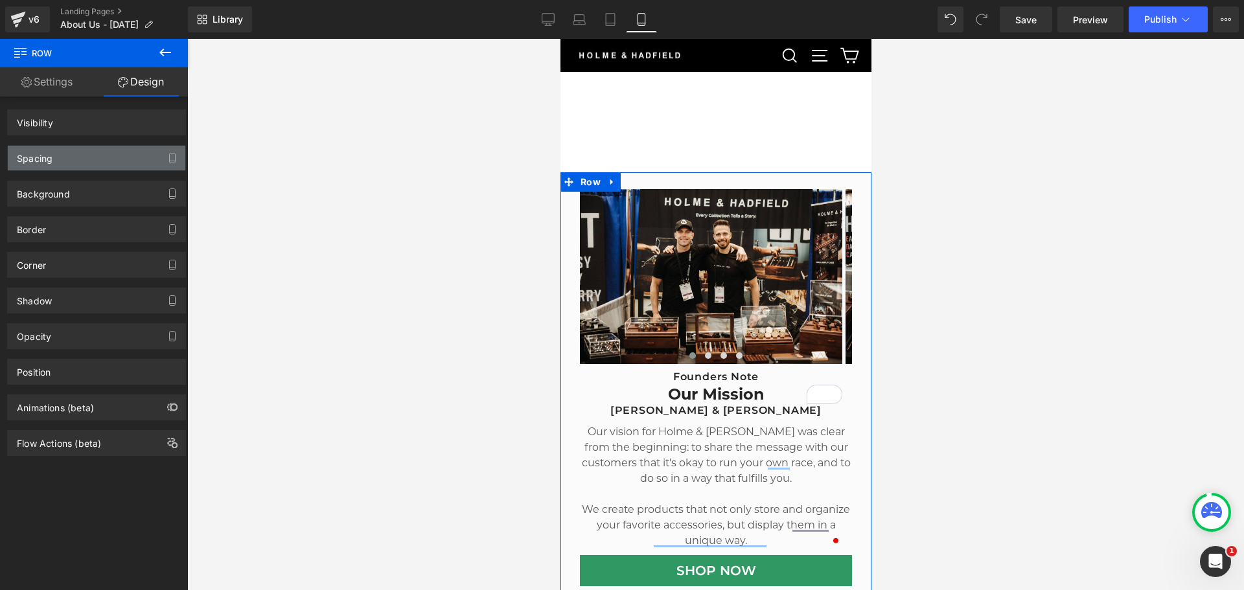
click at [89, 156] on div "Spacing" at bounding box center [96, 158] width 177 height 25
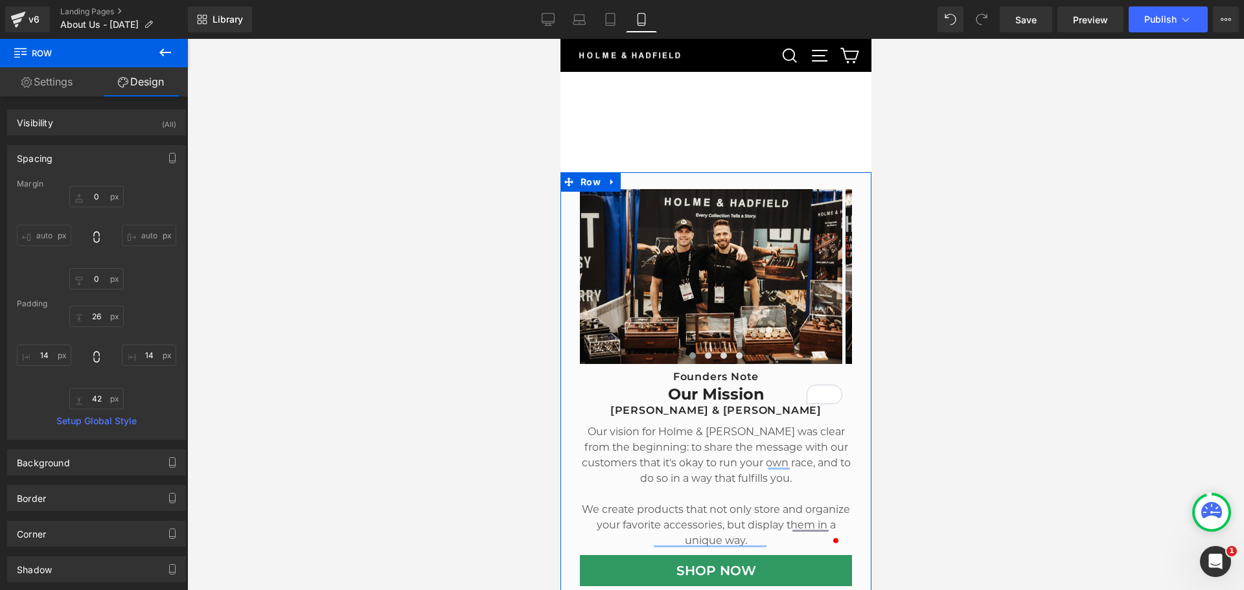
type input "0"
type input "26"
type input "14"
type input "42"
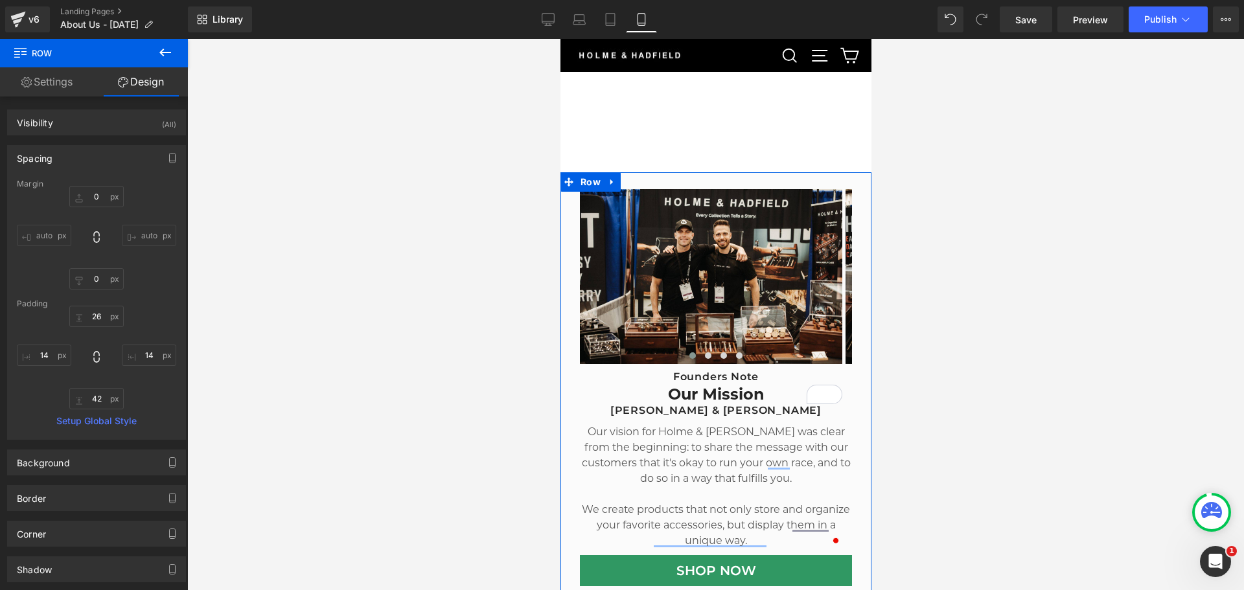
type input "14"
click at [47, 345] on input "14" at bounding box center [44, 355] width 54 height 21
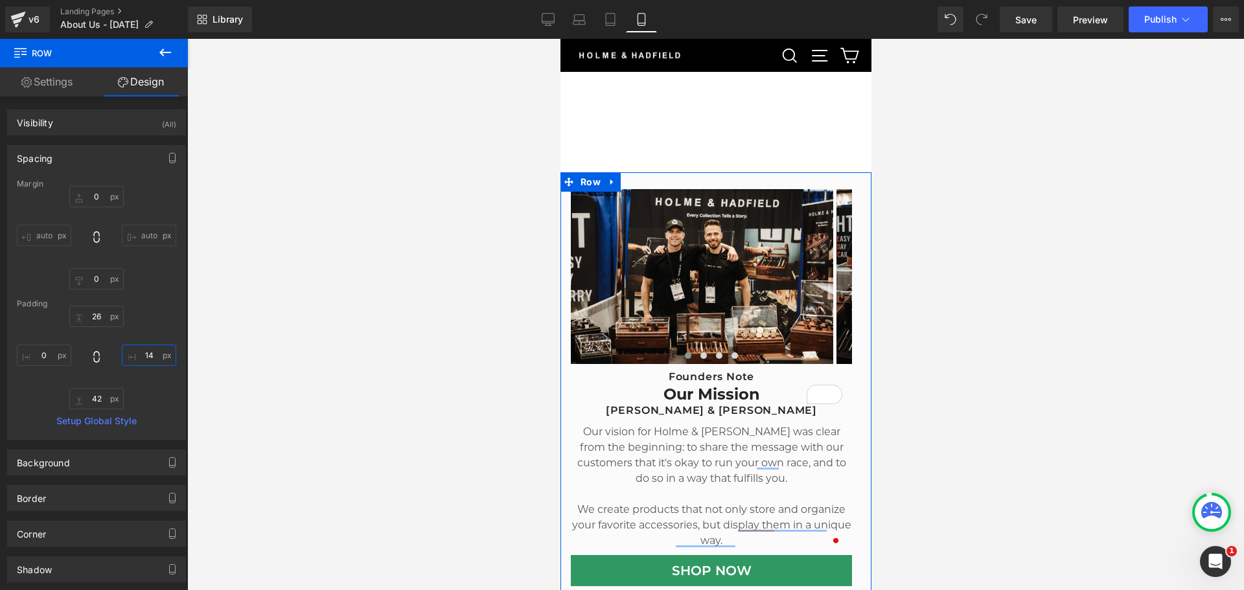
click at [145, 360] on input "14" at bounding box center [149, 355] width 54 height 21
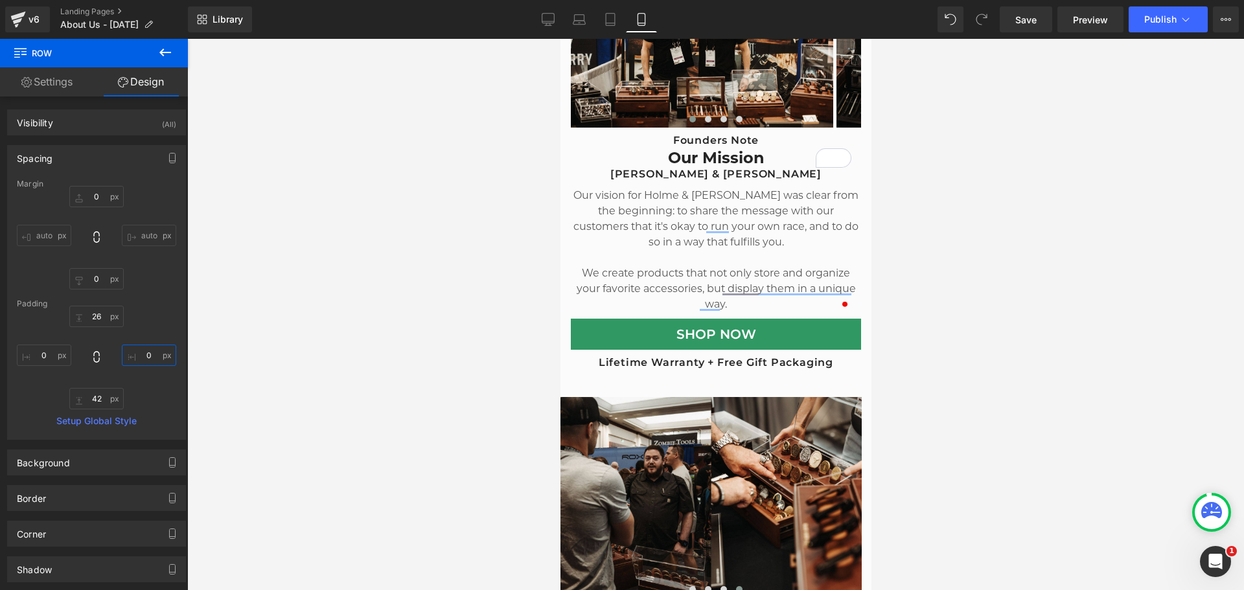
scroll to position [453, 0]
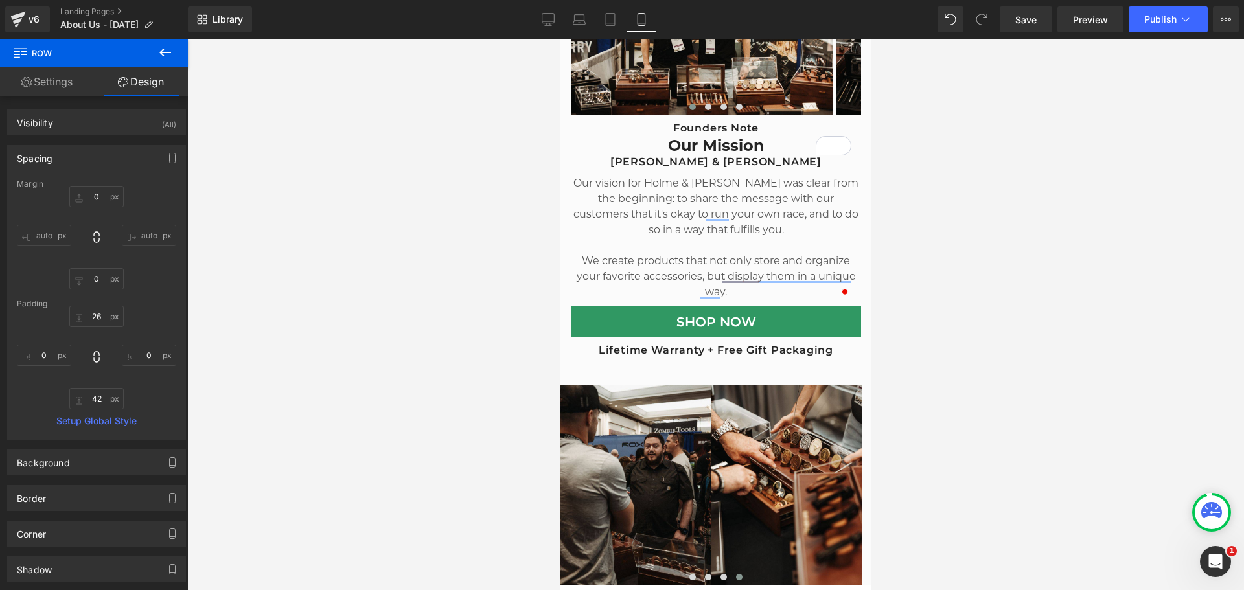
click at [906, 246] on div at bounding box center [715, 314] width 1057 height 551
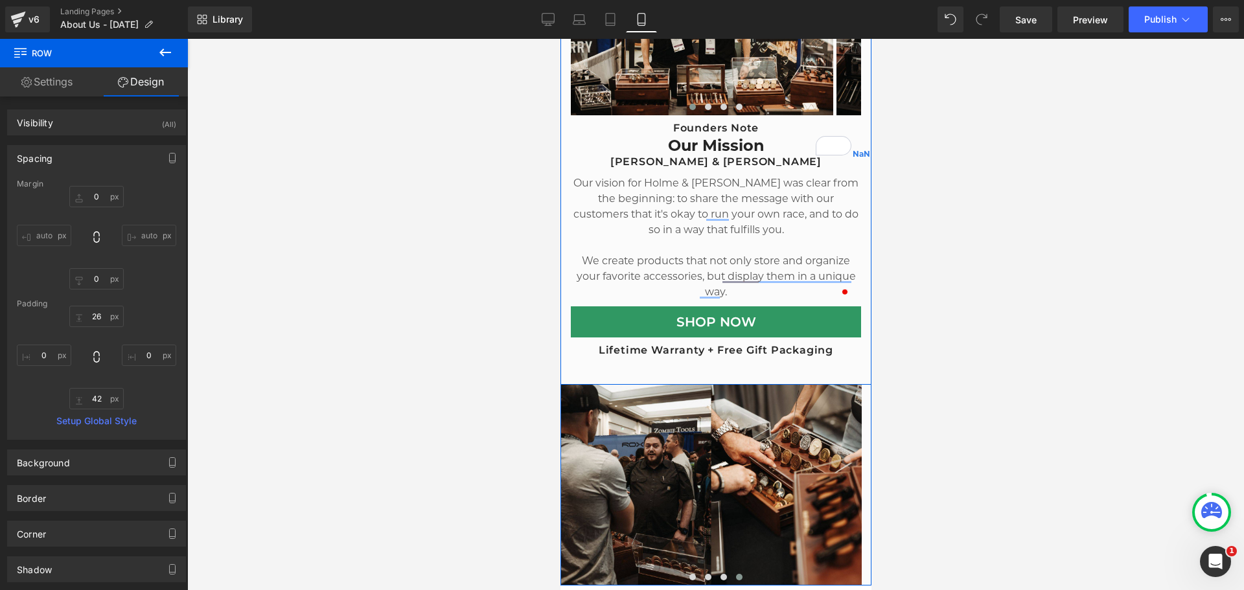
type input "0px"
click at [852, 235] on div "Image Image Image Image ‹ › Carousel Founders Note Heading Our Mission Heading …" at bounding box center [715, 154] width 311 height 461
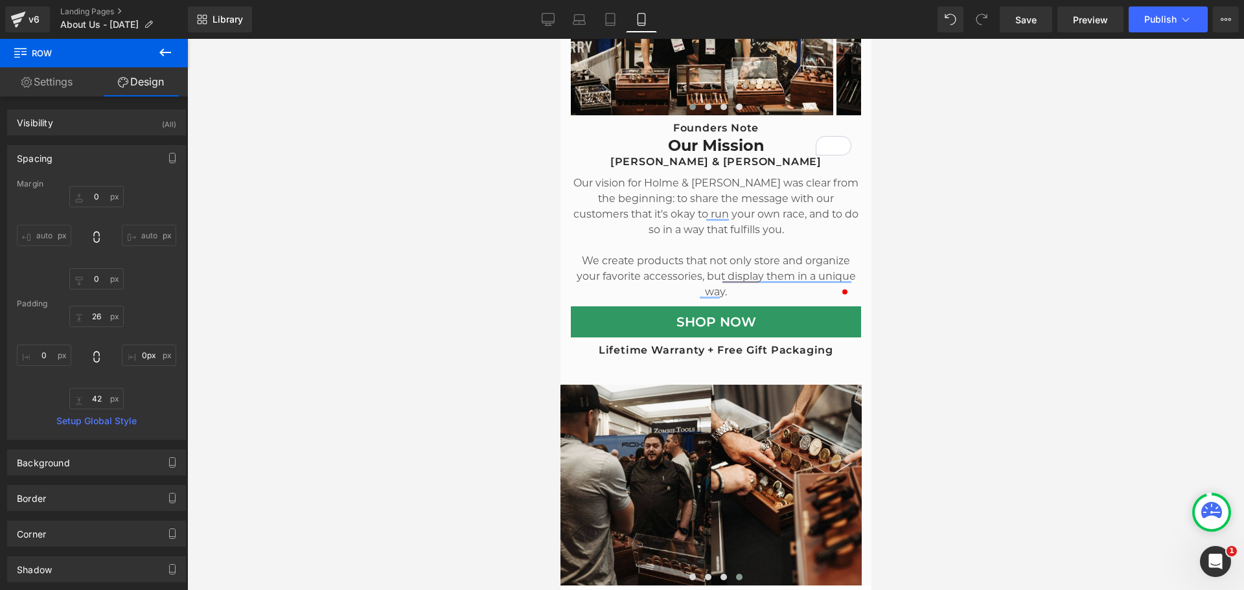
click at [933, 219] on div at bounding box center [715, 314] width 1057 height 551
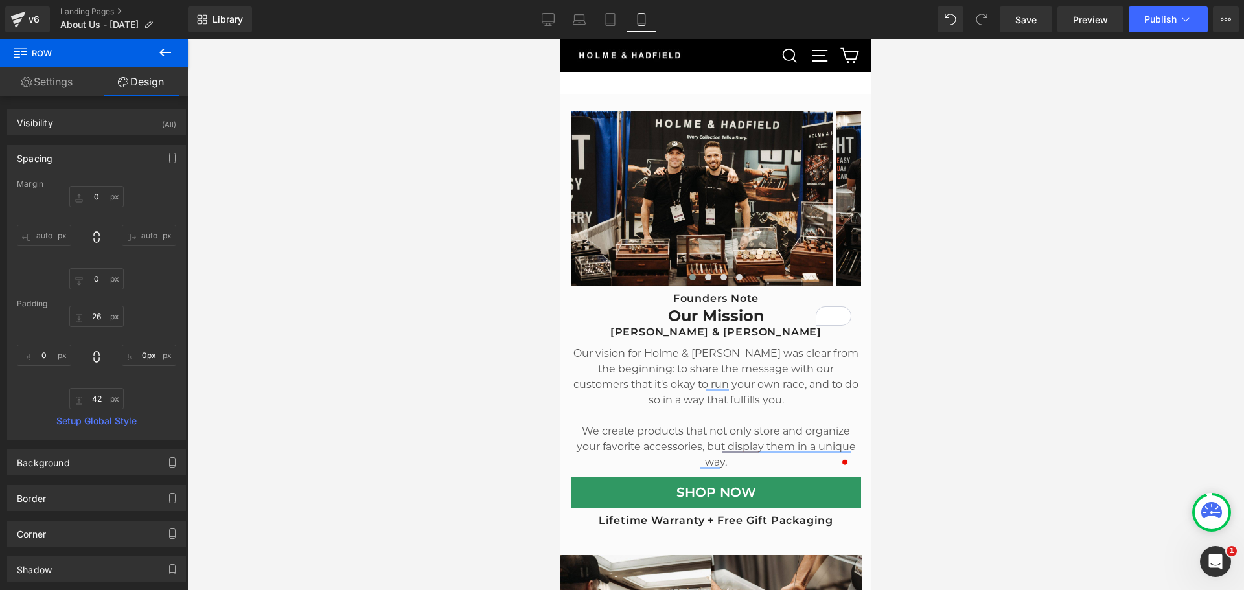
scroll to position [389, 0]
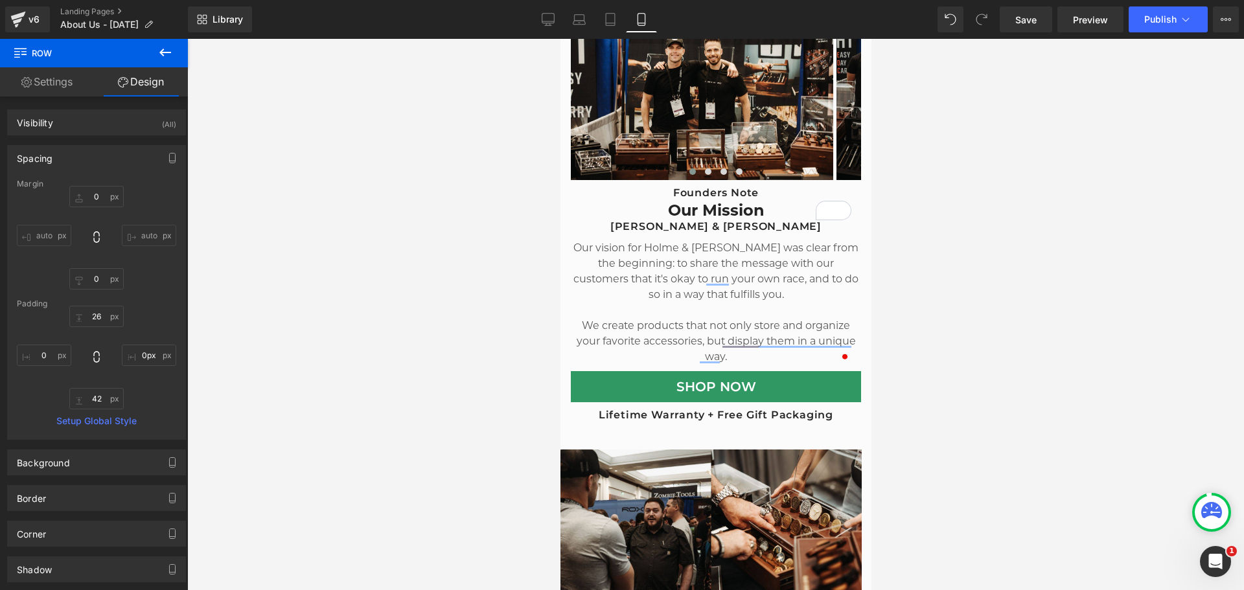
click at [904, 258] on div at bounding box center [715, 314] width 1057 height 551
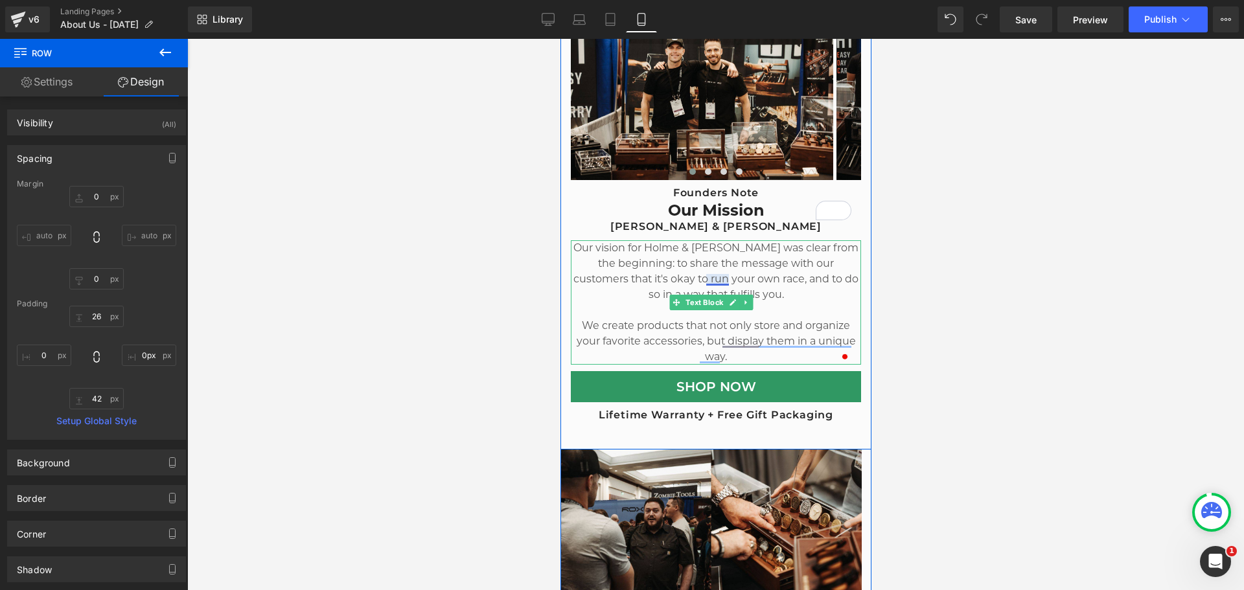
drag, startPoint x: 1505, startPoint y: 290, endPoint x: 713, endPoint y: 277, distance: 793.0
click at [713, 277] on p "Our vision for Holme & [PERSON_NAME] was clear from the beginning: to share the…" at bounding box center [715, 271] width 290 height 62
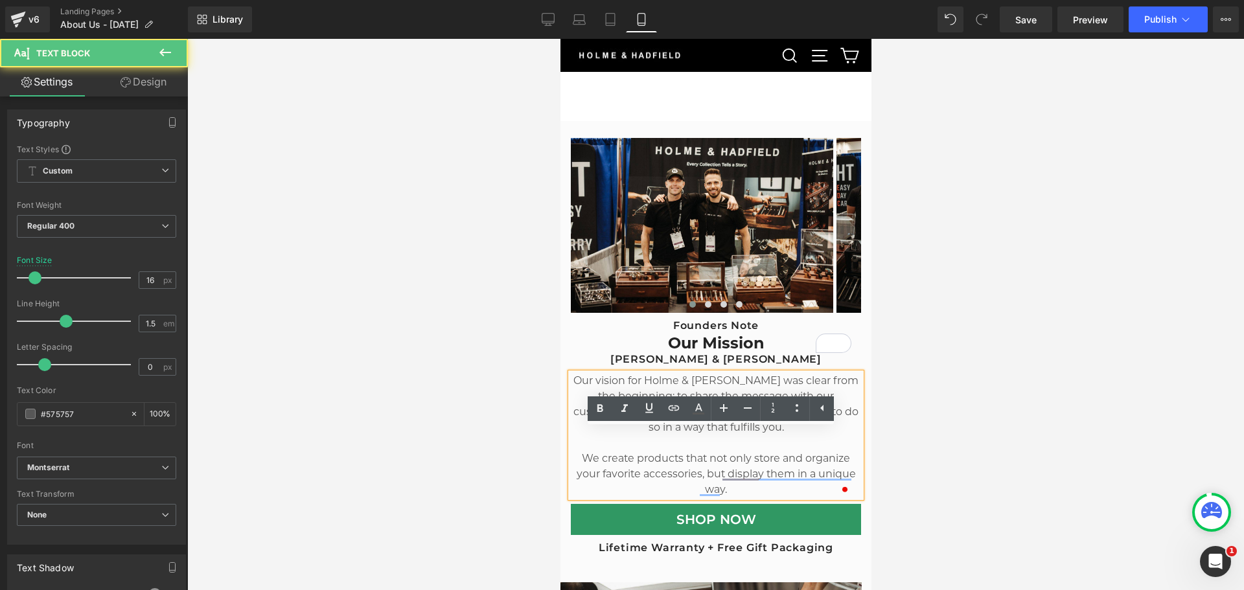
scroll to position [194, 0]
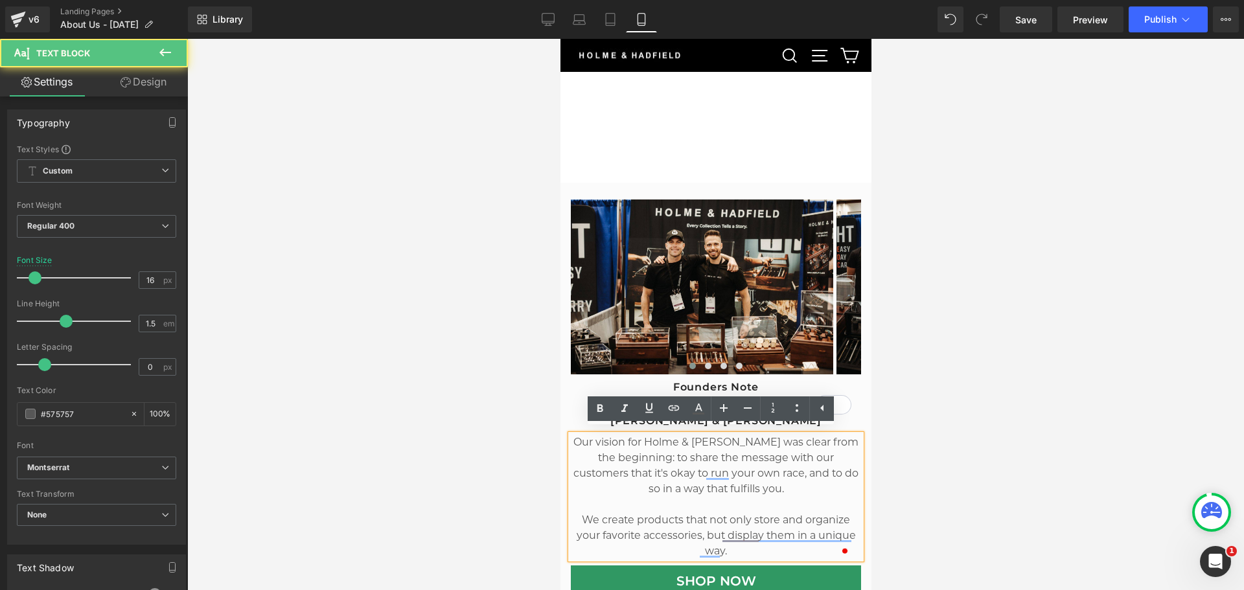
drag, startPoint x: 1034, startPoint y: 240, endPoint x: 983, endPoint y: 250, distance: 51.6
click at [1034, 240] on div at bounding box center [715, 314] width 1057 height 551
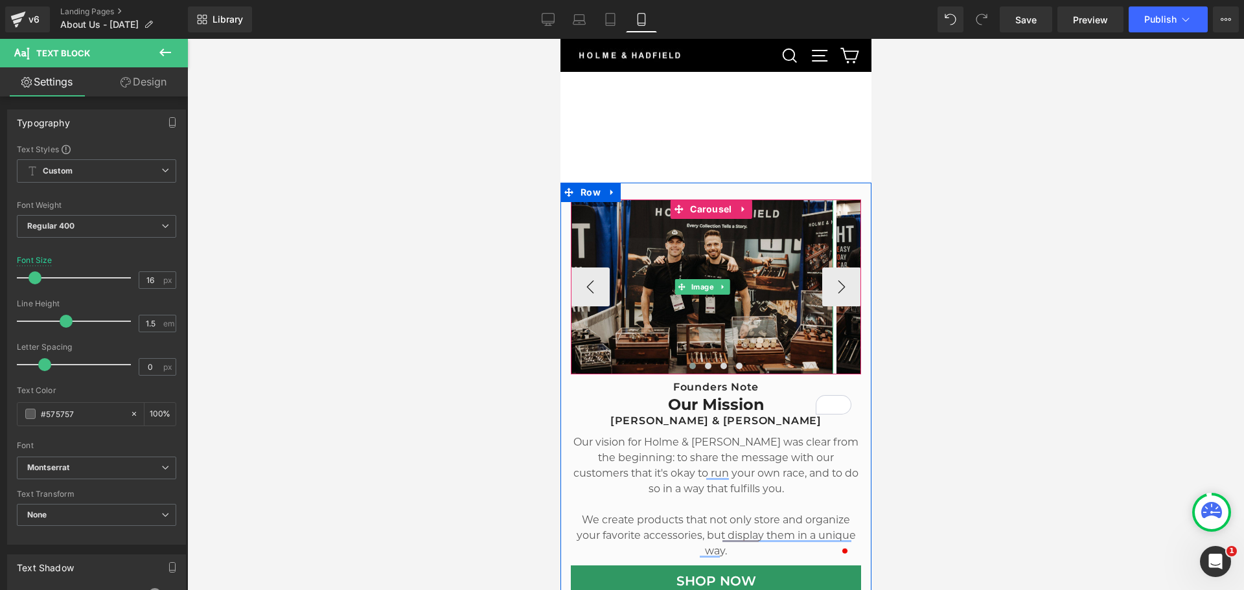
click at [783, 251] on img at bounding box center [701, 287] width 262 height 175
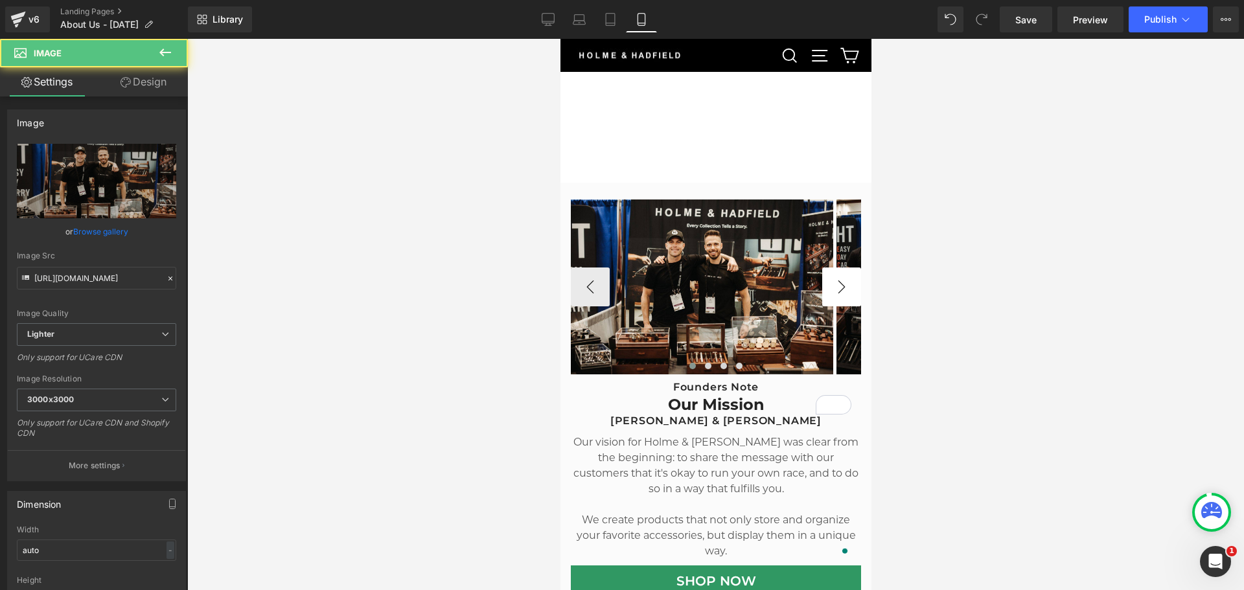
click at [836, 277] on button "›" at bounding box center [840, 287] width 39 height 39
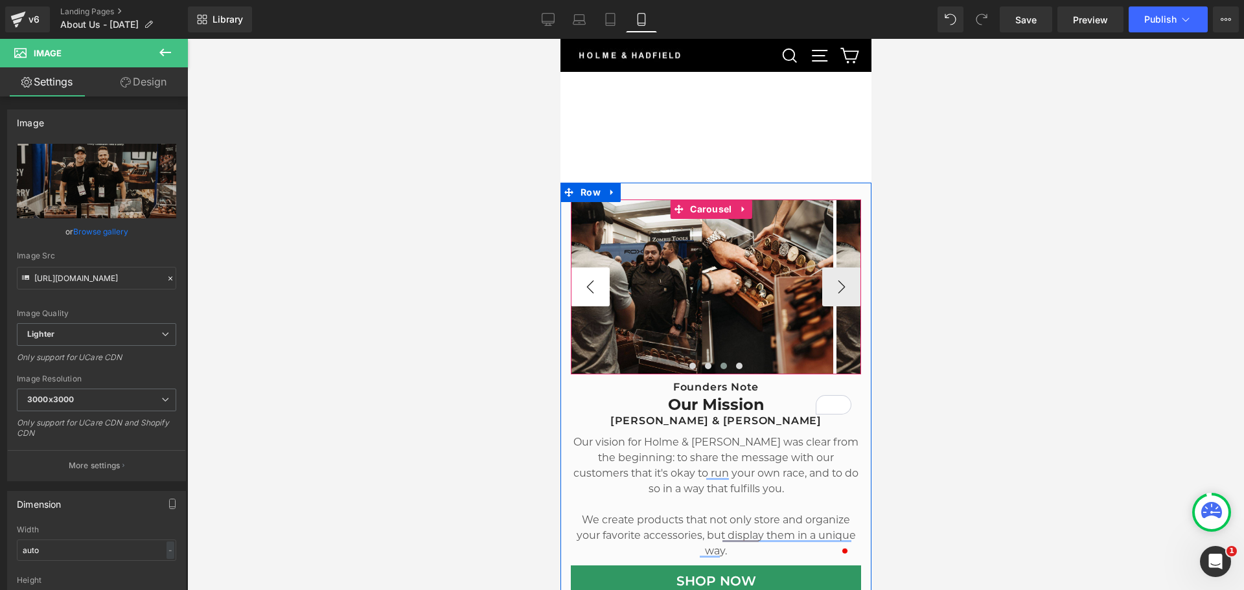
click at [598, 281] on button "‹" at bounding box center [589, 287] width 39 height 39
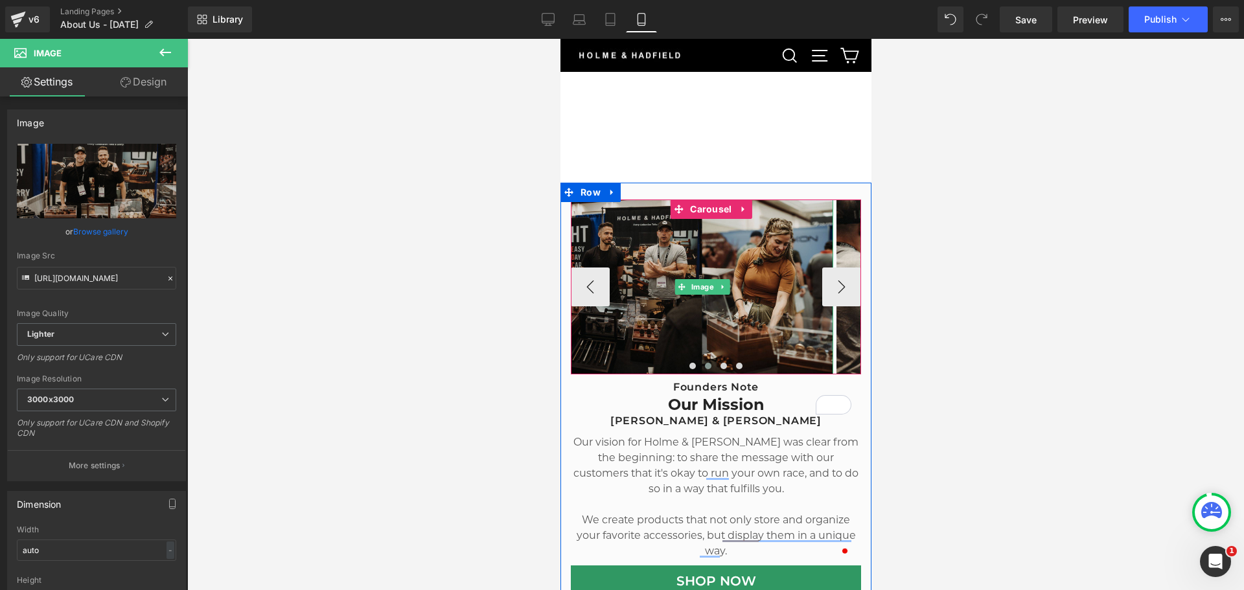
drag, startPoint x: 780, startPoint y: 231, endPoint x: 707, endPoint y: 214, distance: 74.6
click at [780, 231] on img at bounding box center [701, 287] width 262 height 175
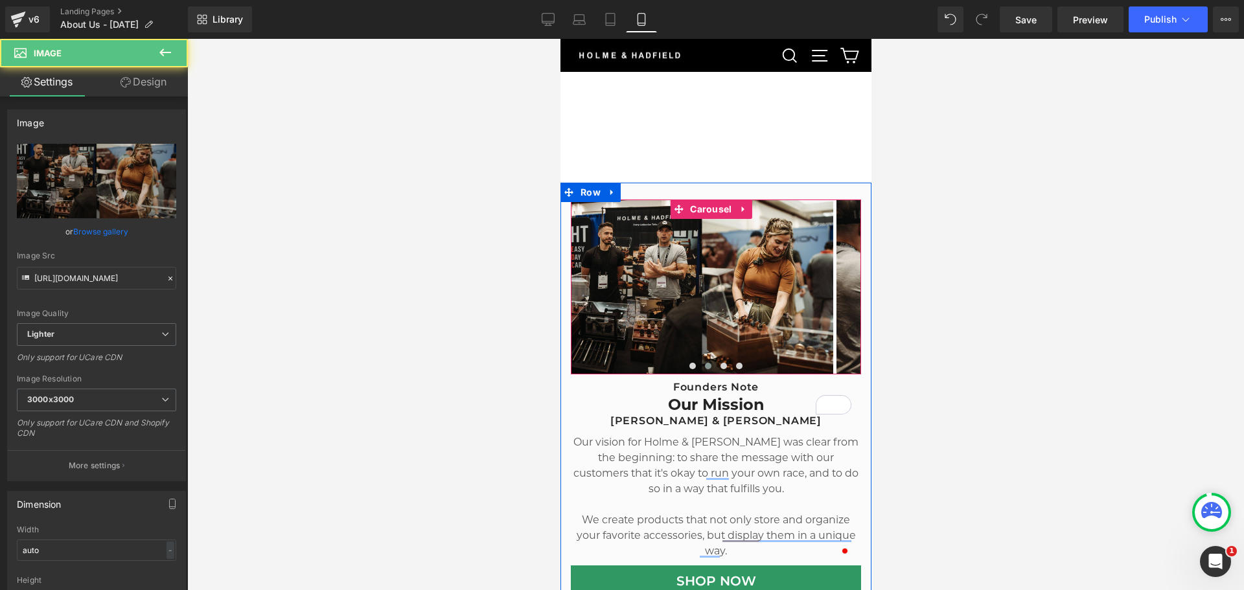
drag, startPoint x: 707, startPoint y: 205, endPoint x: 852, endPoint y: 229, distance: 146.3
click at [707, 205] on span "Carousel" at bounding box center [710, 209] width 48 height 19
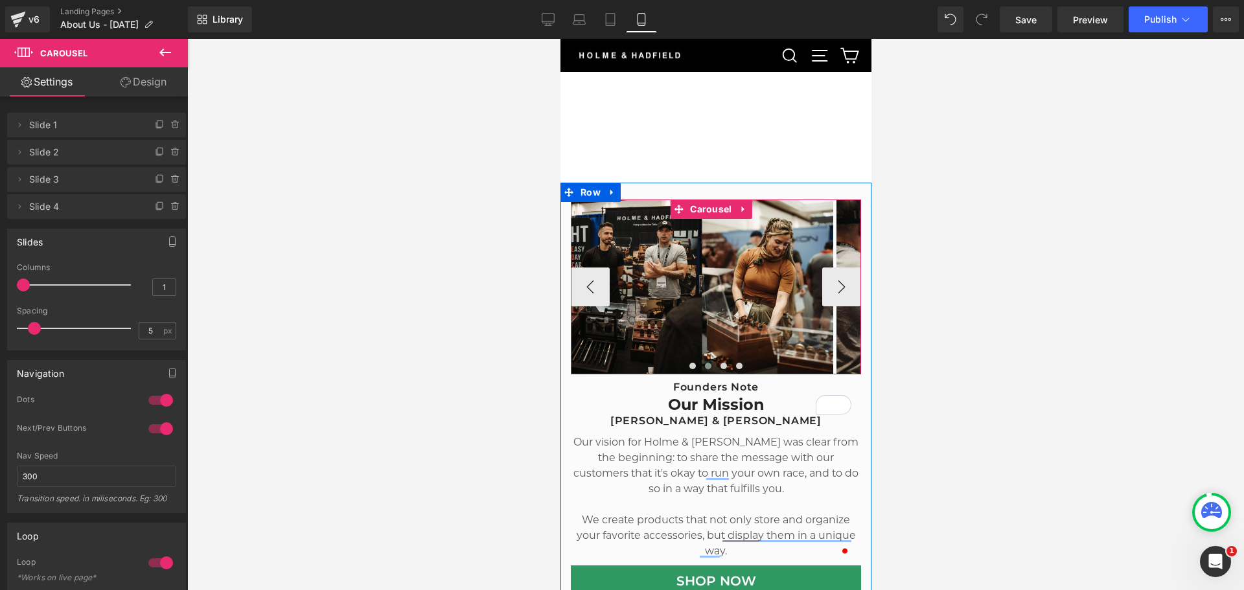
click at [834, 229] on div "Image Image Image Image" at bounding box center [835, 287] width 1062 height 175
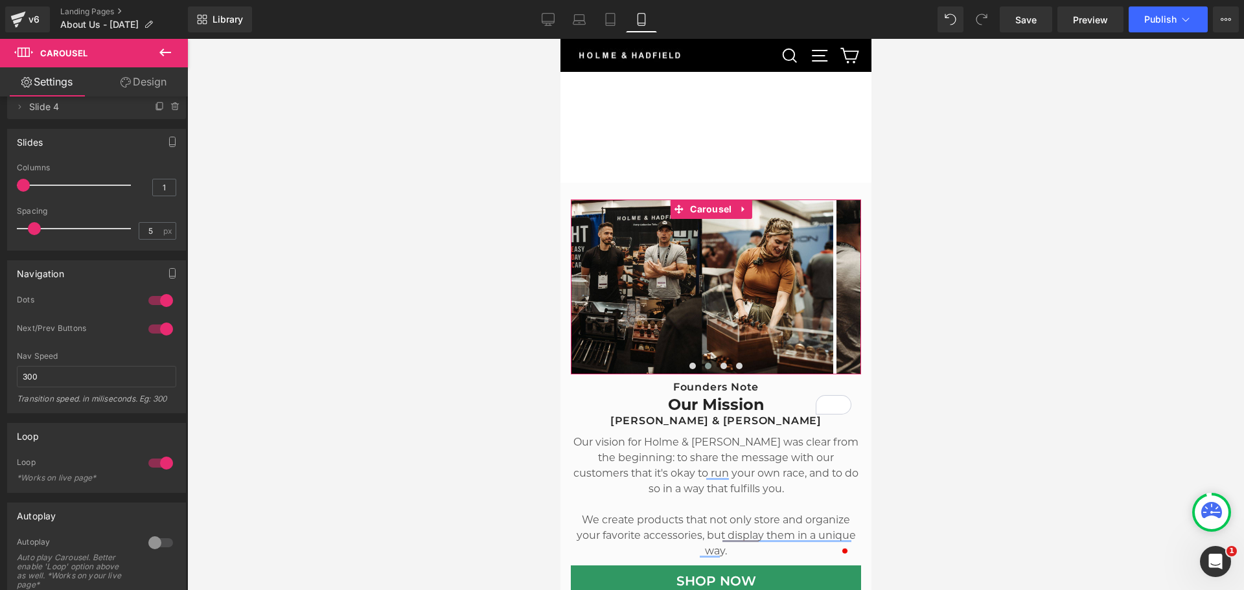
scroll to position [130, 0]
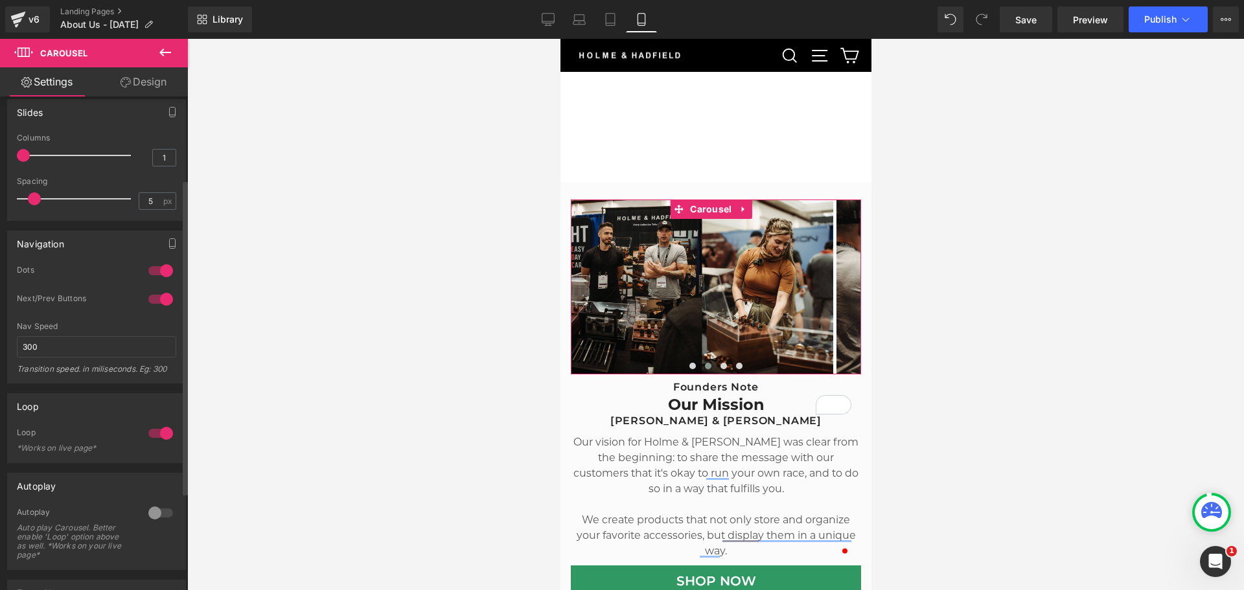
drag, startPoint x: 157, startPoint y: 430, endPoint x: 161, endPoint y: 437, distance: 8.4
click at [157, 430] on div at bounding box center [160, 433] width 31 height 21
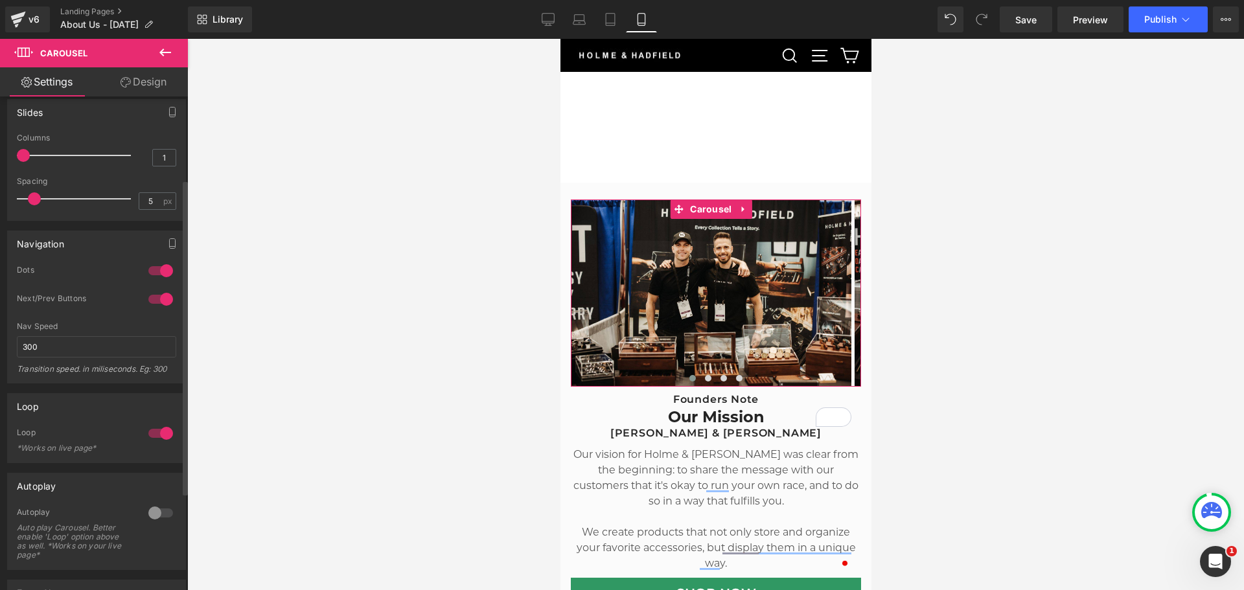
click at [154, 434] on div at bounding box center [160, 433] width 31 height 21
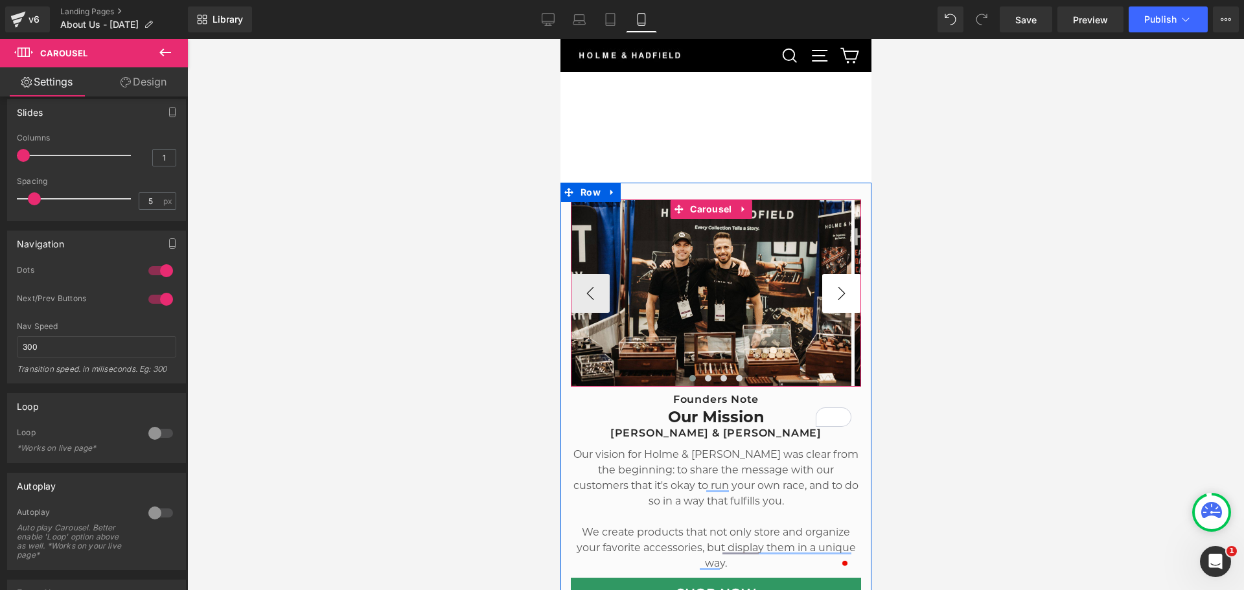
click at [827, 286] on button "›" at bounding box center [840, 293] width 39 height 39
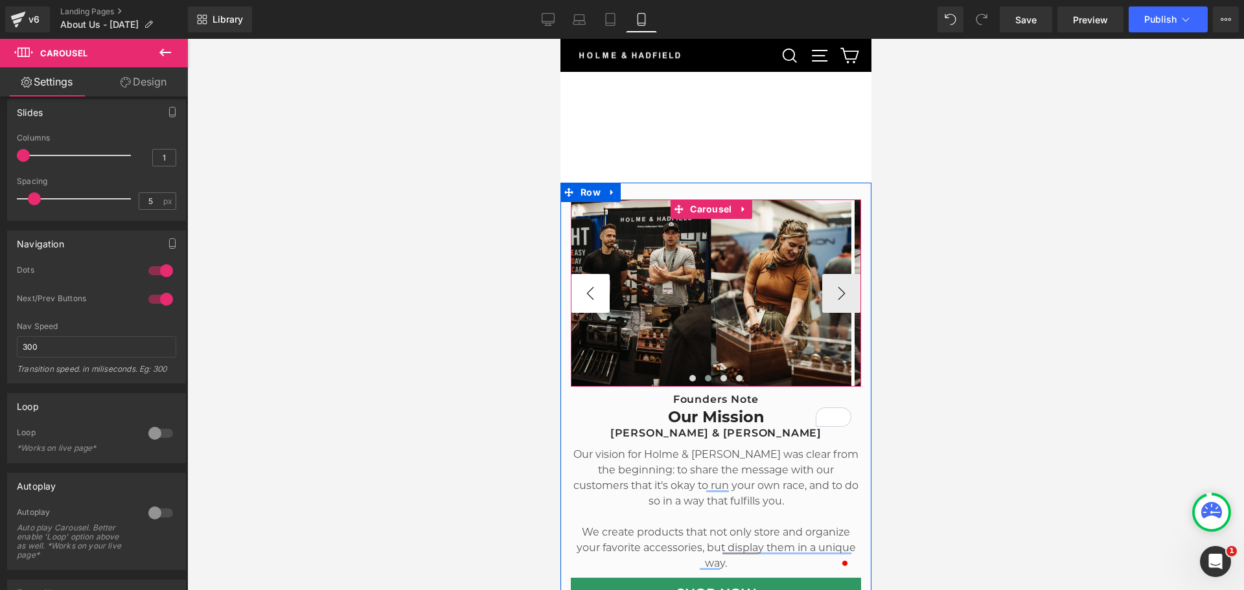
click at [582, 285] on button "‹" at bounding box center [589, 293] width 39 height 39
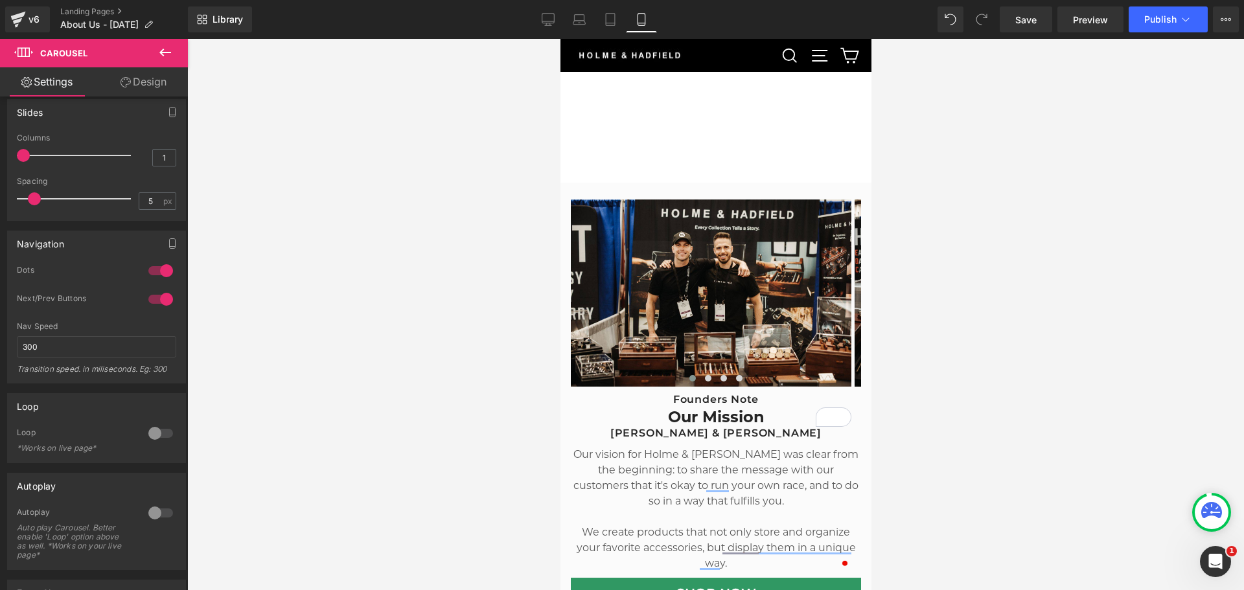
click at [1029, 332] on div at bounding box center [715, 314] width 1057 height 551
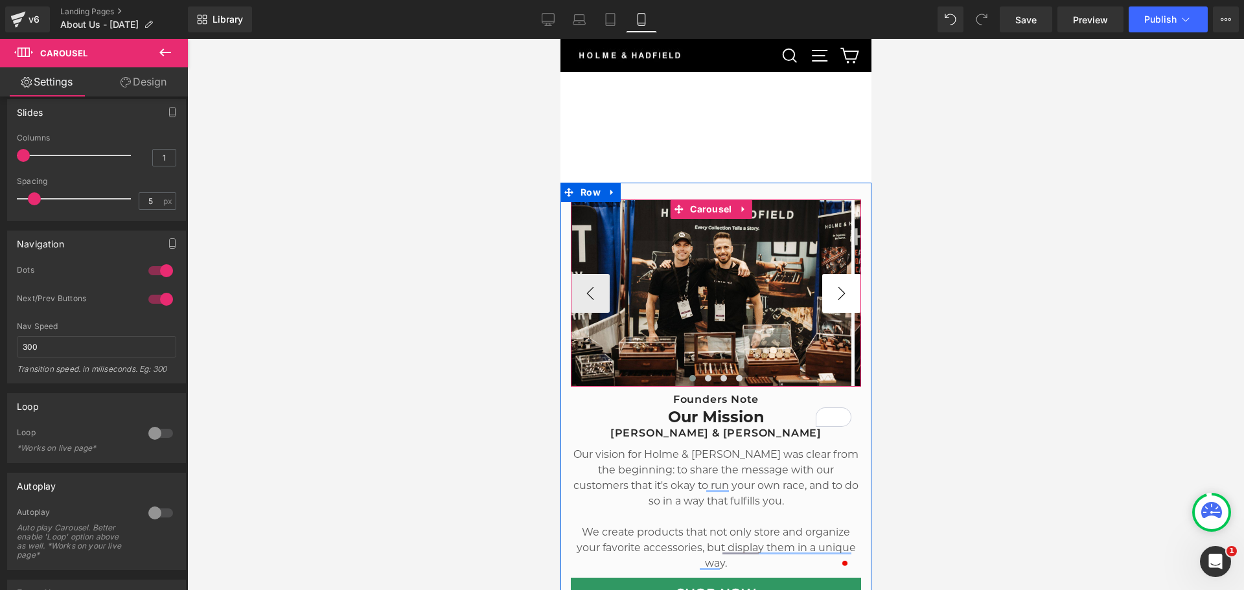
click at [833, 290] on button "›" at bounding box center [840, 293] width 39 height 39
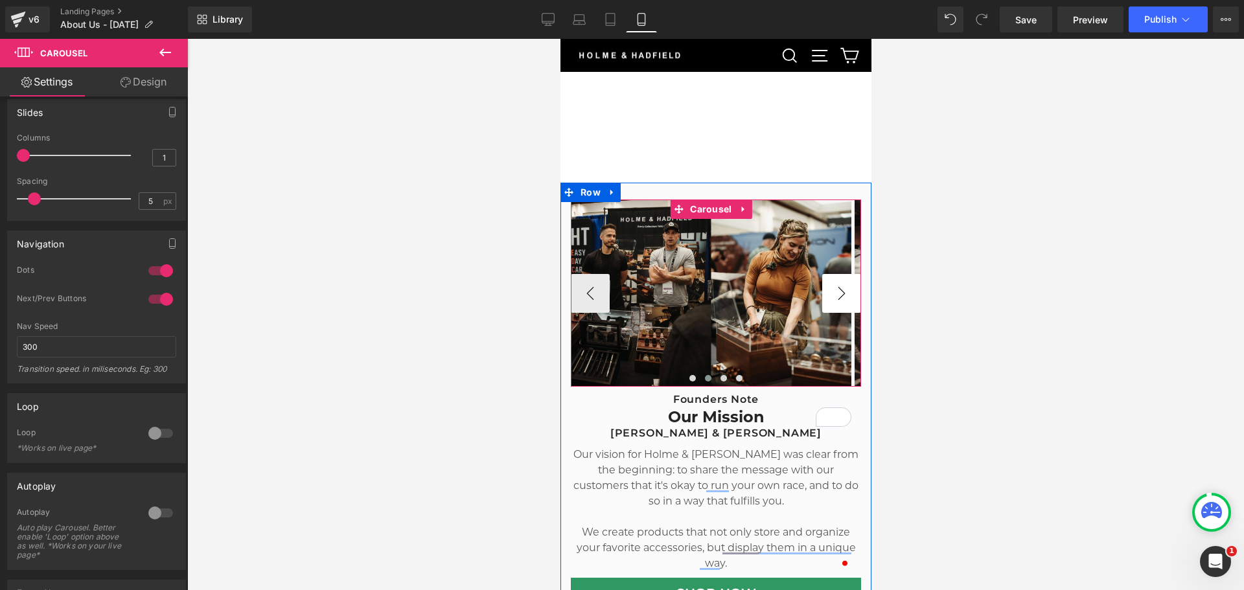
click at [833, 290] on button "›" at bounding box center [840, 293] width 39 height 39
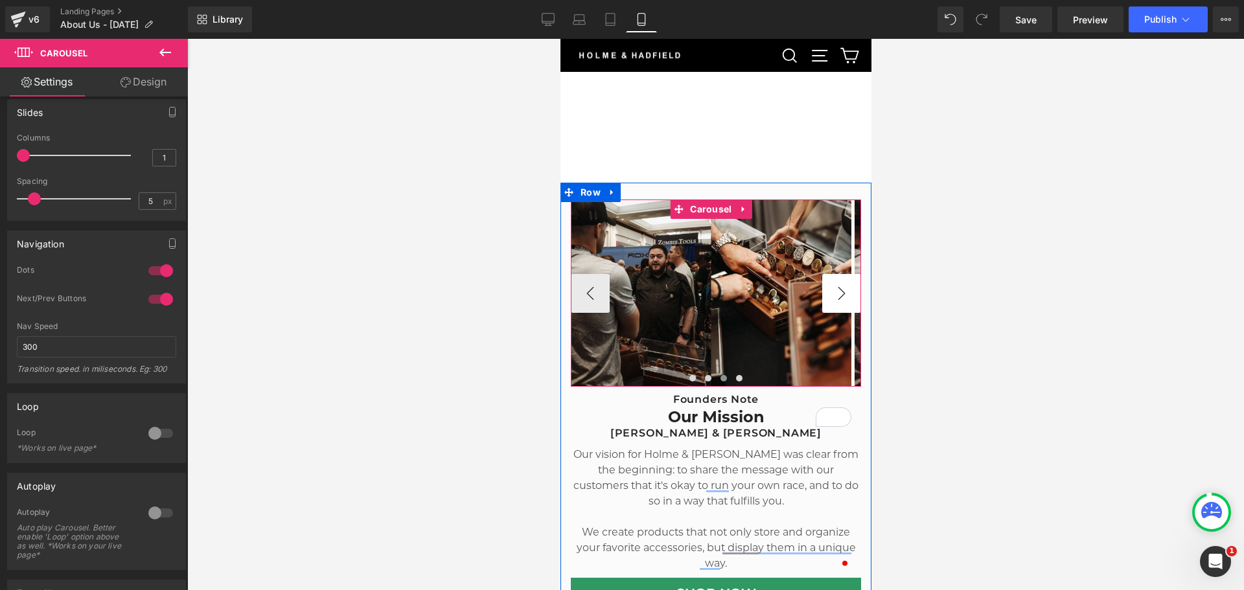
click at [833, 290] on button "›" at bounding box center [840, 293] width 39 height 39
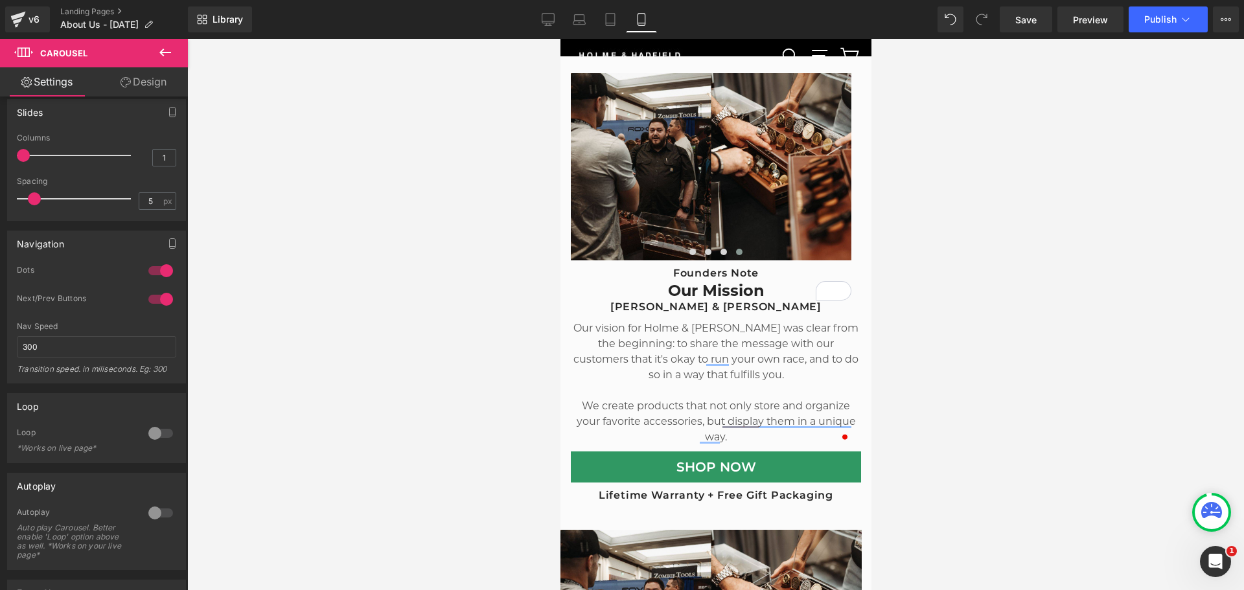
scroll to position [259, 0]
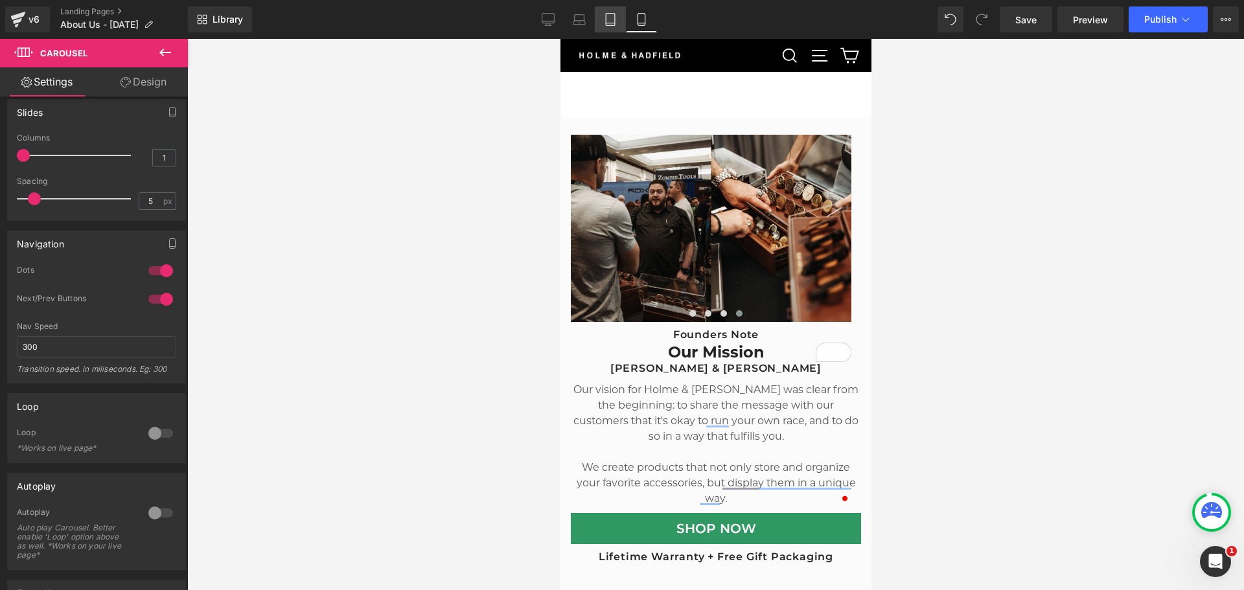
drag, startPoint x: 602, startPoint y: 21, endPoint x: 595, endPoint y: 23, distance: 7.9
click at [602, 21] on link "Tablet" at bounding box center [610, 19] width 31 height 26
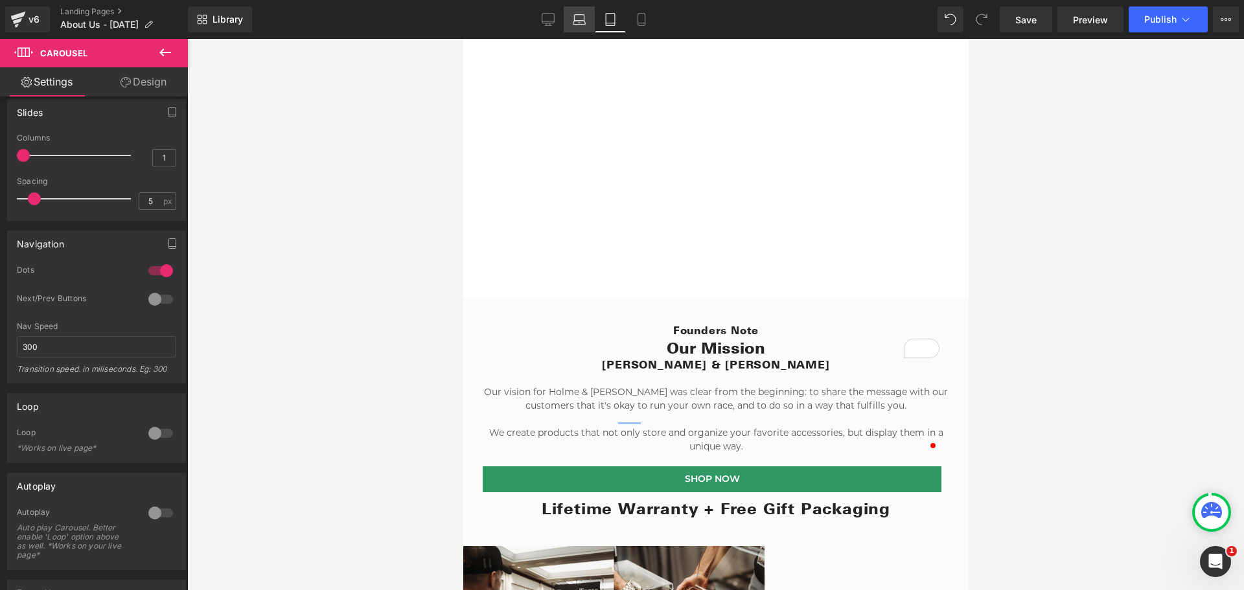
scroll to position [0, 0]
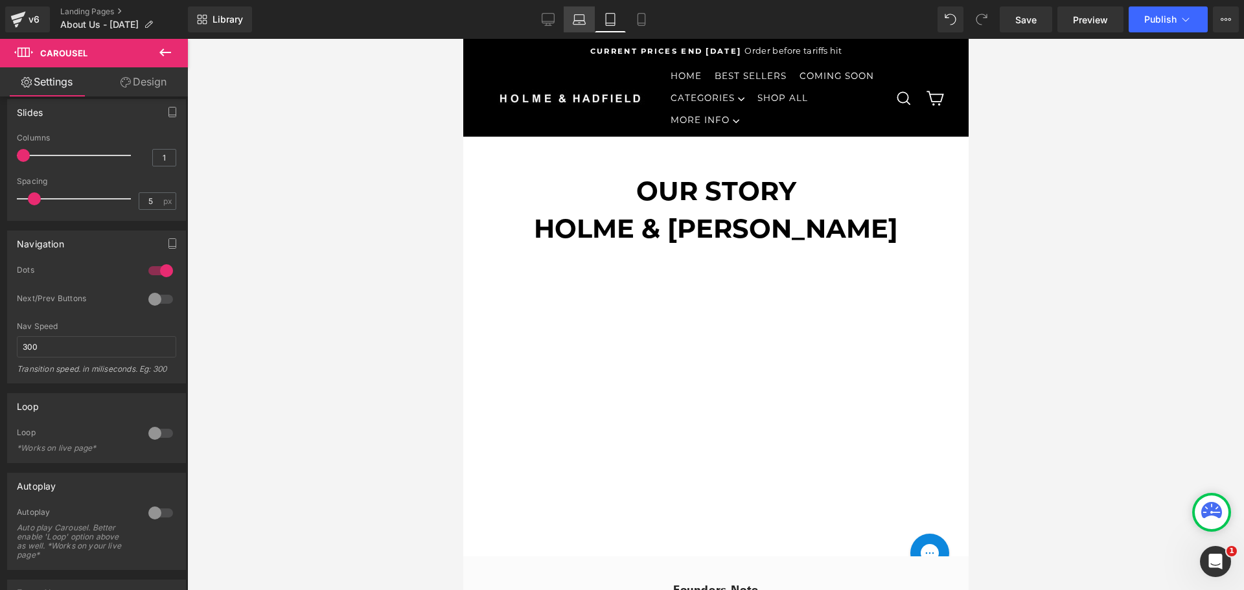
click at [581, 21] on icon at bounding box center [579, 19] width 13 height 13
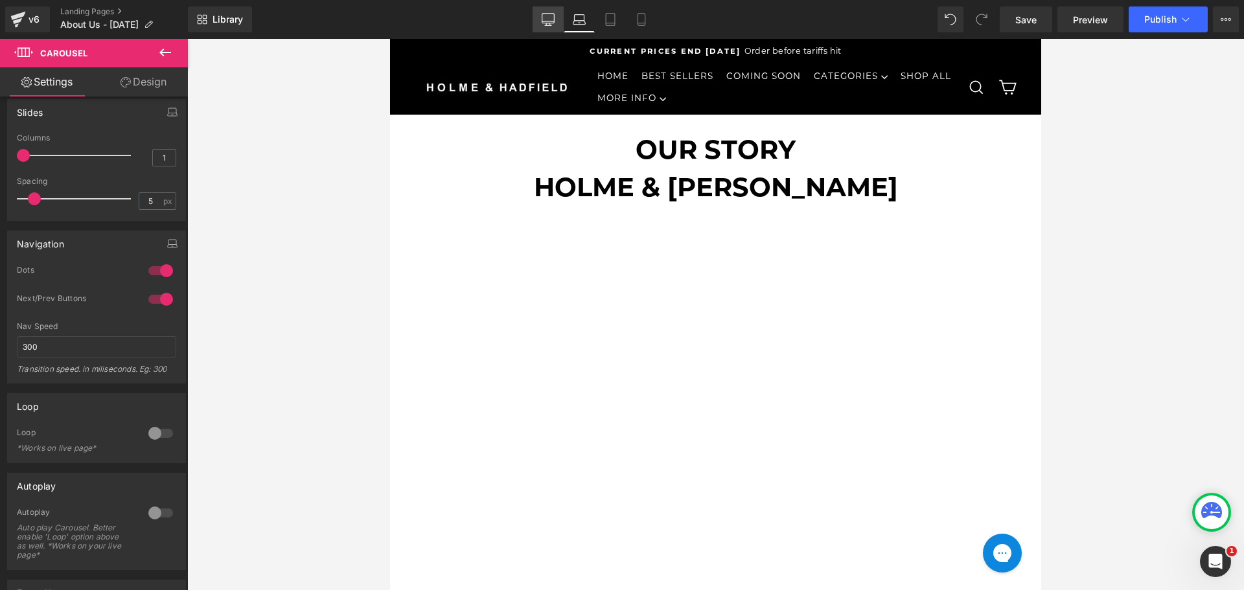
click at [545, 22] on icon at bounding box center [548, 19] width 13 height 13
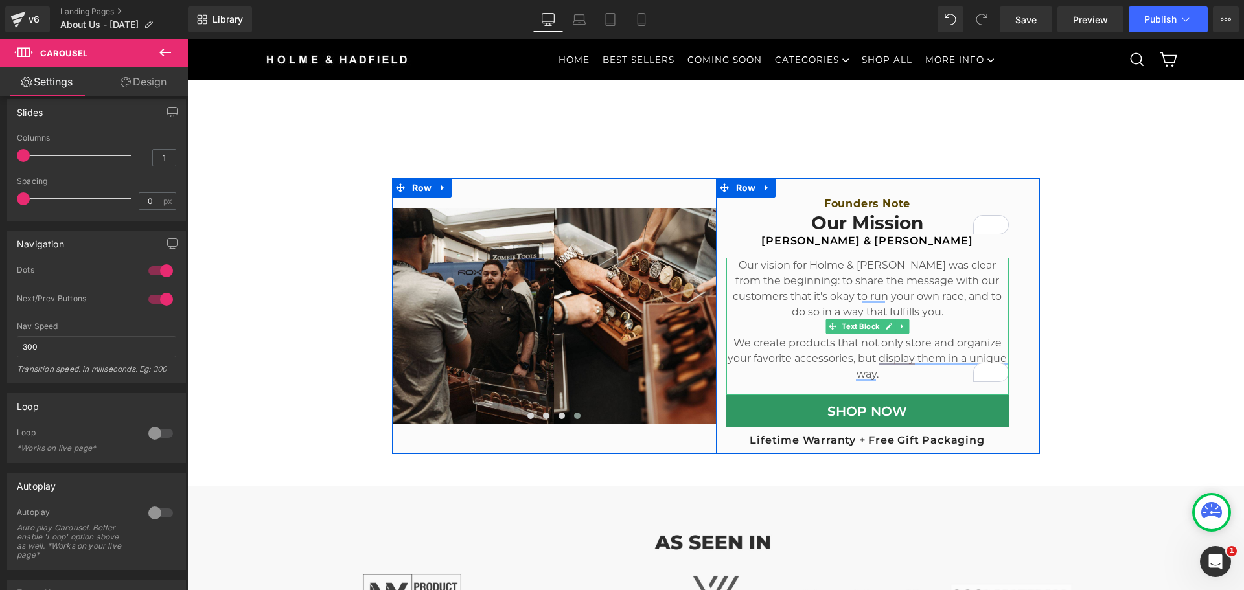
scroll to position [453, 0]
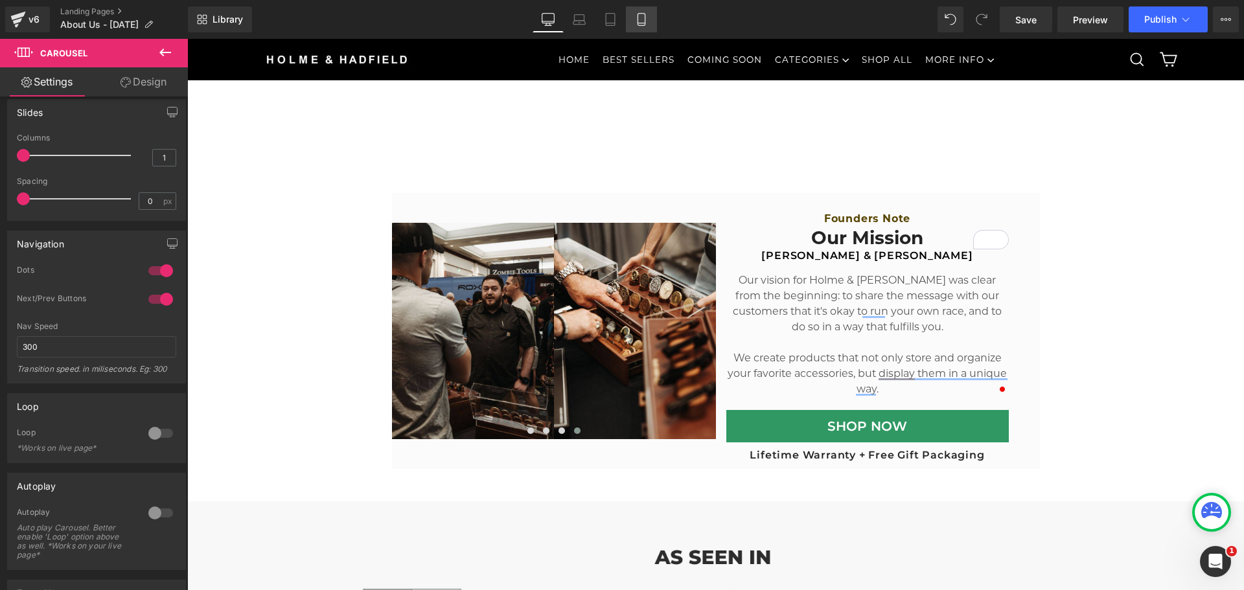
click at [654, 21] on link "Mobile" at bounding box center [641, 19] width 31 height 26
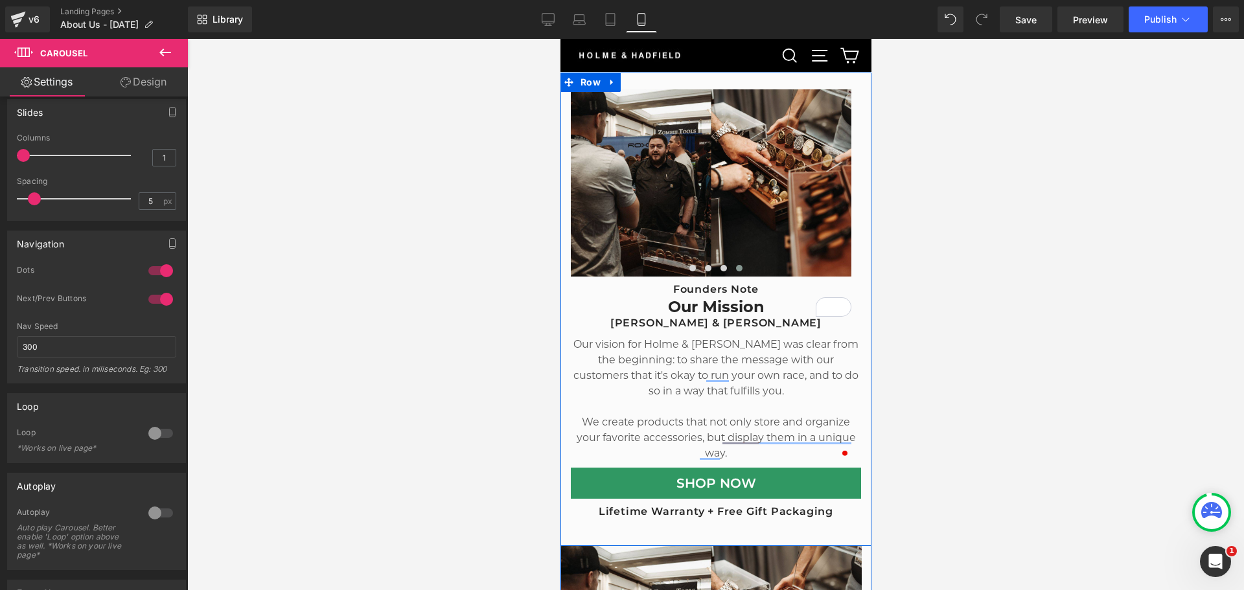
scroll to position [302, 0]
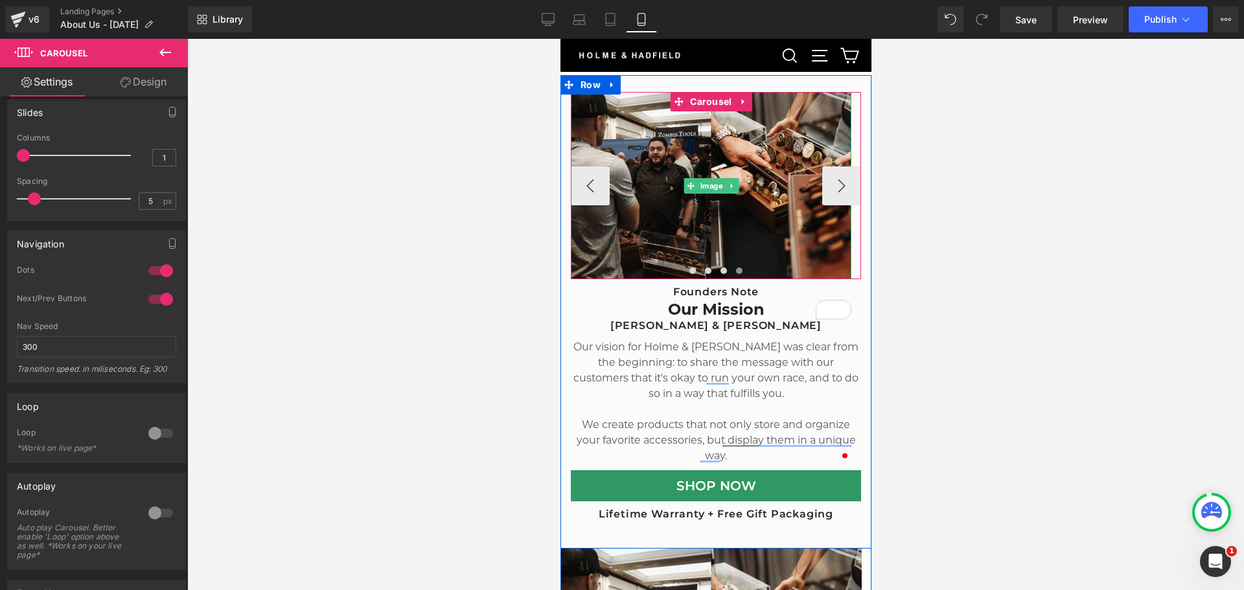
drag, startPoint x: 748, startPoint y: 205, endPoint x: 736, endPoint y: 275, distance: 70.9
click at [748, 205] on img at bounding box center [710, 185] width 280 height 187
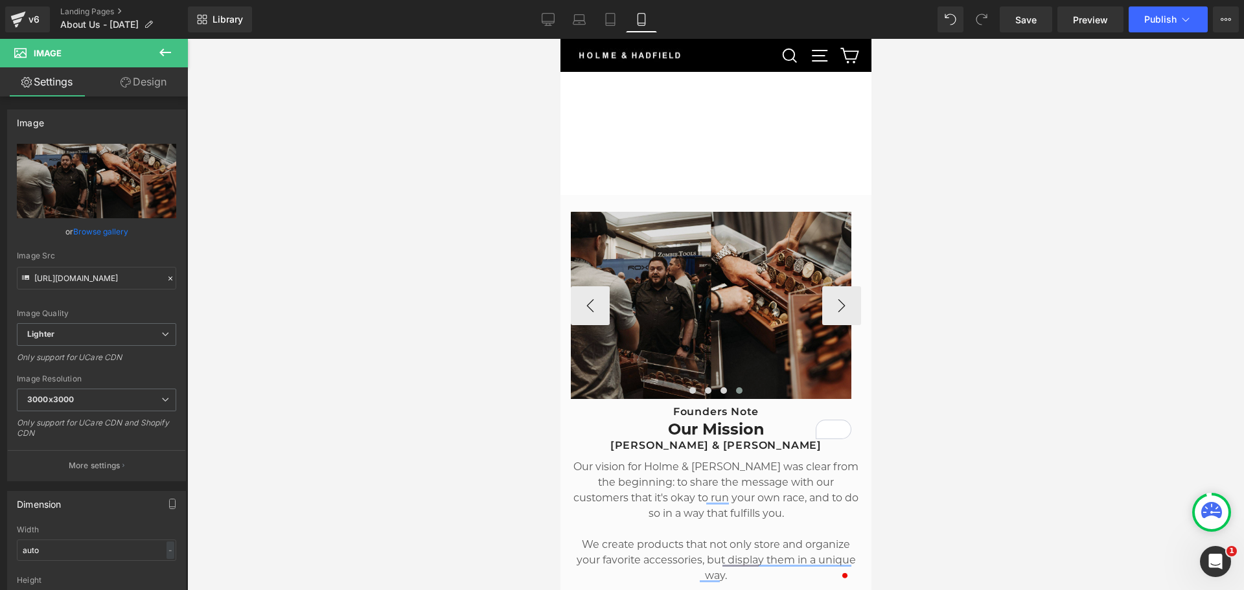
scroll to position [172, 0]
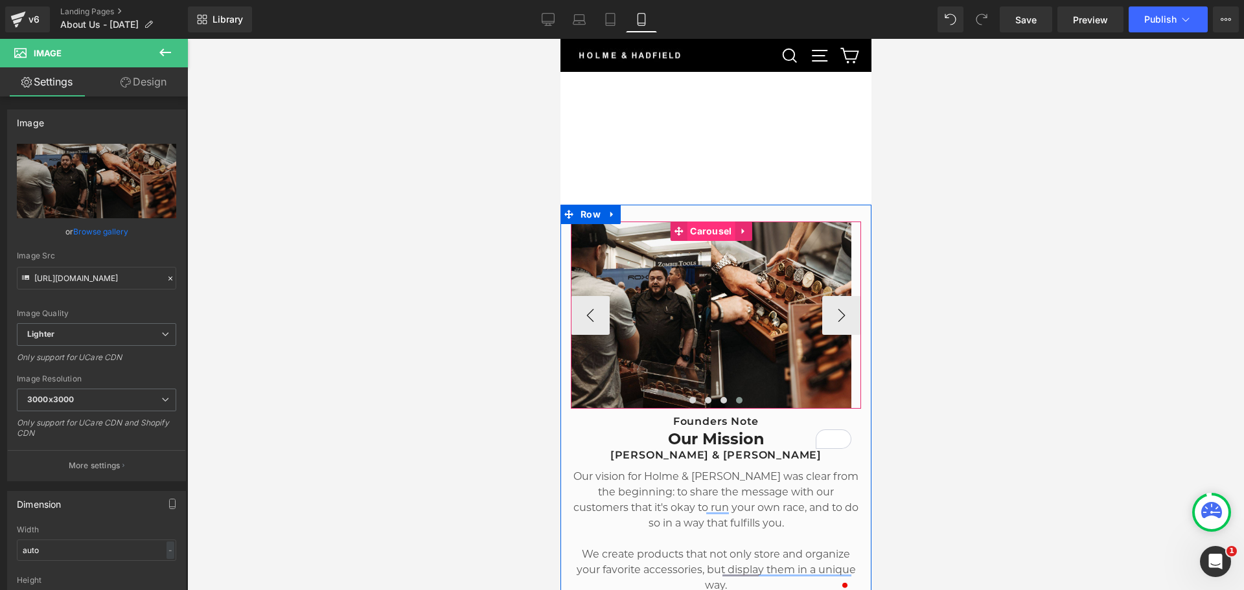
drag, startPoint x: 703, startPoint y: 227, endPoint x: 762, endPoint y: 211, distance: 61.3
click at [703, 227] on span "Carousel" at bounding box center [710, 231] width 48 height 19
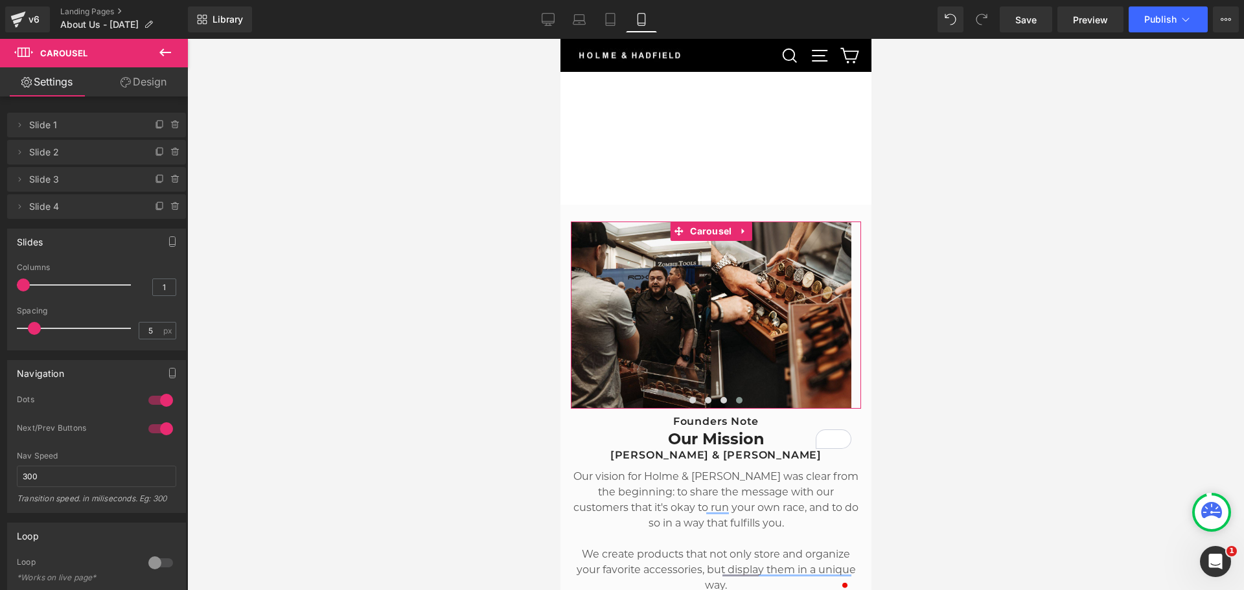
click at [148, 74] on link "Design" at bounding box center [144, 81] width 94 height 29
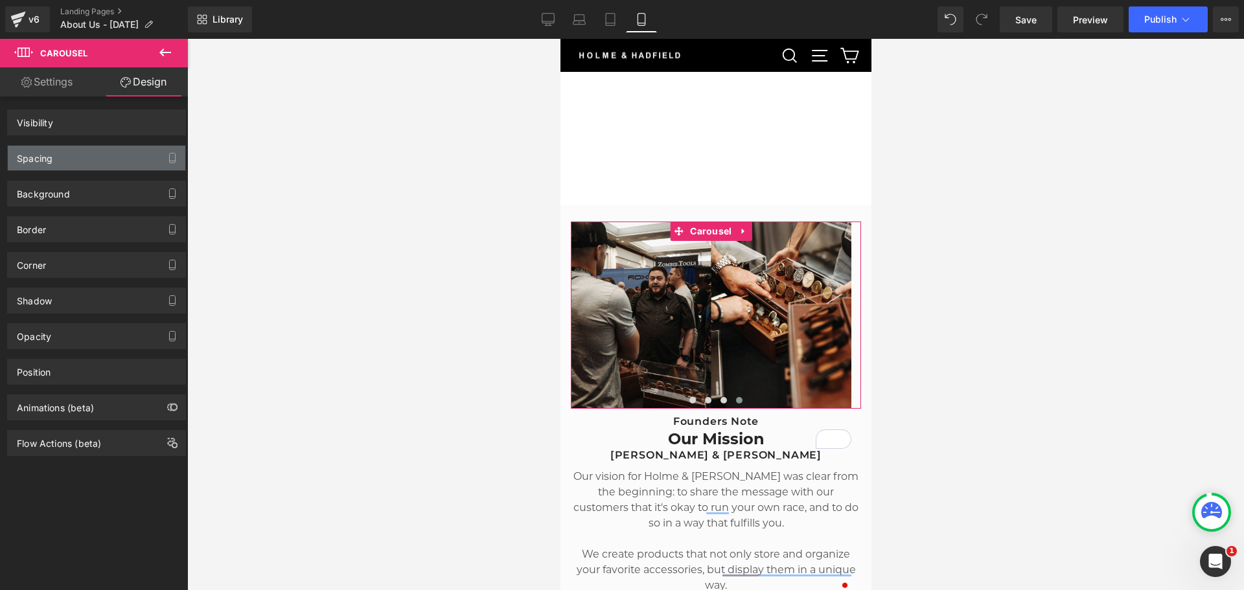
click at [68, 156] on div "Spacing" at bounding box center [96, 158] width 177 height 25
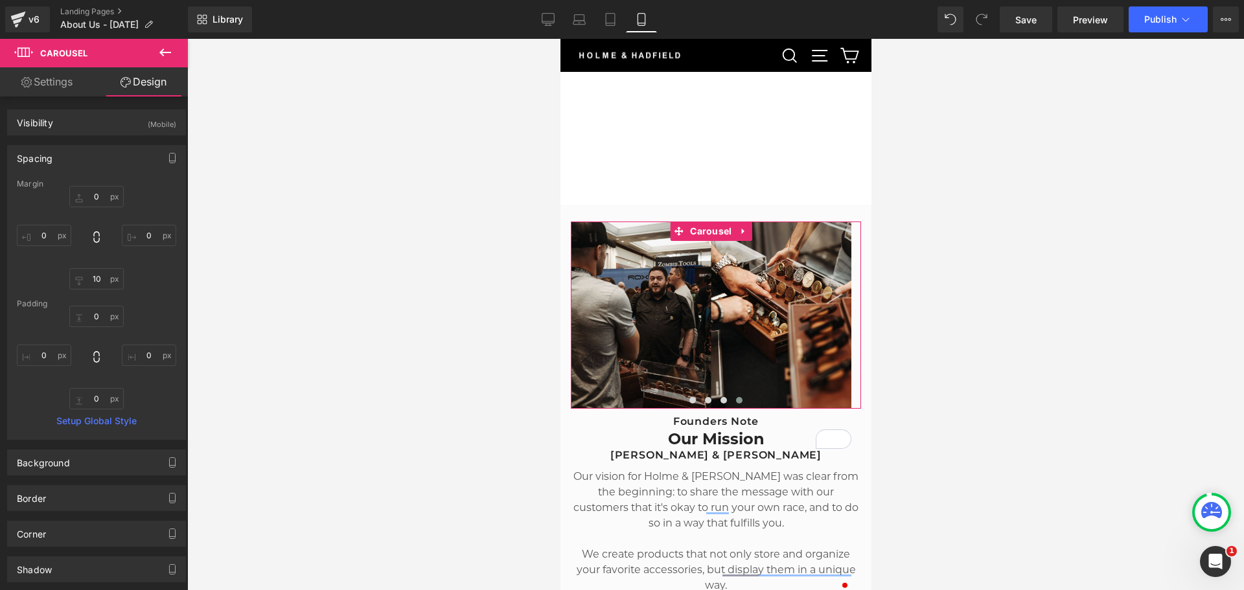
type input "0"
type input "10"
type input "0"
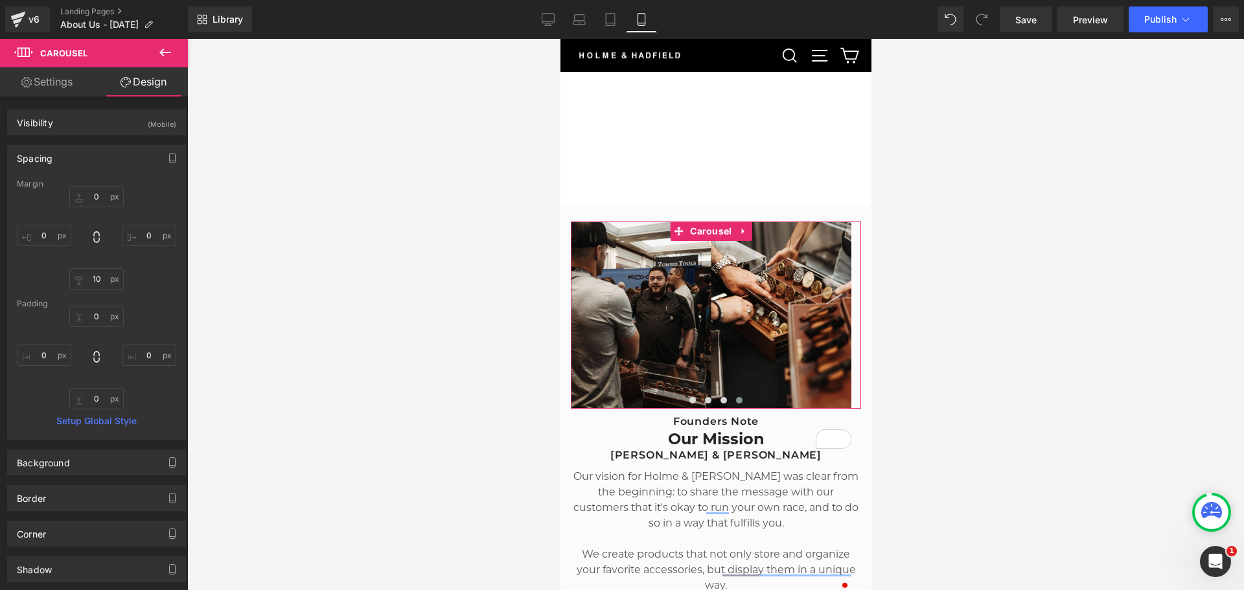
type input "0"
click at [91, 284] on input "10" at bounding box center [96, 278] width 54 height 21
type input "14"
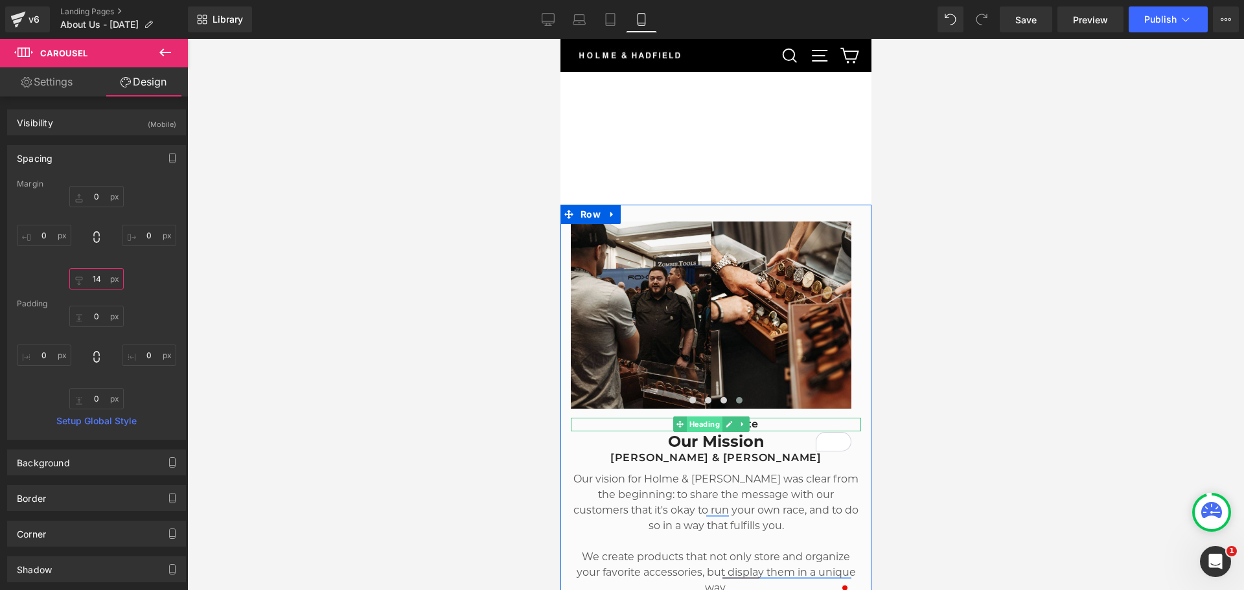
drag, startPoint x: 703, startPoint y: 422, endPoint x: 787, endPoint y: 196, distance: 241.9
click at [702, 422] on span "Heading" at bounding box center [703, 425] width 36 height 16
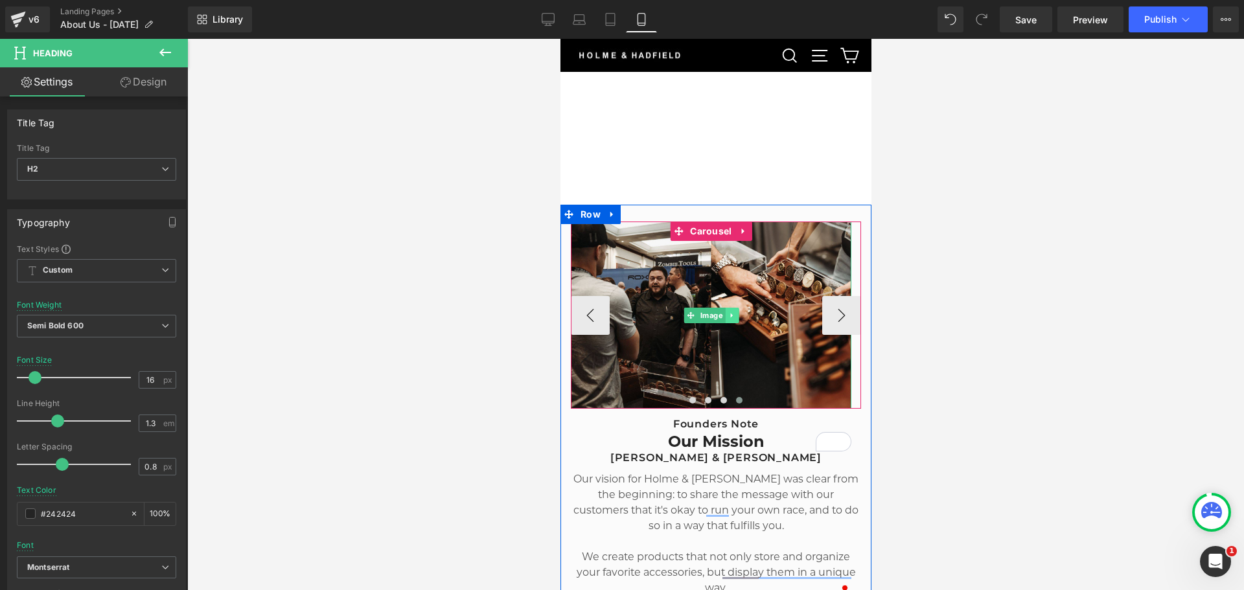
click at [725, 308] on link at bounding box center [731, 316] width 14 height 16
click at [694, 314] on link "Image" at bounding box center [683, 316] width 41 height 16
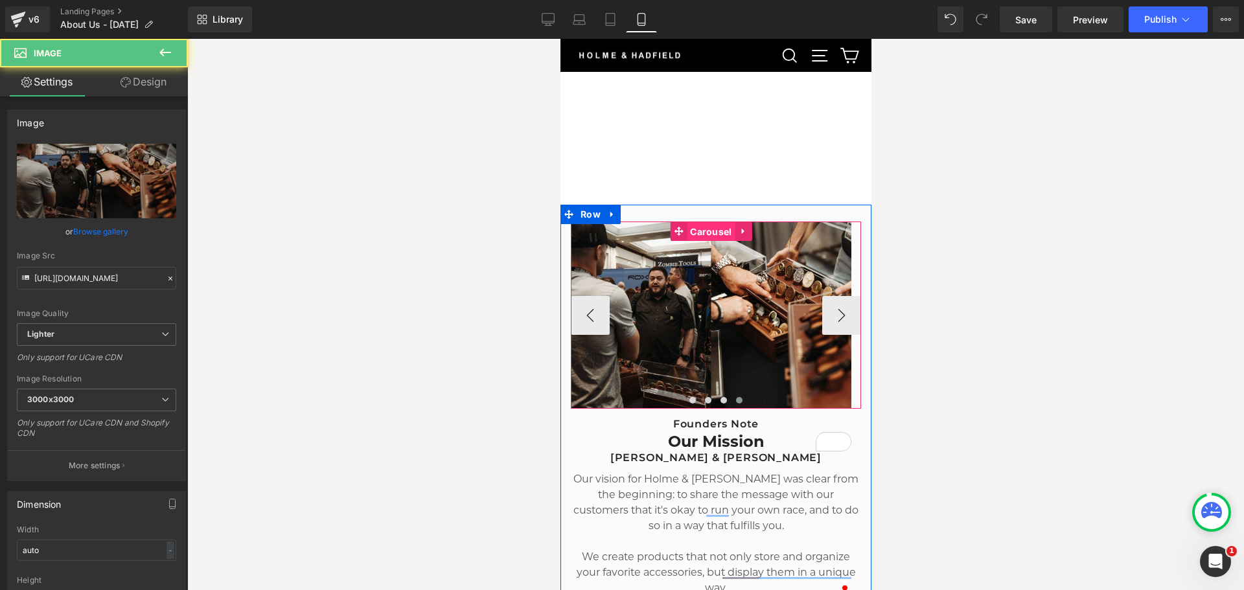
click at [704, 222] on span "Carousel" at bounding box center [710, 231] width 48 height 19
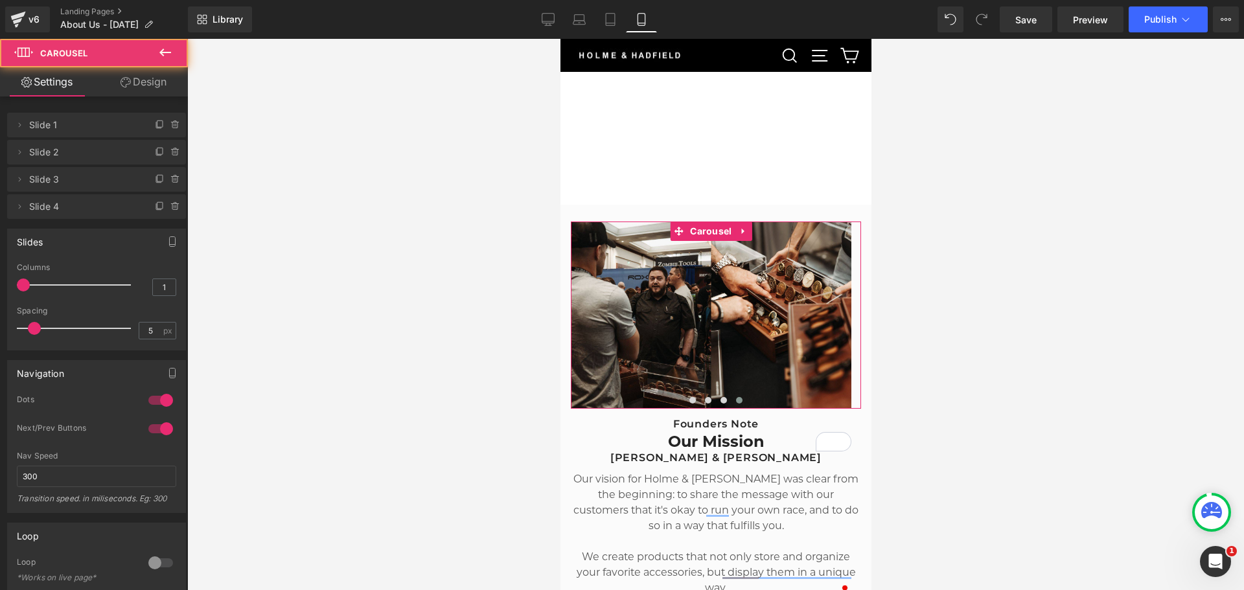
drag, startPoint x: 122, startPoint y: 82, endPoint x: 69, endPoint y: 212, distance: 140.0
click at [122, 82] on icon at bounding box center [125, 82] width 10 height 10
click at [0, 0] on div "Spacing" at bounding box center [0, 0] width 0 height 0
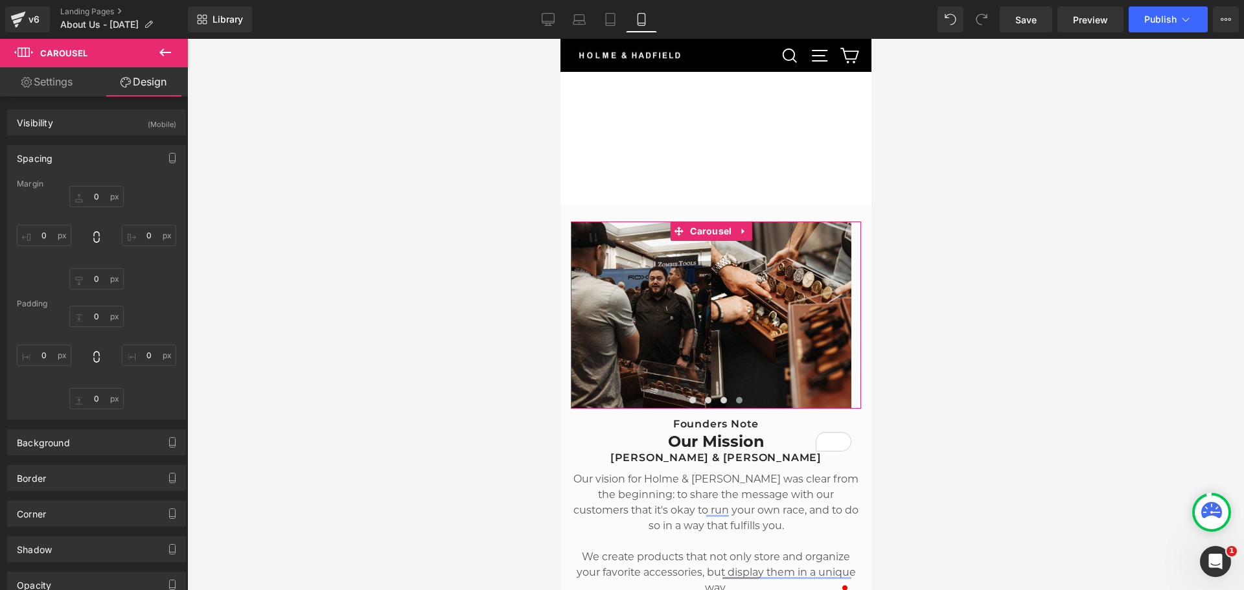
type input "0"
type input "14"
type input "0"
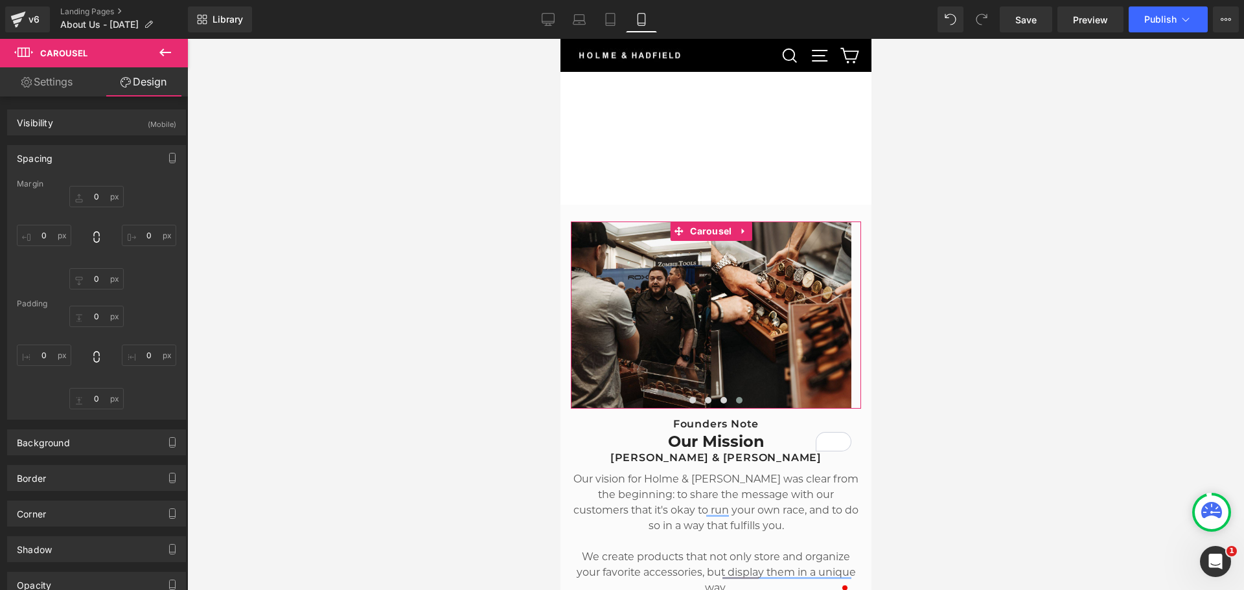
type input "0"
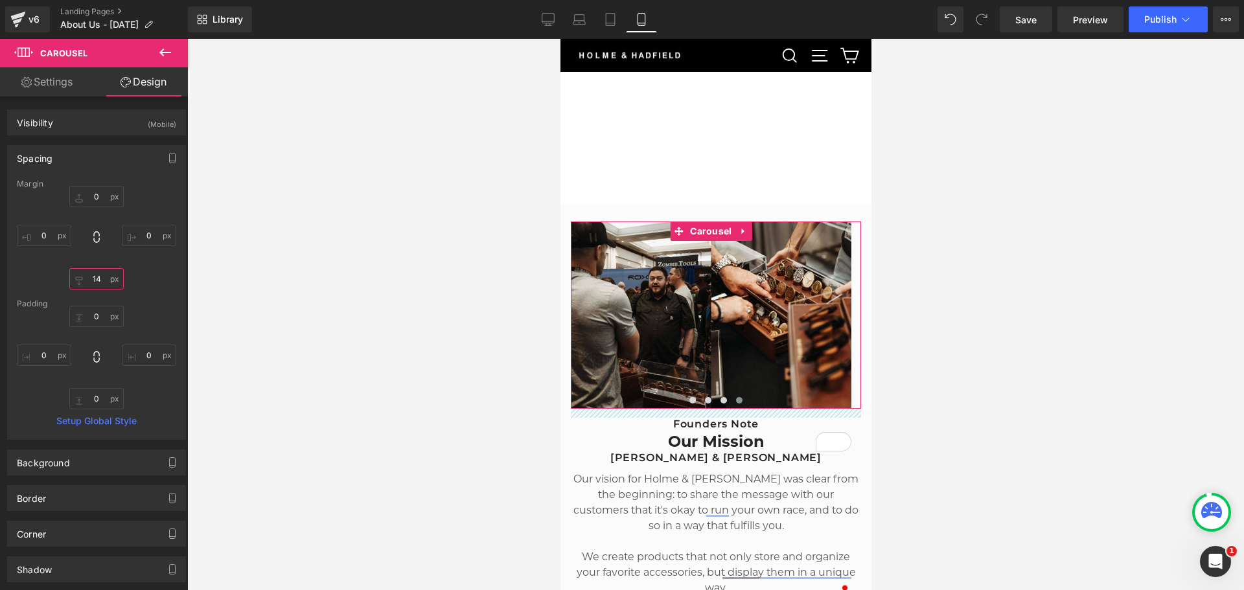
click at [92, 279] on input "14" at bounding box center [96, 278] width 54 height 21
type input "18"
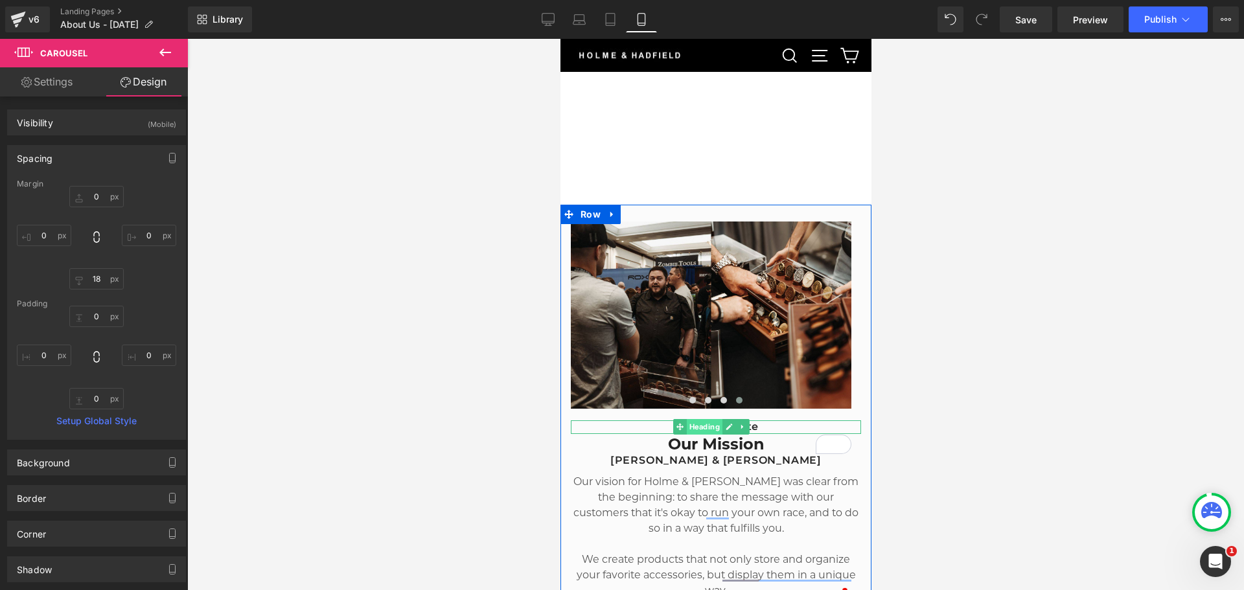
click at [697, 420] on span "Heading" at bounding box center [703, 427] width 36 height 16
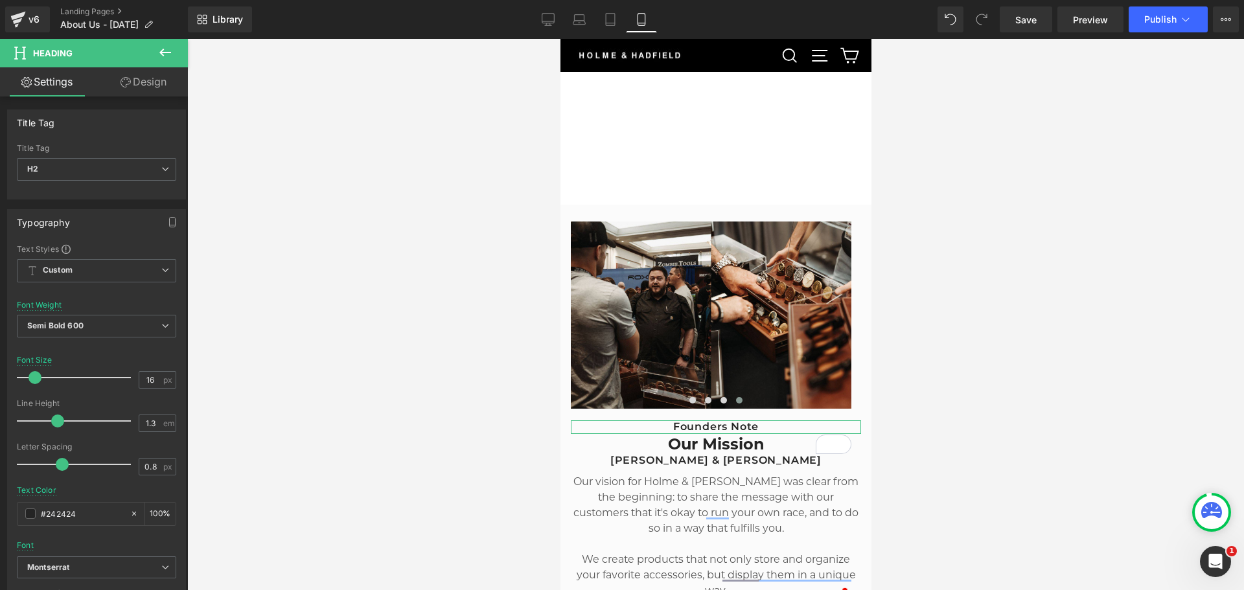
drag, startPoint x: 142, startPoint y: 87, endPoint x: 64, endPoint y: 173, distance: 115.6
click at [142, 87] on link "Design" at bounding box center [144, 81] width 94 height 29
click at [0, 0] on div "Spacing" at bounding box center [0, 0] width 0 height 0
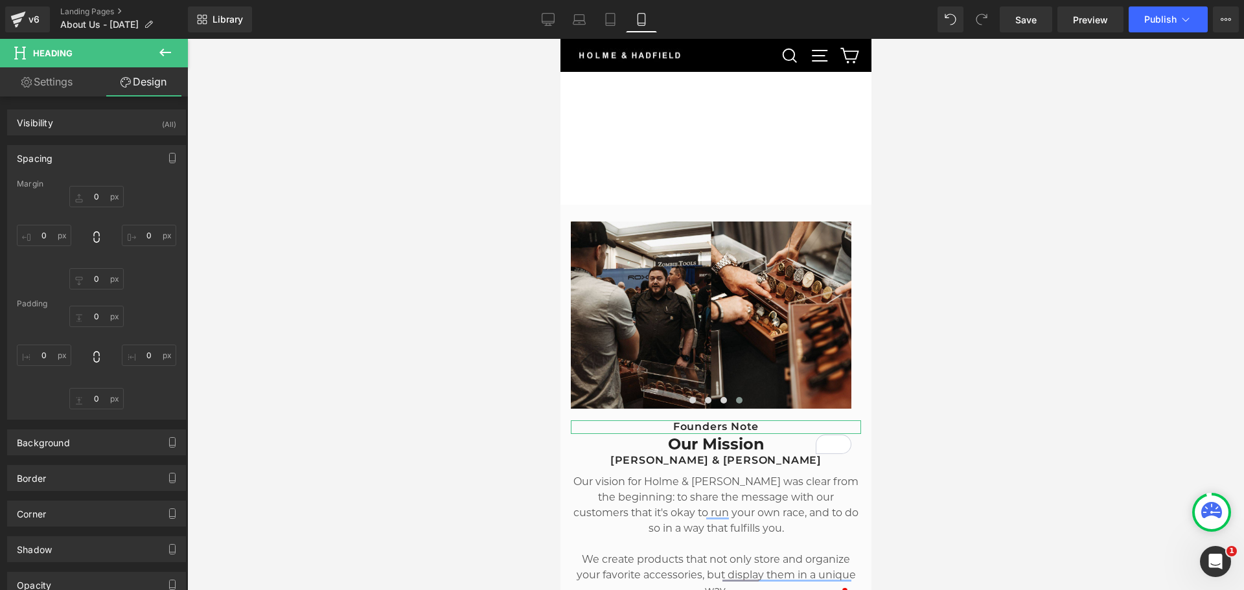
type input "0"
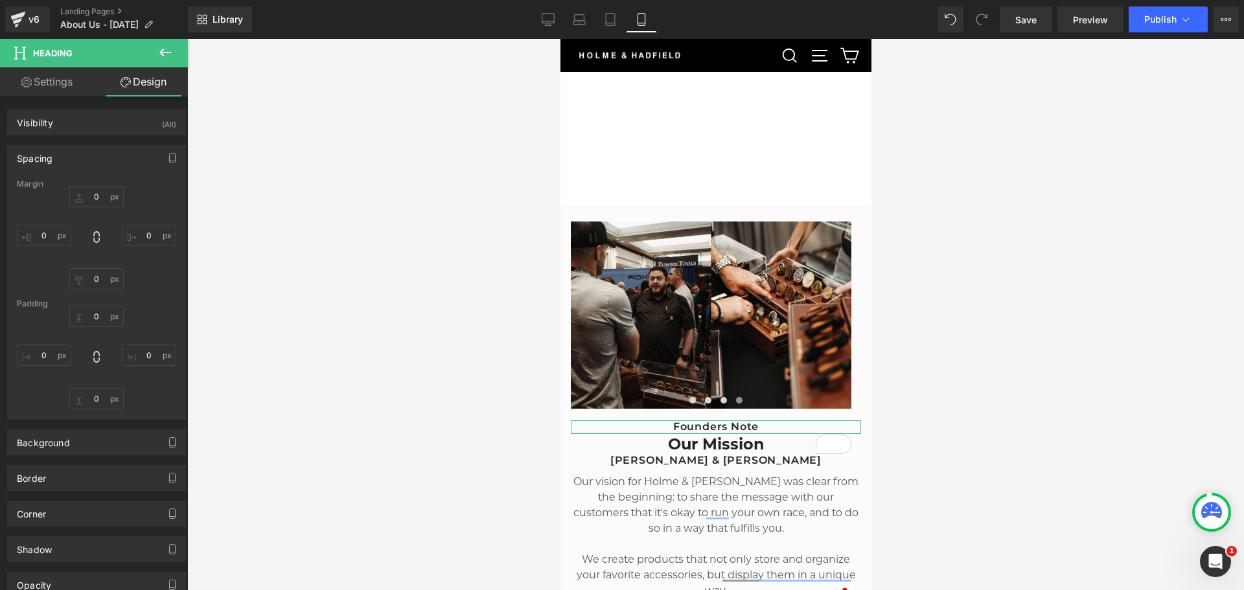
type input "0"
click at [99, 276] on input "0" at bounding box center [96, 278] width 54 height 21
click at [88, 406] on input "0" at bounding box center [96, 398] width 54 height 21
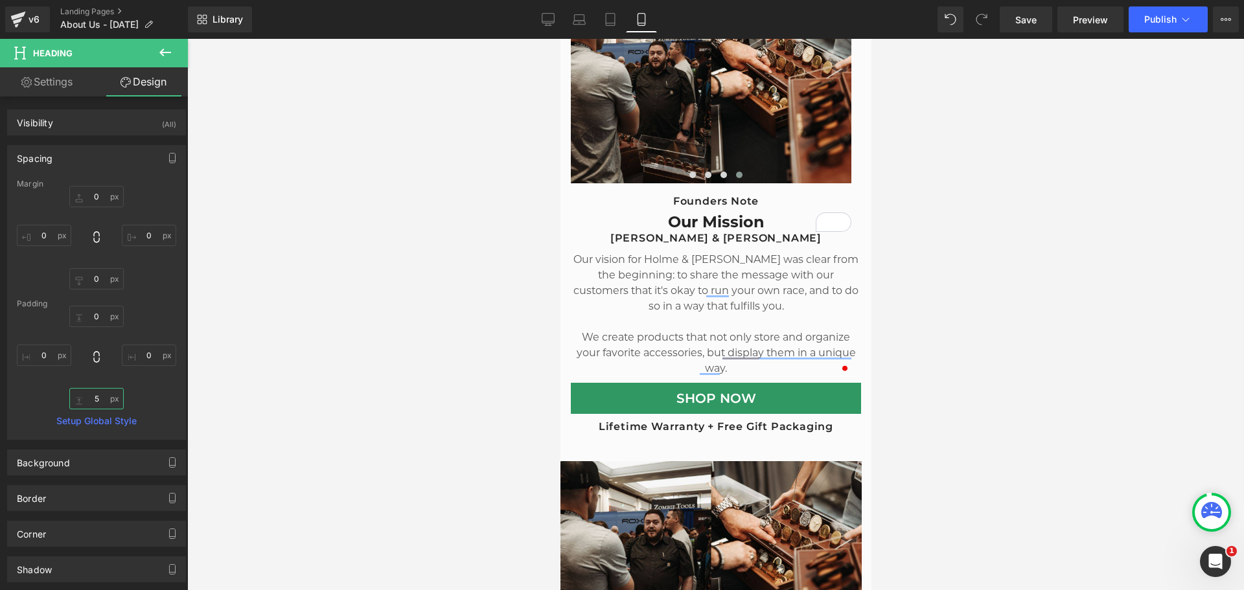
scroll to position [431, 0]
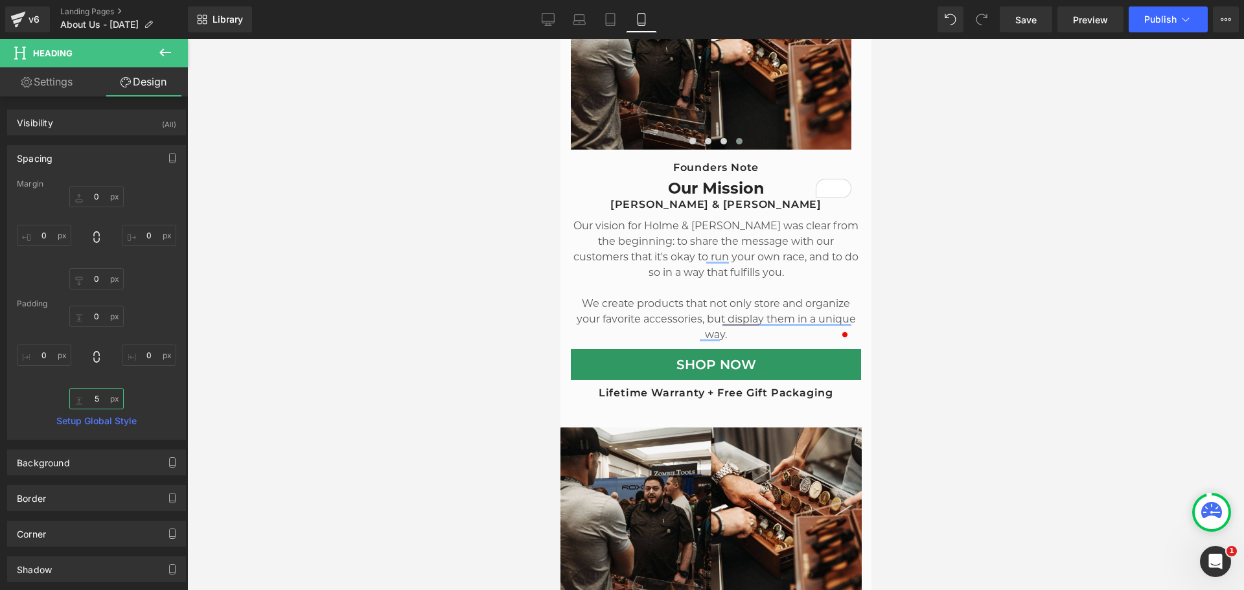
type input "5"
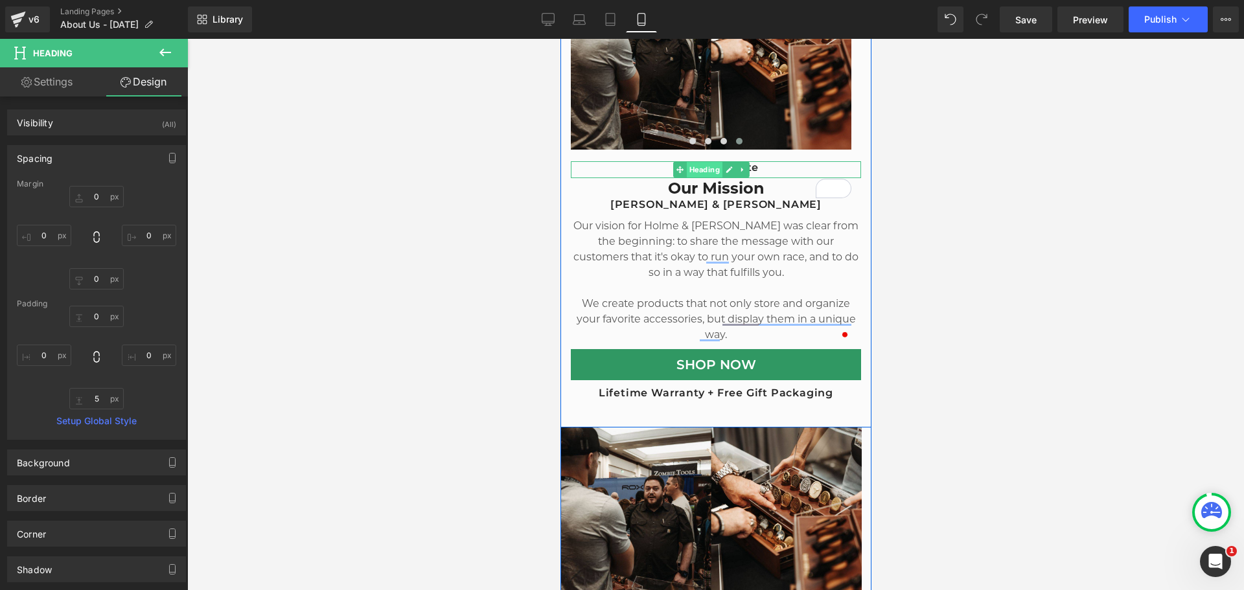
click at [704, 163] on span "Heading" at bounding box center [703, 170] width 36 height 16
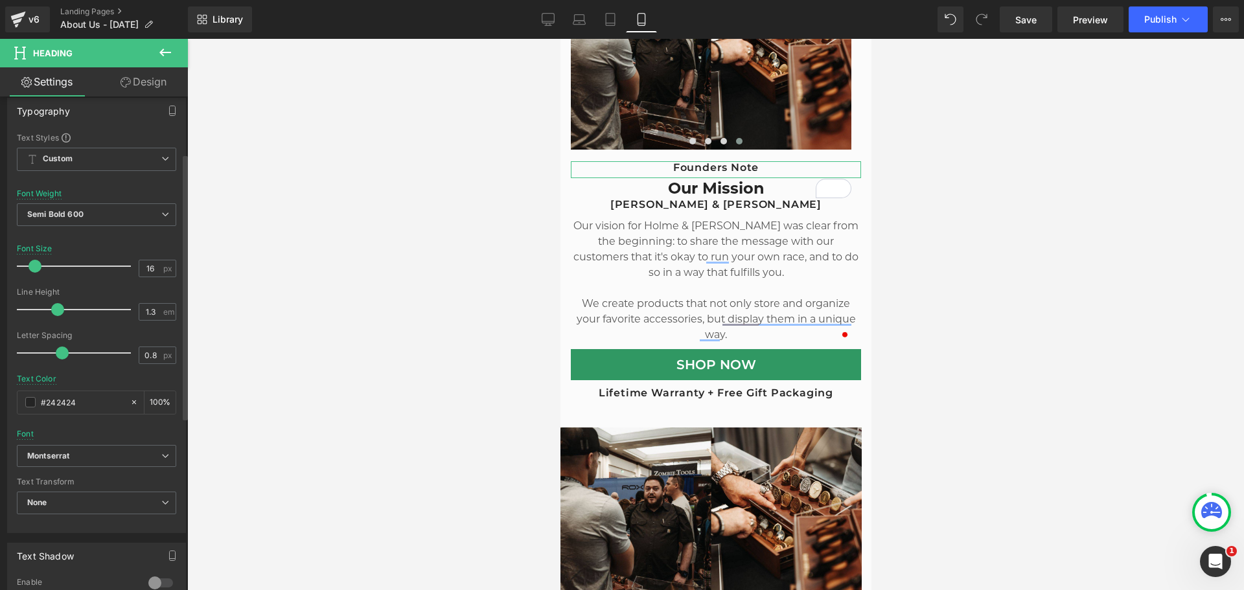
scroll to position [130, 0]
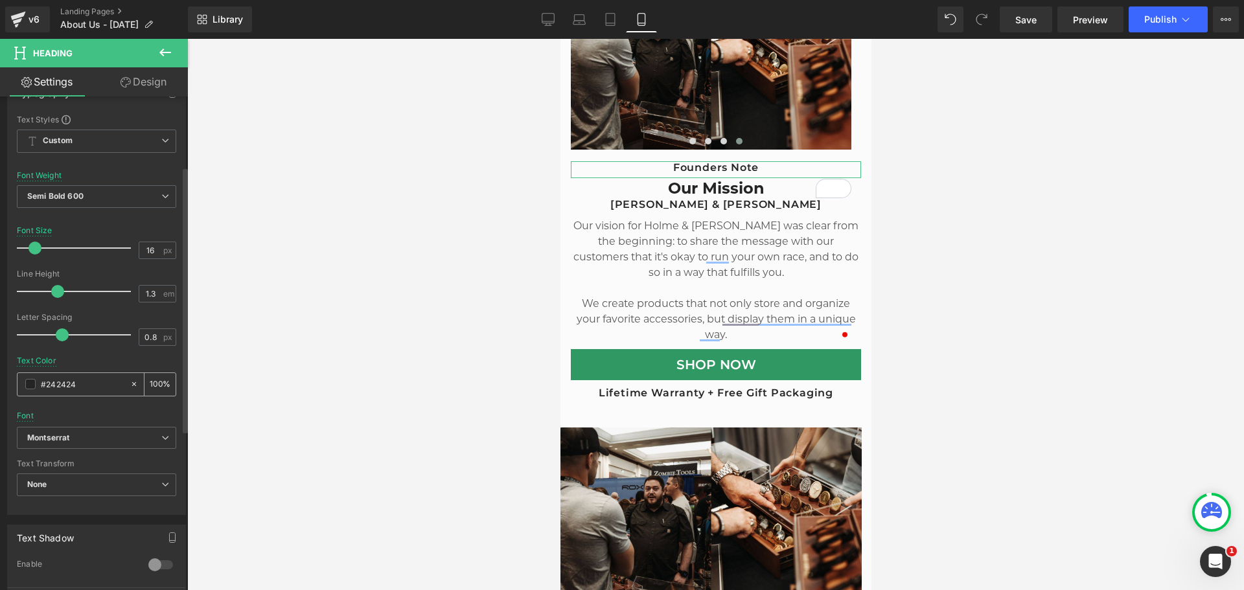
click at [78, 380] on input "#242424" at bounding box center [82, 384] width 83 height 14
paste input "47443B"
type input "47443B"
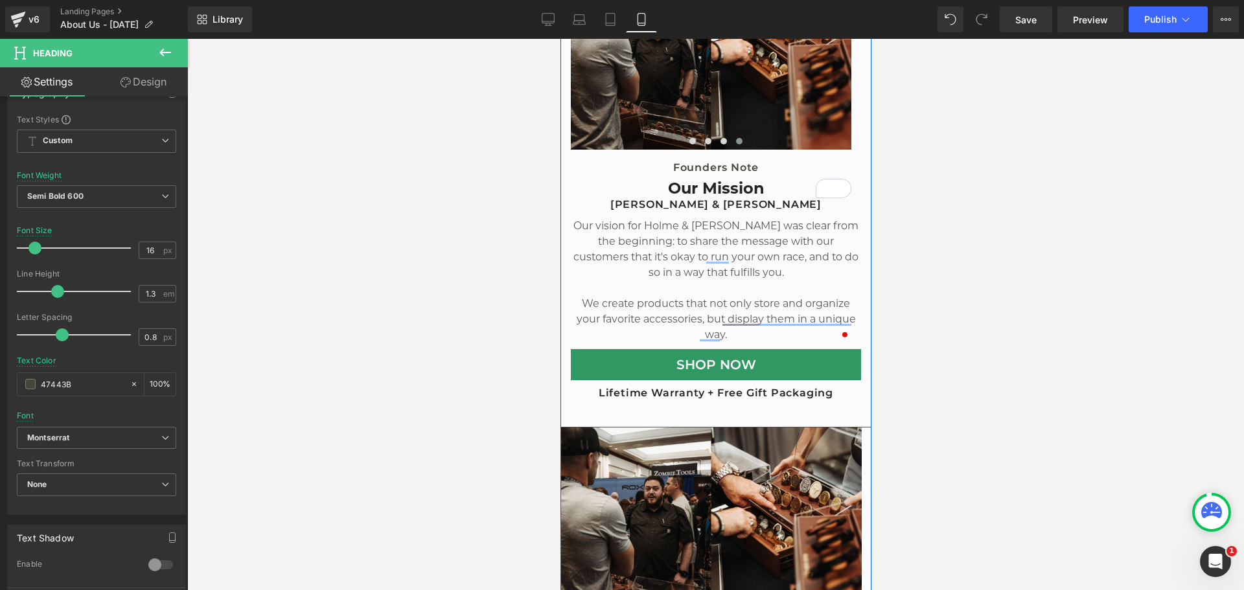
click at [753, 236] on p "Our vision for Holme & [PERSON_NAME] was clear from the beginning: to share the…" at bounding box center [715, 249] width 290 height 62
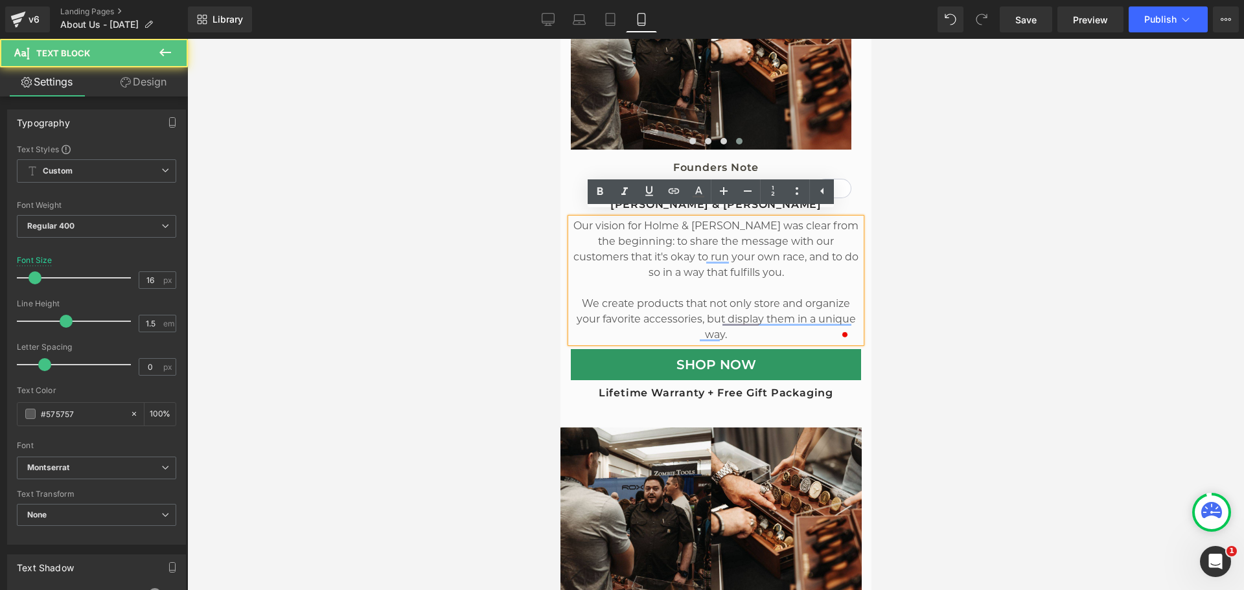
click at [1035, 225] on div at bounding box center [715, 314] width 1057 height 551
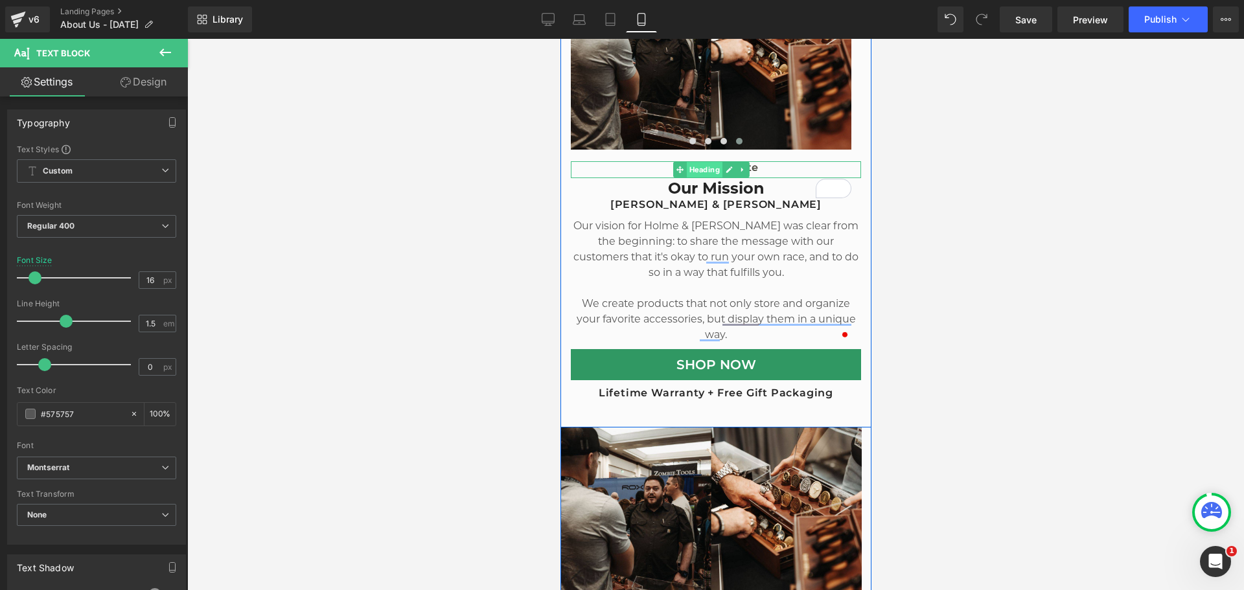
click at [698, 164] on span "Heading" at bounding box center [703, 170] width 36 height 16
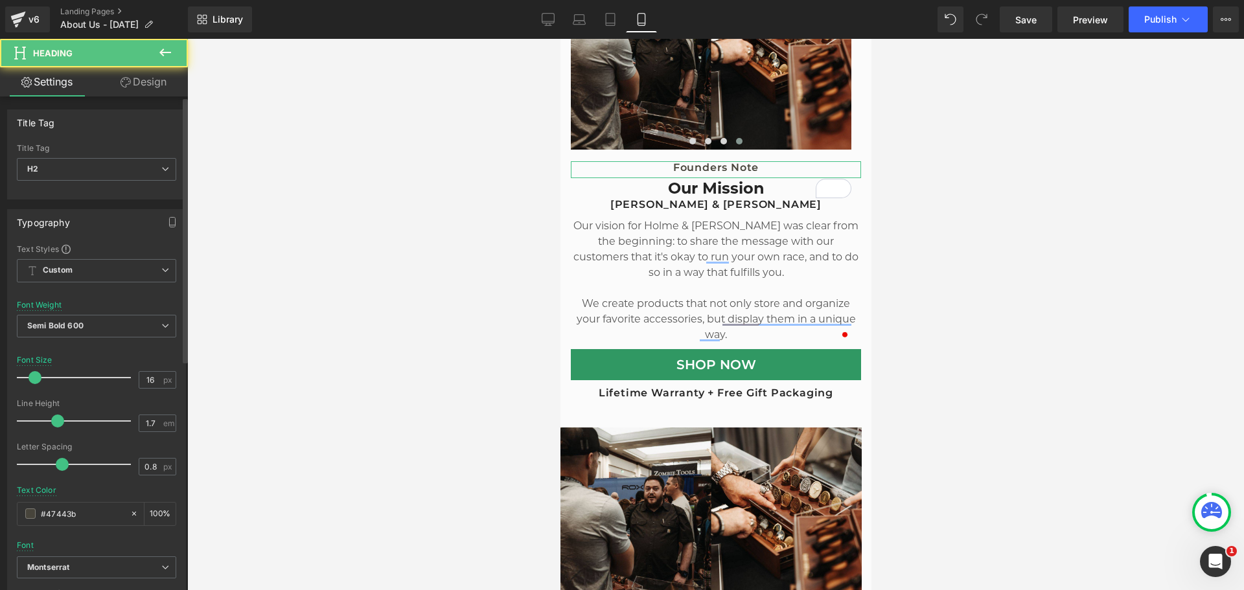
click at [71, 412] on div at bounding box center [77, 421] width 108 height 26
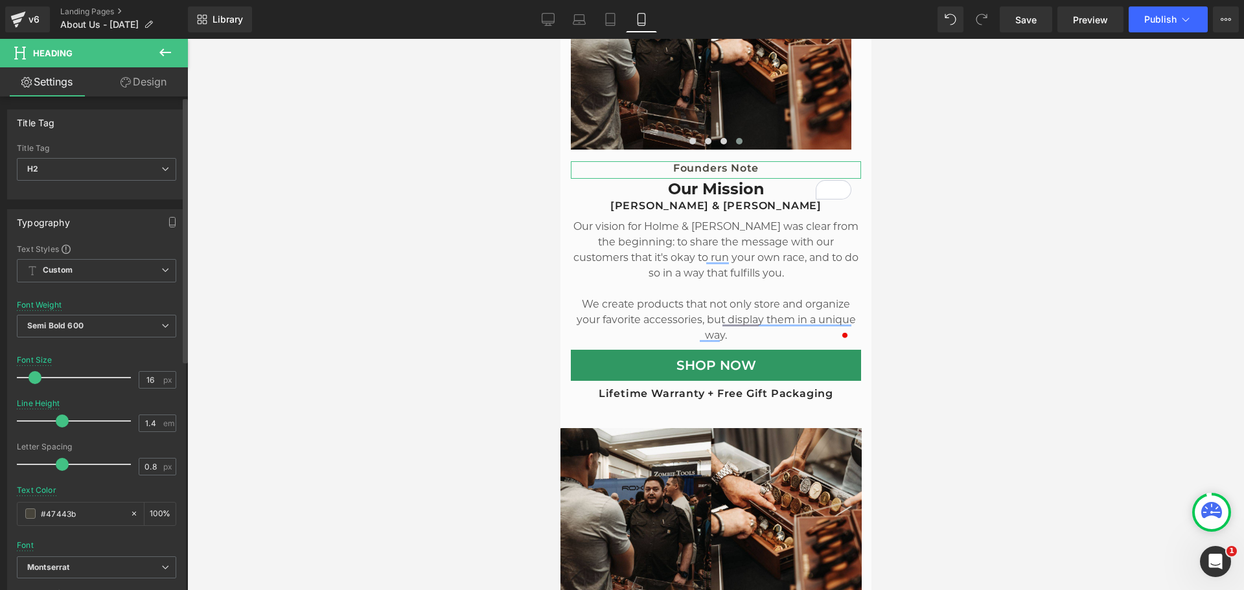
type input "1.3"
drag, startPoint x: 71, startPoint y: 424, endPoint x: 89, endPoint y: 483, distance: 61.9
click at [54, 423] on span at bounding box center [57, 421] width 13 height 13
click at [73, 509] on input "#47443b" at bounding box center [82, 514] width 83 height 14
paste input "594602"
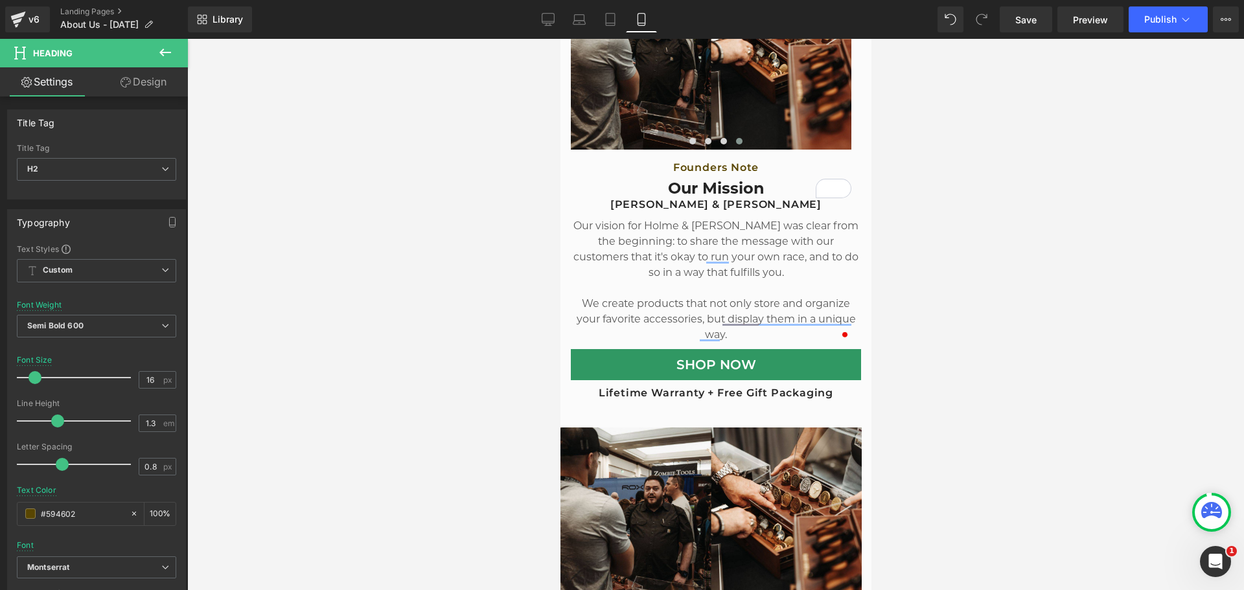
type input "#594602"
click at [1047, 262] on div at bounding box center [715, 314] width 1057 height 551
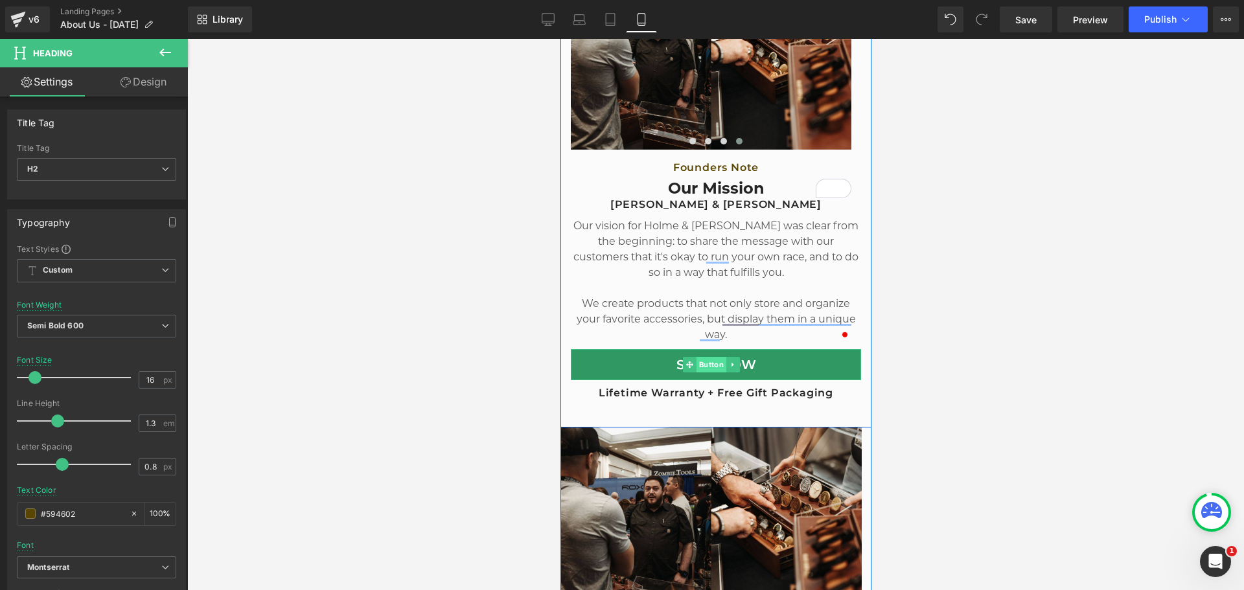
click at [709, 357] on span "Button" at bounding box center [710, 365] width 30 height 16
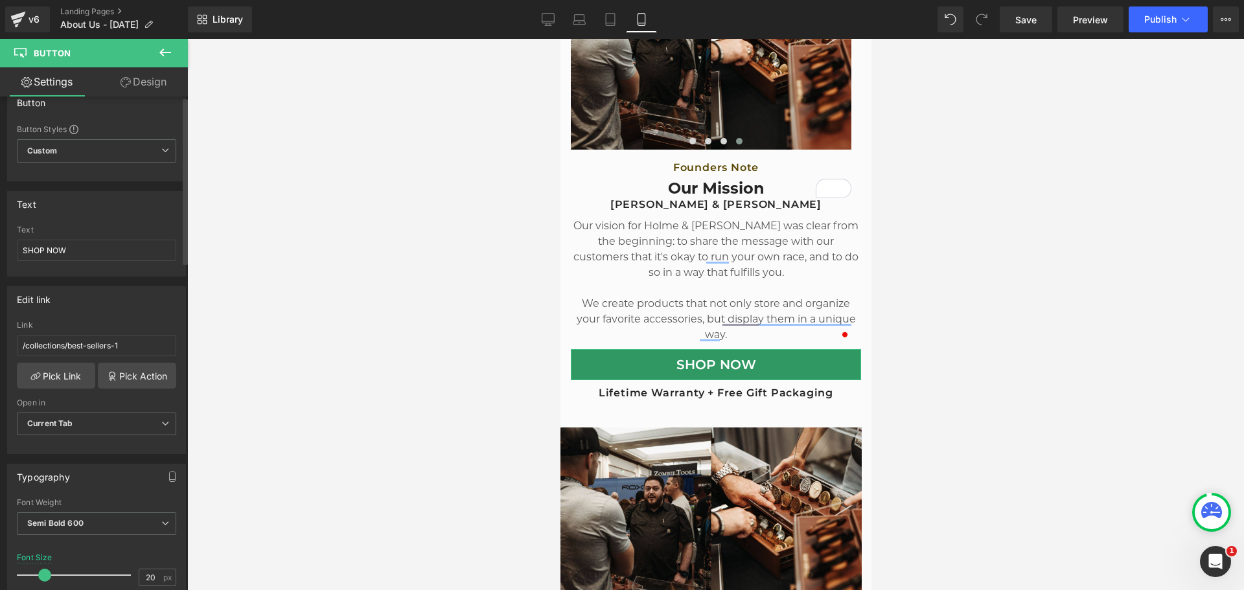
scroll to position [0, 0]
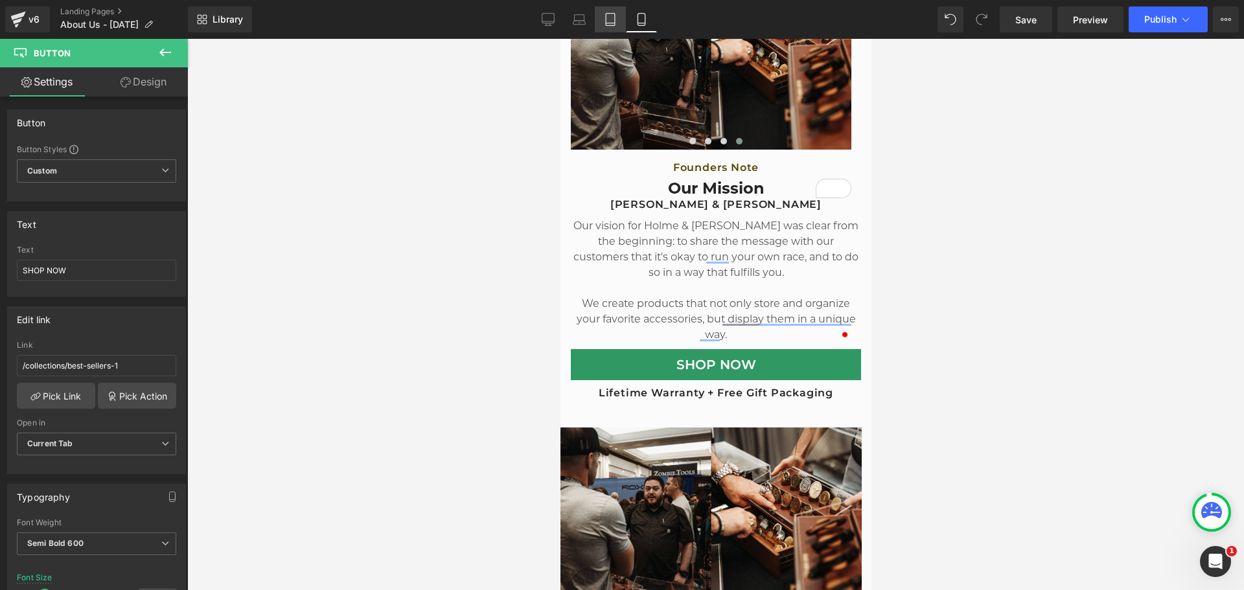
click at [618, 23] on link "Tablet" at bounding box center [610, 19] width 31 height 26
type input "14"
type input "100"
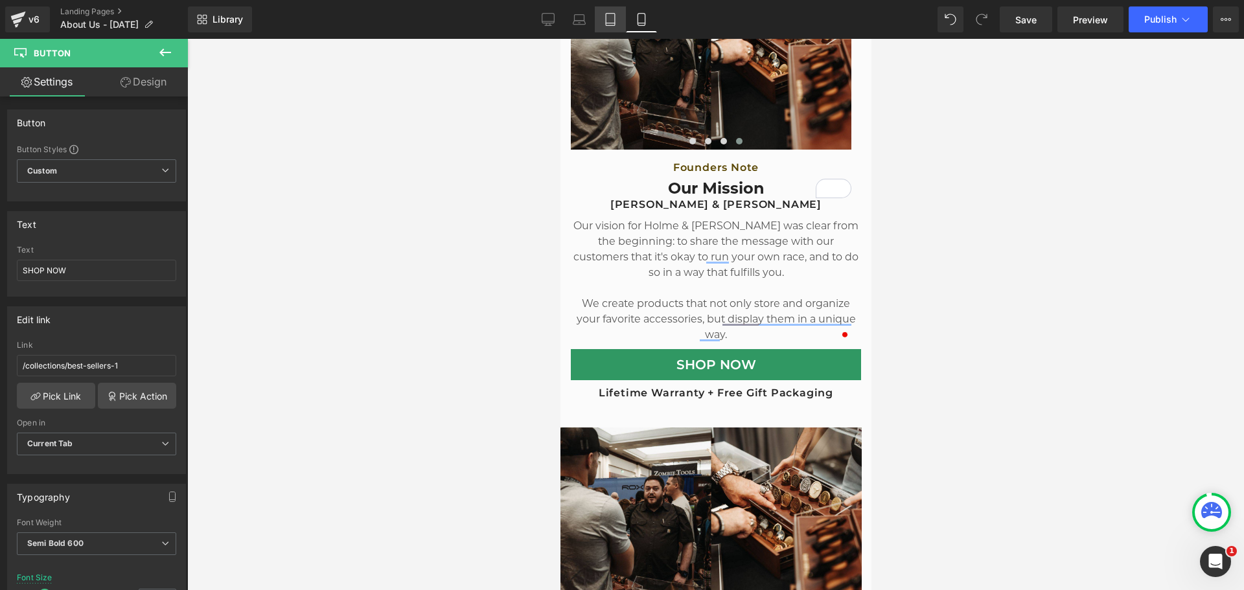
type input "70"
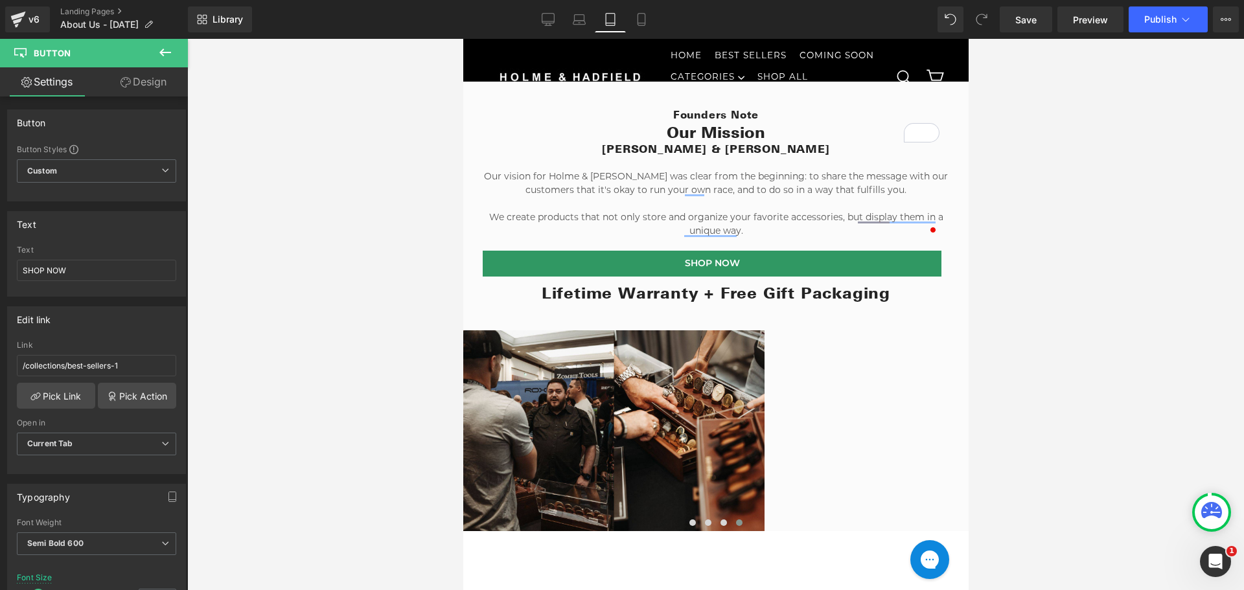
scroll to position [333, 0]
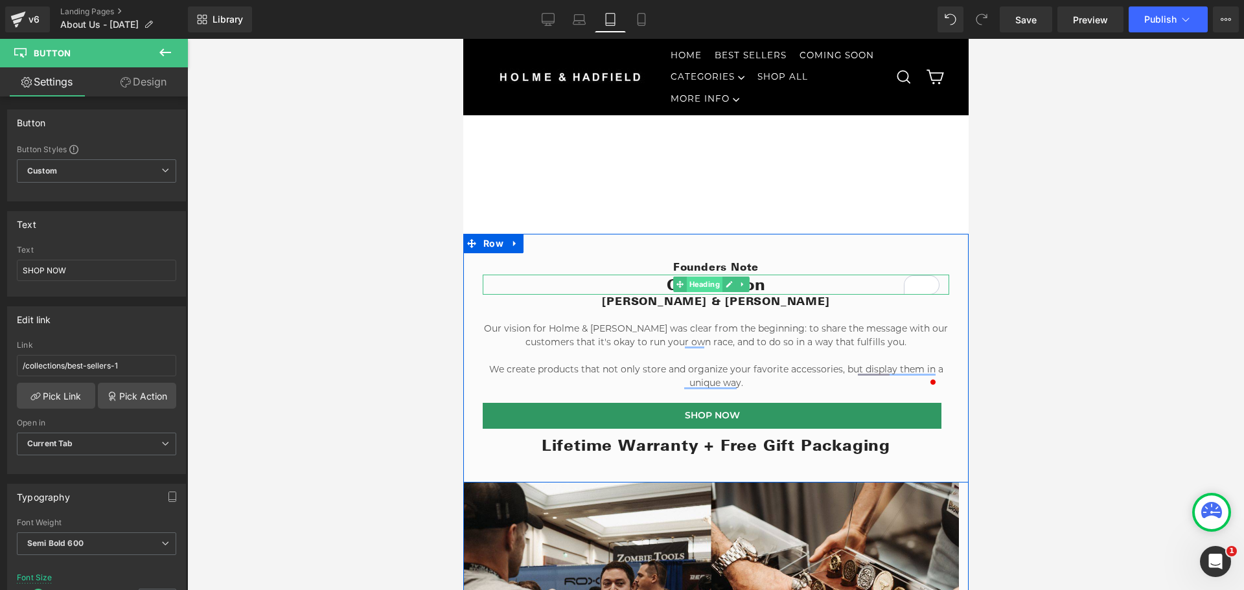
click at [698, 280] on span "Heading" at bounding box center [703, 285] width 36 height 16
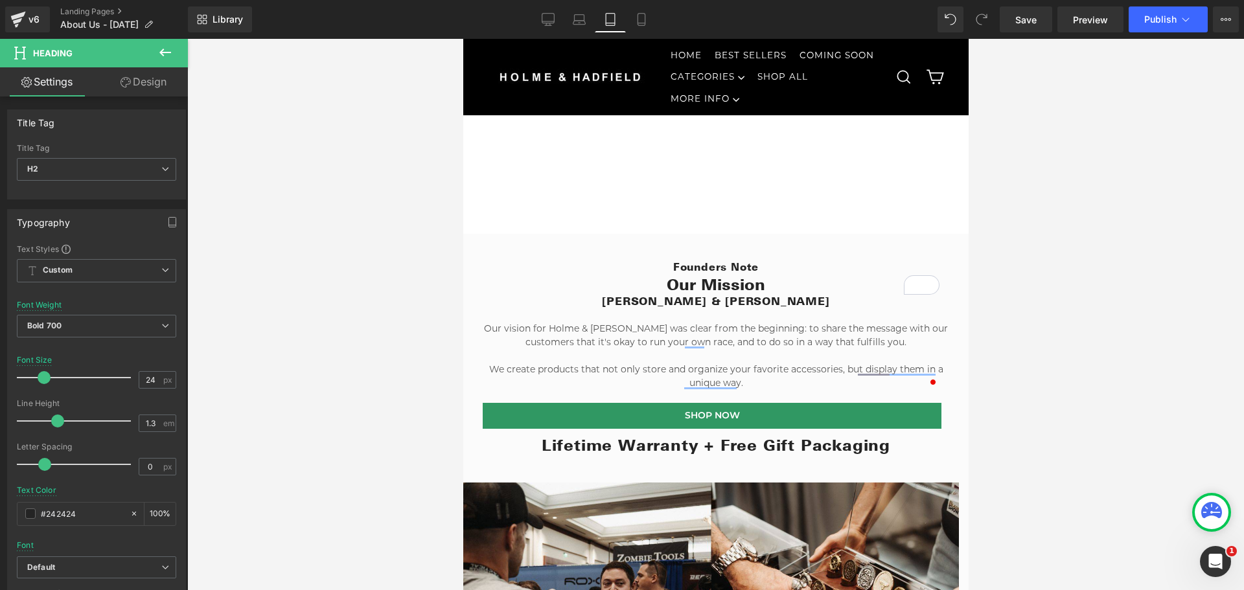
click at [1159, 283] on div at bounding box center [715, 314] width 1057 height 551
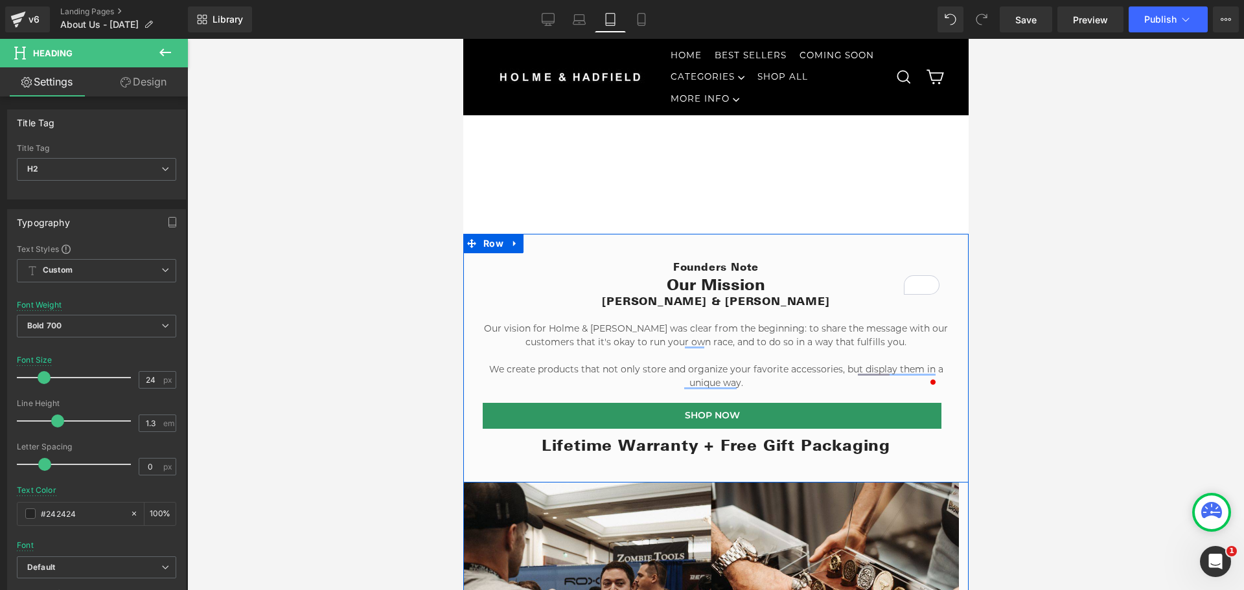
click at [619, 440] on h2 "Lifetime Warranty + Free Gift Packaging" at bounding box center [715, 445] width 466 height 20
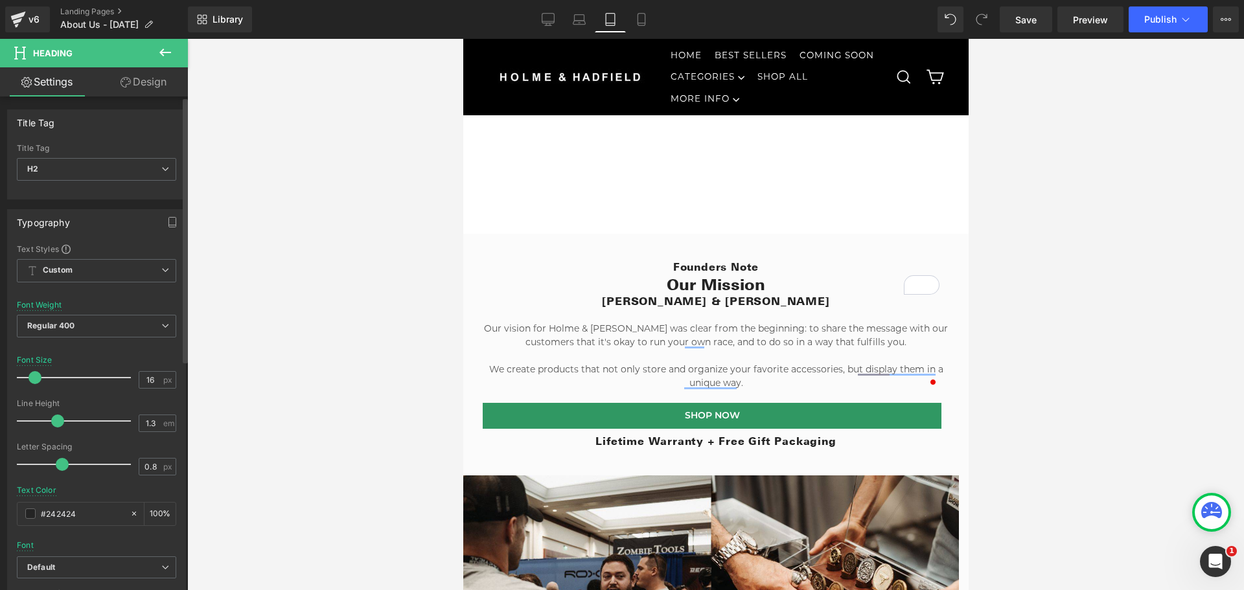
type input "15"
drag, startPoint x: 40, startPoint y: 380, endPoint x: 30, endPoint y: 380, distance: 9.7
click at [30, 380] on span at bounding box center [33, 377] width 13 height 13
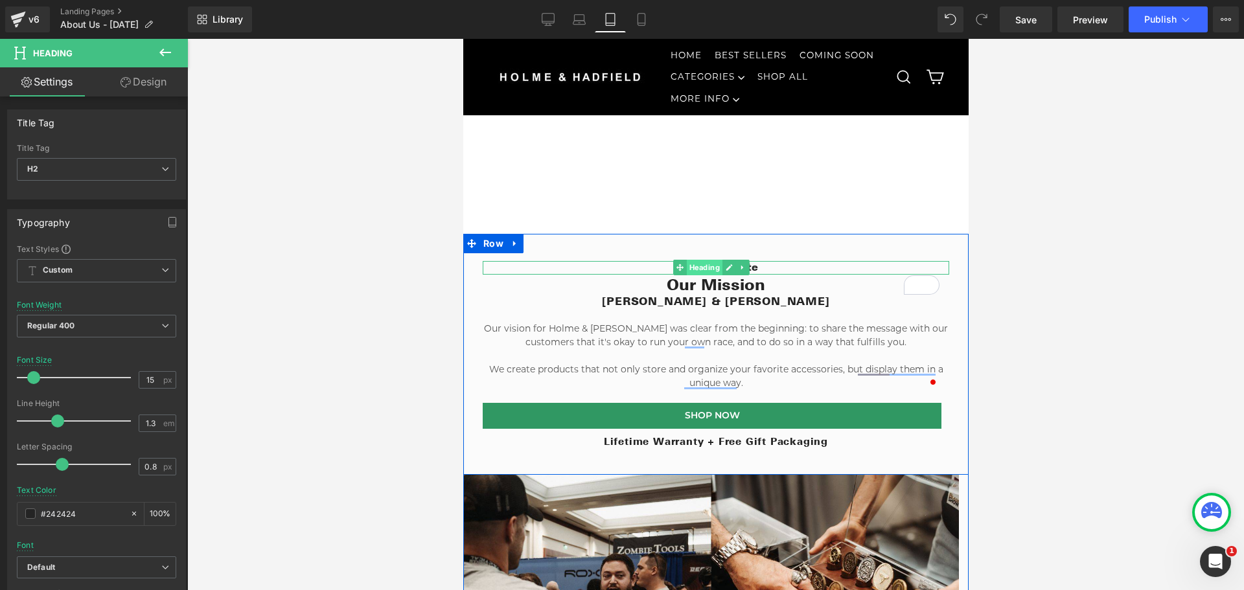
click at [700, 264] on span "Heading" at bounding box center [703, 268] width 36 height 16
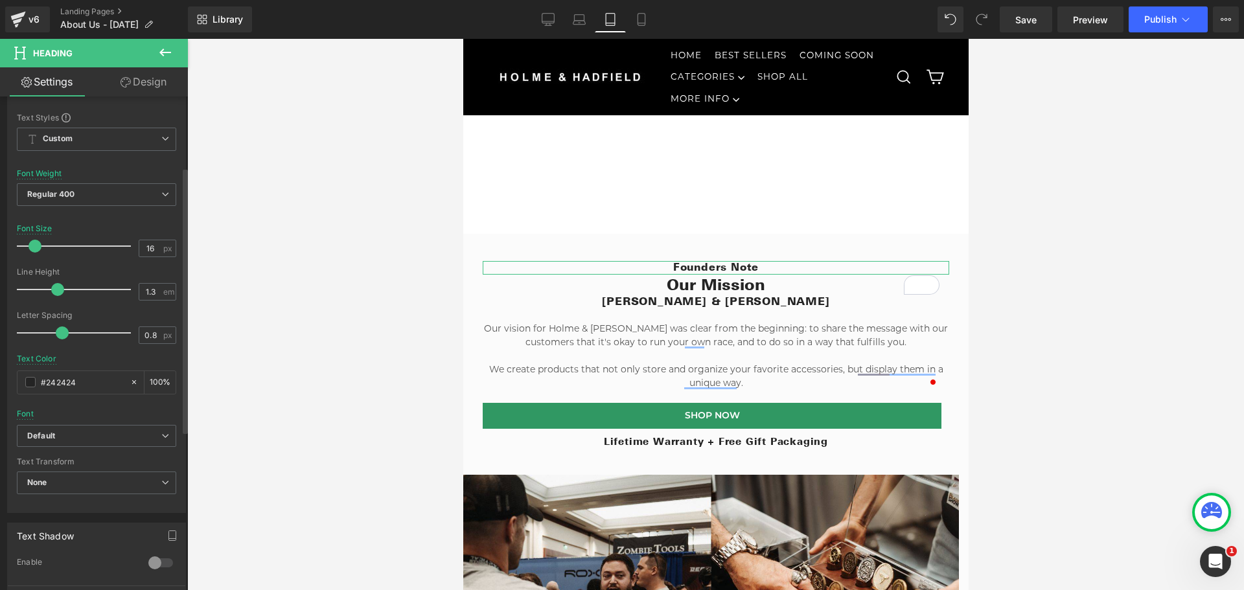
scroll to position [130, 0]
drag, startPoint x: 1090, startPoint y: 274, endPoint x: 1033, endPoint y: 237, distance: 67.4
click at [1090, 274] on div at bounding box center [715, 314] width 1057 height 551
click at [551, 20] on icon at bounding box center [548, 19] width 13 height 13
type input "#594602"
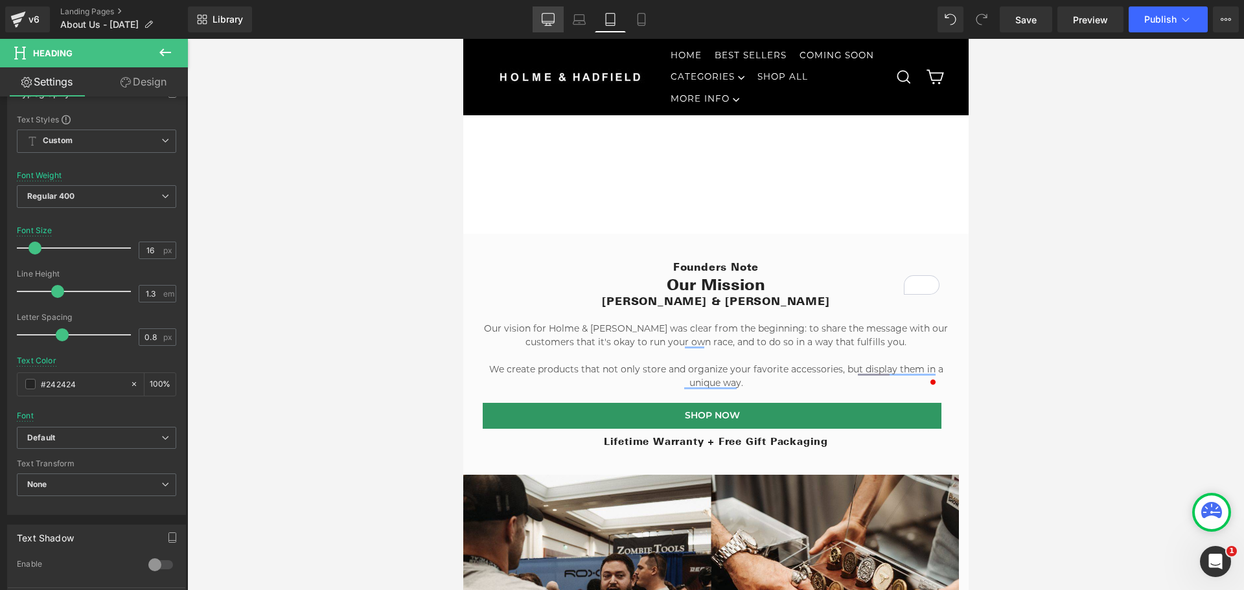
type input "100"
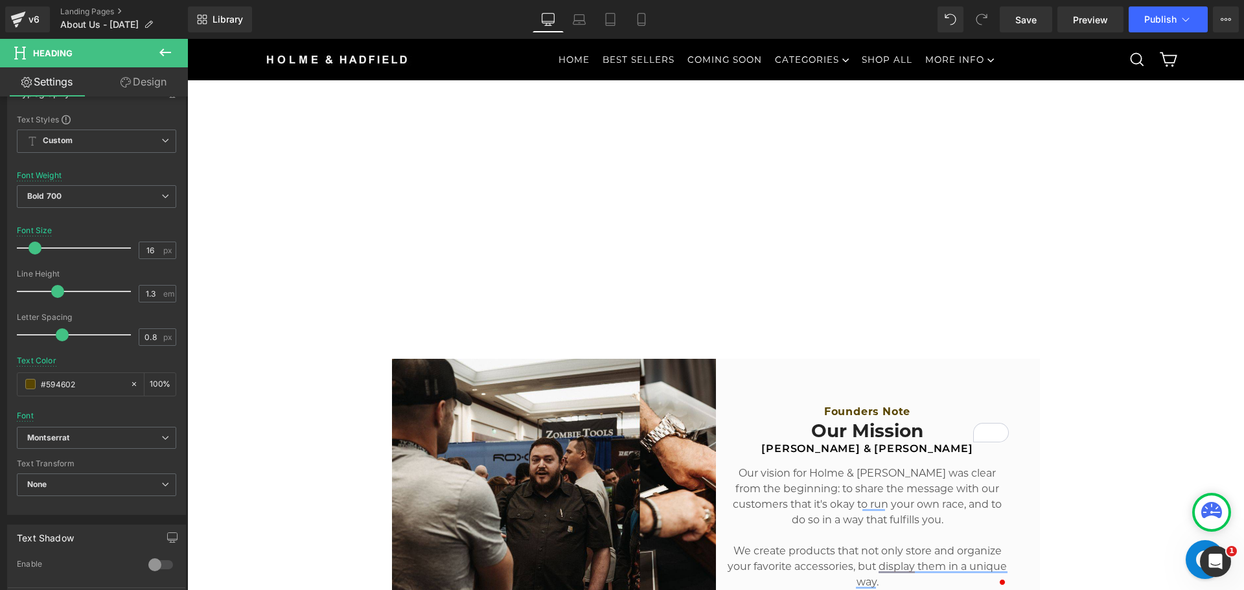
scroll to position [448, 0]
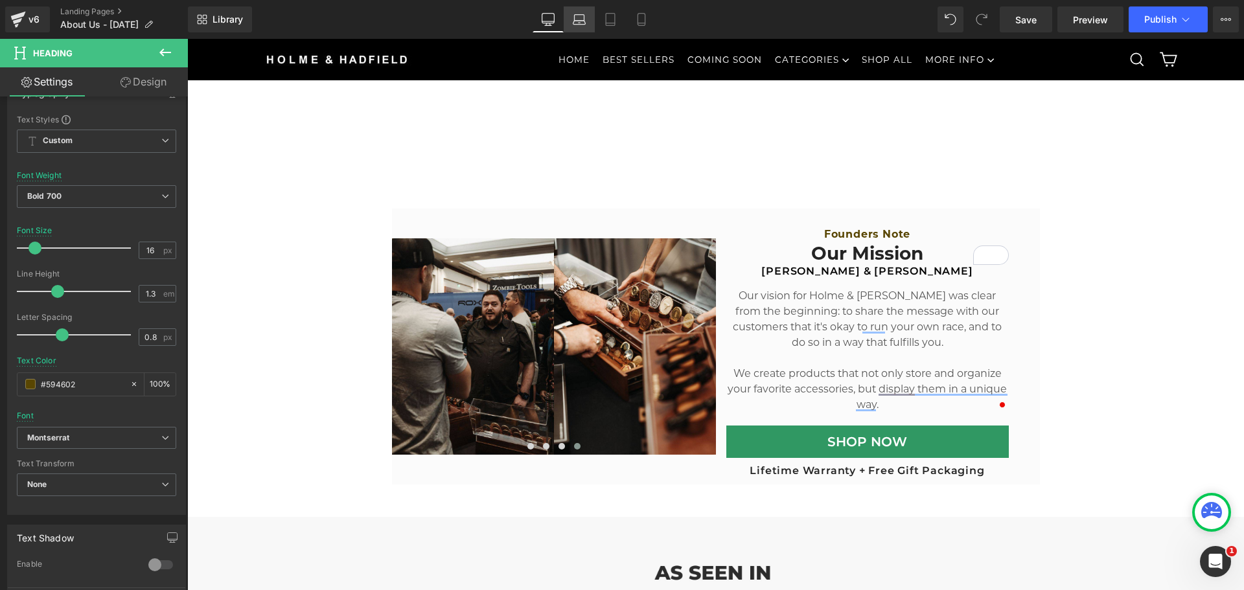
click at [579, 20] on icon at bounding box center [579, 19] width 13 height 13
type input "28"
type input "#242424"
type input "100"
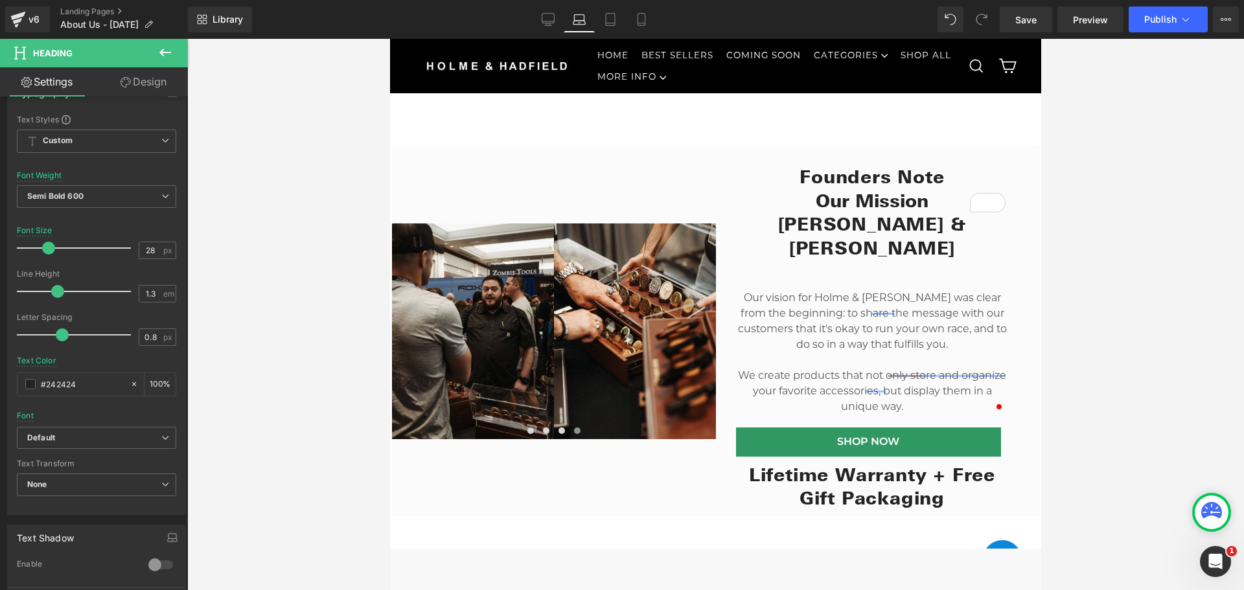
scroll to position [393, 0]
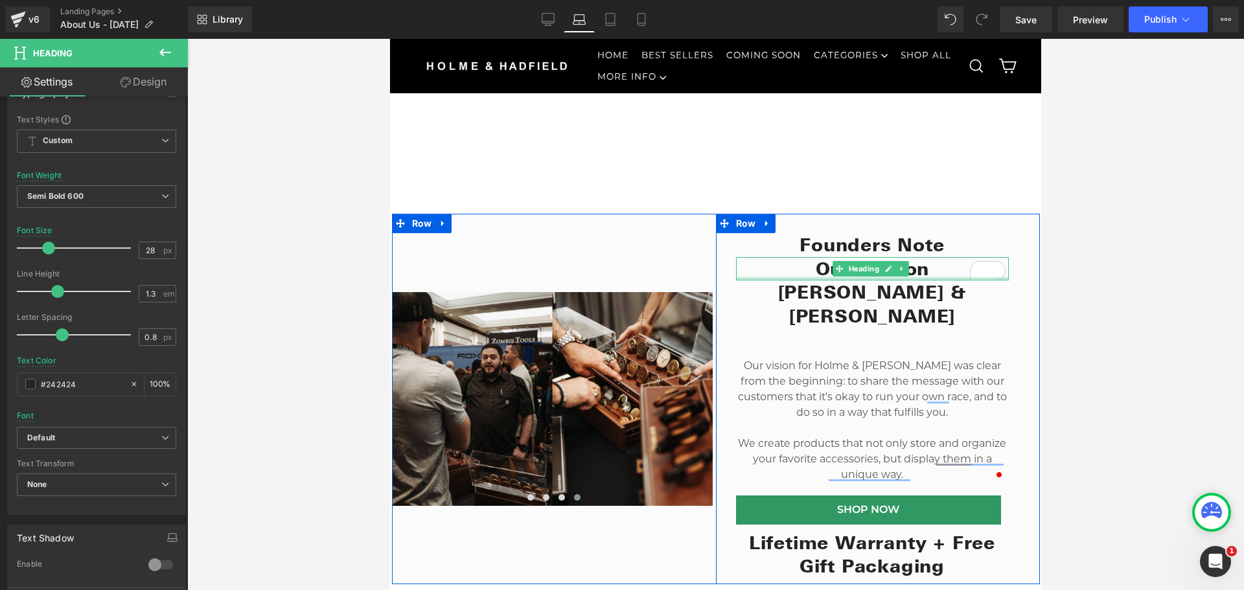
click at [814, 297] on h2 "[PERSON_NAME] & [PERSON_NAME]" at bounding box center [872, 303] width 273 height 47
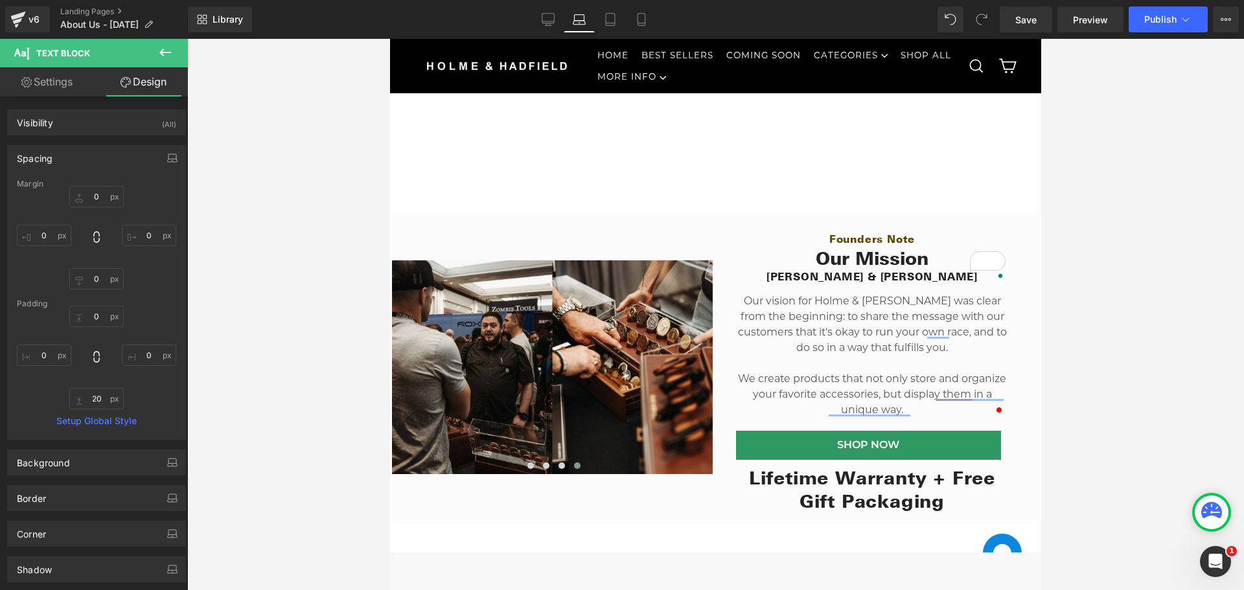
click at [1171, 318] on div at bounding box center [715, 314] width 1057 height 551
click at [939, 482] on span "Heading" at bounding box center [957, 490] width 36 height 16
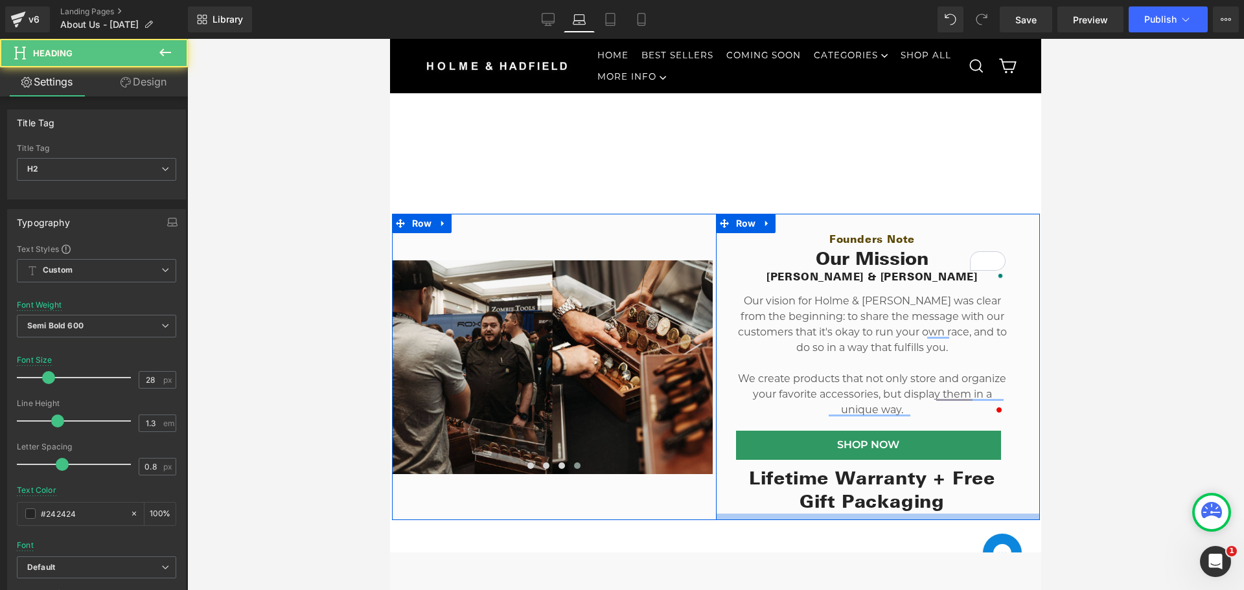
click at [854, 486] on div "Lifetime Warranty + Free Gift Packaging Heading" at bounding box center [872, 489] width 273 height 47
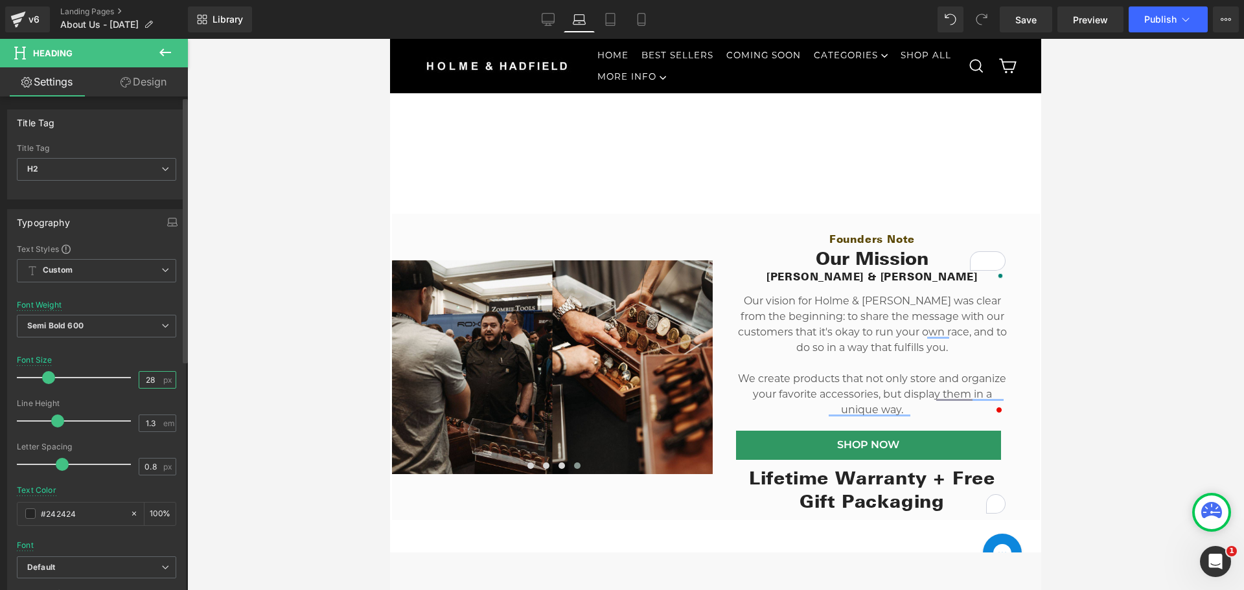
click at [147, 382] on input "28" at bounding box center [150, 380] width 23 height 16
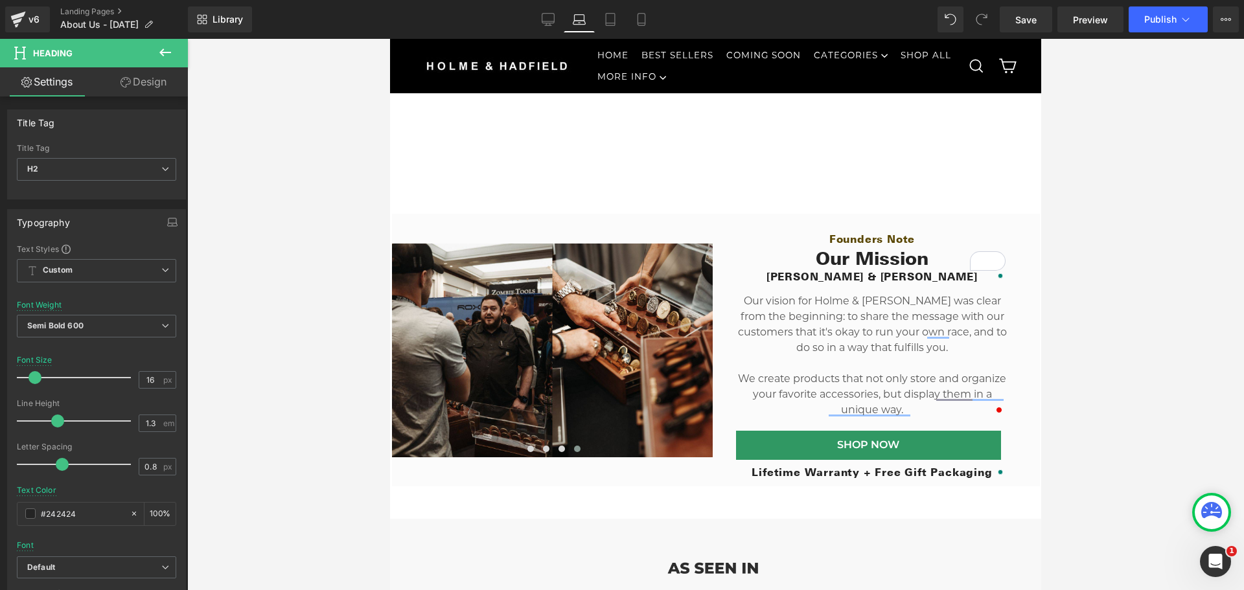
click at [1125, 356] on div at bounding box center [715, 314] width 1057 height 551
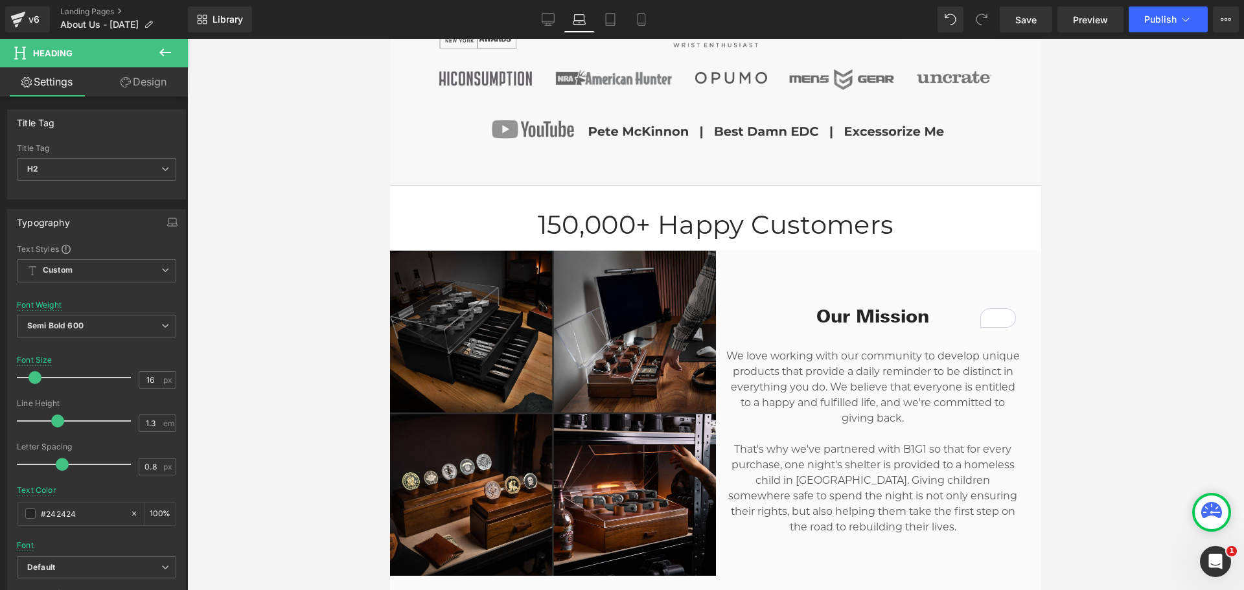
scroll to position [652, 0]
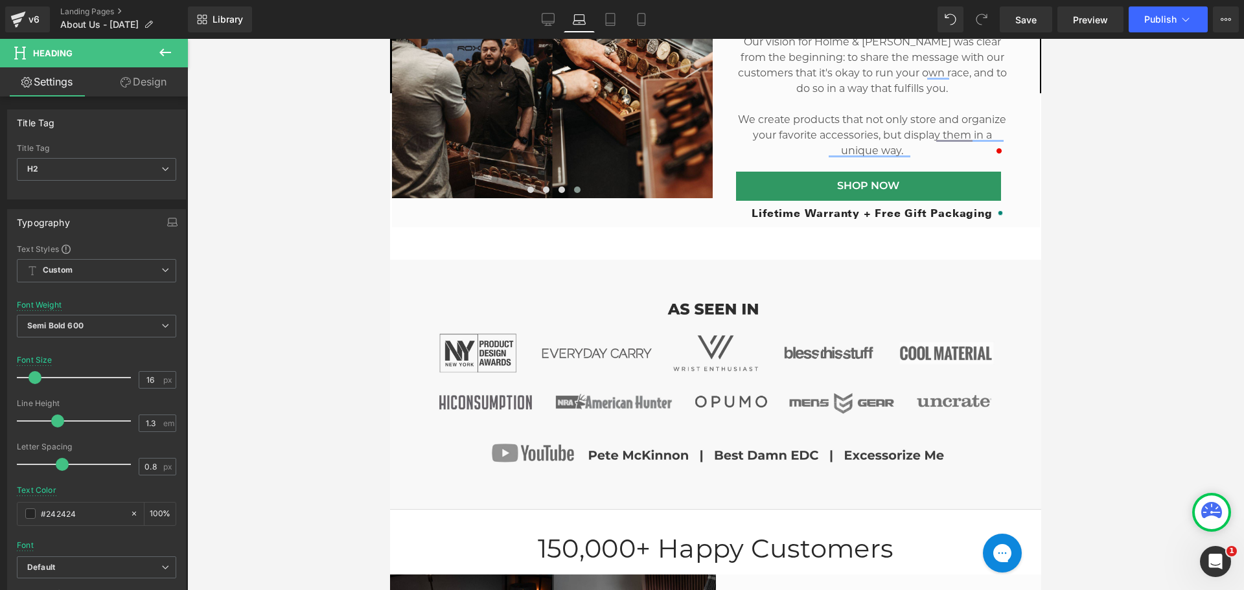
click at [1157, 160] on div at bounding box center [715, 314] width 1057 height 551
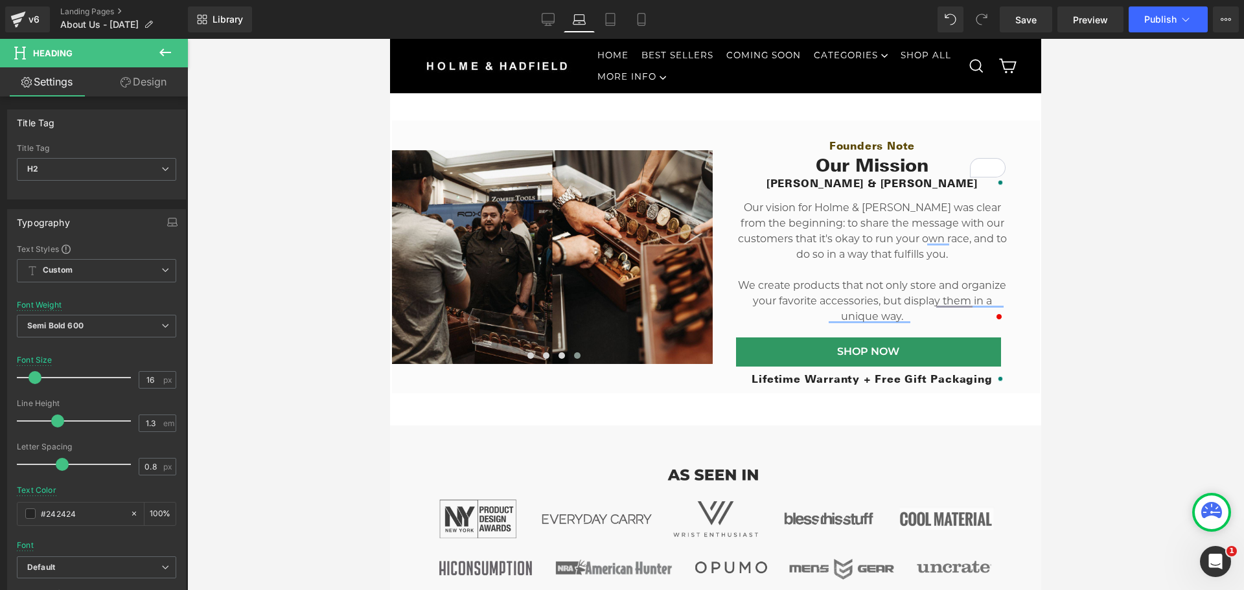
scroll to position [458, 0]
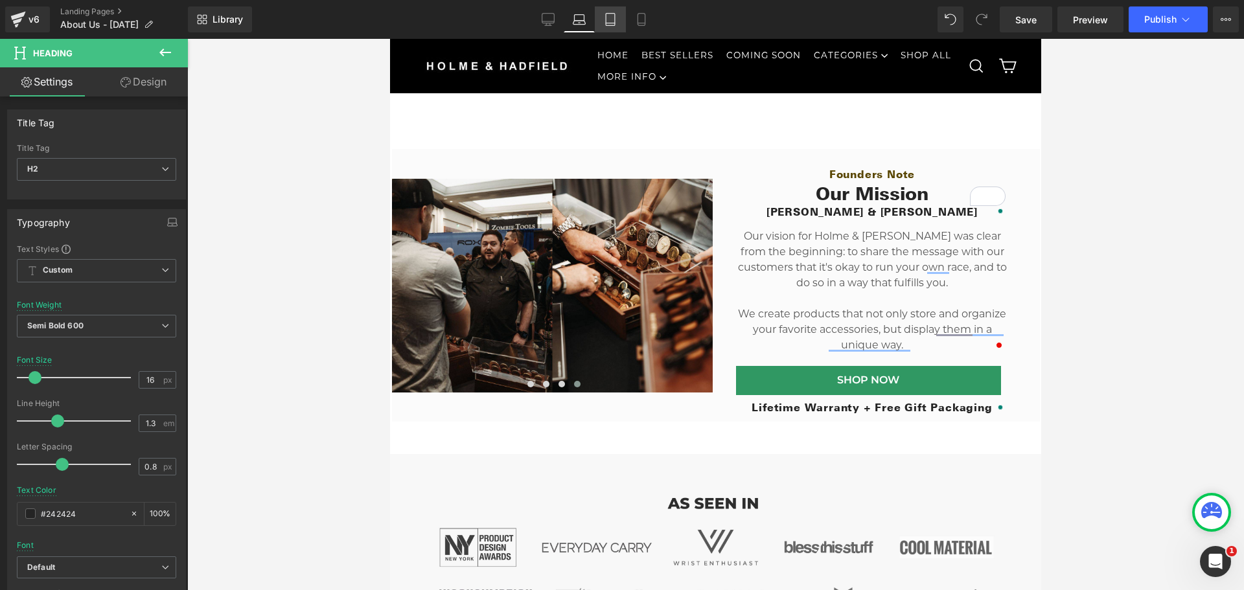
click at [604, 19] on icon at bounding box center [610, 19] width 13 height 13
type input "15"
type input "100"
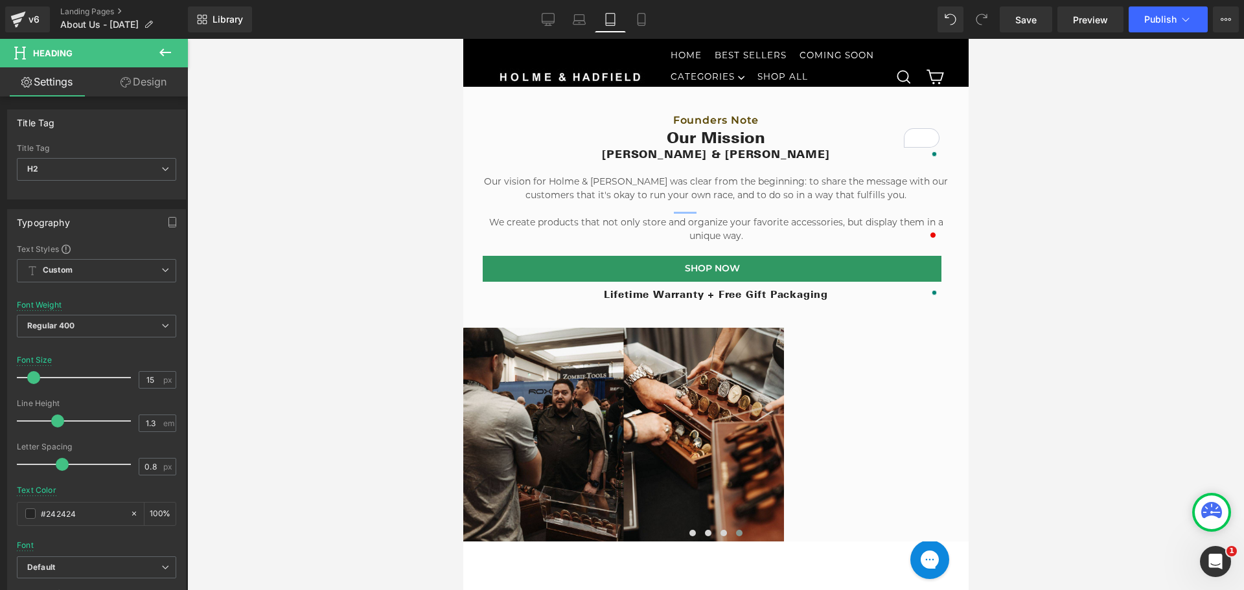
scroll to position [367, 0]
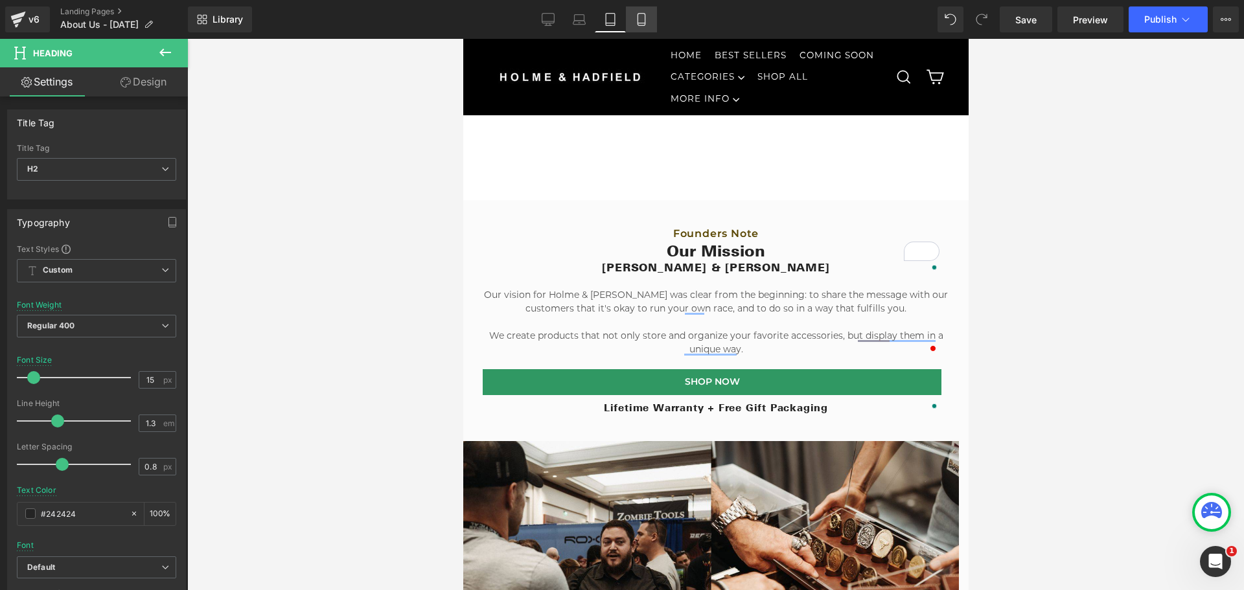
click at [648, 26] on link "Mobile" at bounding box center [641, 19] width 31 height 26
type input "16"
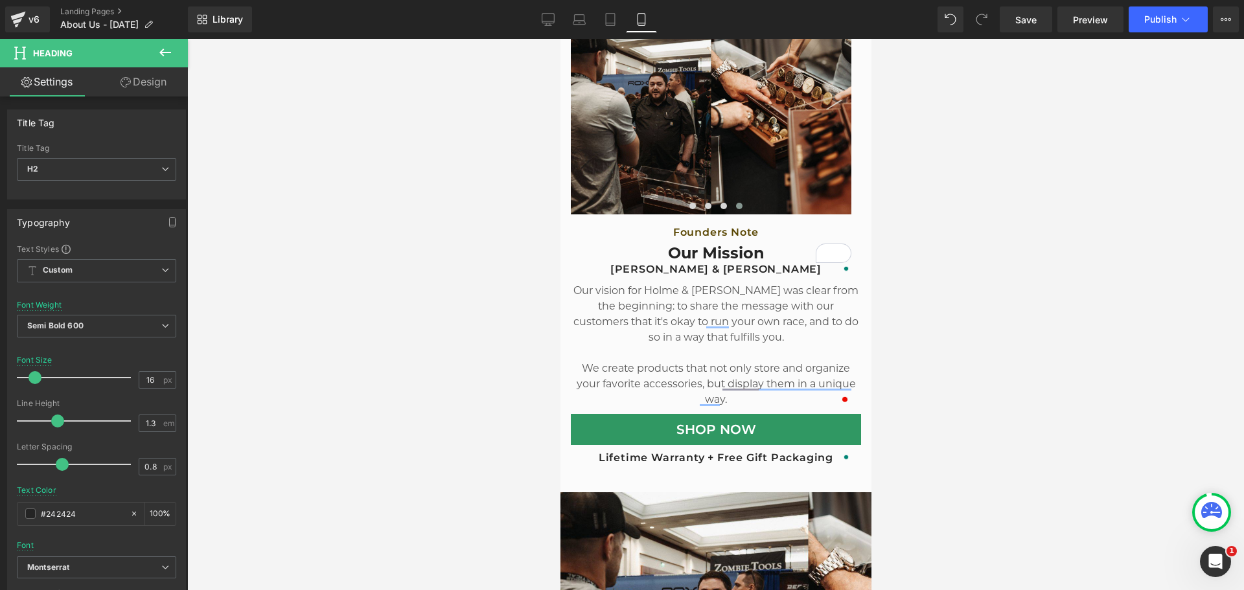
scroll to position [417, 0]
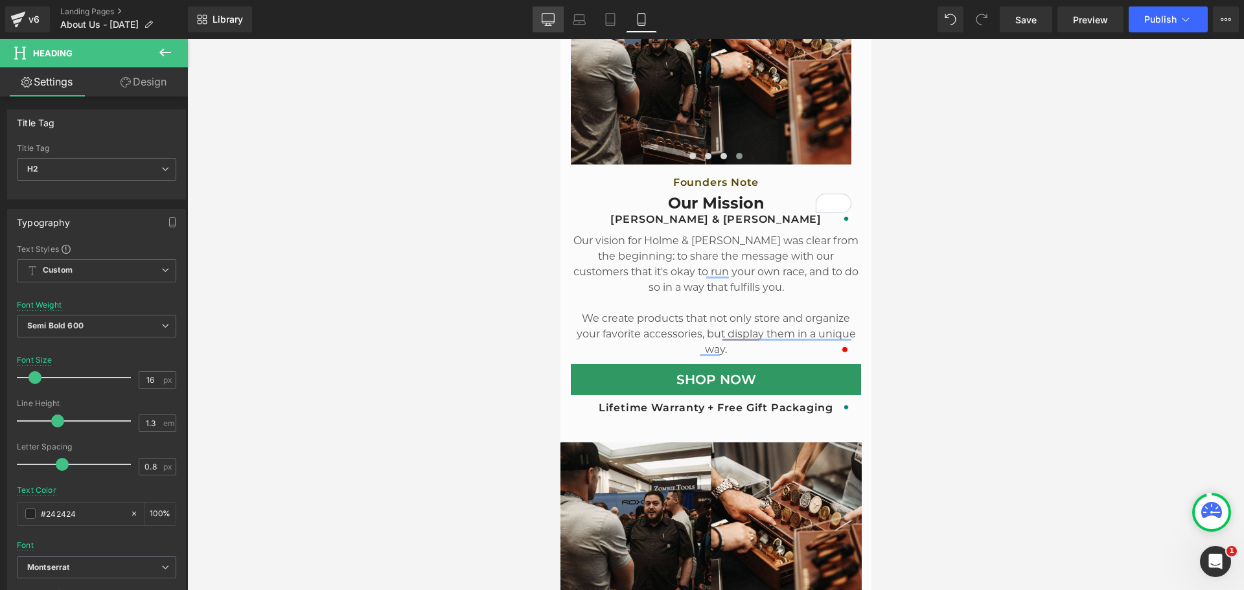
drag, startPoint x: 592, startPoint y: 23, endPoint x: 555, endPoint y: 22, distance: 36.9
click at [592, 23] on link "Laptop" at bounding box center [579, 19] width 31 height 26
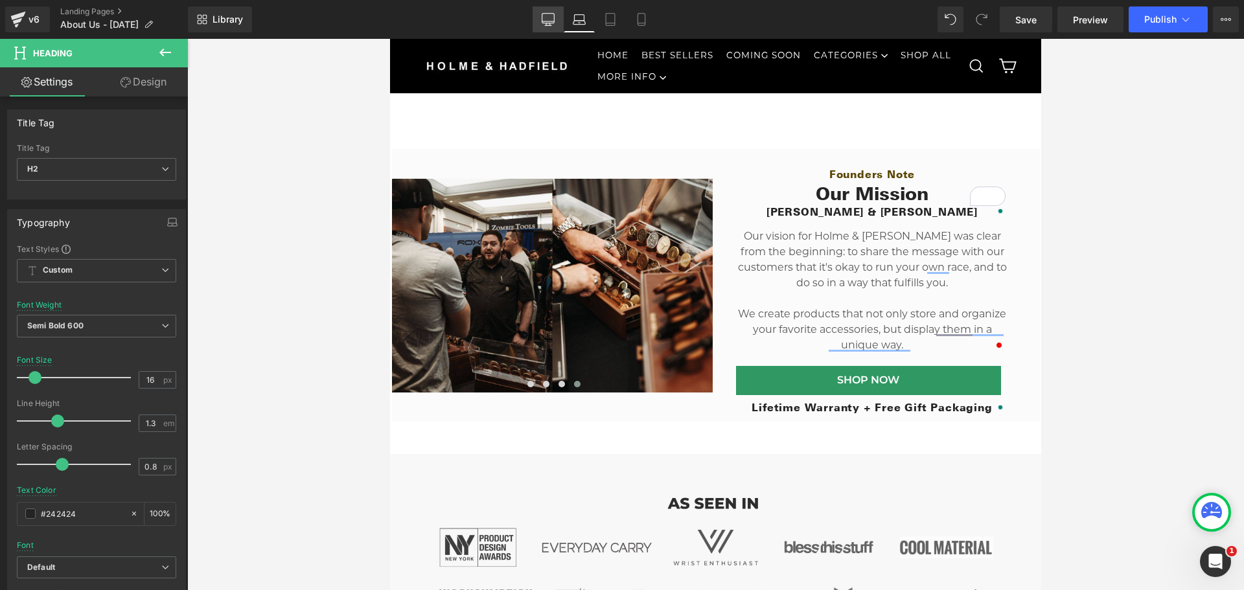
click at [543, 21] on icon at bounding box center [548, 19] width 13 height 13
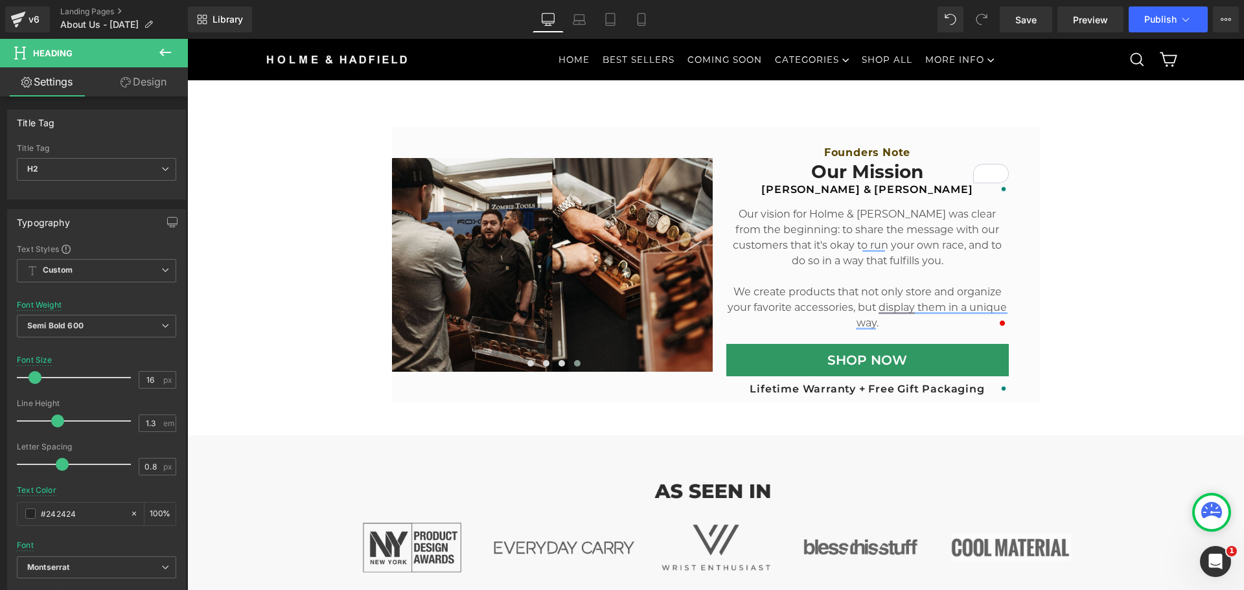
scroll to position [517, 0]
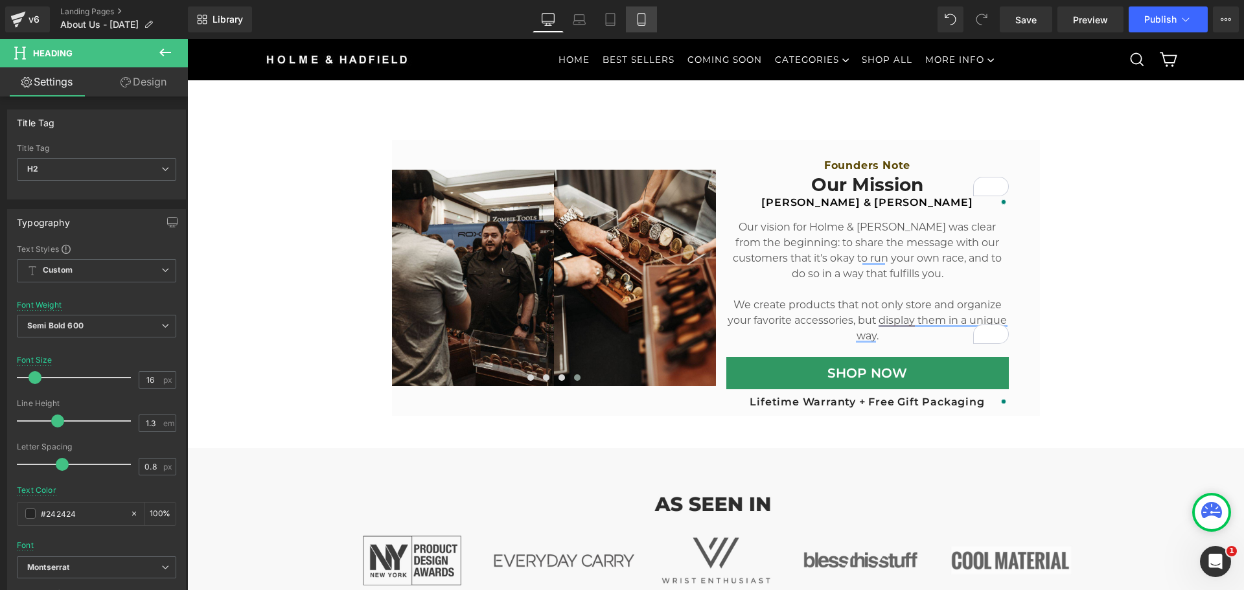
click at [650, 23] on link "Mobile" at bounding box center [641, 19] width 31 height 26
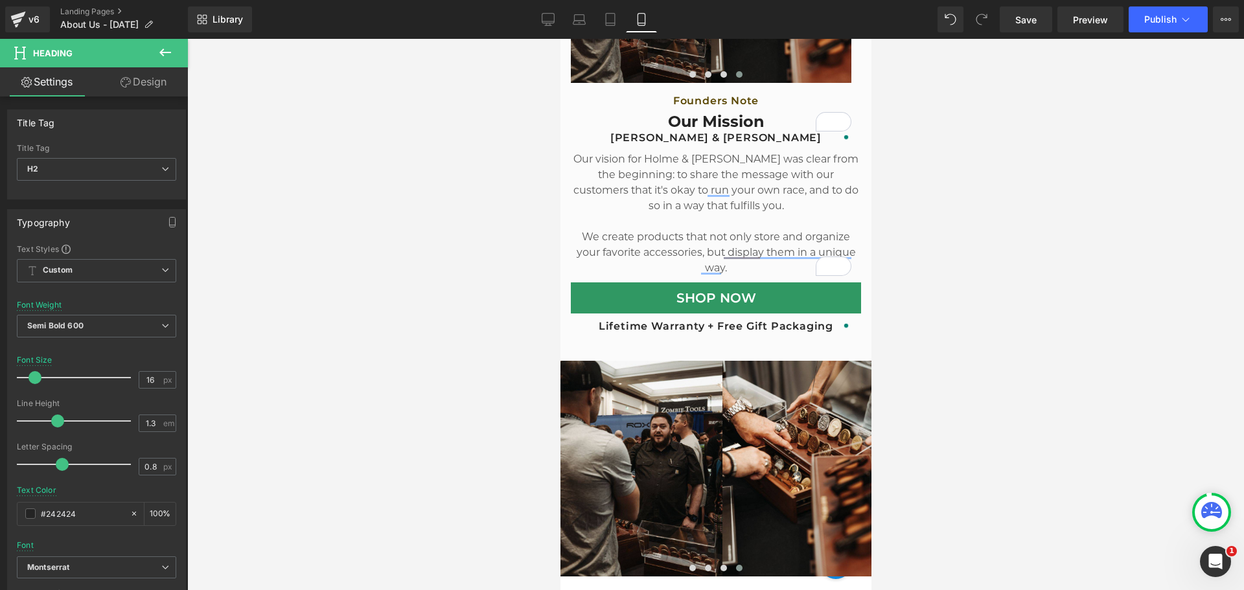
scroll to position [417, 0]
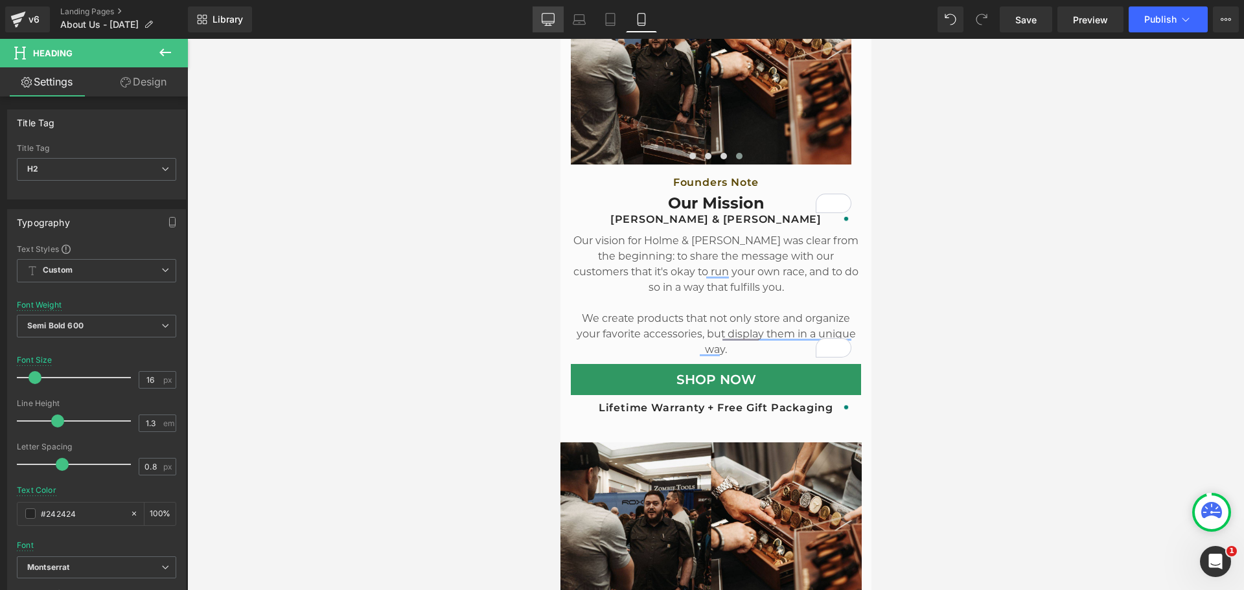
click at [548, 23] on icon at bounding box center [548, 19] width 12 height 10
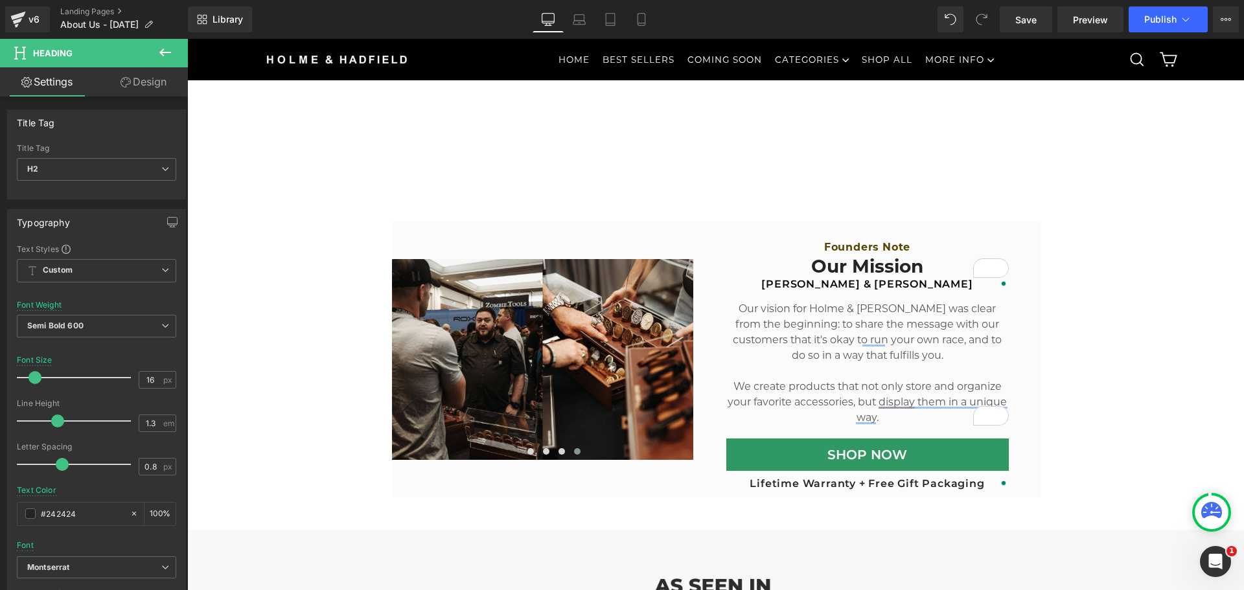
scroll to position [517, 0]
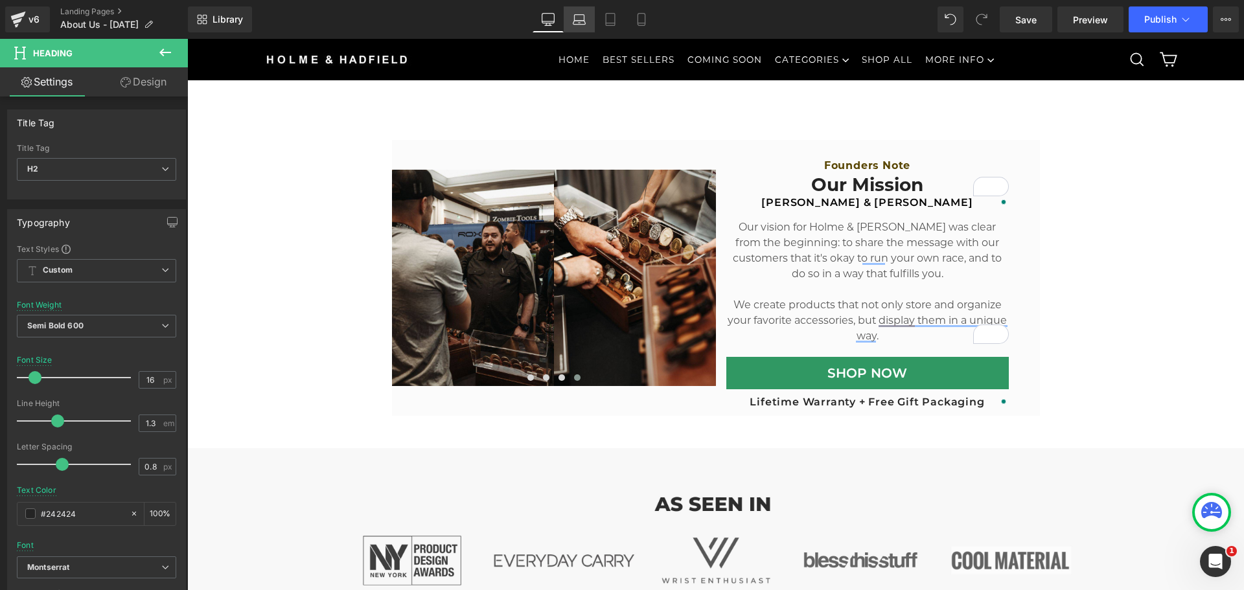
click at [573, 20] on link "Laptop" at bounding box center [579, 19] width 31 height 26
type input "100"
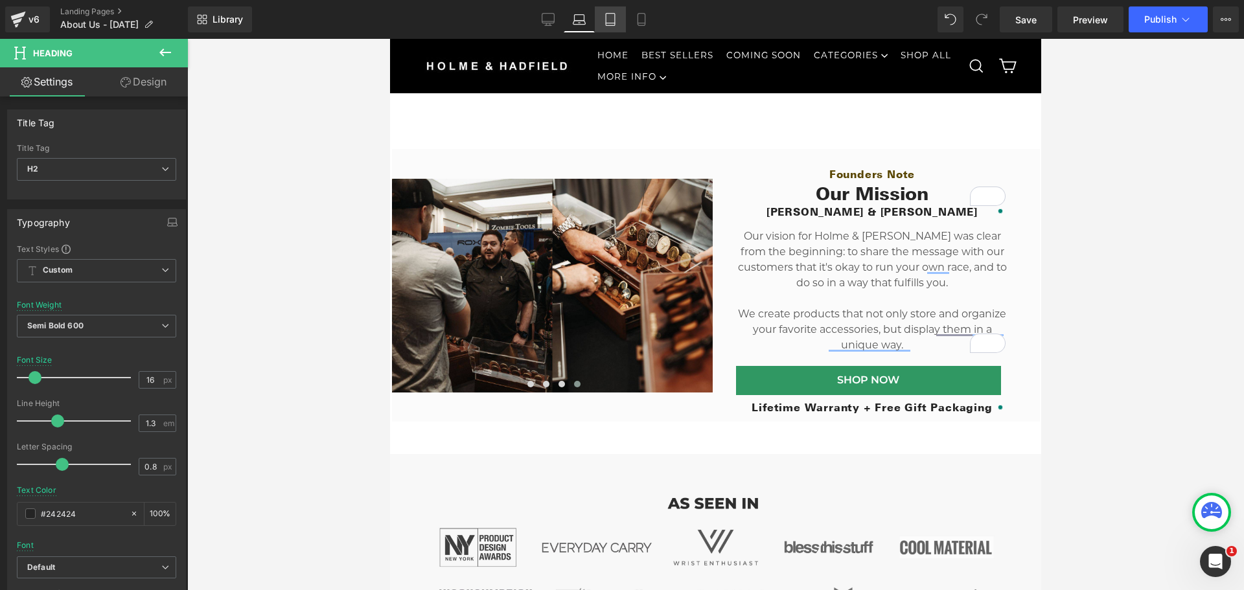
click at [615, 21] on icon at bounding box center [610, 20] width 9 height 12
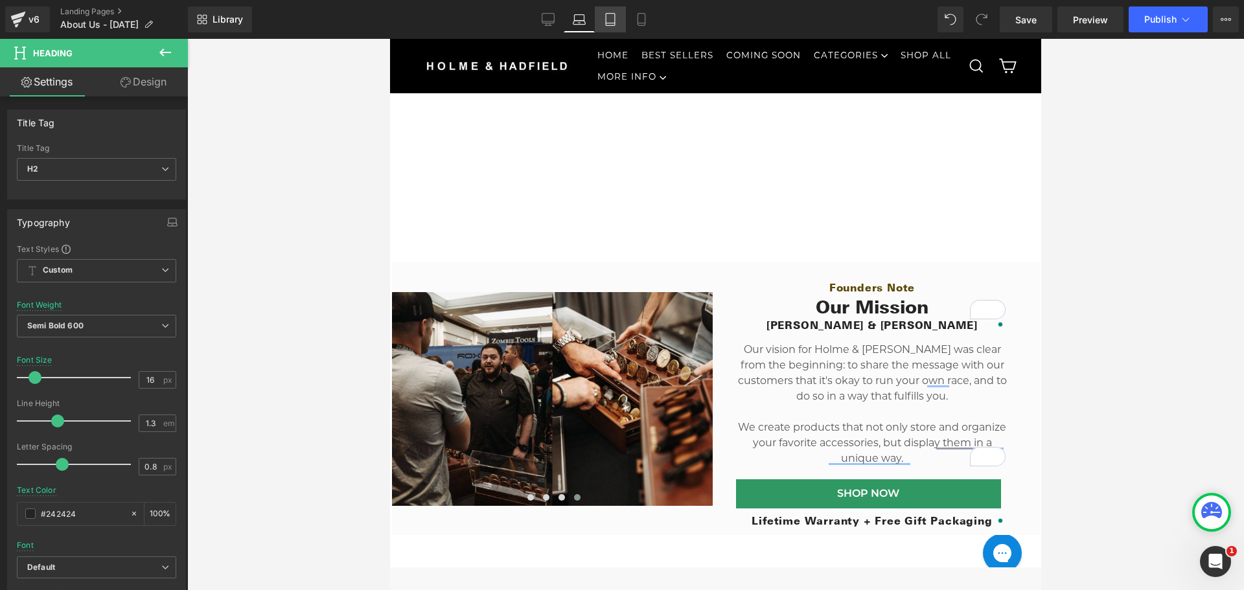
type input "15"
type input "100"
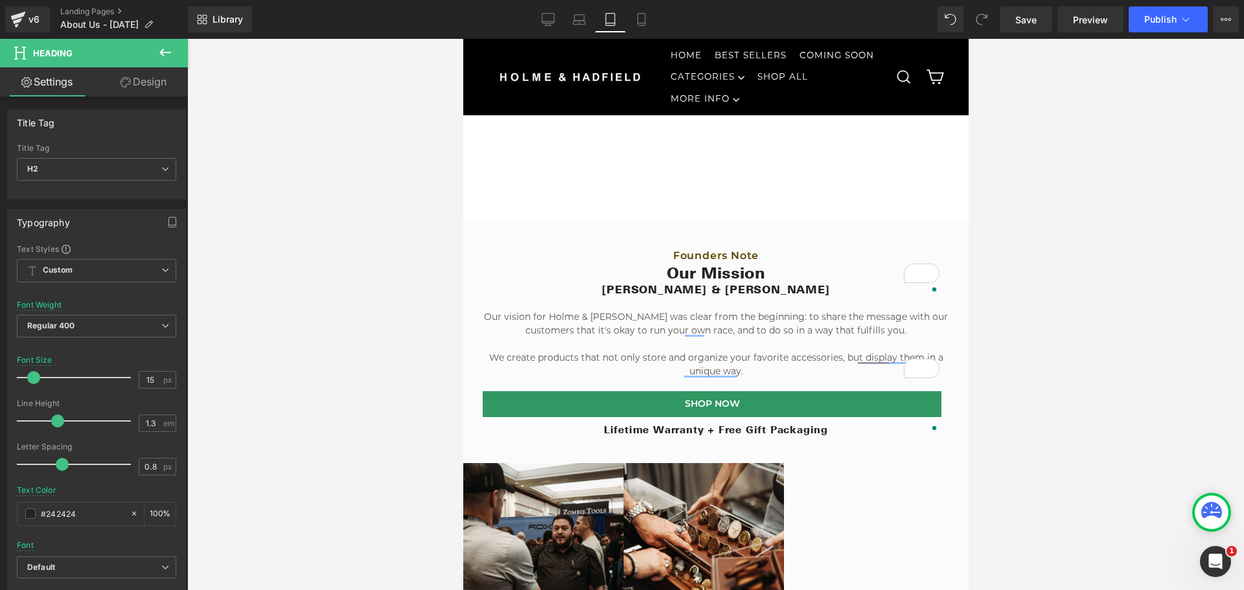
scroll to position [367, 0]
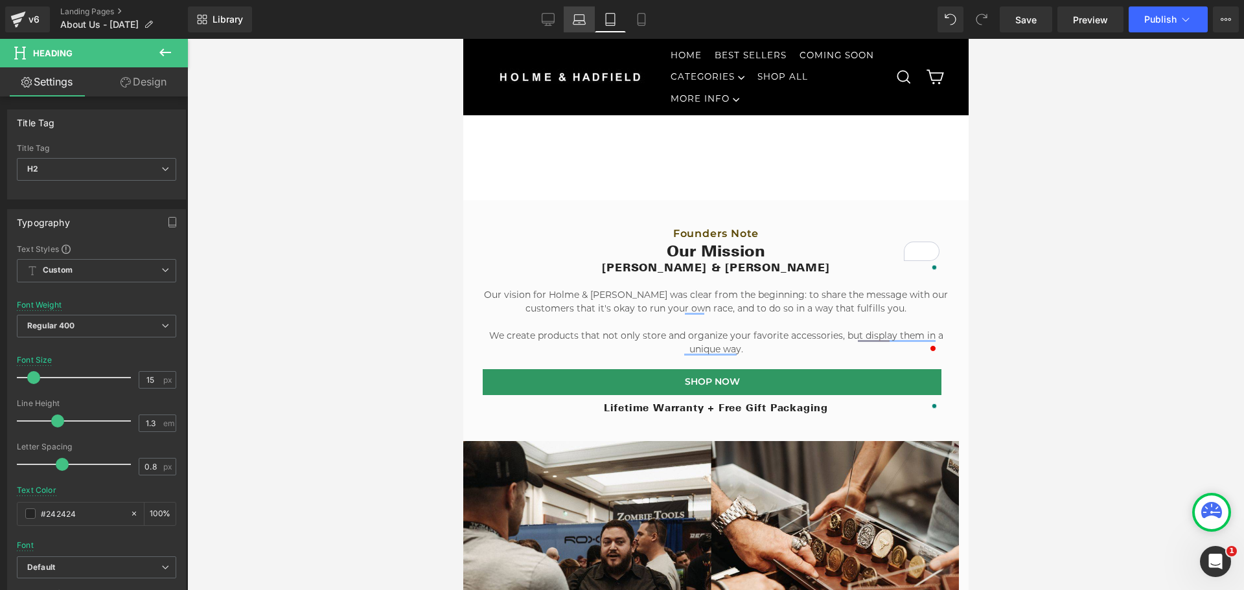
click at [576, 22] on icon at bounding box center [579, 19] width 13 height 13
type input "16"
type input "100"
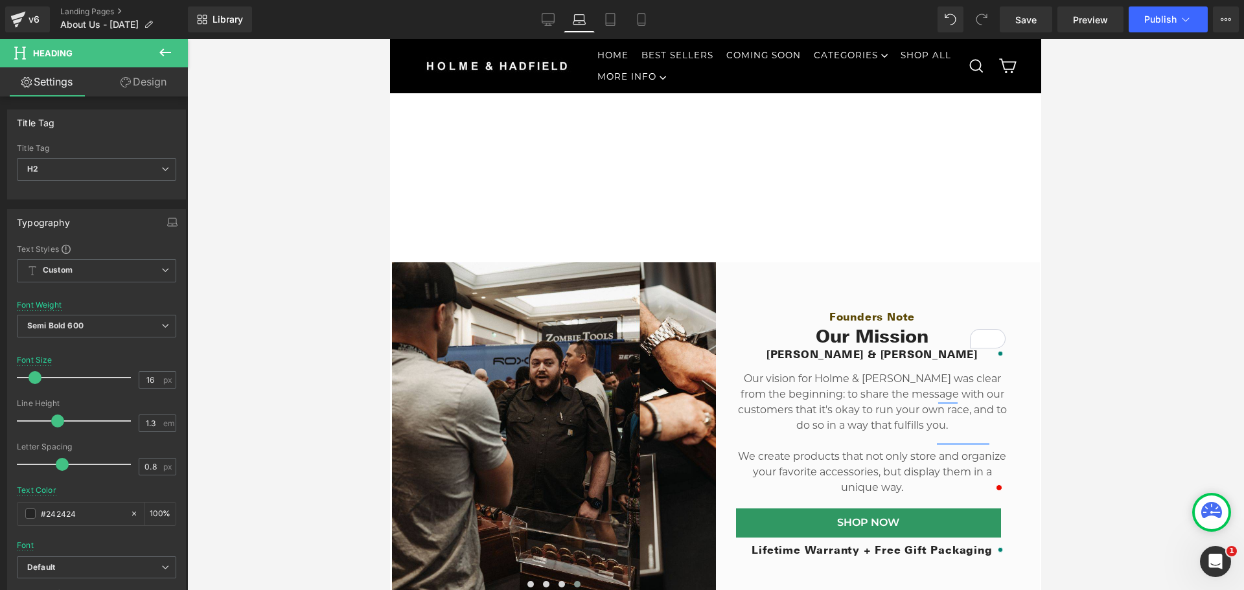
scroll to position [487, 0]
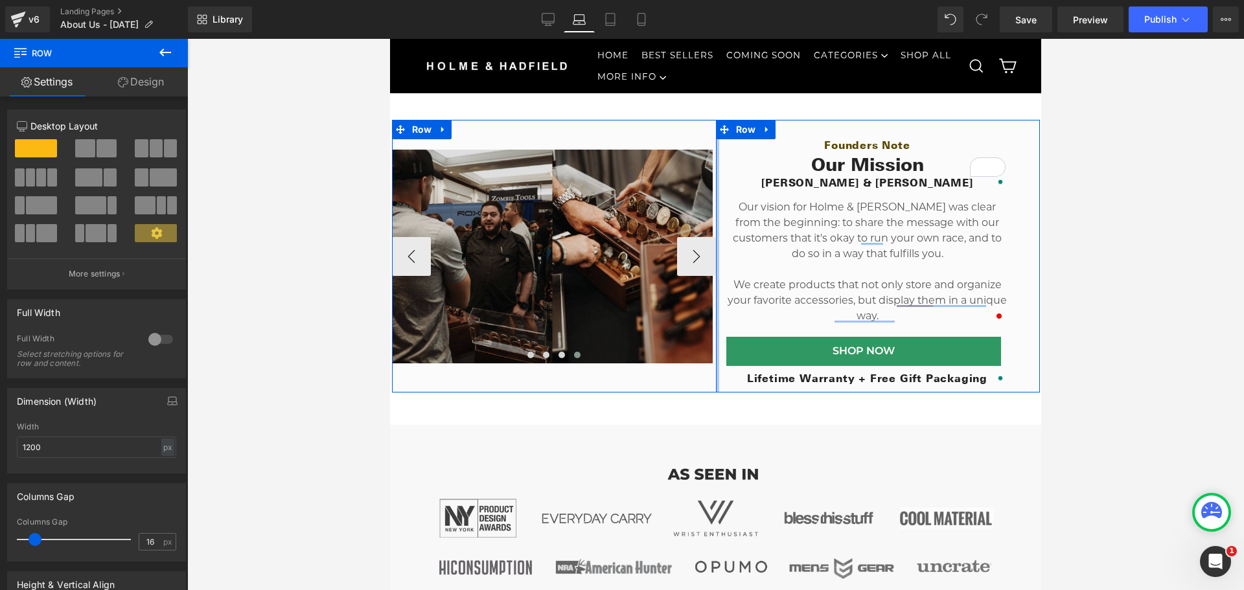
drag, startPoint x: 717, startPoint y: 231, endPoint x: 431, endPoint y: 184, distance: 290.2
click at [689, 201] on div "Image Image Image Image ‹ › Carousel Founders Note Heading Our Mission Heading …" at bounding box center [716, 256] width 648 height 272
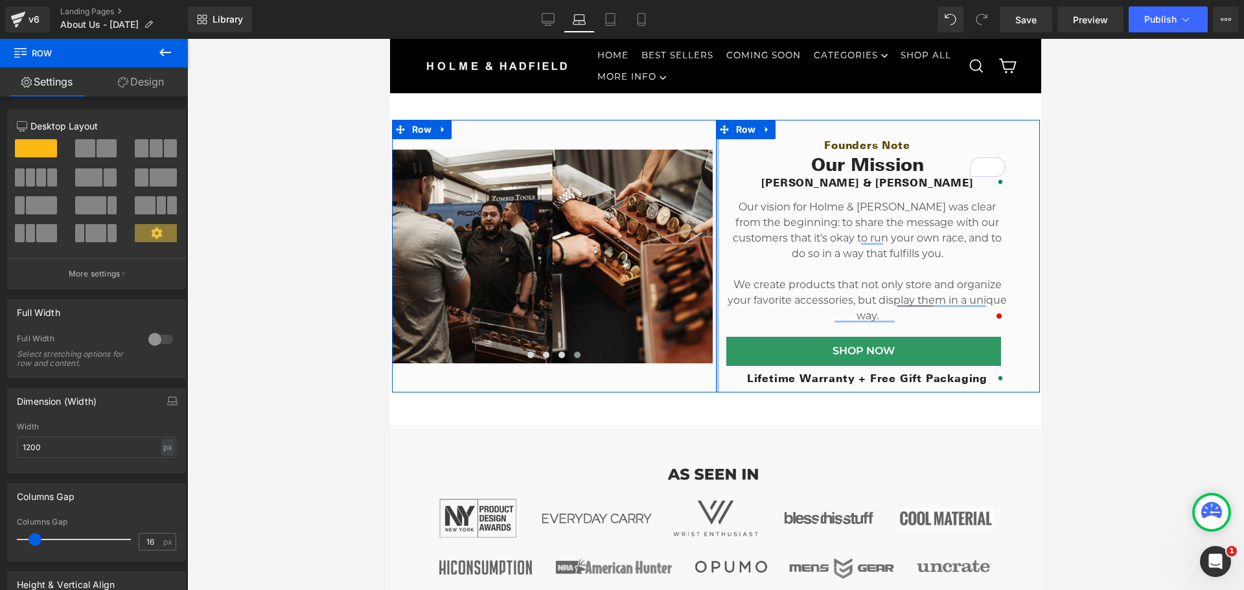
click at [1120, 178] on div at bounding box center [715, 314] width 1057 height 551
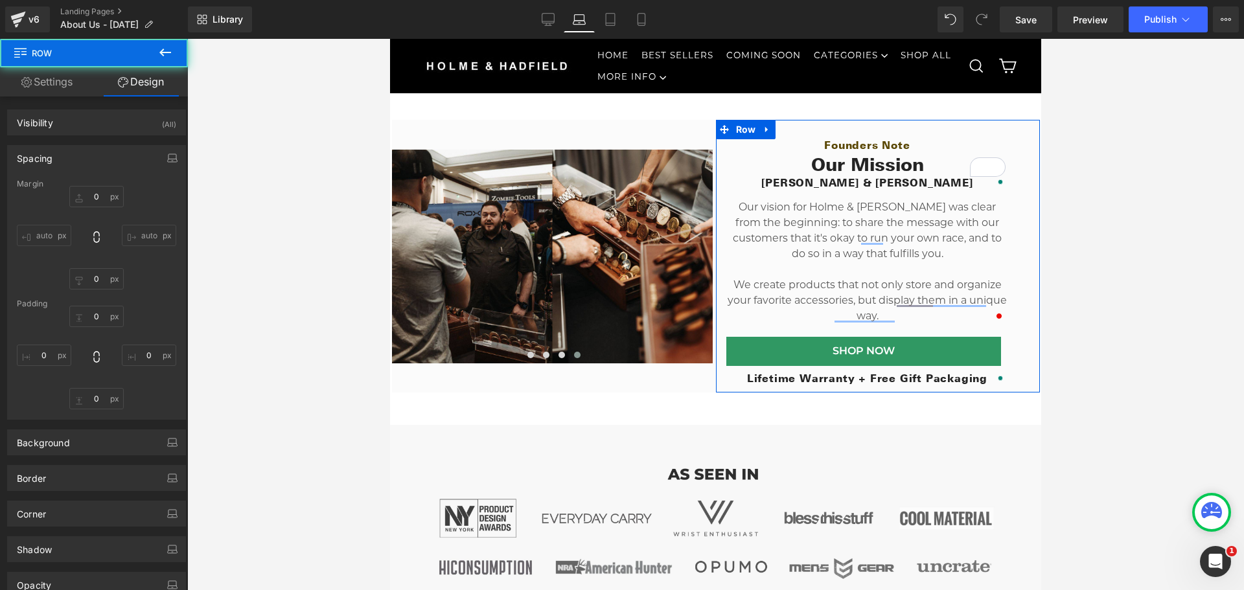
type input "0"
type input "30"
type input "32"
type input "10"
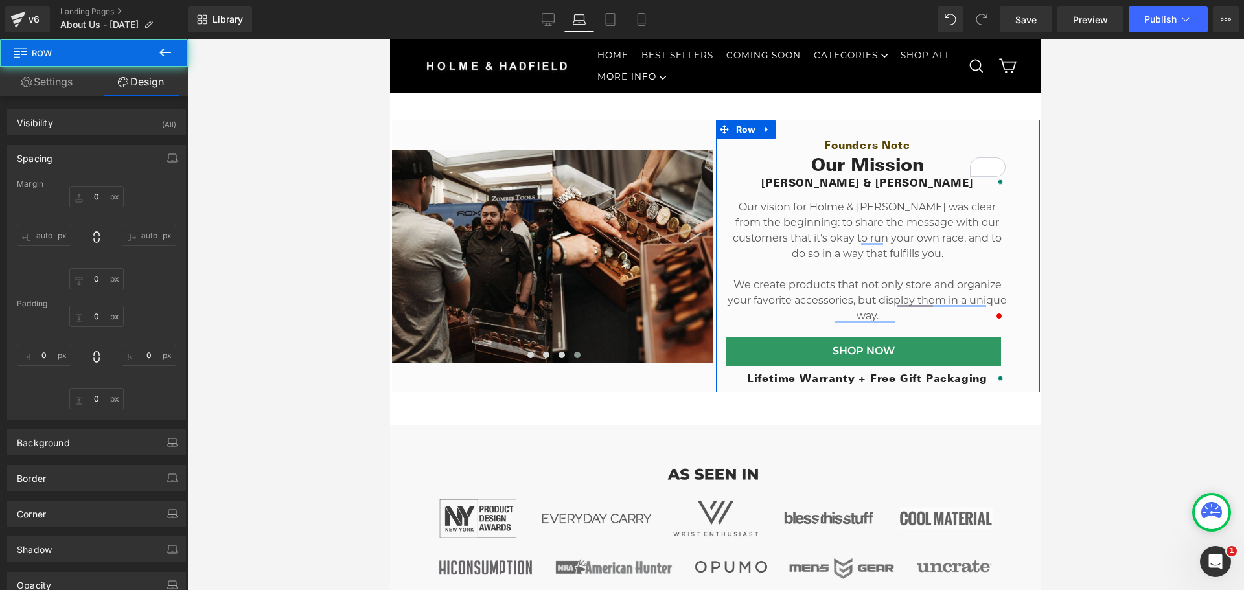
type input "0"
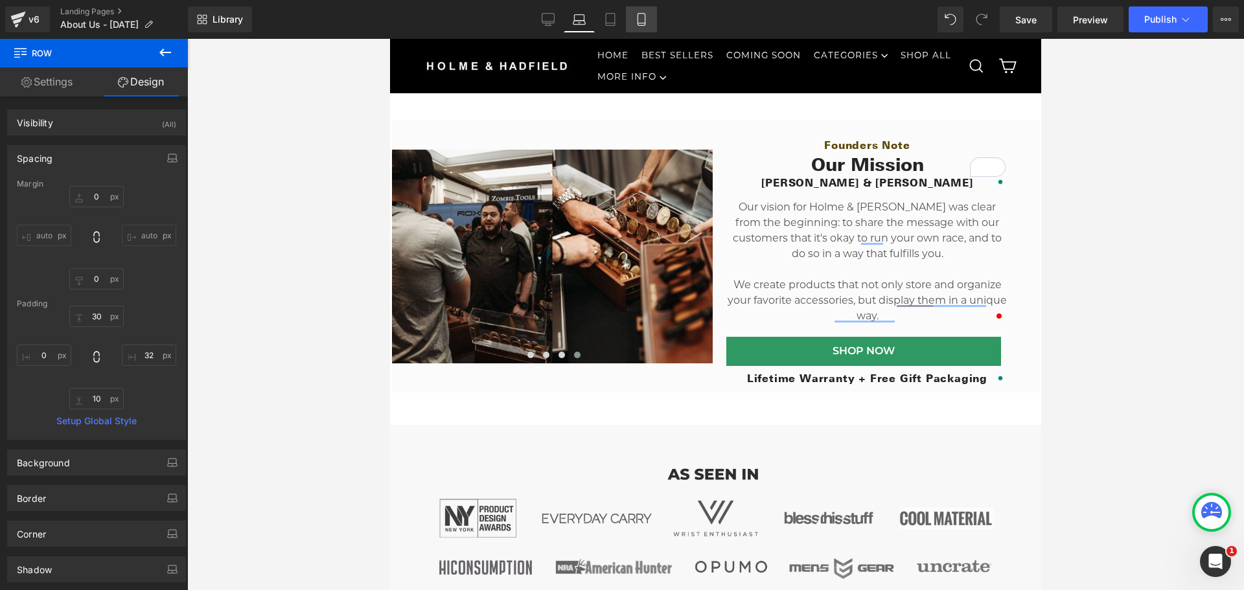
click at [645, 24] on icon at bounding box center [641, 19] width 13 height 13
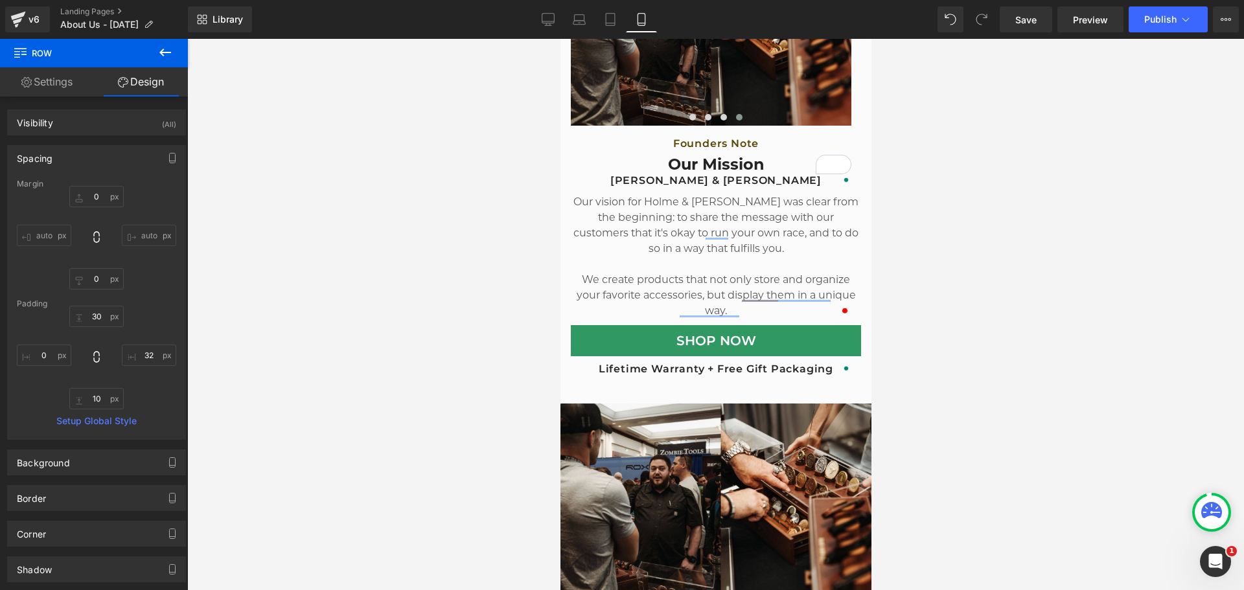
type input "0"
type input "26"
type input "0"
type input "42"
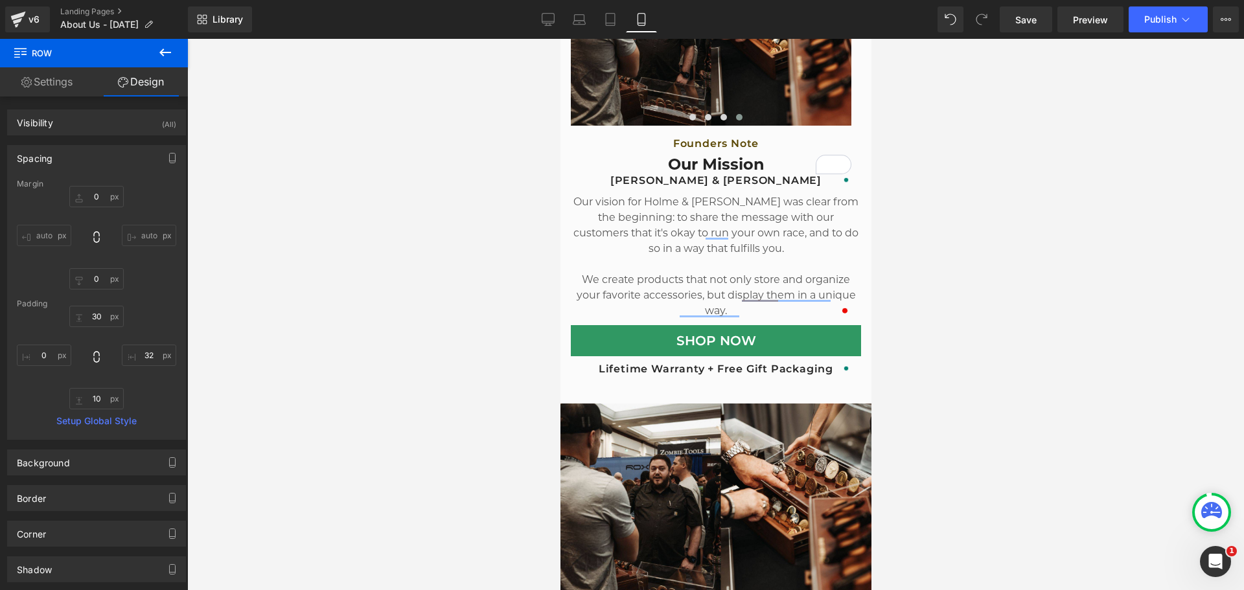
type input "0"
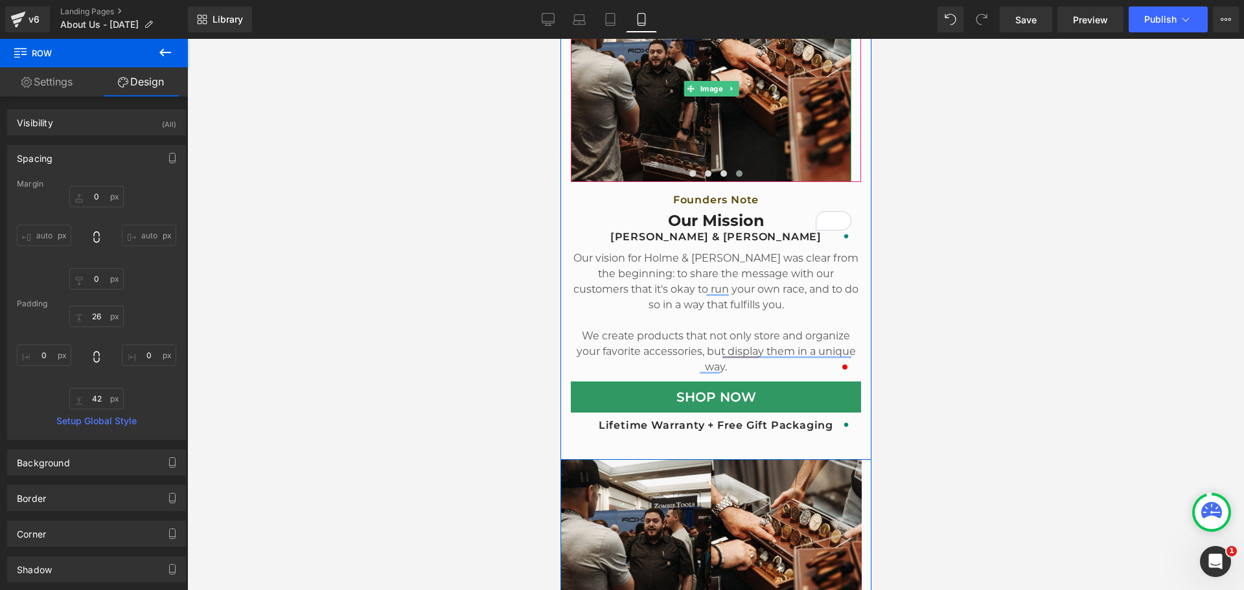
scroll to position [418, 0]
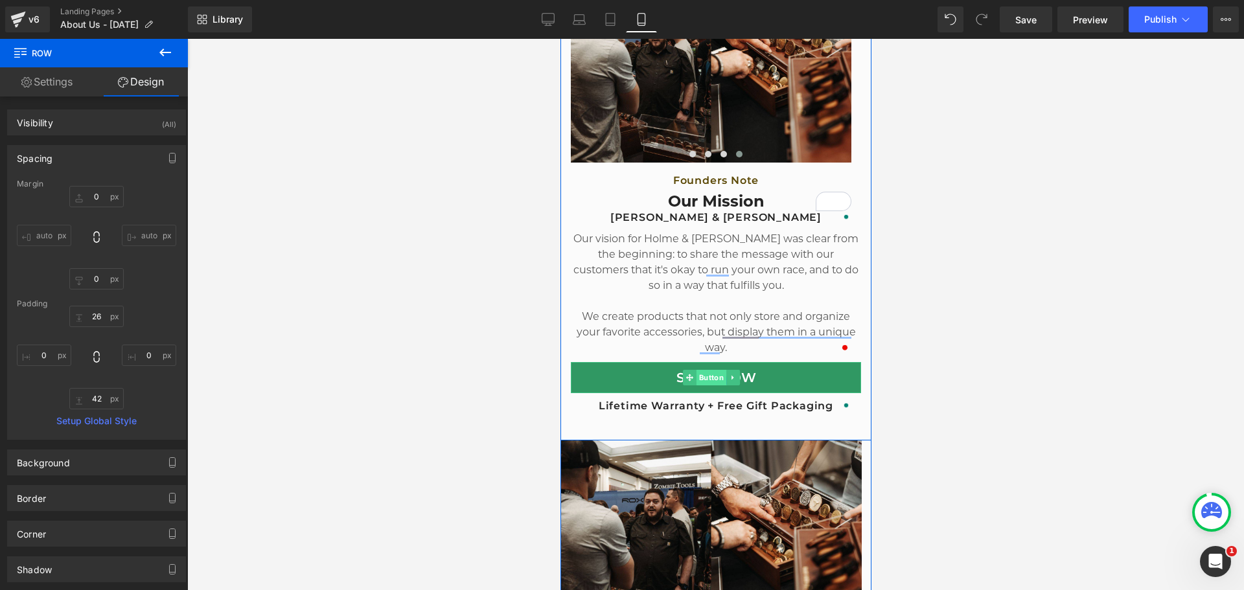
drag, startPoint x: 1583, startPoint y: 354, endPoint x: 709, endPoint y: 371, distance: 874.0
click at [709, 371] on span "Button" at bounding box center [710, 378] width 30 height 16
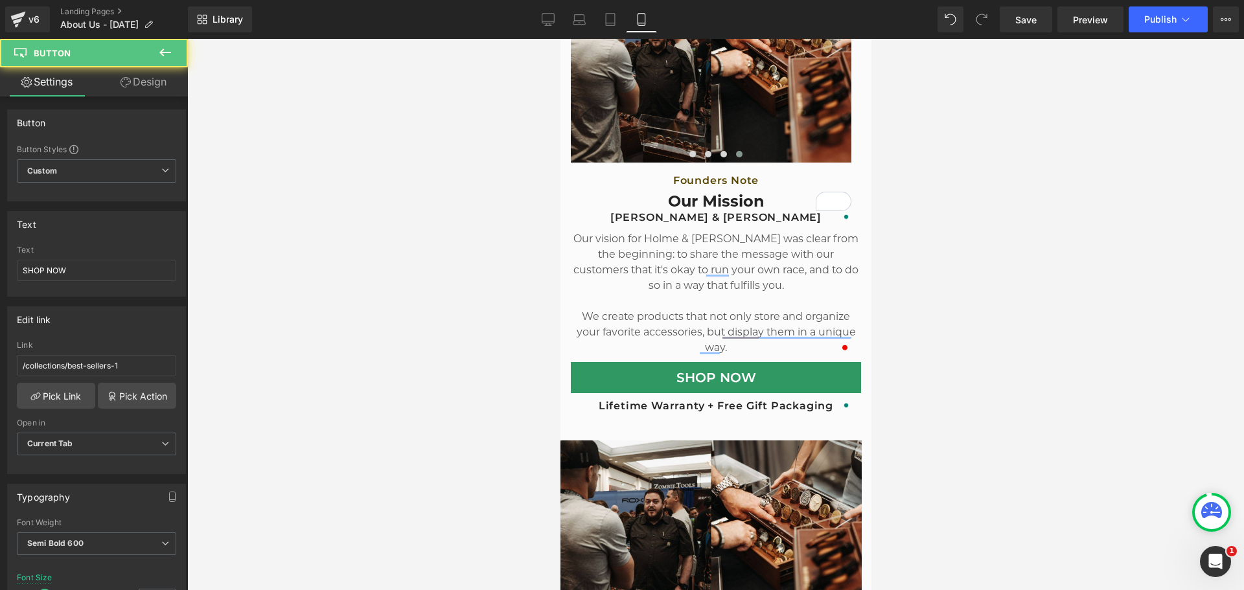
drag, startPoint x: 150, startPoint y: 332, endPoint x: 1024, endPoint y: 315, distance: 874.0
click at [1024, 315] on div at bounding box center [715, 314] width 1057 height 551
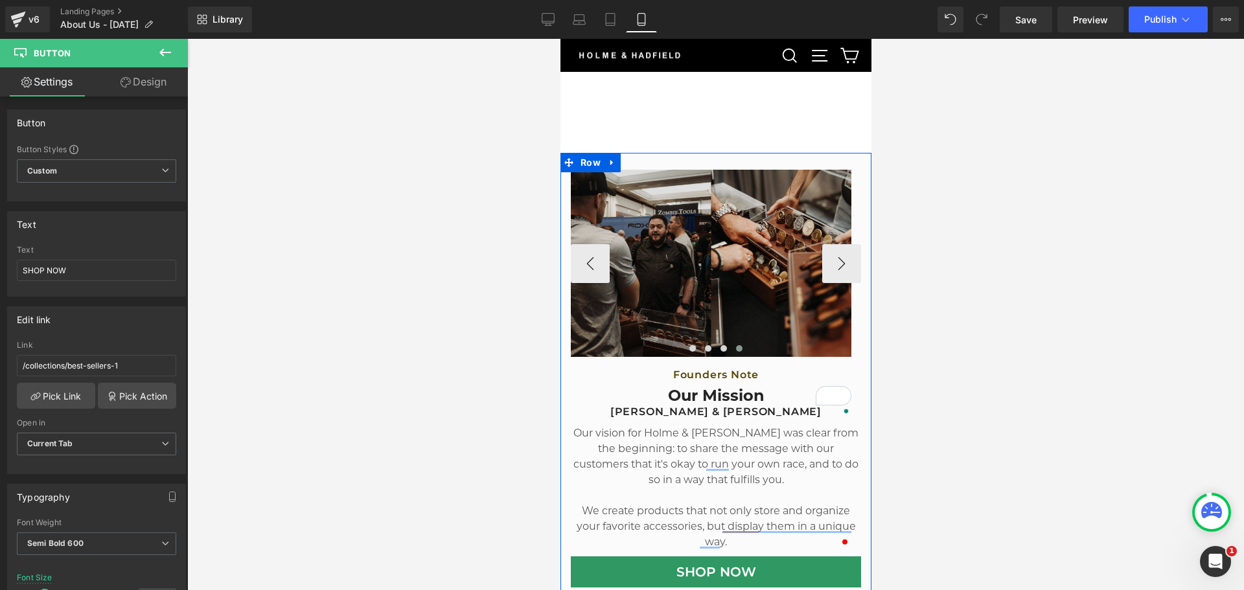
scroll to position [354, 0]
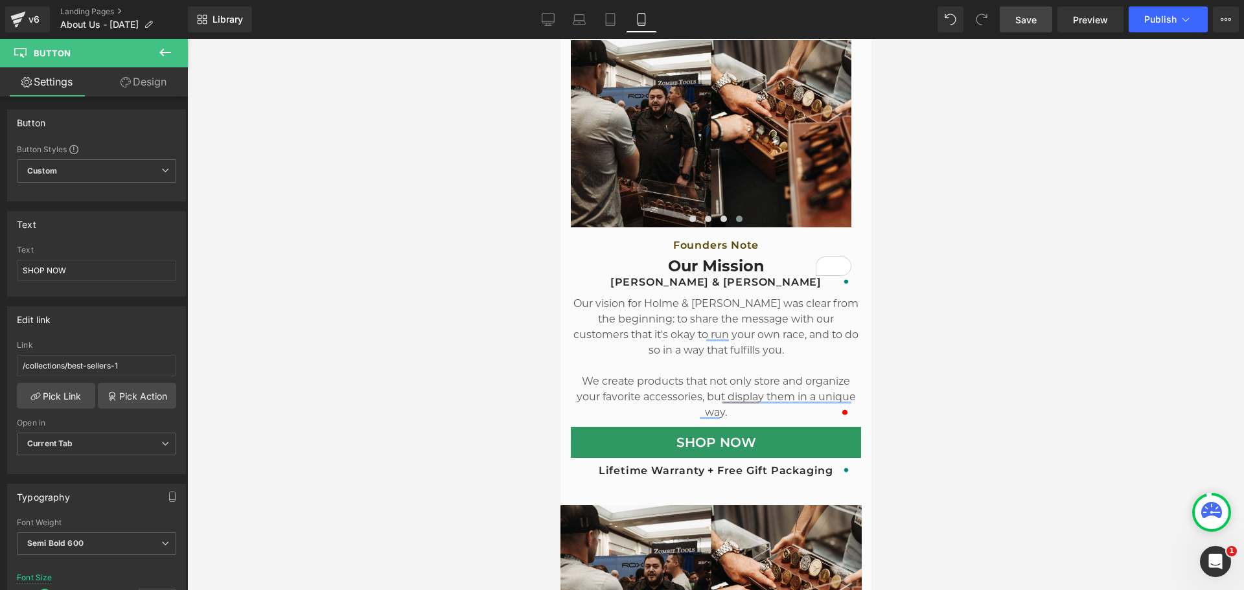
click at [1033, 24] on span "Save" at bounding box center [1025, 20] width 21 height 14
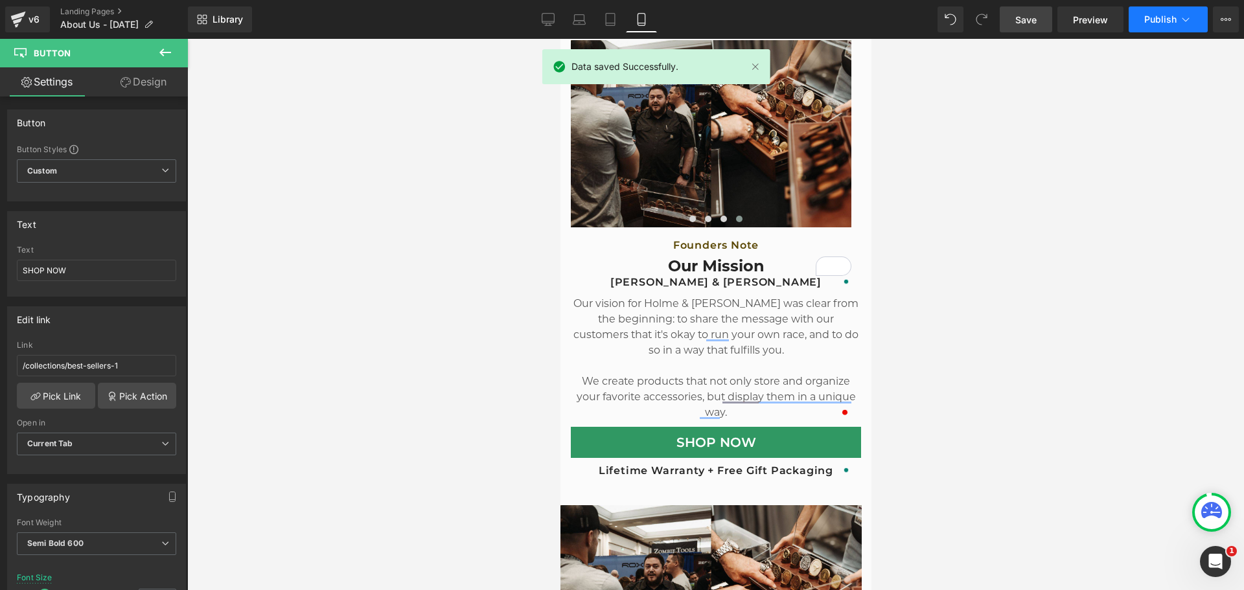
click at [1148, 21] on span "Publish" at bounding box center [1160, 19] width 32 height 10
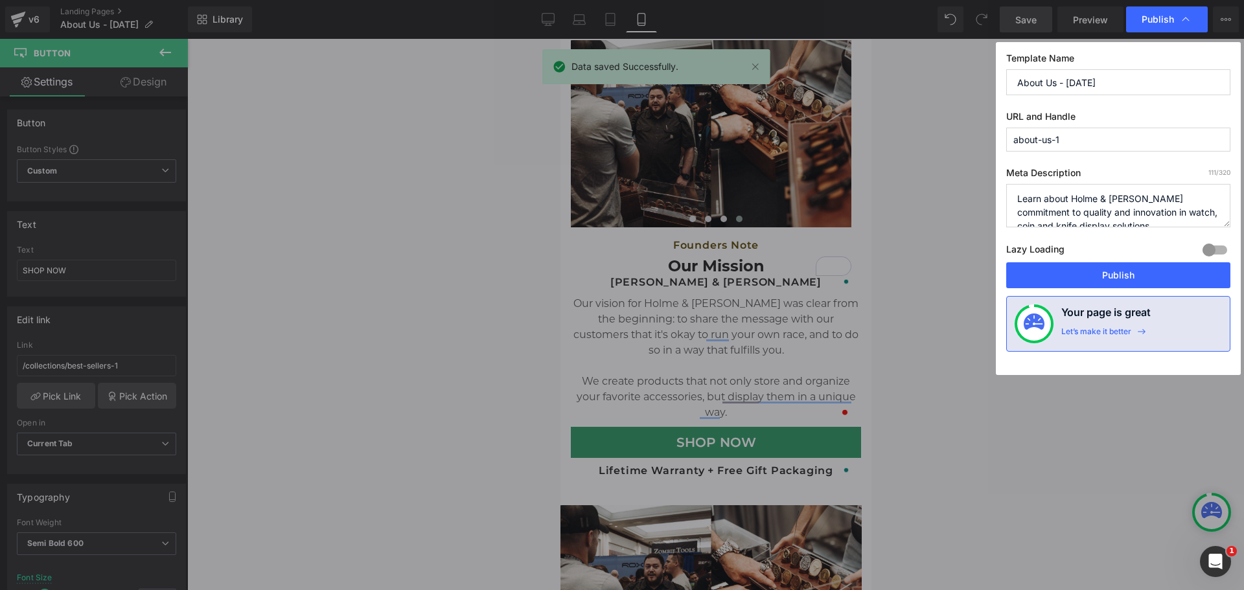
click at [1077, 281] on button "Publish" at bounding box center [1118, 275] width 224 height 26
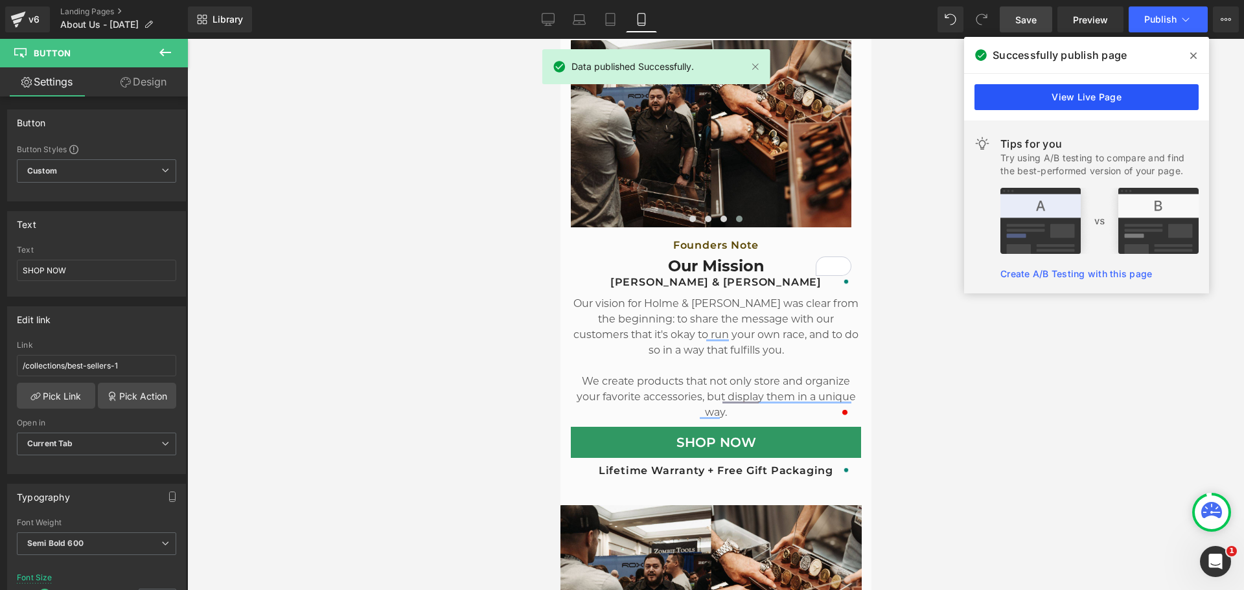
click at [1071, 97] on link "View Live Page" at bounding box center [1086, 97] width 224 height 26
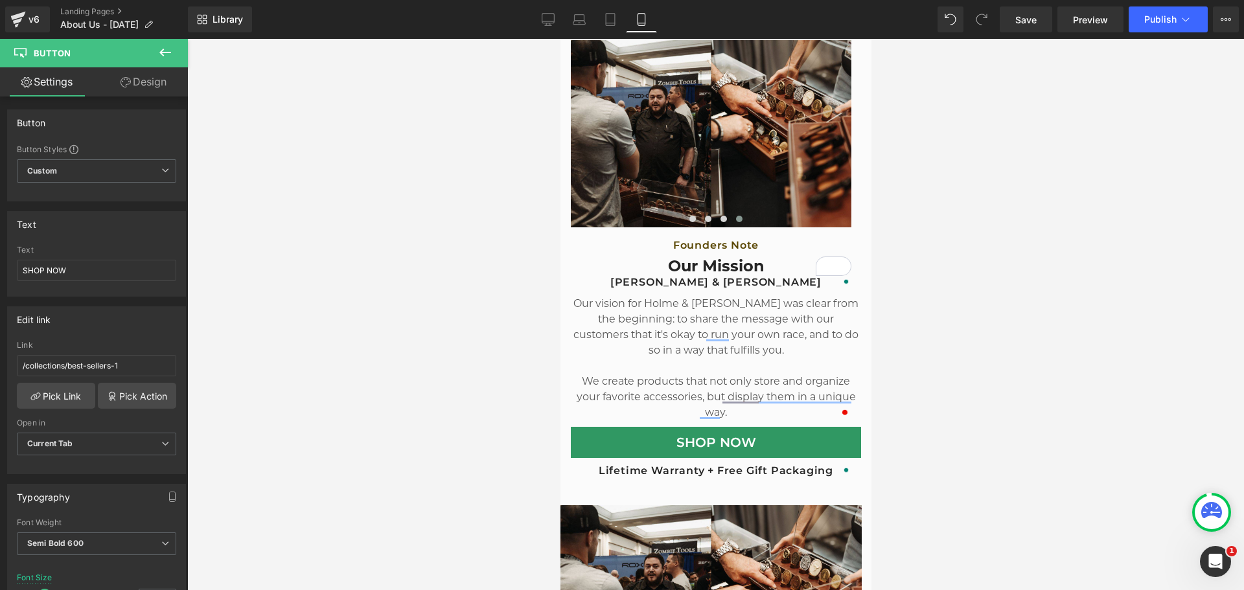
scroll to position [354, 0]
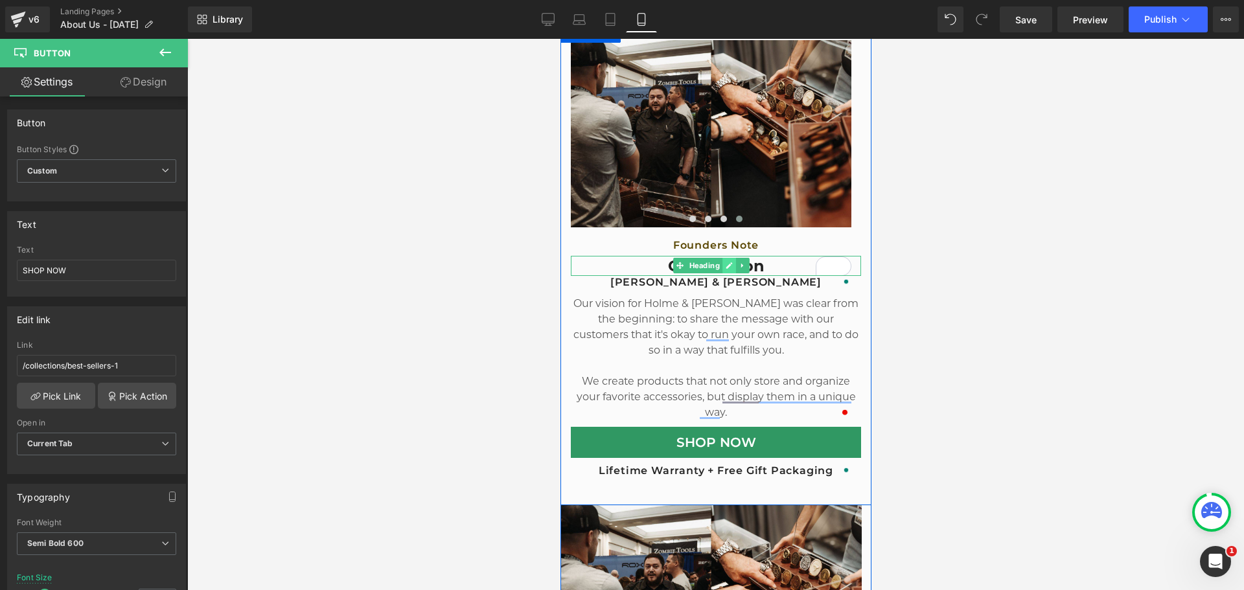
click at [726, 263] on icon at bounding box center [728, 266] width 6 height 6
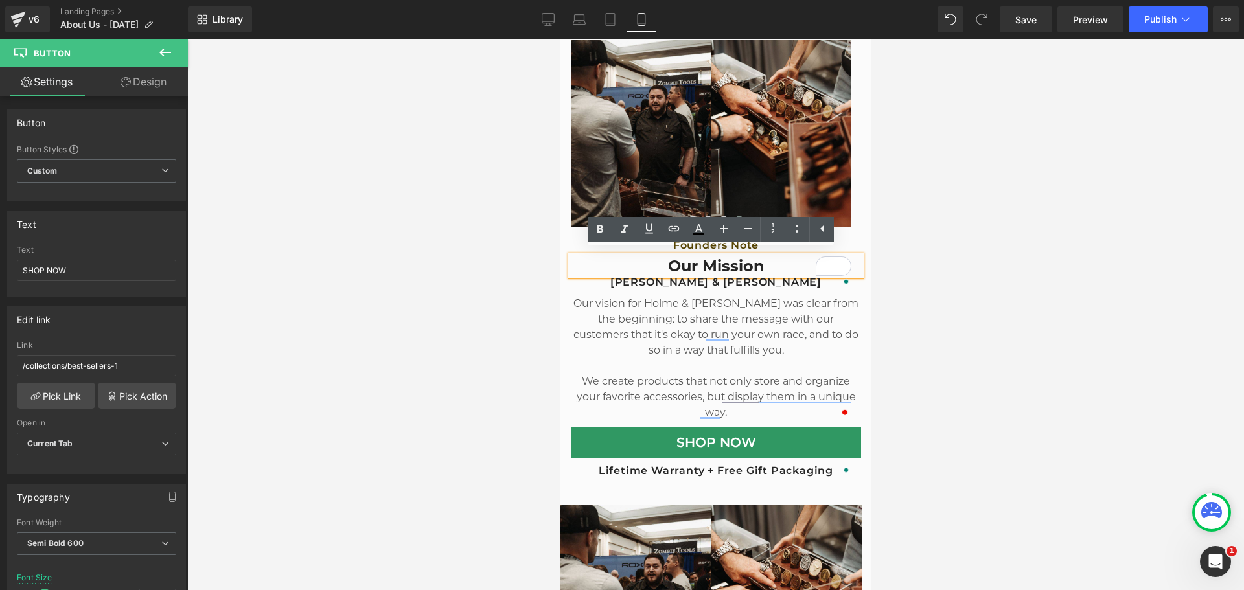
drag, startPoint x: 728, startPoint y: 264, endPoint x: 722, endPoint y: 258, distance: 9.2
click at [728, 264] on h2 "Our Mission" at bounding box center [715, 266] width 290 height 20
click at [722, 258] on h2 "Our Mission" at bounding box center [715, 266] width 290 height 20
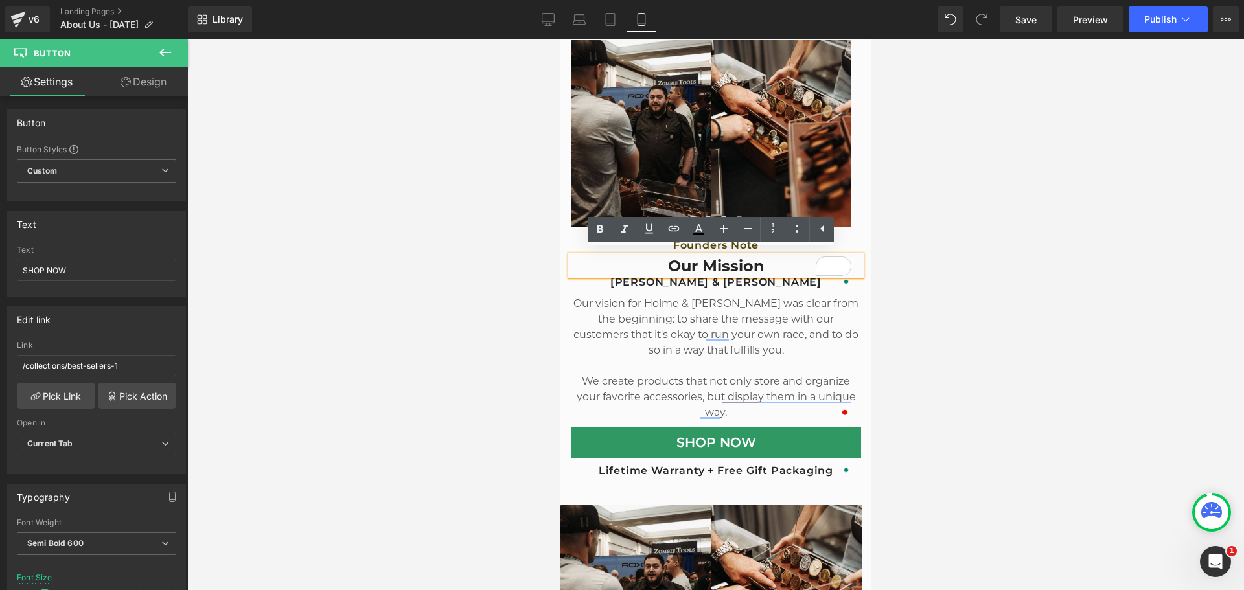
click at [722, 258] on h2 "Our Mission" at bounding box center [715, 266] width 290 height 20
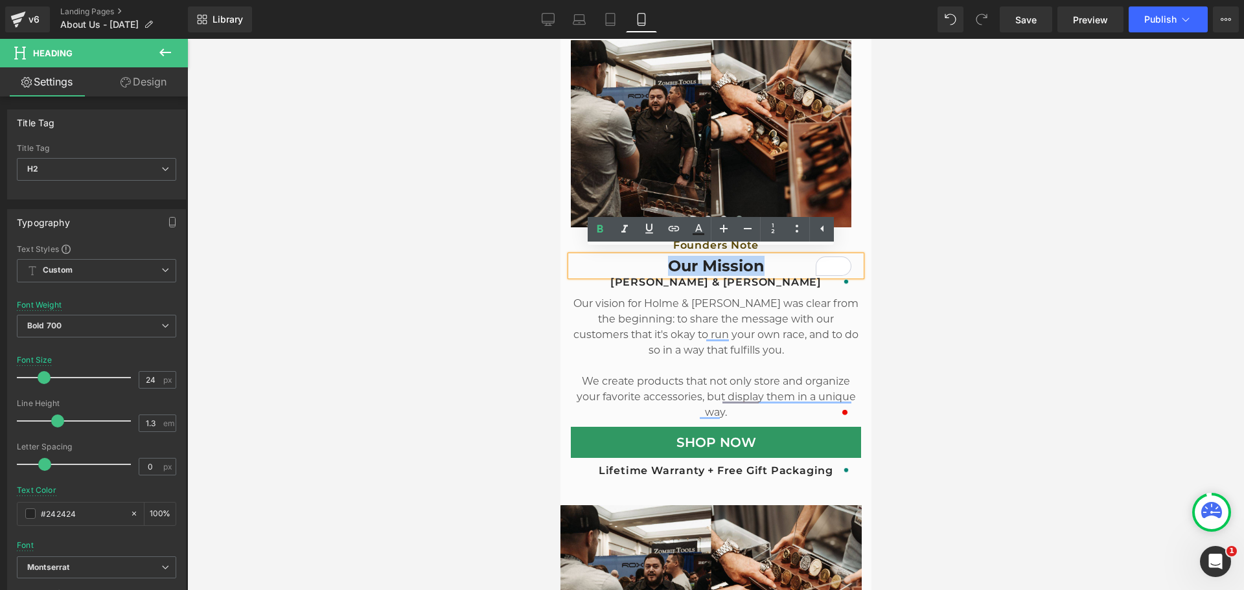
click at [723, 258] on h2 "Our Mission" at bounding box center [715, 266] width 290 height 20
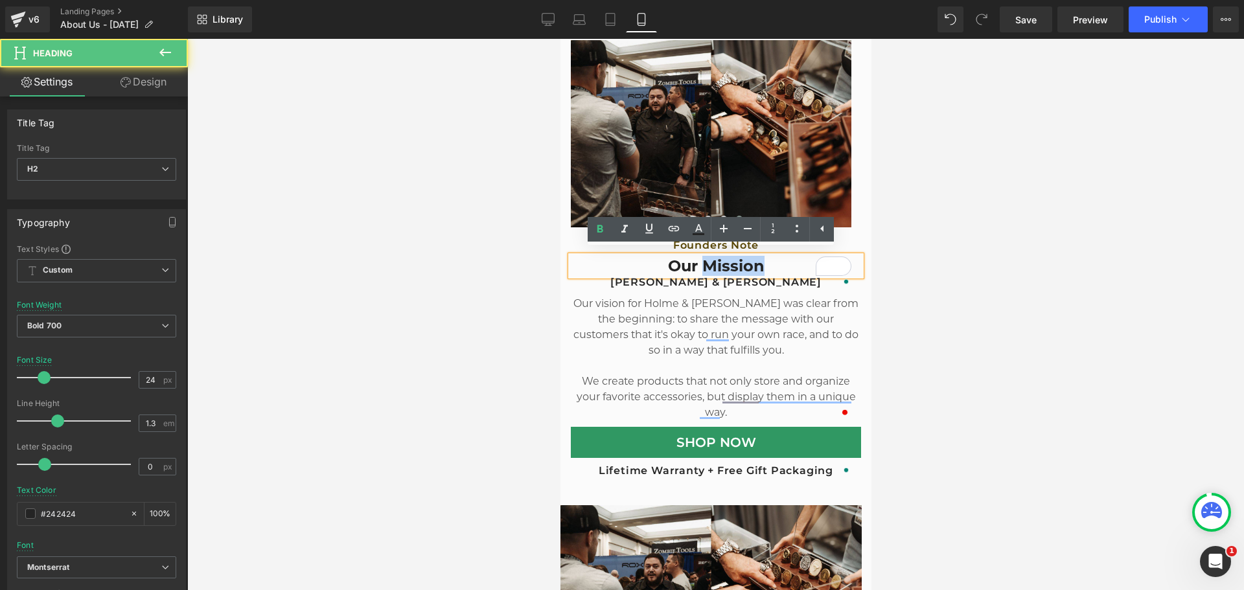
click at [723, 259] on h2 "Our Mission" at bounding box center [715, 266] width 290 height 20
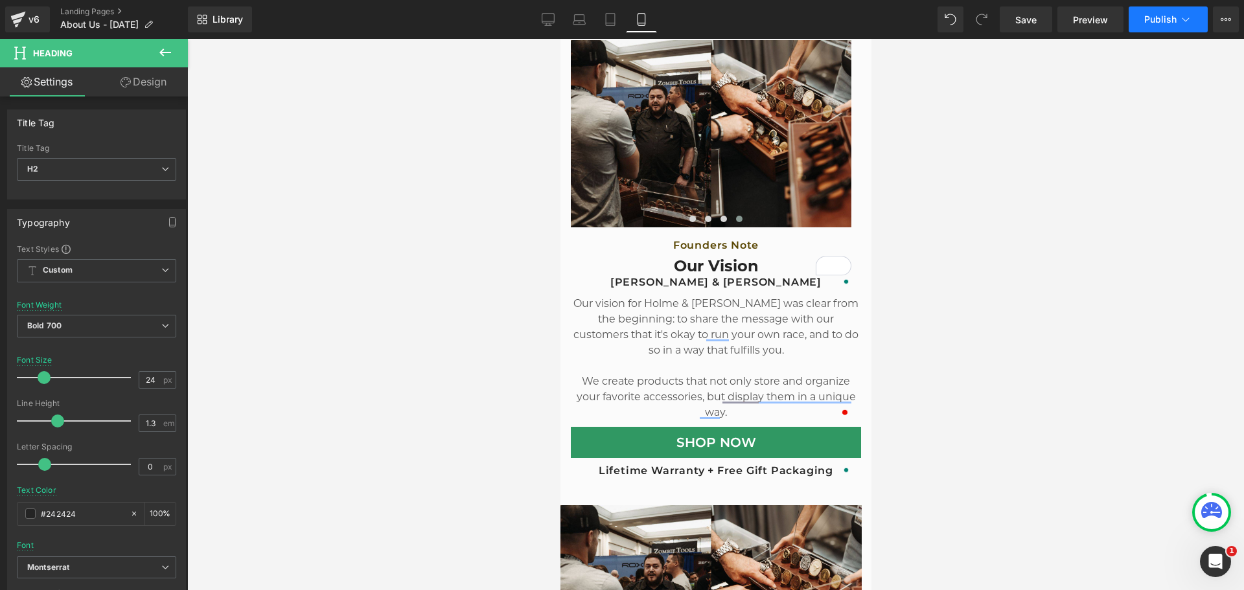
click at [1167, 21] on span "Publish" at bounding box center [1160, 19] width 32 height 10
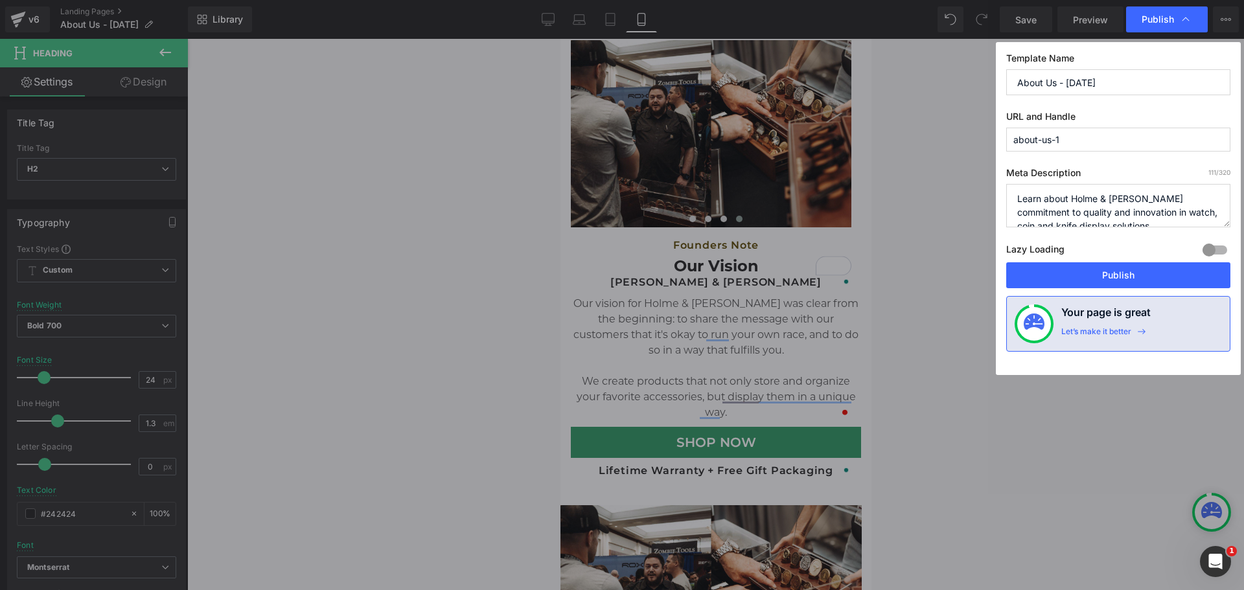
click at [1112, 273] on button "Publish" at bounding box center [1118, 275] width 224 height 26
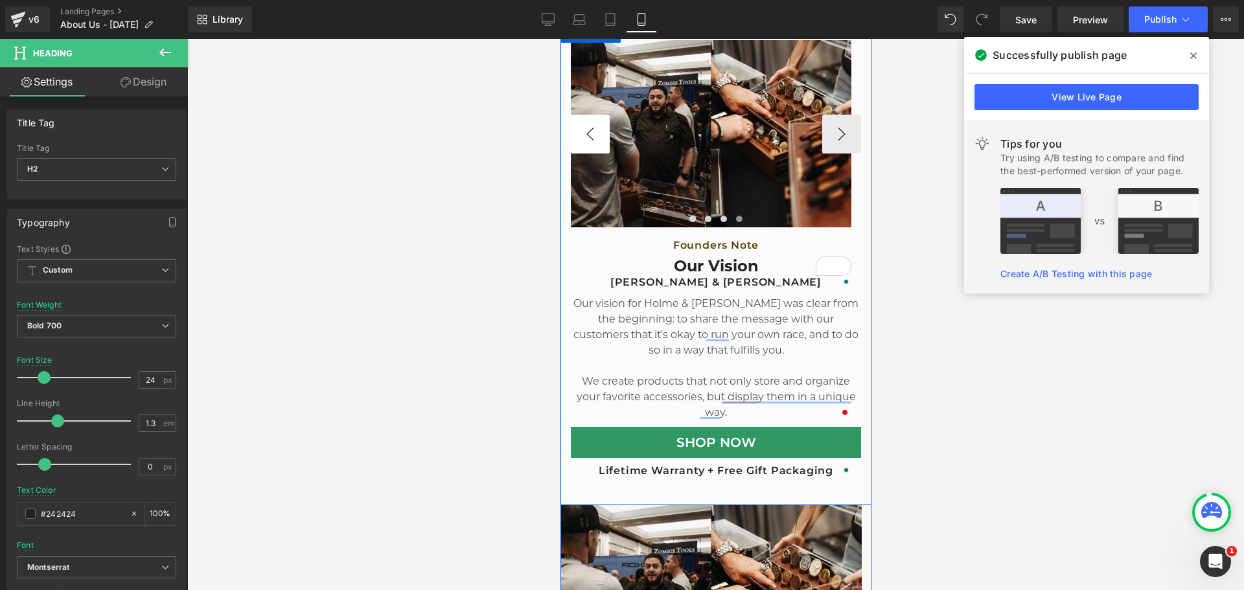
click at [578, 128] on button "‹" at bounding box center [589, 134] width 39 height 39
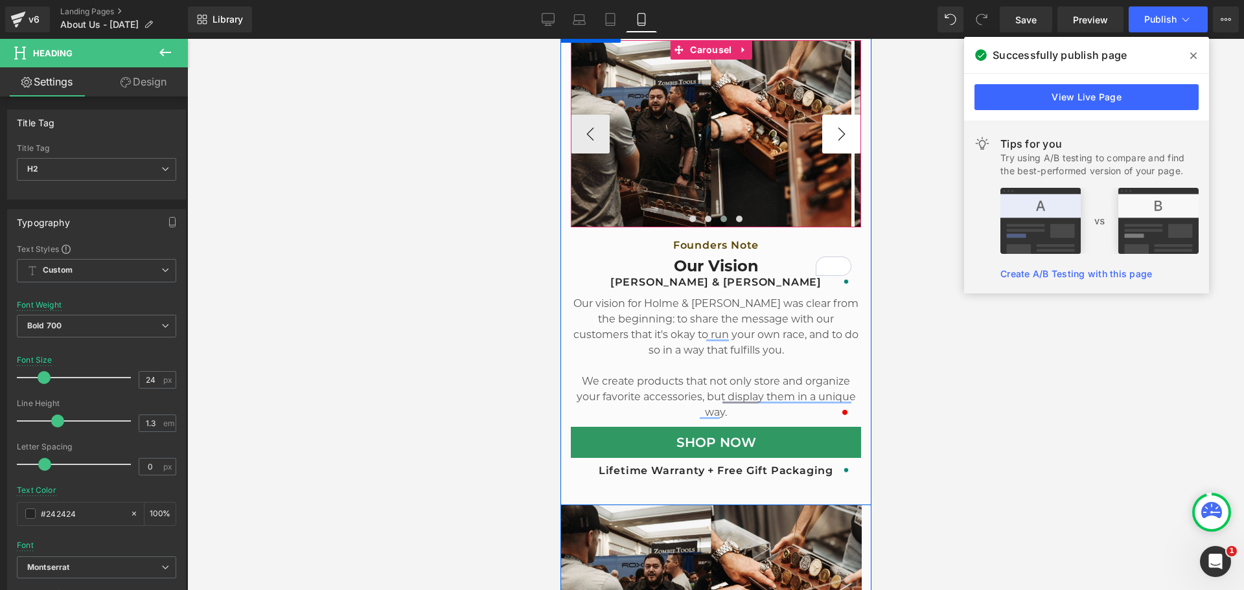
click at [821, 127] on button "›" at bounding box center [840, 134] width 39 height 39
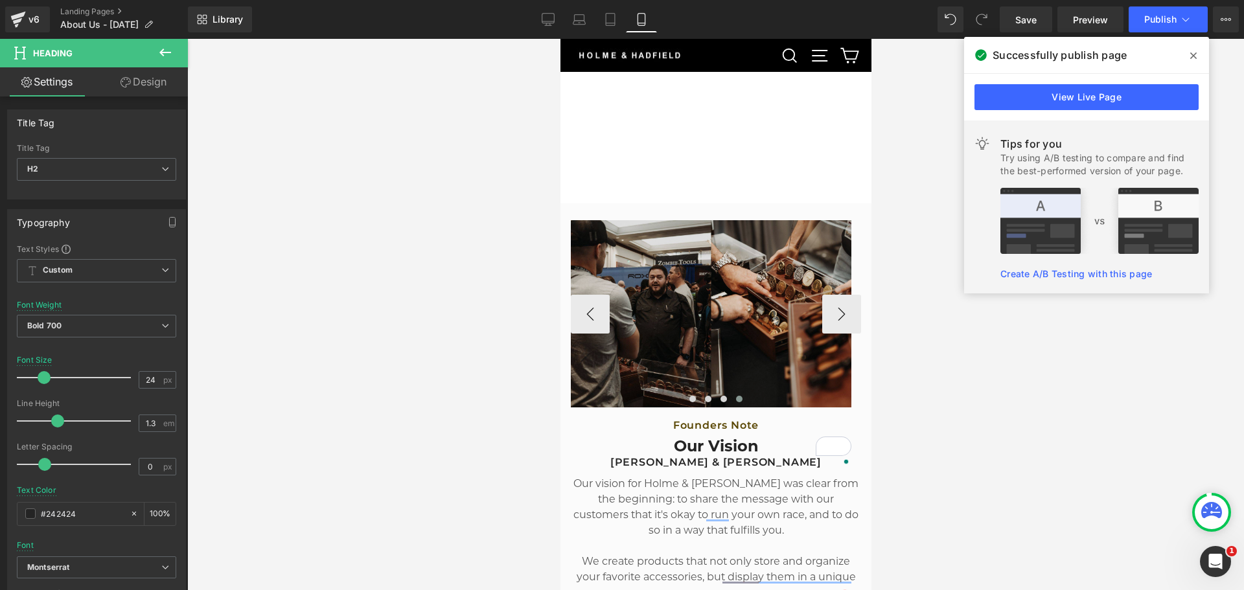
scroll to position [159, 0]
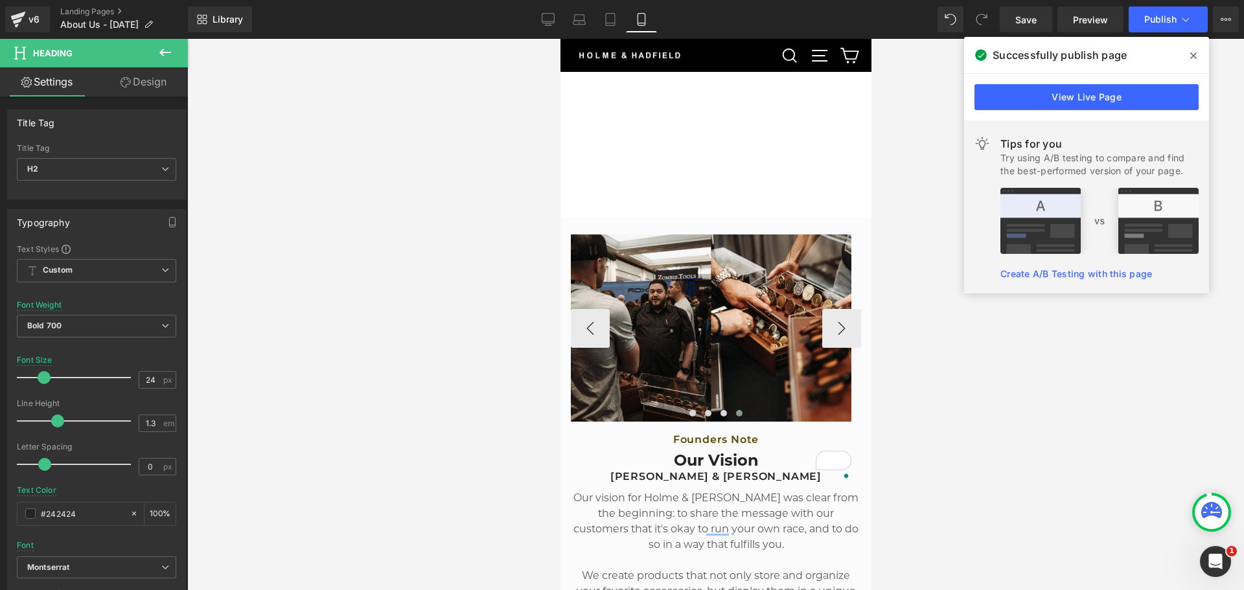
click at [700, 320] on div "Image" at bounding box center [710, 328] width 280 height 187
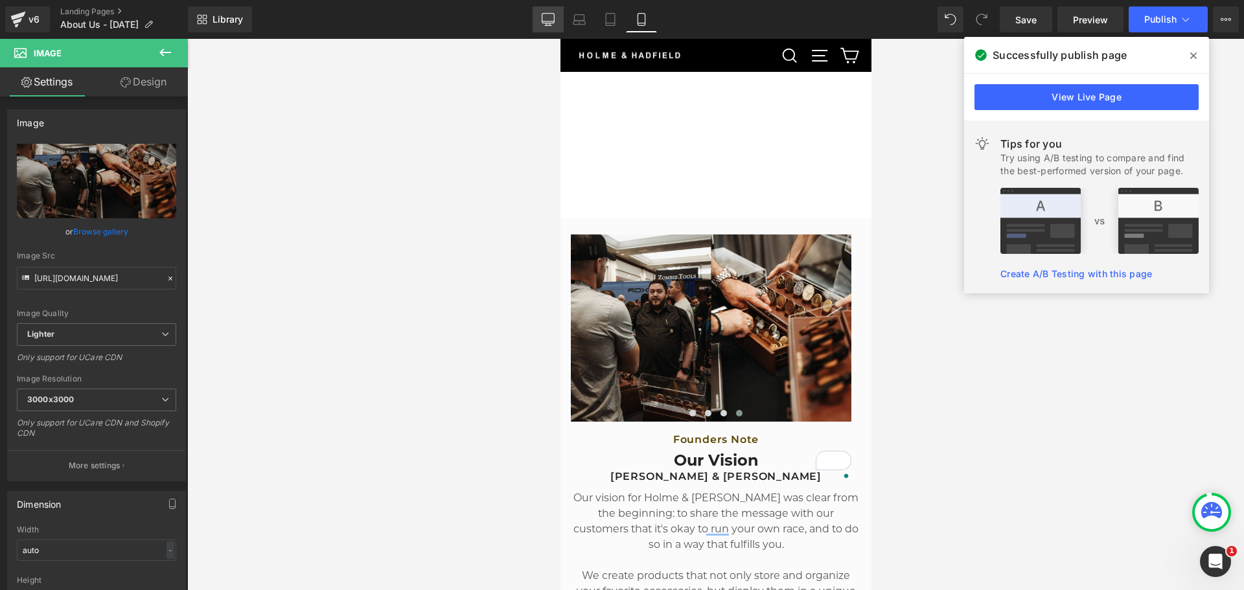
click at [545, 21] on icon at bounding box center [548, 19] width 13 height 13
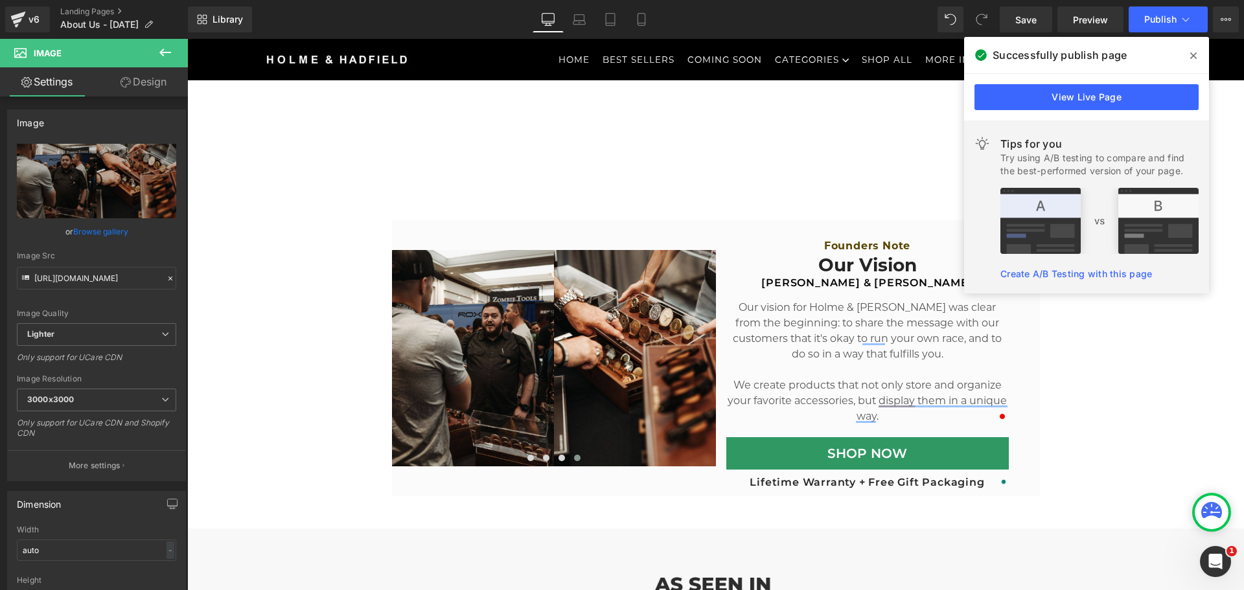
scroll to position [648, 0]
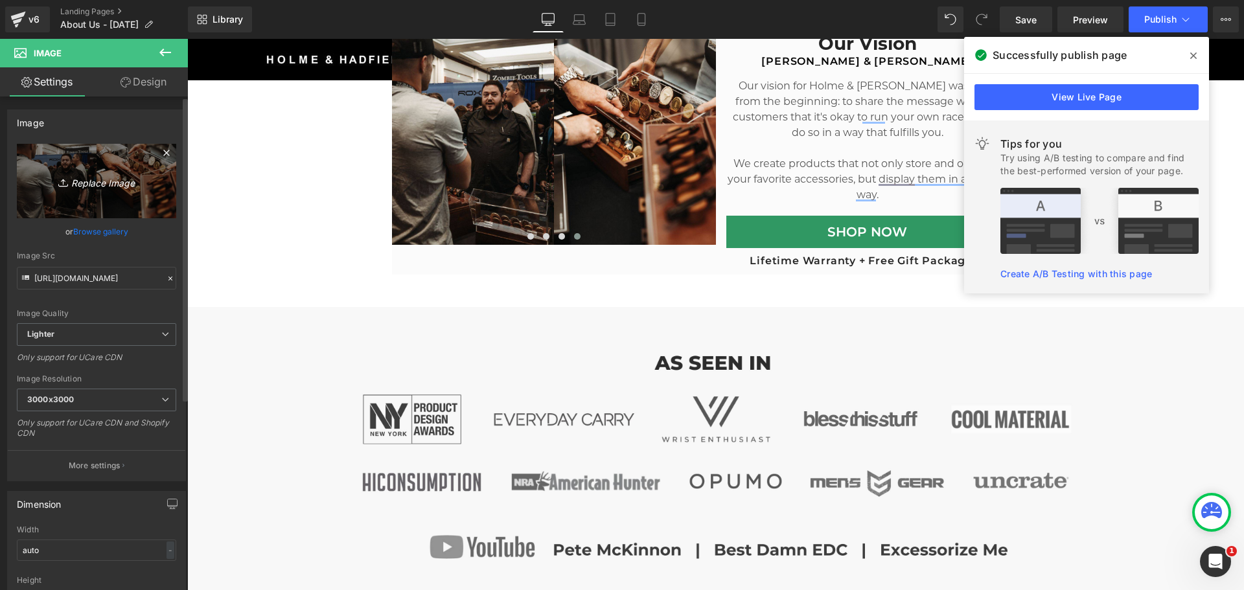
click at [58, 177] on icon at bounding box center [64, 182] width 13 height 13
type input "C:\fakepath\PDP Lander - Hero 37.jpg"
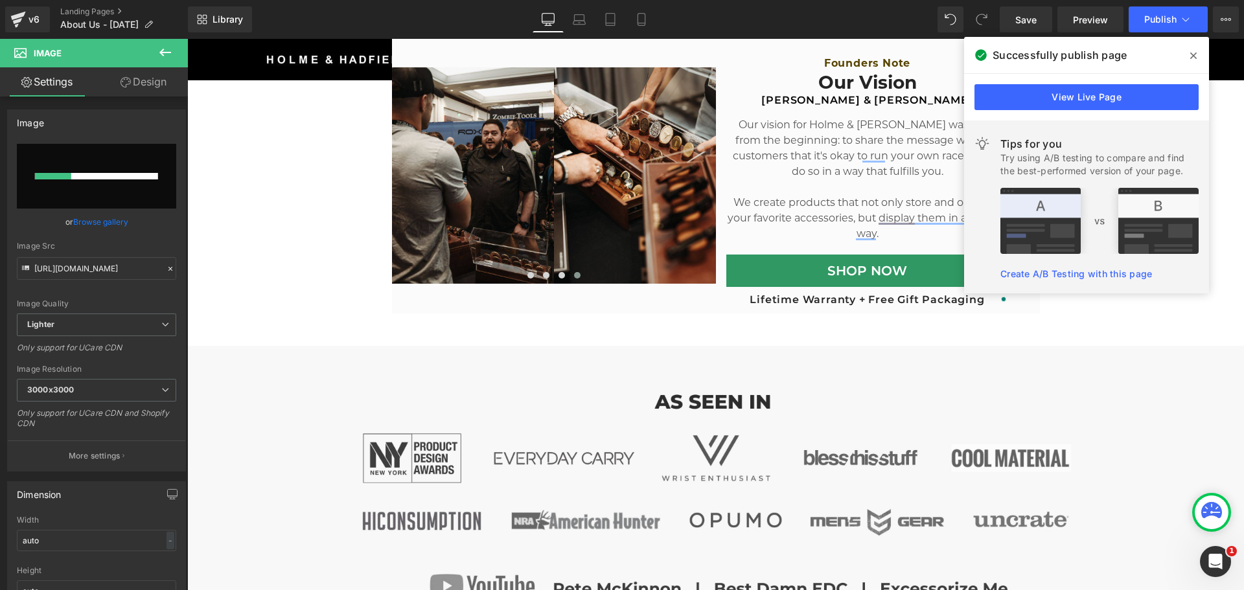
scroll to position [518, 0]
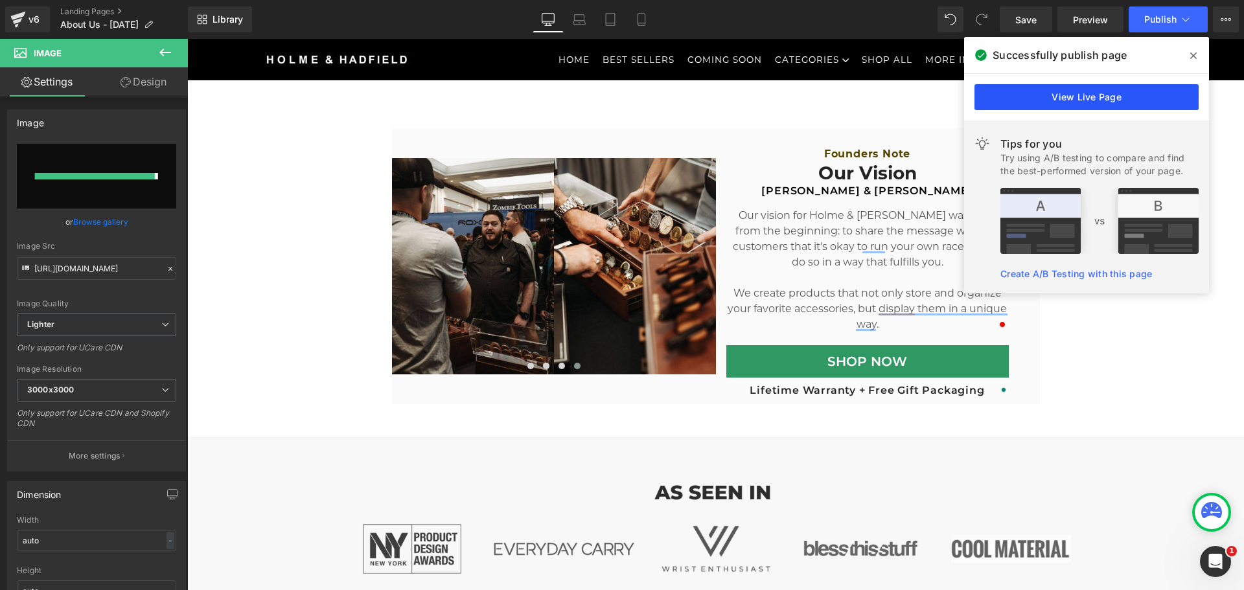
type input "https://ucarecdn.com/bb16d215-5347-4845-b74f-d23946003d94/-/format/auto/-/previ…"
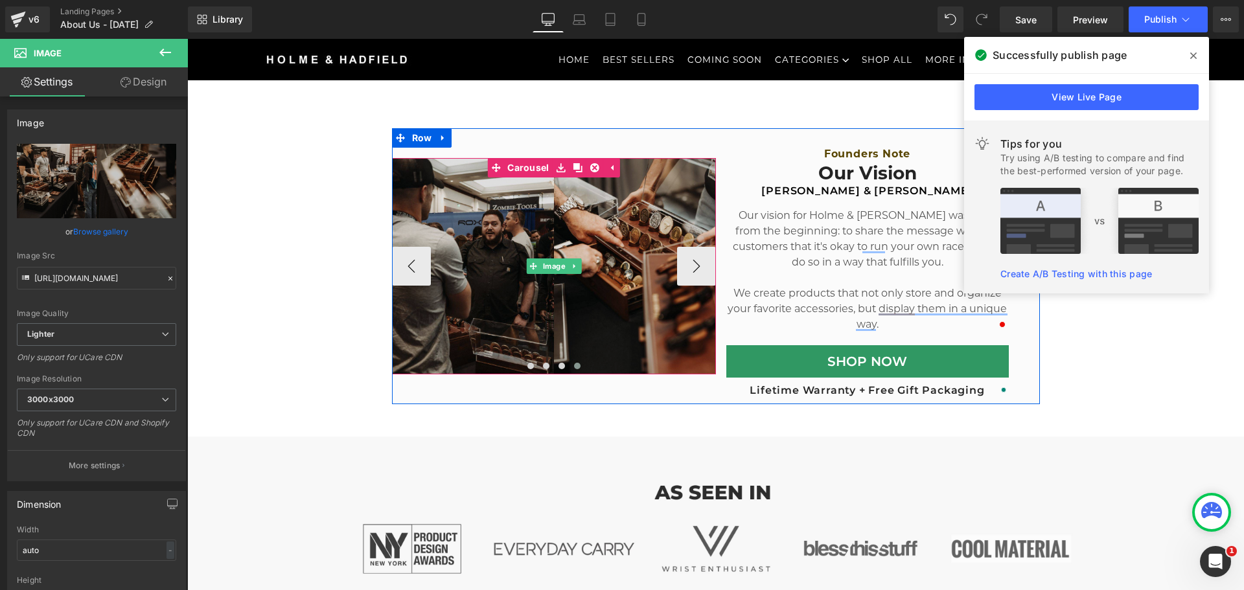
click at [632, 249] on img at bounding box center [554, 266] width 324 height 216
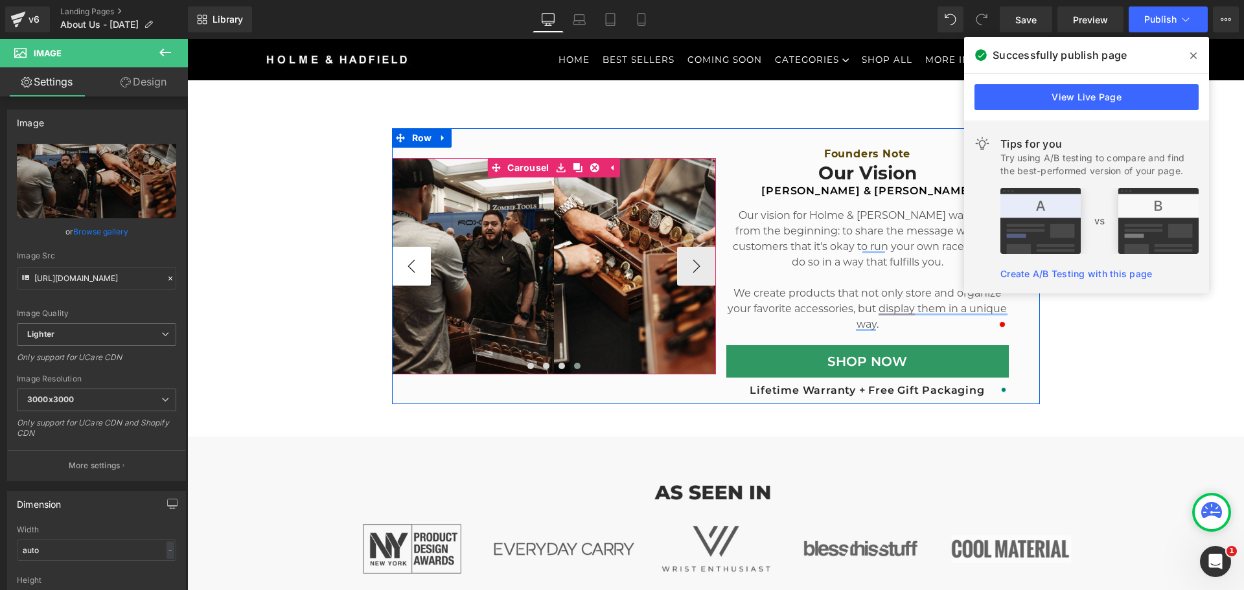
click at [411, 266] on button "‹" at bounding box center [411, 266] width 39 height 39
click at [705, 271] on button "›" at bounding box center [696, 266] width 39 height 39
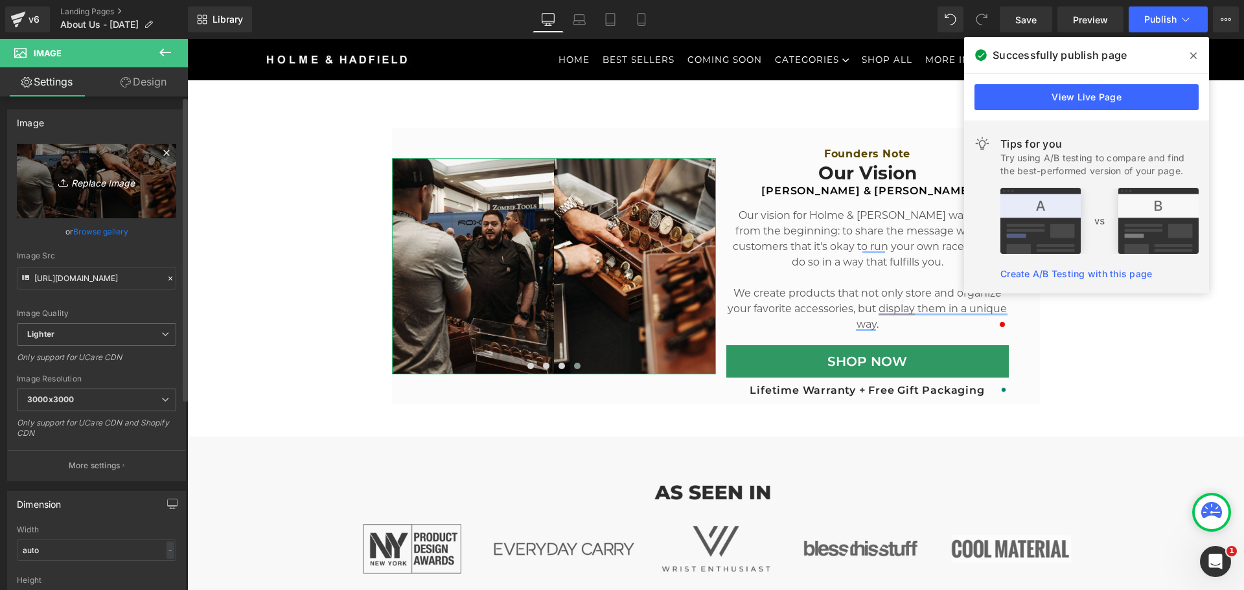
click at [102, 179] on icon "Replace Image" at bounding box center [97, 181] width 104 height 16
type input "C:\fakepath\PDP Lander - Hero 37.jpg"
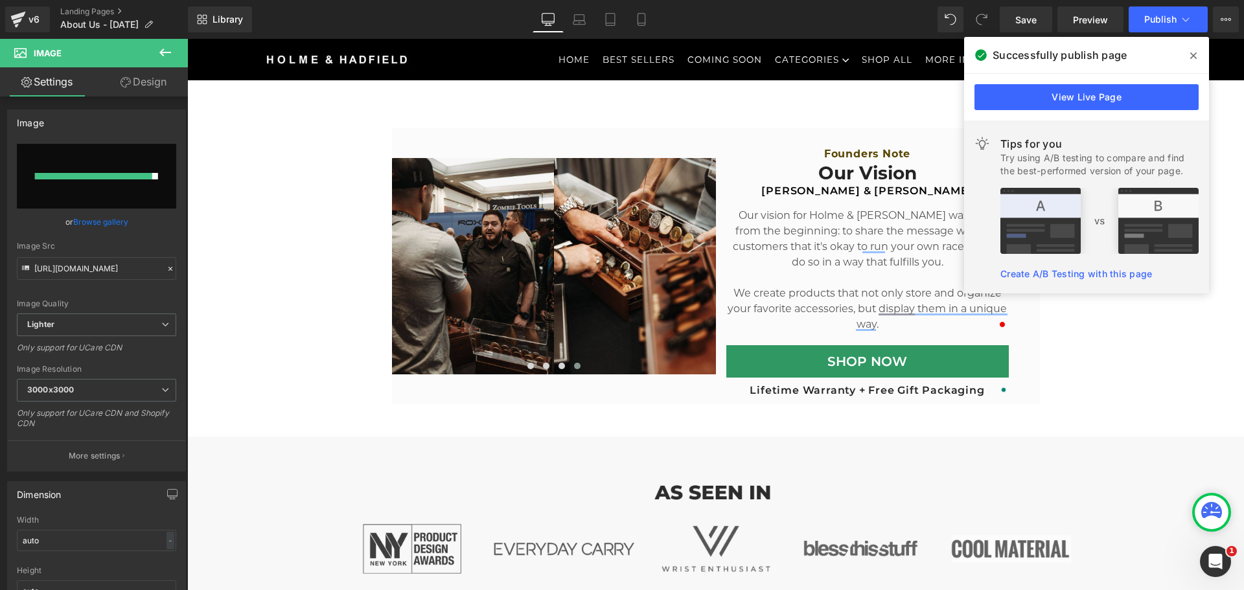
click at [1193, 52] on icon at bounding box center [1193, 56] width 6 height 10
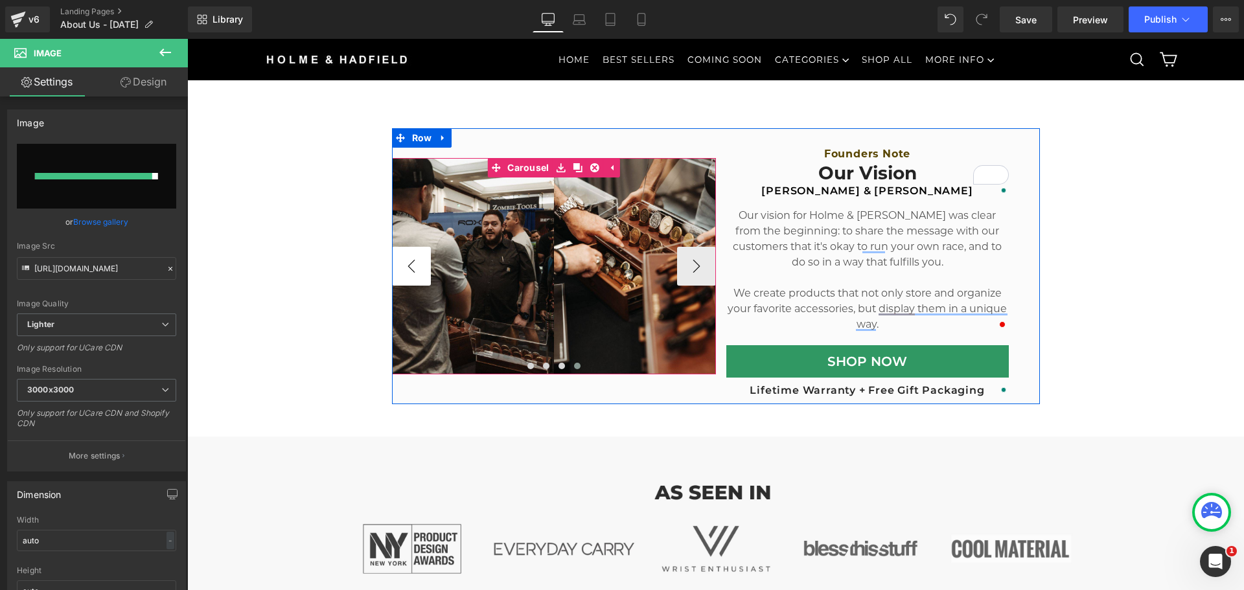
click at [421, 269] on button "‹" at bounding box center [411, 266] width 39 height 39
click at [694, 275] on button "›" at bounding box center [696, 266] width 39 height 39
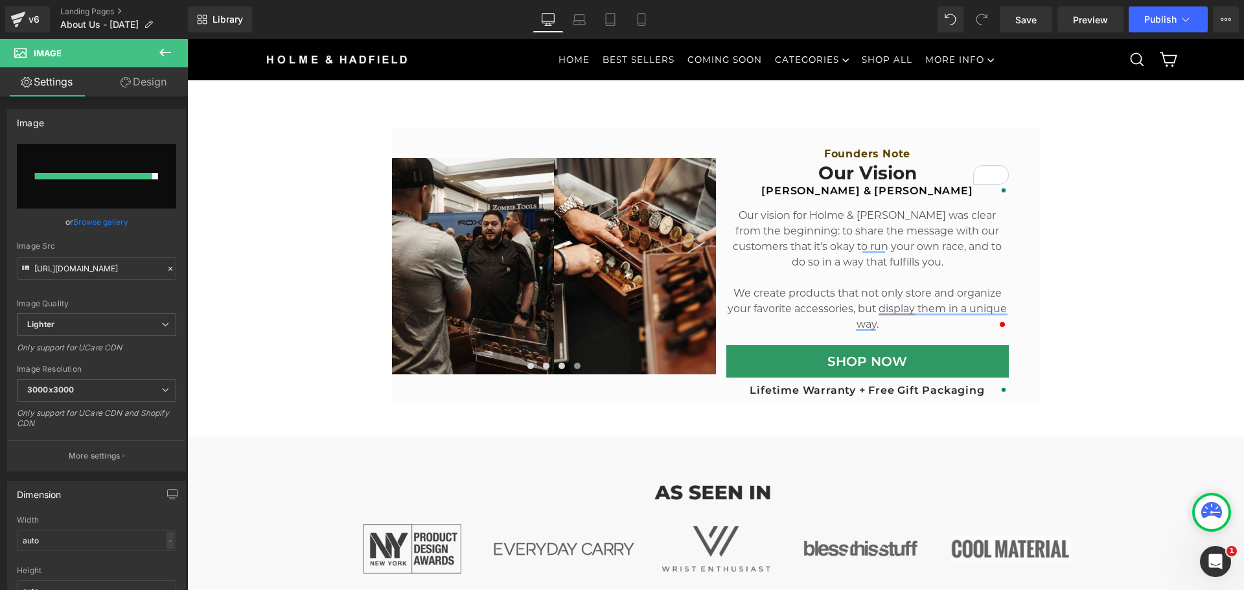
click at [167, 51] on icon at bounding box center [165, 53] width 16 height 16
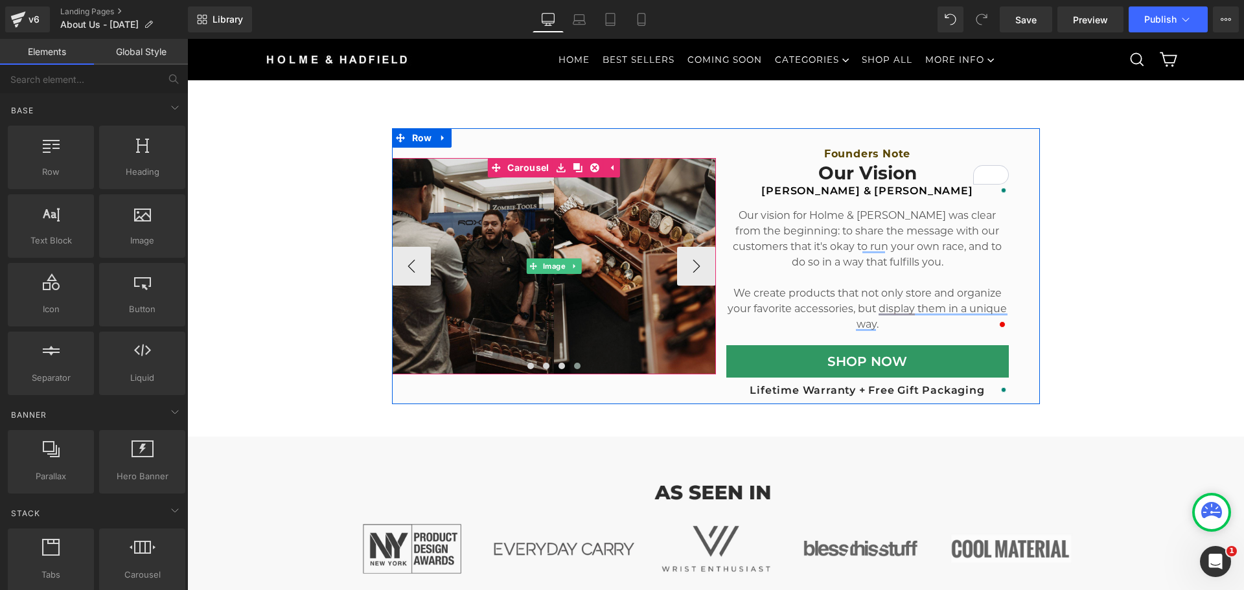
click at [526, 262] on span at bounding box center [533, 266] width 14 height 16
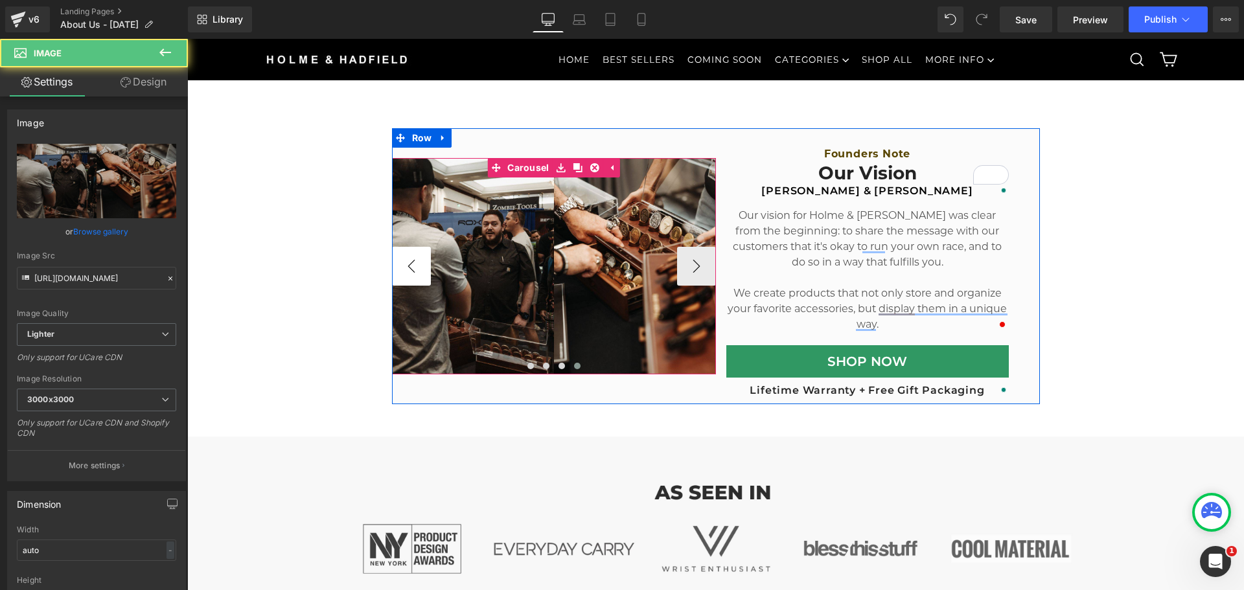
click at [406, 267] on button "‹" at bounding box center [411, 266] width 39 height 39
click at [410, 269] on button "‹" at bounding box center [411, 266] width 39 height 39
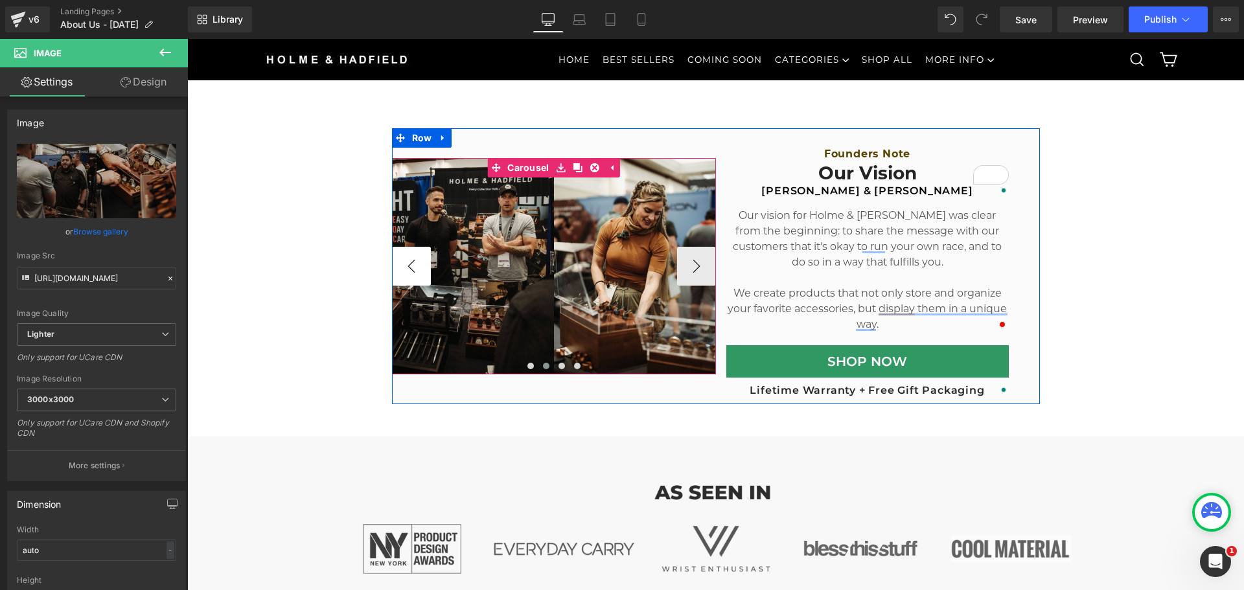
click at [410, 269] on button "‹" at bounding box center [411, 266] width 39 height 39
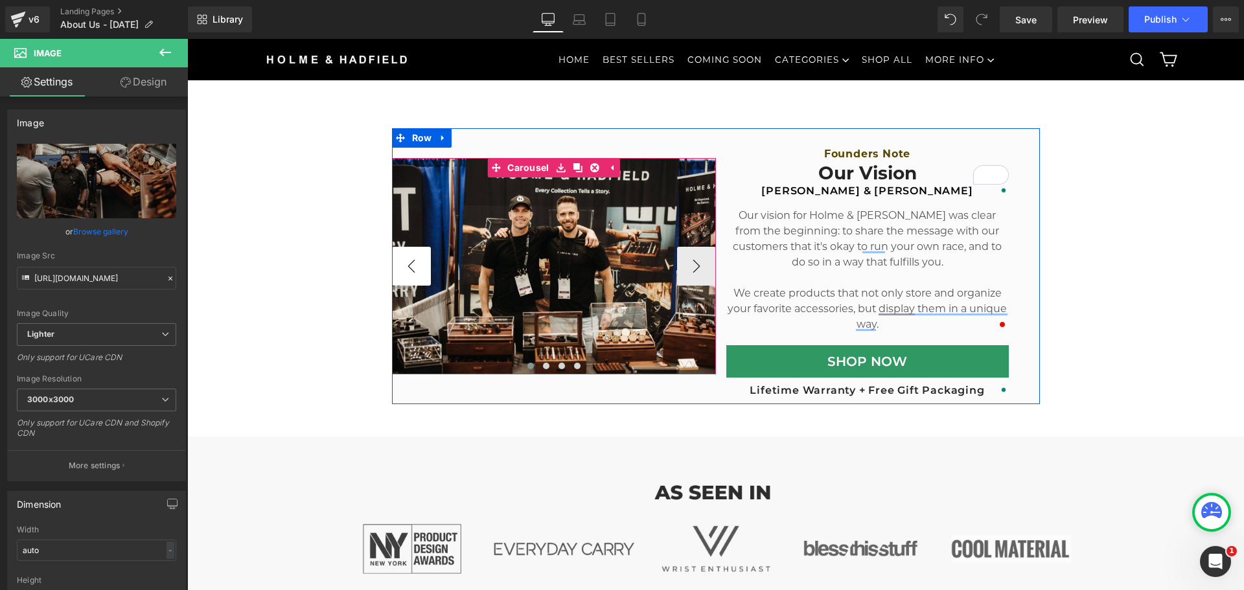
click at [410, 269] on button "‹" at bounding box center [411, 266] width 39 height 39
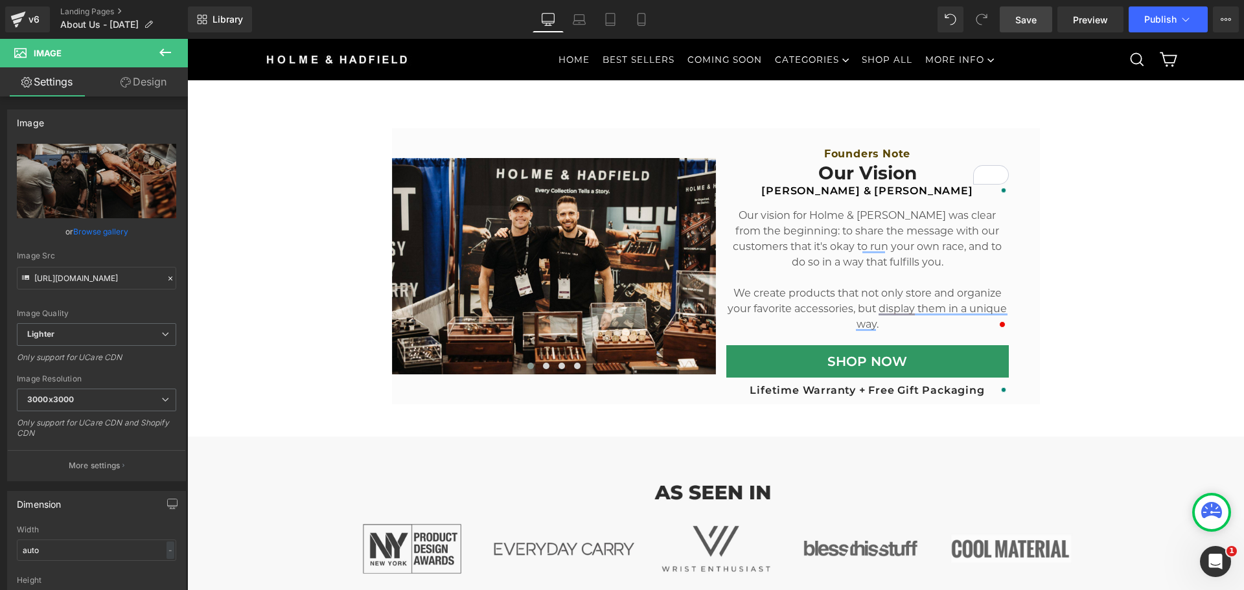
click at [1012, 17] on link "Save" at bounding box center [1026, 19] width 52 height 26
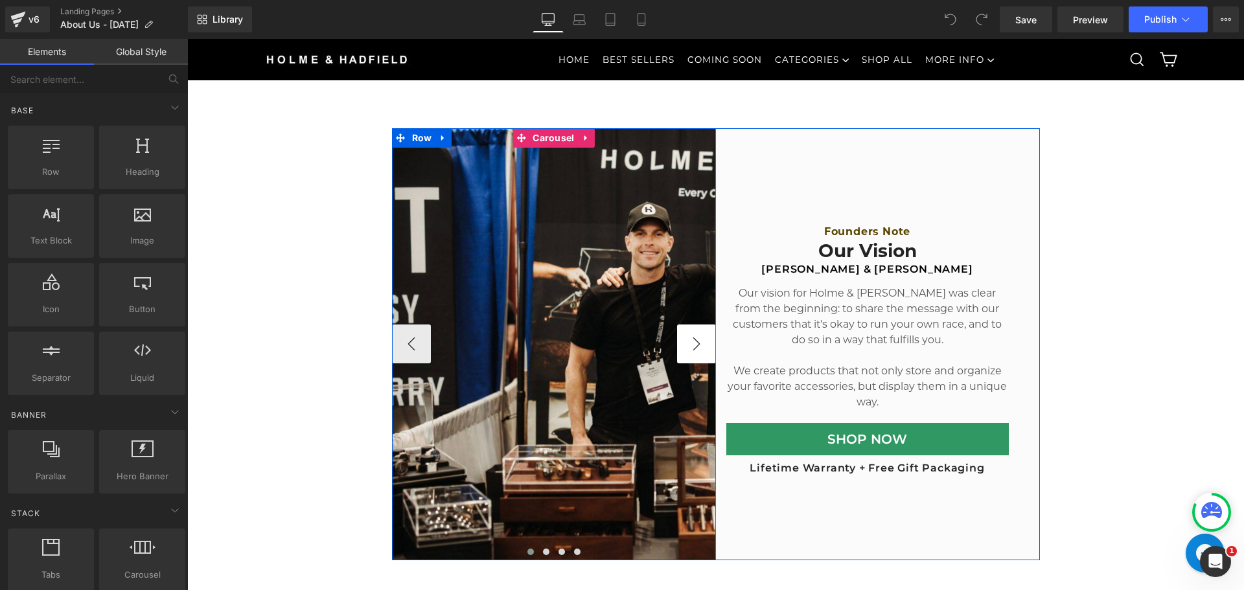
click at [687, 337] on button "›" at bounding box center [696, 344] width 39 height 39
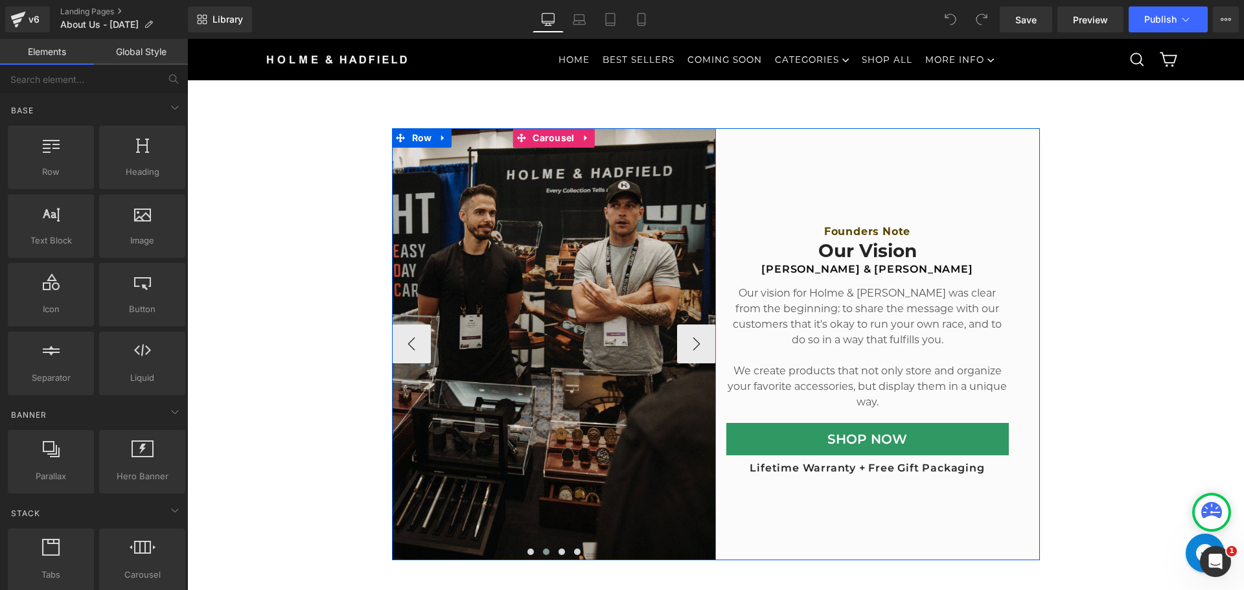
click at [617, 378] on img at bounding box center [716, 344] width 648 height 432
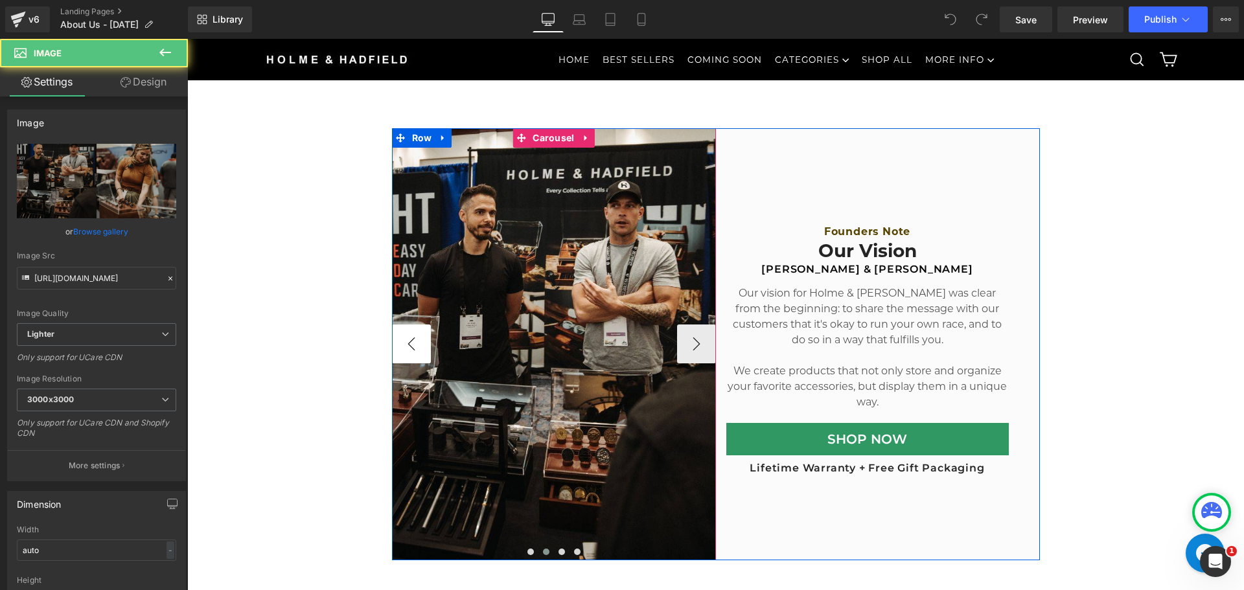
click at [412, 347] on button "‹" at bounding box center [411, 344] width 39 height 39
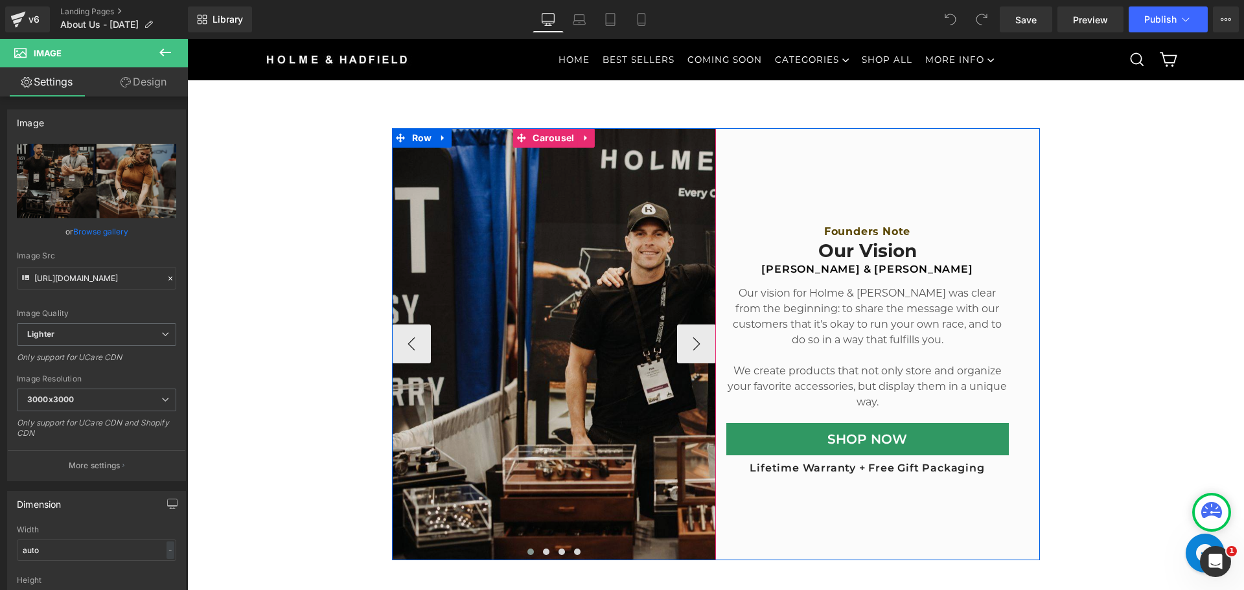
click at [601, 299] on img at bounding box center [716, 344] width 648 height 432
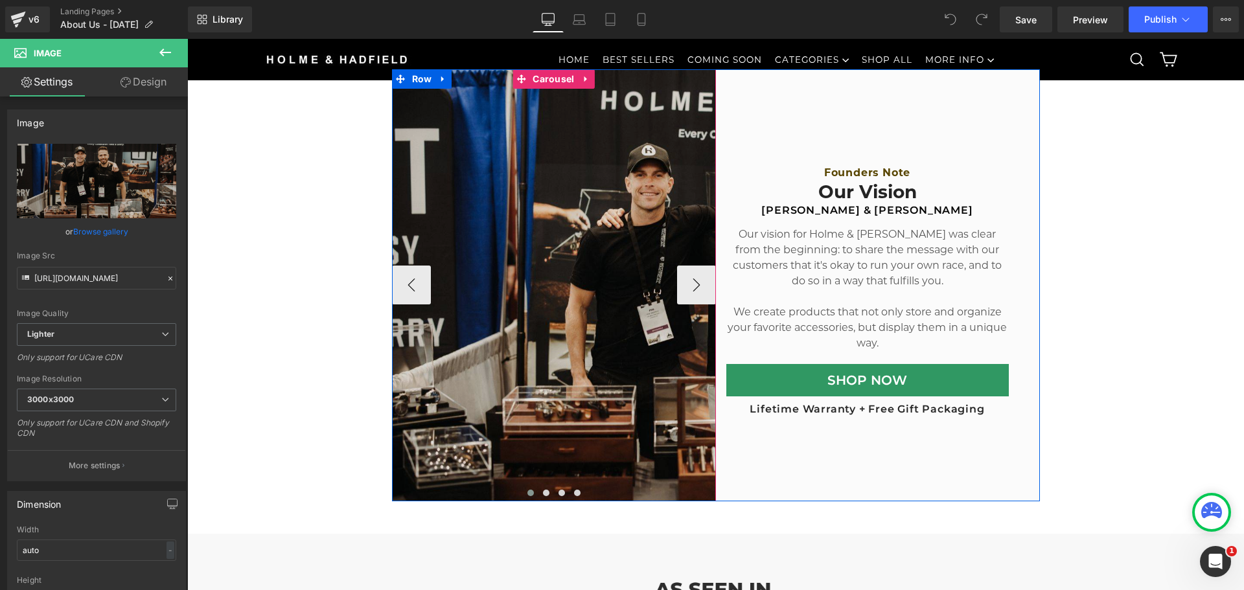
scroll to position [518, 0]
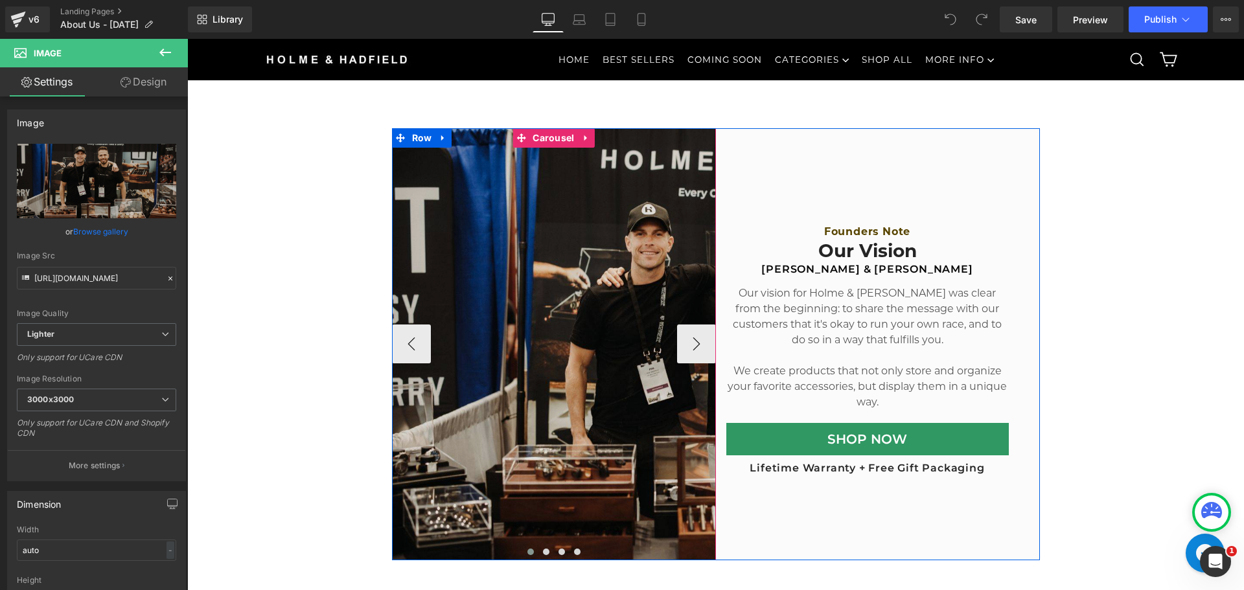
click at [551, 322] on img at bounding box center [716, 344] width 648 height 432
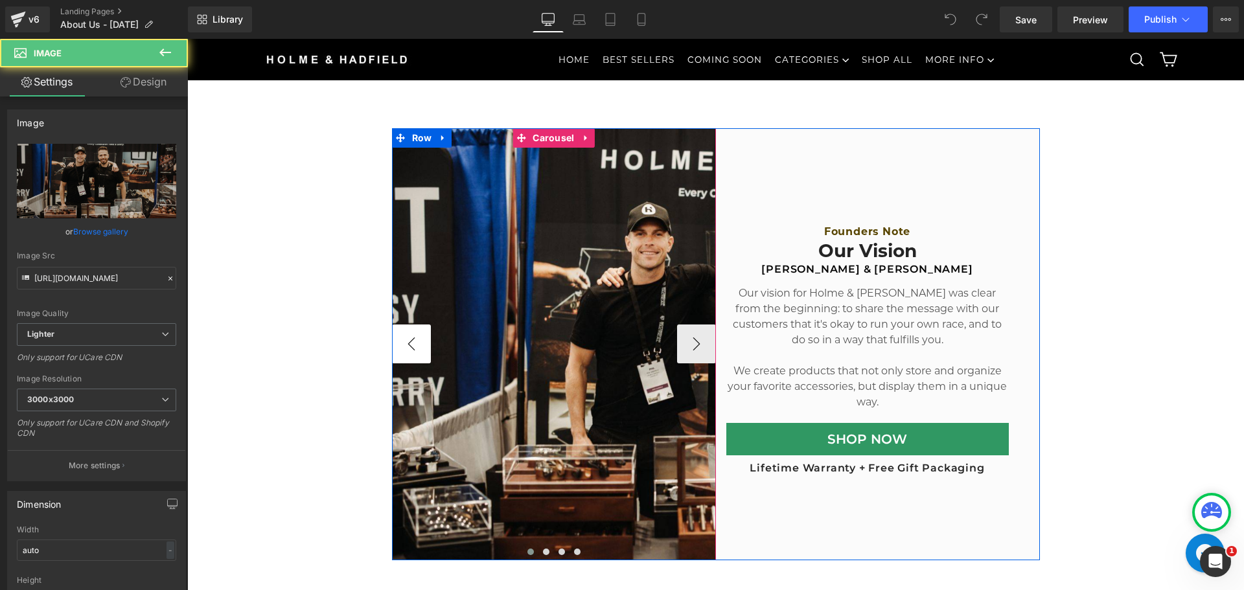
click at [398, 335] on button "‹" at bounding box center [411, 344] width 39 height 39
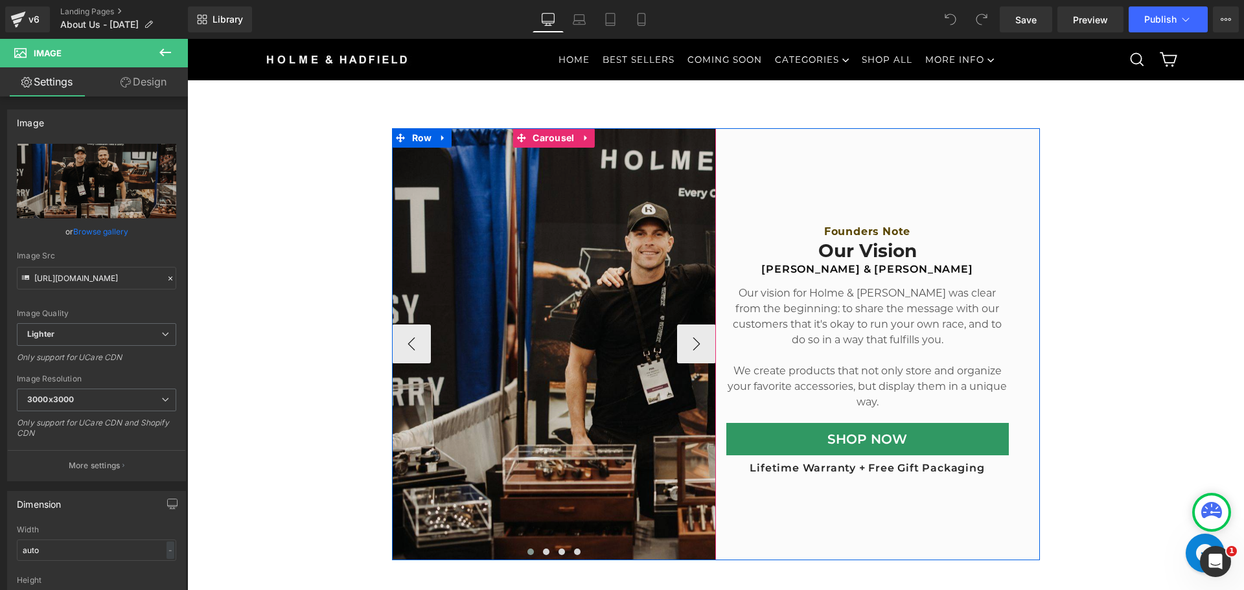
drag, startPoint x: 627, startPoint y: 337, endPoint x: 610, endPoint y: 337, distance: 17.5
click at [627, 337] on img at bounding box center [716, 344] width 648 height 432
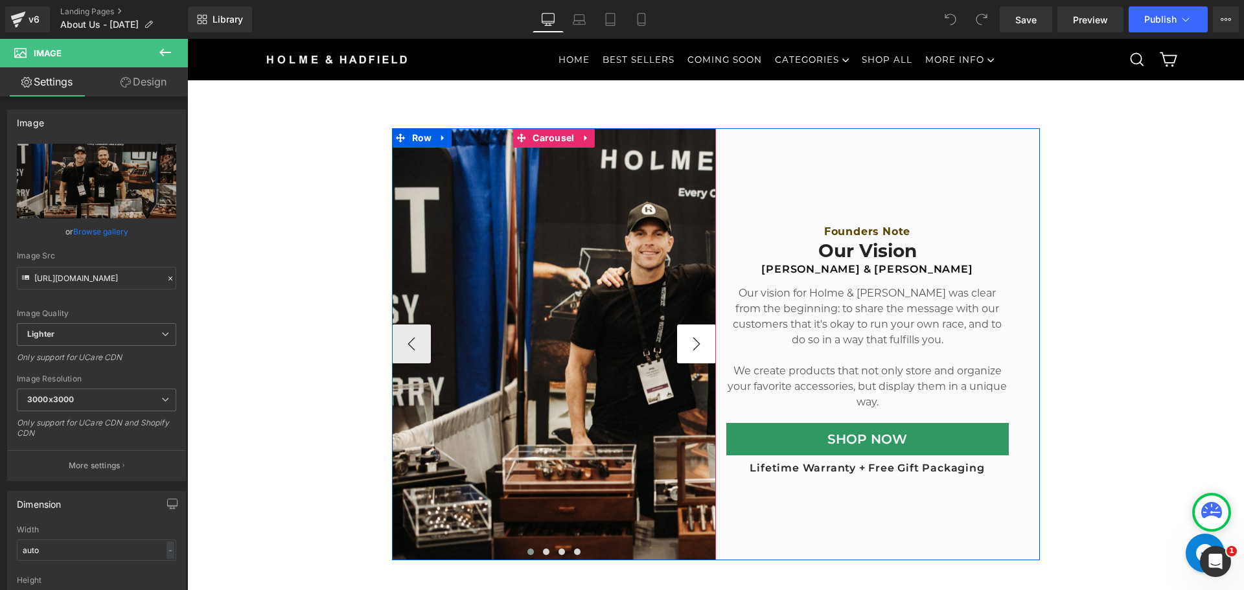
click at [681, 341] on button "›" at bounding box center [696, 344] width 39 height 39
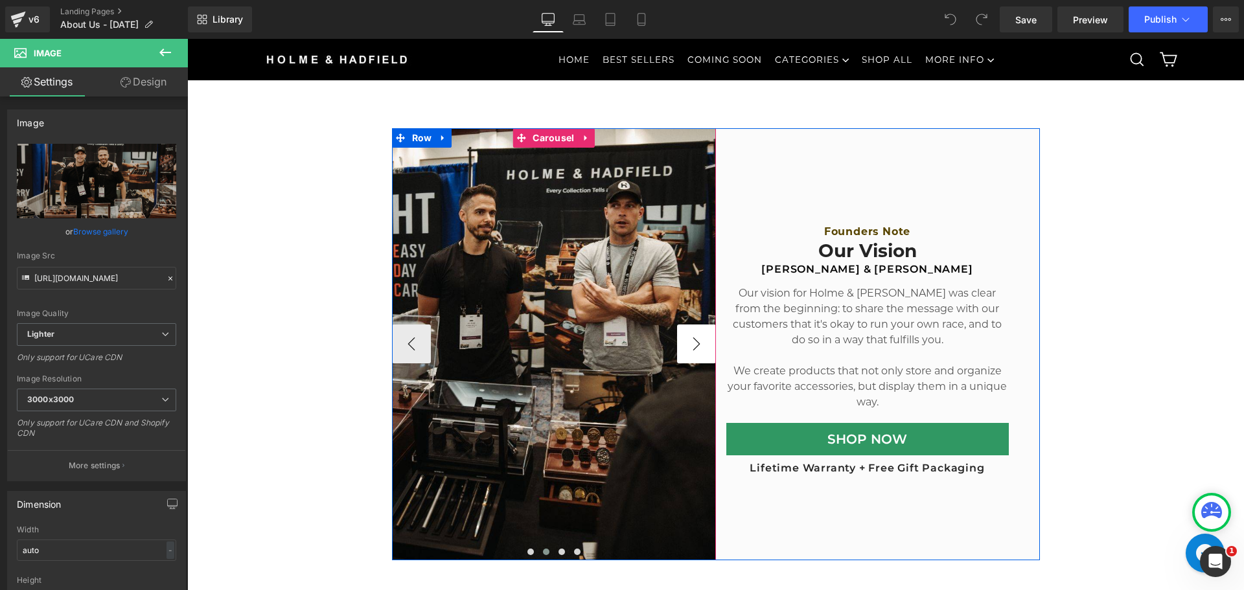
click at [686, 343] on button "›" at bounding box center [696, 344] width 39 height 39
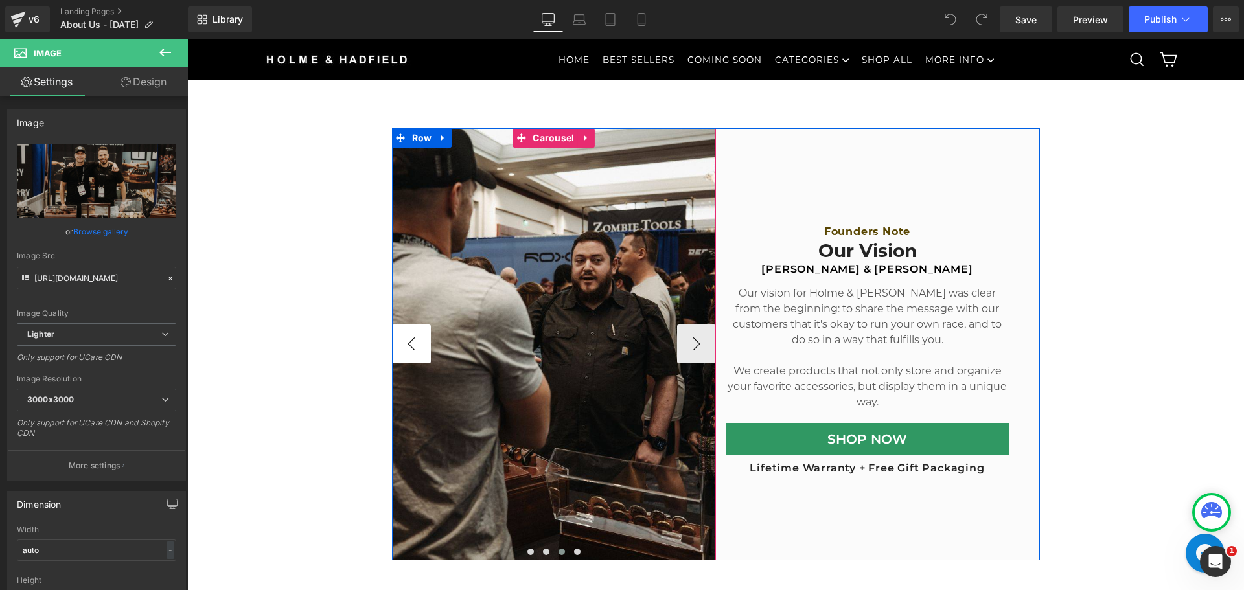
click at [409, 341] on button "‹" at bounding box center [411, 344] width 39 height 39
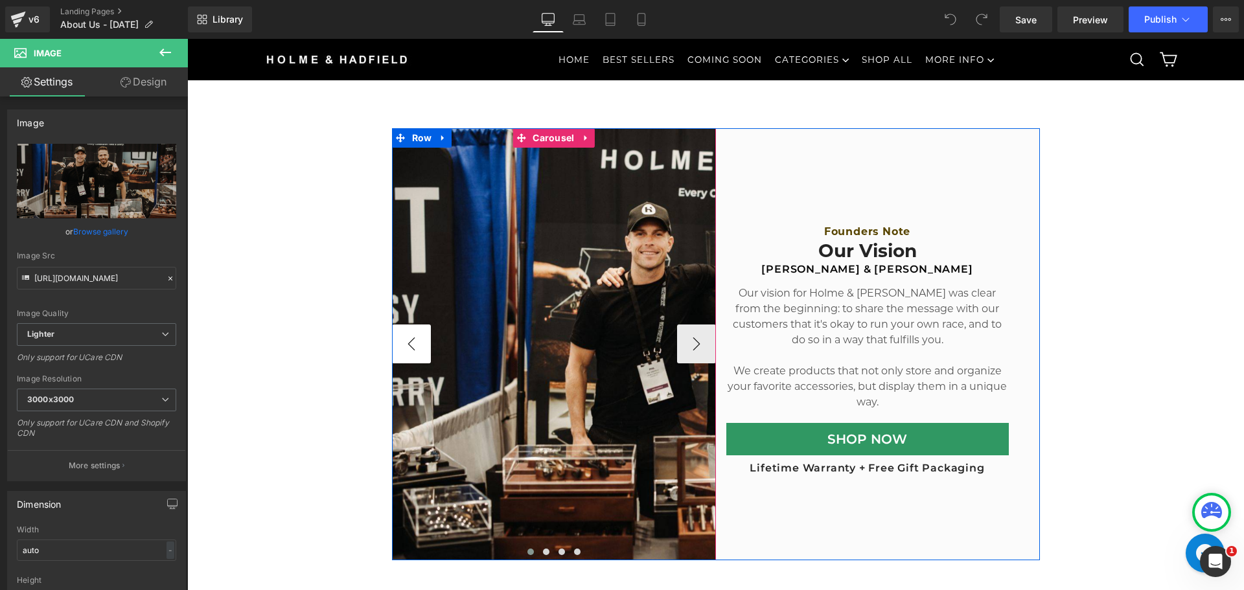
click at [409, 341] on button "‹" at bounding box center [411, 344] width 39 height 39
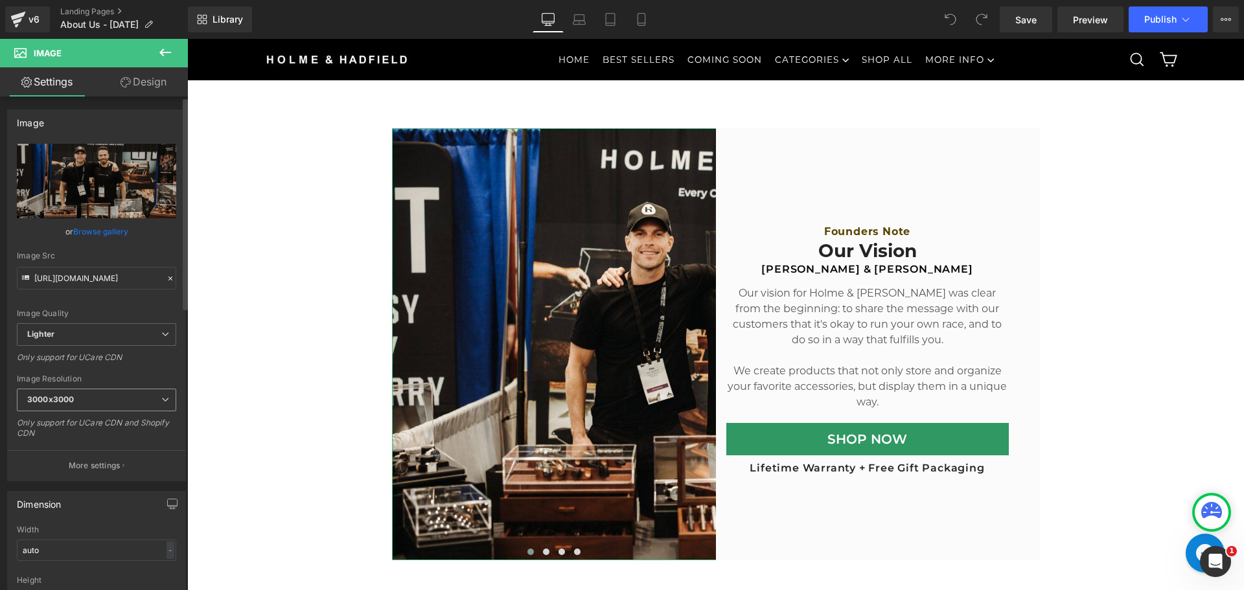
click at [139, 399] on span "3000x3000" at bounding box center [96, 400] width 159 height 23
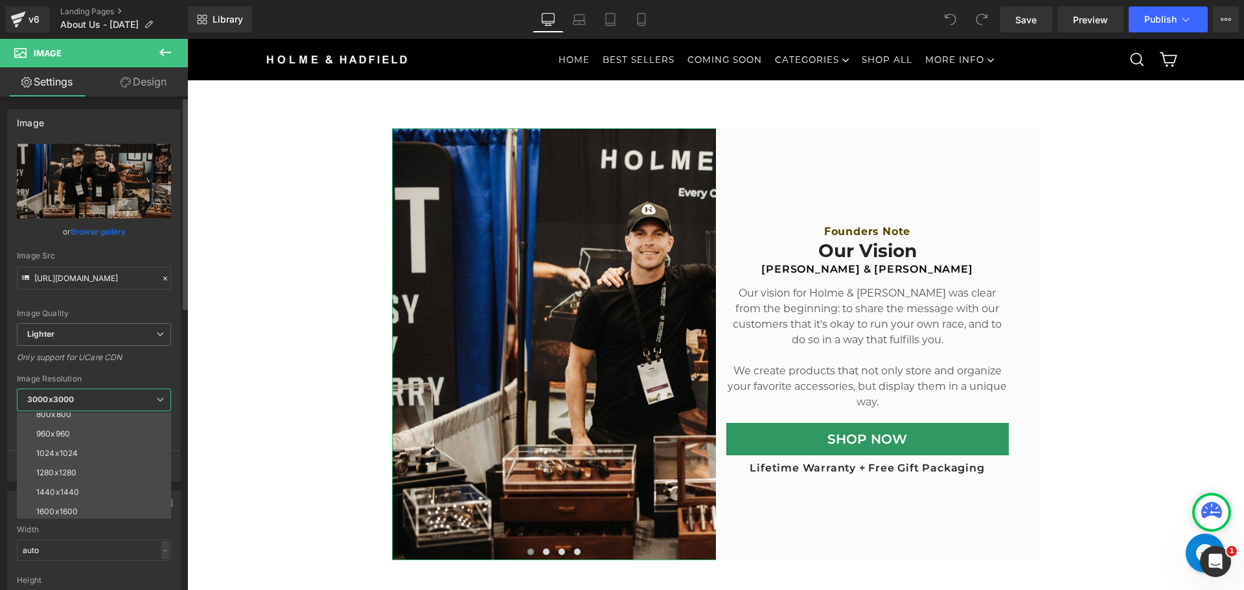
scroll to position [130, 0]
click at [149, 368] on div "Only support for UCare CDN" at bounding box center [94, 361] width 154 height 19
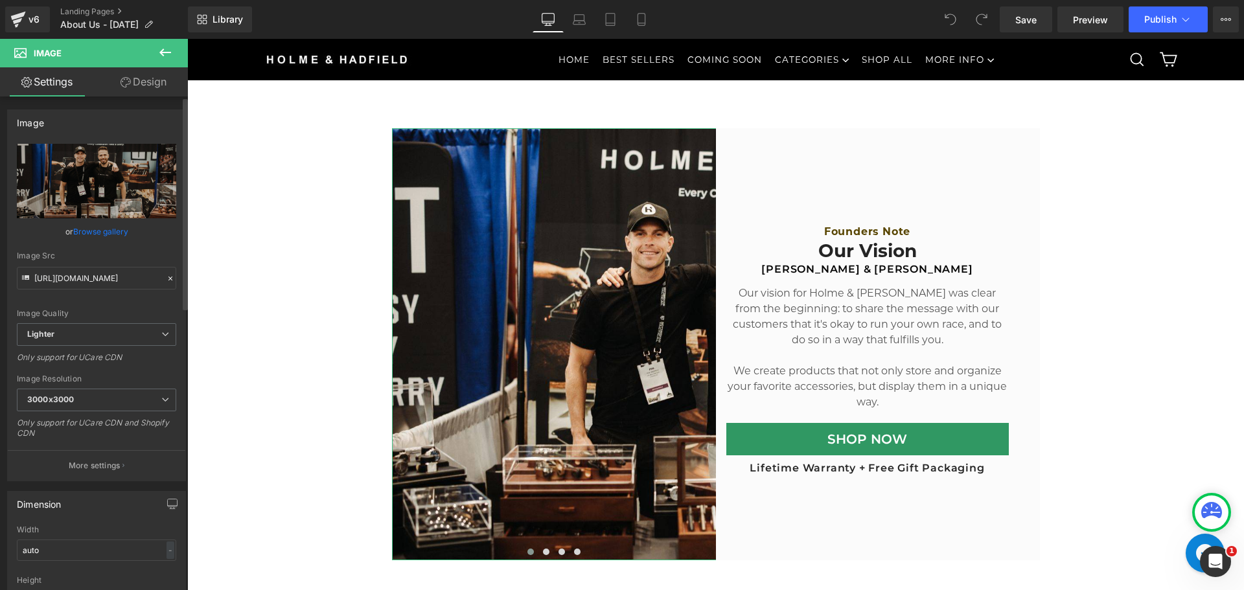
click at [123, 462] on button "More settings" at bounding box center [96, 465] width 177 height 30
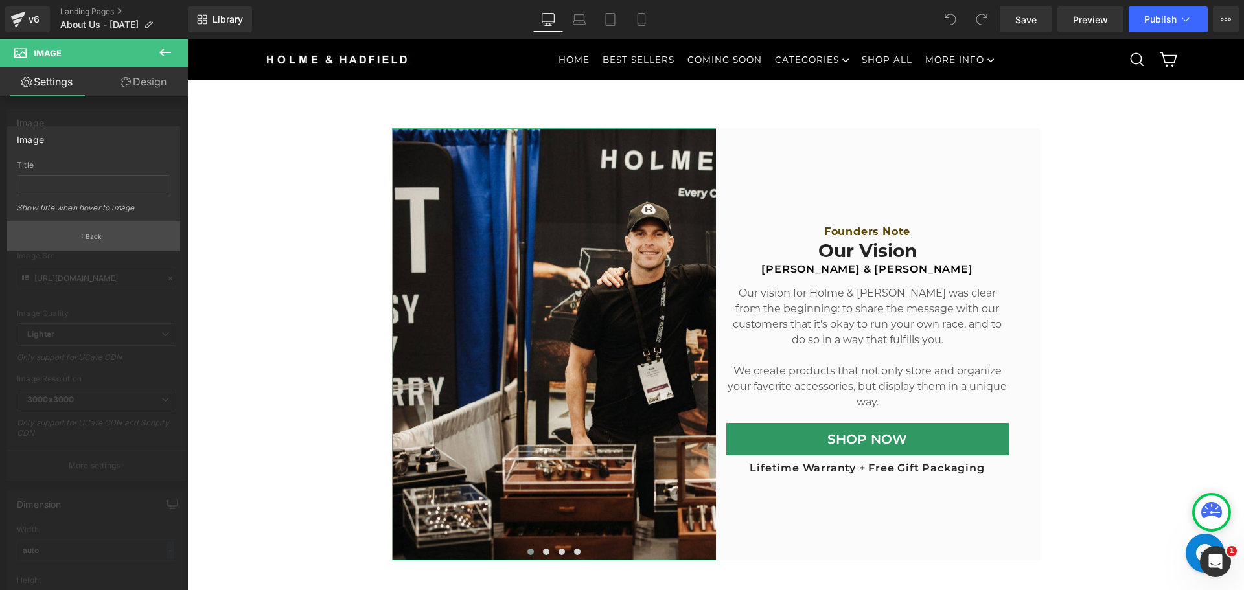
click at [89, 242] on button "Back" at bounding box center [93, 236] width 173 height 29
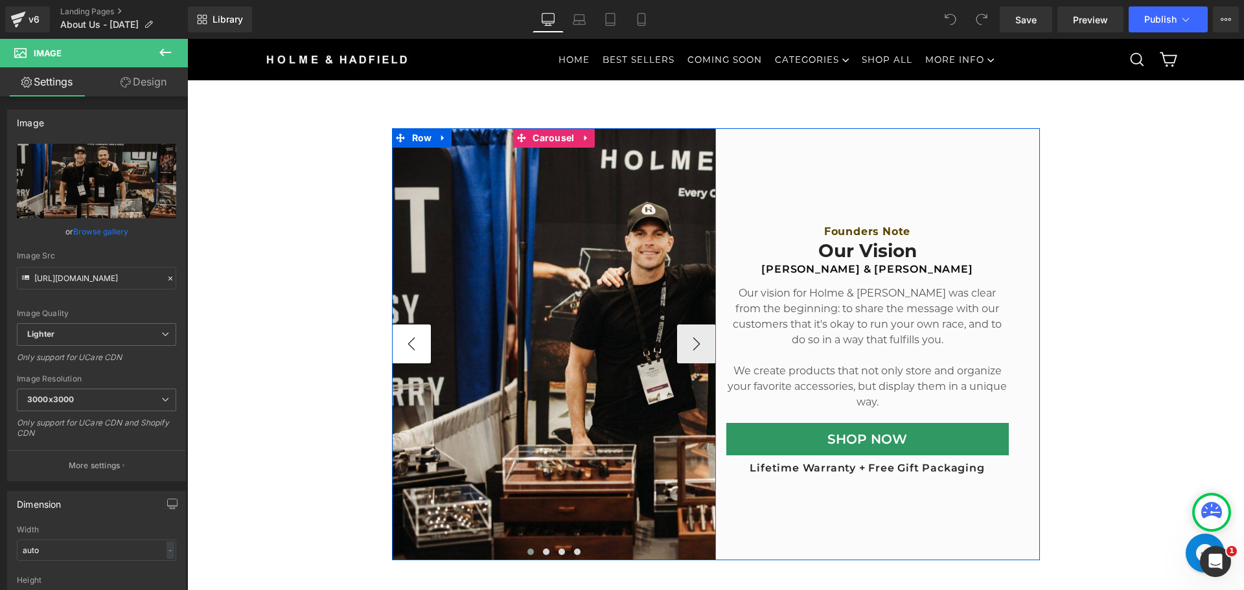
click at [409, 343] on button "‹" at bounding box center [411, 344] width 39 height 39
click at [678, 358] on button "›" at bounding box center [696, 344] width 39 height 39
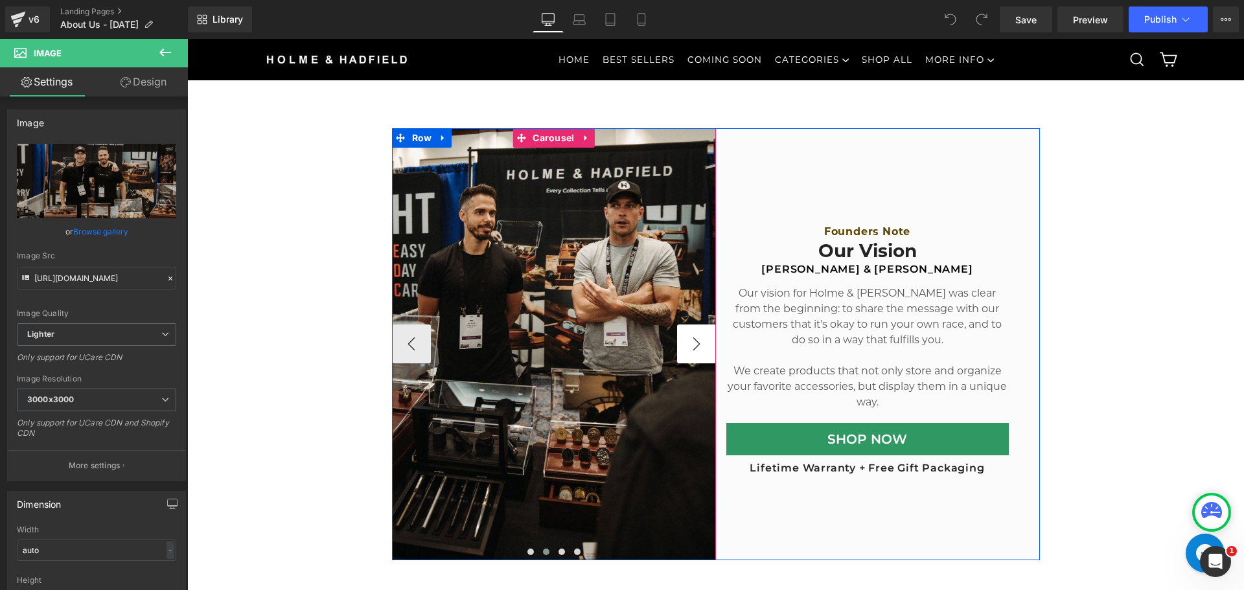
drag, startPoint x: 693, startPoint y: 351, endPoint x: 682, endPoint y: 351, distance: 11.0
click at [693, 351] on button "›" at bounding box center [696, 344] width 39 height 39
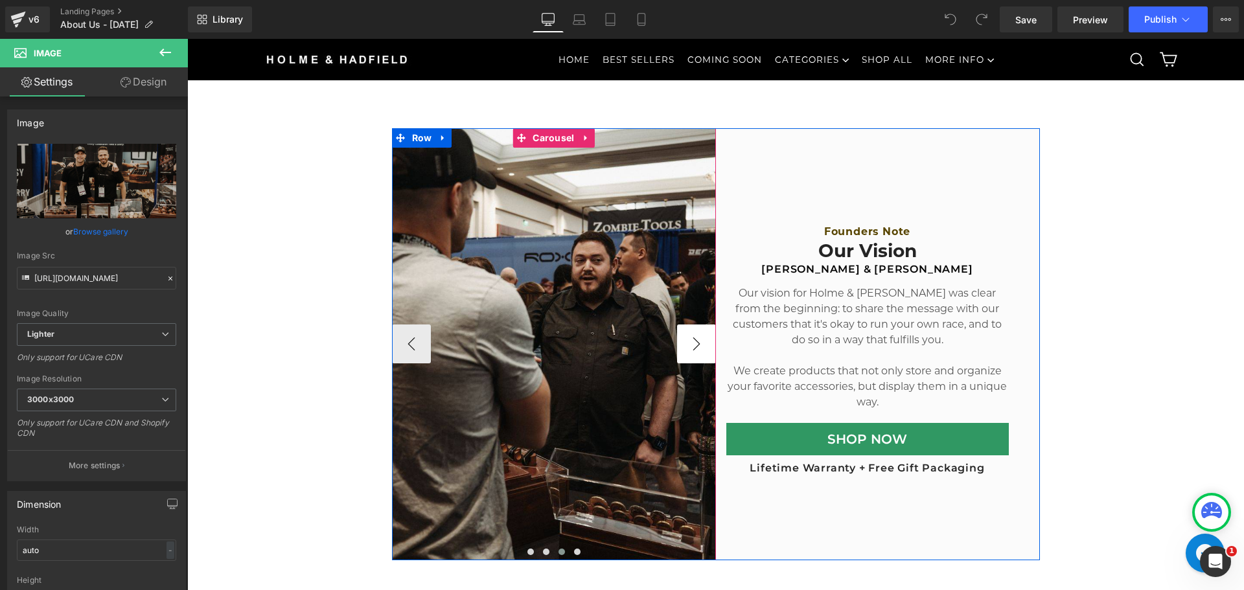
click at [691, 343] on button "›" at bounding box center [696, 344] width 39 height 39
drag, startPoint x: 691, startPoint y: 343, endPoint x: 671, endPoint y: 347, distance: 19.8
click at [691, 343] on button "›" at bounding box center [696, 344] width 39 height 39
click at [404, 344] on button "‹" at bounding box center [411, 344] width 39 height 39
click at [404, 343] on button "‹" at bounding box center [411, 344] width 39 height 39
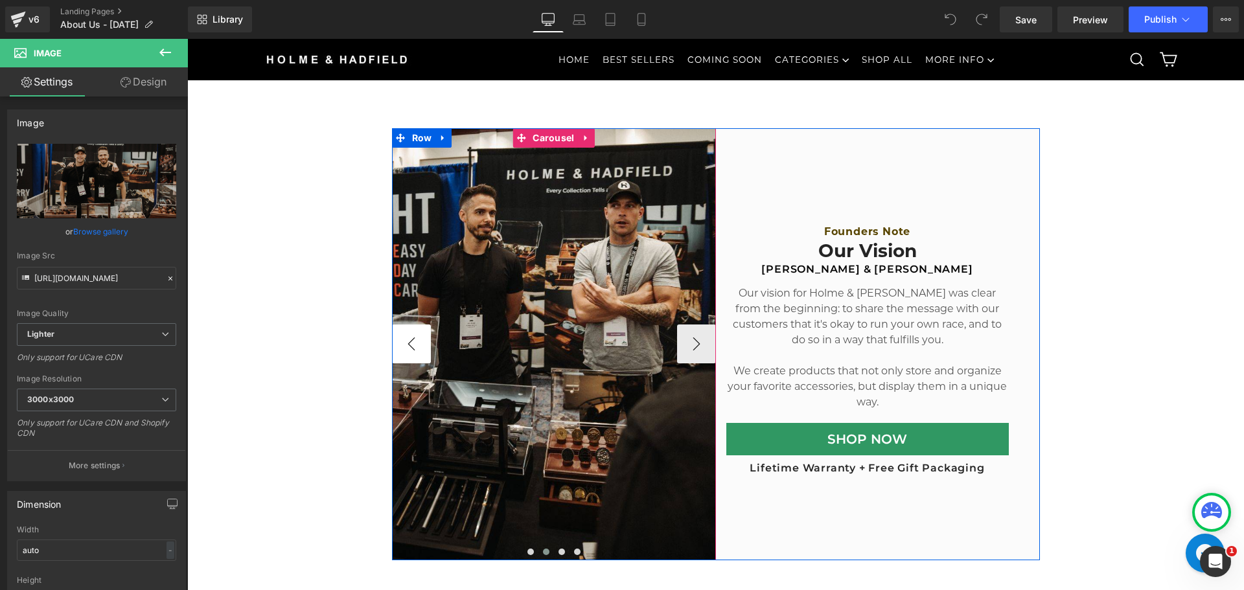
click at [404, 343] on button "‹" at bounding box center [411, 344] width 39 height 39
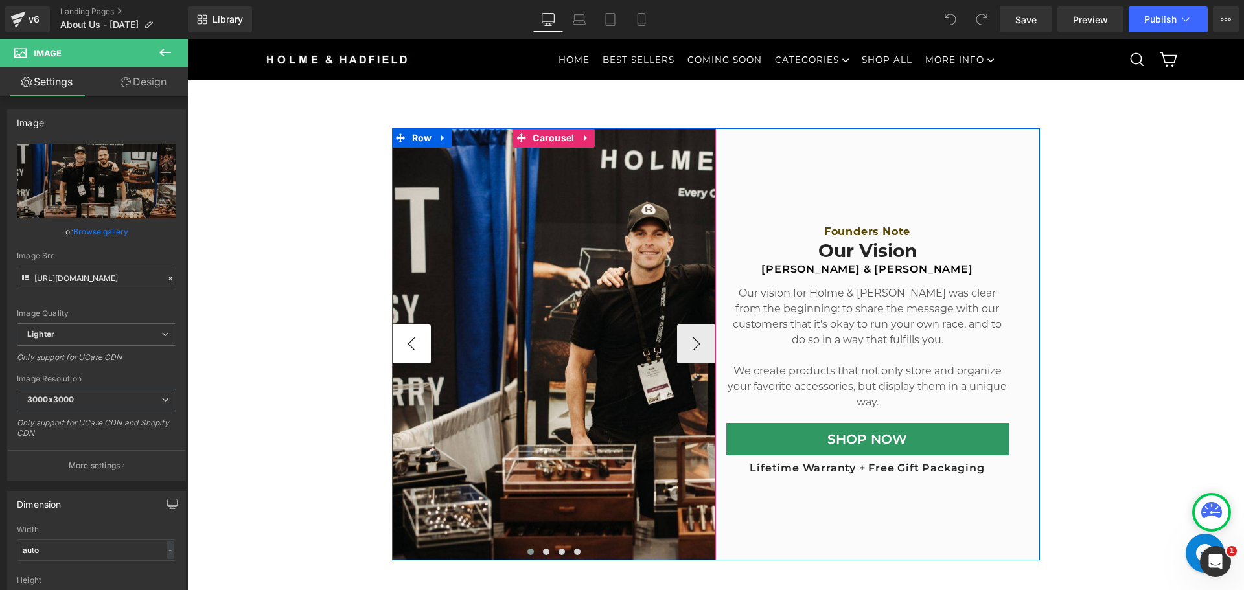
click at [404, 343] on button "‹" at bounding box center [411, 344] width 39 height 39
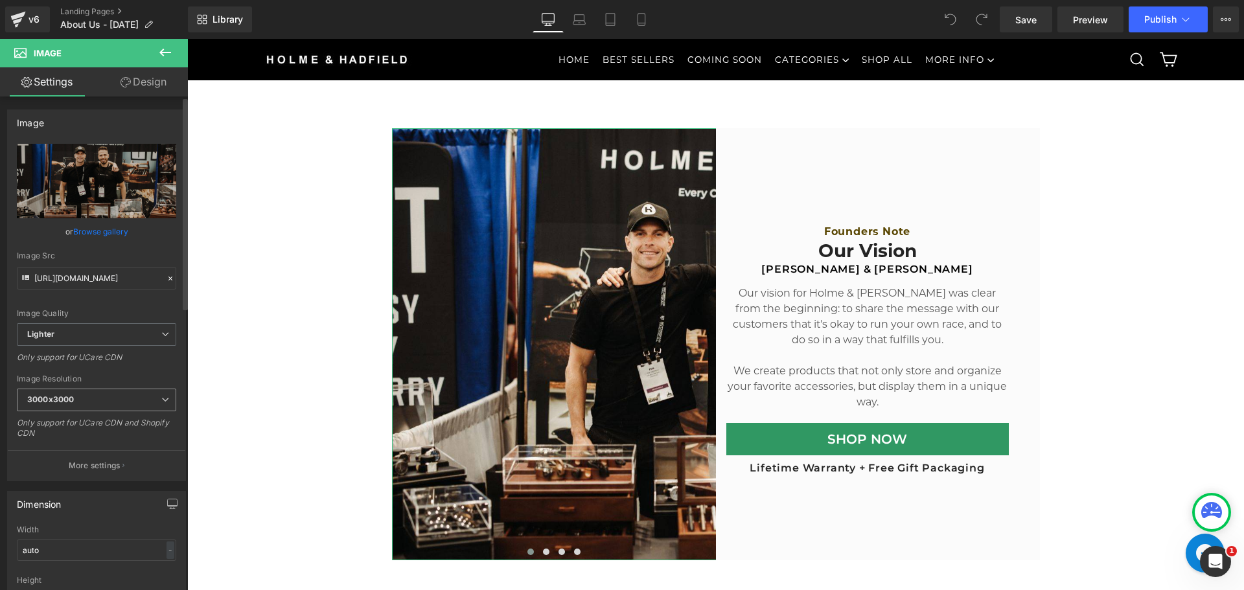
click at [137, 403] on span "3000x3000" at bounding box center [96, 400] width 159 height 23
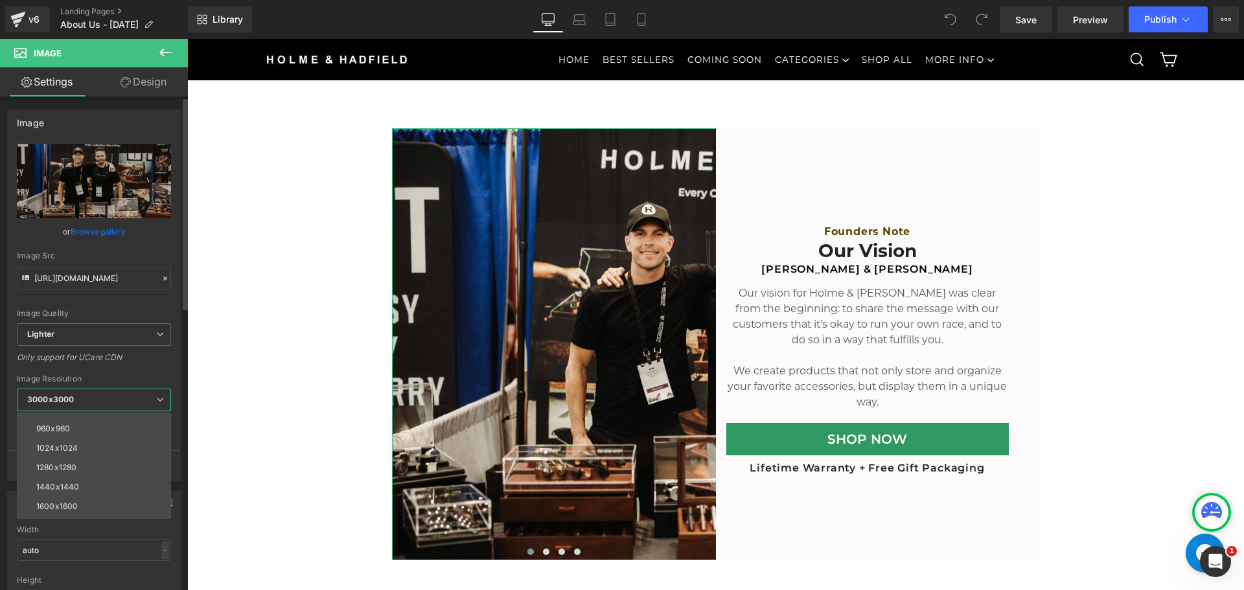
click at [111, 426] on li "960x960" at bounding box center [97, 428] width 160 height 19
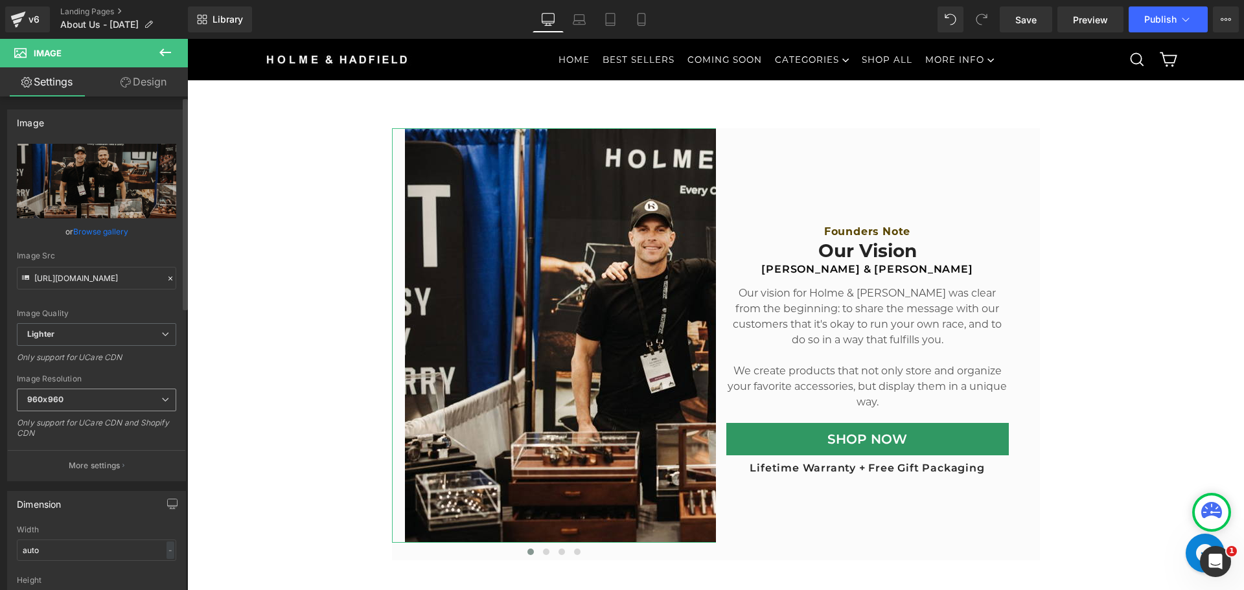
click at [147, 396] on span "960x960" at bounding box center [96, 400] width 159 height 23
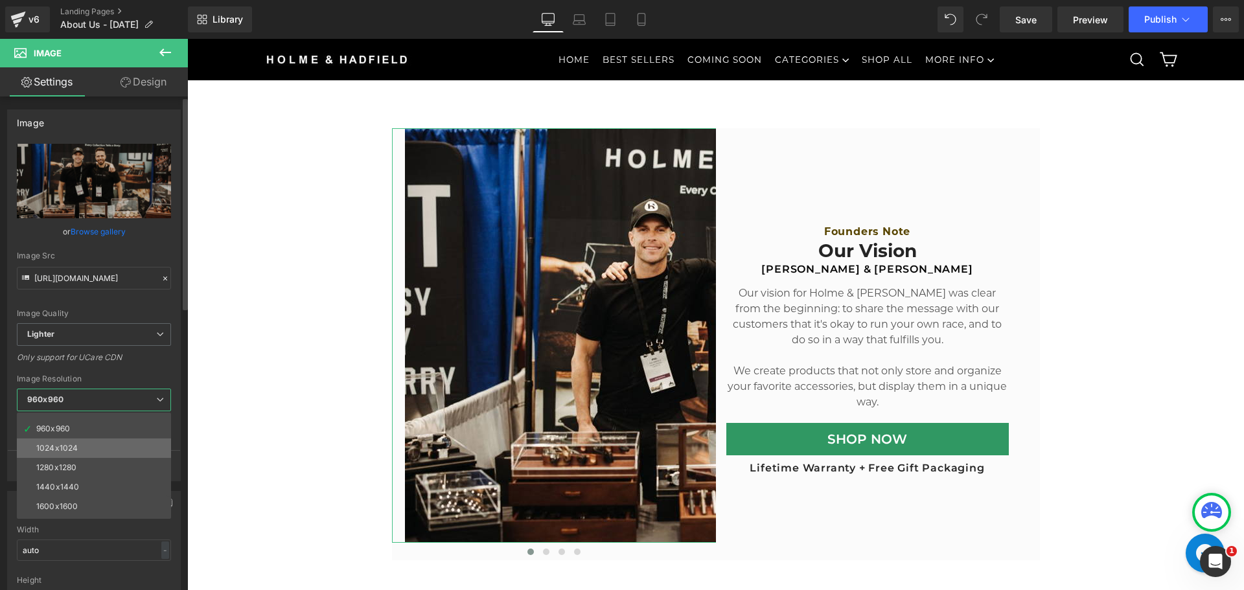
click at [106, 440] on li "1024x1024" at bounding box center [97, 448] width 160 height 19
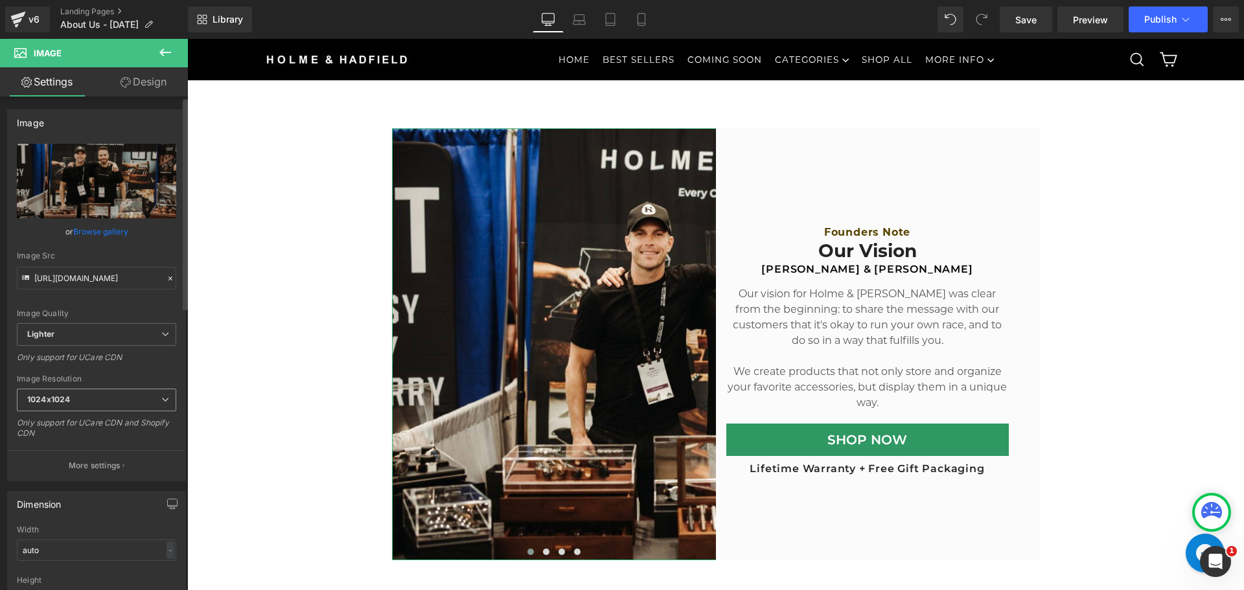
drag, startPoint x: 172, startPoint y: 395, endPoint x: 157, endPoint y: 397, distance: 15.0
click at [172, 395] on div "[URL][DOMAIN_NAME] Replace Image Upload image or Browse gallery Image Src [URL]…" at bounding box center [96, 312] width 177 height 337
click at [137, 399] on span "1024x1024" at bounding box center [96, 400] width 159 height 23
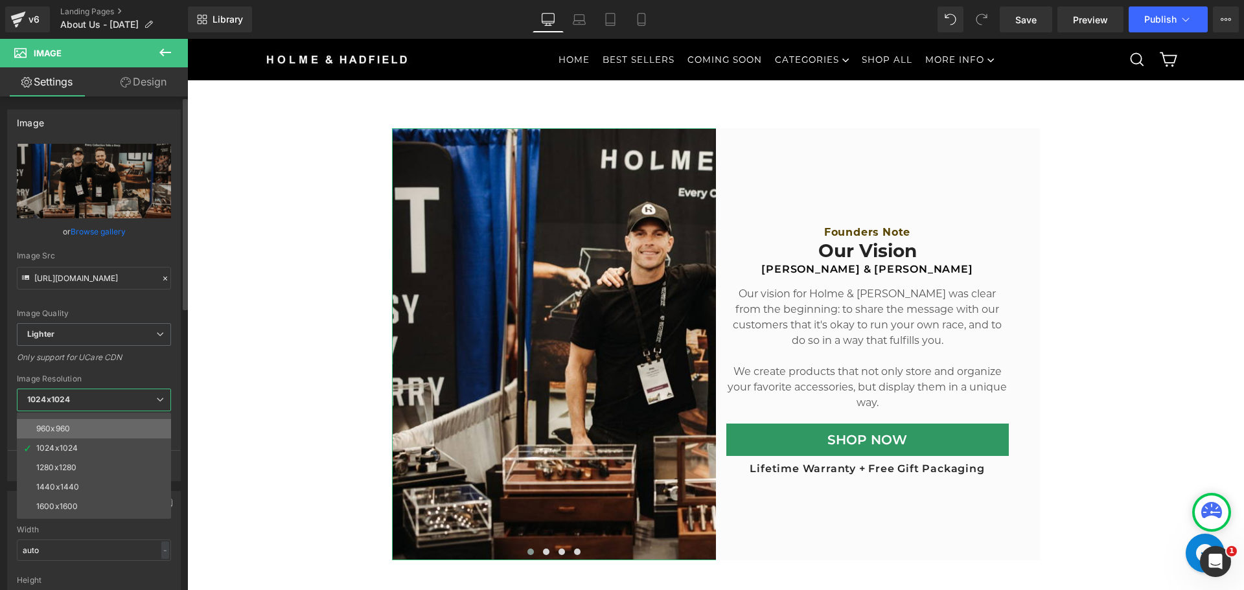
click at [120, 420] on li "960x960" at bounding box center [97, 428] width 160 height 19
type input "[URL][DOMAIN_NAME]"
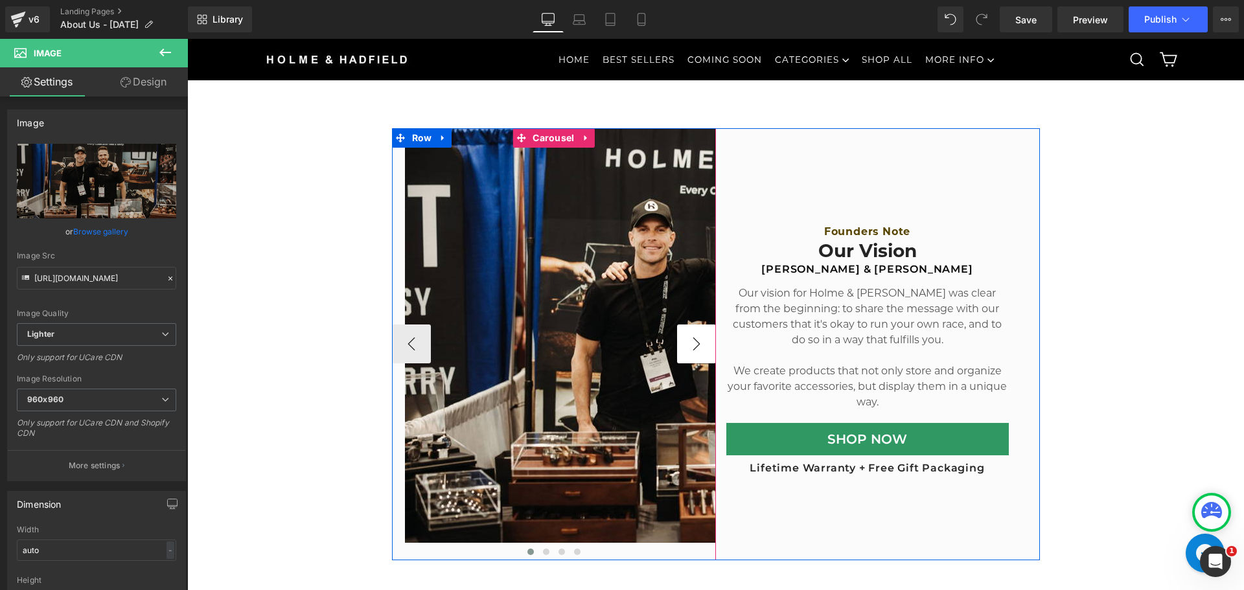
click at [695, 356] on button "›" at bounding box center [696, 344] width 39 height 39
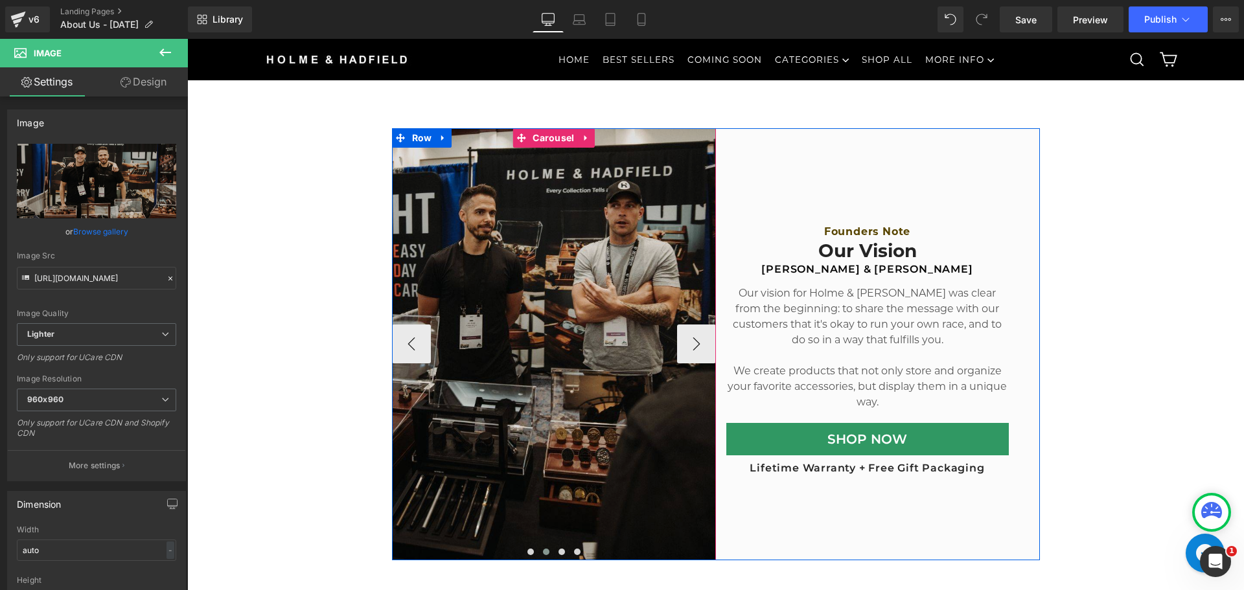
click at [556, 367] on img at bounding box center [716, 344] width 648 height 432
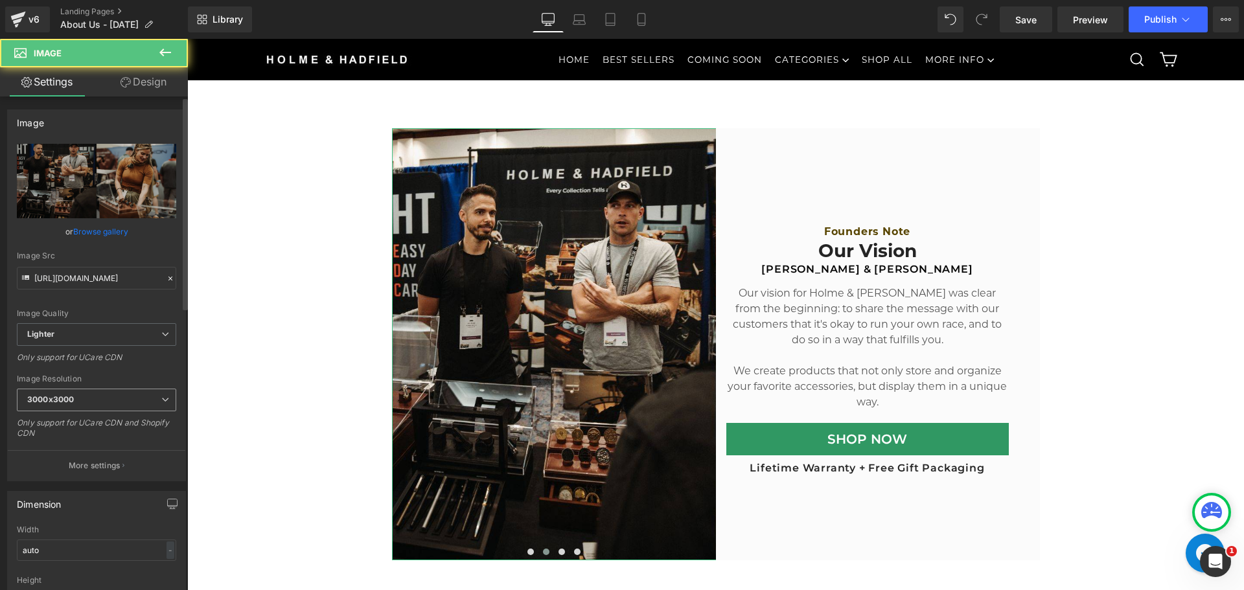
click at [108, 402] on span "3000x3000" at bounding box center [96, 400] width 159 height 23
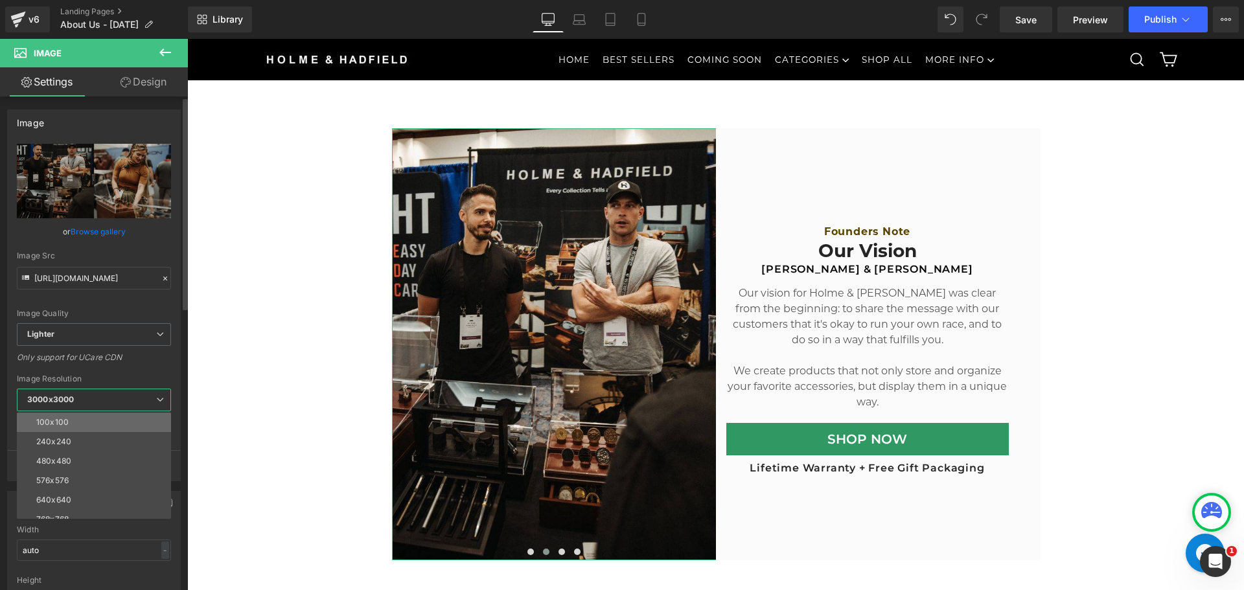
click at [100, 422] on li "100x100" at bounding box center [97, 422] width 160 height 19
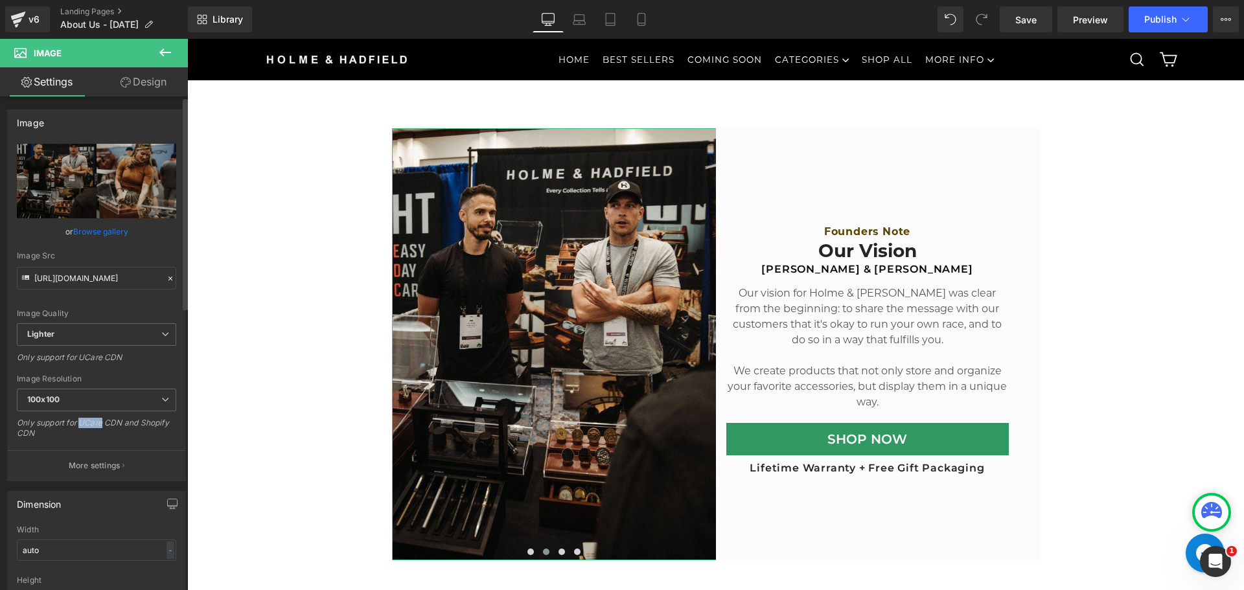
click at [101, 422] on div "Only support for UCare CDN and Shopify CDN" at bounding box center [96, 432] width 159 height 29
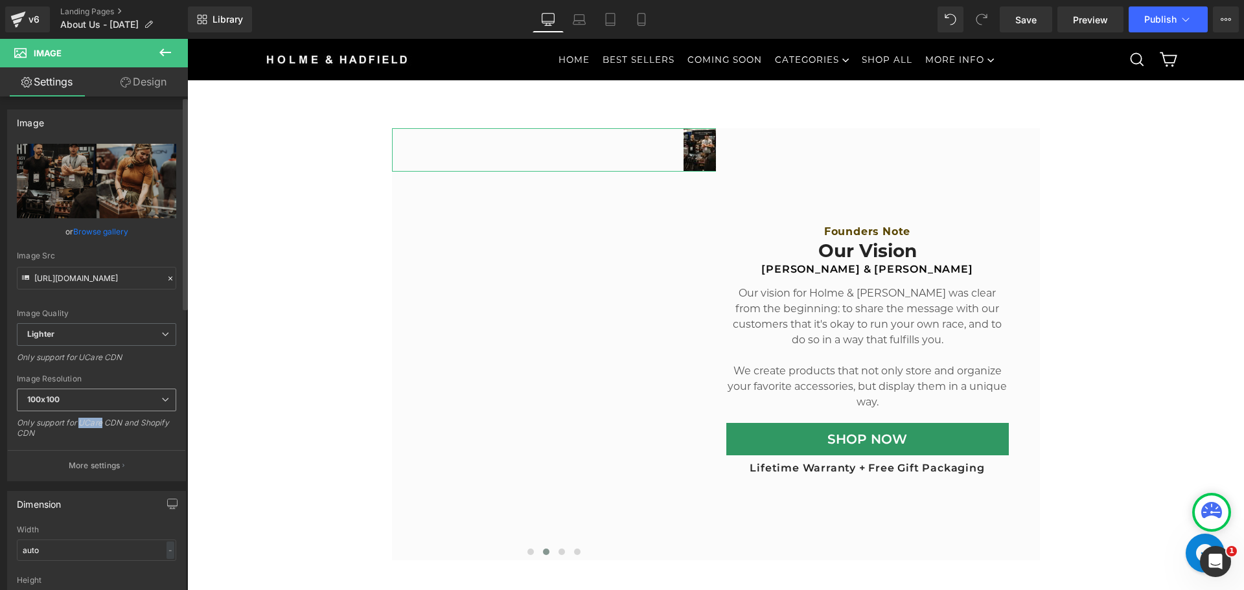
click at [103, 396] on span "100x100" at bounding box center [96, 400] width 159 height 23
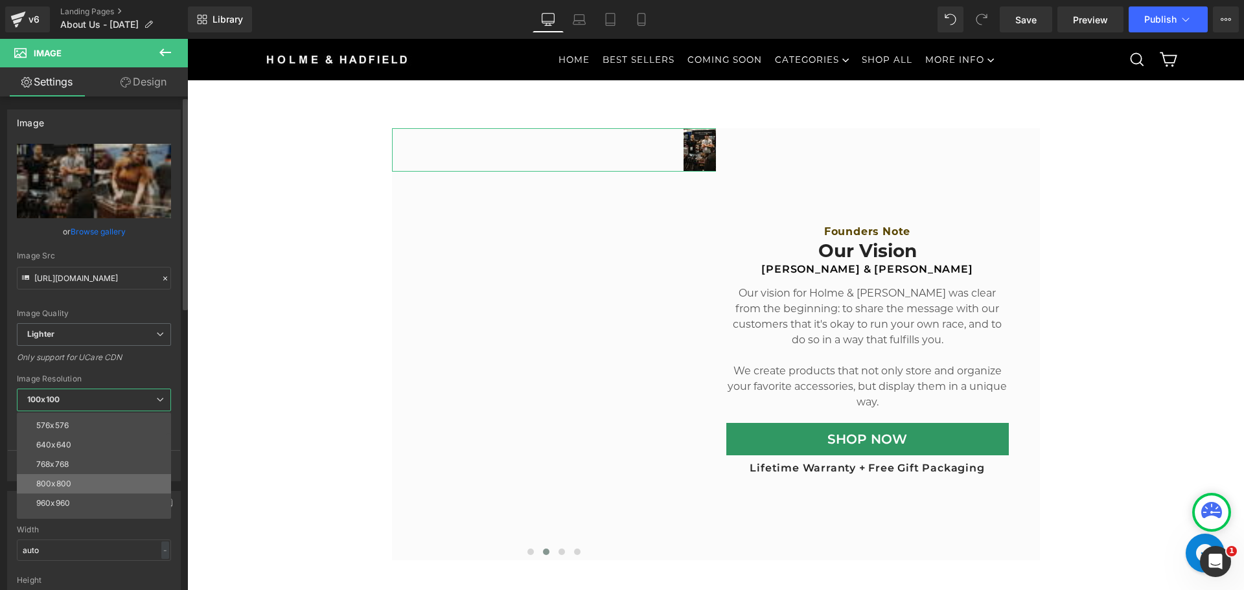
scroll to position [65, 0]
click at [83, 457] on li "768x768" at bounding box center [97, 454] width 160 height 19
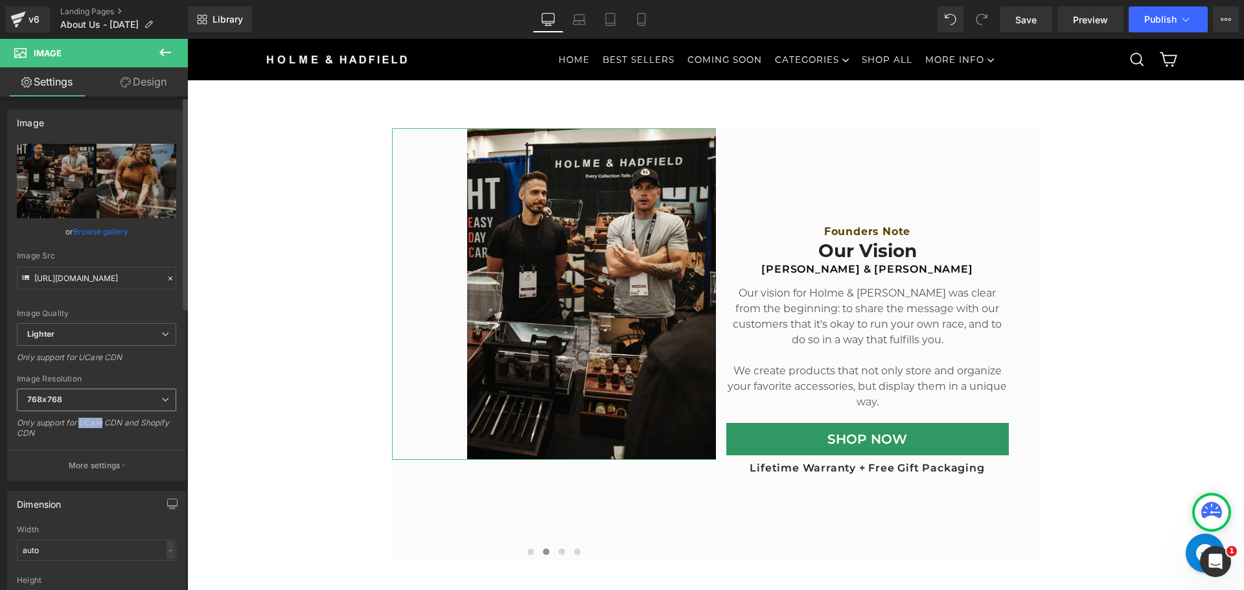
click at [141, 399] on span "768x768" at bounding box center [96, 400] width 159 height 23
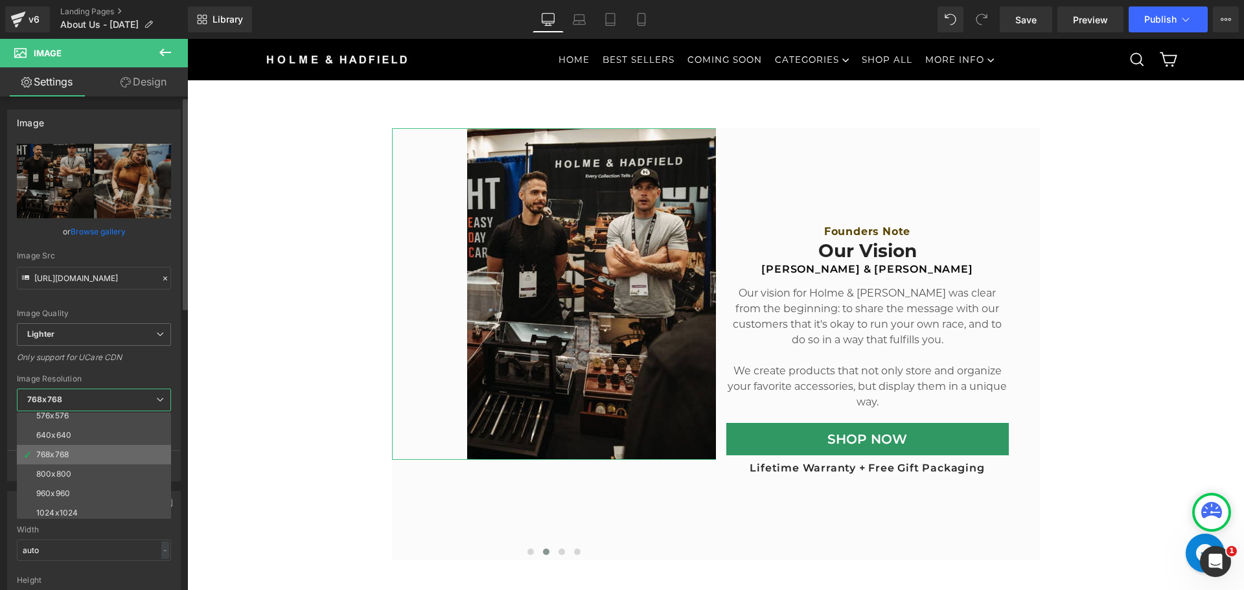
scroll to position [130, 0]
click at [109, 463] on li "1280x1280" at bounding box center [97, 467] width 160 height 19
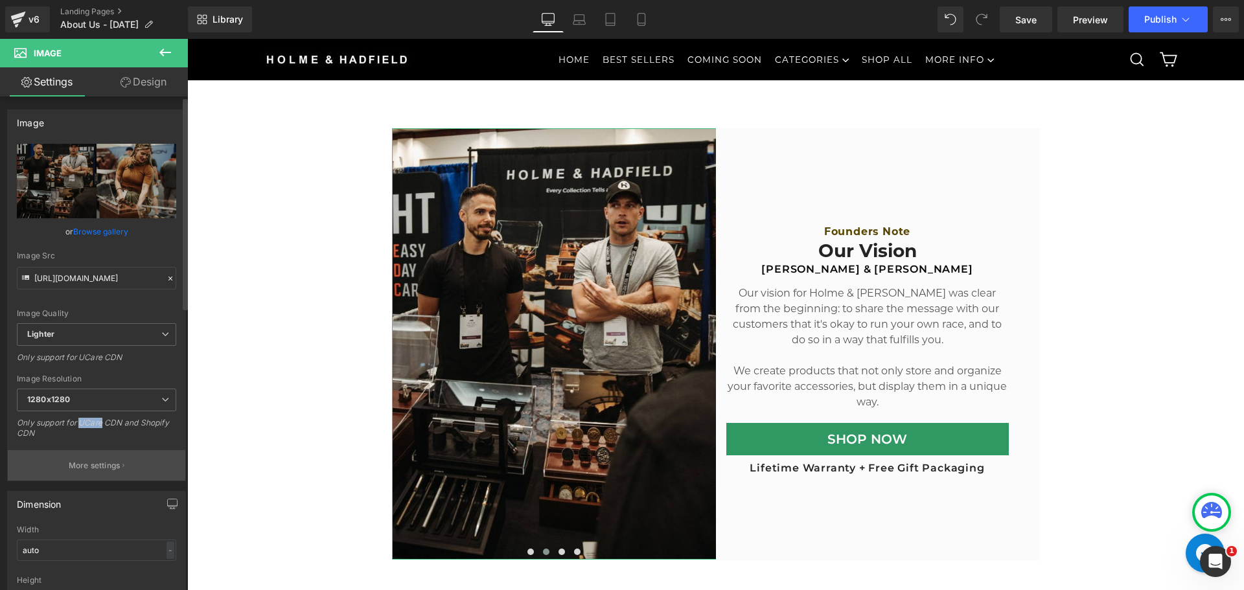
type input "https://ucarecdn.com/87e37708-7f9a-4c20-b755-f35da1c6993d/-/format/auto/-/previ…"
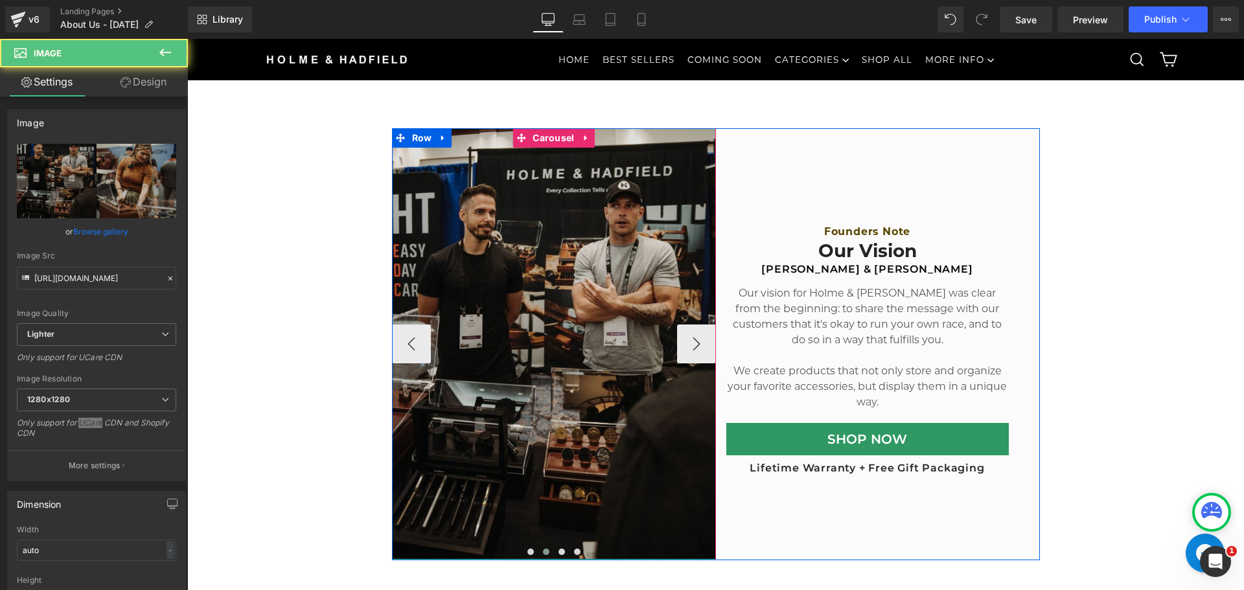
click at [536, 165] on img at bounding box center [716, 343] width 648 height 431
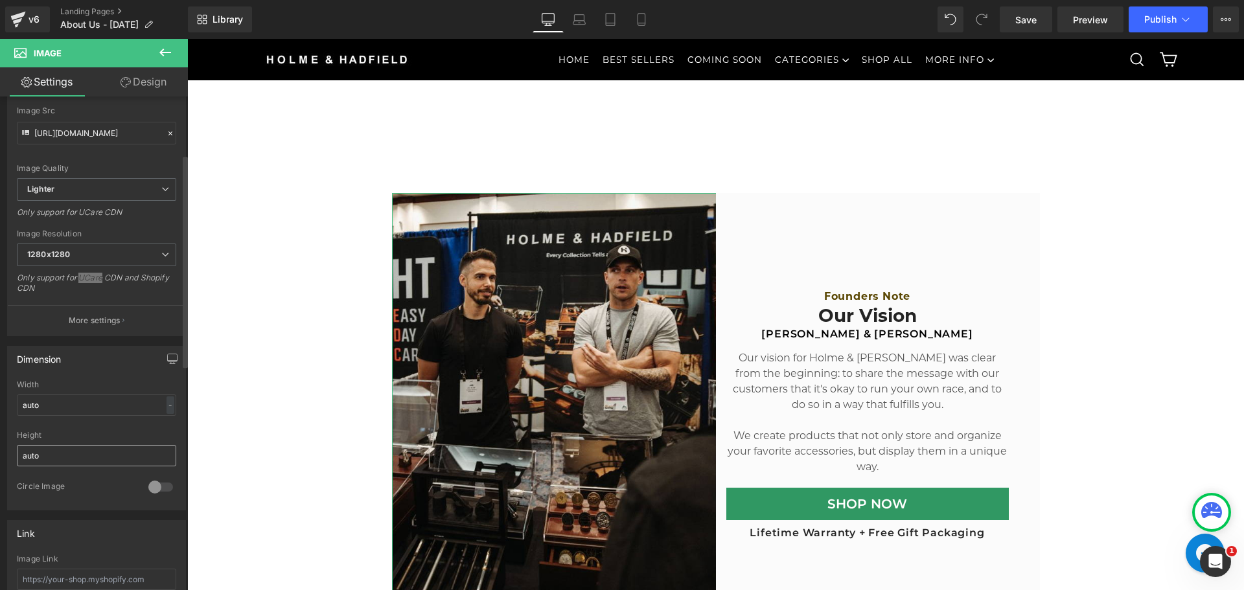
scroll to position [194, 0]
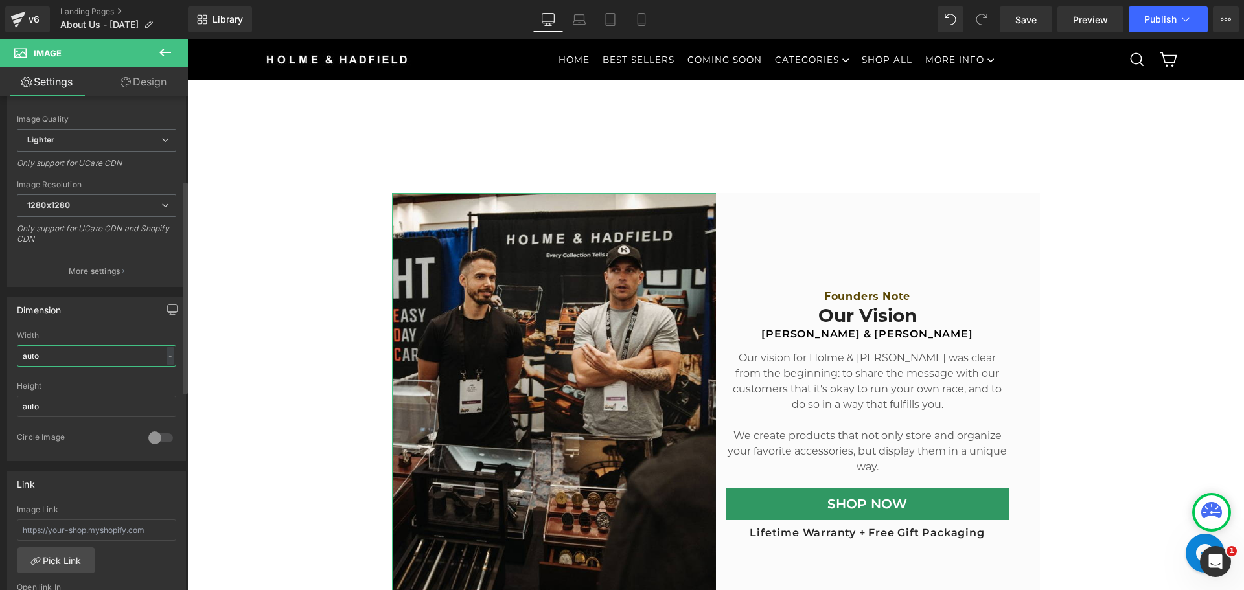
click at [171, 357] on div "auto Width auto - % px auto Height auto 0 Circle Image" at bounding box center [96, 396] width 177 height 130
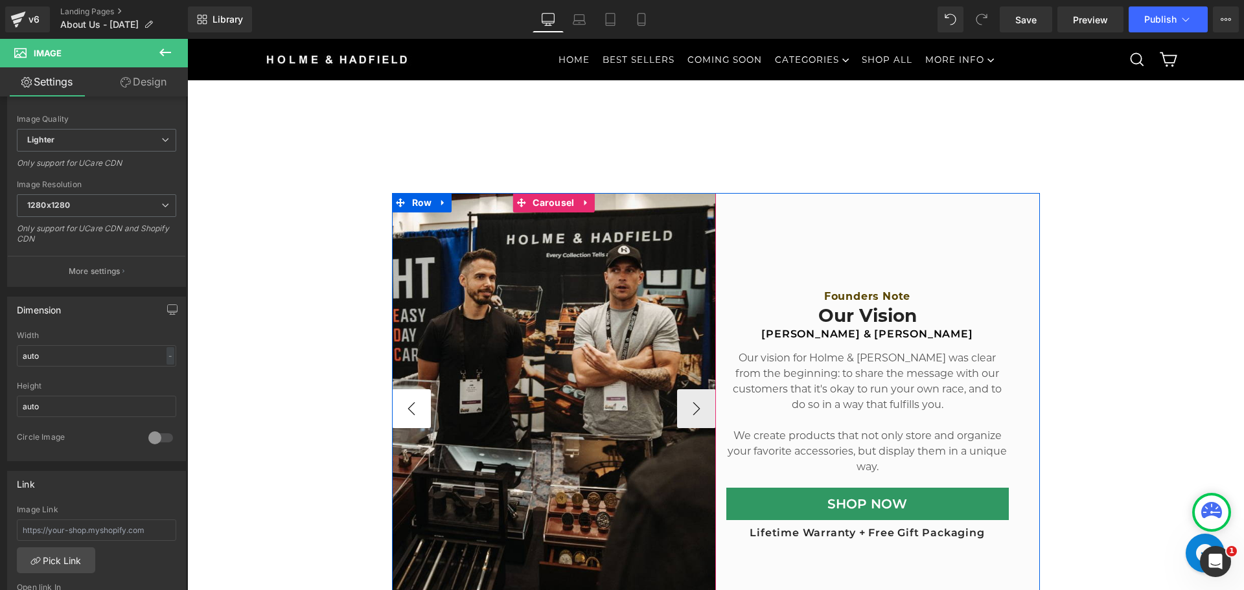
click at [396, 406] on button "‹" at bounding box center [411, 408] width 39 height 39
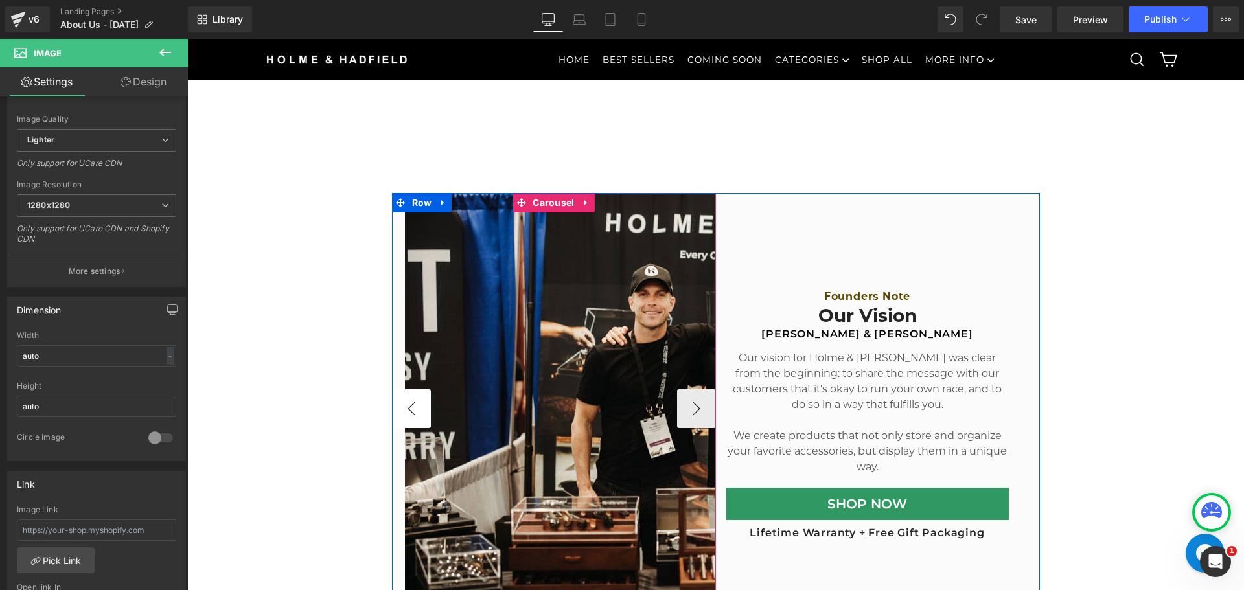
click at [396, 406] on button "‹" at bounding box center [411, 408] width 39 height 39
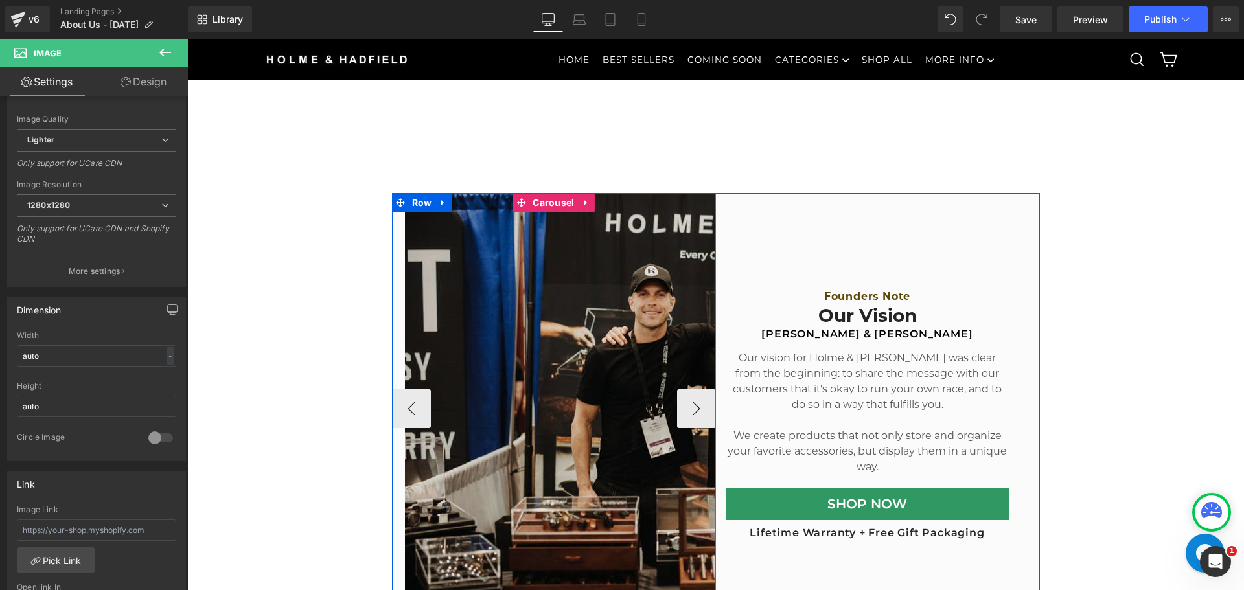
drag, startPoint x: 604, startPoint y: 335, endPoint x: 608, endPoint y: 279, distance: 56.5
click at [604, 335] on img at bounding box center [716, 400] width 622 height 415
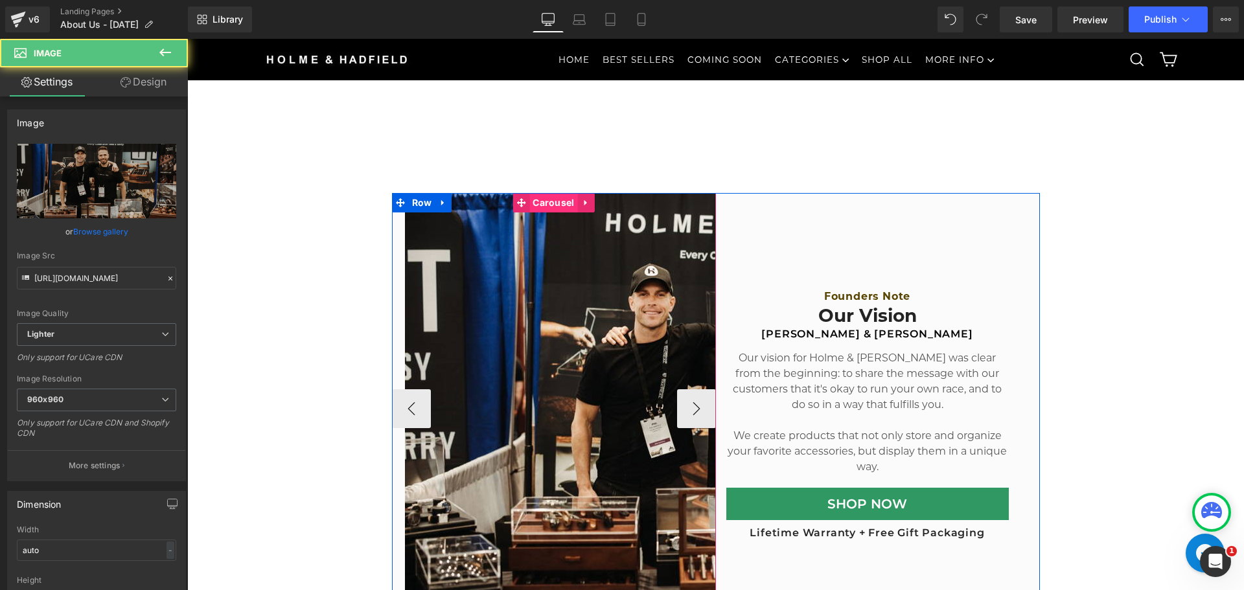
click at [543, 203] on span "Carousel" at bounding box center [553, 202] width 48 height 19
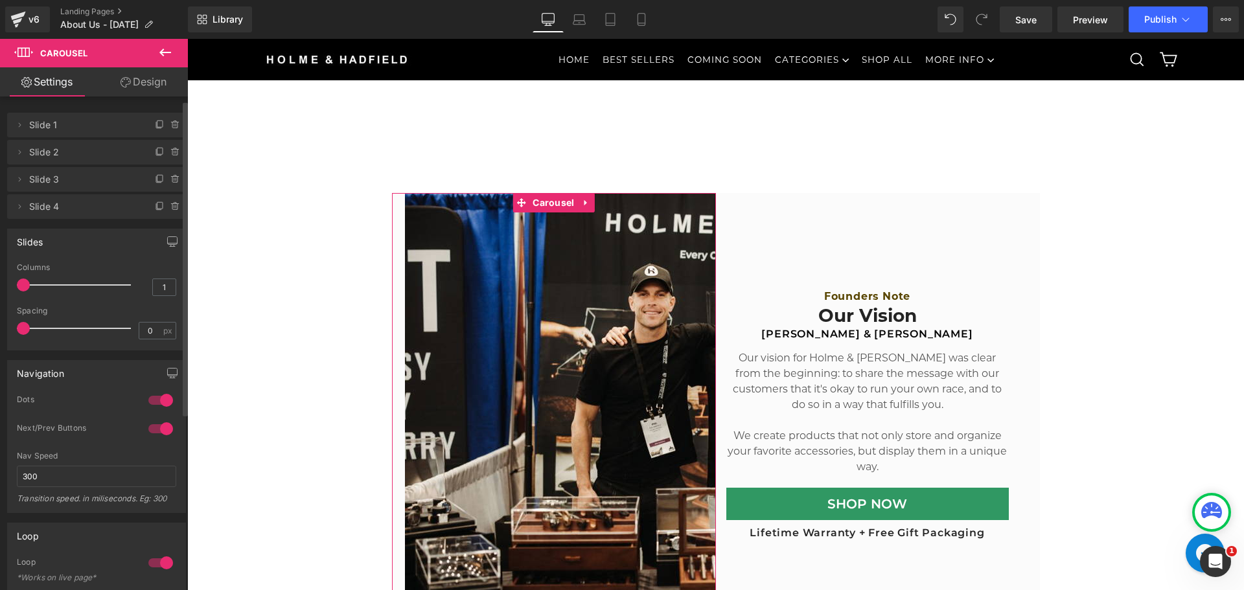
scroll to position [259, 0]
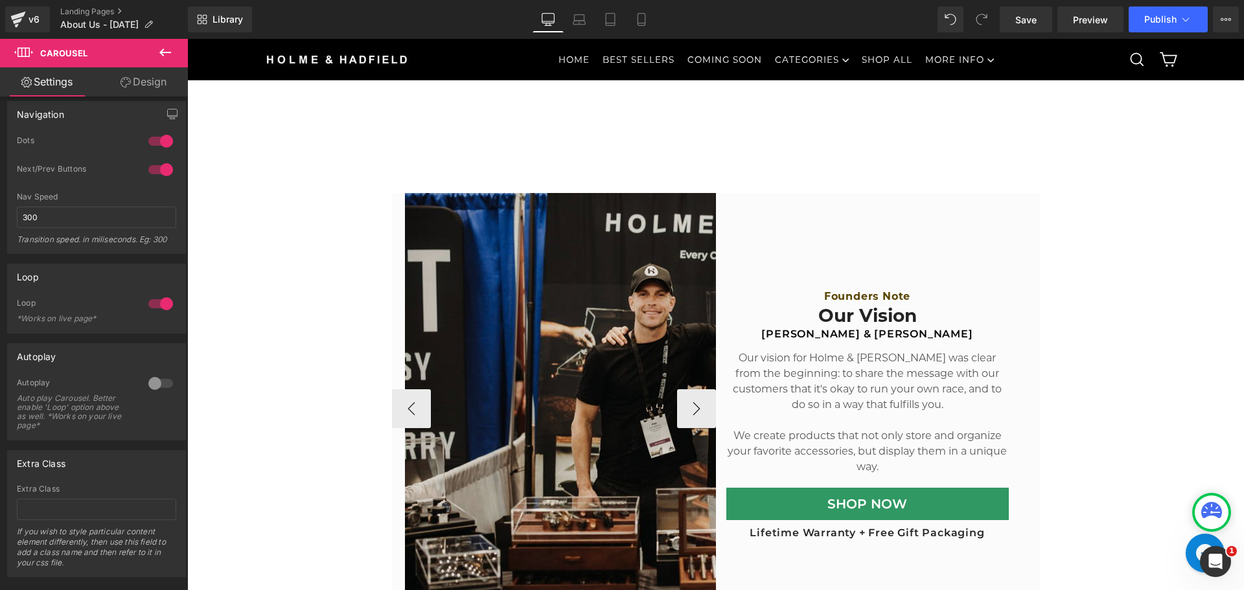
click at [593, 398] on img at bounding box center [716, 400] width 622 height 415
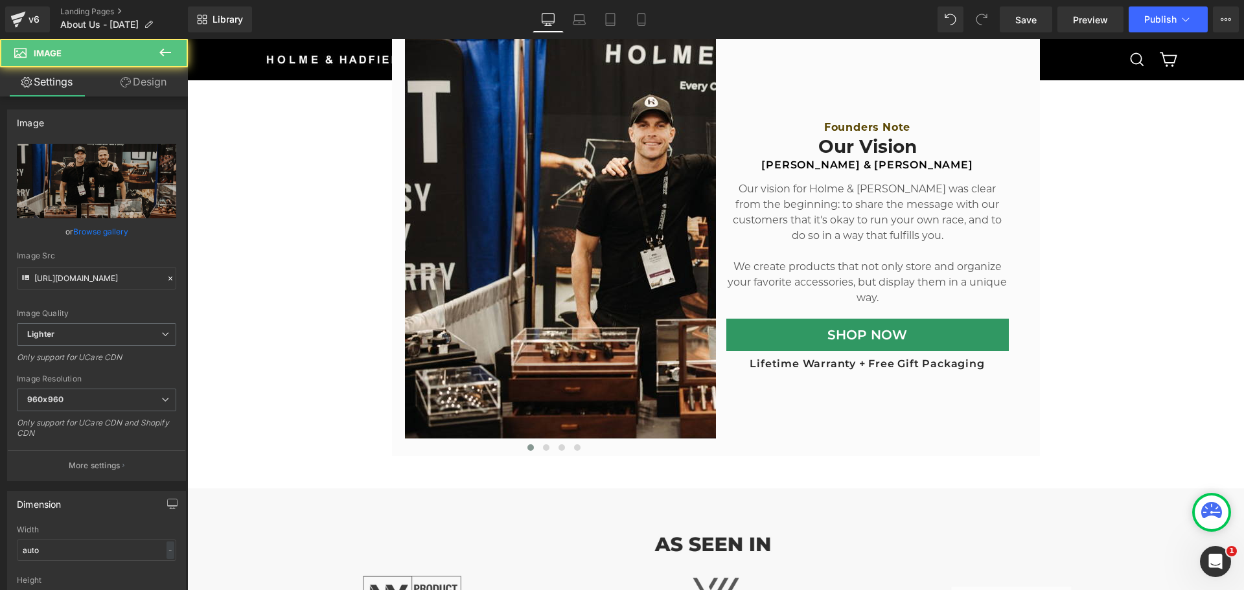
scroll to position [518, 0]
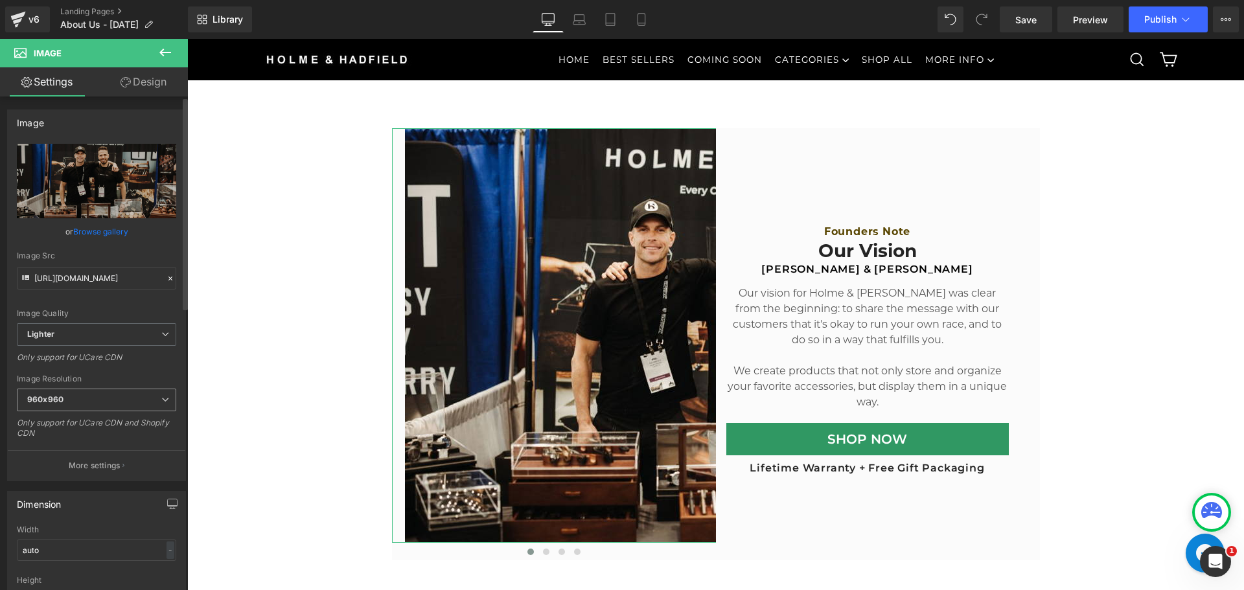
click at [115, 402] on span "960x960" at bounding box center [96, 400] width 159 height 23
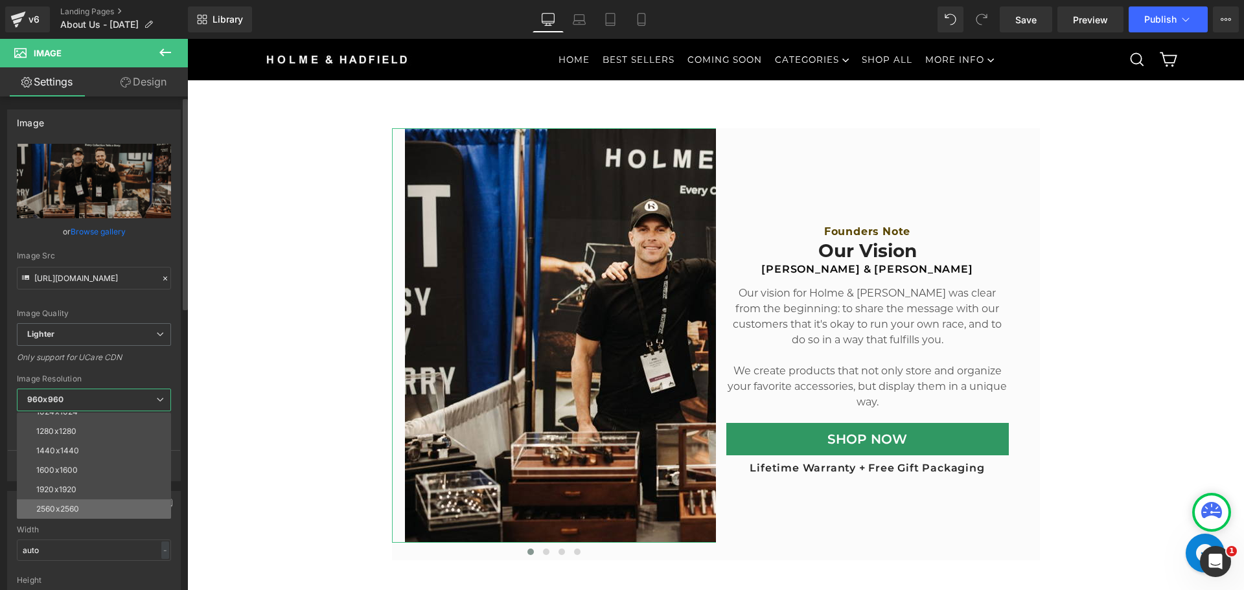
scroll to position [120, 0]
click at [74, 475] on div "1280x1280" at bounding box center [56, 476] width 40 height 9
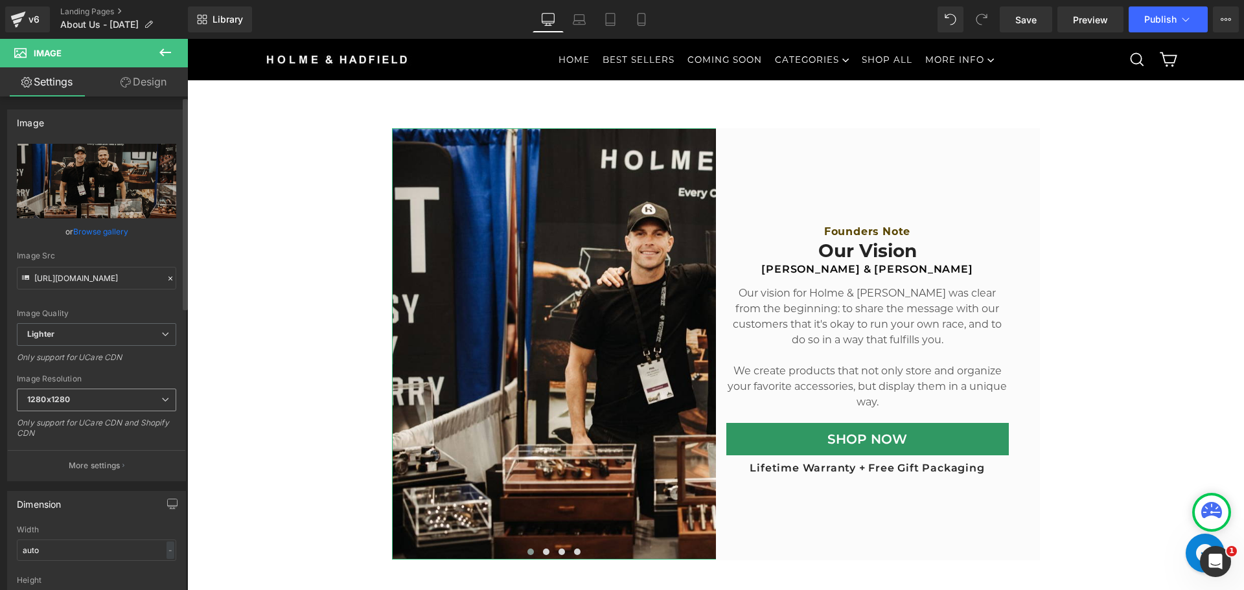
click at [146, 400] on span "1280x1280" at bounding box center [96, 400] width 159 height 23
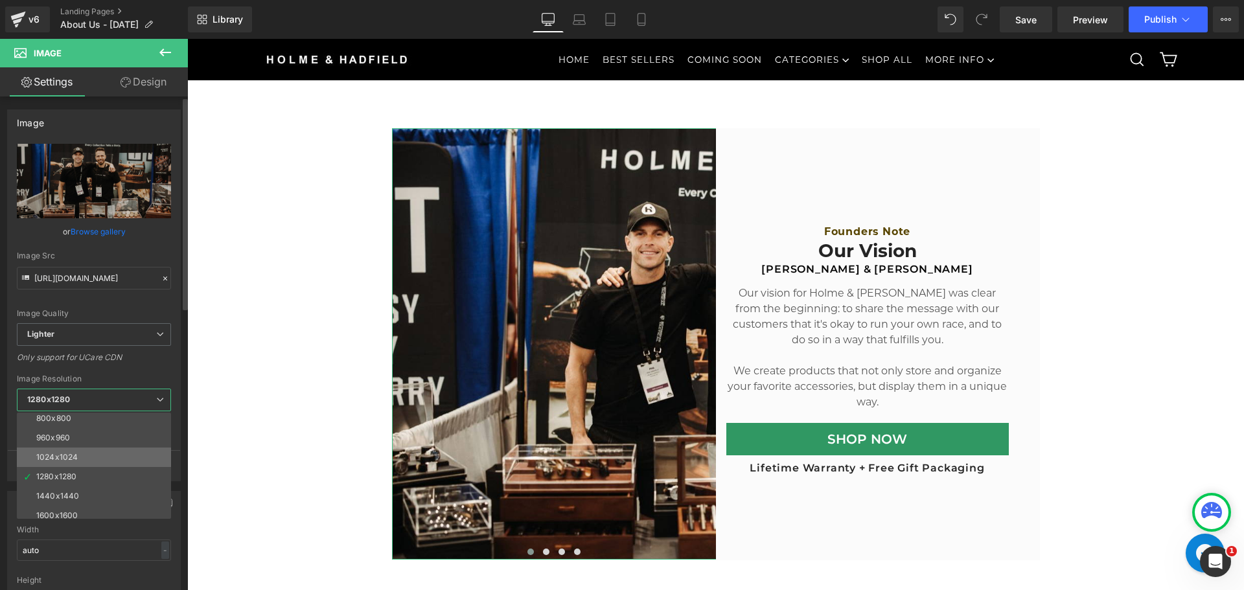
click at [111, 448] on li "1024x1024" at bounding box center [97, 457] width 160 height 19
type input "https://ucarecdn.com/47667466-ced8-44be-8e90-7e74eb75d1c4/-/format/auto/-/previ…"
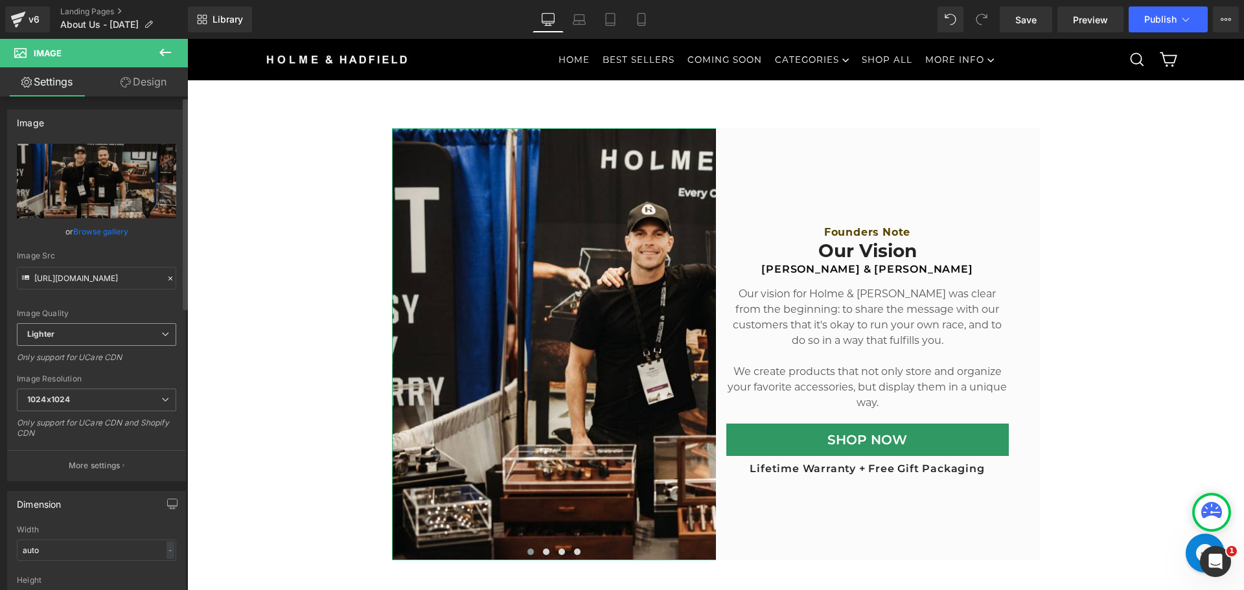
click at [132, 335] on span "Lighter" at bounding box center [96, 334] width 159 height 23
click at [132, 335] on span "Lighter" at bounding box center [94, 334] width 154 height 23
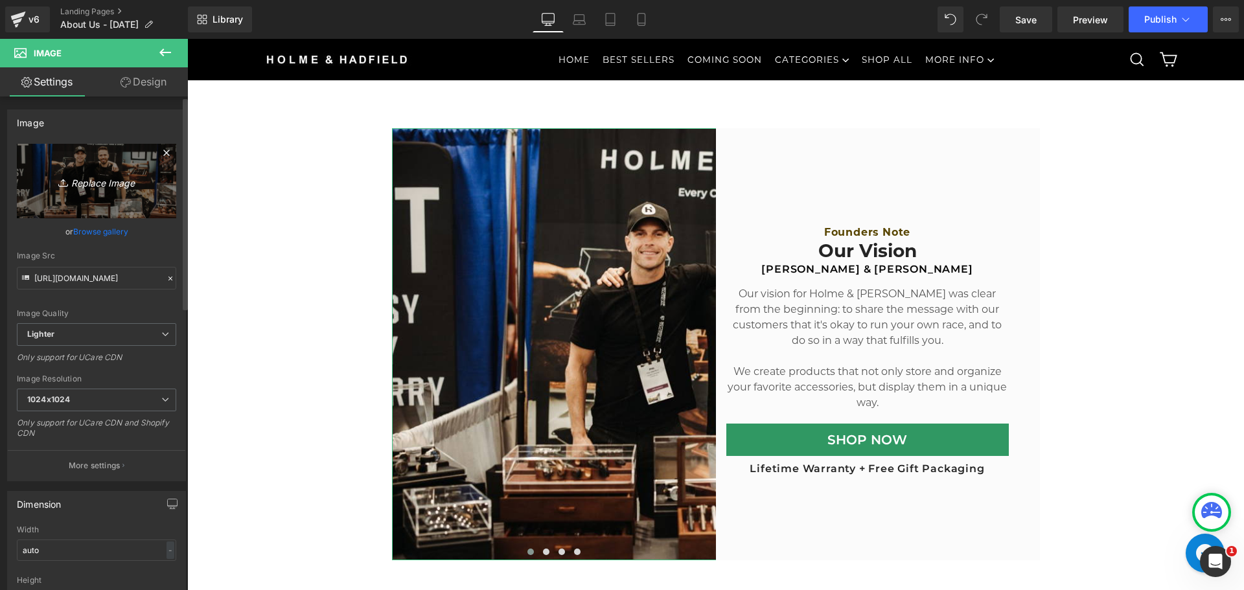
click at [88, 179] on icon "Replace Image" at bounding box center [97, 181] width 104 height 16
click at [94, 206] on link "Replace Image" at bounding box center [96, 181] width 159 height 74
type input "C:\fakepath\PDP Lander - Hero 34.jpg"
click at [155, 61] on div "Image Settings Design Image https://ucarecdn.com/47667466-ced8-44be-8e90-7e74eb…" at bounding box center [94, 318] width 188 height 558
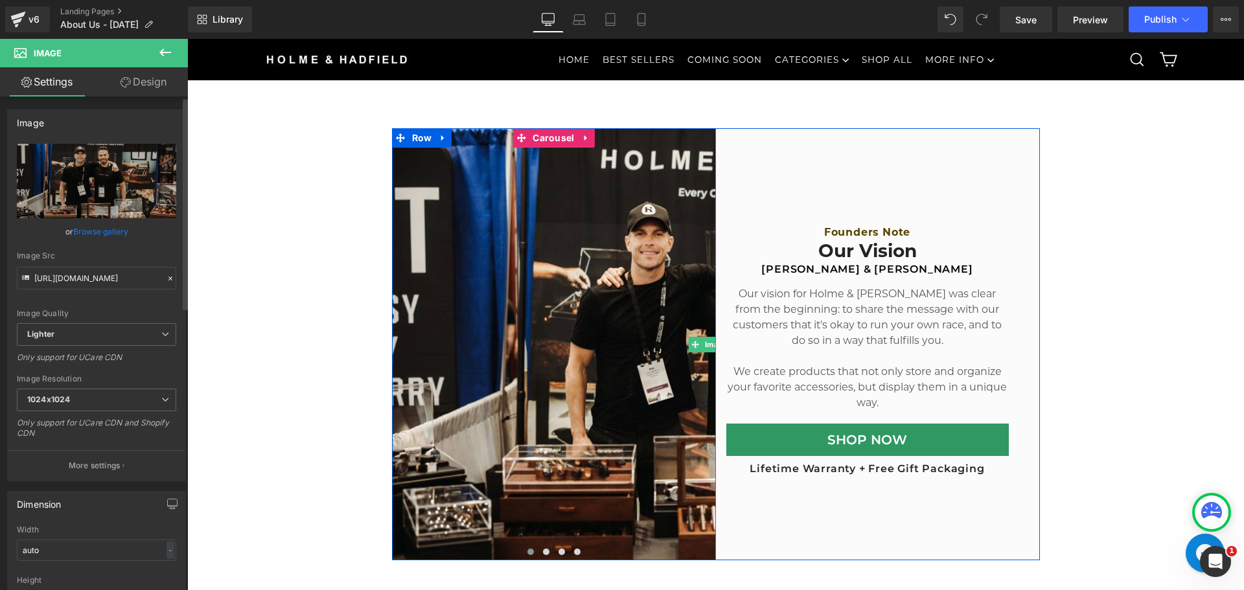
type input "https://ucarecdn.com/a2a2753f-35df-4036-9046-8b4841933710/-/format/auto/-/previ…"
click at [539, 141] on span "Carousel" at bounding box center [553, 138] width 48 height 19
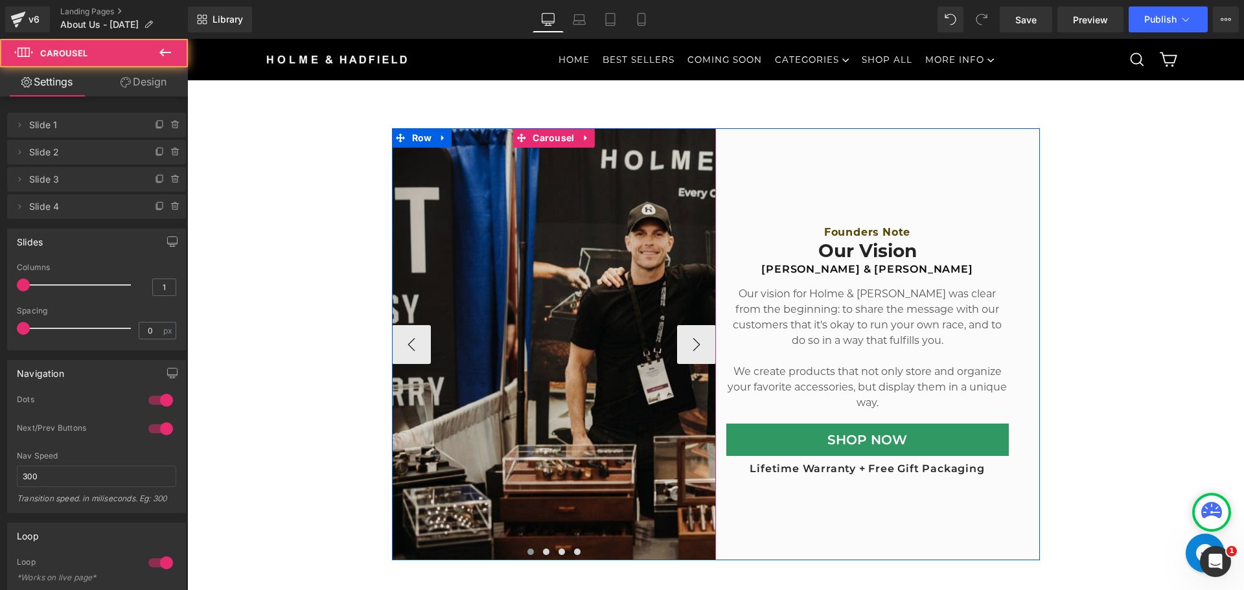
click at [549, 391] on img at bounding box center [716, 344] width 648 height 432
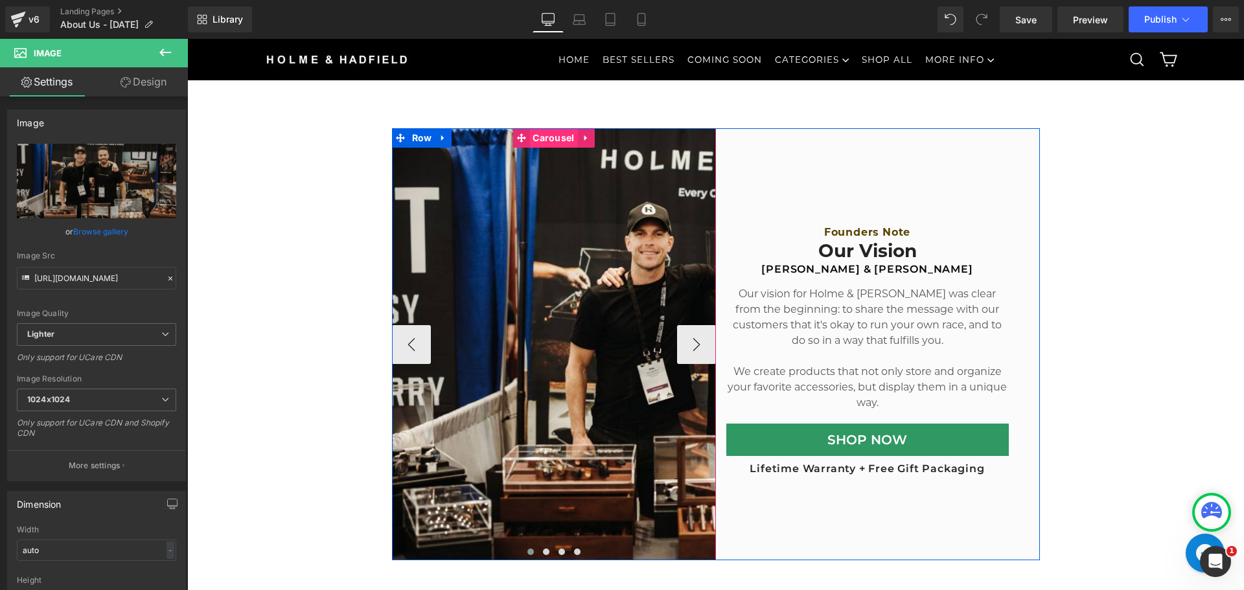
click at [539, 137] on span "Carousel" at bounding box center [553, 137] width 48 height 19
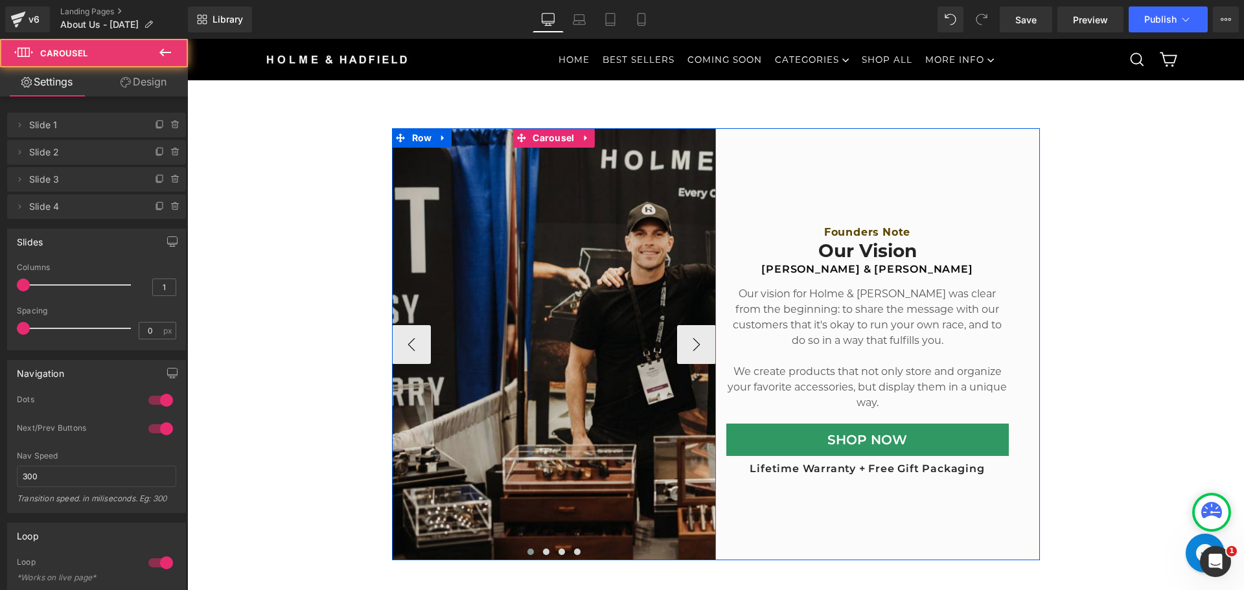
click at [474, 243] on img at bounding box center [716, 344] width 648 height 432
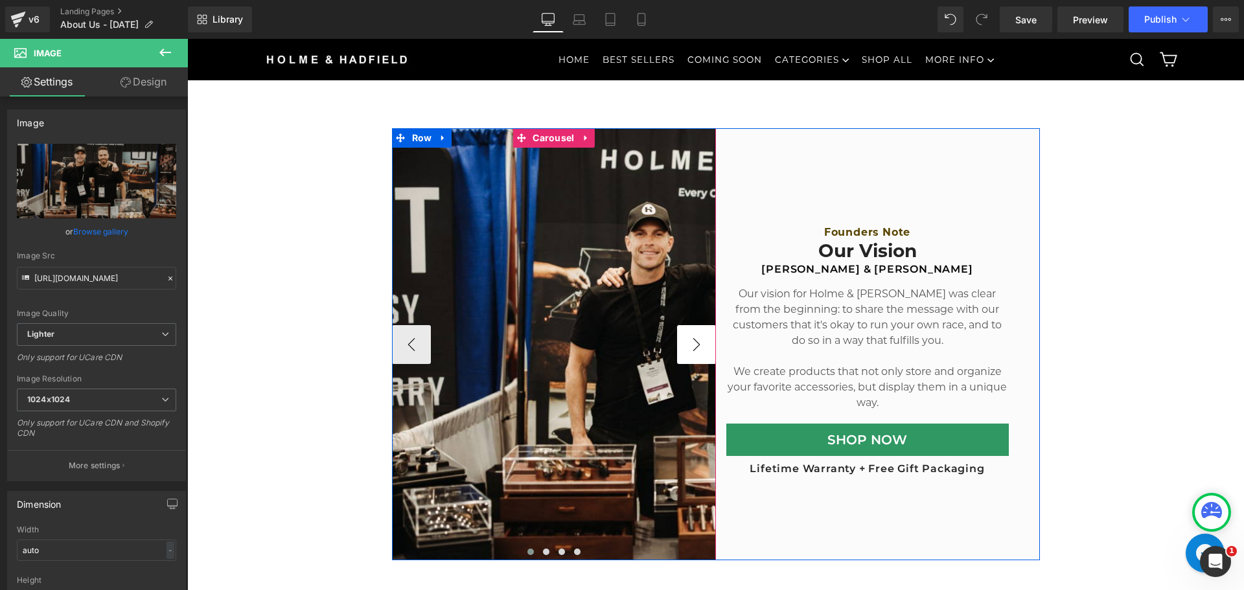
click at [694, 349] on button "›" at bounding box center [696, 344] width 39 height 39
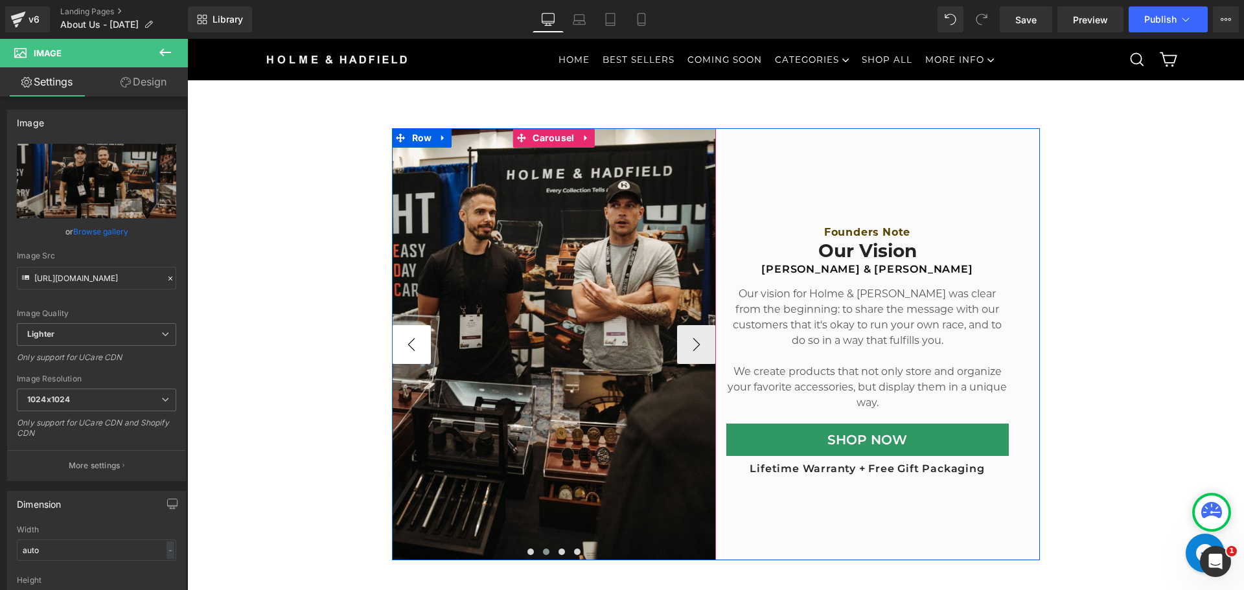
click at [416, 338] on button "‹" at bounding box center [411, 344] width 39 height 39
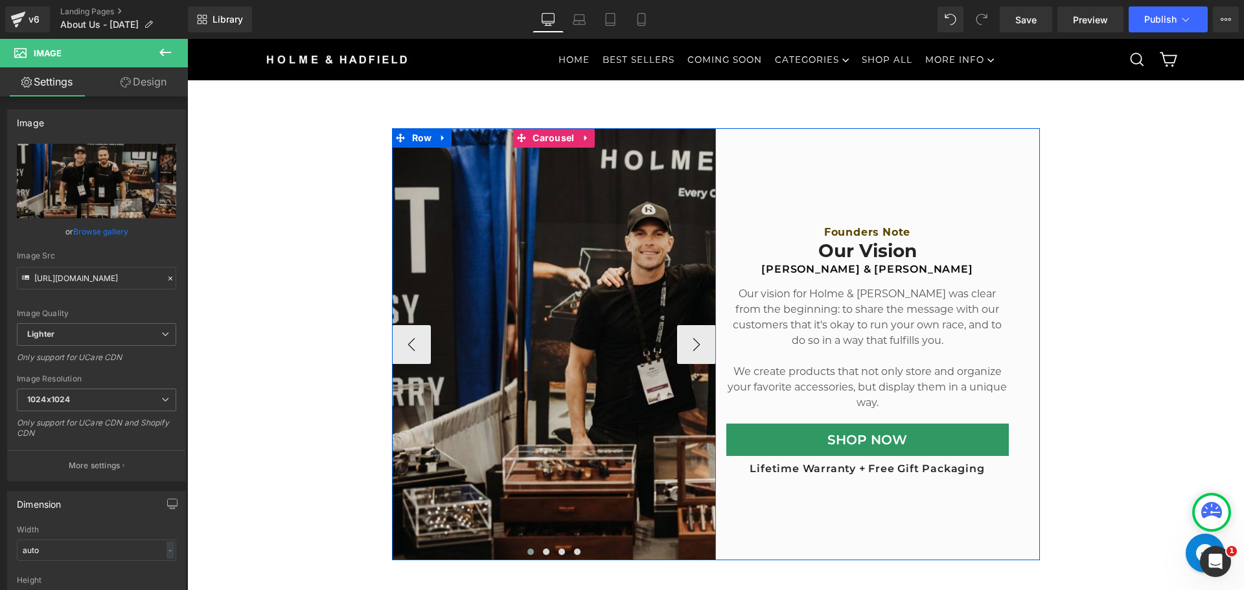
drag, startPoint x: 571, startPoint y: 343, endPoint x: 485, endPoint y: 341, distance: 86.2
click at [571, 343] on img at bounding box center [716, 344] width 648 height 432
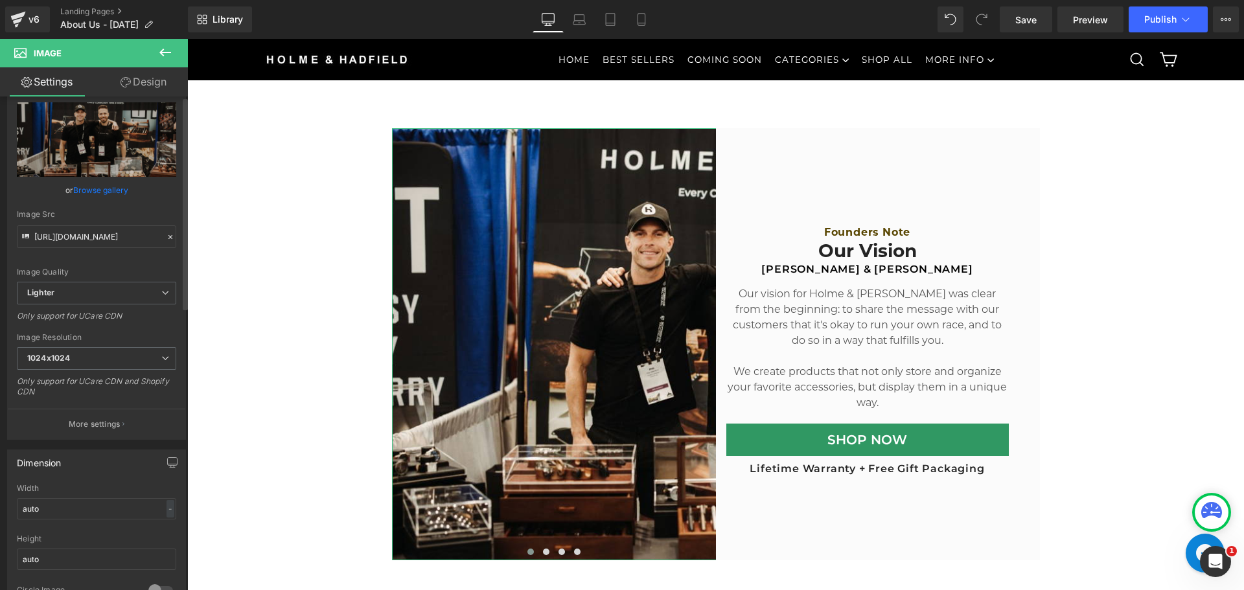
scroll to position [324, 0]
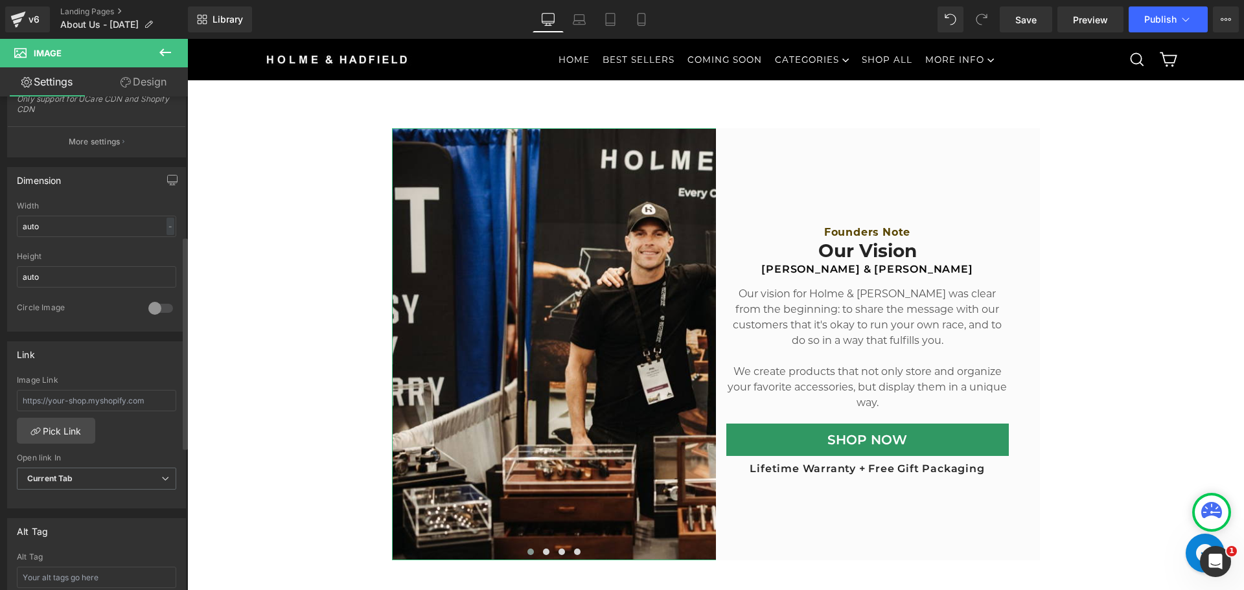
click at [171, 222] on div "auto Width auto - % px auto Height auto 0 Circle Image" at bounding box center [96, 266] width 177 height 130
click at [125, 229] on input "auto" at bounding box center [96, 226] width 159 height 21
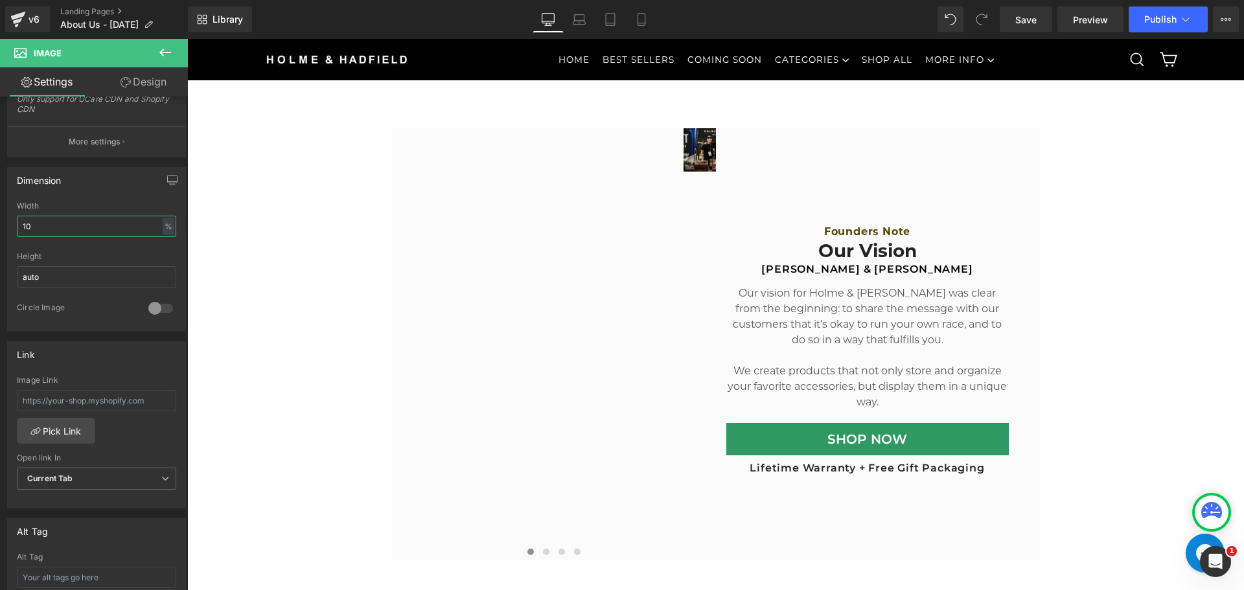
type input "1"
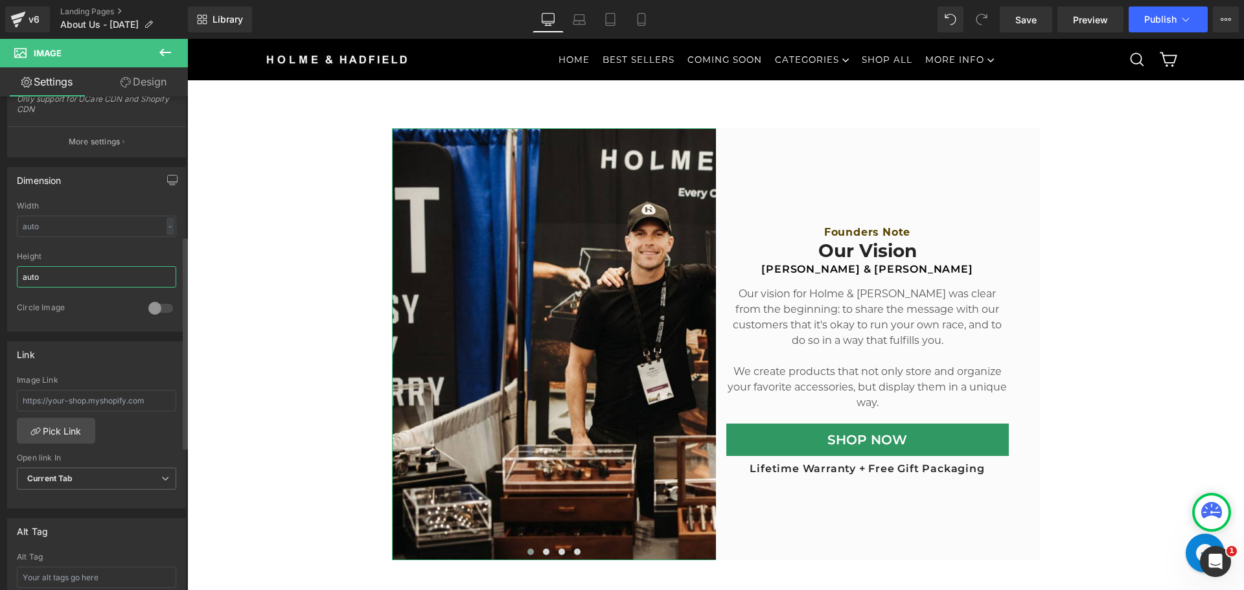
click at [79, 277] on input "auto" at bounding box center [96, 276] width 159 height 21
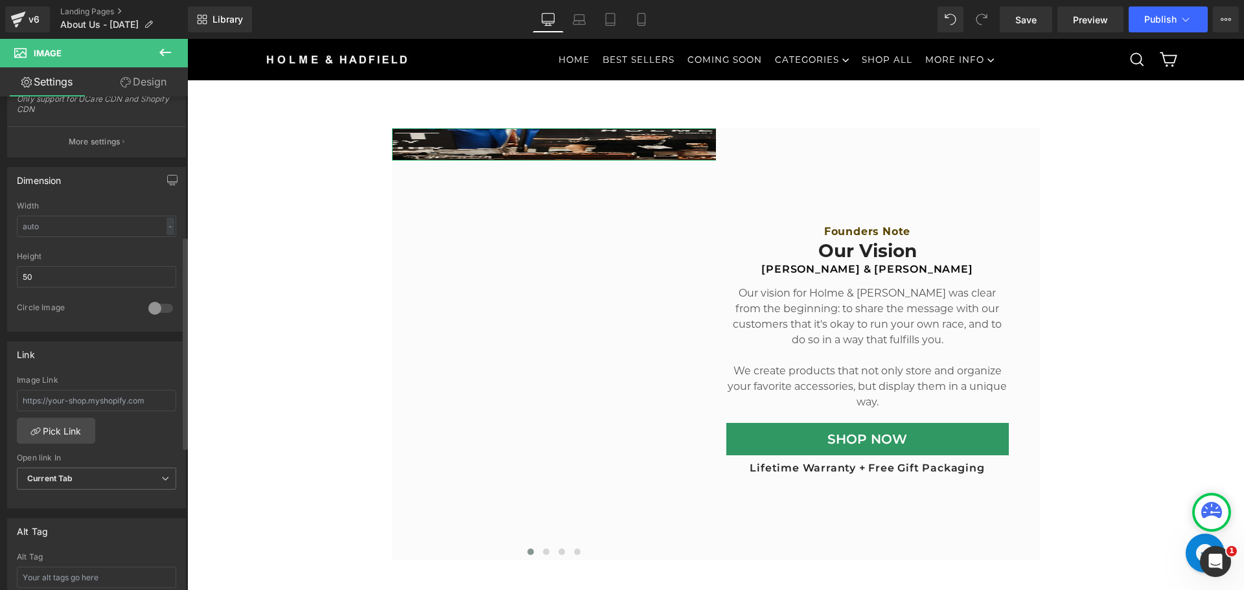
click at [100, 244] on div at bounding box center [96, 248] width 159 height 8
click at [76, 265] on div "Height 50" at bounding box center [96, 277] width 159 height 51
click at [62, 274] on input "50" at bounding box center [96, 276] width 159 height 21
type input "5"
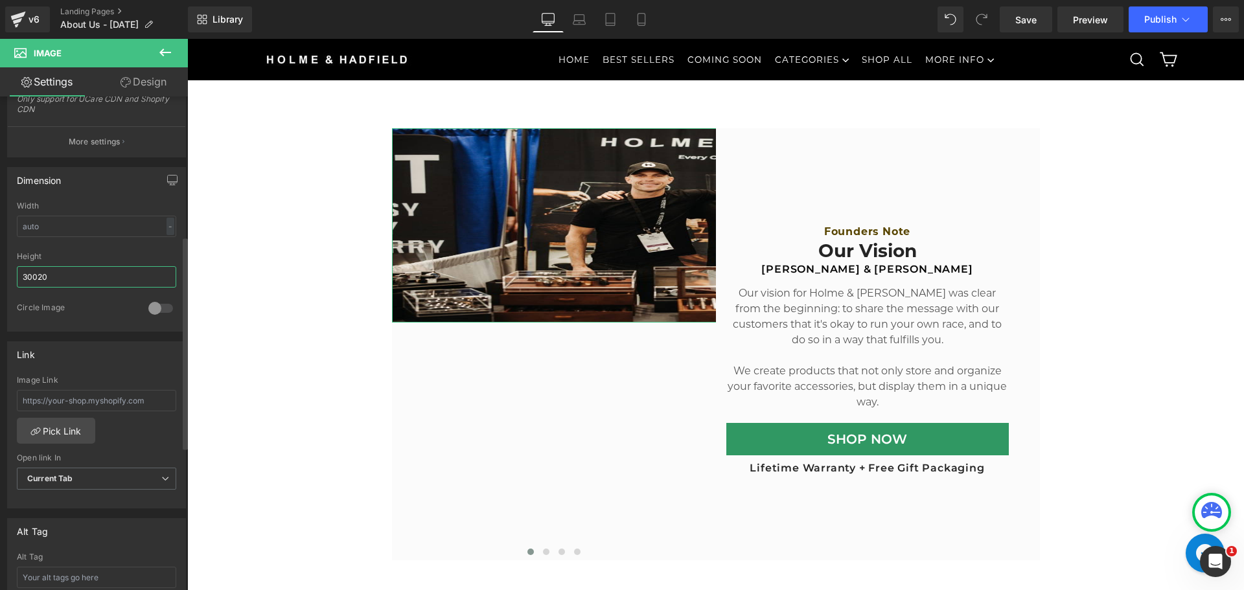
type input "300200"
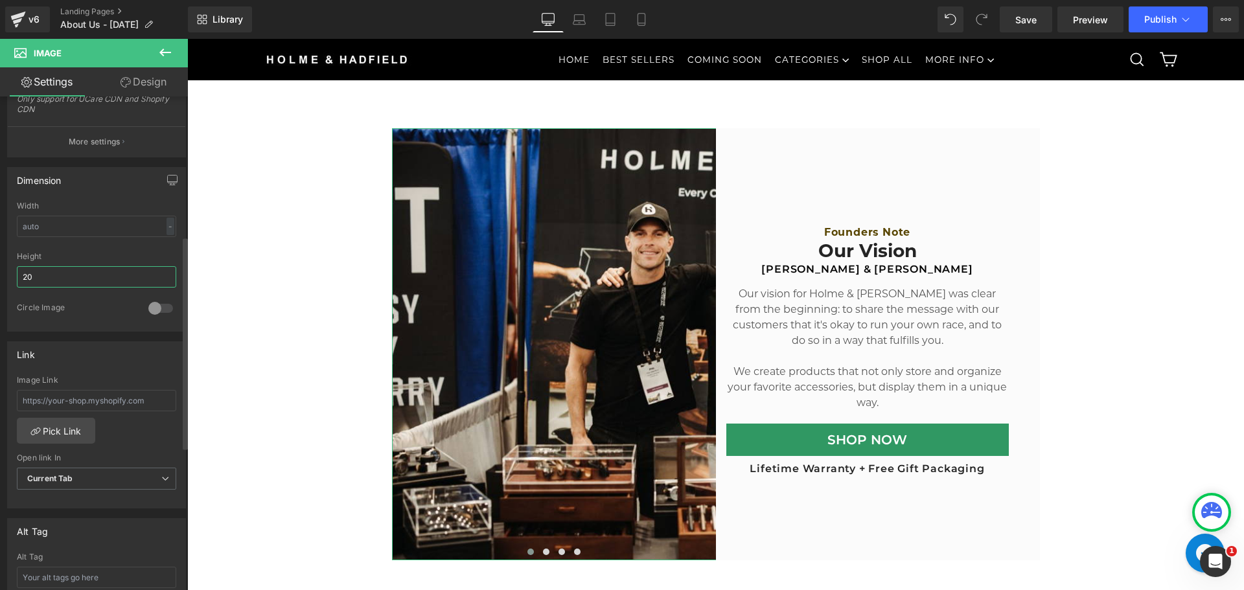
type input "200"
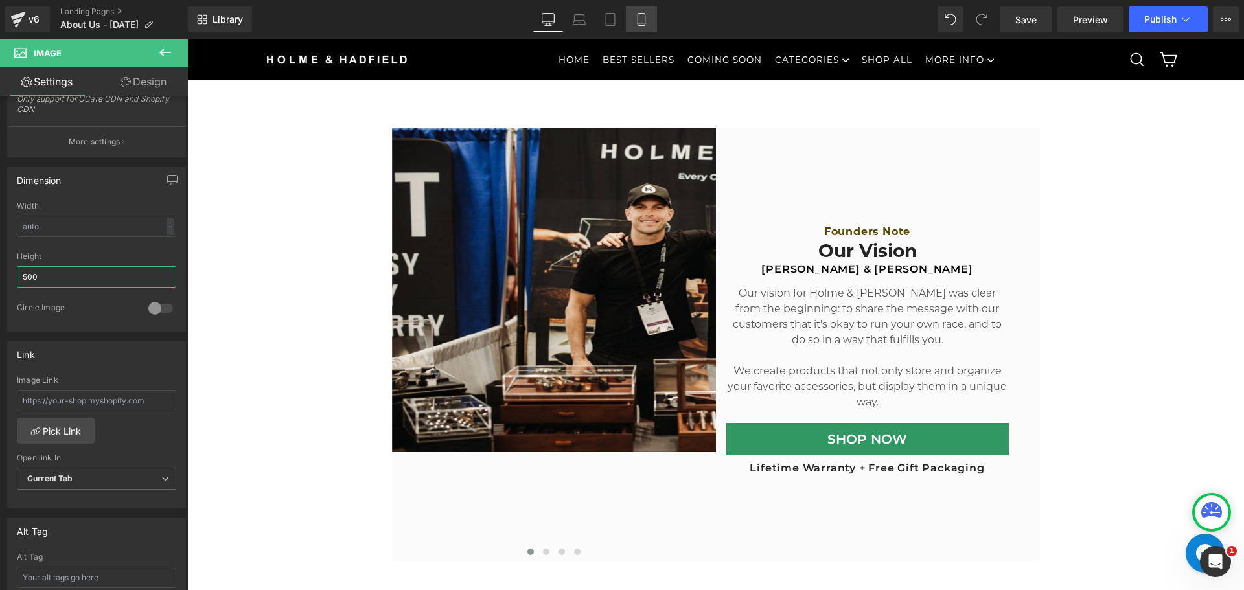
type input "500"
click at [648, 13] on link "Mobile" at bounding box center [641, 19] width 31 height 26
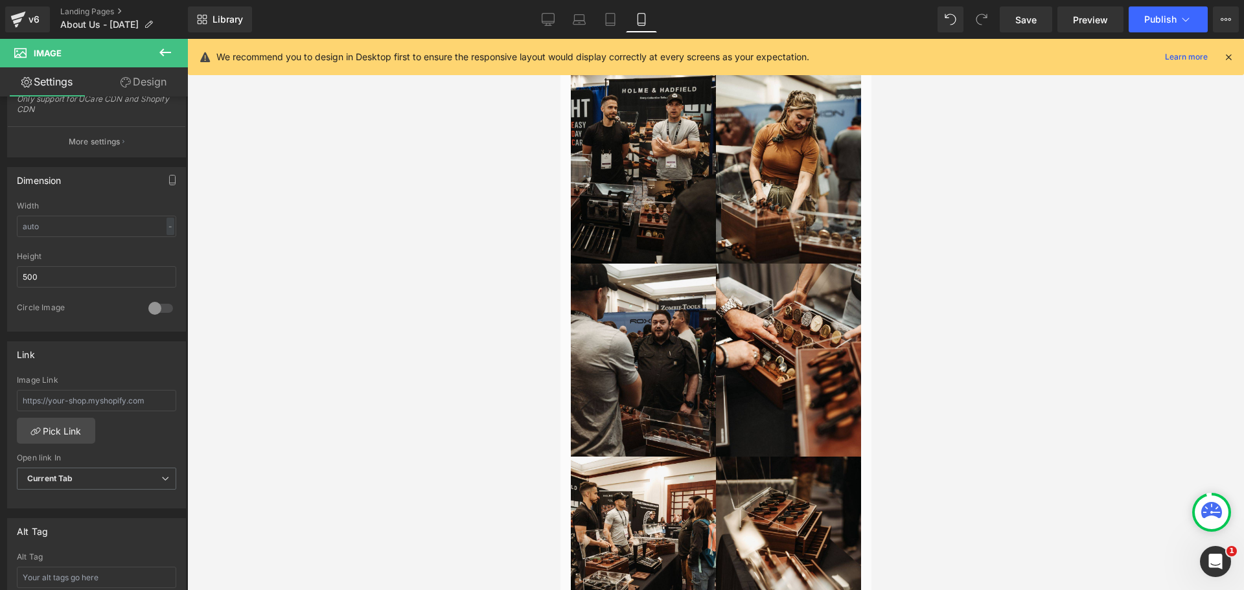
type input "auto"
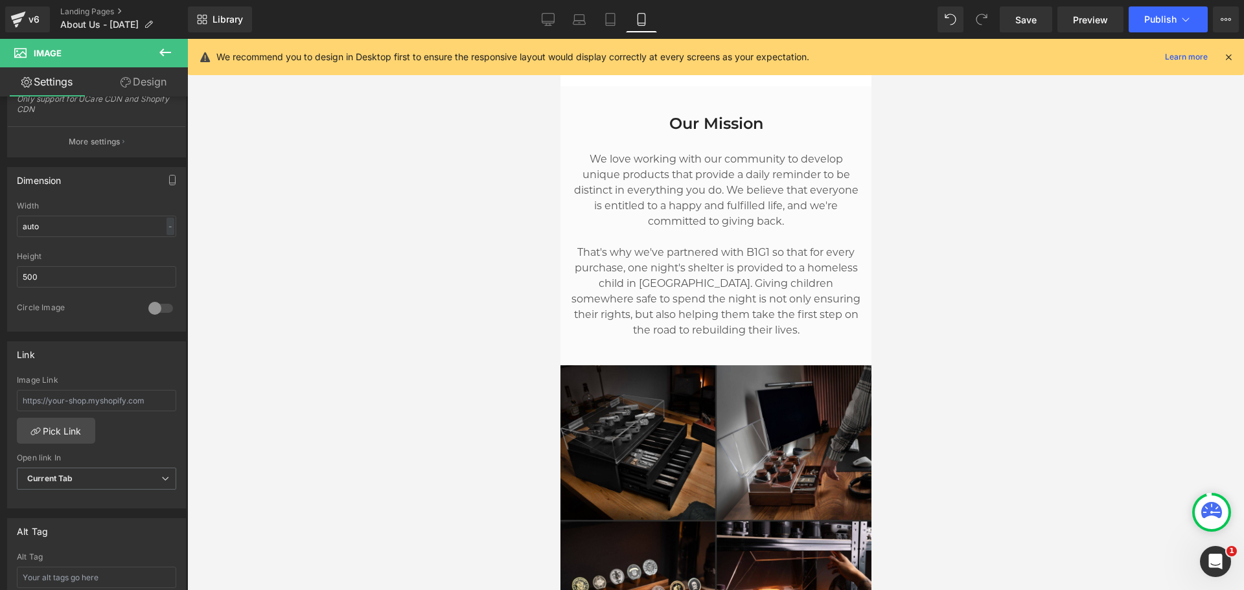
scroll to position [637, 0]
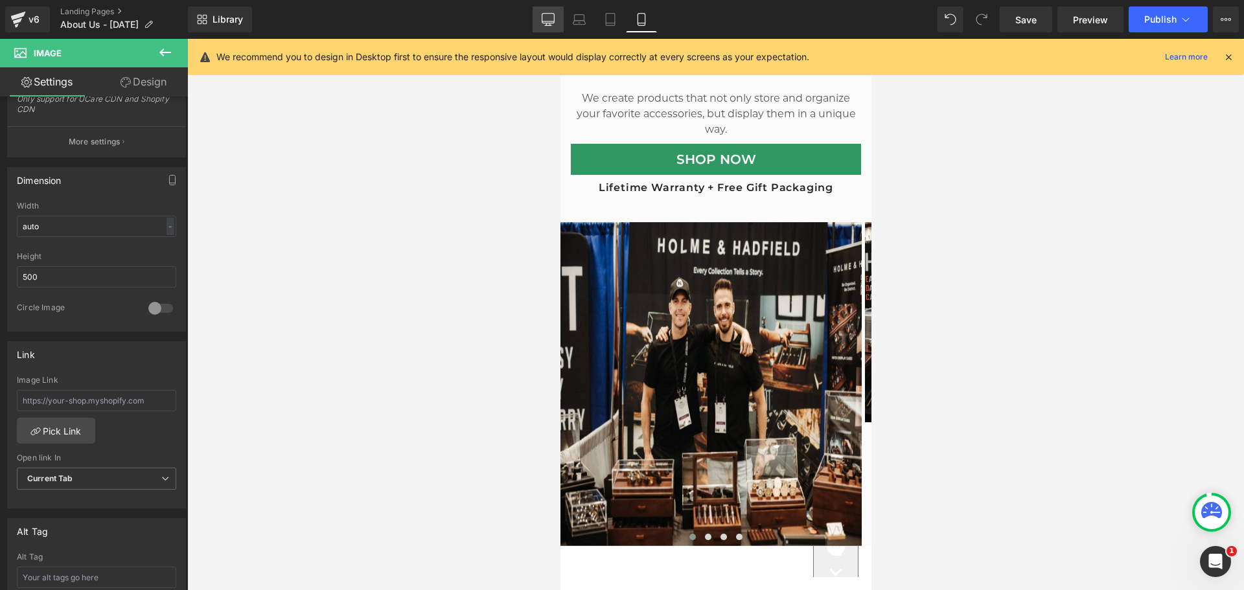
click at [547, 14] on icon at bounding box center [548, 19] width 12 height 10
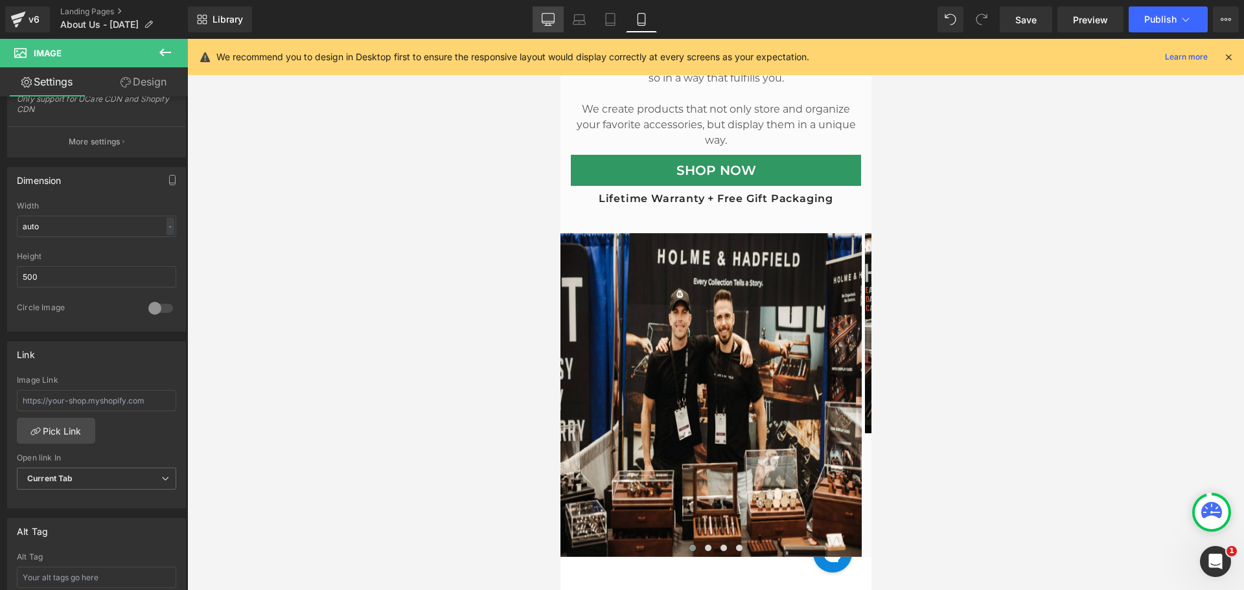
scroll to position [440, 0]
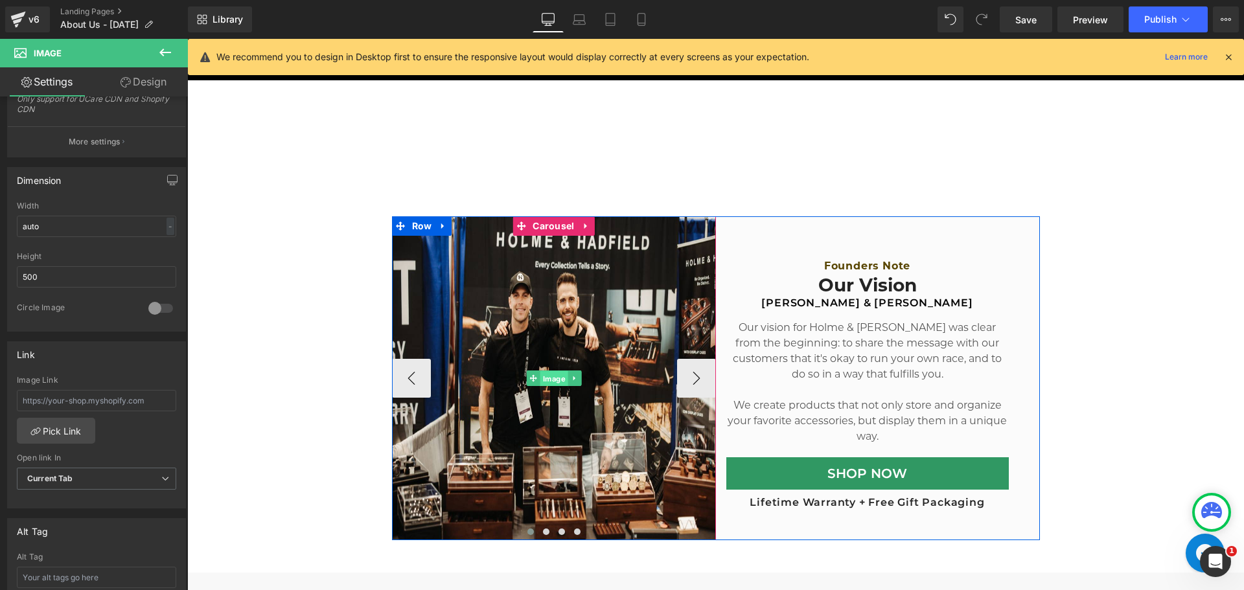
click at [547, 385] on span "Image" at bounding box center [554, 379] width 28 height 16
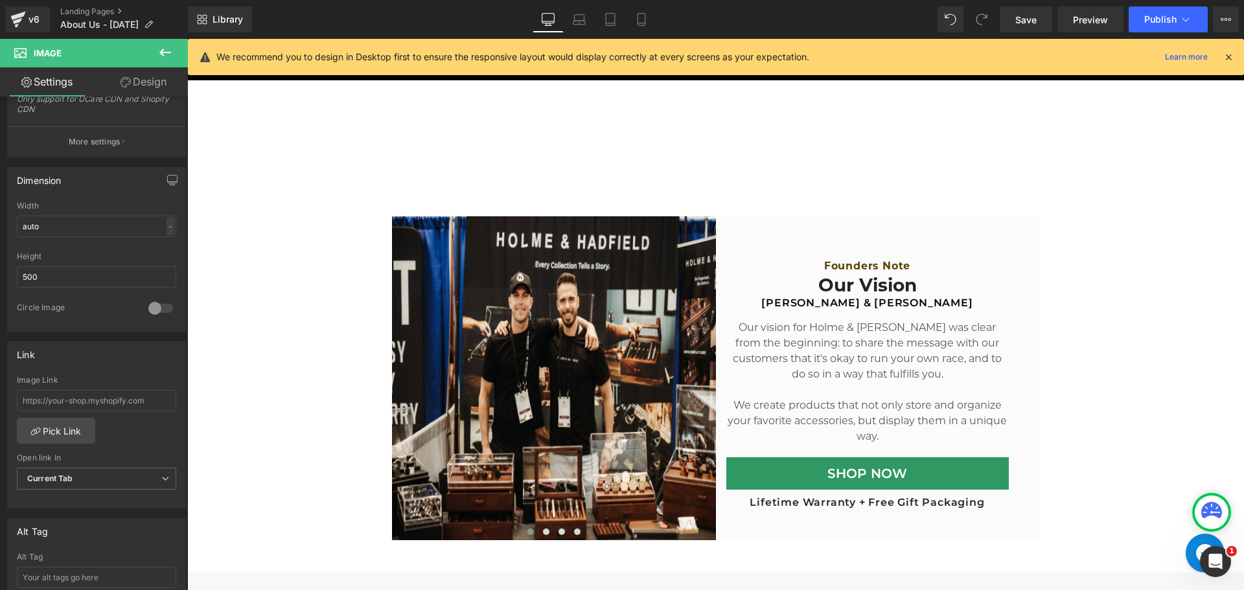
click at [1228, 56] on icon at bounding box center [1228, 57] width 12 height 12
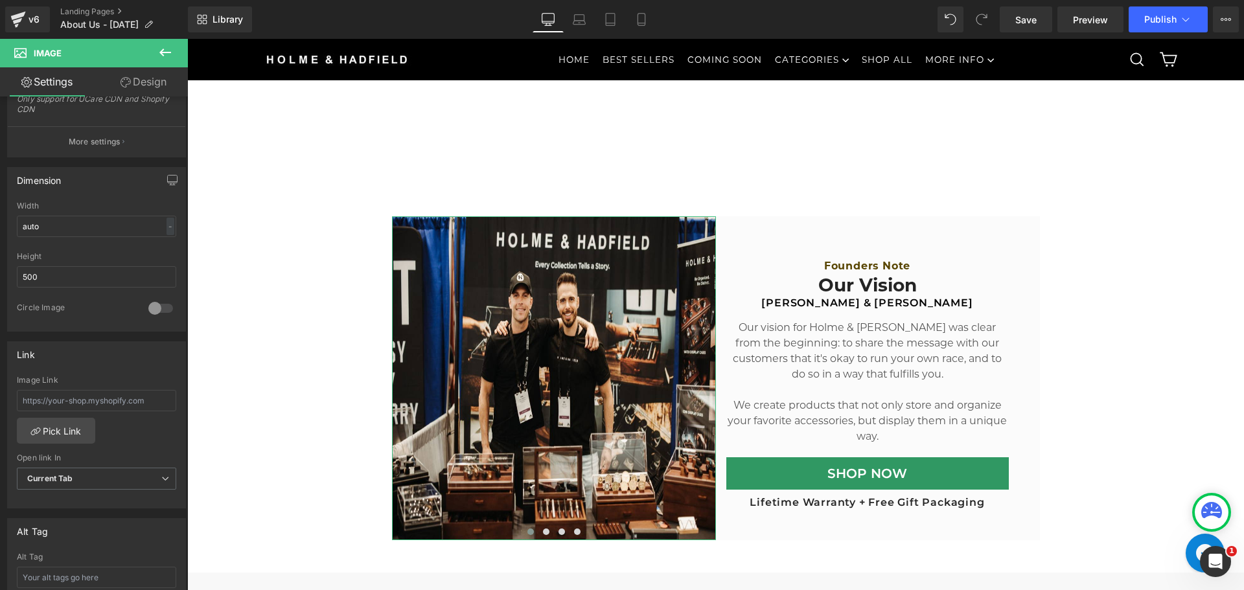
click at [71, 84] on link "Settings" at bounding box center [47, 81] width 94 height 29
click at [170, 43] on button at bounding box center [165, 53] width 45 height 29
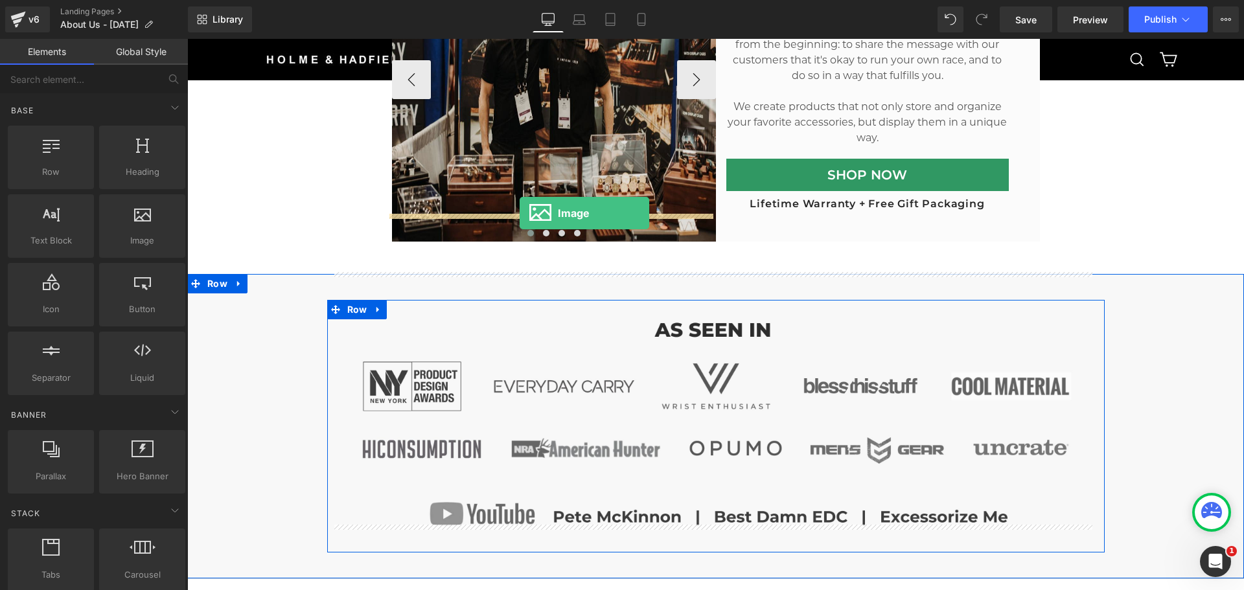
scroll to position [531, 0]
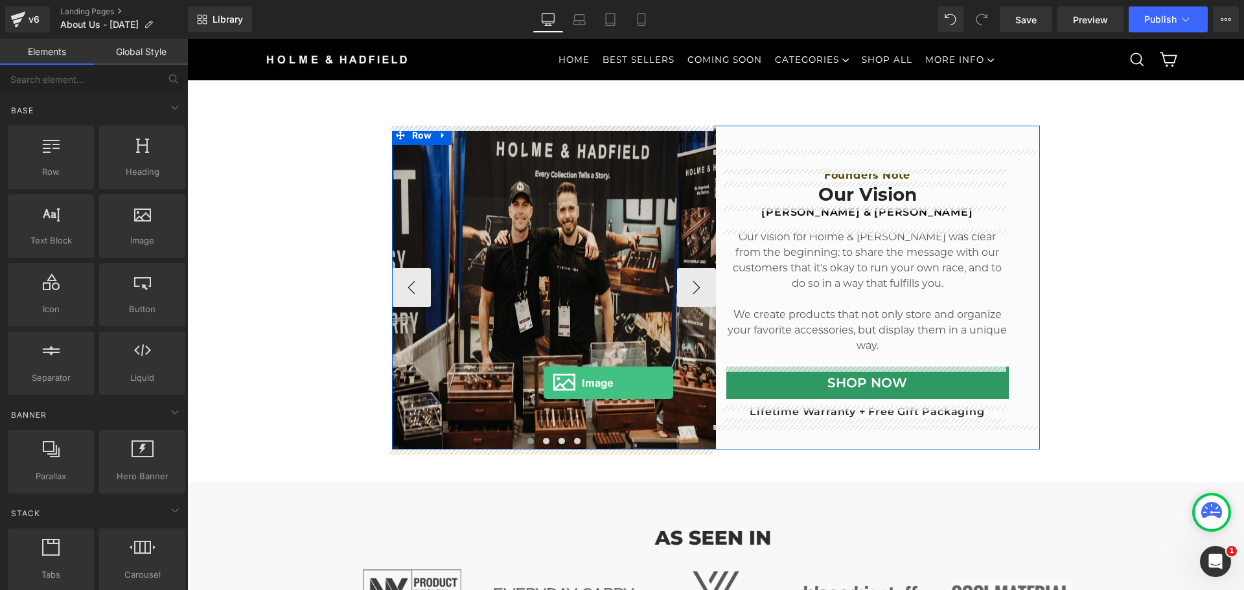
drag, startPoint x: 346, startPoint y: 275, endPoint x: 543, endPoint y: 383, distance: 224.9
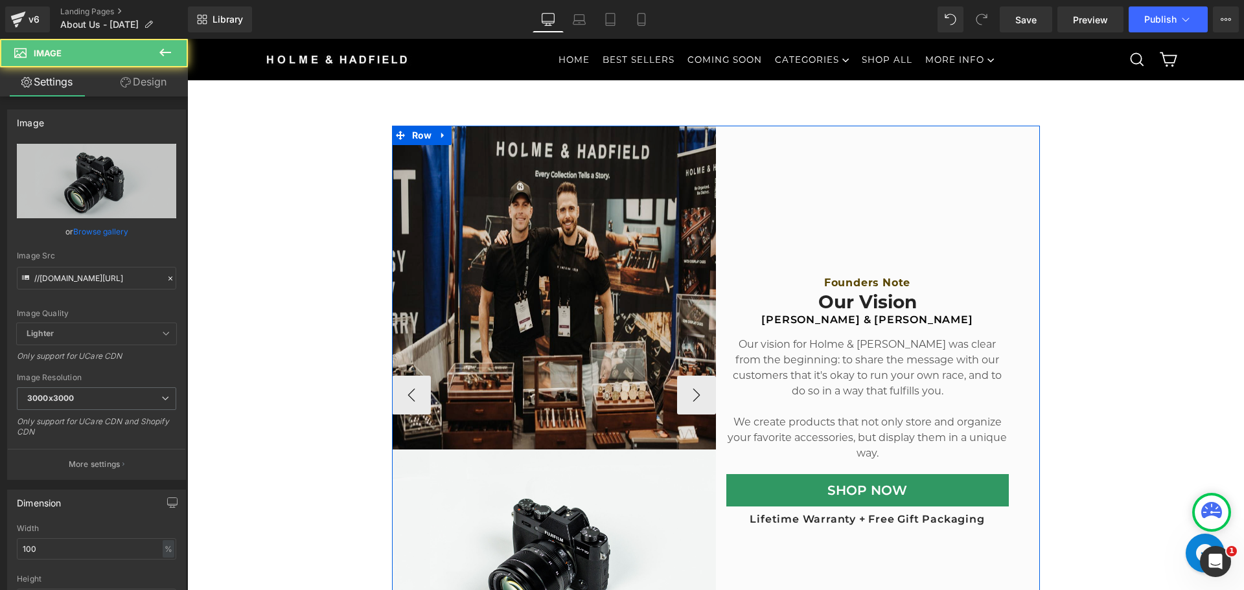
click at [553, 265] on img at bounding box center [554, 288] width 324 height 324
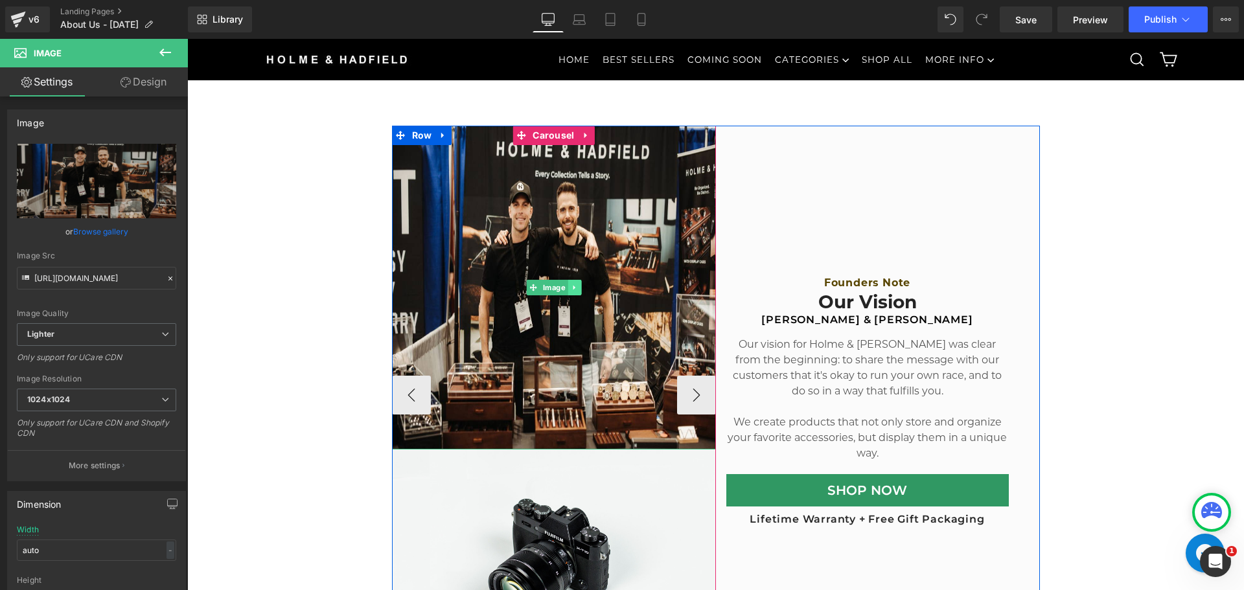
click at [574, 281] on link at bounding box center [574, 288] width 14 height 16
click at [574, 292] on link at bounding box center [581, 288] width 14 height 16
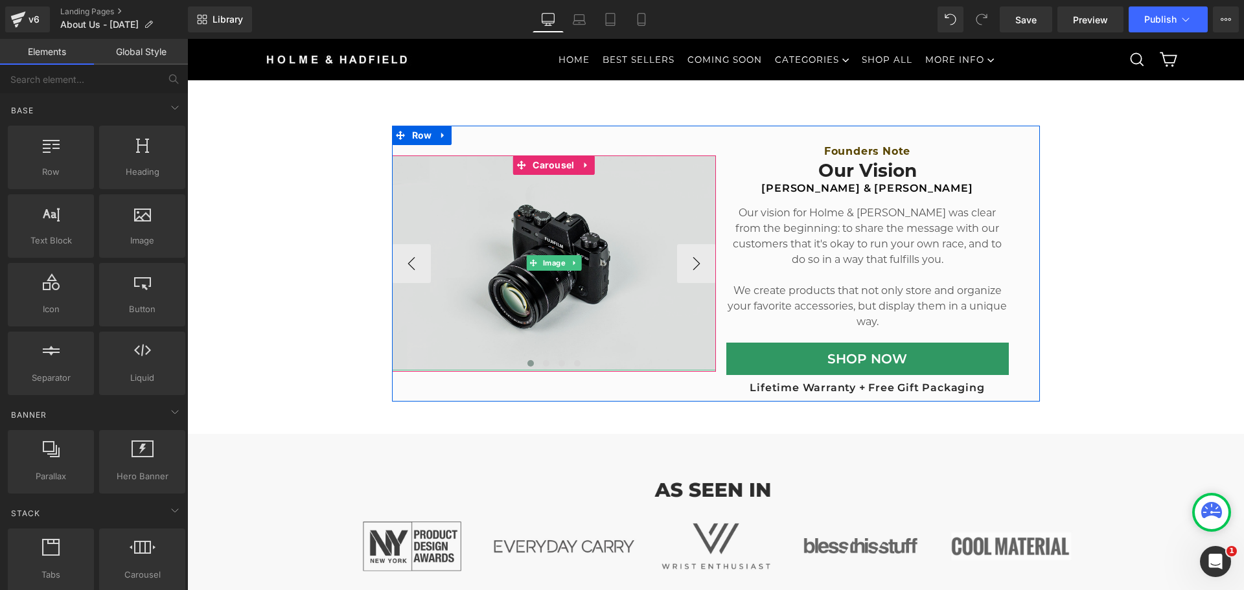
click at [601, 219] on img at bounding box center [554, 262] width 324 height 214
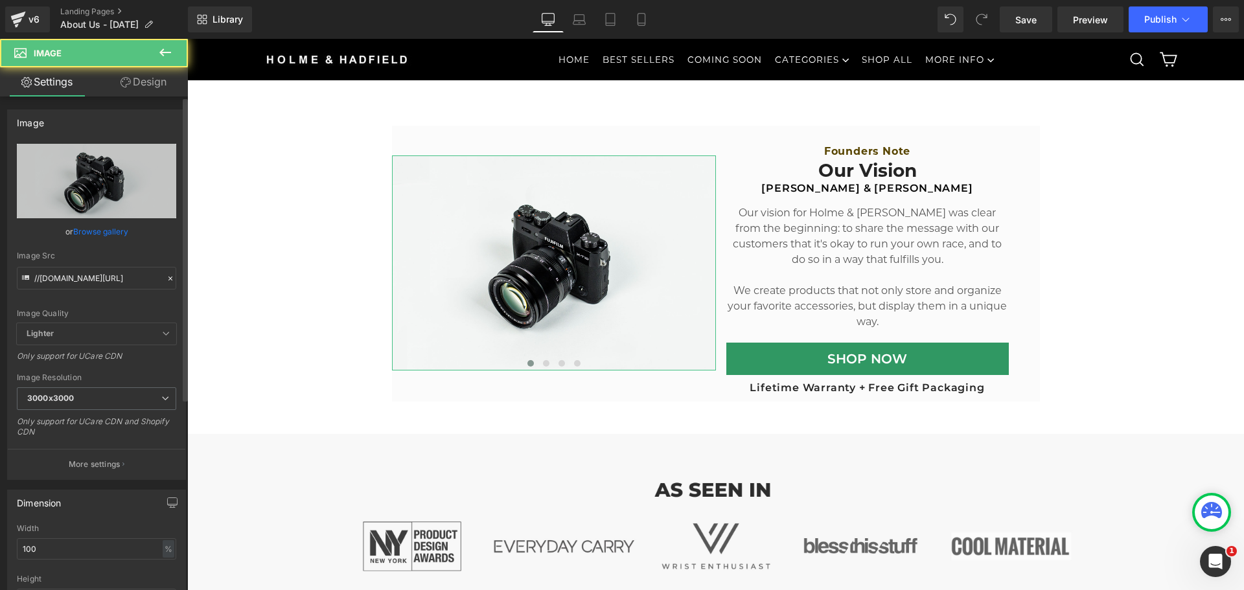
click at [117, 231] on link "Browse gallery" at bounding box center [100, 231] width 55 height 23
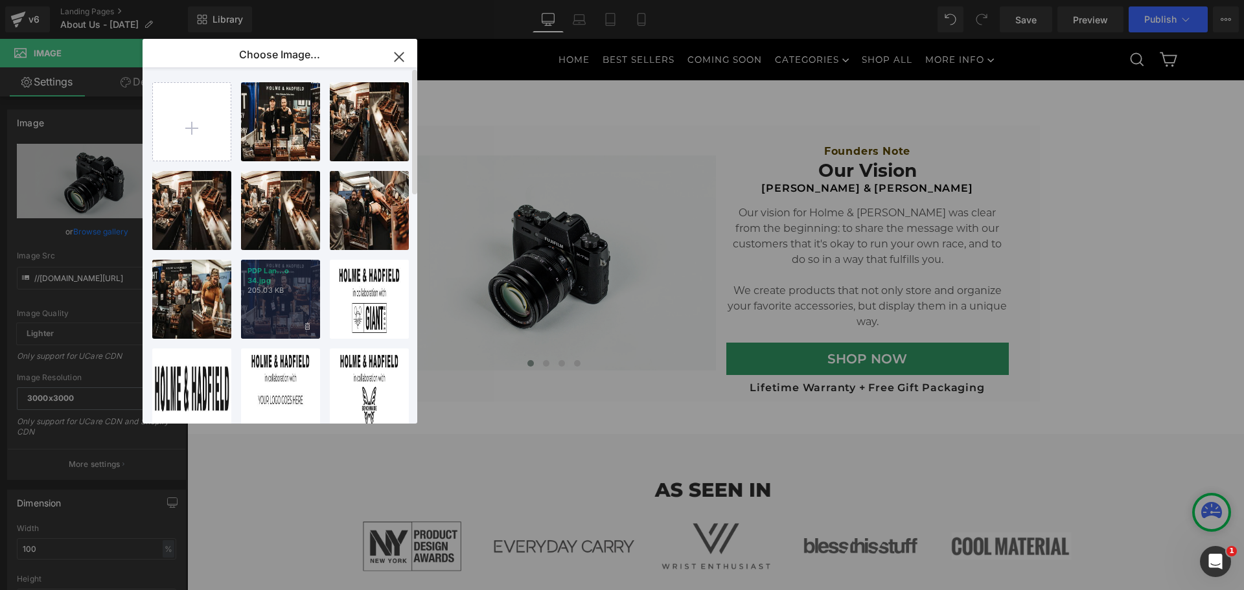
click at [288, 303] on div "PDP Lan...o 34.jpg 205.03 KB" at bounding box center [280, 299] width 79 height 79
type input "https://ucarecdn.com/47667466-ced8-44be-8e90-7e74eb75d1c4/-/format/auto/-/previ…"
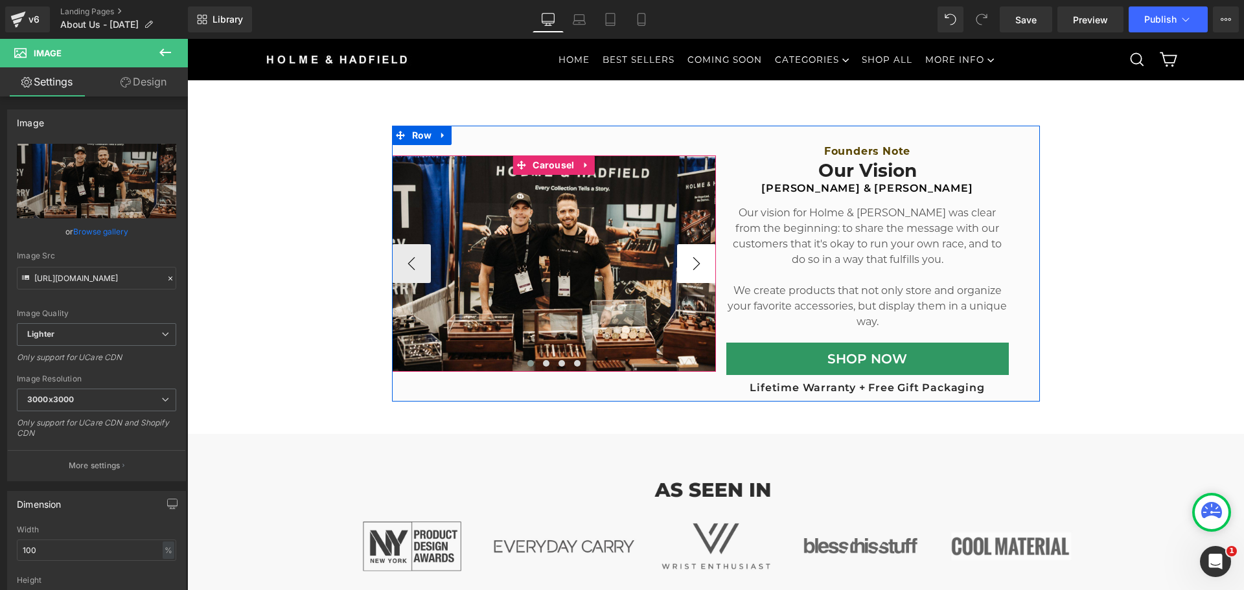
click at [703, 260] on button "›" at bounding box center [696, 263] width 39 height 39
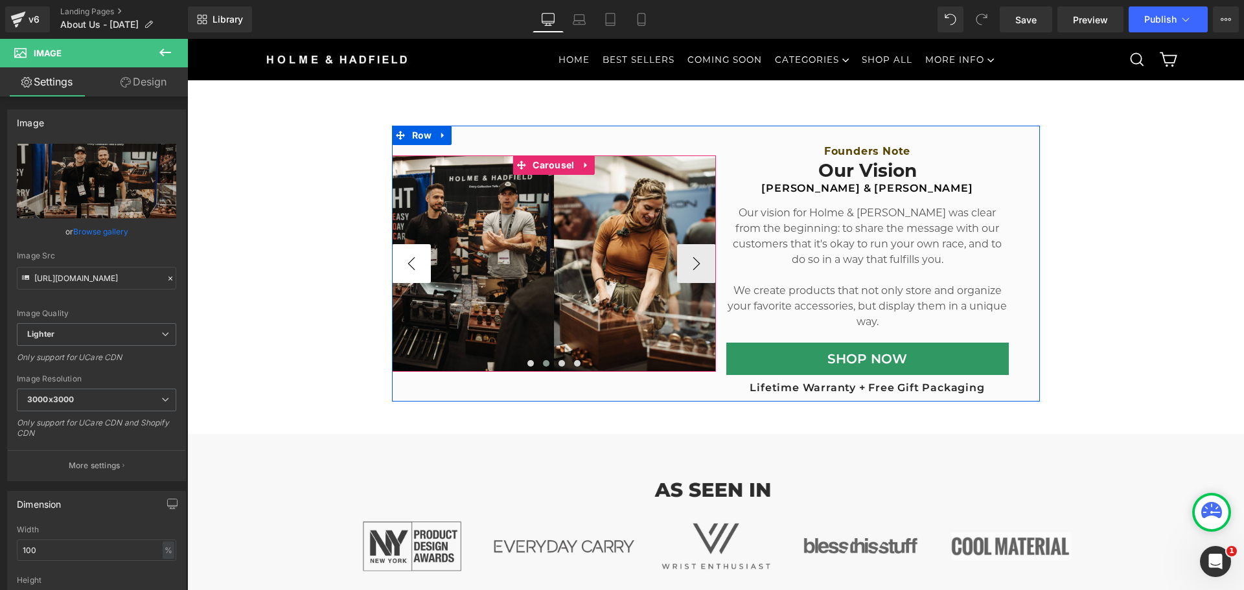
click at [395, 262] on button "‹" at bounding box center [411, 263] width 39 height 39
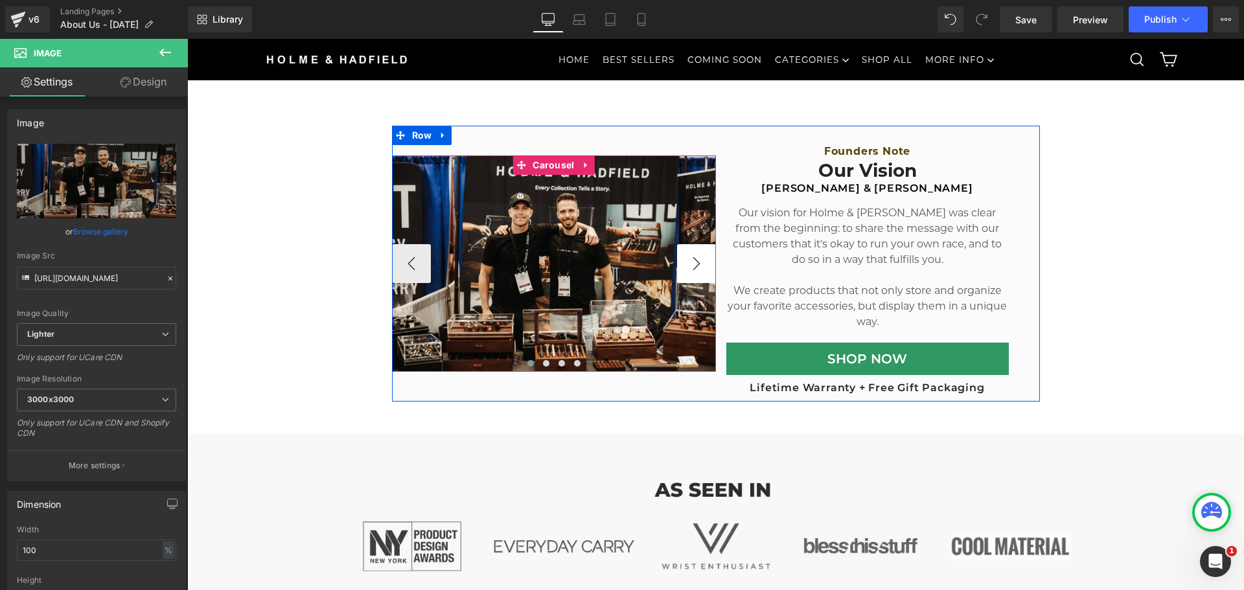
click at [690, 258] on button "›" at bounding box center [696, 263] width 39 height 39
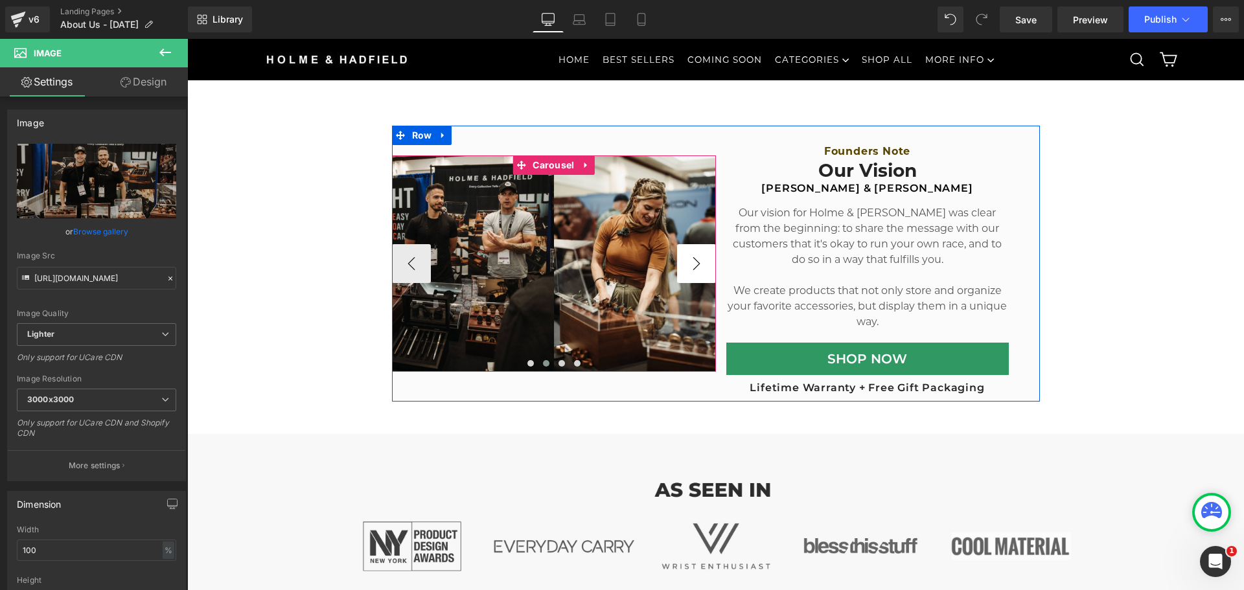
click at [694, 260] on button "›" at bounding box center [696, 263] width 39 height 39
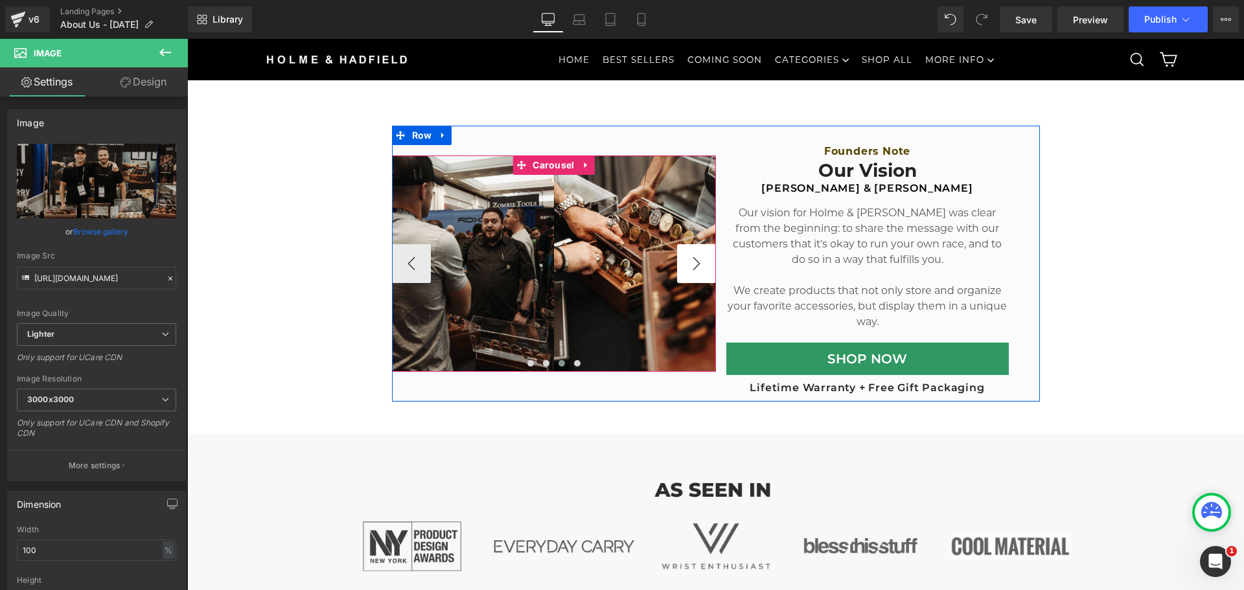
click at [696, 264] on button "›" at bounding box center [696, 263] width 39 height 39
click at [696, 266] on button "›" at bounding box center [696, 263] width 39 height 39
click at [398, 267] on button "‹" at bounding box center [411, 263] width 39 height 39
click at [691, 266] on button "›" at bounding box center [696, 263] width 39 height 39
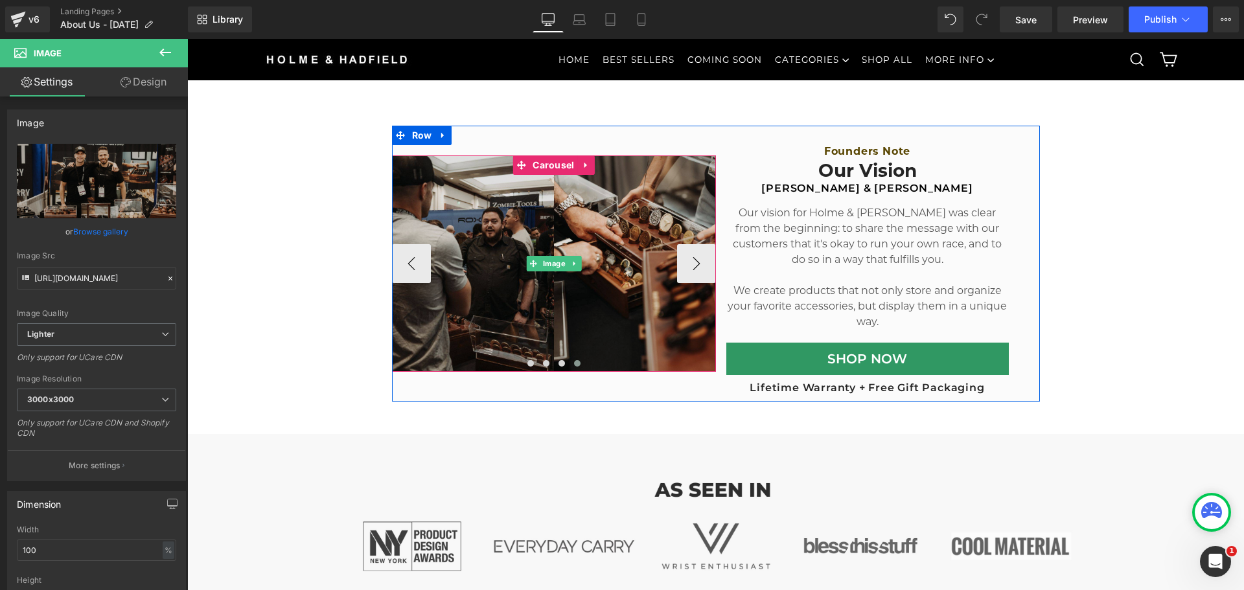
click at [570, 235] on img at bounding box center [554, 263] width 324 height 216
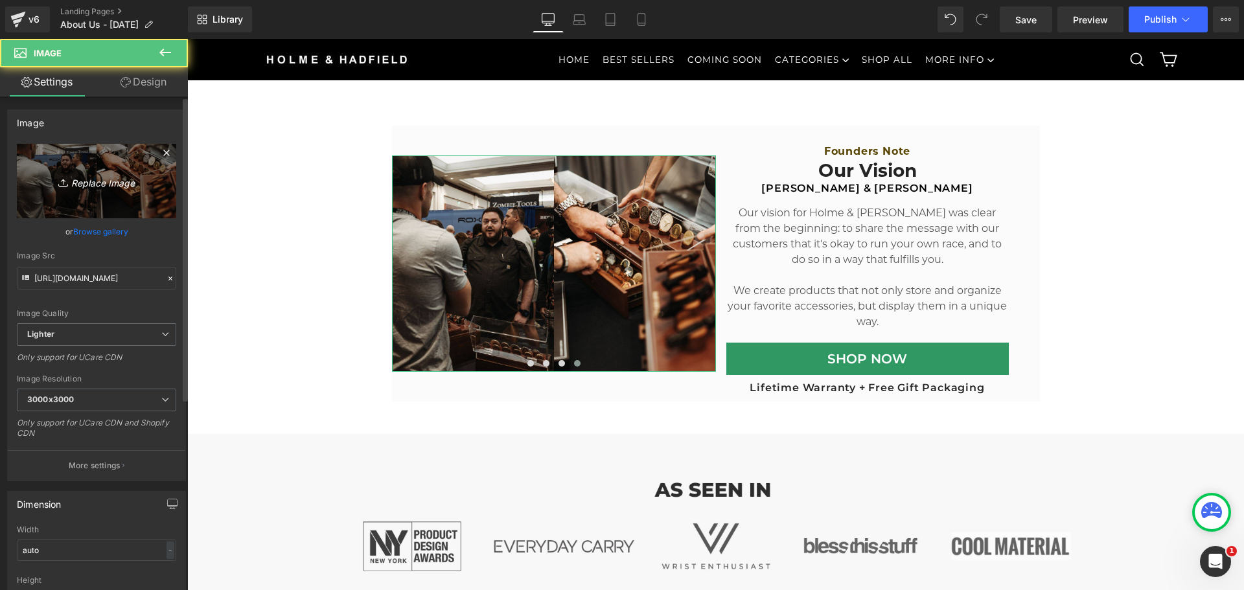
click at [34, 170] on link "Replace Image" at bounding box center [96, 181] width 159 height 74
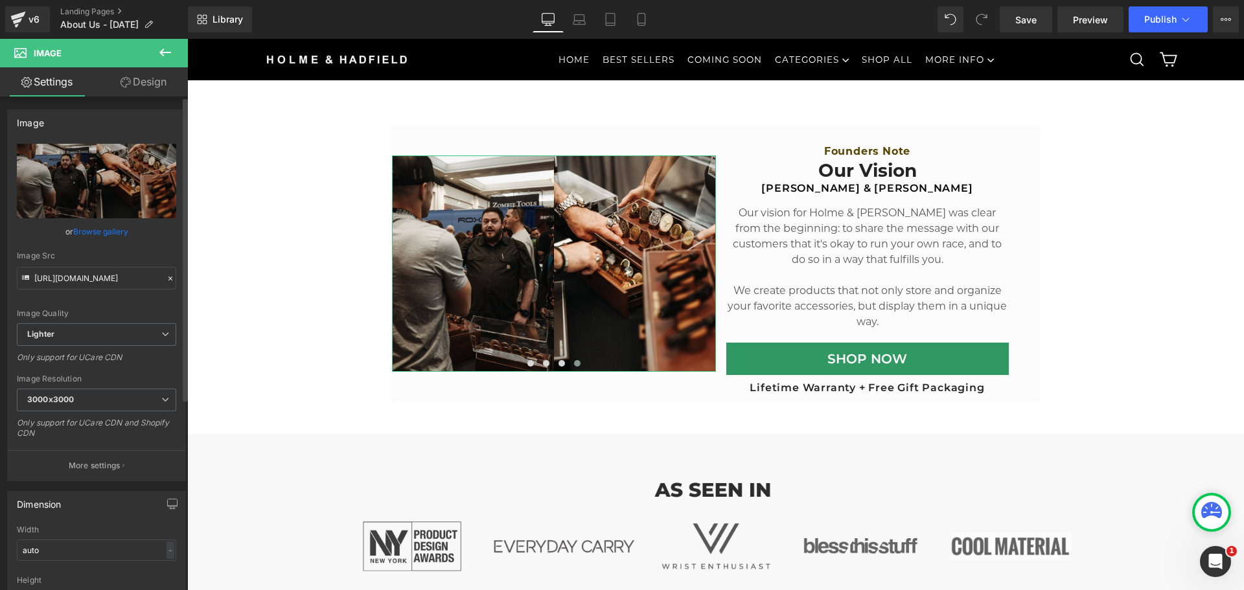
click at [93, 234] on link "Browse gallery" at bounding box center [100, 231] width 55 height 23
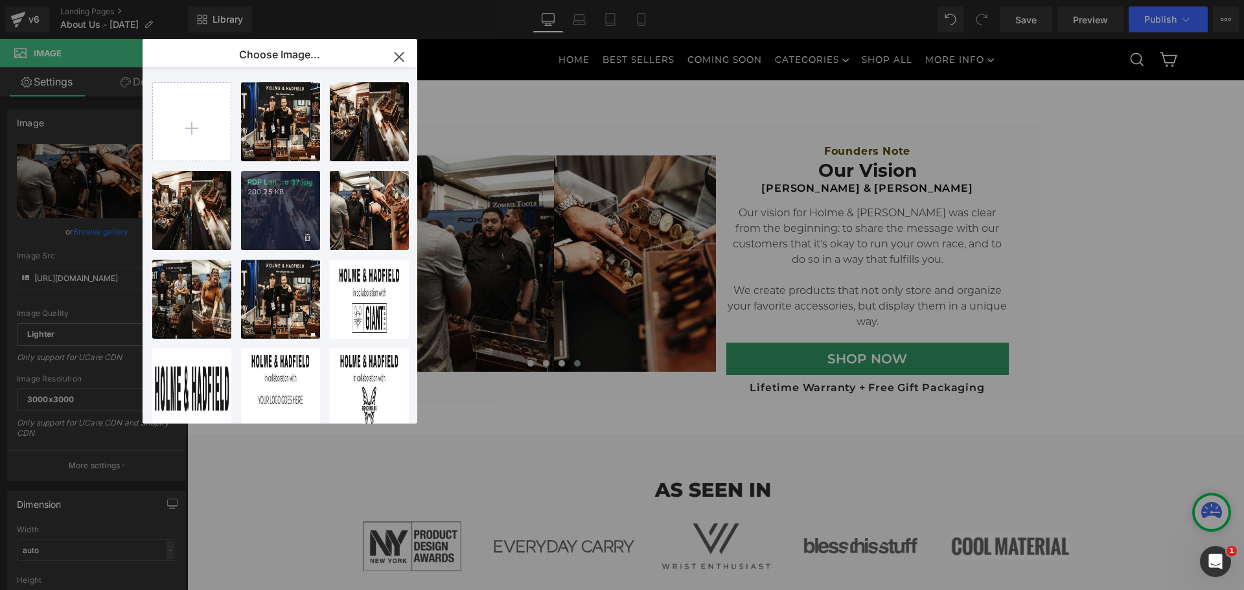
click at [268, 216] on div "PDP Lan...o 37.jpg 200.25 KB" at bounding box center [280, 210] width 79 height 79
type input "https://ucarecdn.com/551c6b12-aa1d-497d-ac46-9900dc7e1264/-/format/auto/-/previ…"
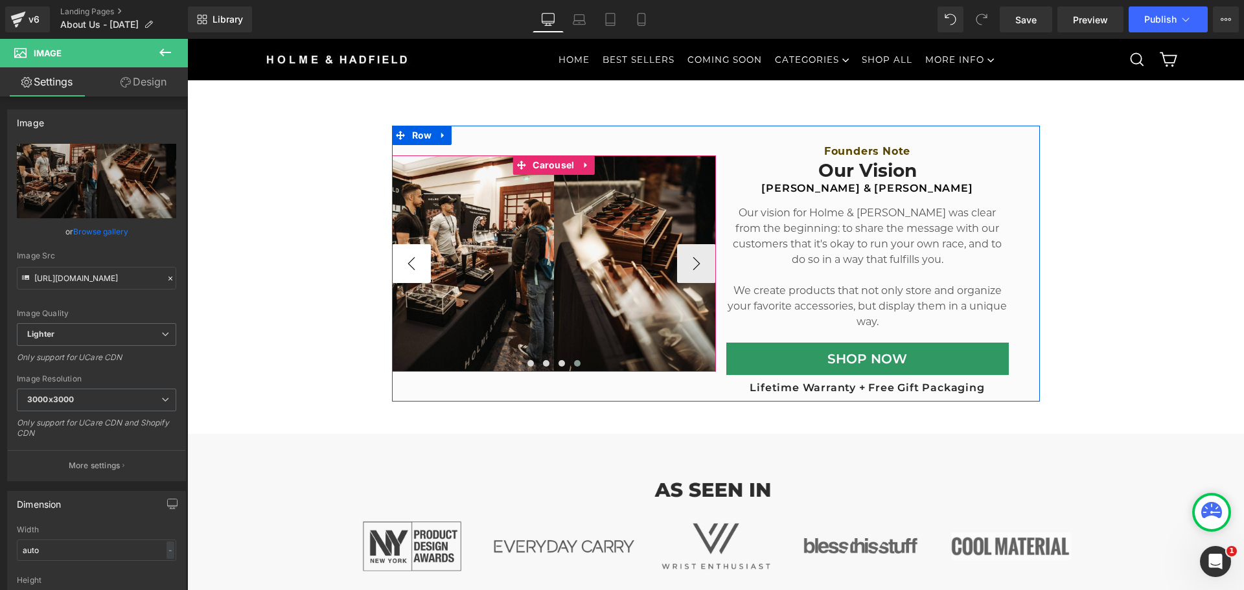
click at [403, 263] on button "‹" at bounding box center [411, 263] width 39 height 39
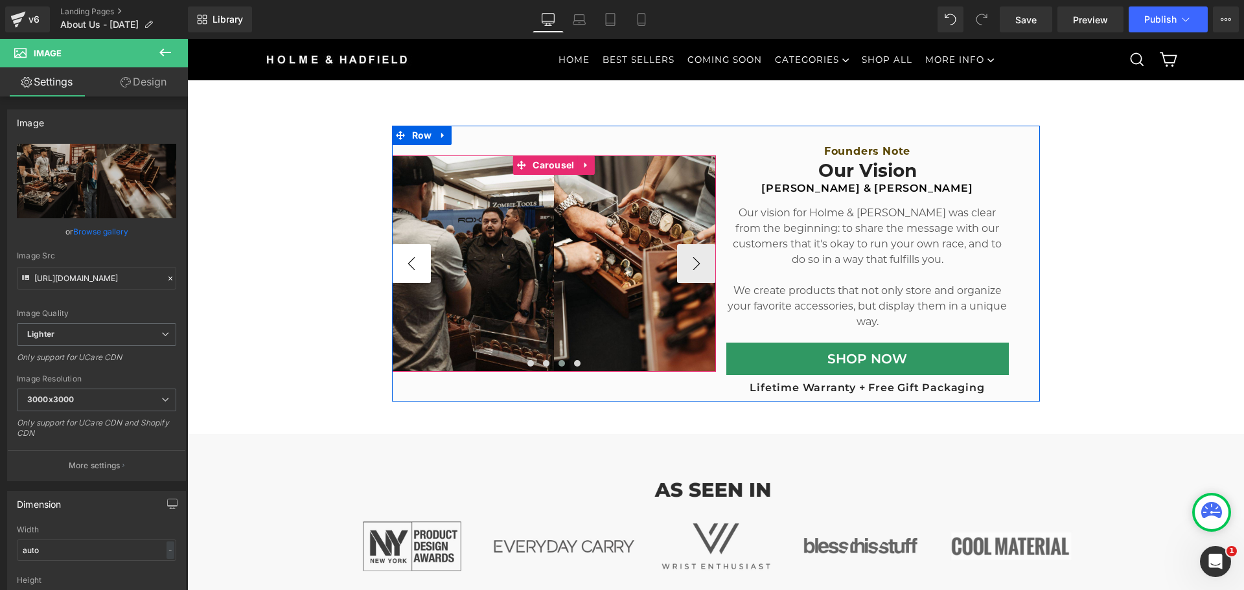
click at [402, 263] on button "‹" at bounding box center [411, 263] width 39 height 39
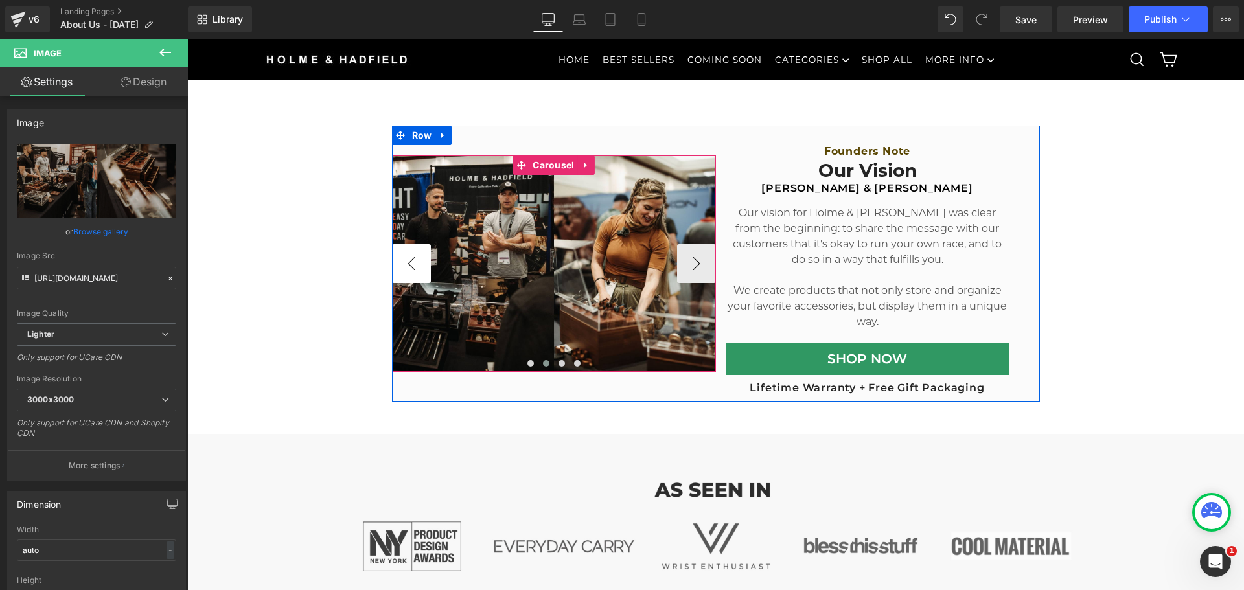
click at [402, 263] on button "‹" at bounding box center [411, 263] width 39 height 39
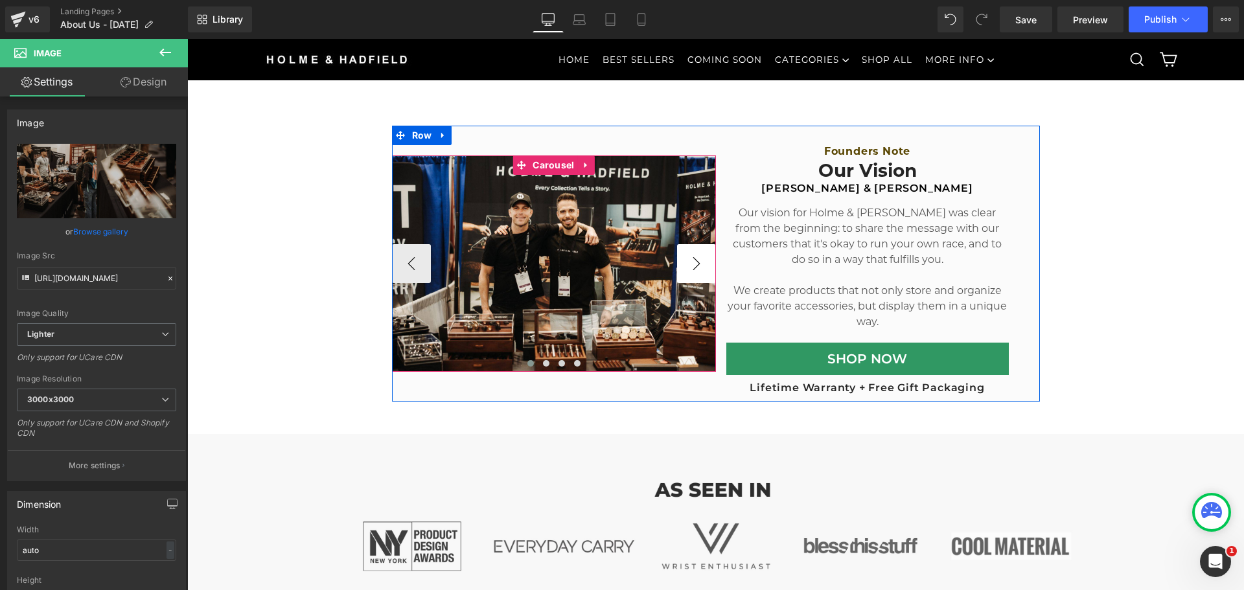
click at [695, 268] on button "›" at bounding box center [696, 263] width 39 height 39
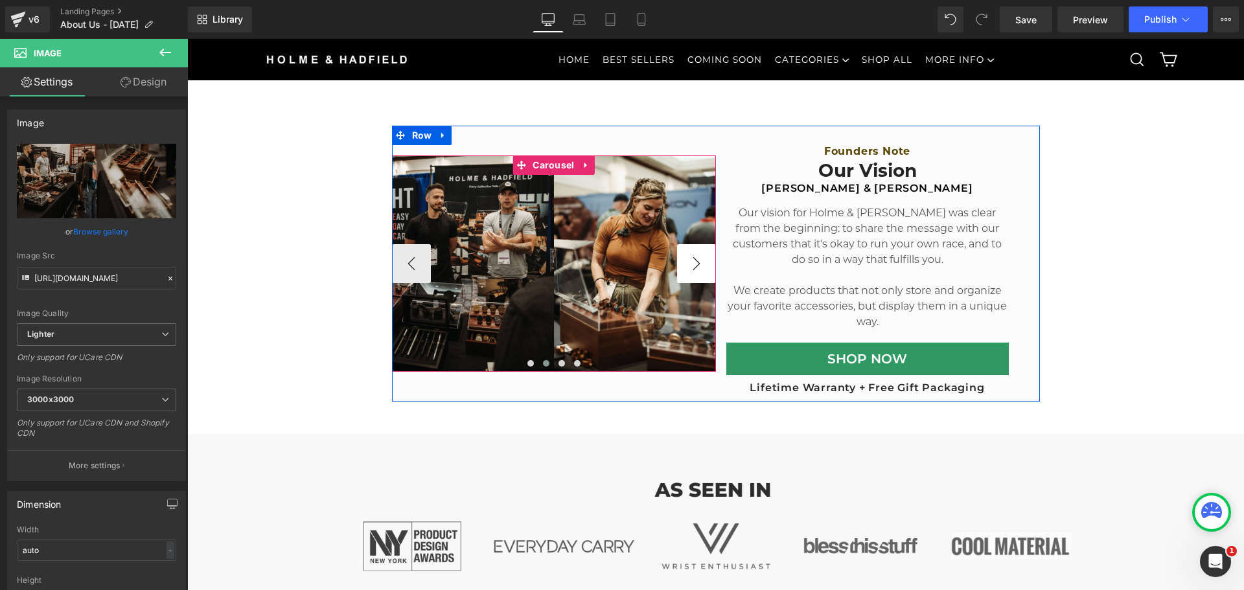
click at [692, 269] on button "›" at bounding box center [696, 263] width 39 height 39
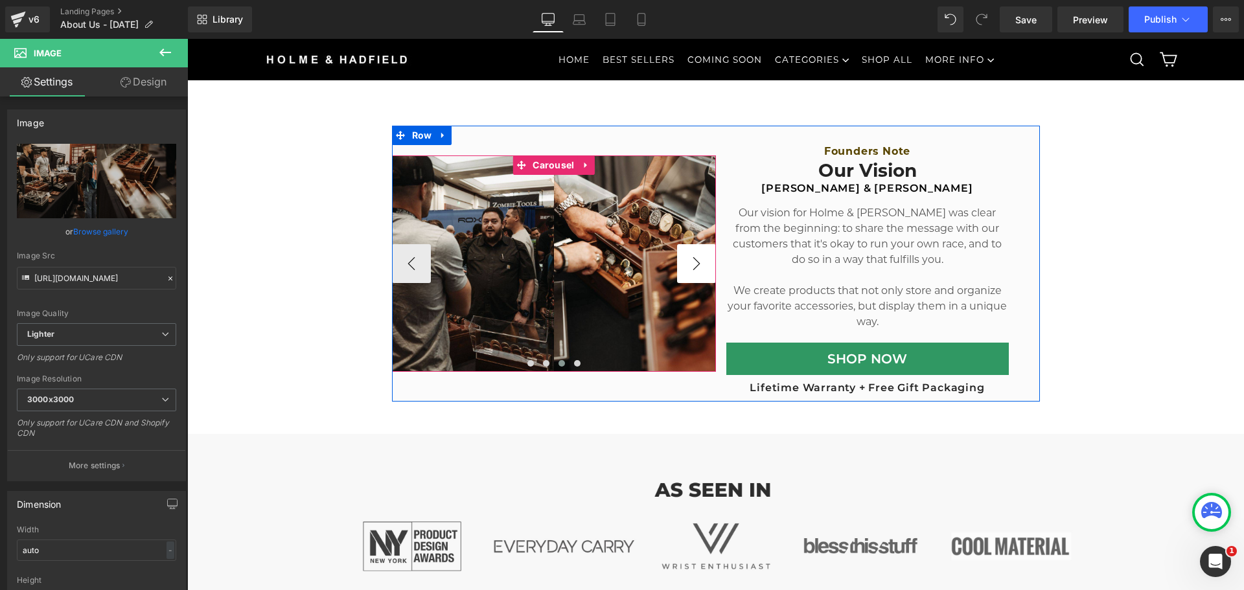
click at [692, 269] on button "›" at bounding box center [696, 263] width 39 height 39
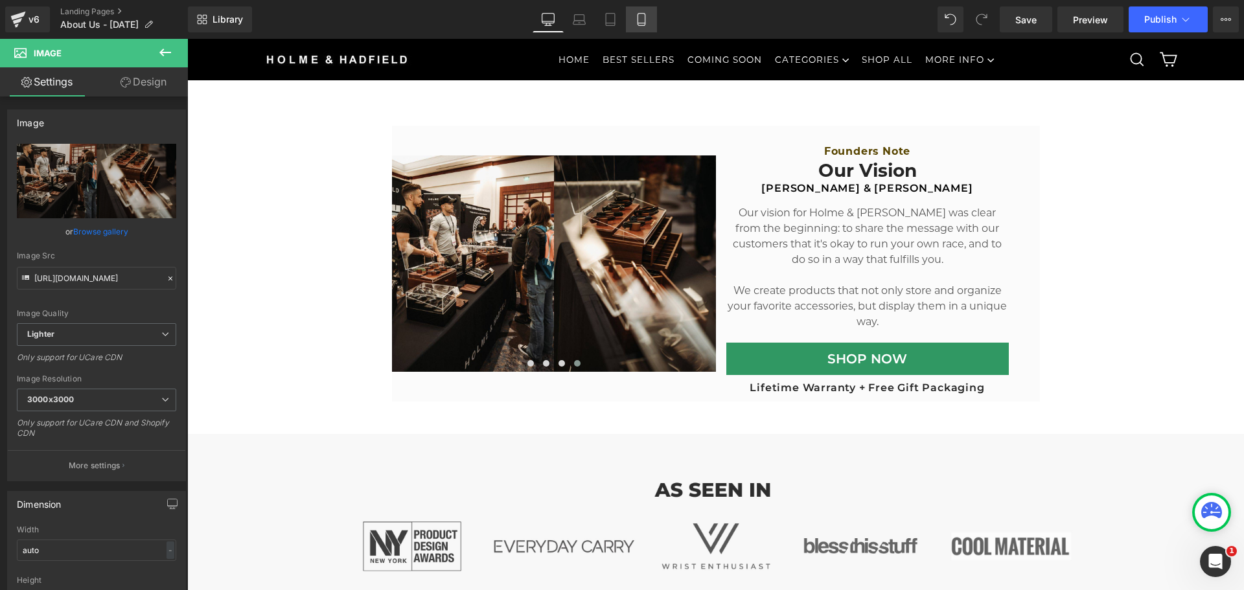
click at [641, 23] on icon at bounding box center [640, 23] width 7 height 0
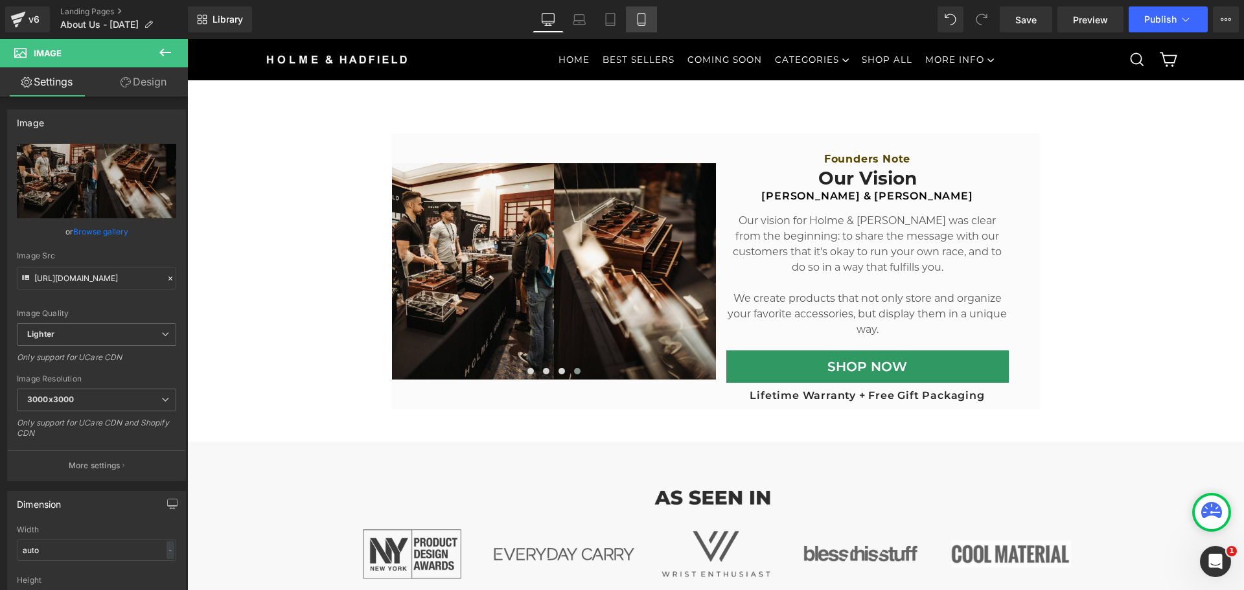
scroll to position [698, 0]
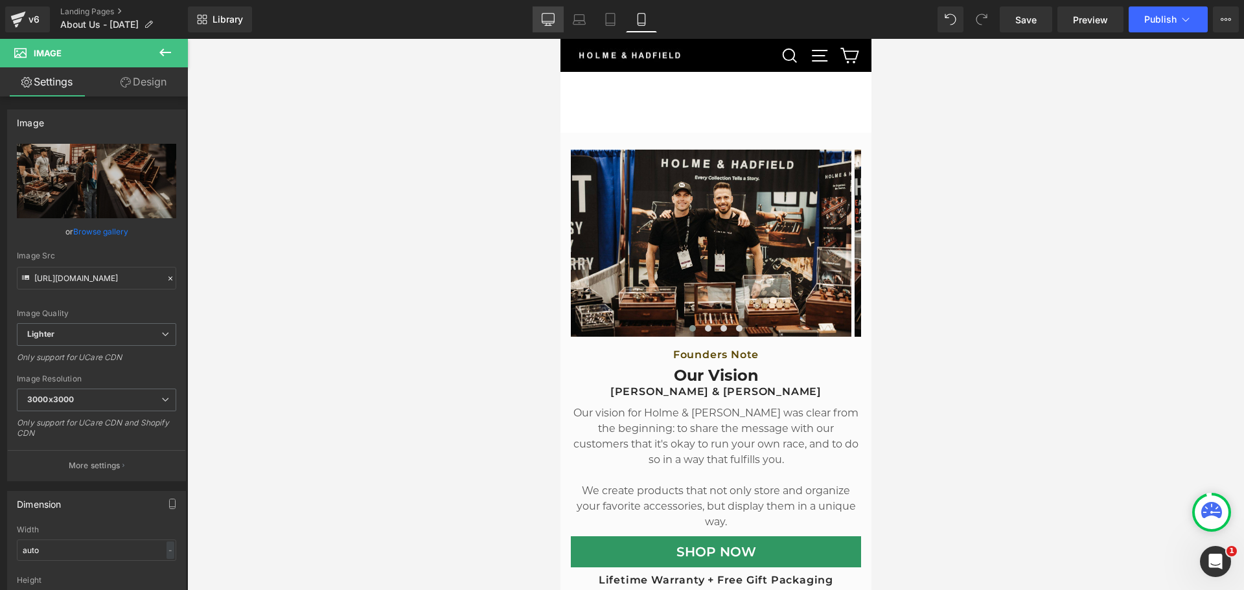
click at [560, 10] on link "Desktop" at bounding box center [547, 19] width 31 height 26
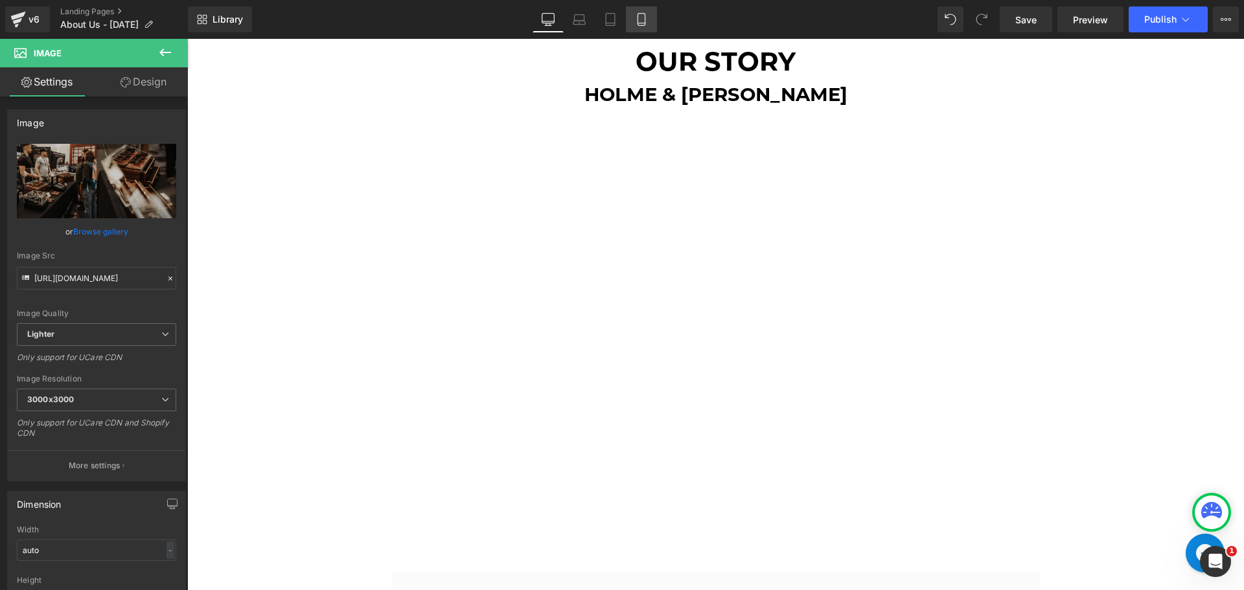
click at [635, 12] on link "Mobile" at bounding box center [641, 19] width 31 height 26
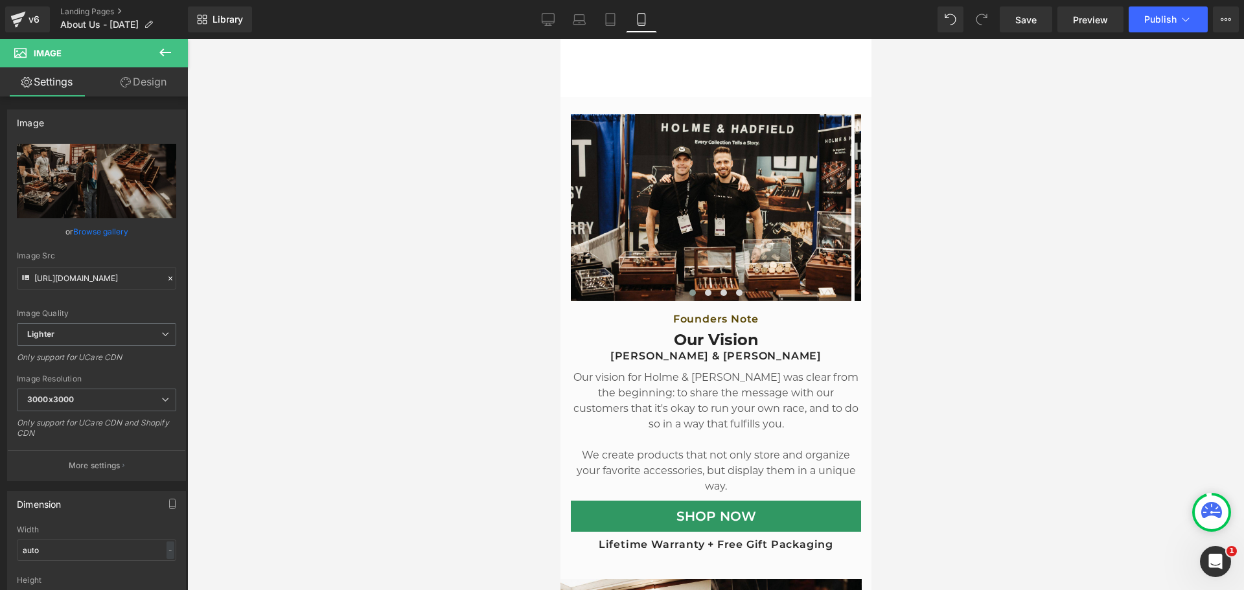
scroll to position [317, 0]
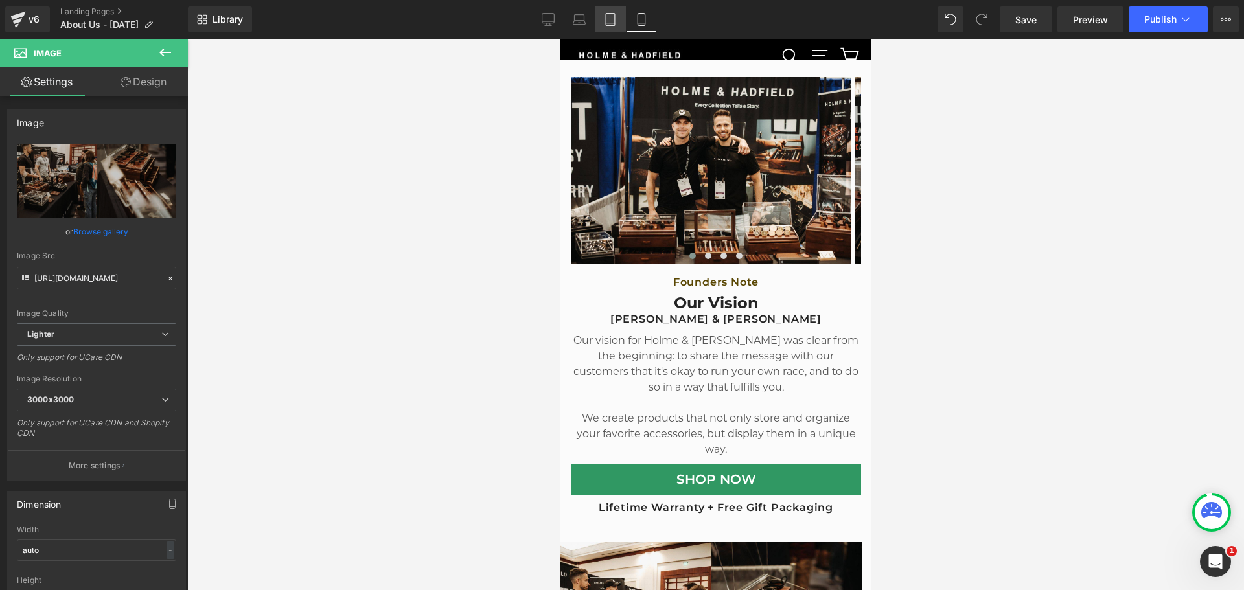
click at [617, 15] on link "Tablet" at bounding box center [610, 19] width 31 height 26
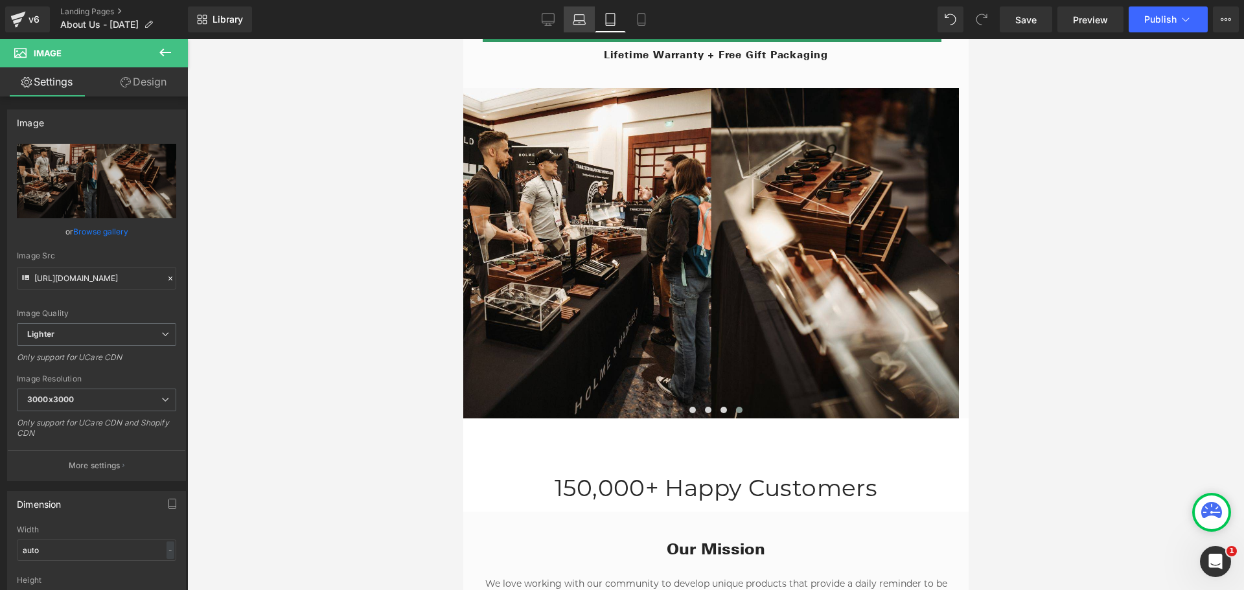
click at [580, 17] on icon at bounding box center [579, 19] width 13 height 13
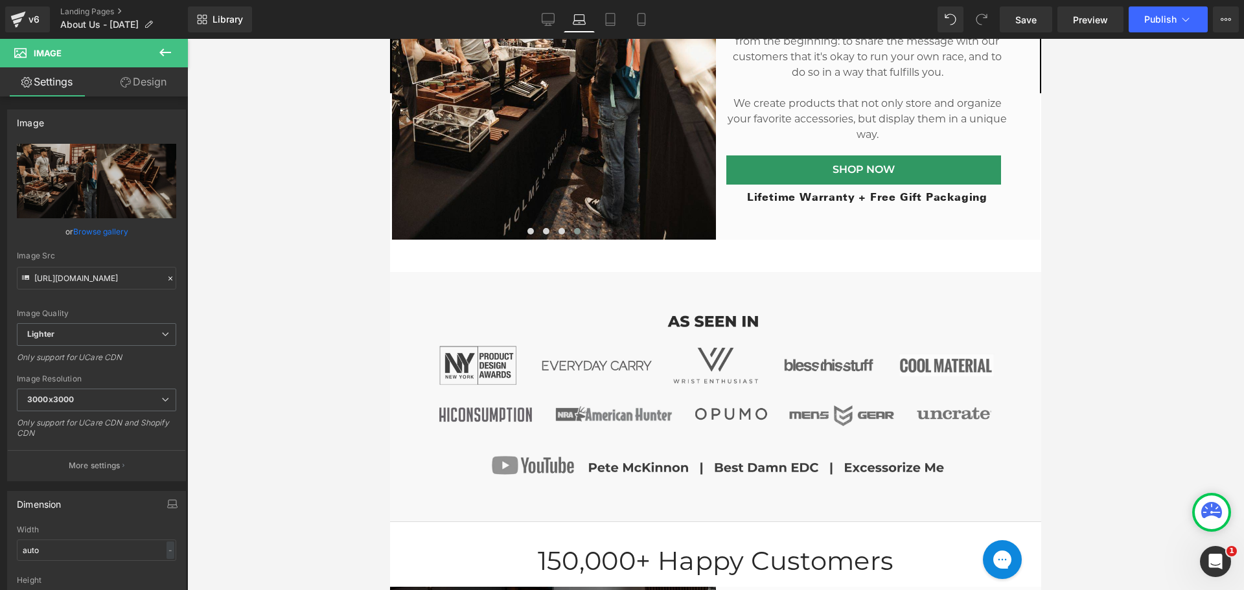
scroll to position [519, 0]
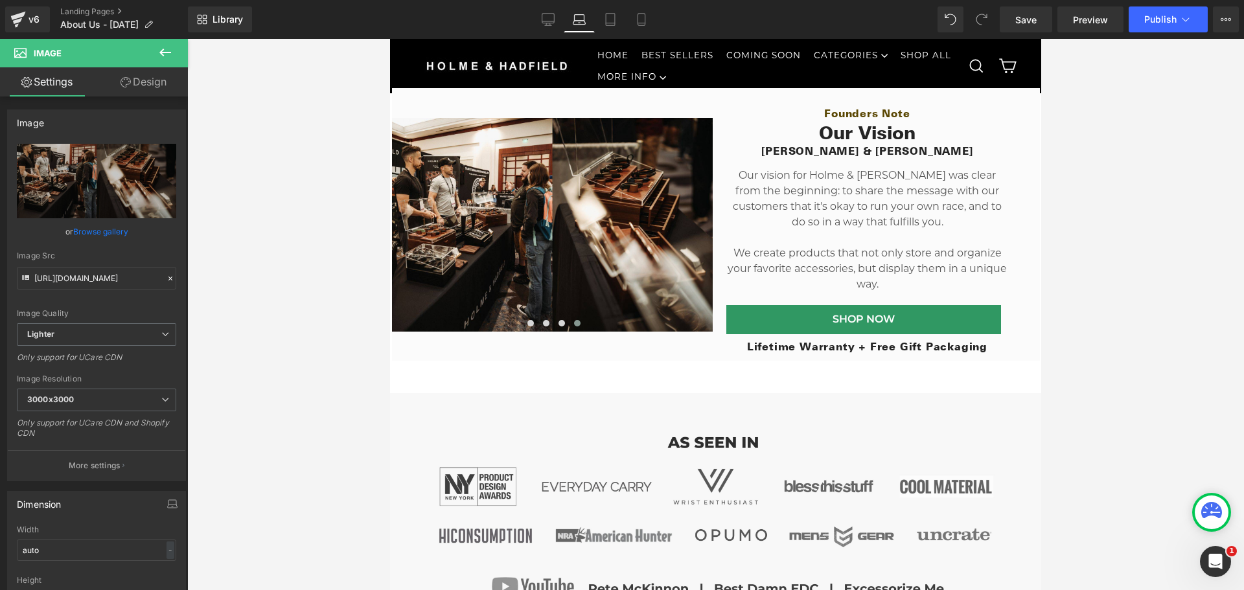
click at [589, 17] on link "Laptop" at bounding box center [579, 19] width 31 height 26
click at [625, 17] on link "Tablet" at bounding box center [610, 19] width 31 height 26
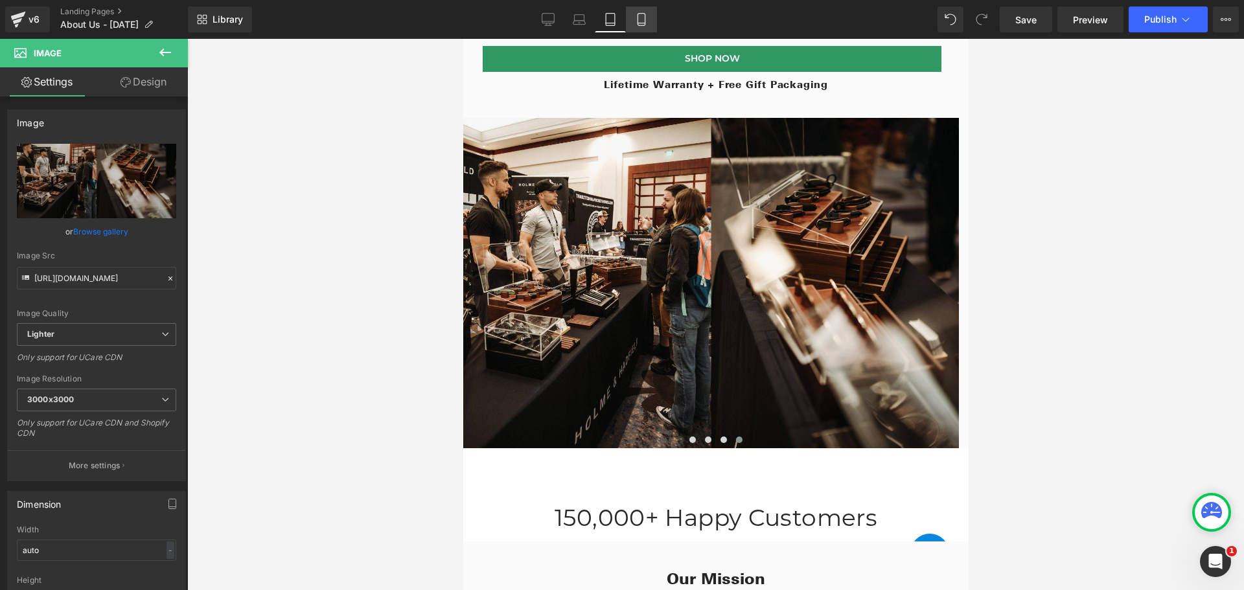
click at [645, 17] on icon at bounding box center [640, 20] width 7 height 12
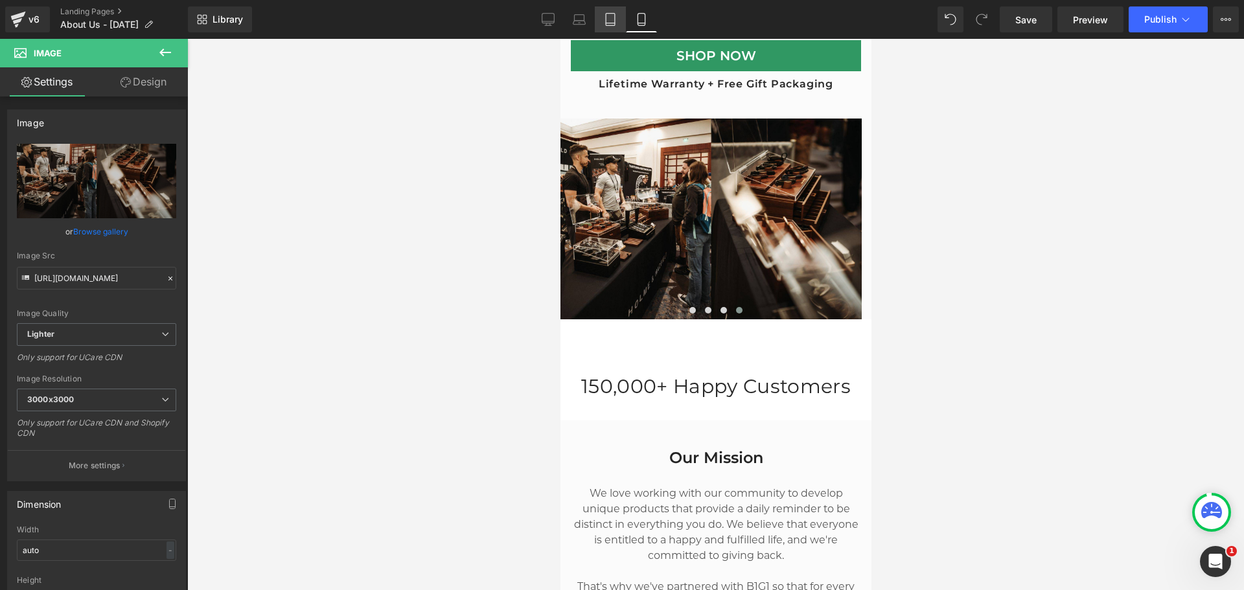
click at [612, 18] on icon at bounding box center [610, 19] width 13 height 13
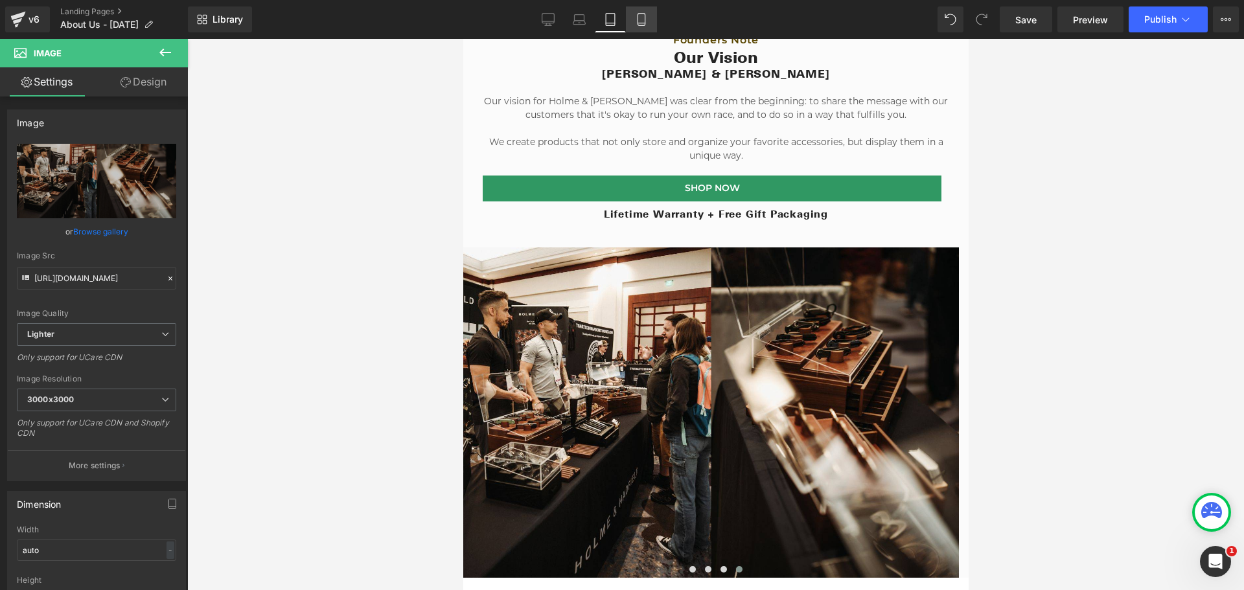
click at [639, 16] on icon at bounding box center [641, 19] width 13 height 13
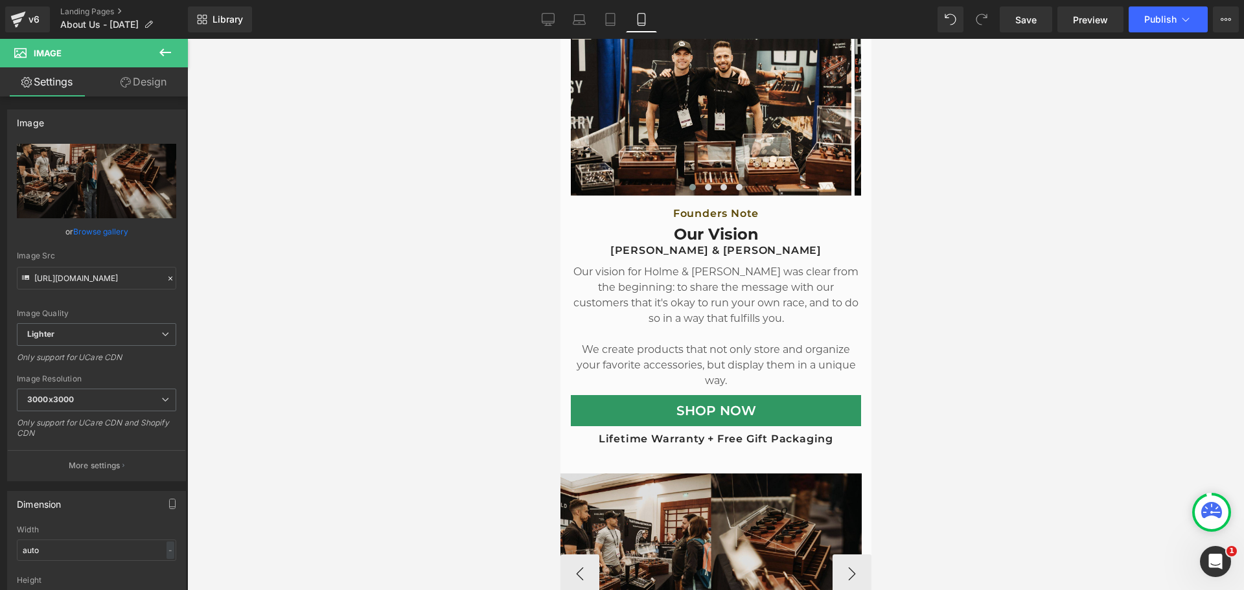
scroll to position [546, 0]
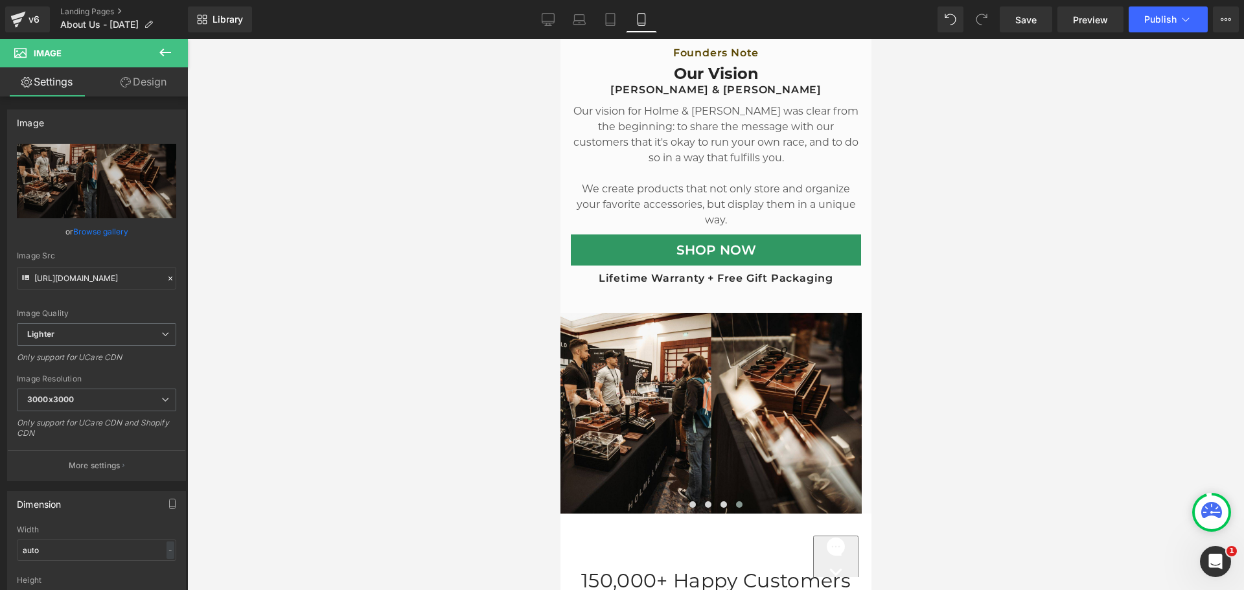
click at [567, 298] on div "Image Image Image Image ‹ › Carousel Founders Note Heading Our Vision Heading I…" at bounding box center [715, 71] width 311 height 481
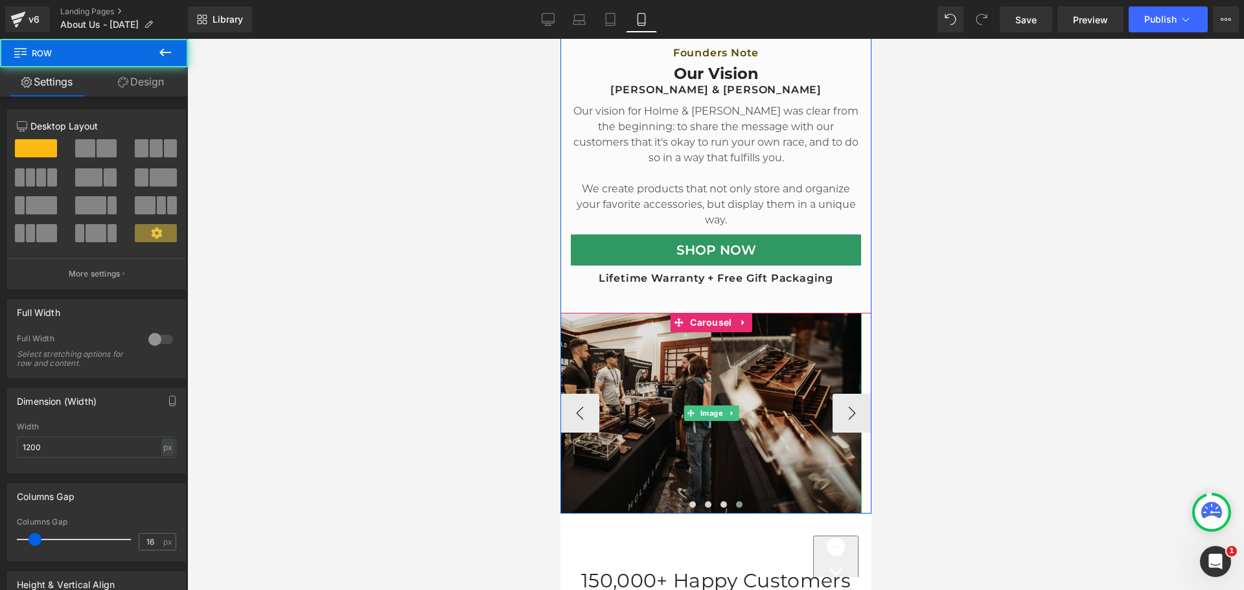
click at [603, 325] on img at bounding box center [710, 413] width 301 height 201
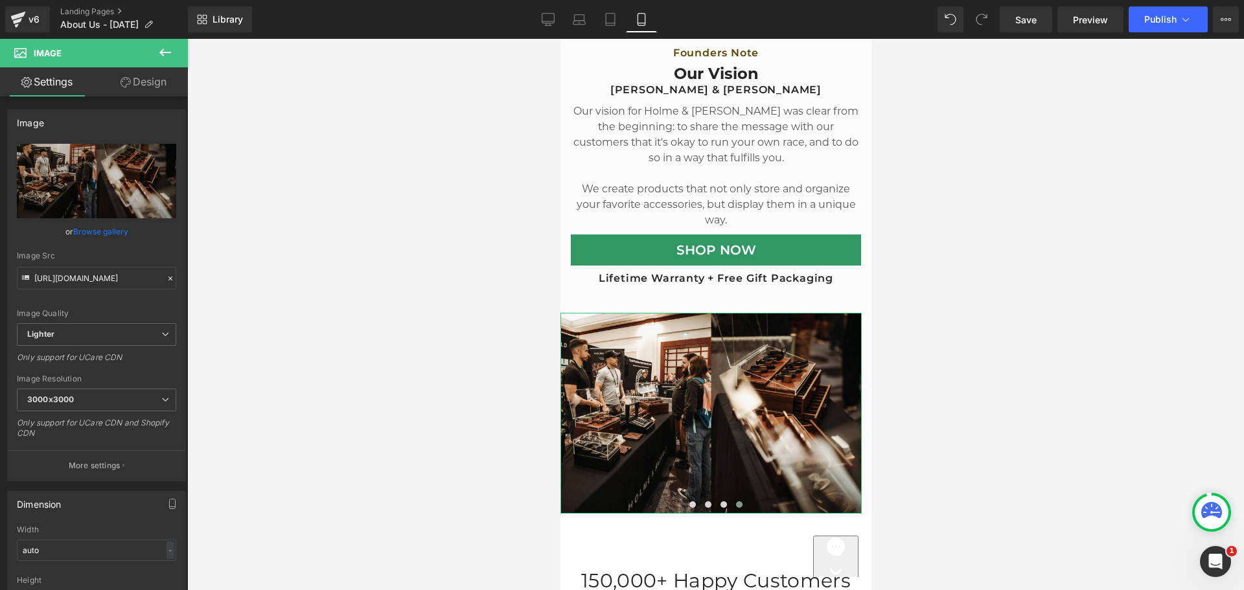
click at [142, 82] on link "Design" at bounding box center [144, 81] width 94 height 29
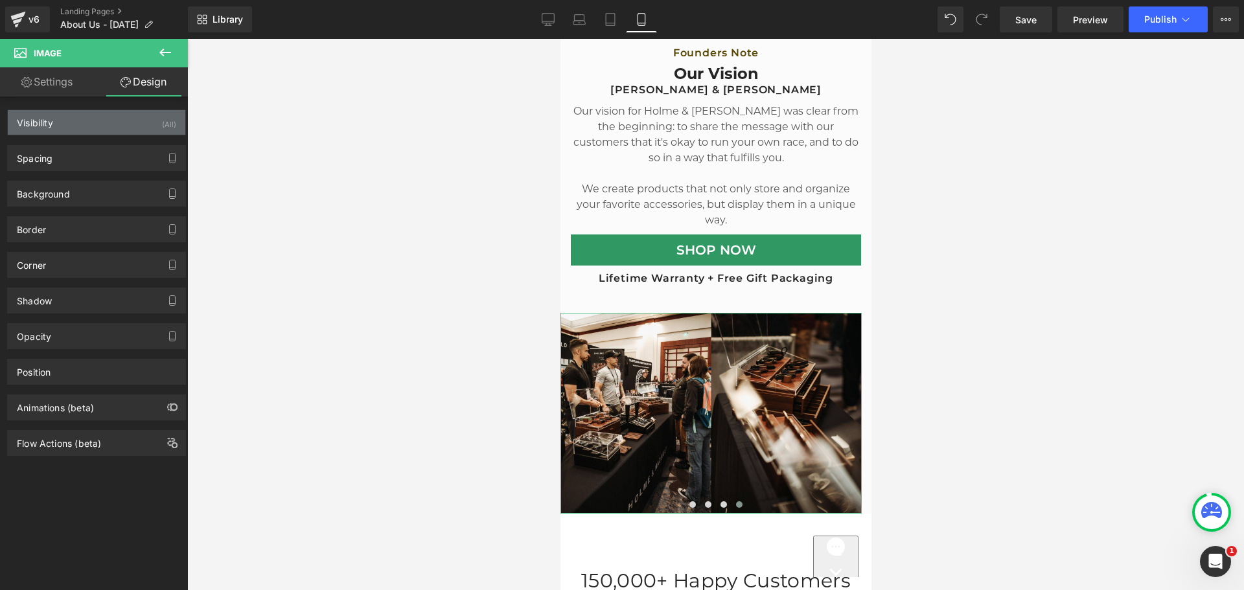
click at [86, 126] on div "Visibility (All)" at bounding box center [96, 122] width 177 height 25
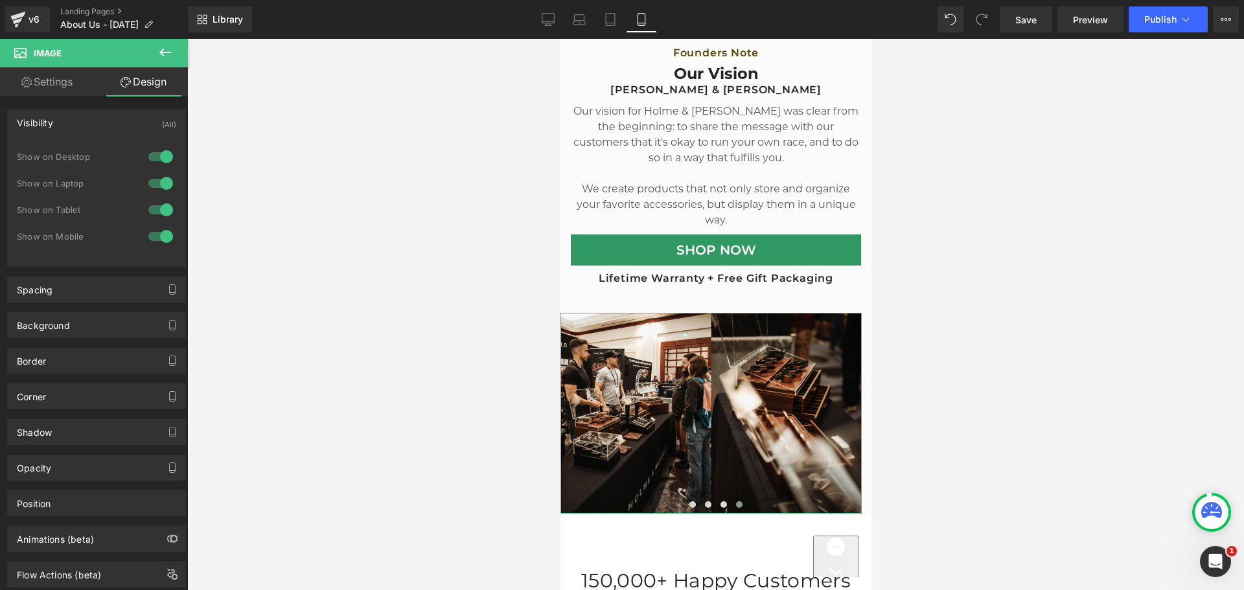
click at [159, 236] on div at bounding box center [160, 236] width 31 height 21
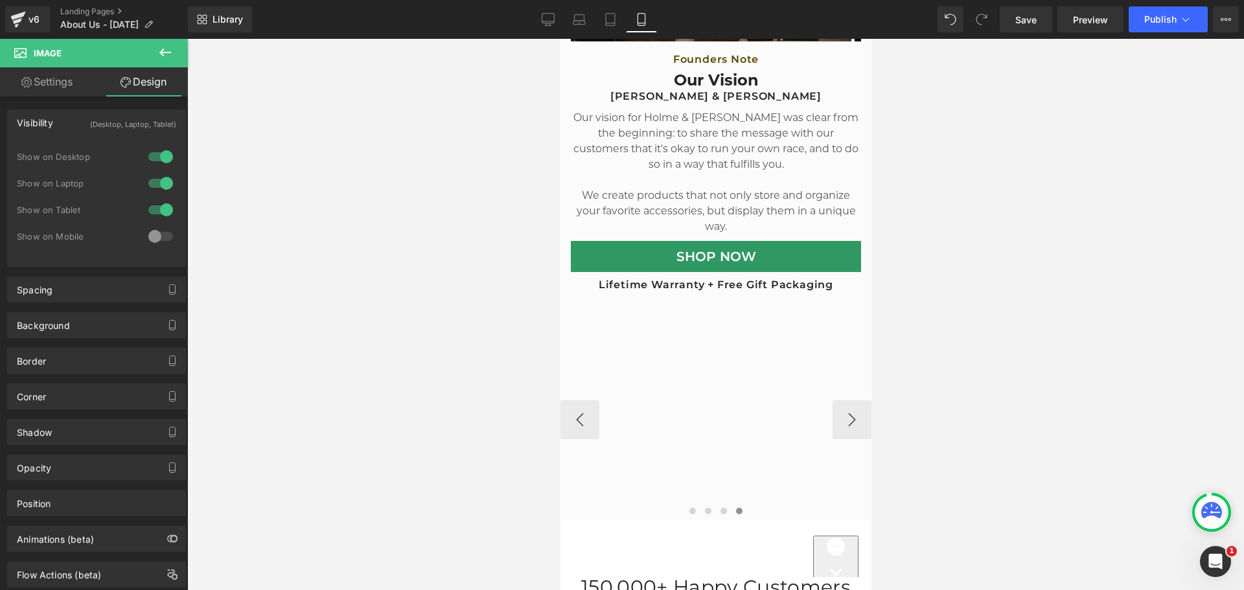
scroll to position [611, 0]
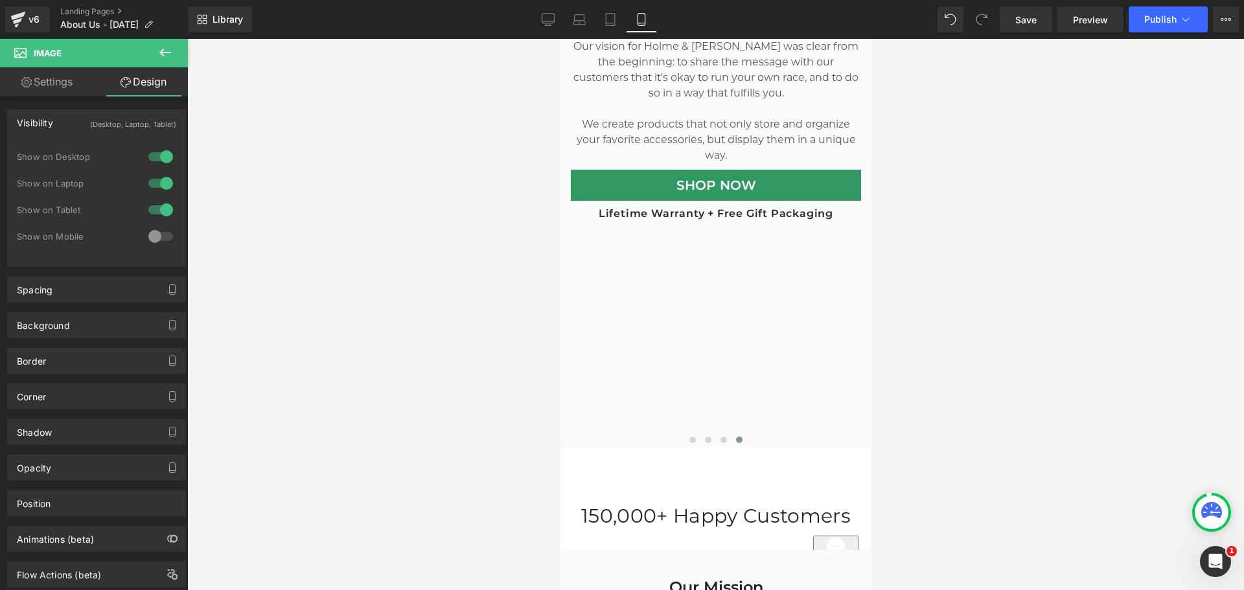
click at [157, 235] on div at bounding box center [160, 236] width 31 height 21
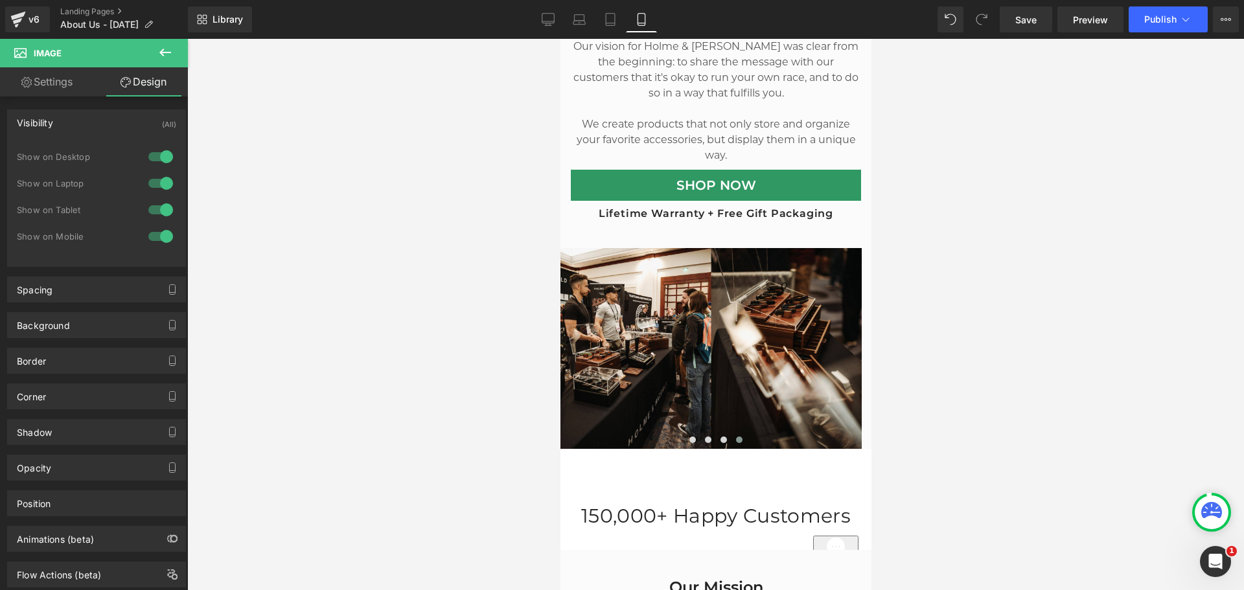
click at [1040, 238] on div at bounding box center [715, 314] width 1057 height 551
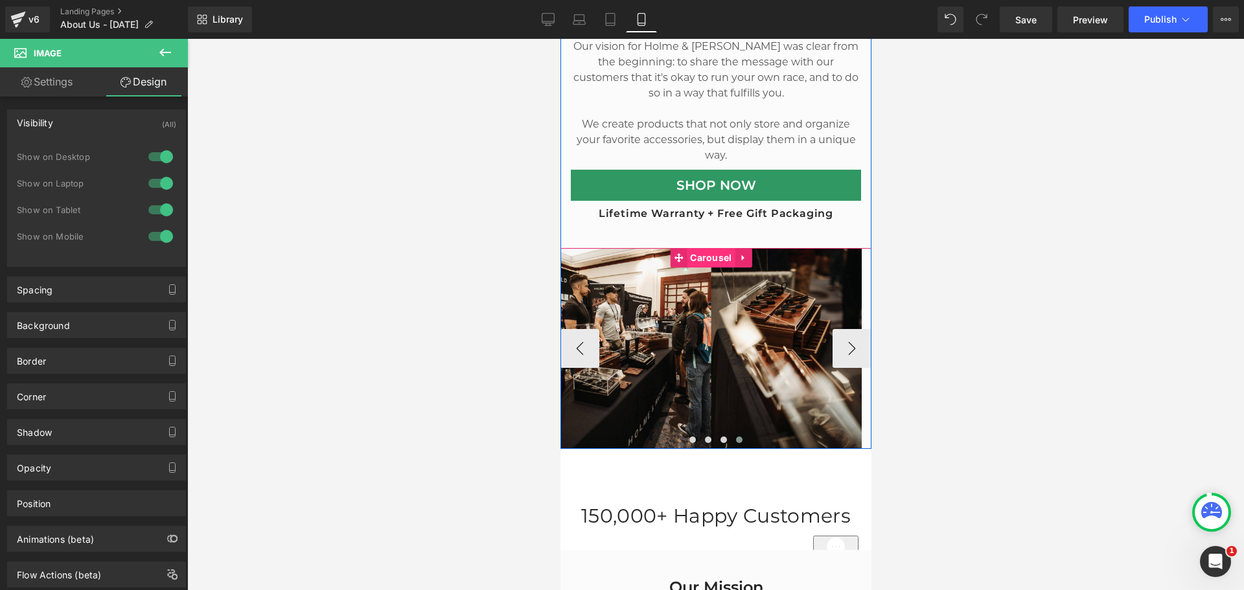
click at [711, 251] on span "Carousel" at bounding box center [710, 257] width 48 height 19
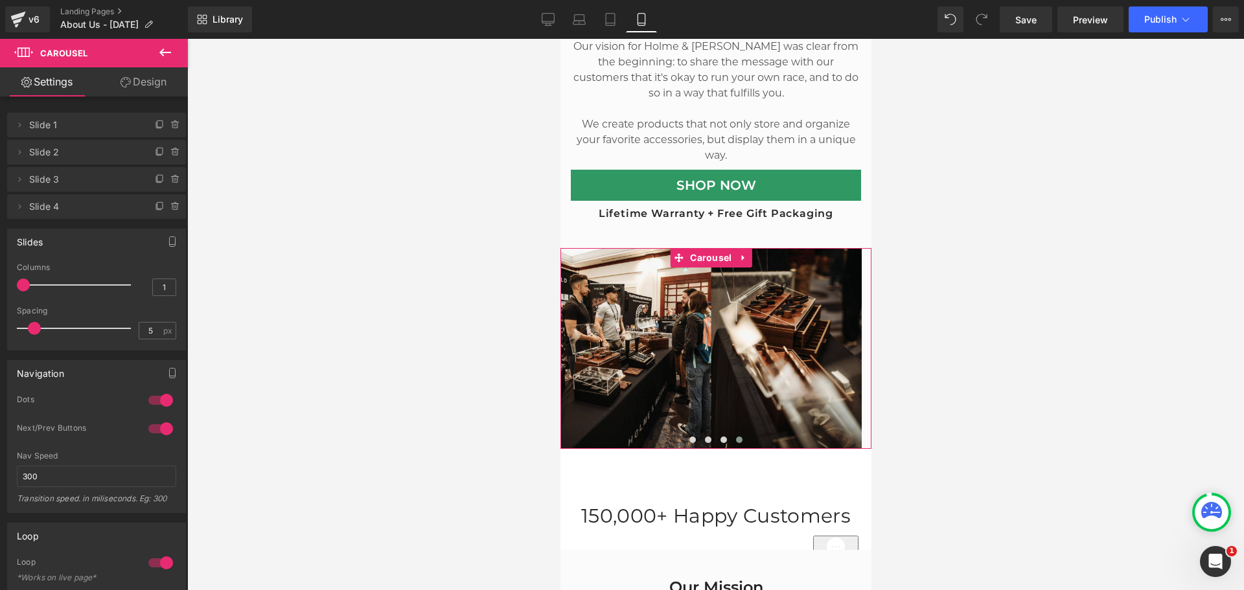
click at [124, 87] on icon at bounding box center [125, 82] width 10 height 10
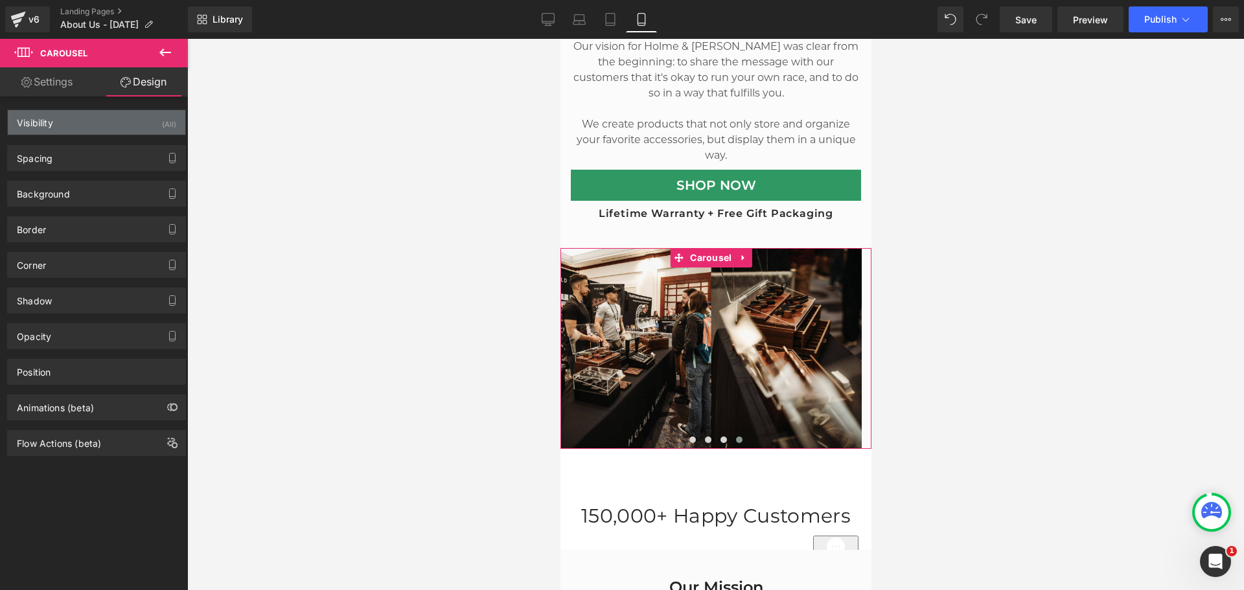
click at [80, 124] on div "Visibility (All)" at bounding box center [96, 122] width 177 height 25
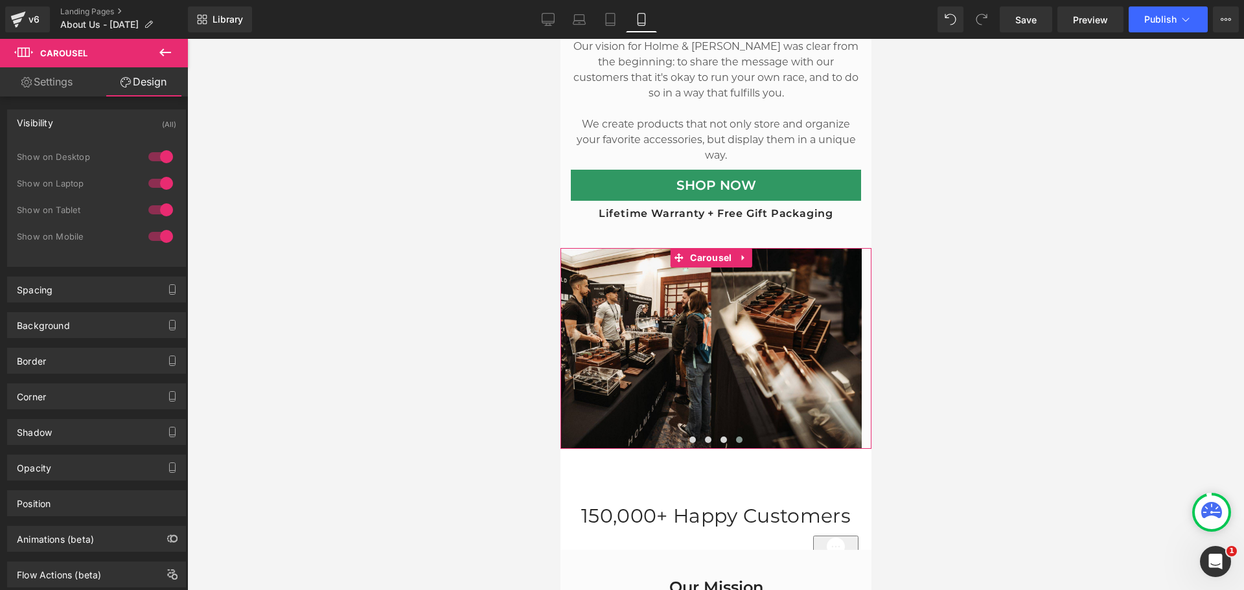
click at [163, 234] on div at bounding box center [160, 236] width 31 height 21
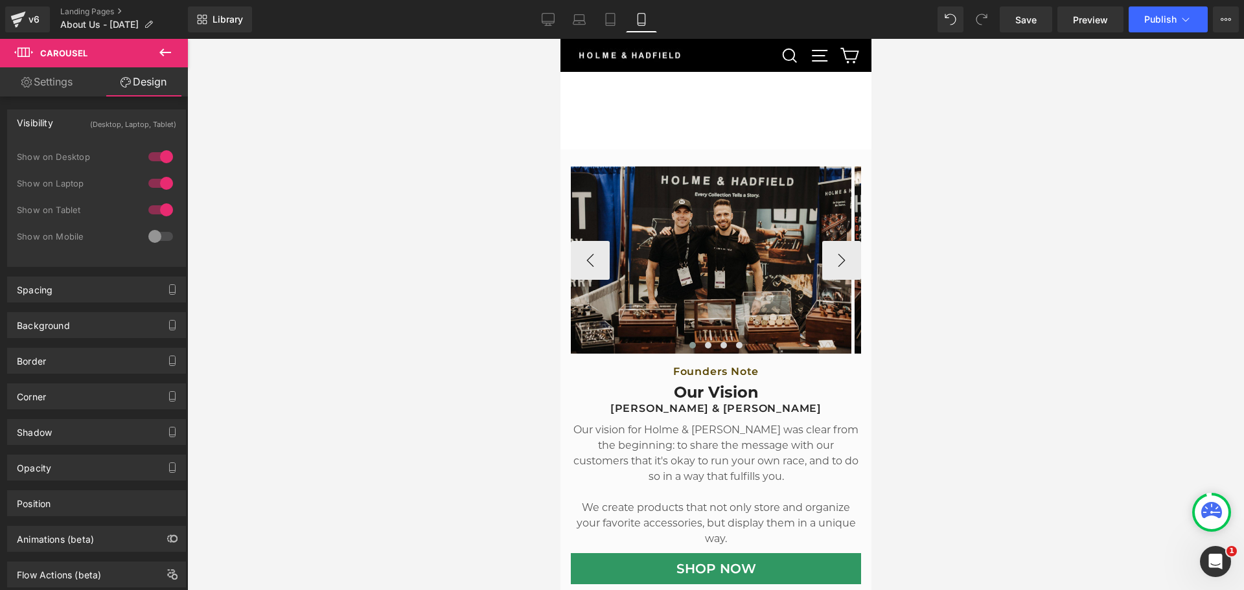
scroll to position [222, 0]
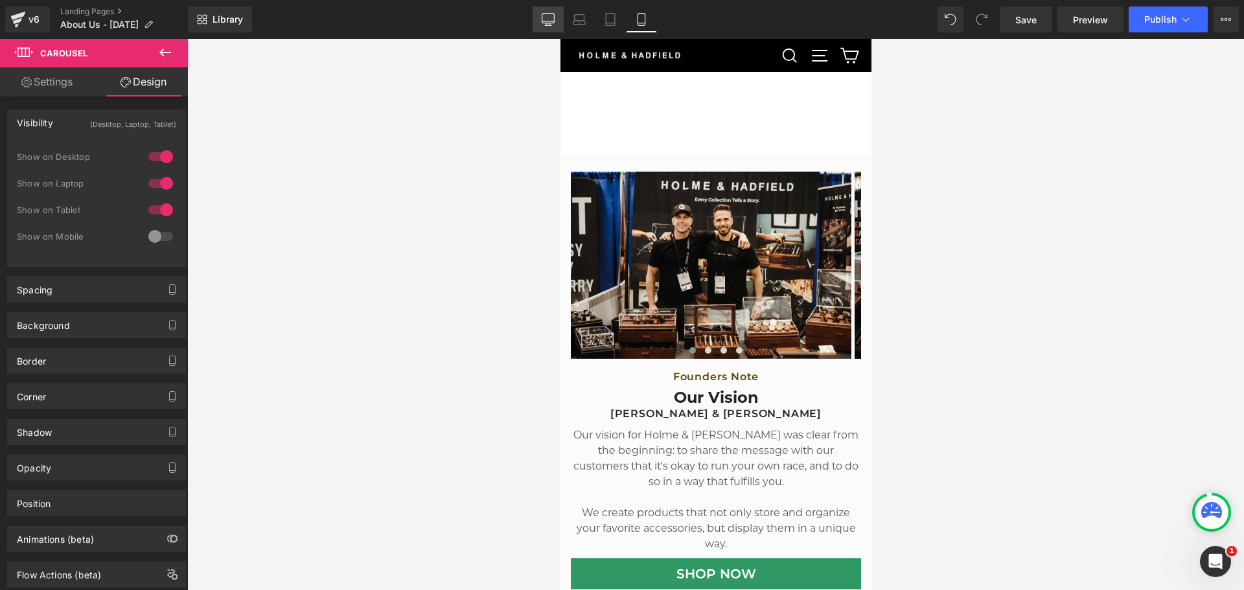
click at [535, 27] on link "Desktop" at bounding box center [547, 19] width 31 height 26
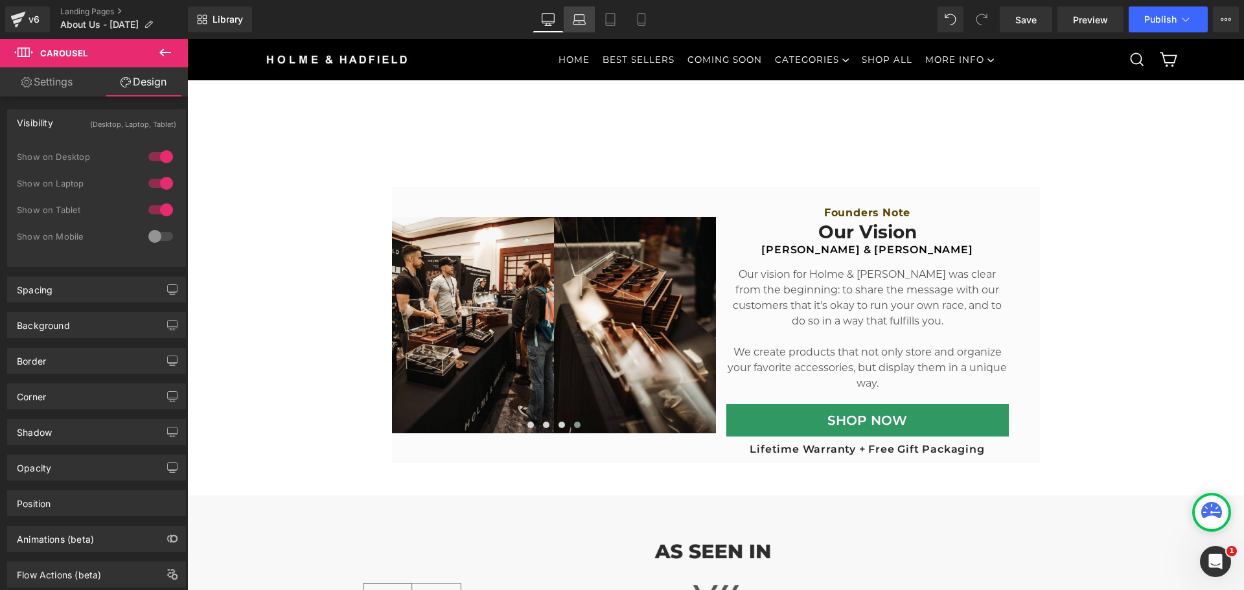
click at [580, 19] on icon at bounding box center [579, 19] width 13 height 13
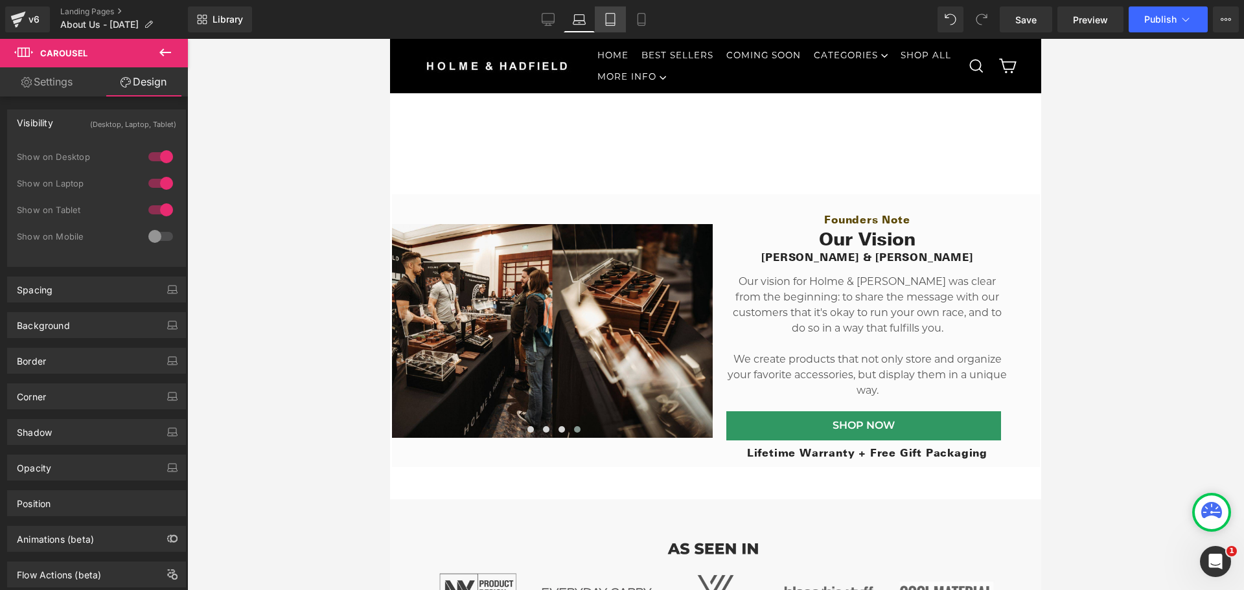
click at [612, 21] on icon at bounding box center [610, 19] width 13 height 13
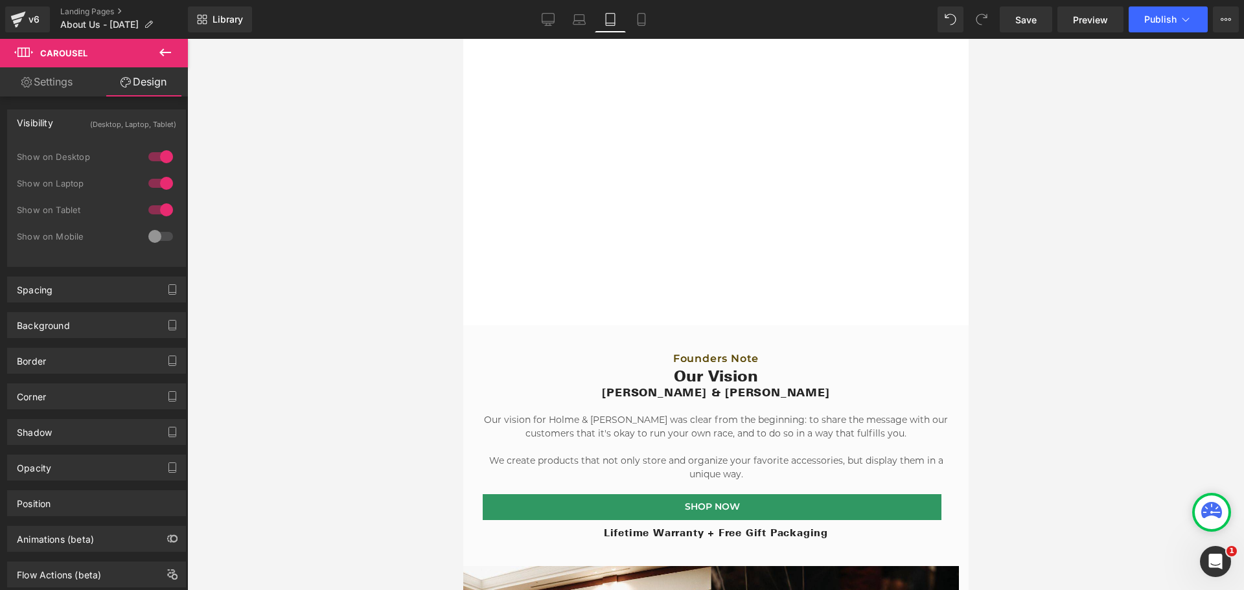
scroll to position [260, 0]
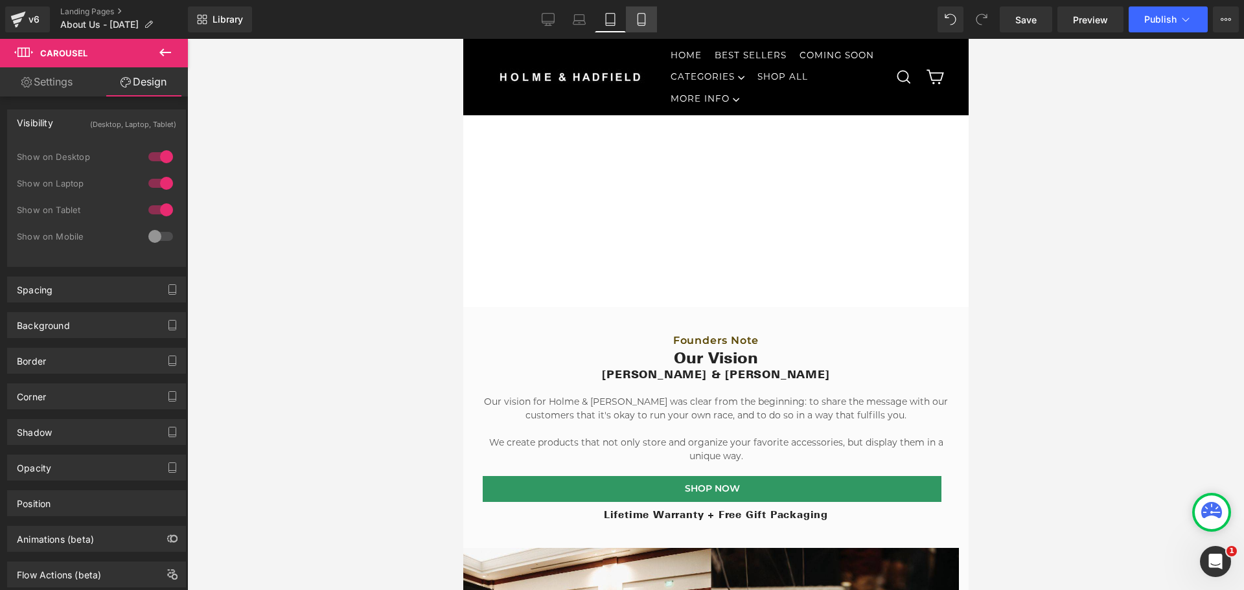
click at [628, 11] on link "Mobile" at bounding box center [641, 19] width 31 height 26
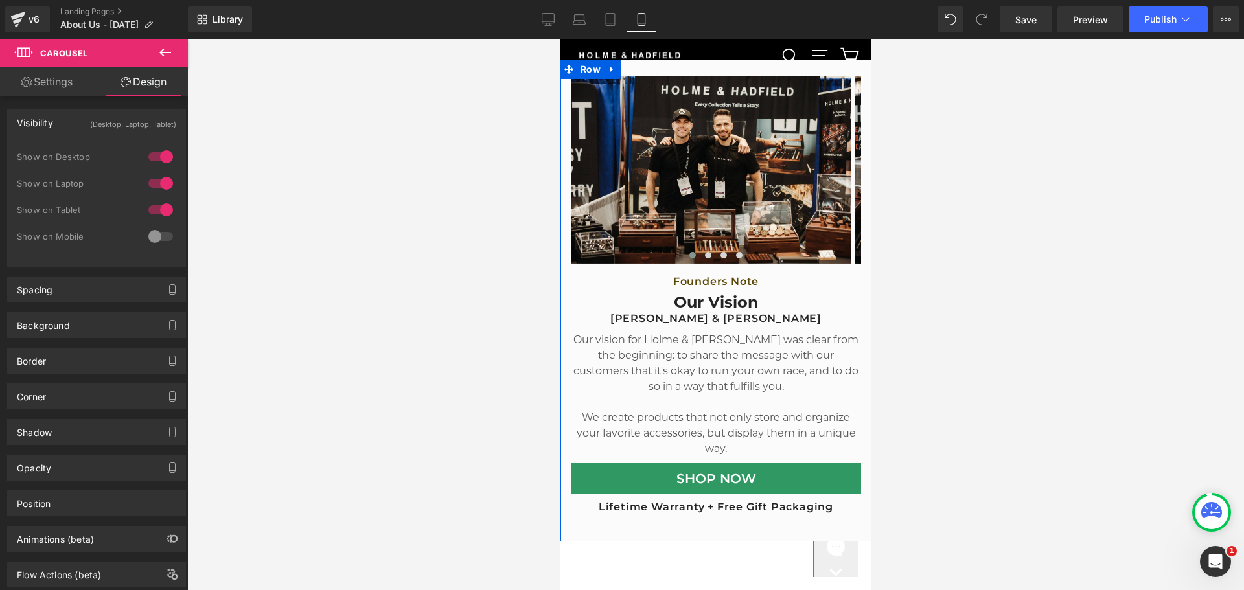
scroll to position [324, 0]
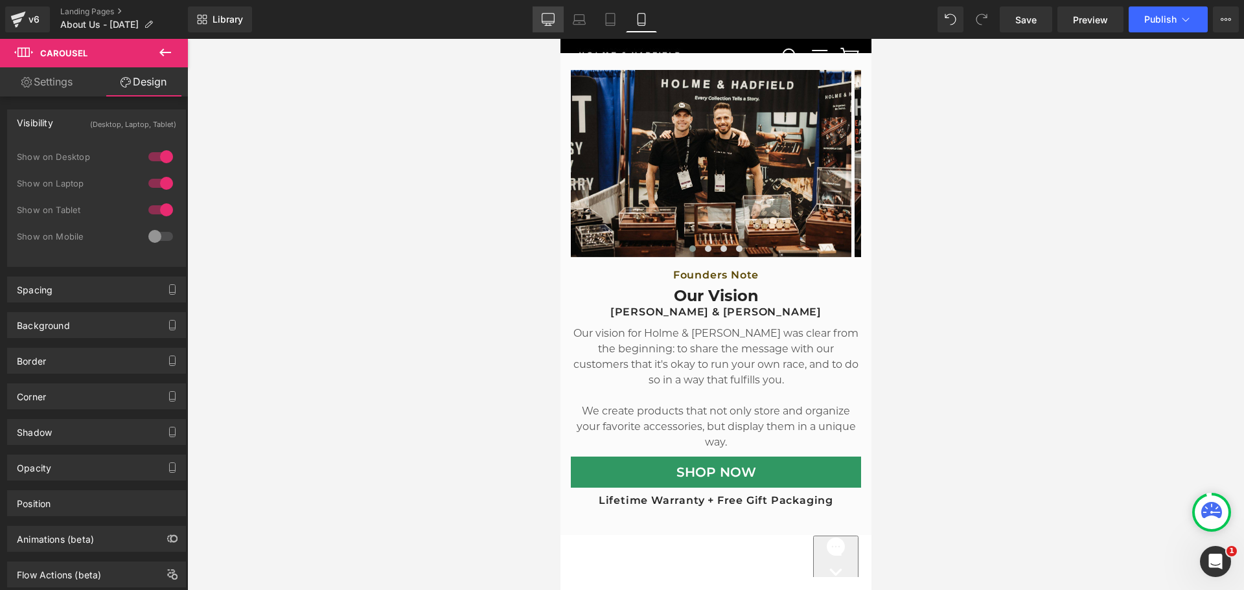
click at [551, 21] on icon at bounding box center [548, 21] width 12 height 0
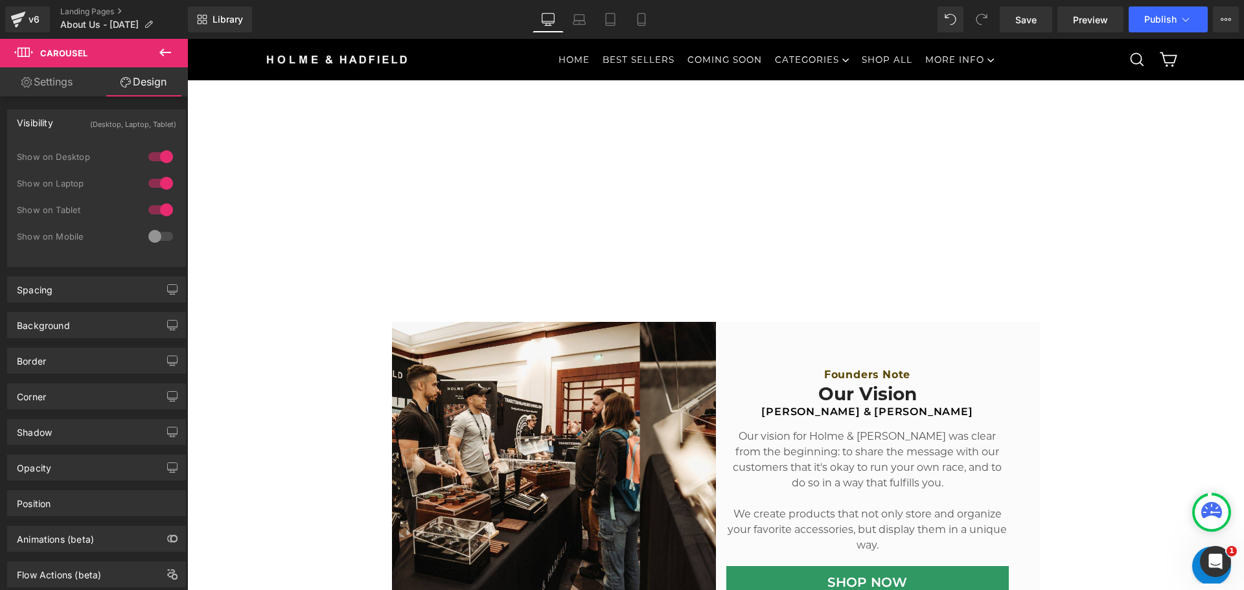
scroll to position [432, 0]
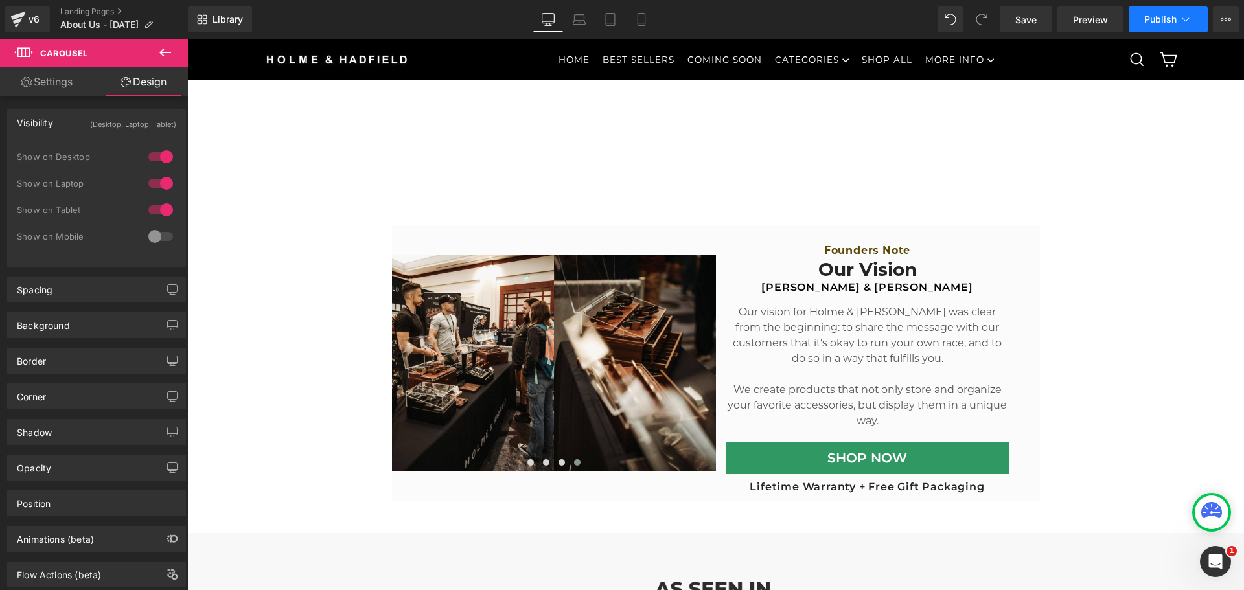
click at [1154, 25] on button "Publish" at bounding box center [1167, 19] width 79 height 26
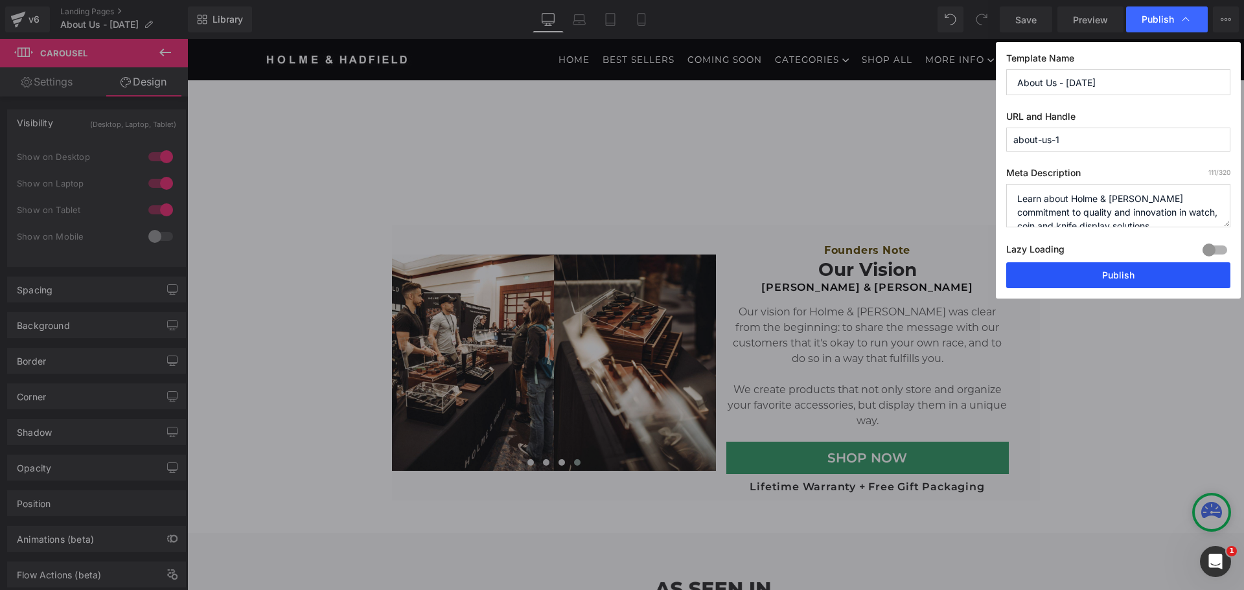
click at [1082, 271] on button "Publish" at bounding box center [1118, 275] width 224 height 26
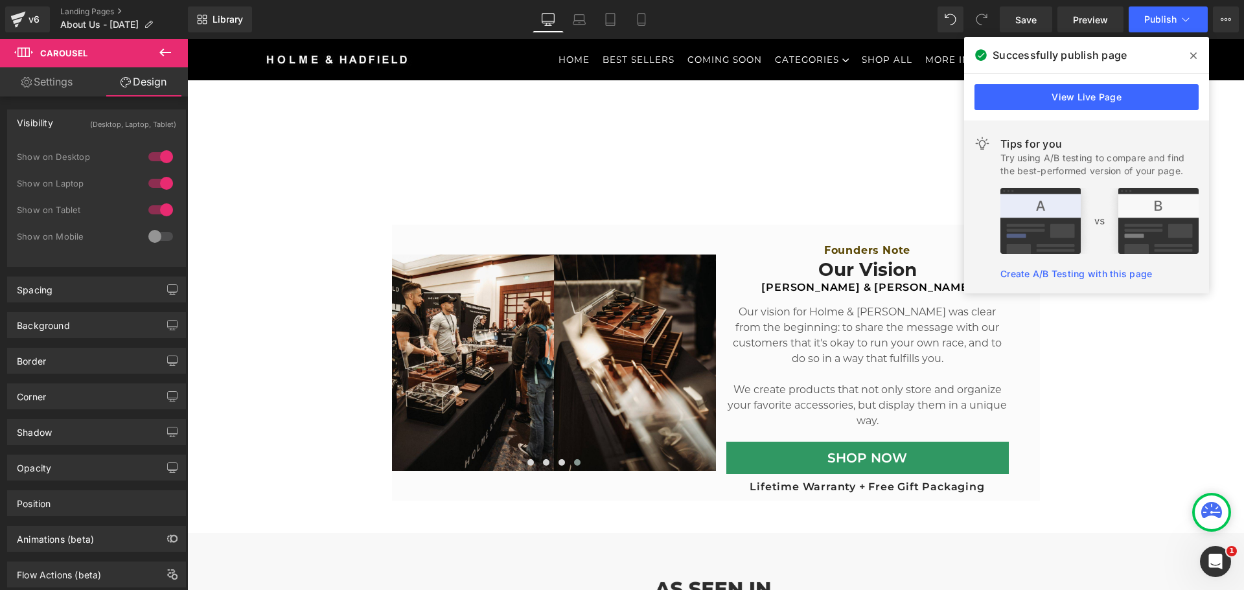
click at [1194, 54] on icon at bounding box center [1193, 56] width 6 height 10
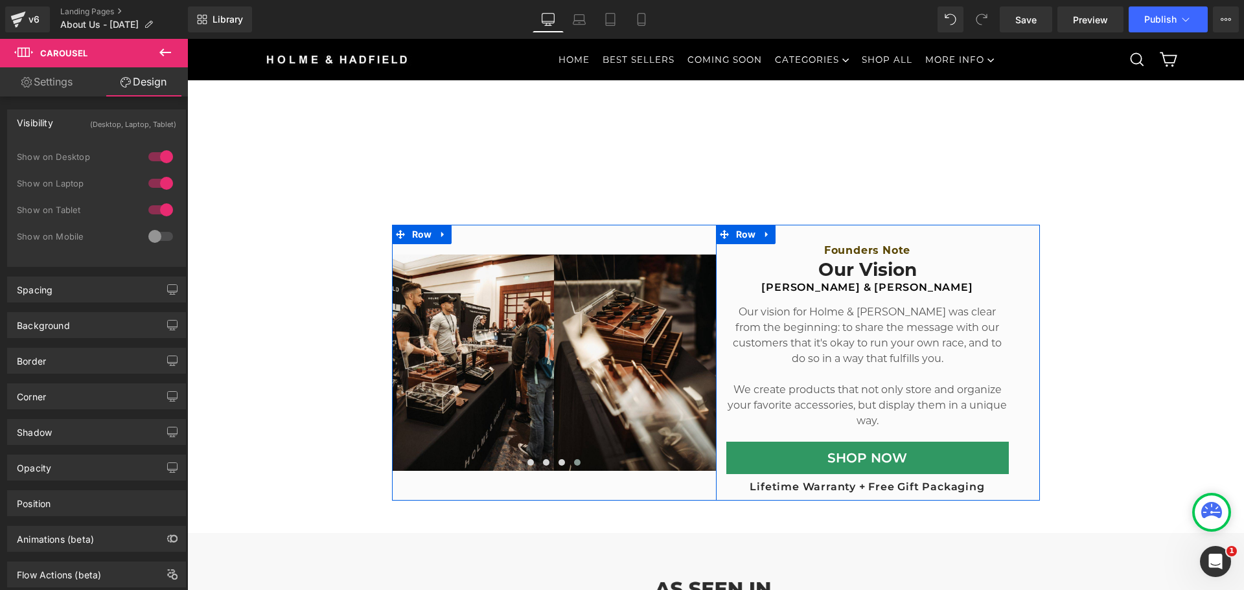
click at [720, 285] on div "Image Image Image Image ‹ › Carousel Founders Note Heading Our Vision Heading I…" at bounding box center [867, 369] width 303 height 250
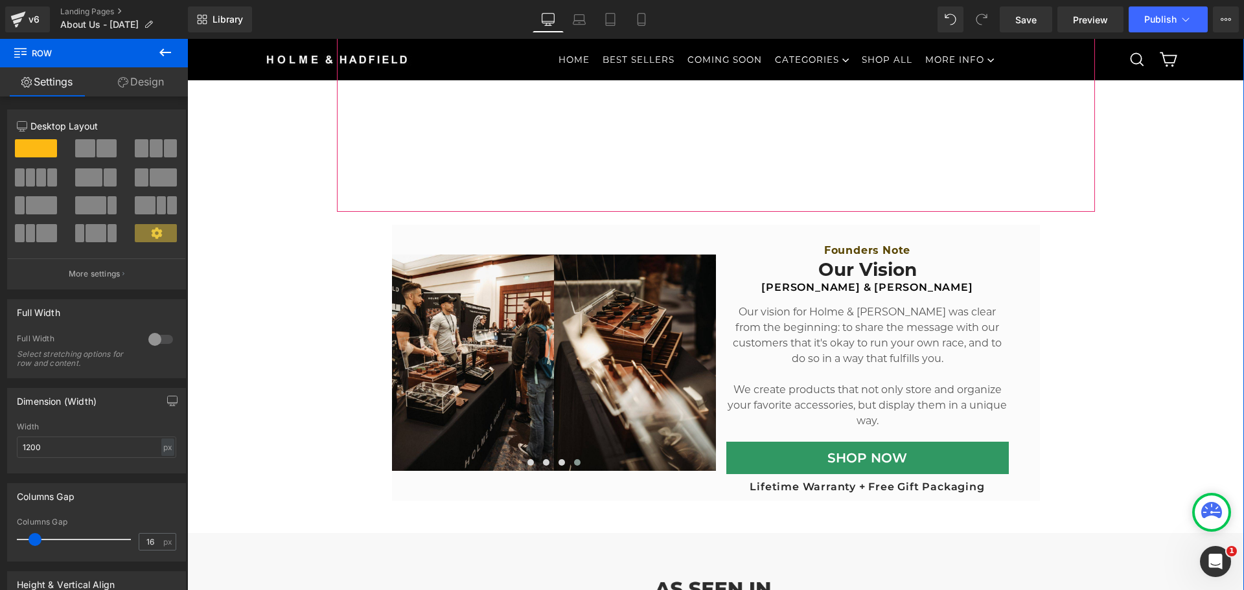
scroll to position [43, 0]
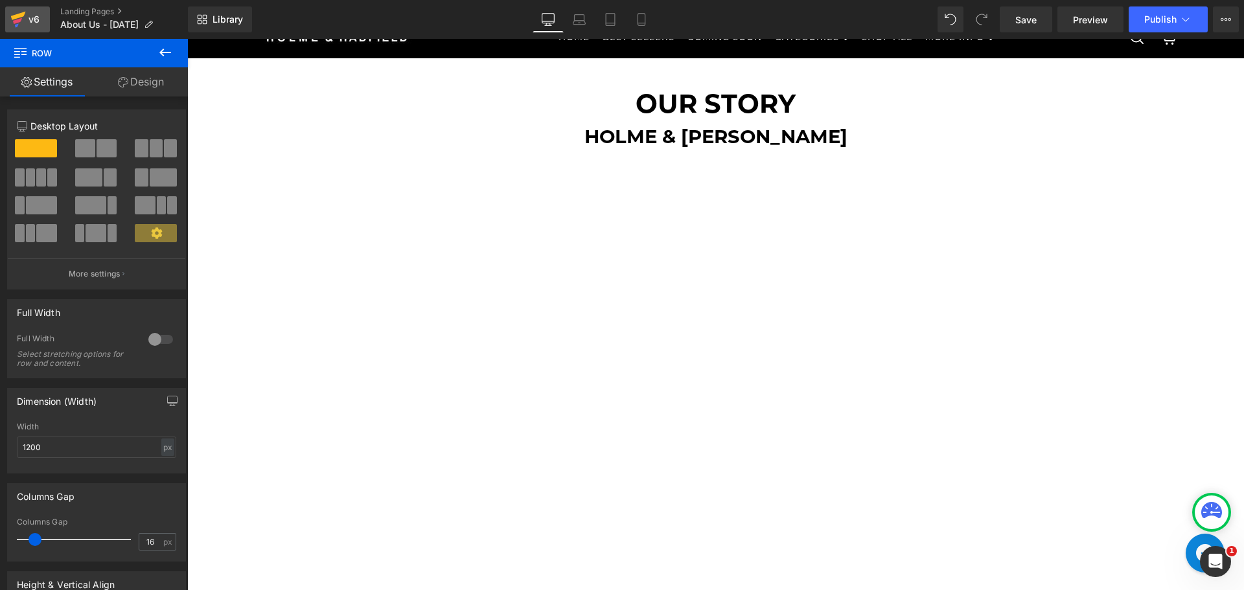
click at [14, 19] on icon at bounding box center [18, 16] width 15 height 8
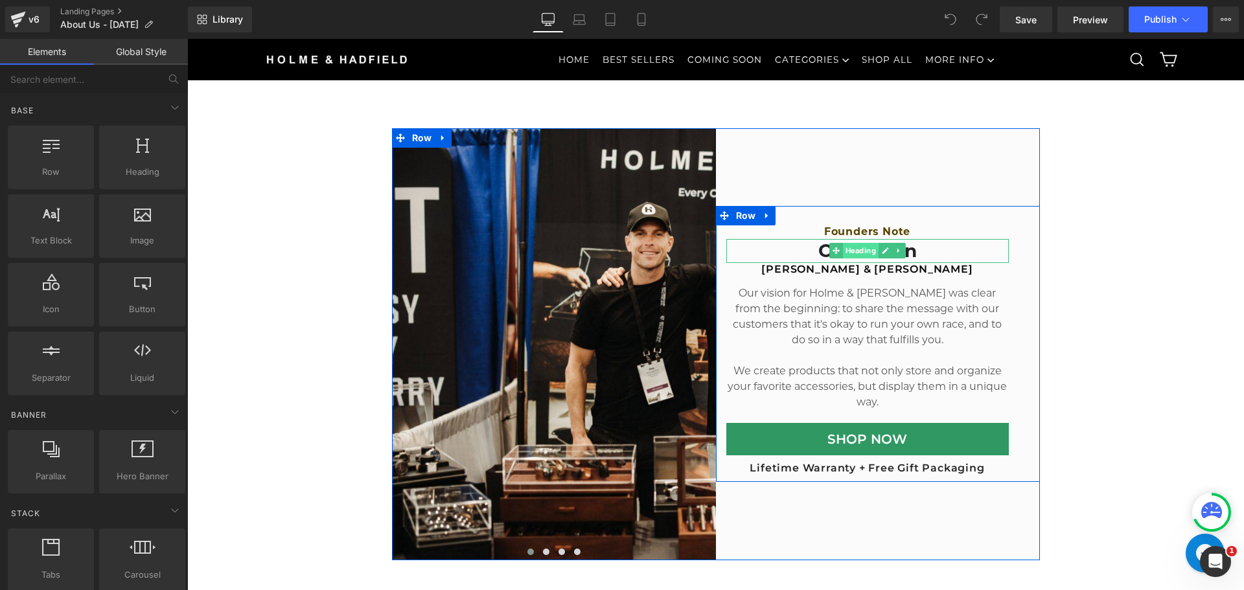
click at [852, 248] on span "Heading" at bounding box center [860, 251] width 36 height 16
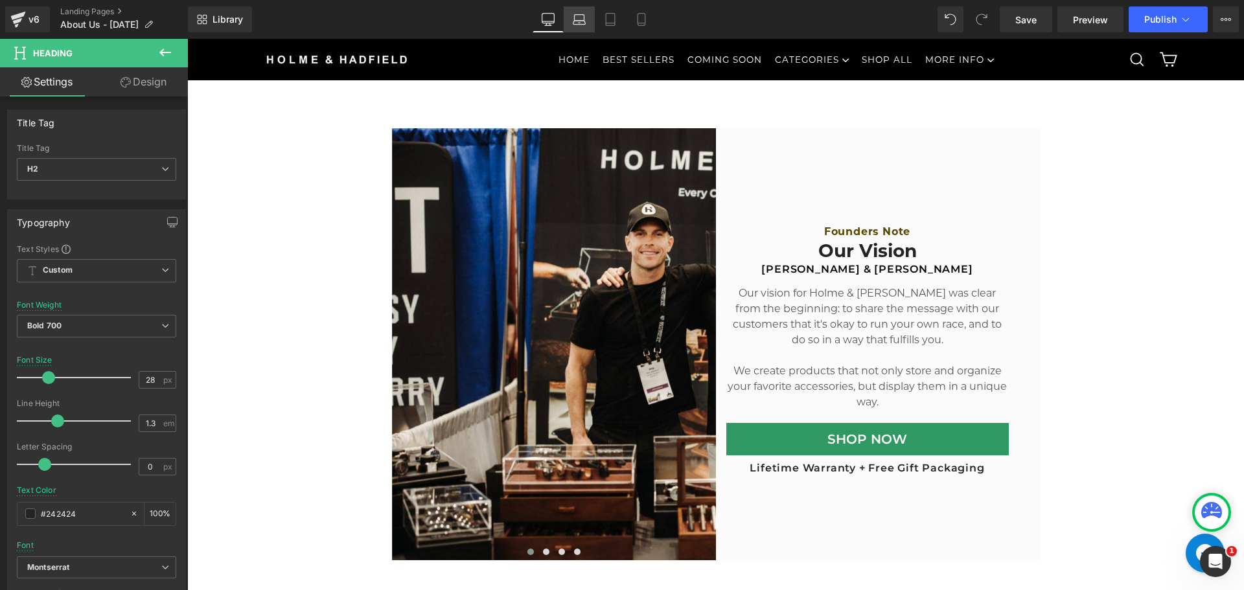
click at [578, 22] on icon at bounding box center [579, 19] width 13 height 13
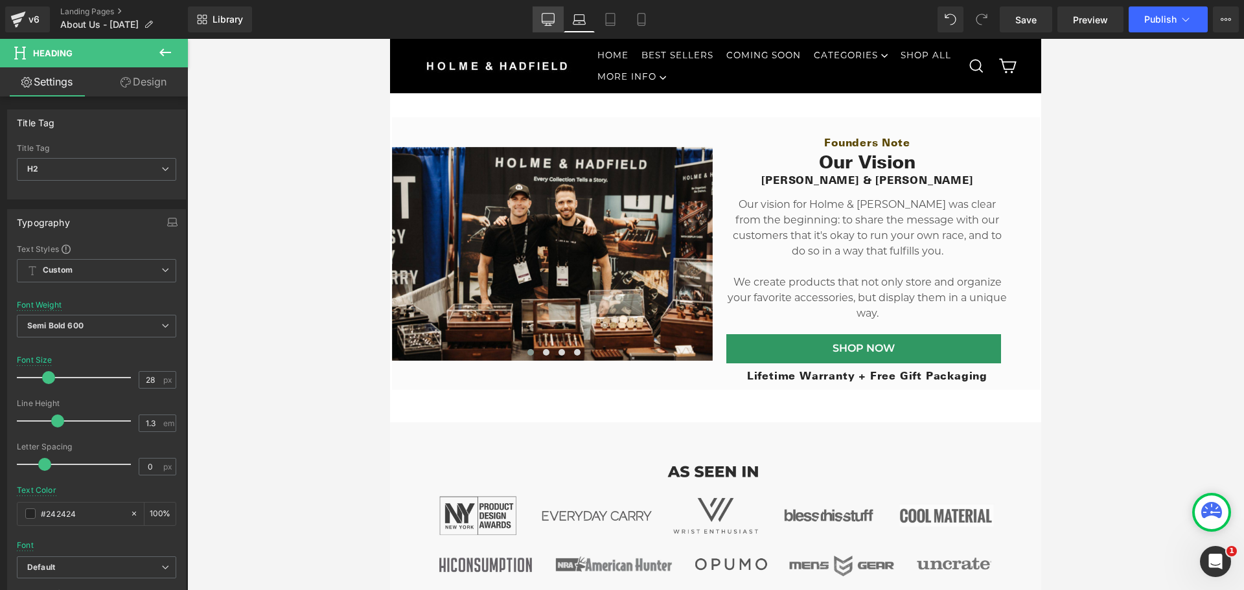
click at [557, 17] on link "Desktop" at bounding box center [547, 19] width 31 height 26
type input "100"
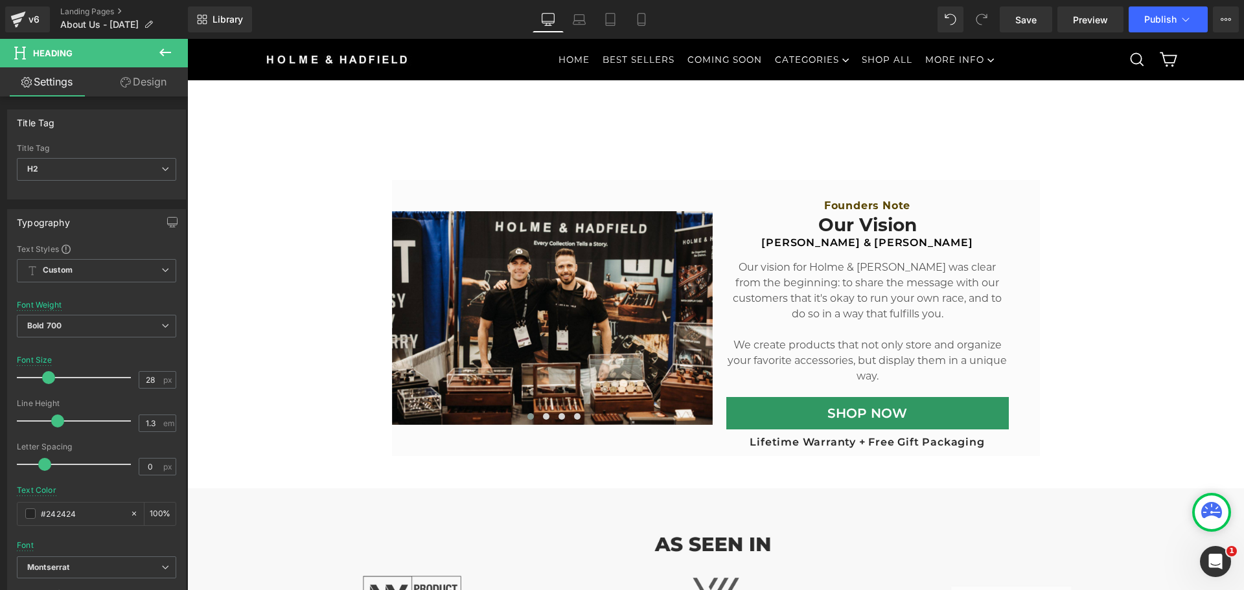
scroll to position [545, 0]
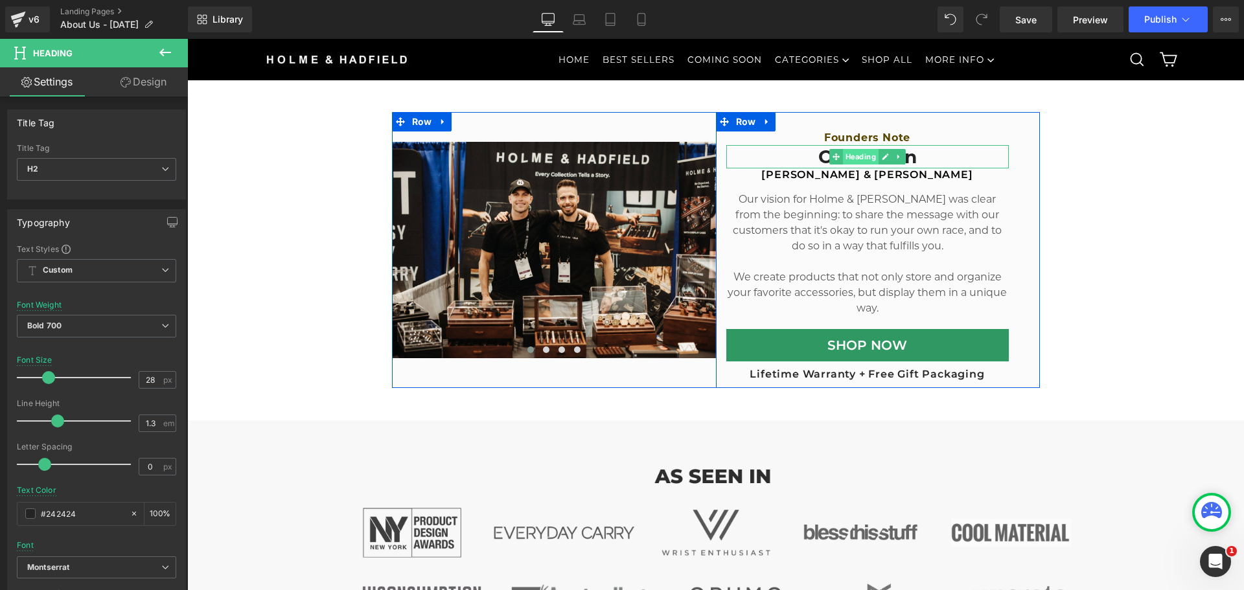
click at [856, 156] on span "Heading" at bounding box center [860, 157] width 36 height 16
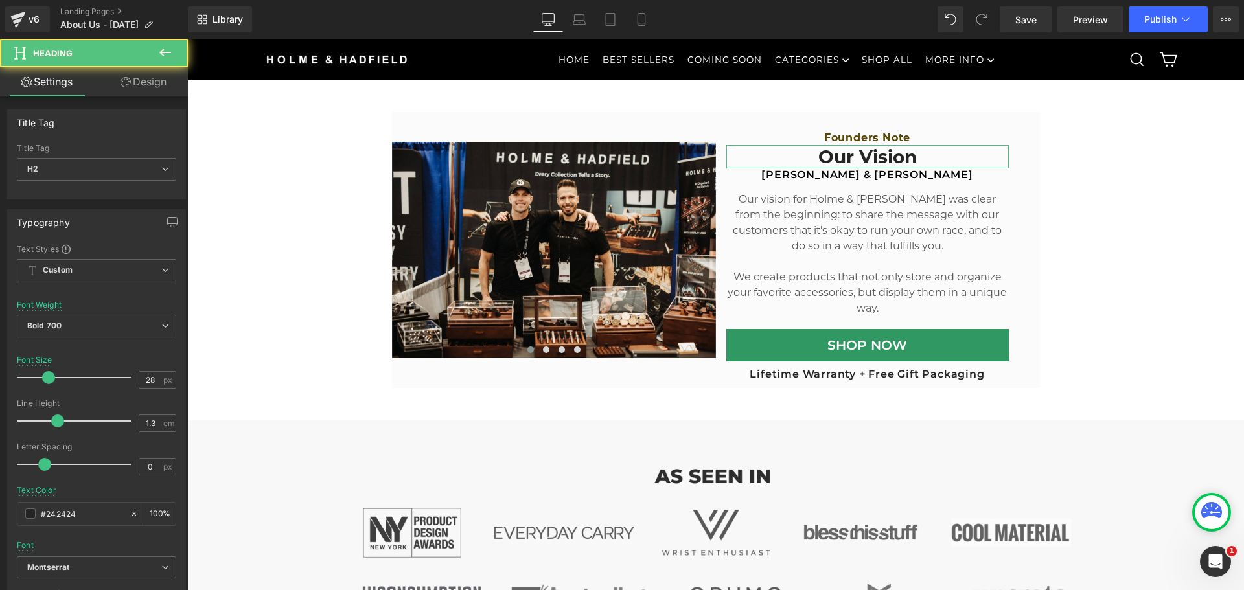
click at [133, 82] on link "Design" at bounding box center [144, 81] width 94 height 29
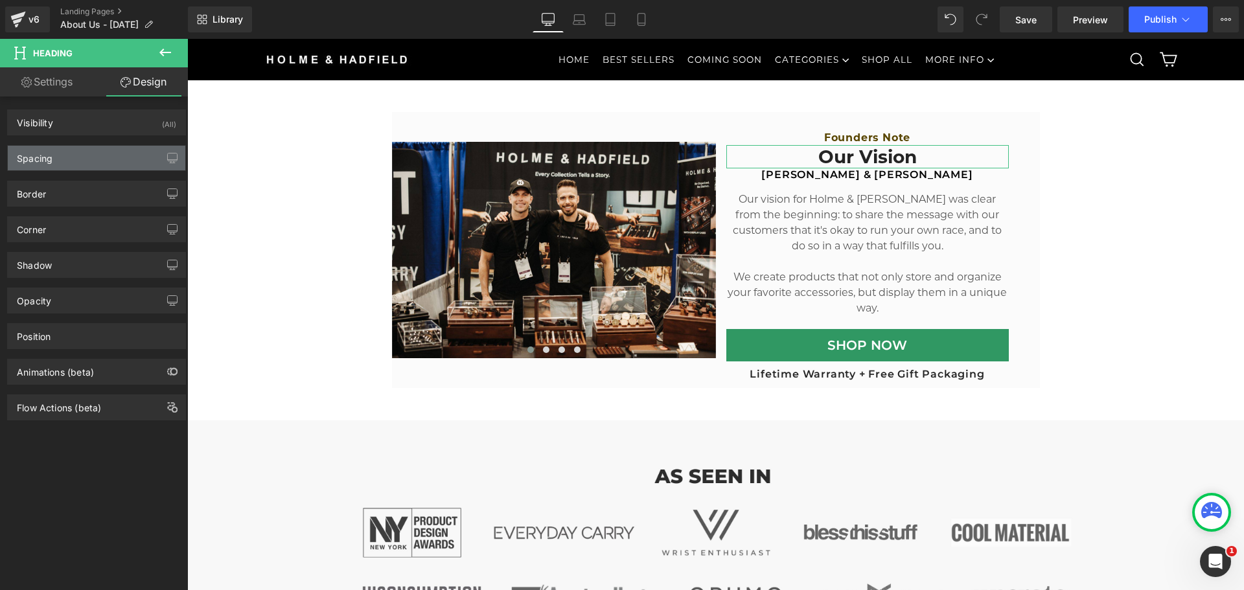
click at [81, 158] on div "Spacing" at bounding box center [96, 158] width 177 height 25
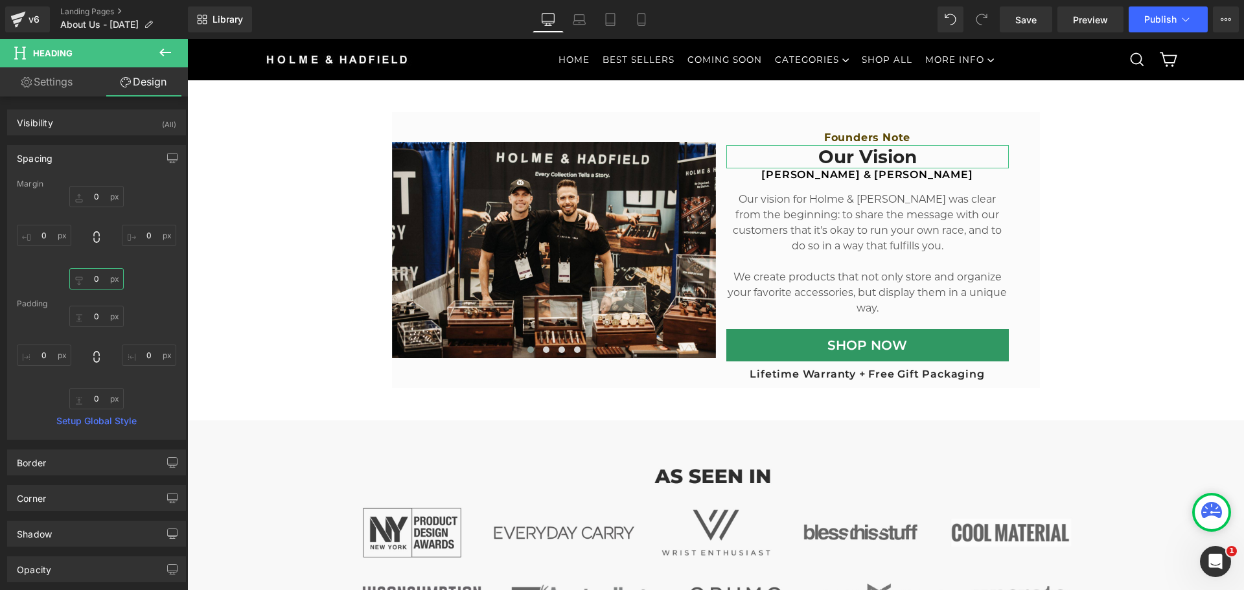
click at [100, 279] on input "0" at bounding box center [96, 278] width 54 height 21
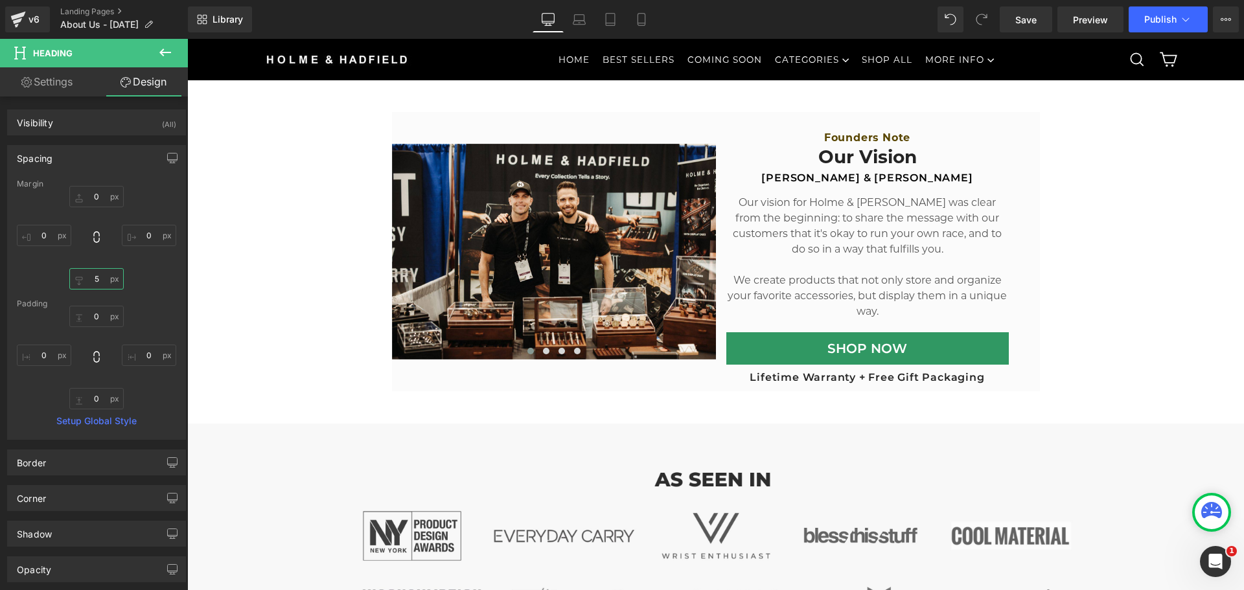
type input "0"
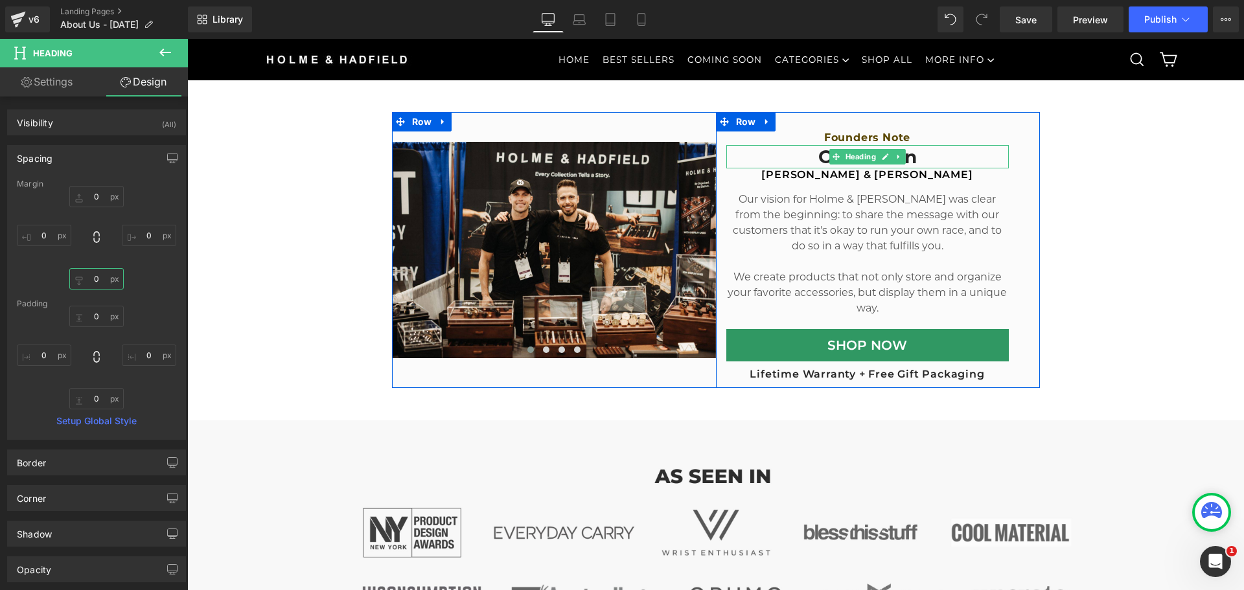
drag, startPoint x: 853, startPoint y: 157, endPoint x: 563, endPoint y: 139, distance: 290.7
click at [852, 157] on span "Heading" at bounding box center [860, 157] width 36 height 16
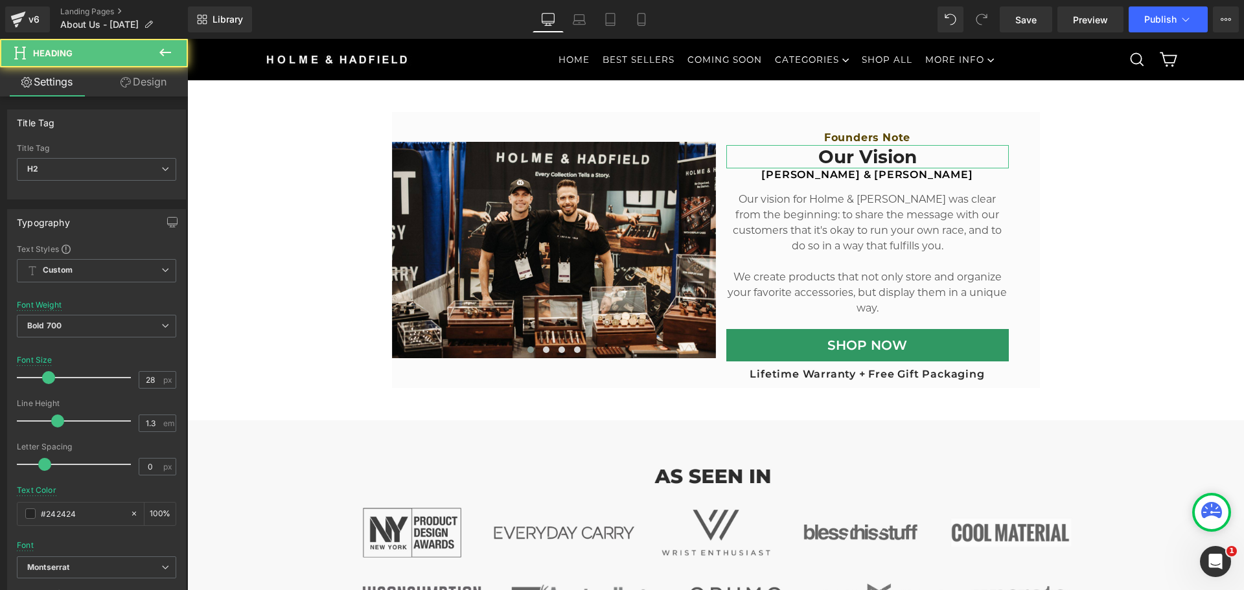
click at [125, 80] on icon at bounding box center [125, 82] width 10 height 10
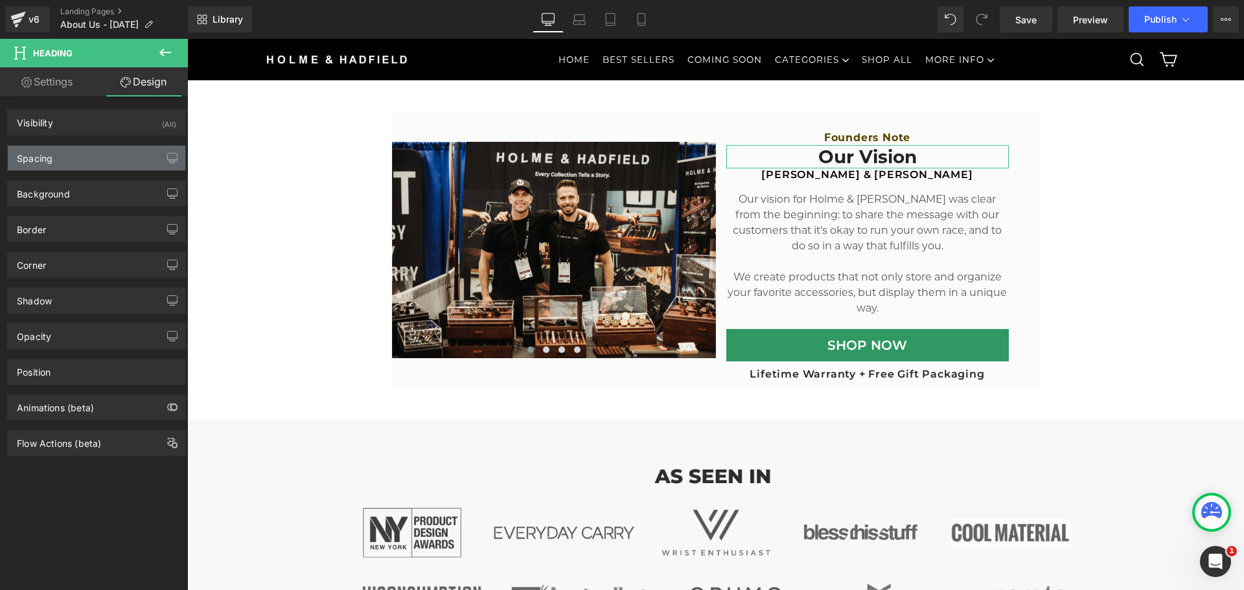
type input "0"
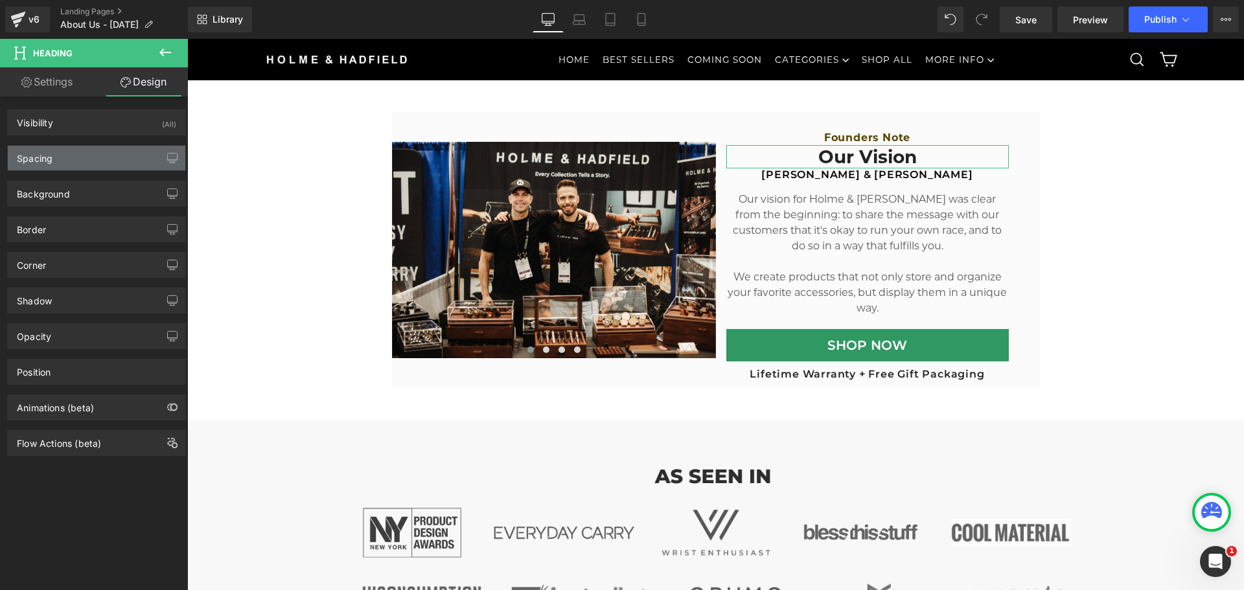
type input "0"
click at [69, 155] on div "Spacing" at bounding box center [96, 158] width 177 height 25
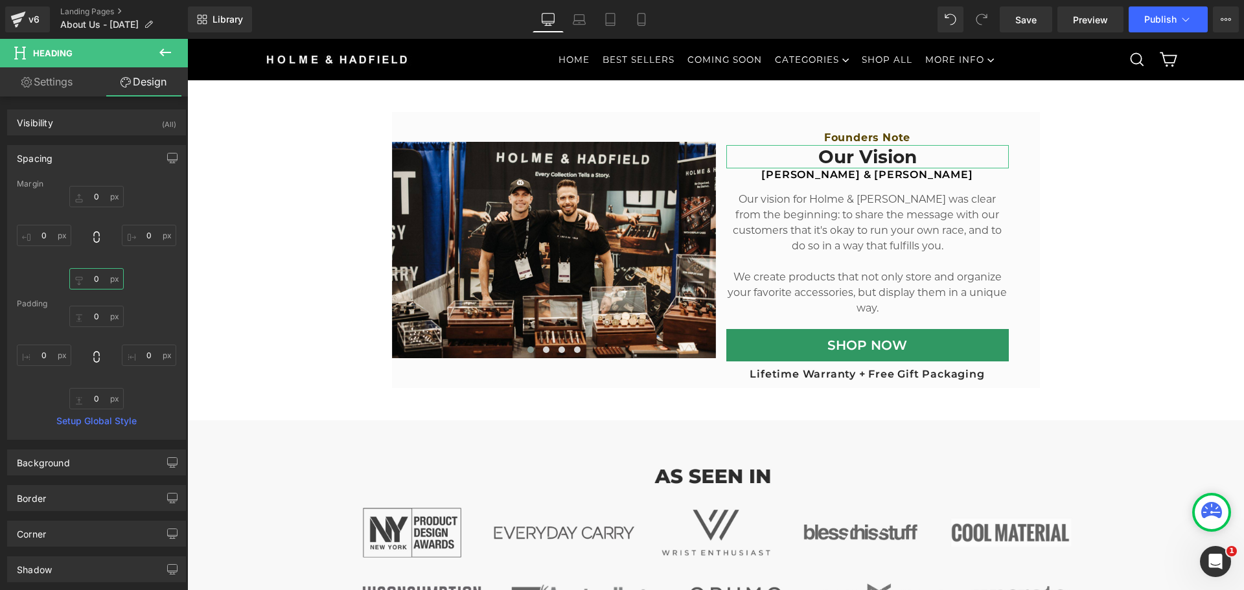
click at [106, 275] on input "0" at bounding box center [96, 278] width 54 height 21
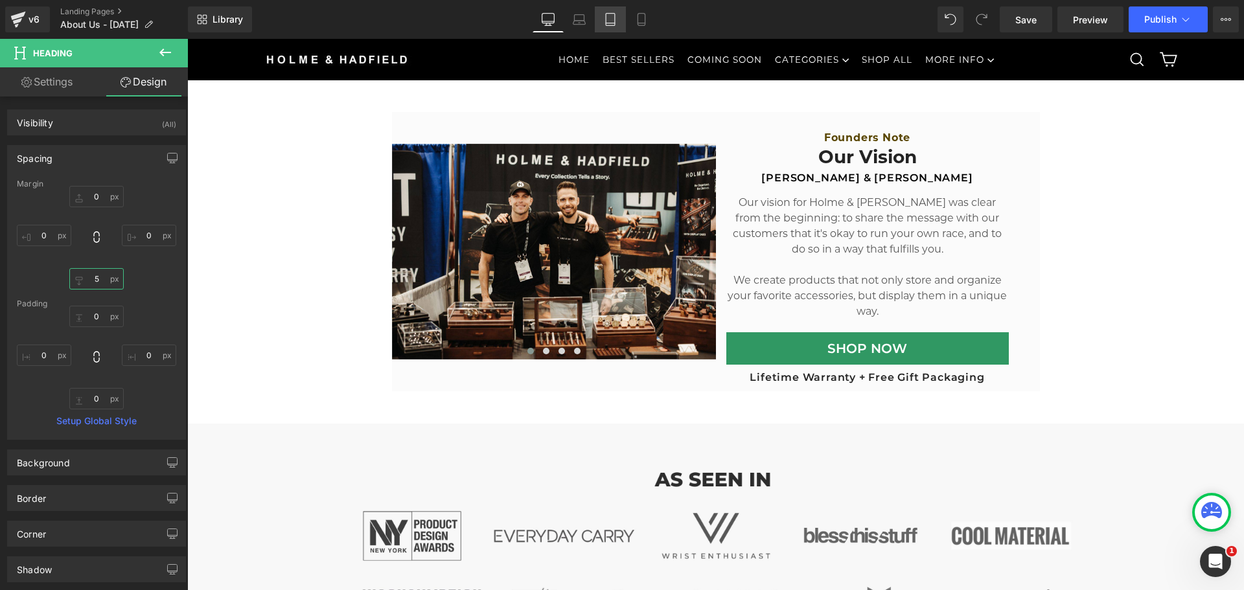
type input "5"
click at [615, 24] on icon at bounding box center [610, 20] width 9 height 12
type input "0"
type input "5"
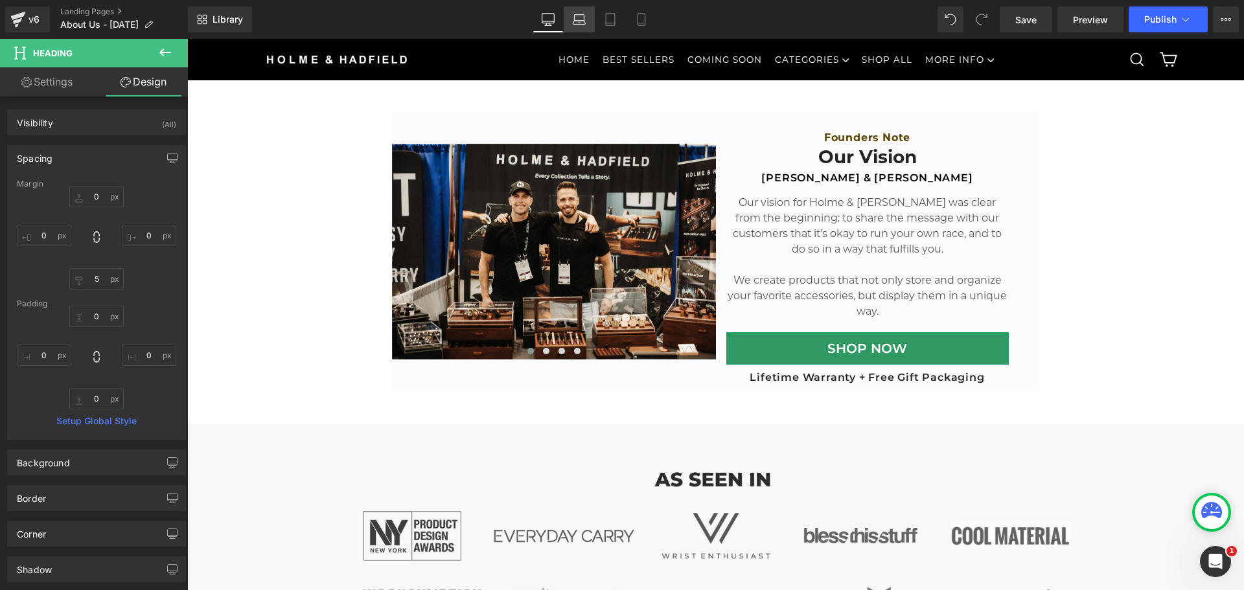
type input "0"
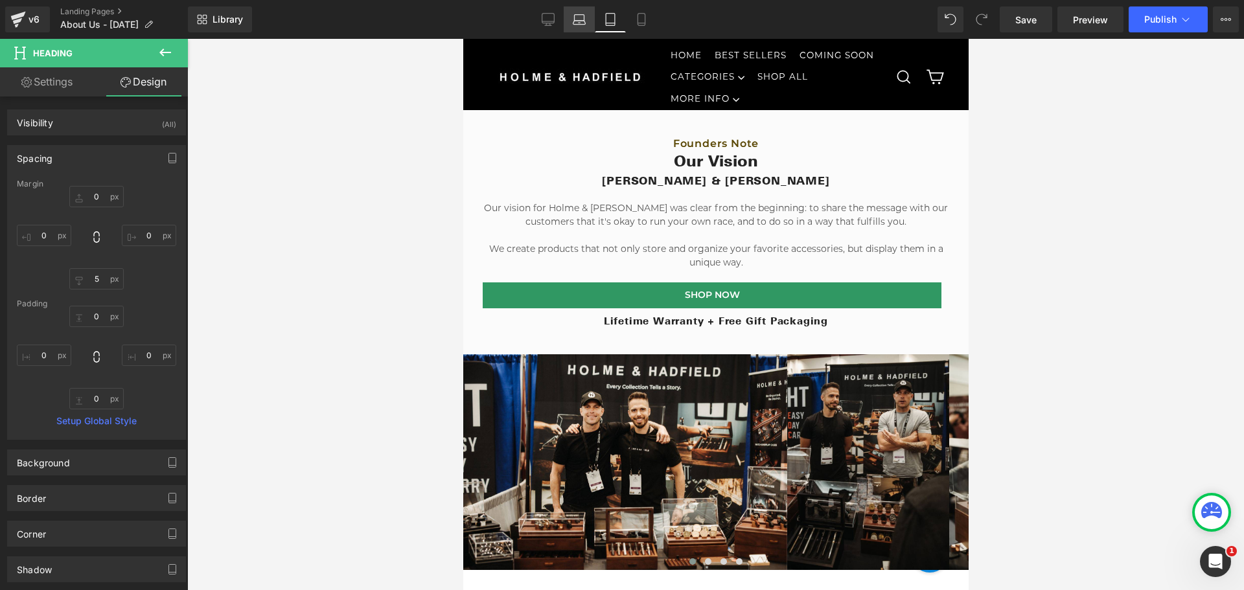
click at [572, 21] on link "Laptop" at bounding box center [579, 19] width 31 height 26
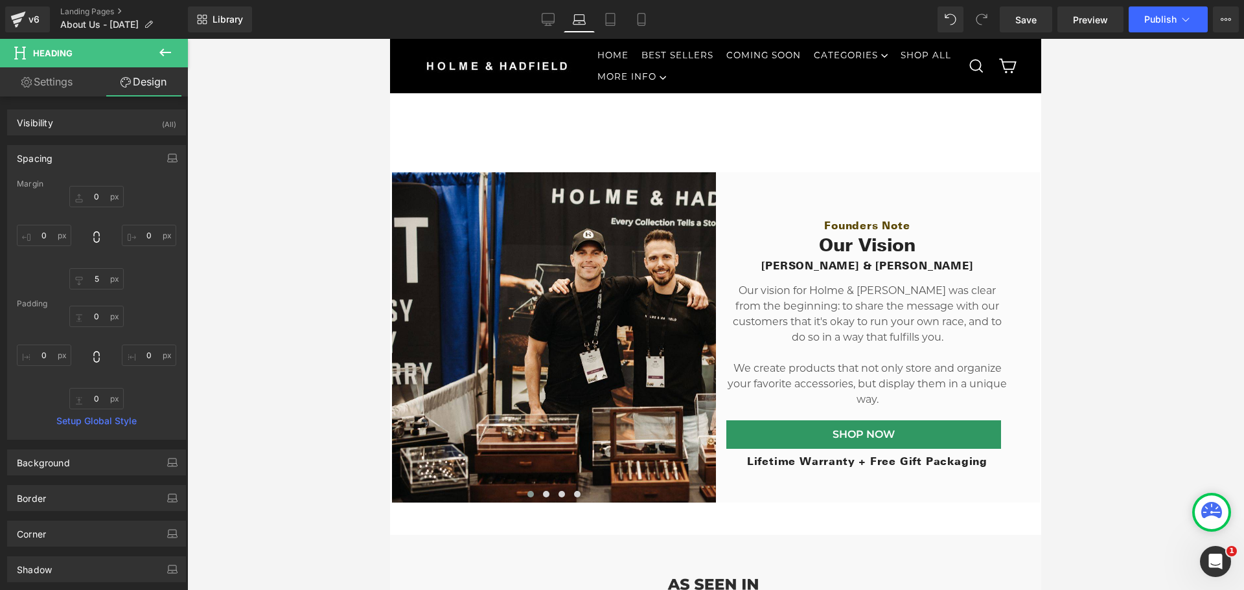
type input "0"
type input "5"
type input "0"
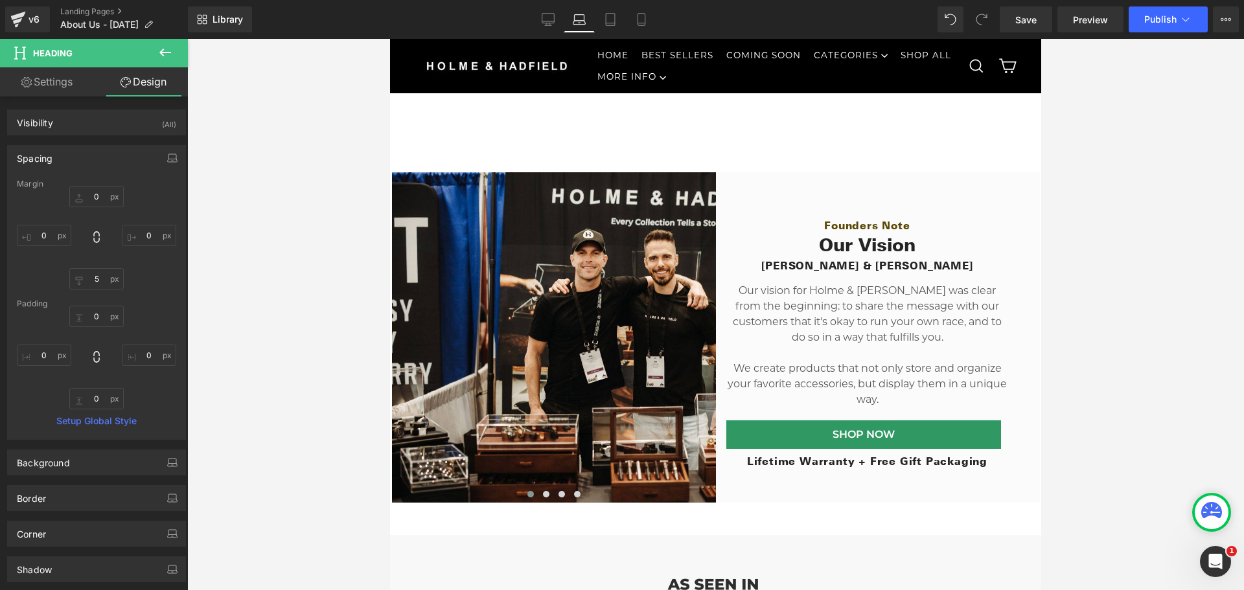
type input "0"
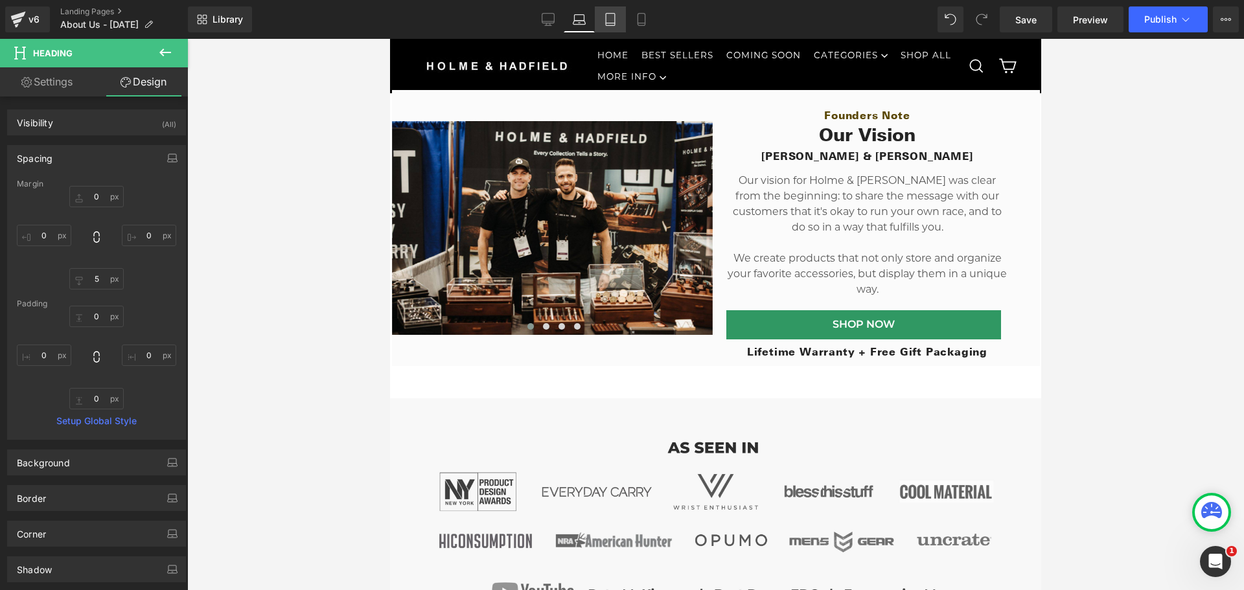
click at [605, 21] on icon at bounding box center [610, 19] width 13 height 13
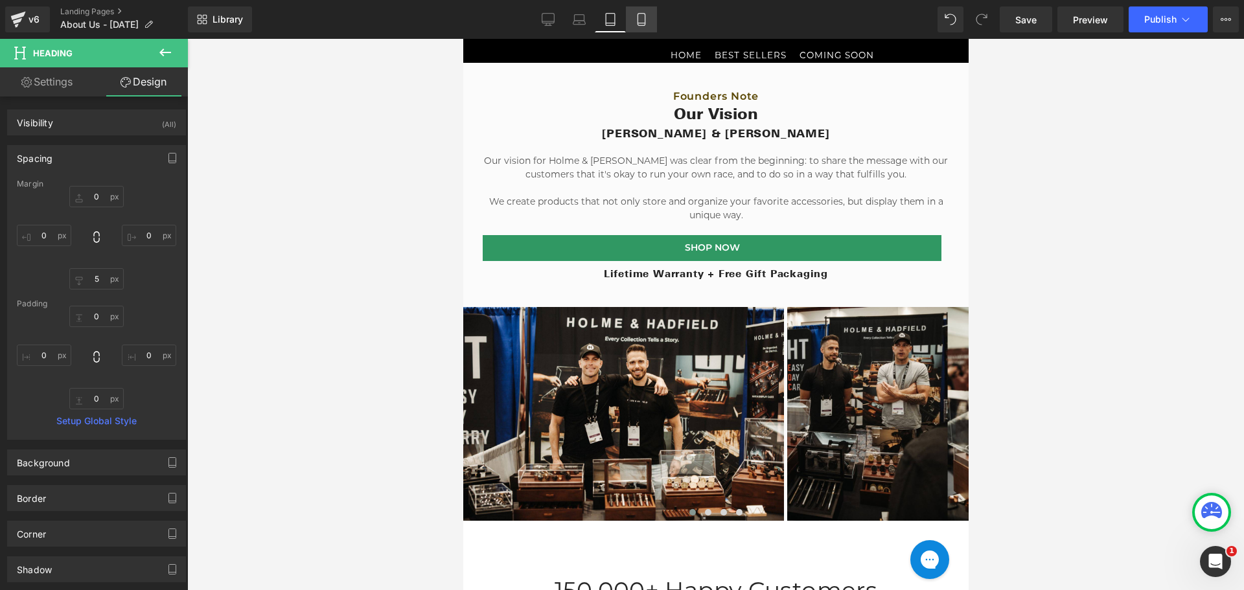
type input "0"
type input "5"
type input "0"
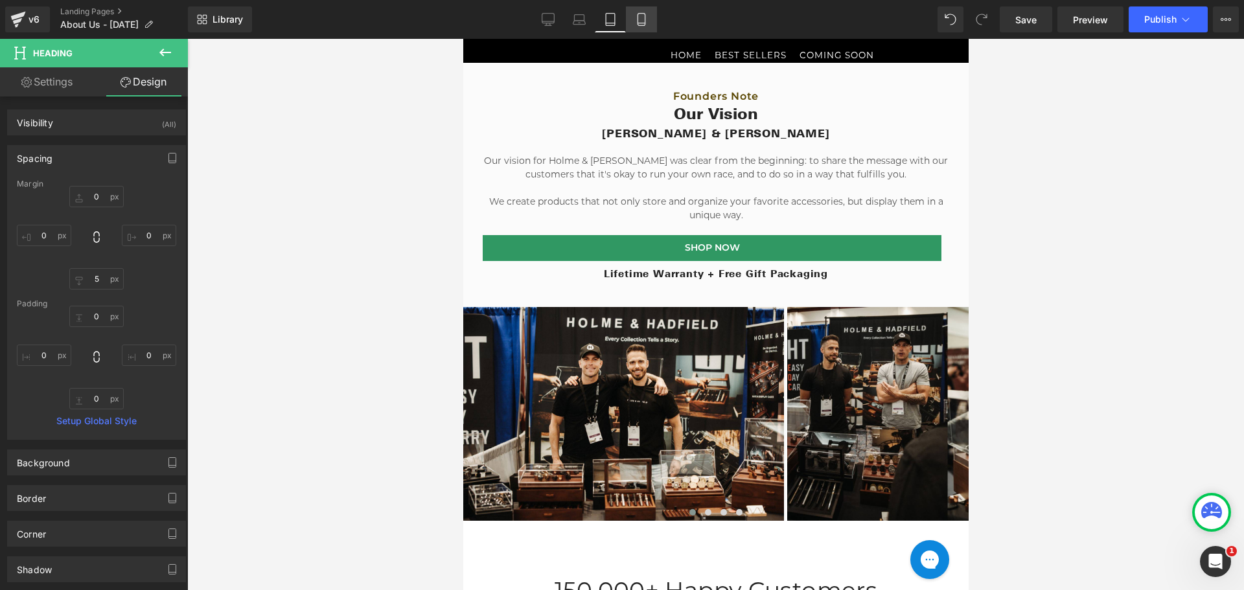
type input "0"
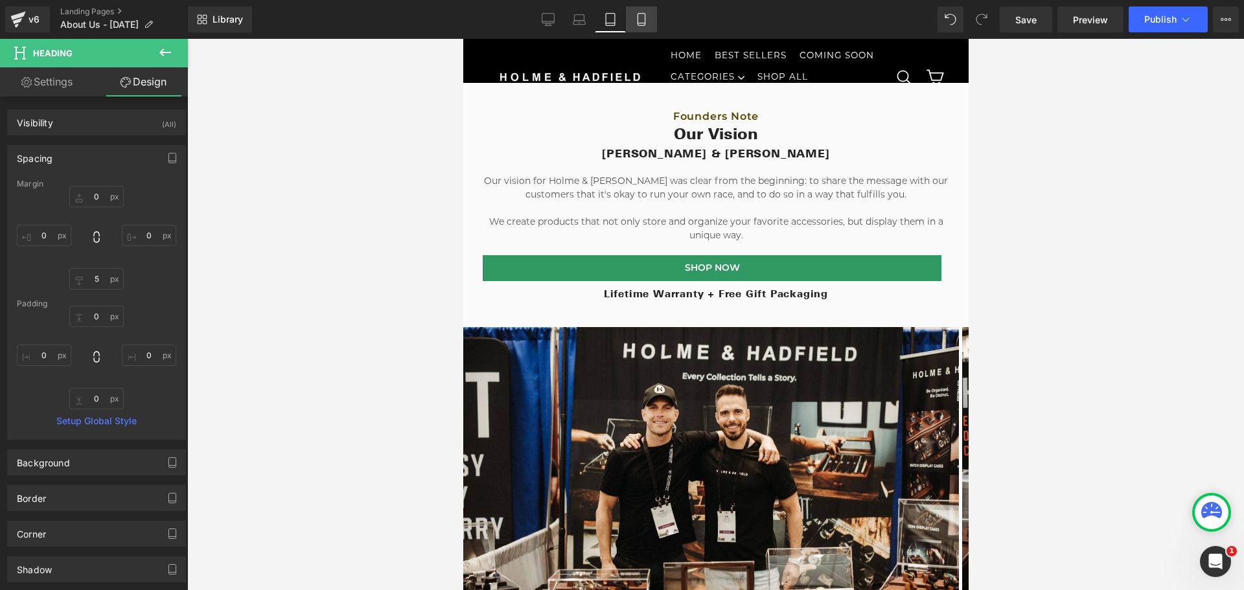
click at [633, 21] on link "Mobile" at bounding box center [641, 19] width 31 height 26
type input "0"
type input "5"
type input "0"
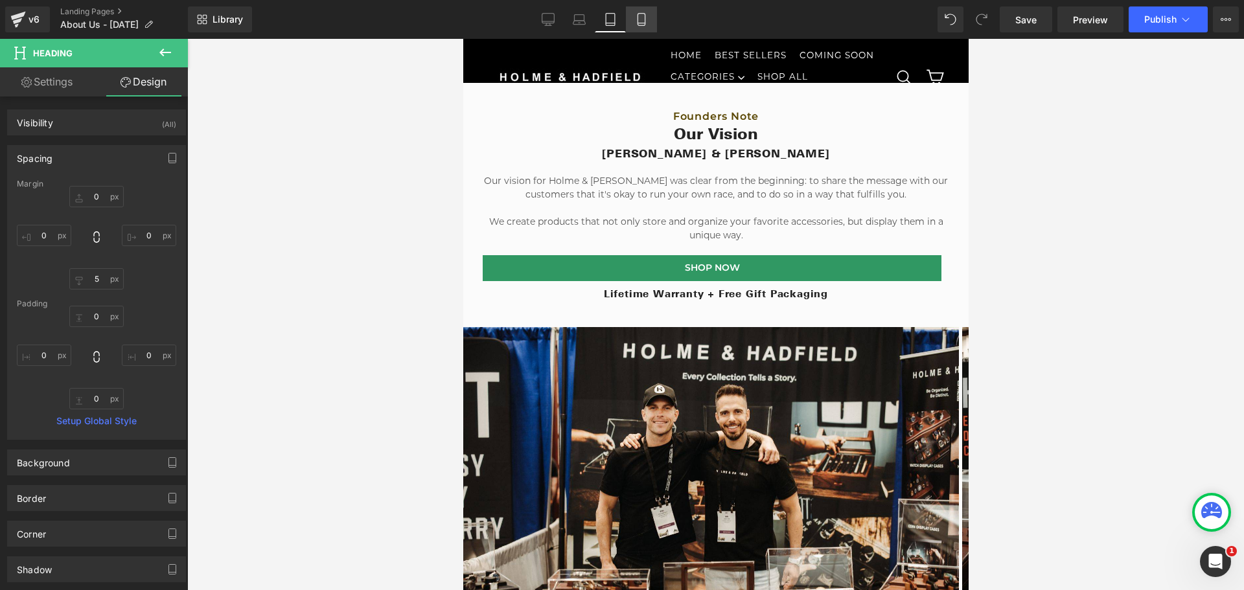
type input "0"
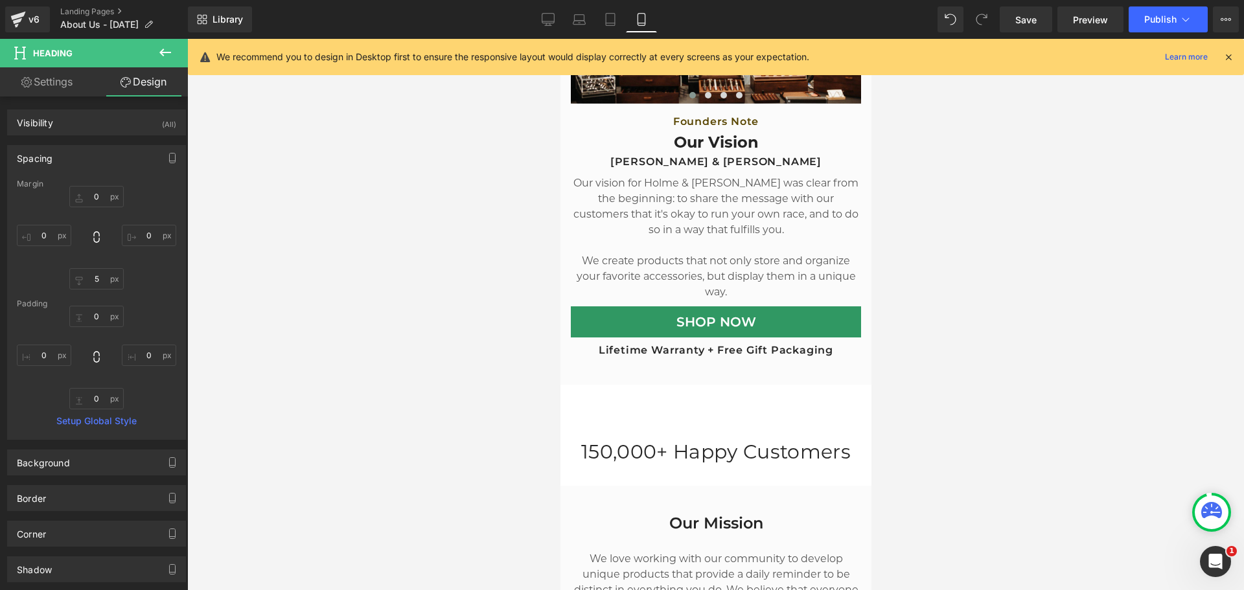
scroll to position [1047, 0]
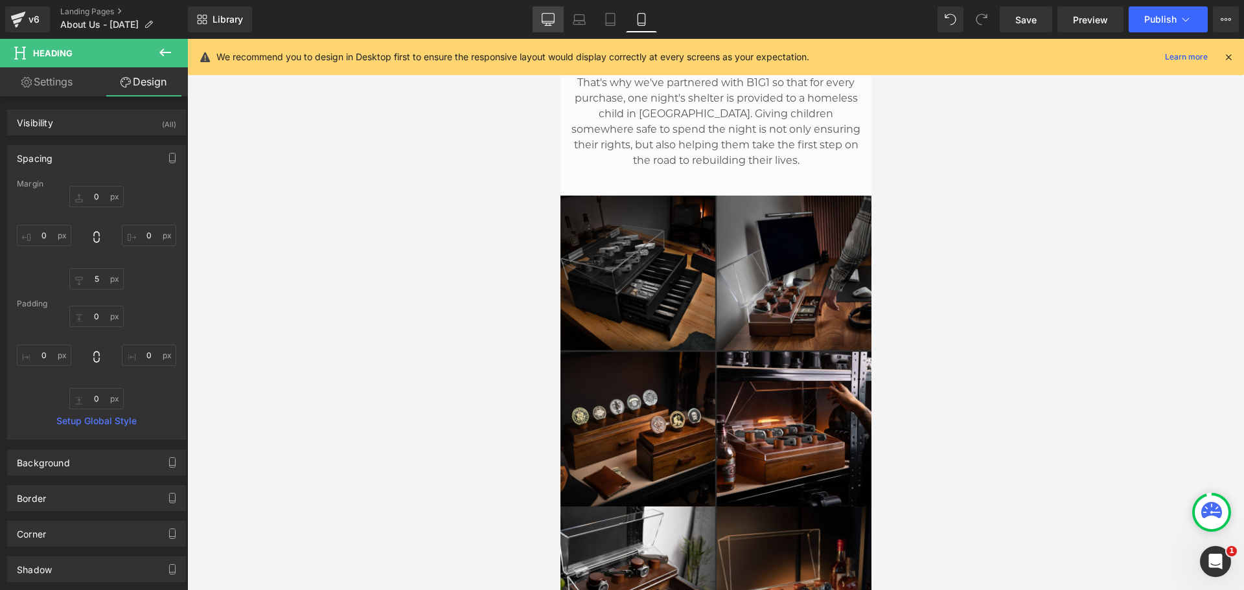
click at [532, 23] on link "Desktop" at bounding box center [547, 19] width 31 height 26
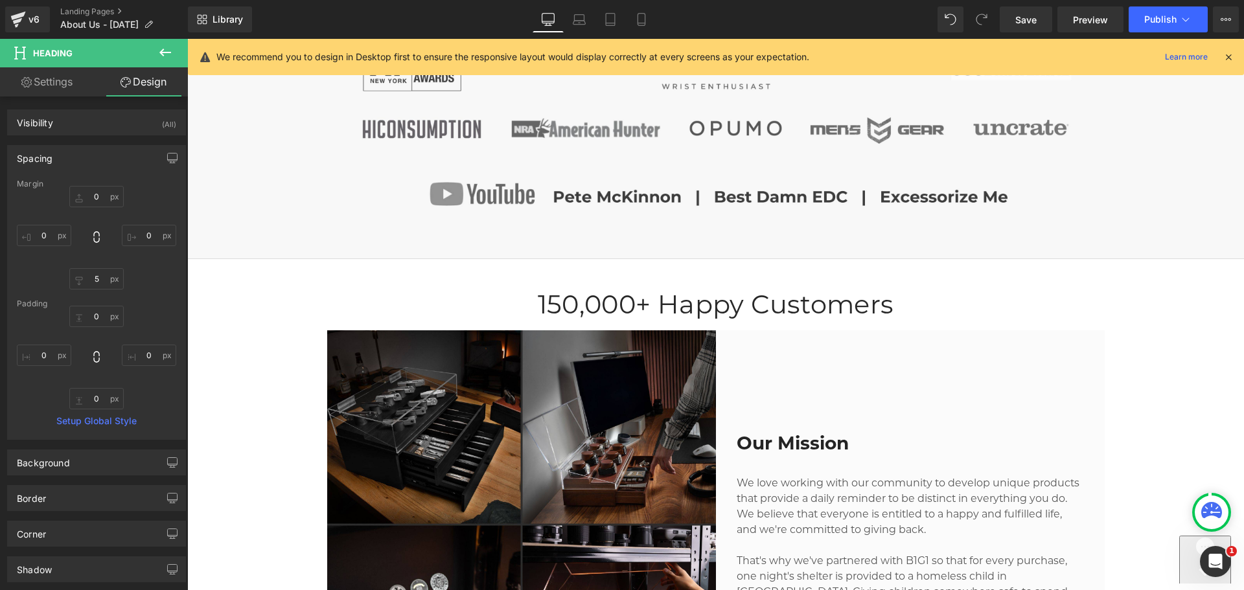
type input "0"
type input "5"
type input "0"
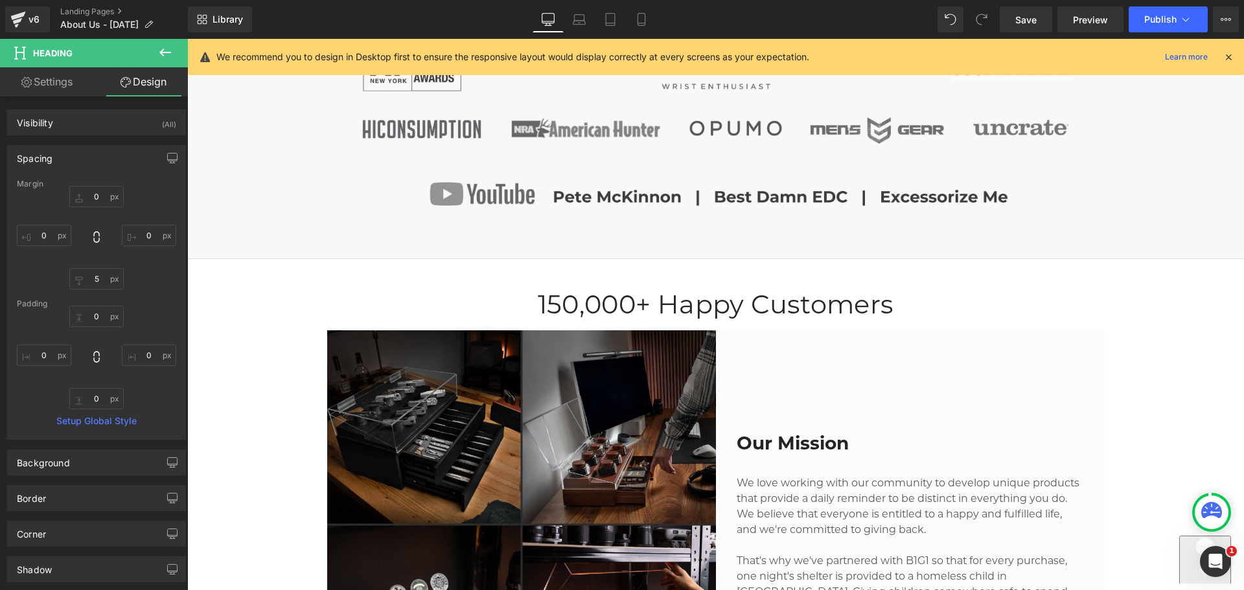
type input "0"
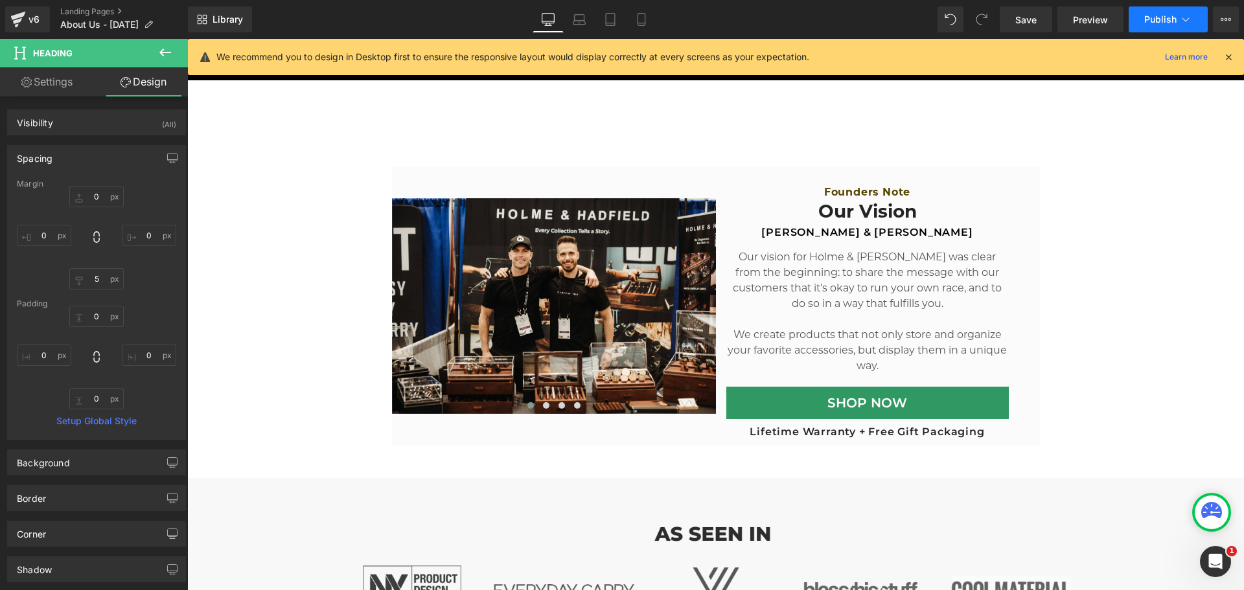
click at [1154, 20] on span "Publish" at bounding box center [1160, 19] width 32 height 10
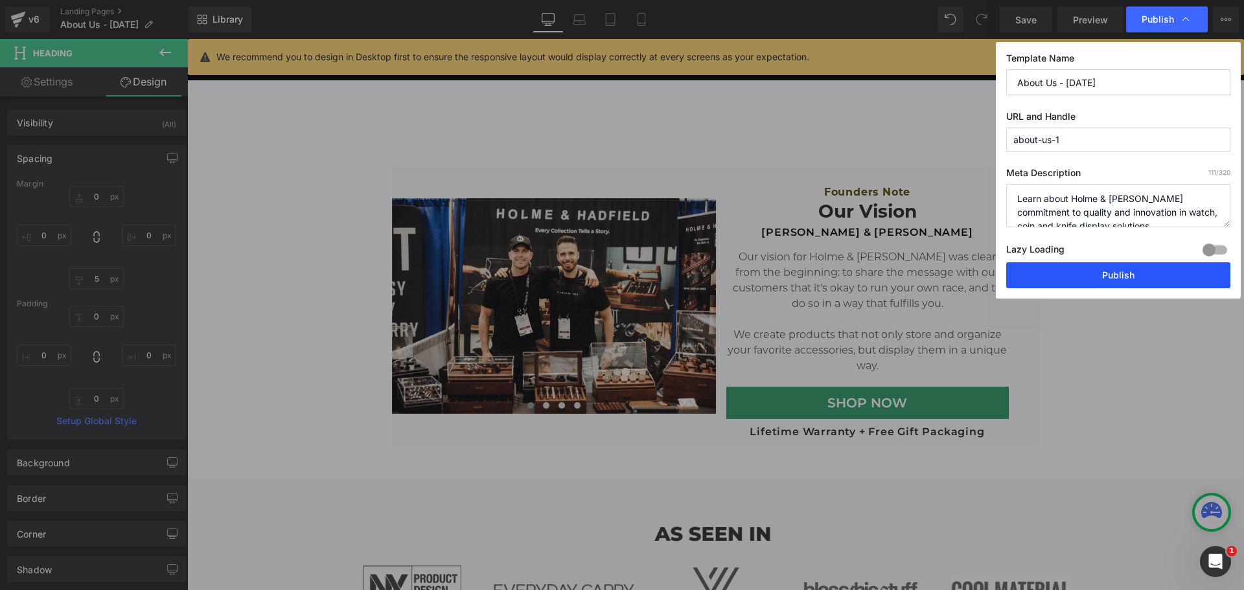
click at [1106, 270] on button "Publish" at bounding box center [1118, 275] width 224 height 26
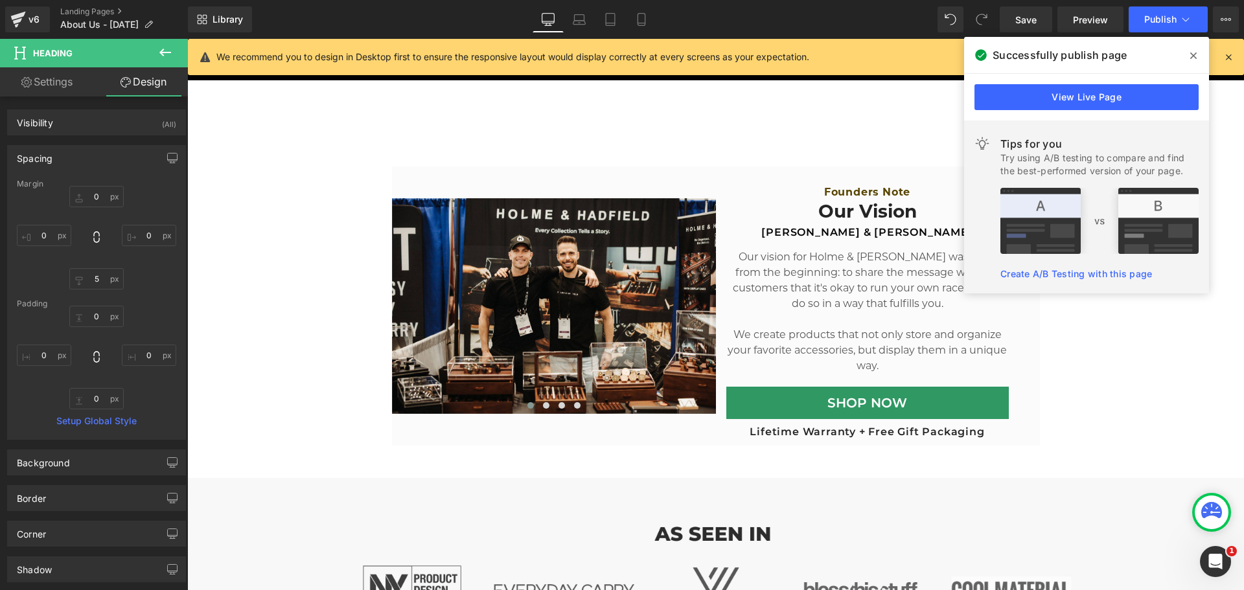
click at [1197, 55] on span at bounding box center [1193, 55] width 21 height 21
